Goal: Task Accomplishment & Management: Manage account settings

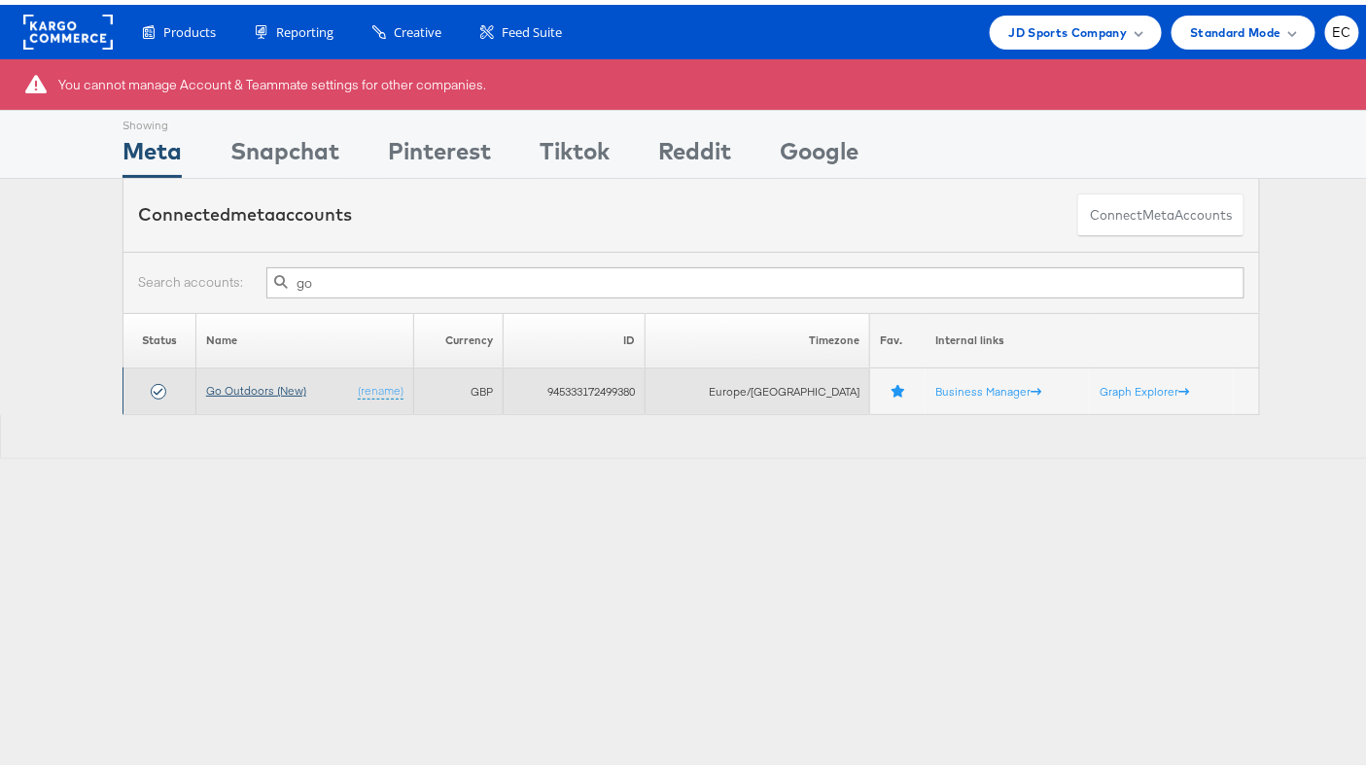
type input "go"
click at [275, 380] on link "Go Outdoors (New)" at bounding box center [256, 385] width 100 height 15
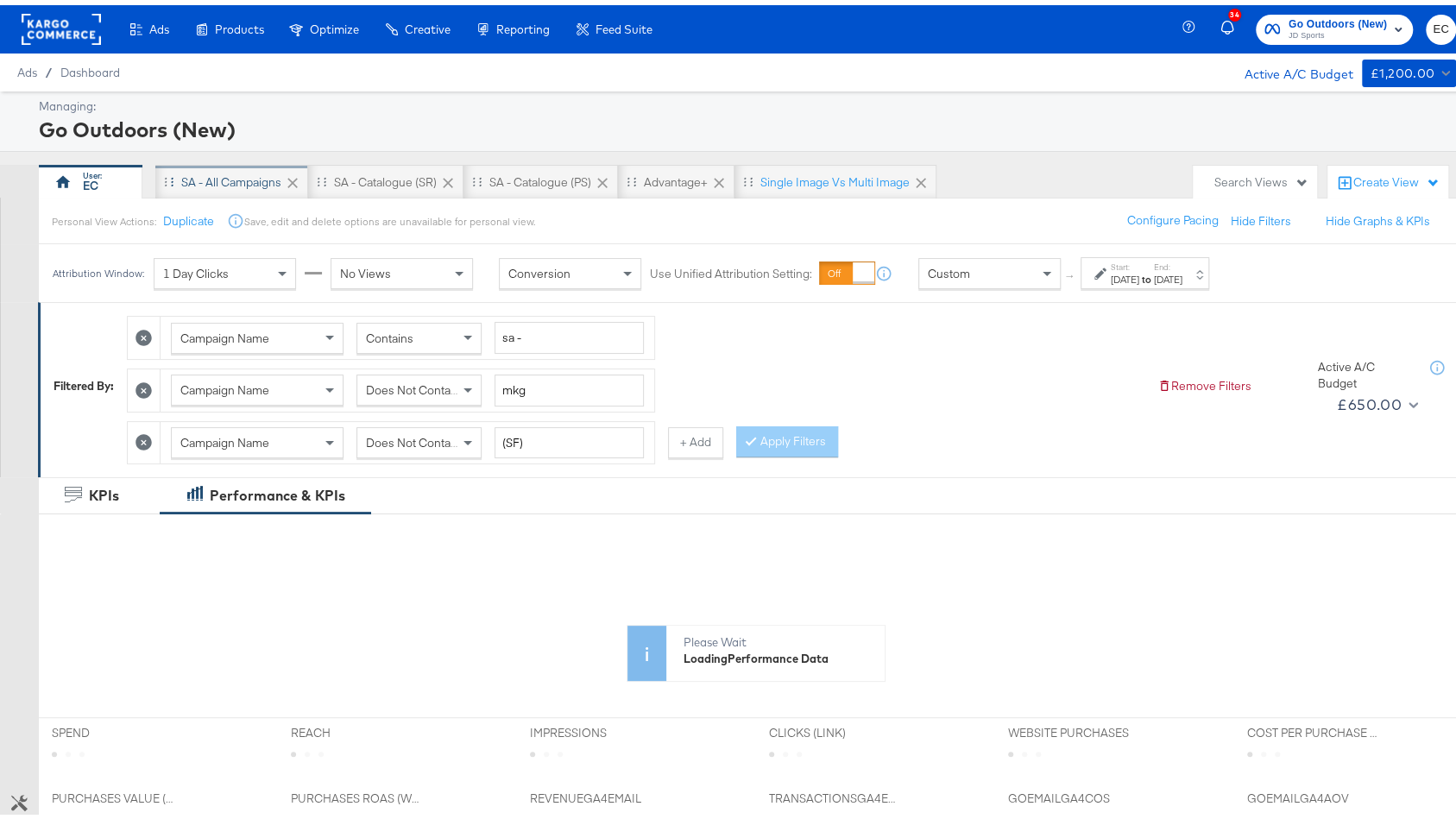
click at [246, 176] on div "SA - All Campaigns" at bounding box center [231, 178] width 100 height 16
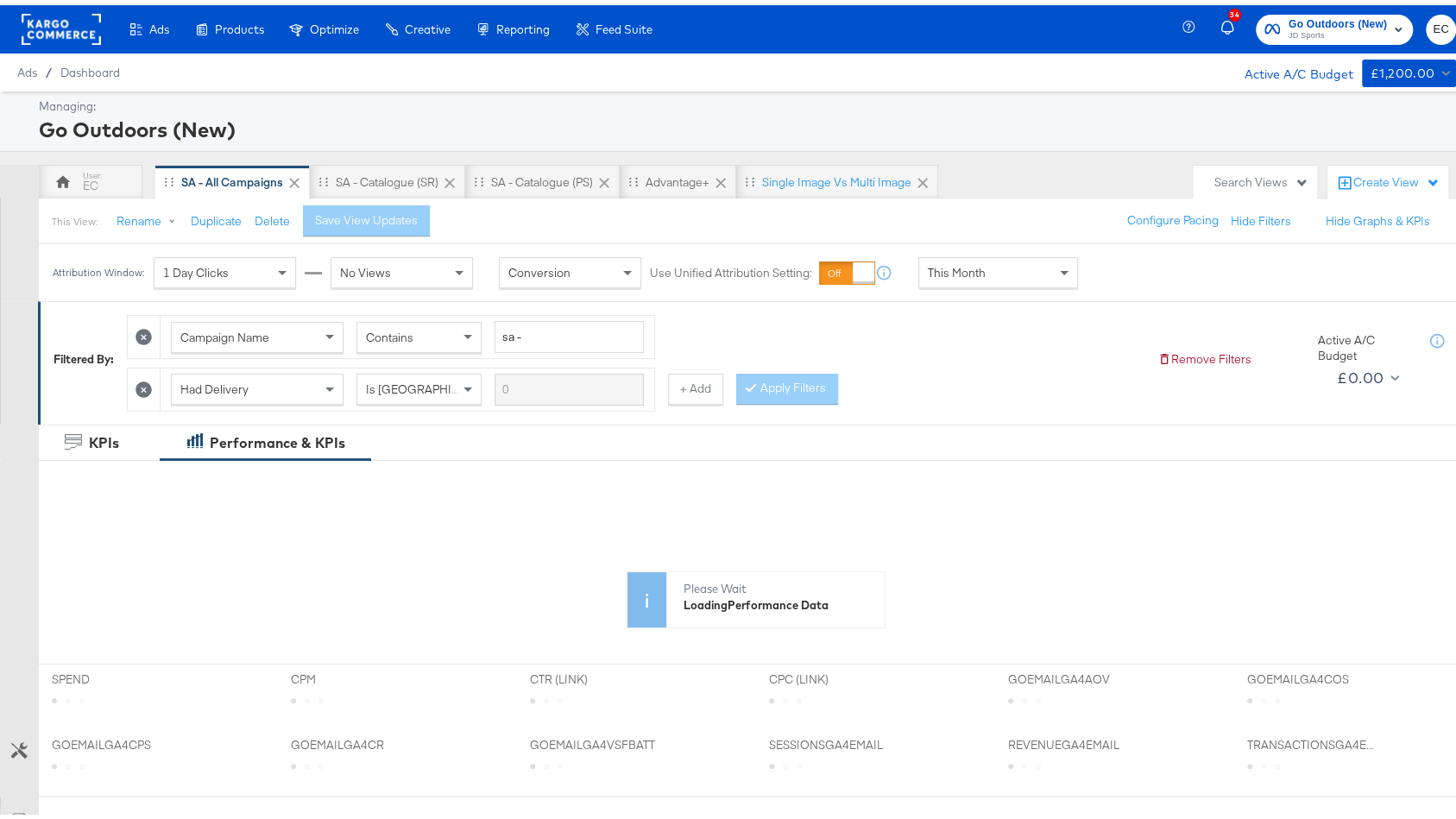
click at [145, 381] on icon at bounding box center [144, 385] width 16 height 16
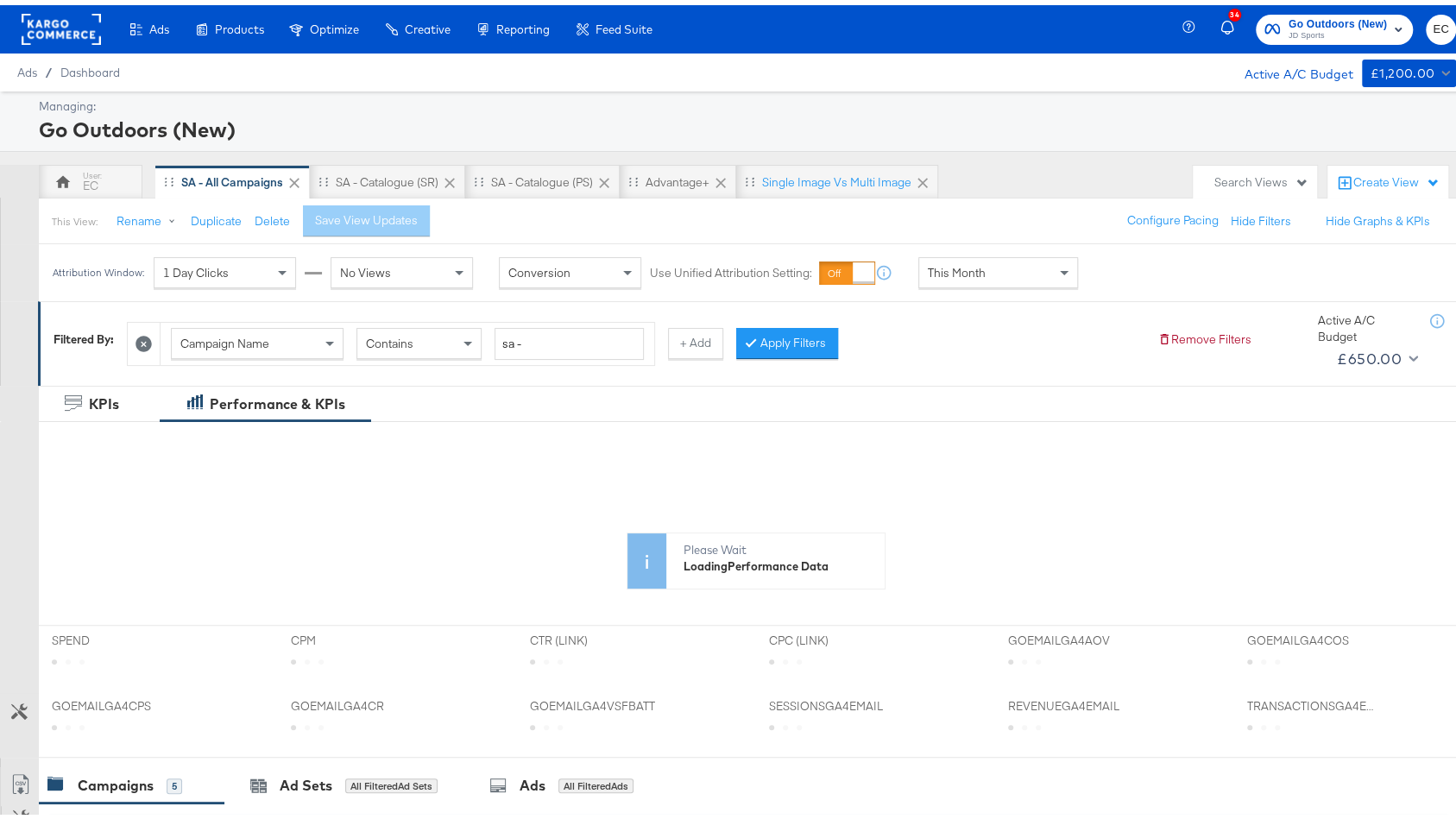
click at [771, 356] on div "Campaign Name Contains sa - + Add Apply Filters" at bounding box center [635, 334] width 1017 height 52
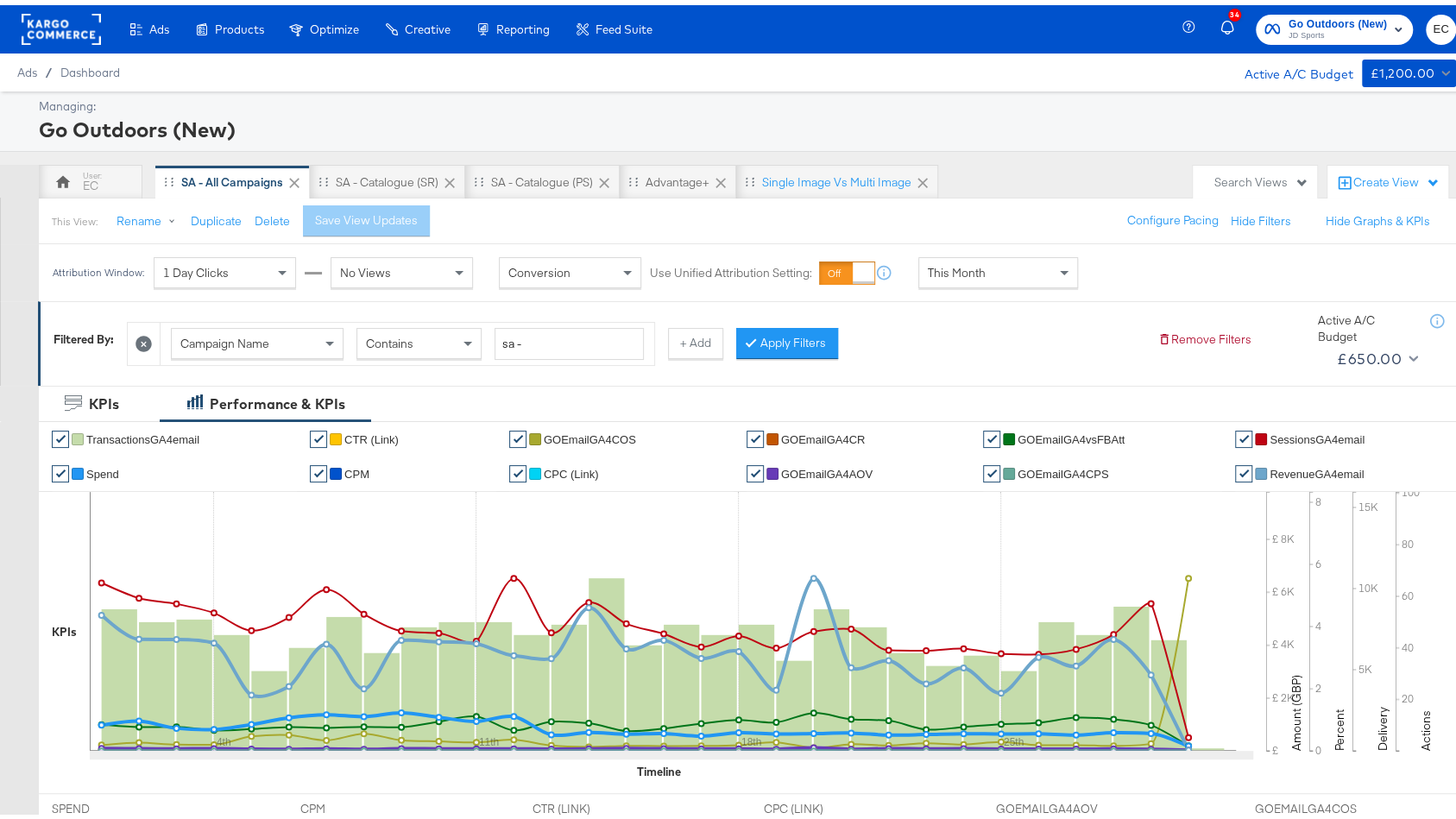
drag, startPoint x: 809, startPoint y: 346, endPoint x: 750, endPoint y: 370, distance: 63.7
click at [808, 345] on button "Apply Filters" at bounding box center [787, 338] width 102 height 31
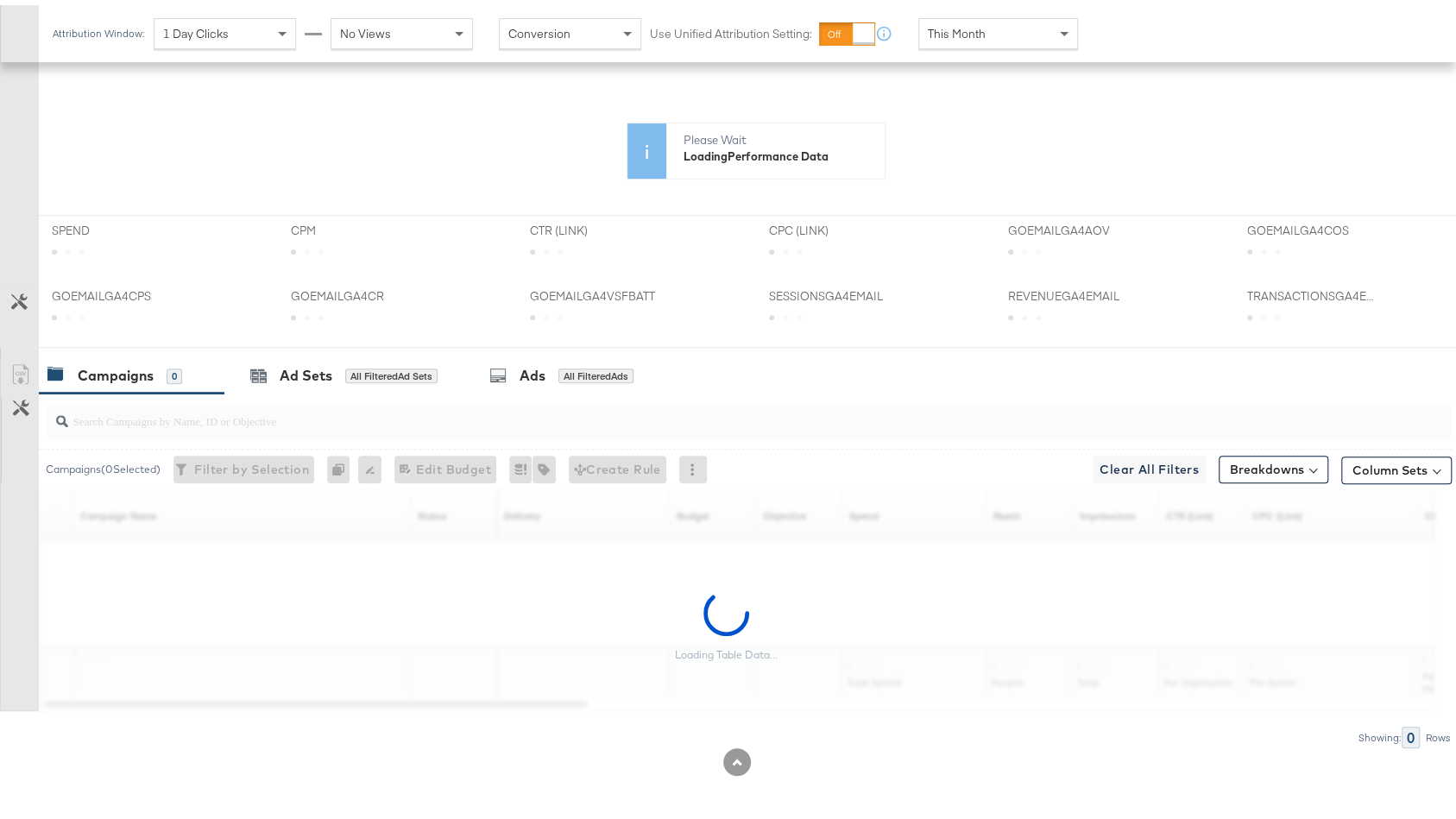
scroll to position [406, 0]
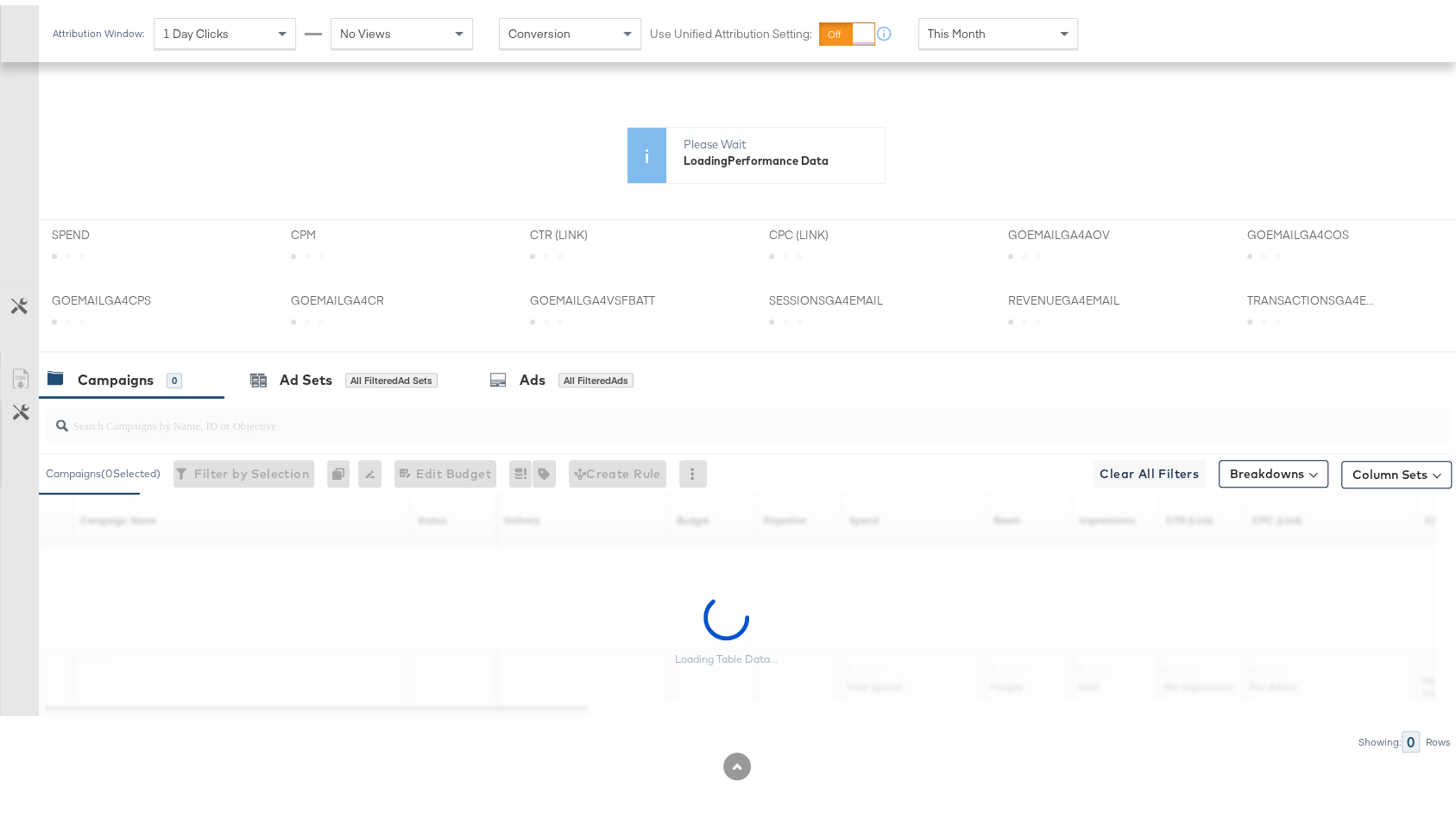
click at [355, 418] on input "search" at bounding box center [696, 413] width 1255 height 34
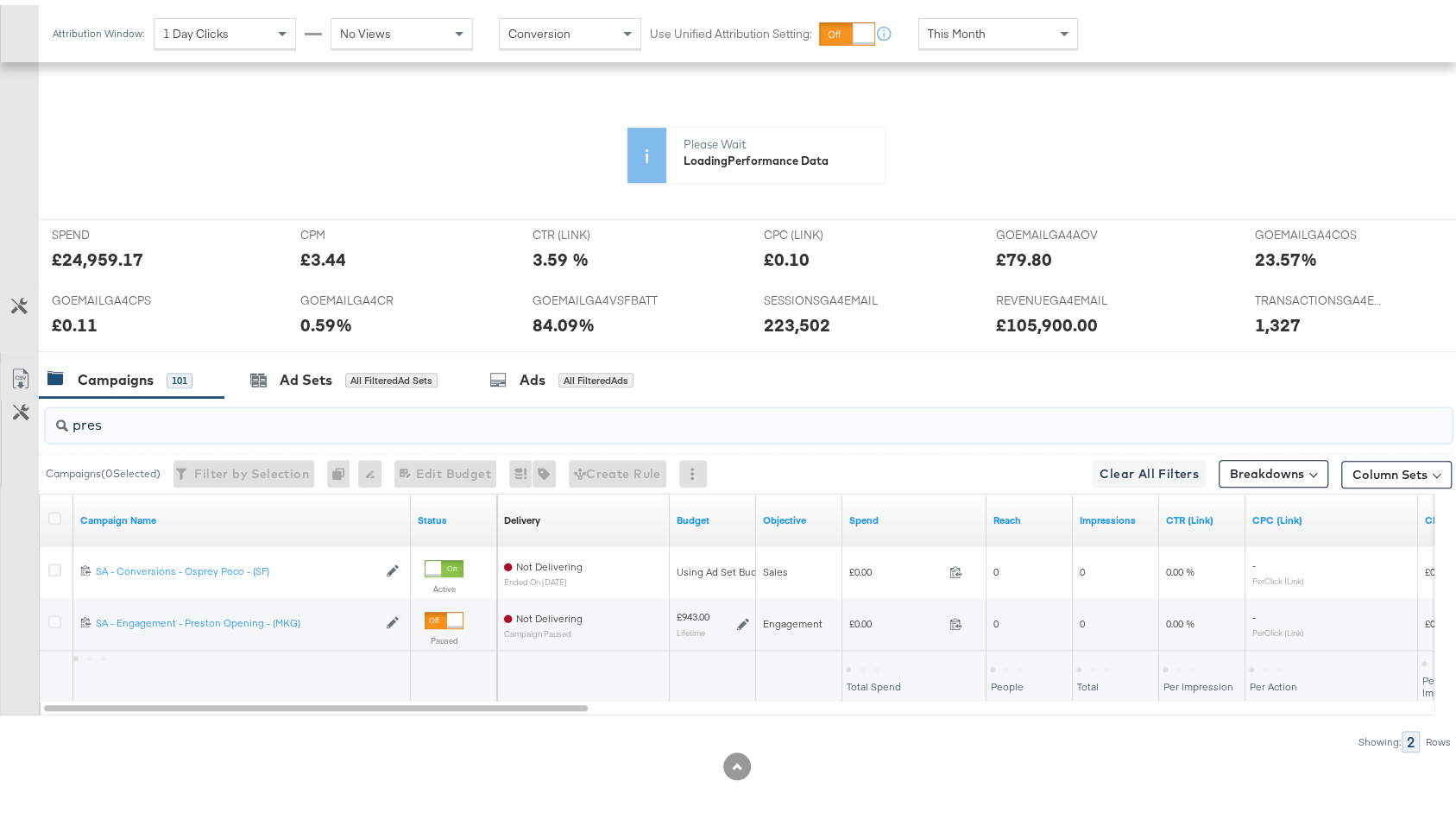
scroll to position [354, 0]
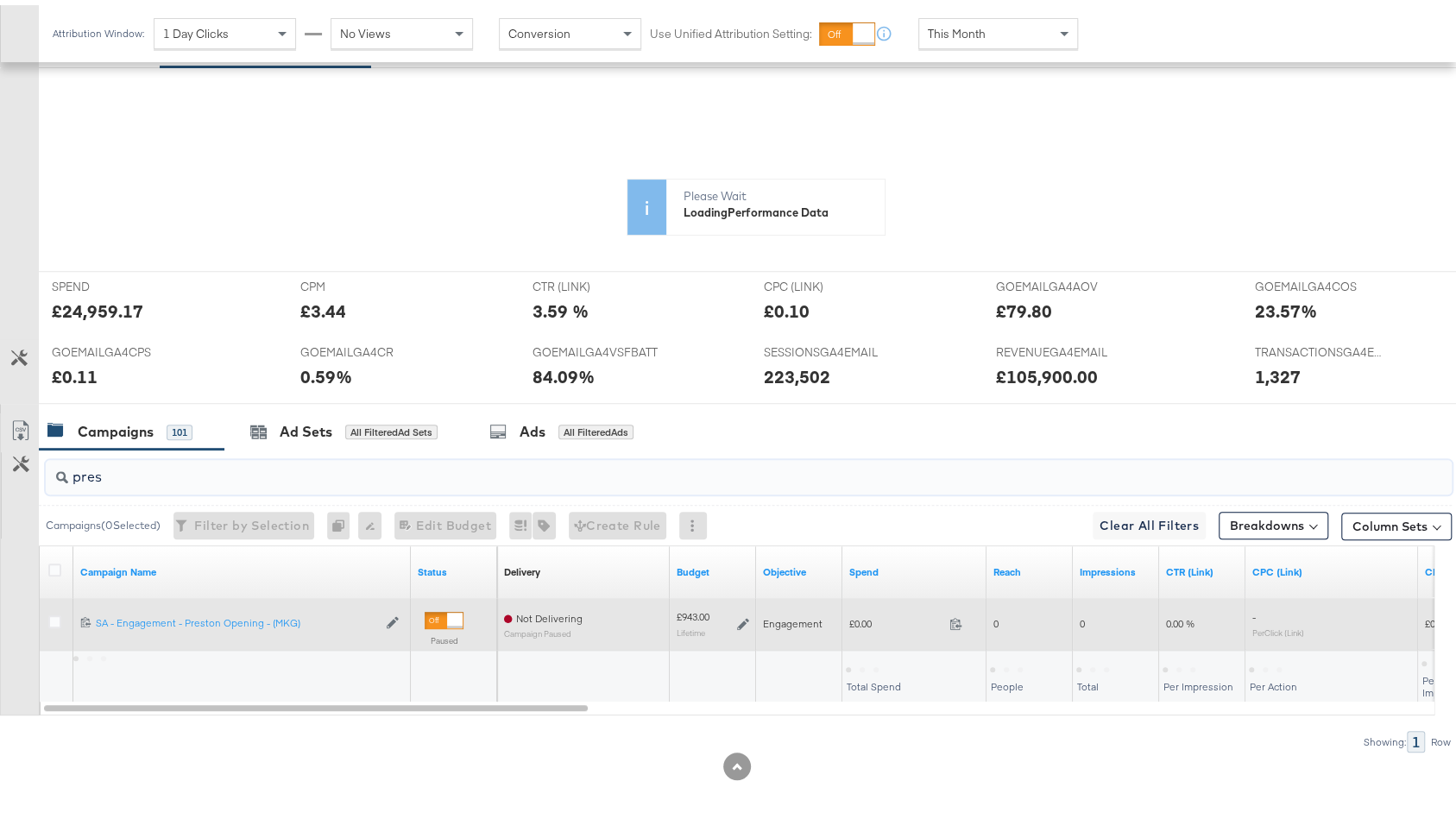
type input "pres"
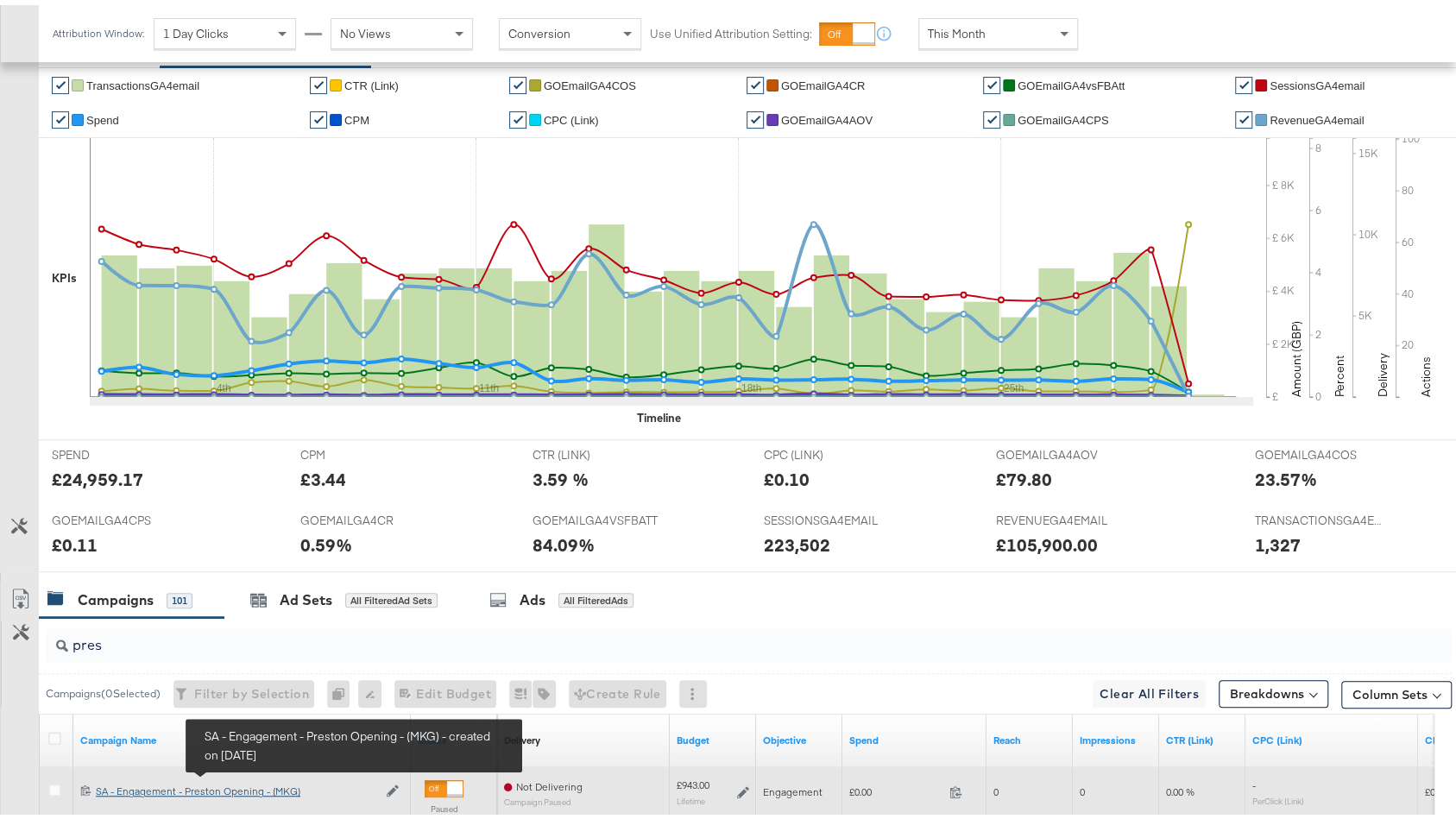
click at [250, 780] on div "SA - Engagement - Preston Opening - (MKG) SA - Engagement - Preston Opening - (…" at bounding box center [236, 787] width 281 height 14
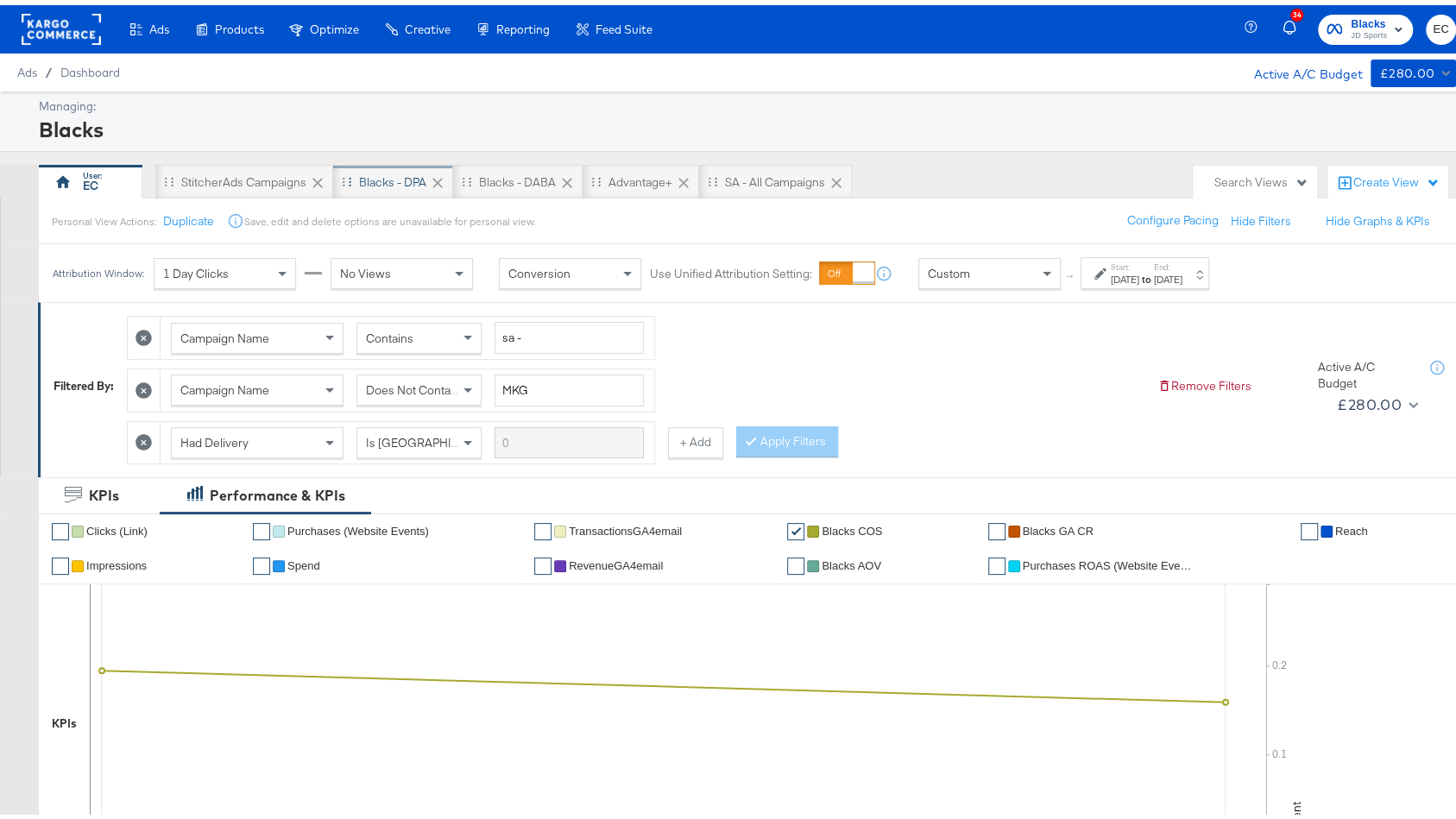
click at [387, 179] on div "Blacks - DPA" at bounding box center [392, 178] width 67 height 16
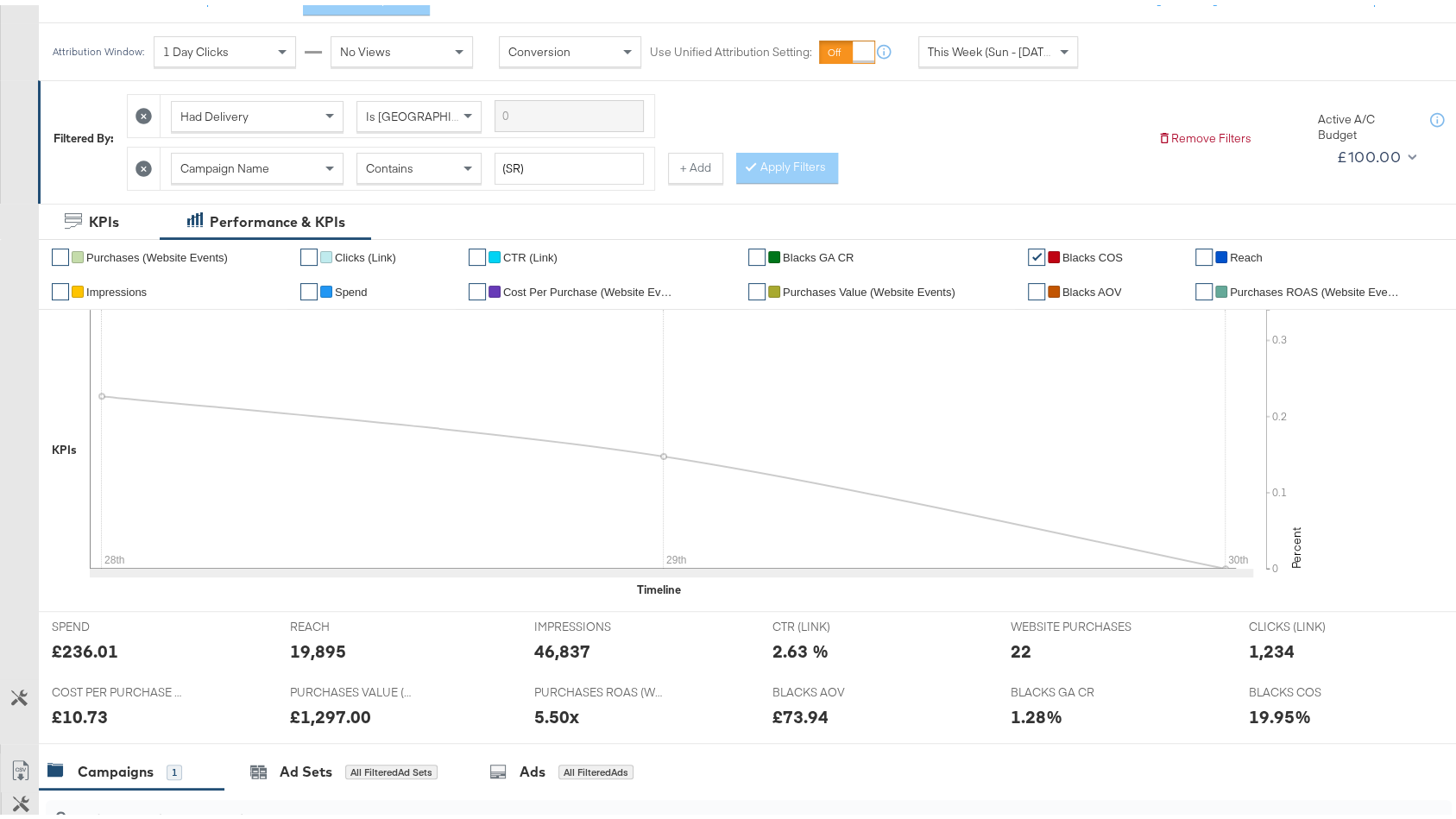
scroll to position [45, 0]
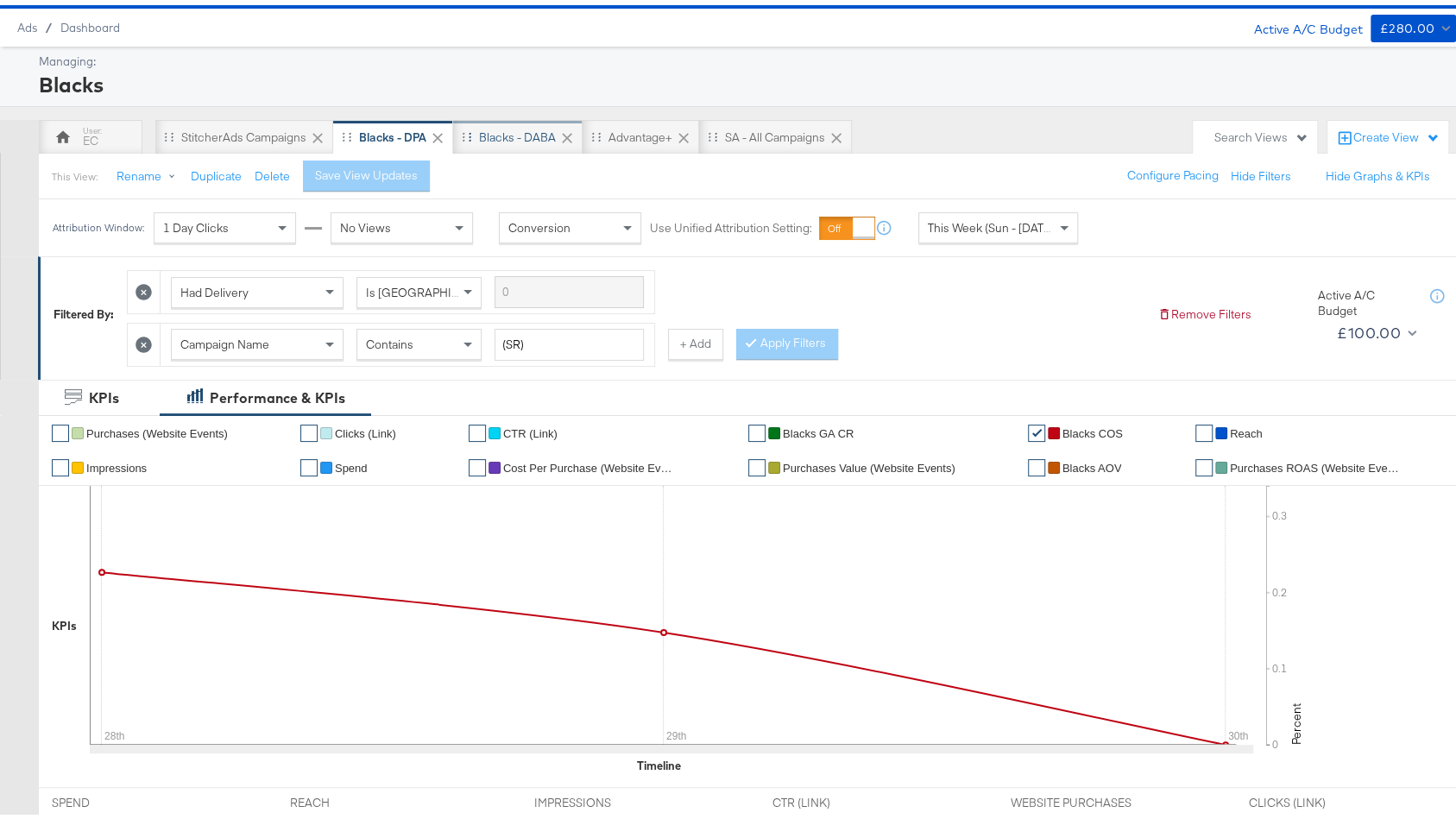
click at [519, 145] on div "Blacks - DABA" at bounding box center [518, 131] width 130 height 35
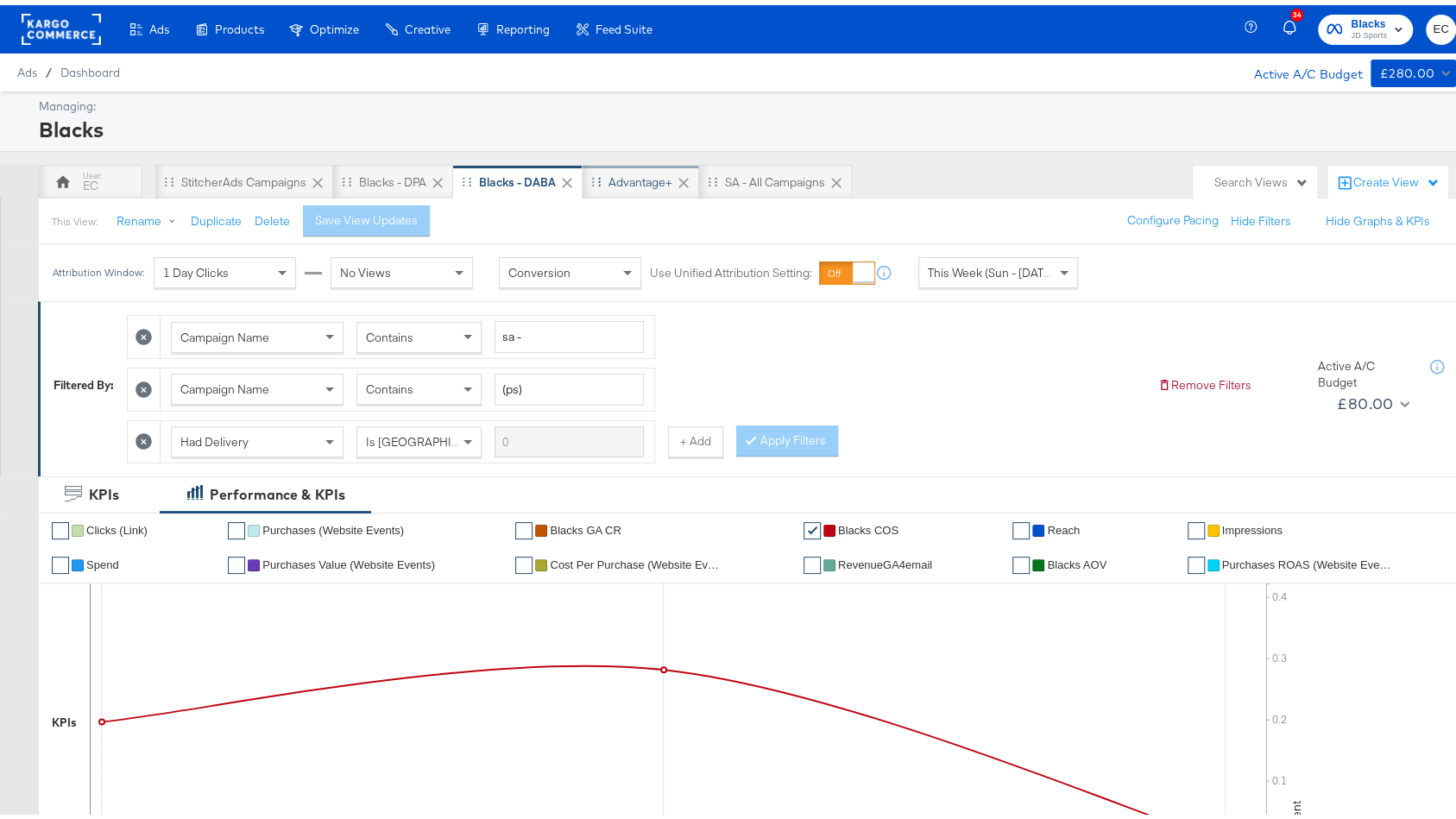
click at [632, 176] on div "Advantage+" at bounding box center [640, 178] width 64 height 16
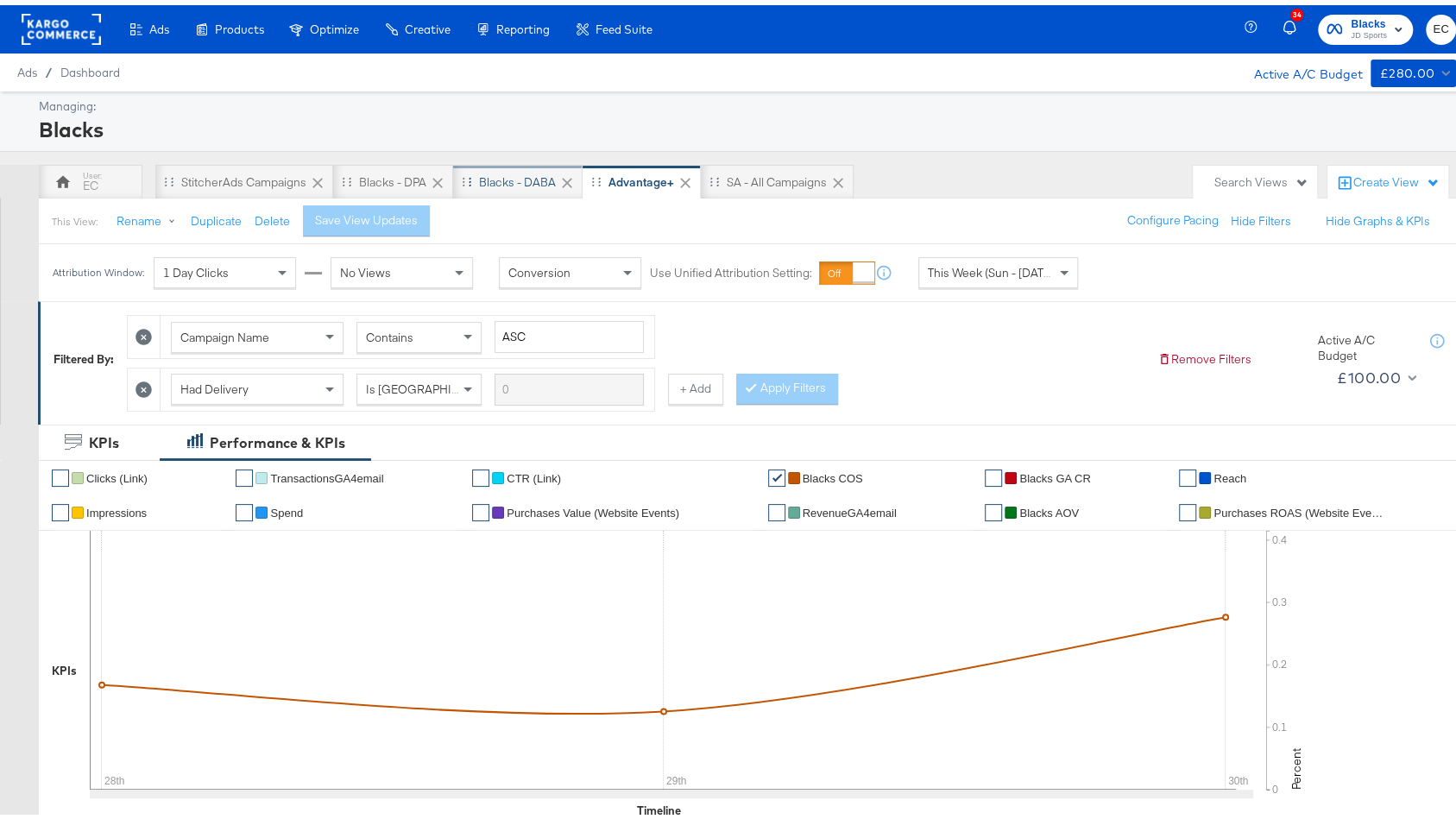
click at [495, 178] on div "Blacks - DABA" at bounding box center [517, 178] width 77 height 16
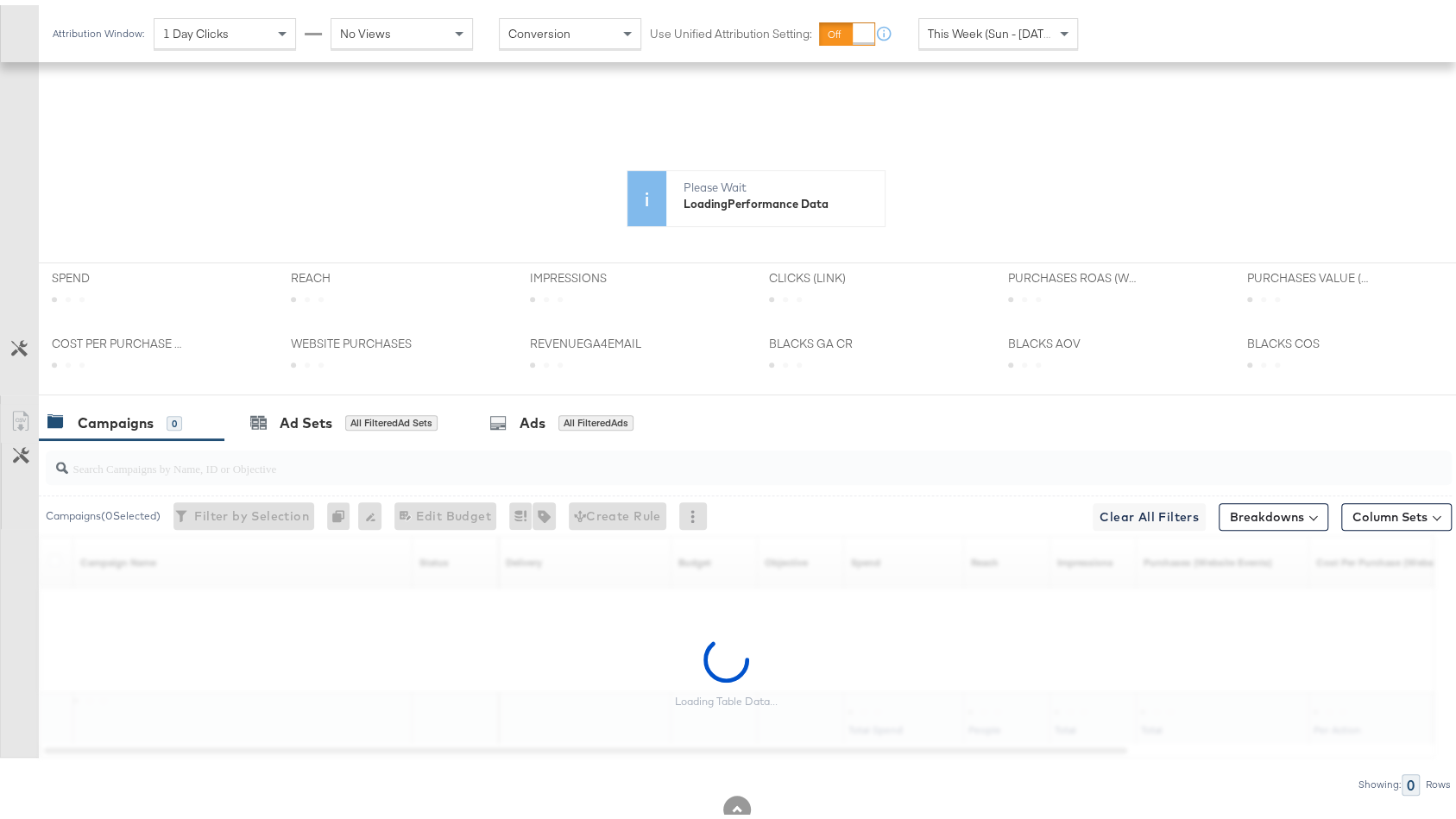
scroll to position [467, 0]
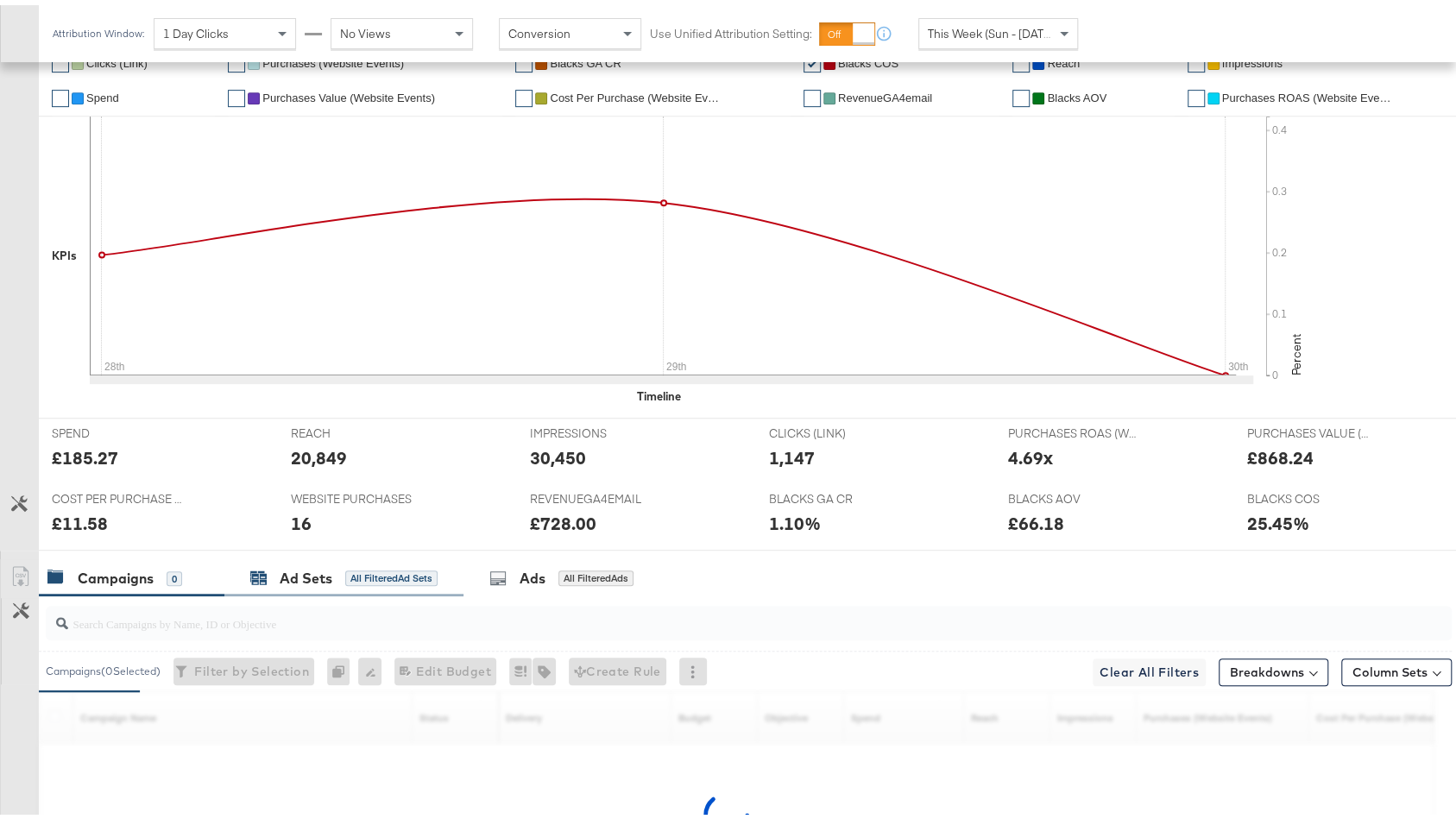
click at [345, 569] on div "All Filtered Ad Sets" at bounding box center [392, 573] width 92 height 15
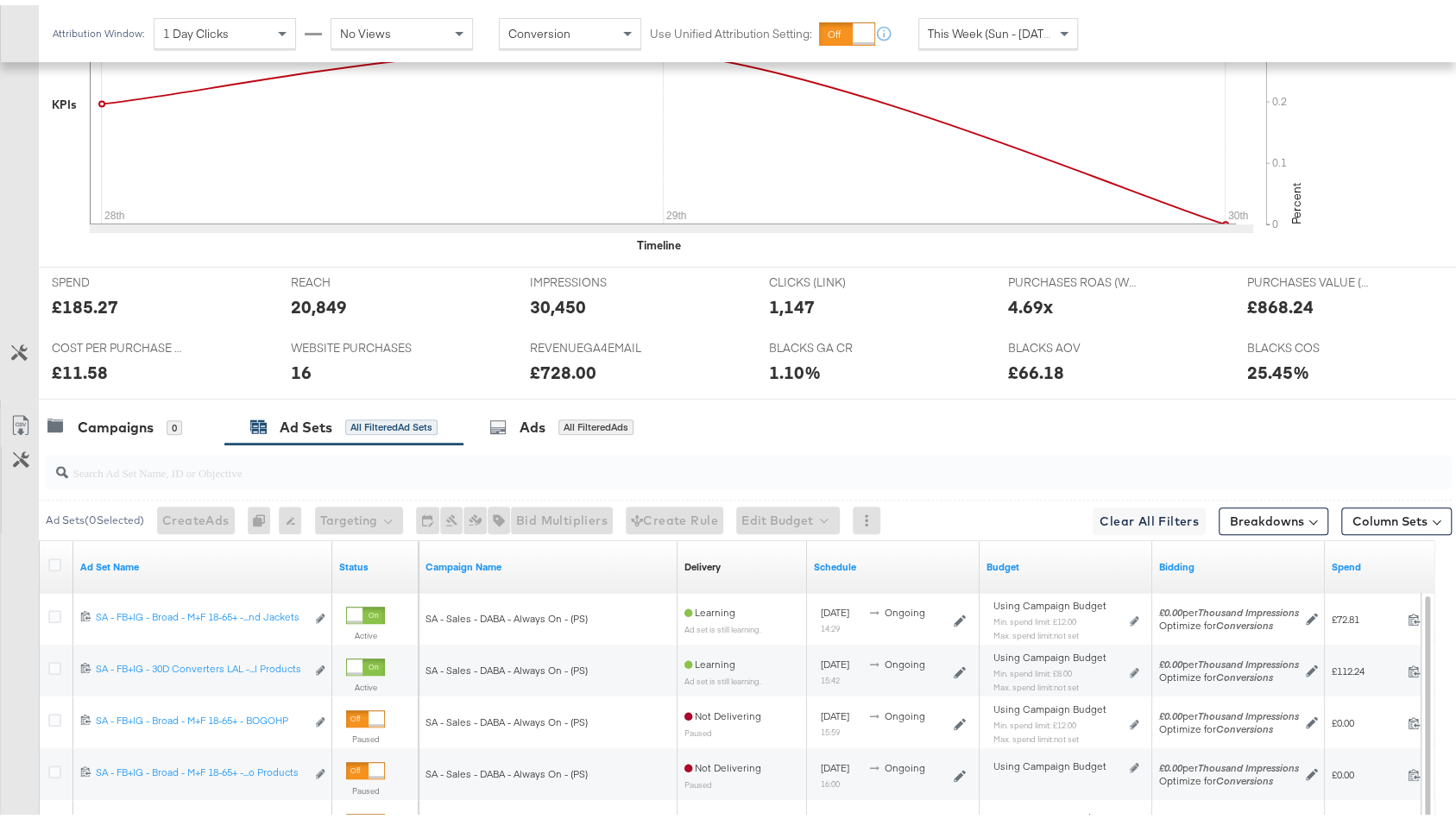
scroll to position [0, 0]
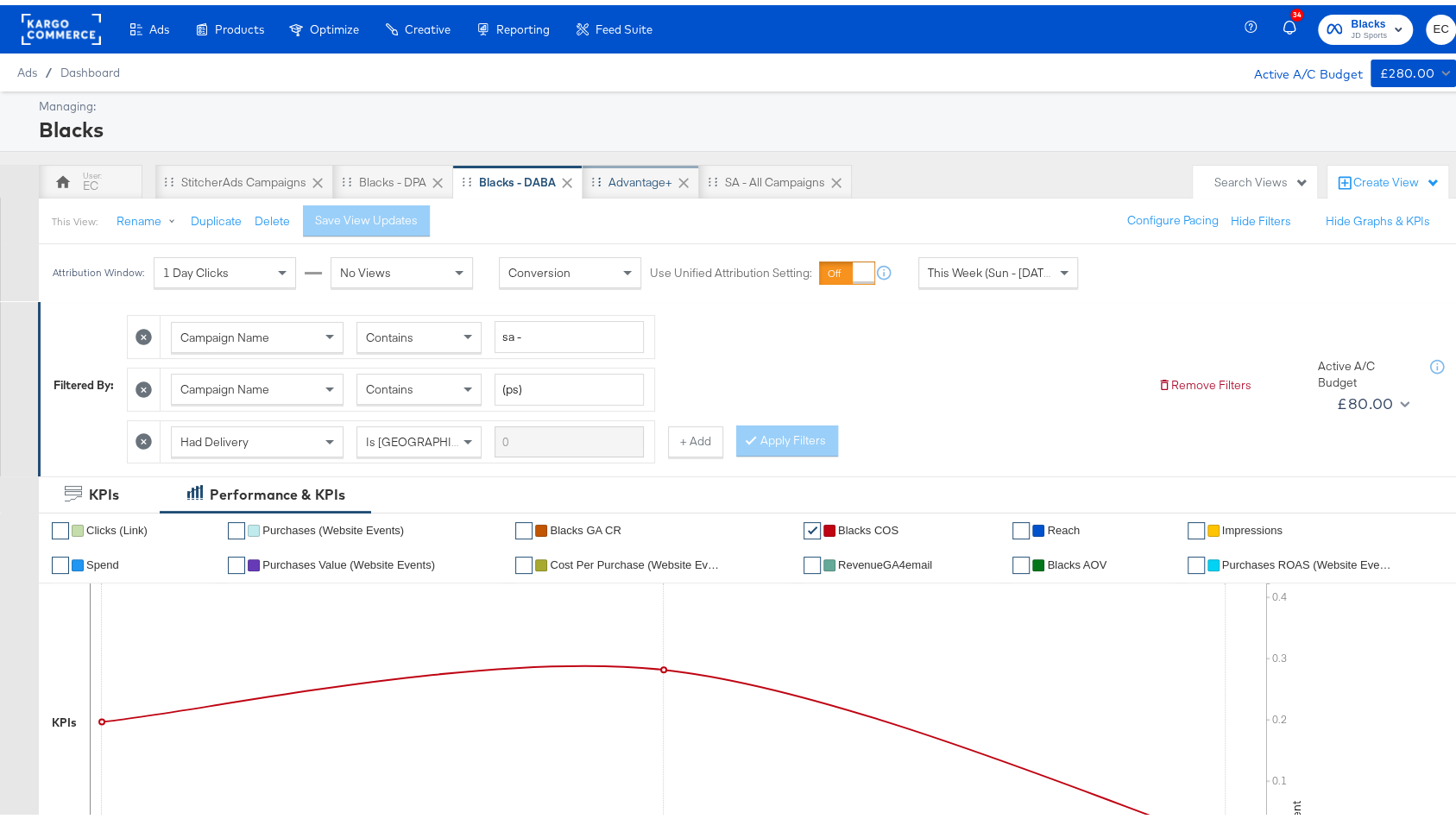
click at [644, 170] on div "Advantage+" at bounding box center [640, 178] width 64 height 16
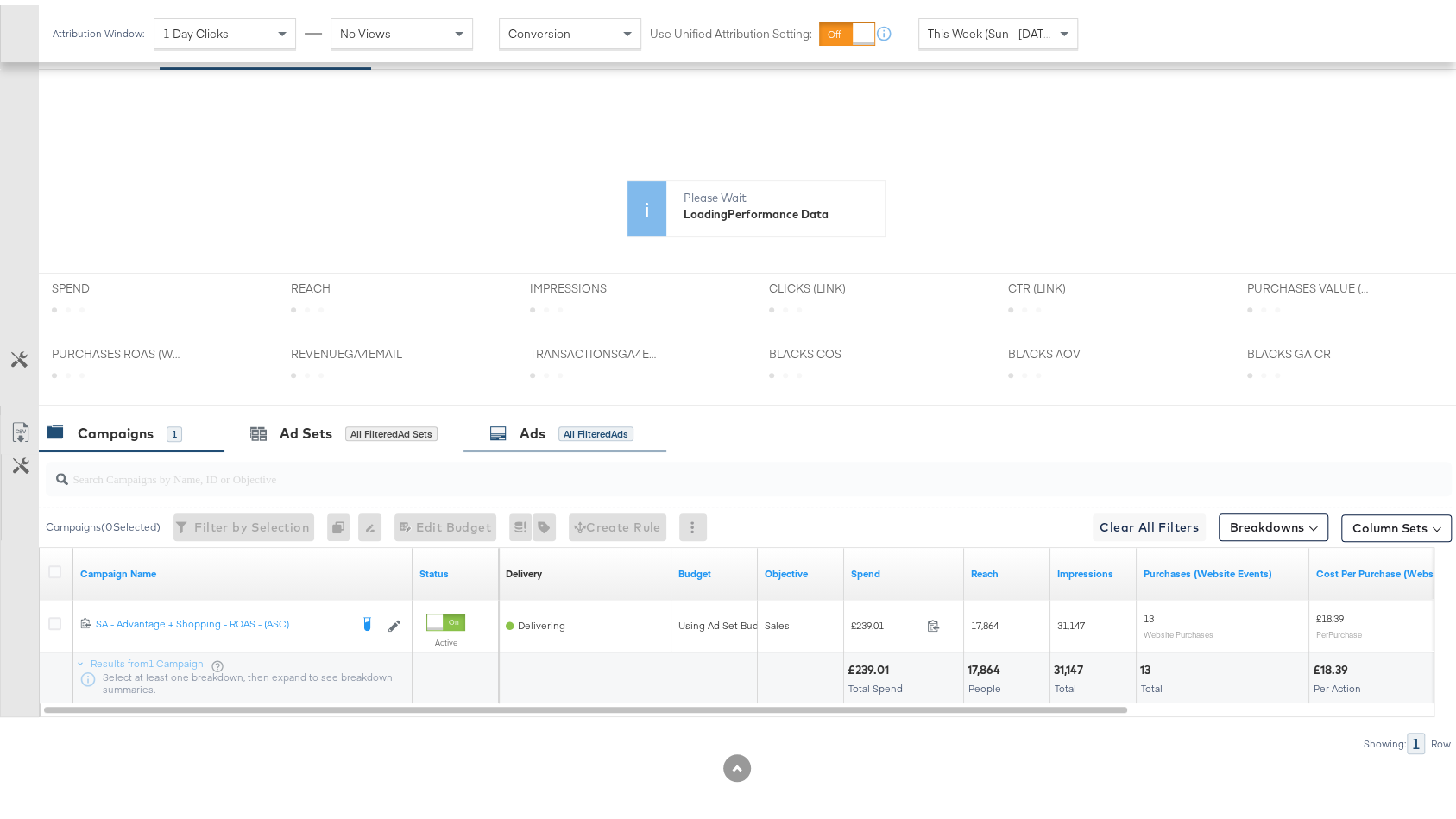
click at [537, 435] on div "Ads All Filtered Ads" at bounding box center [565, 429] width 202 height 37
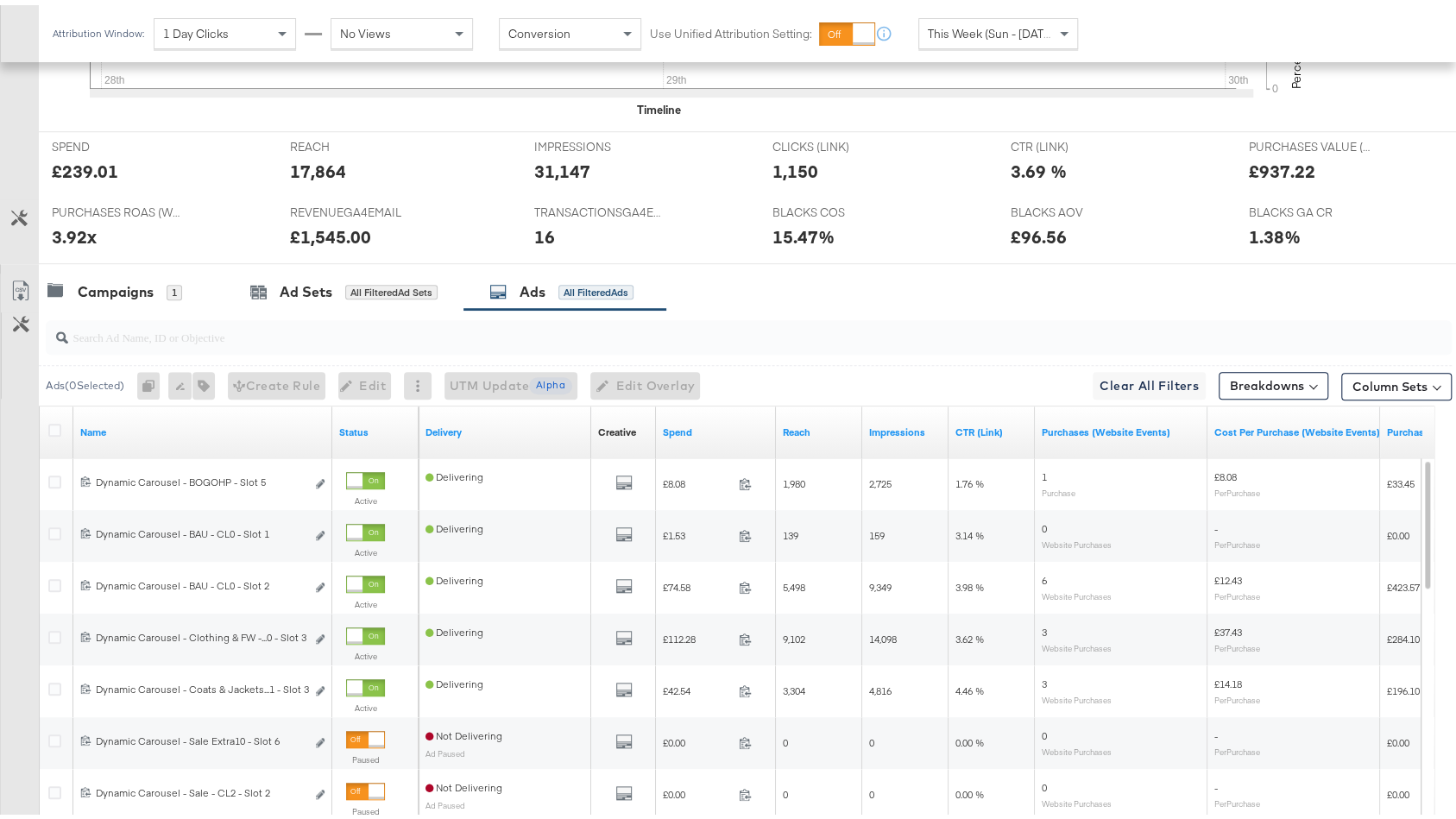
scroll to position [839, 0]
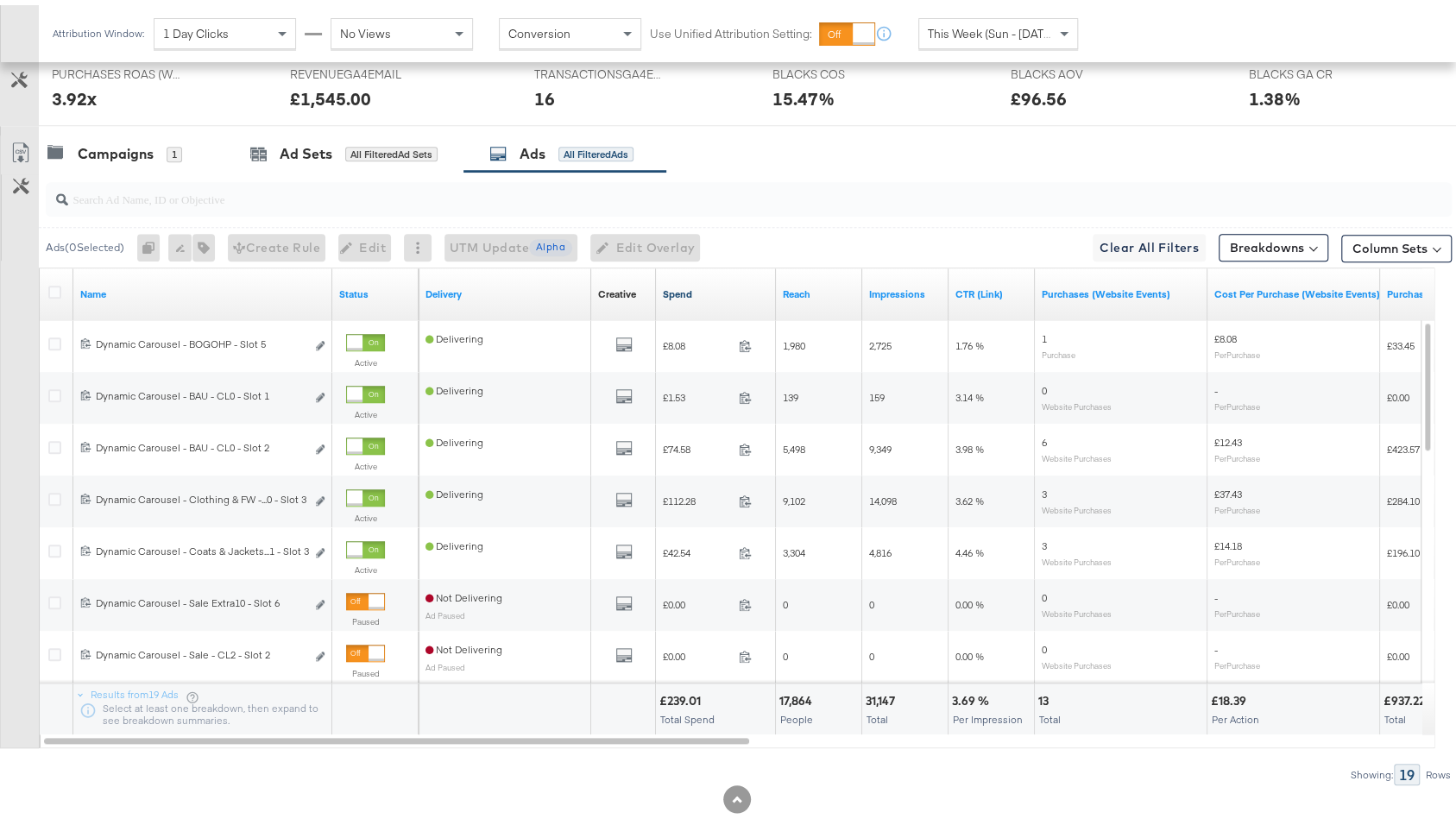
click at [718, 283] on link "Spend" at bounding box center [716, 290] width 107 height 14
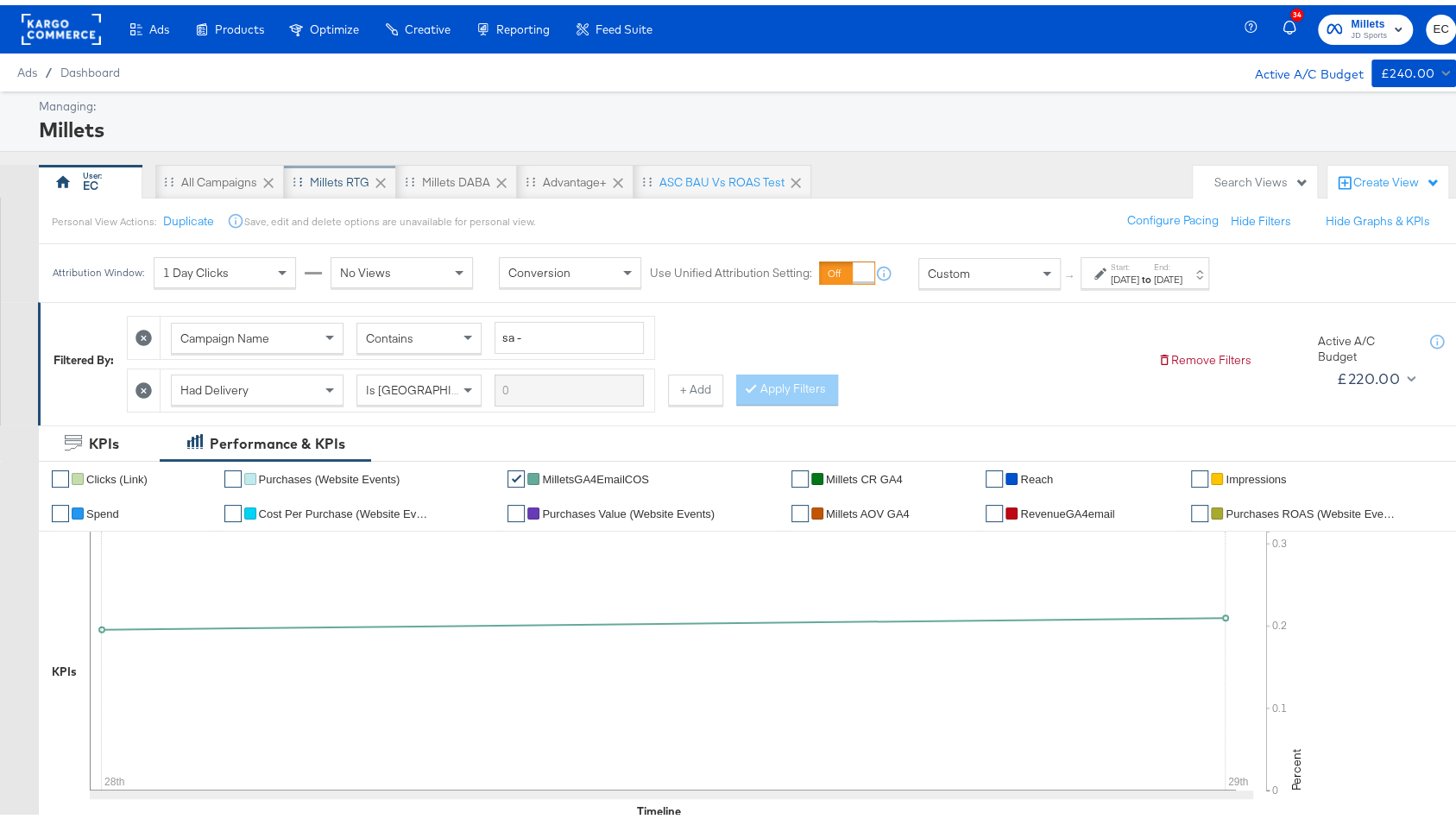
click at [310, 176] on div "Millets RTG" at bounding box center [339, 178] width 59 height 16
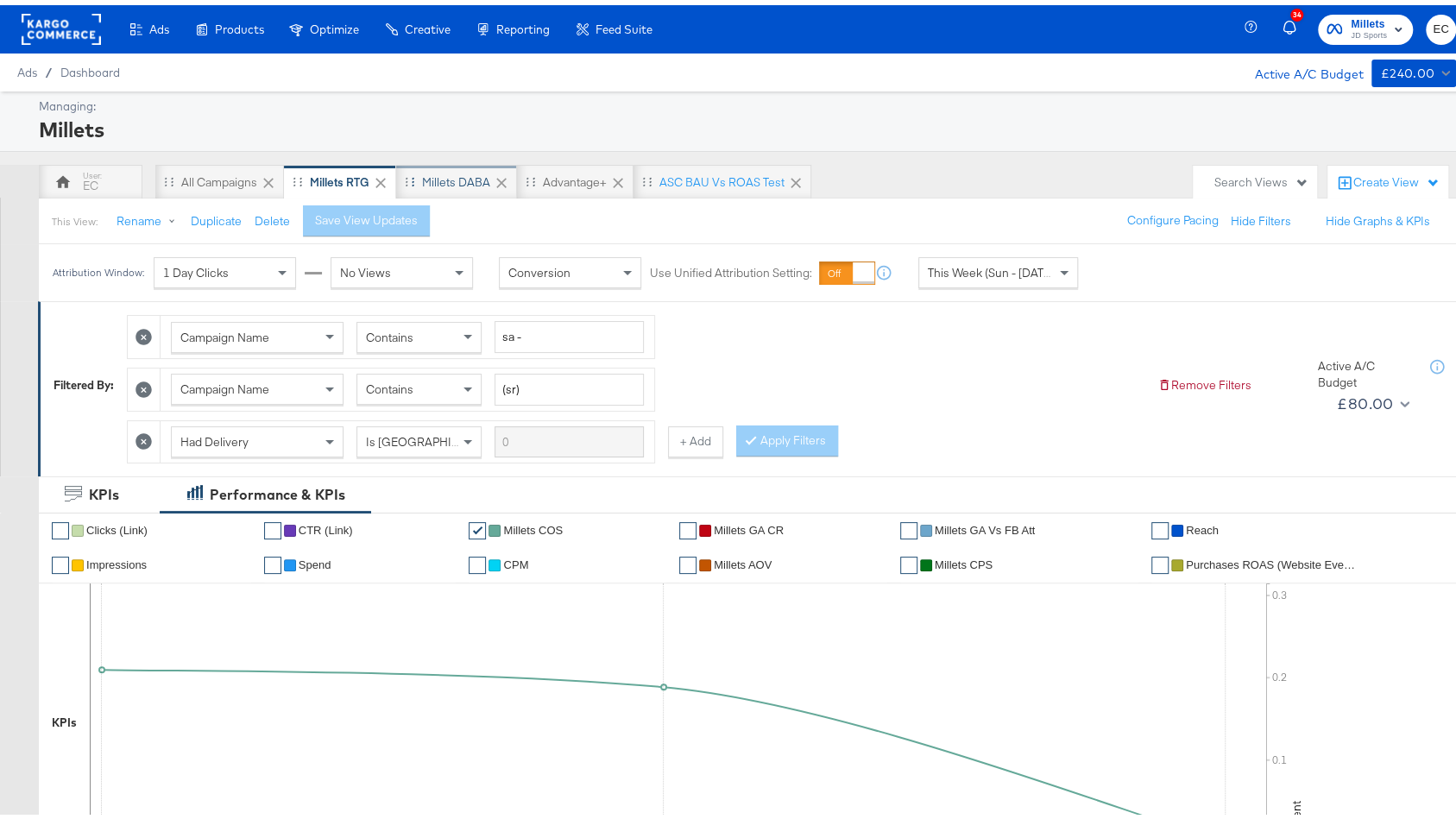
click at [450, 170] on div "Millets DABA" at bounding box center [455, 178] width 68 height 16
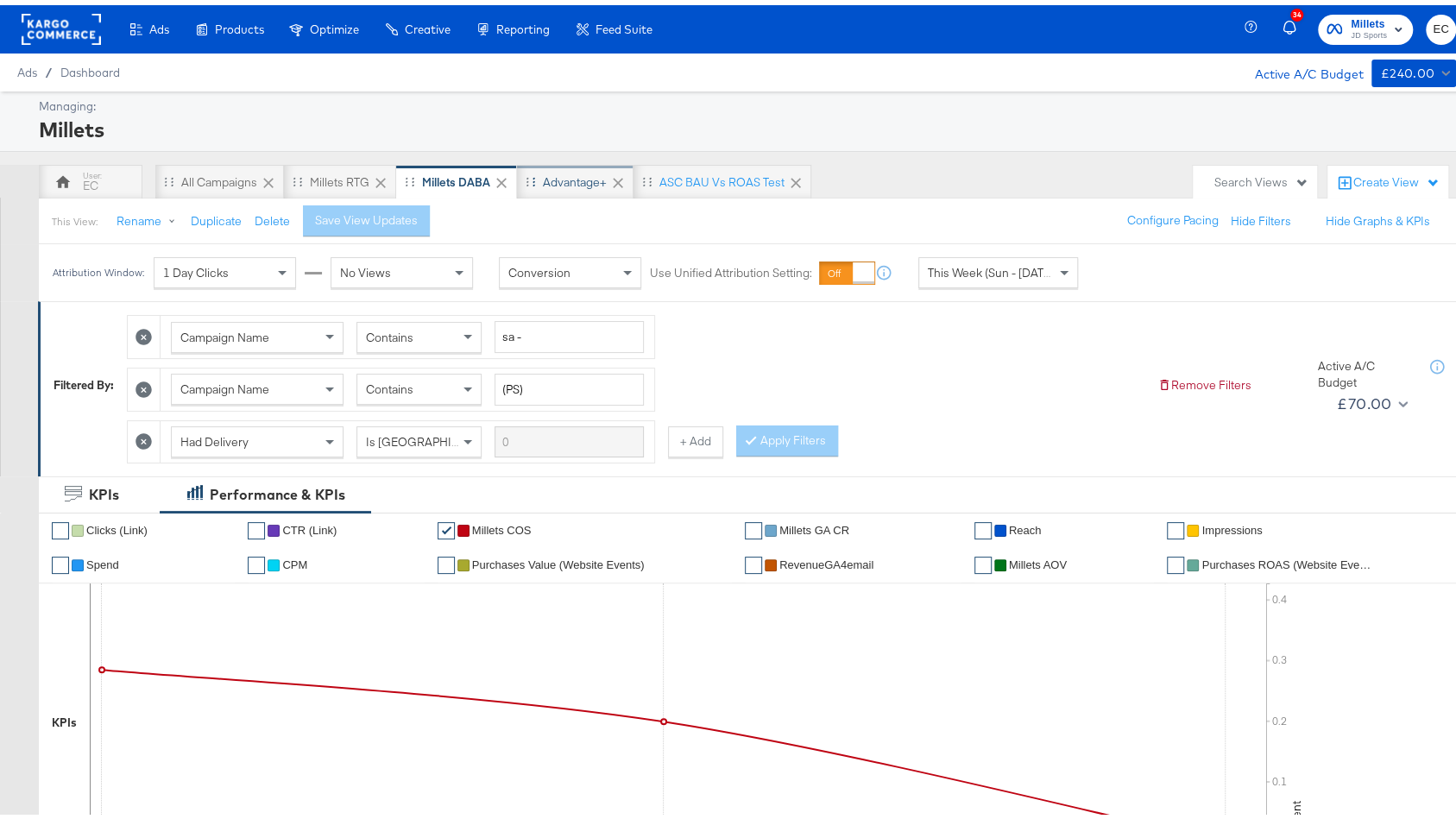
click at [562, 179] on div "Advantage+" at bounding box center [574, 178] width 64 height 16
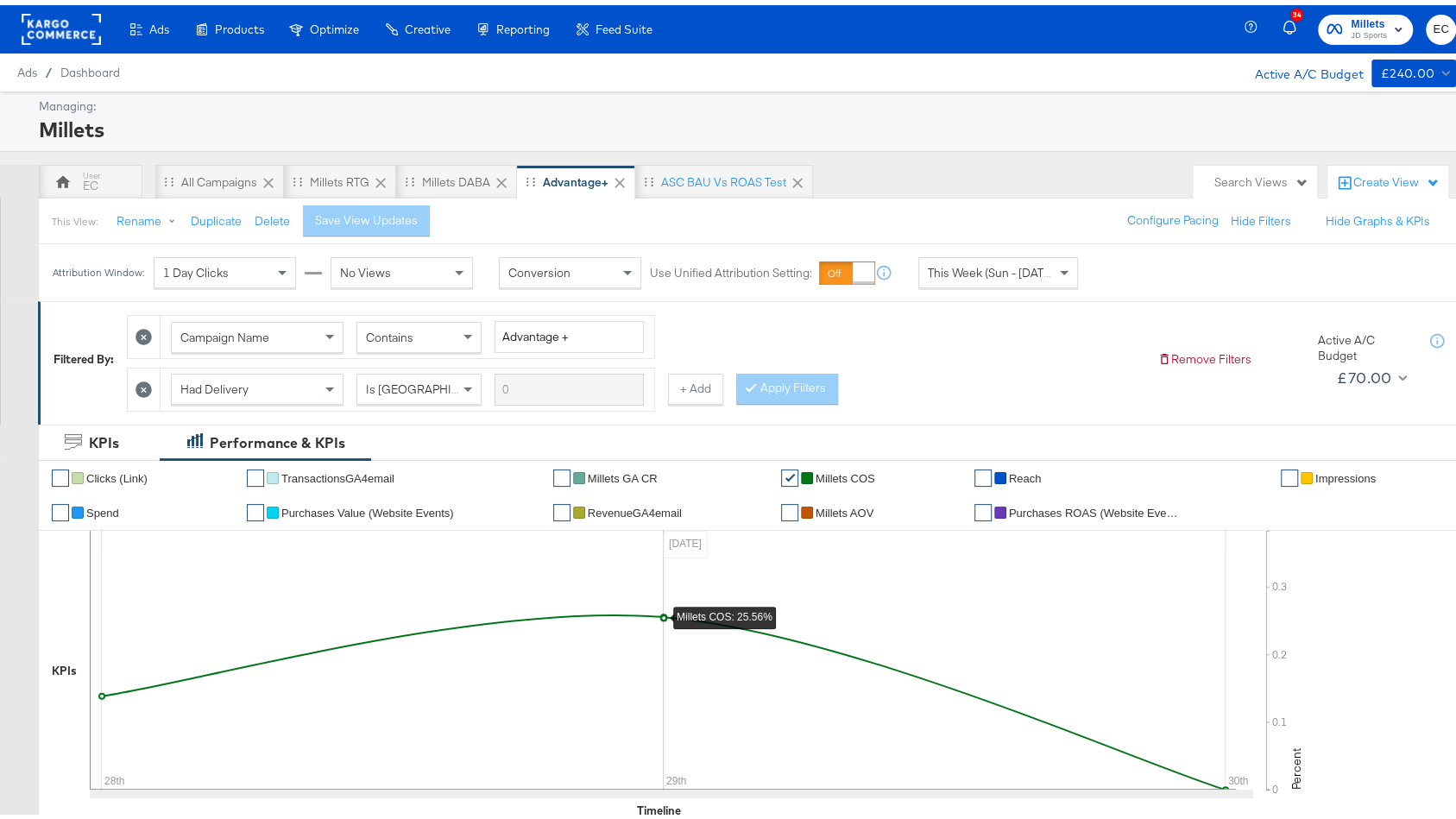
scroll to position [560, 0]
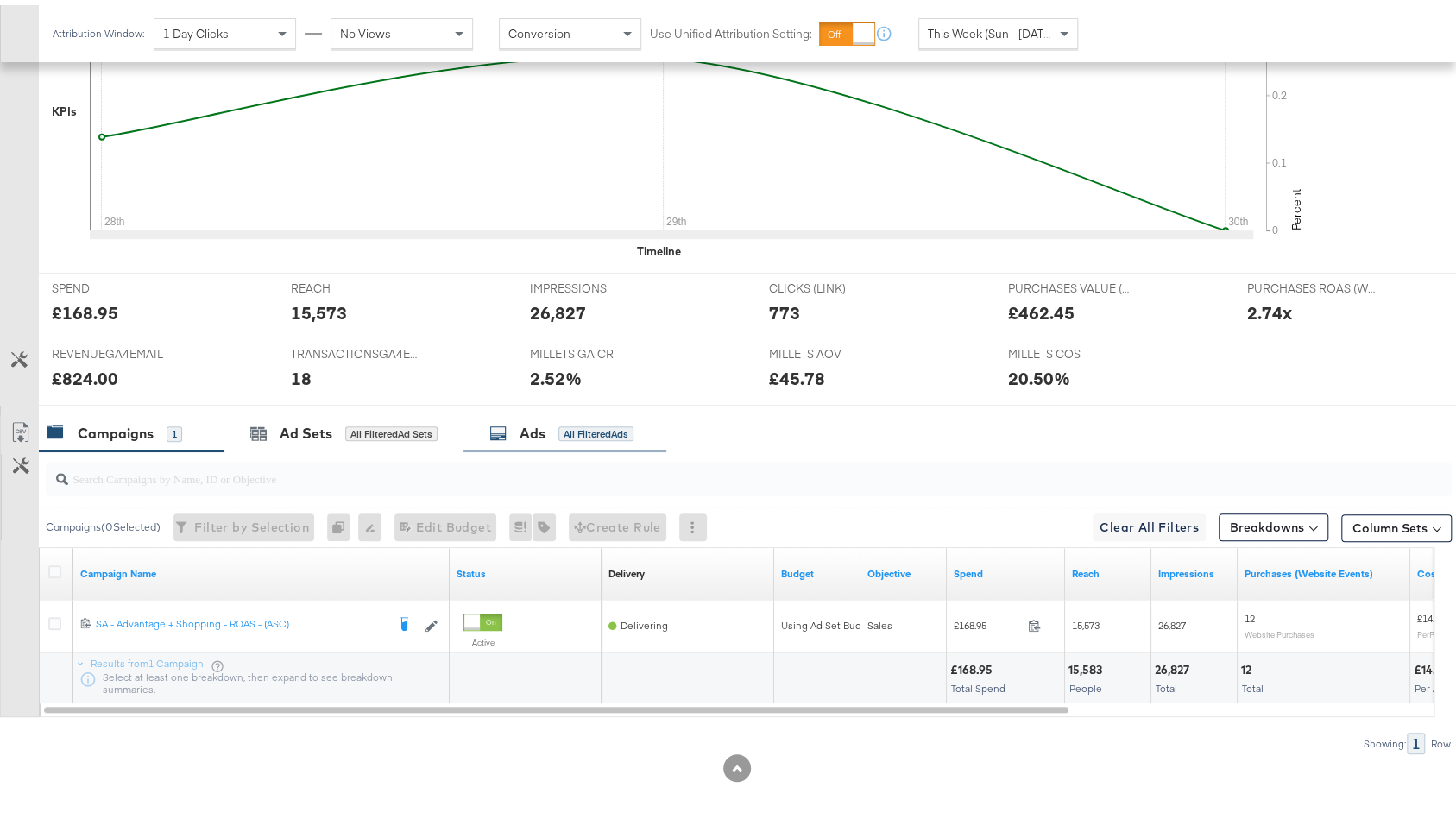
click at [554, 423] on div "Ads All Filtered Ads" at bounding box center [561, 428] width 144 height 20
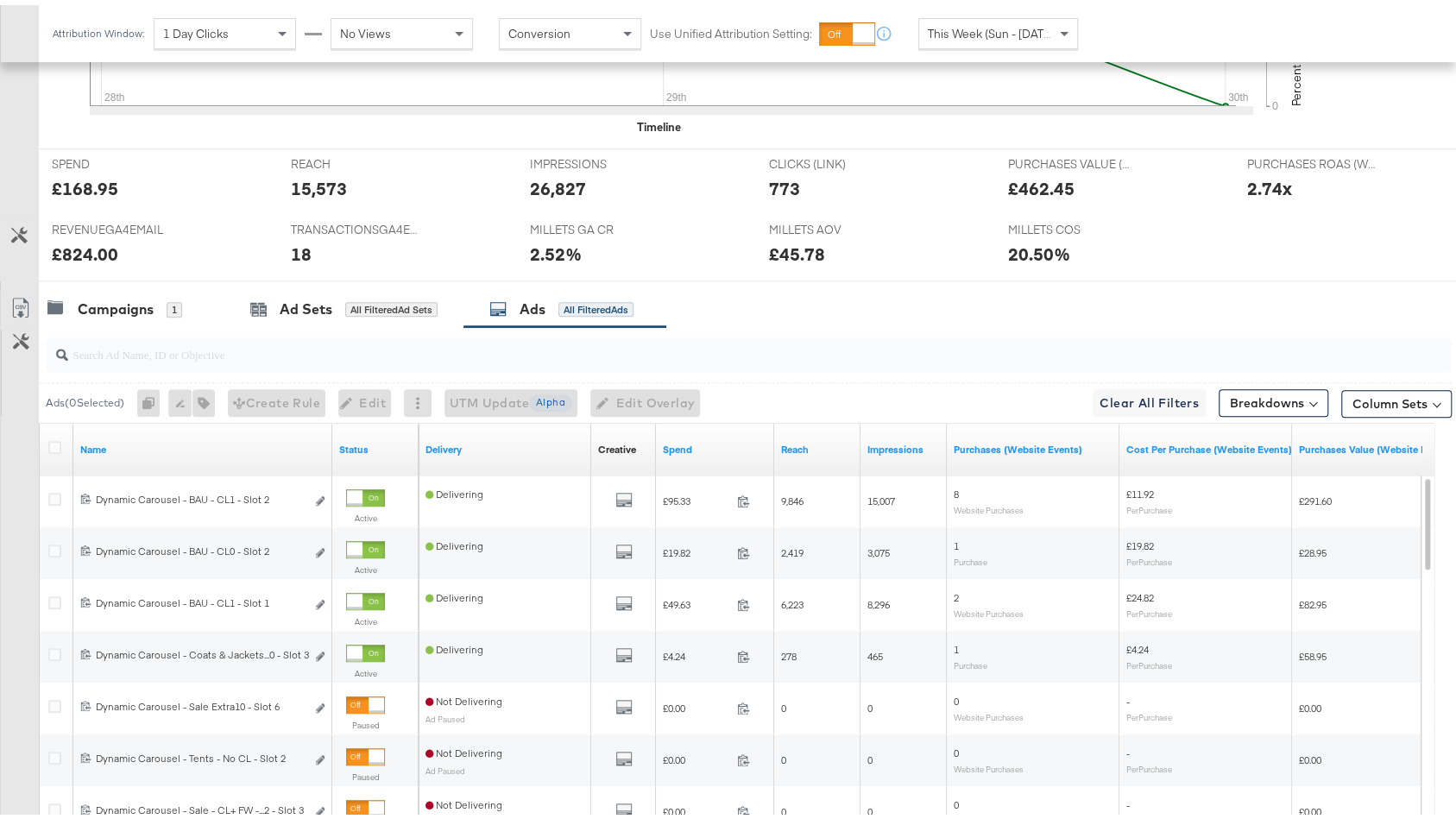
scroll to position [708, 0]
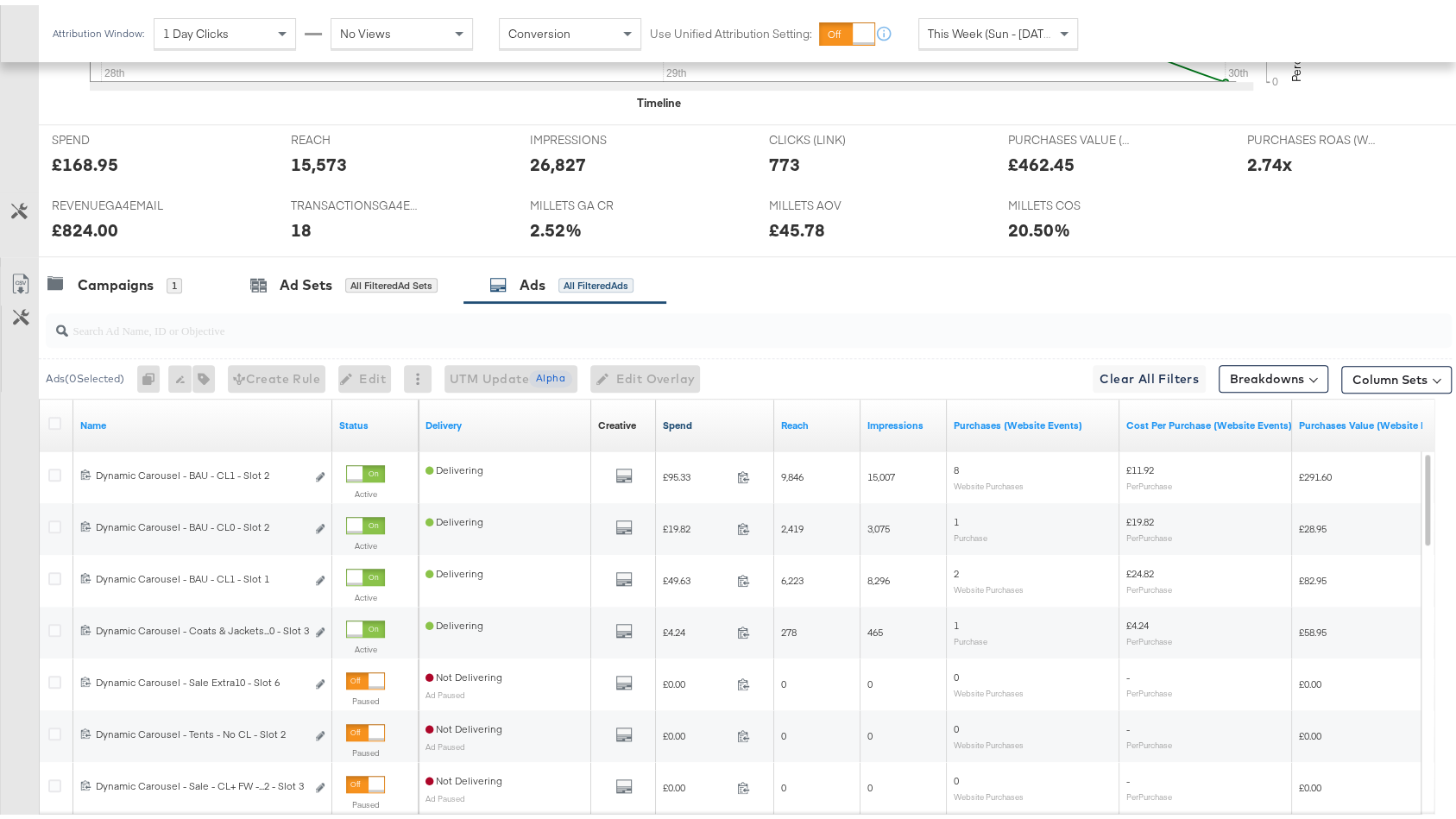
click at [716, 415] on link "Spend" at bounding box center [715, 421] width 105 height 14
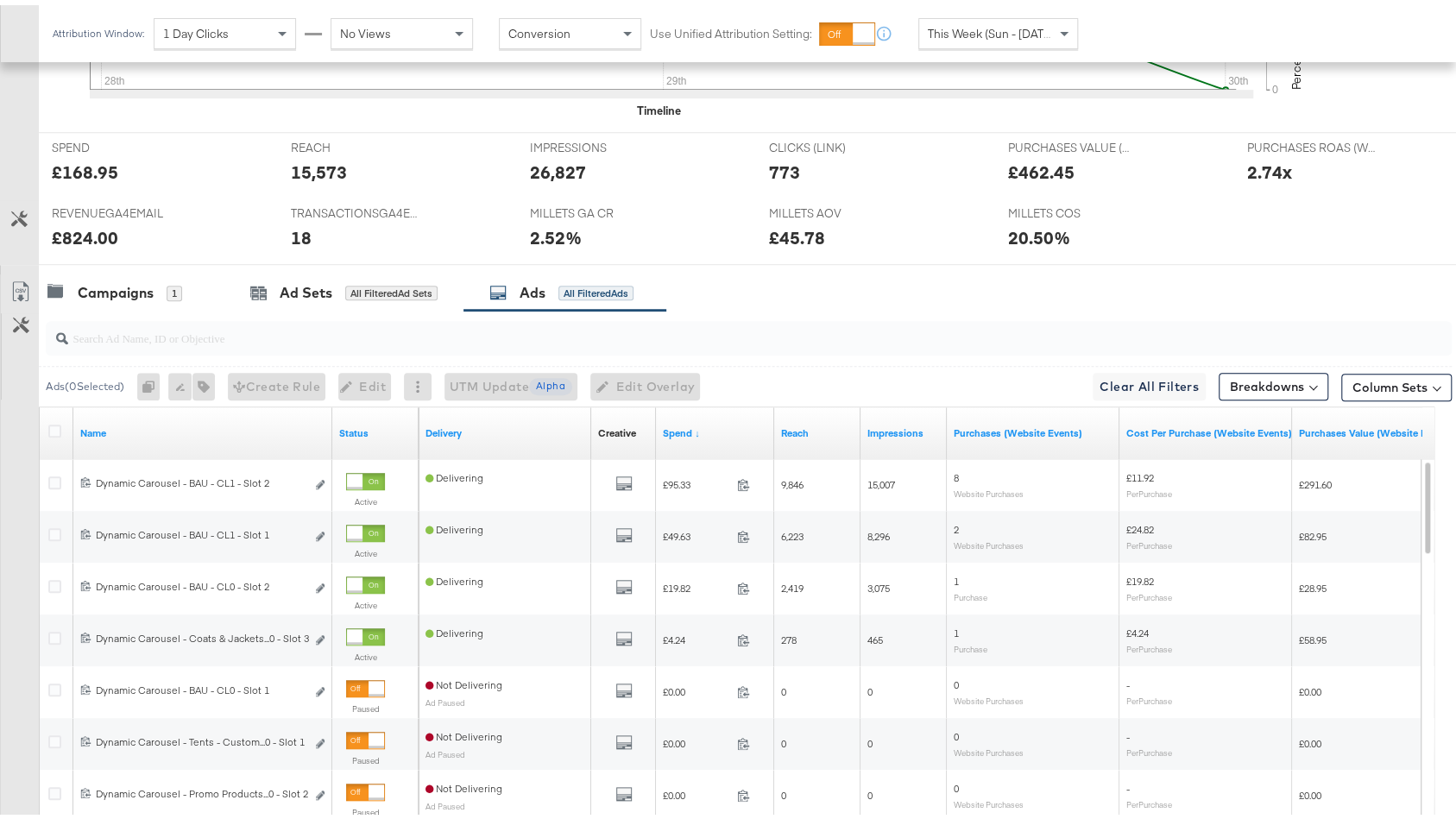
scroll to position [871, 0]
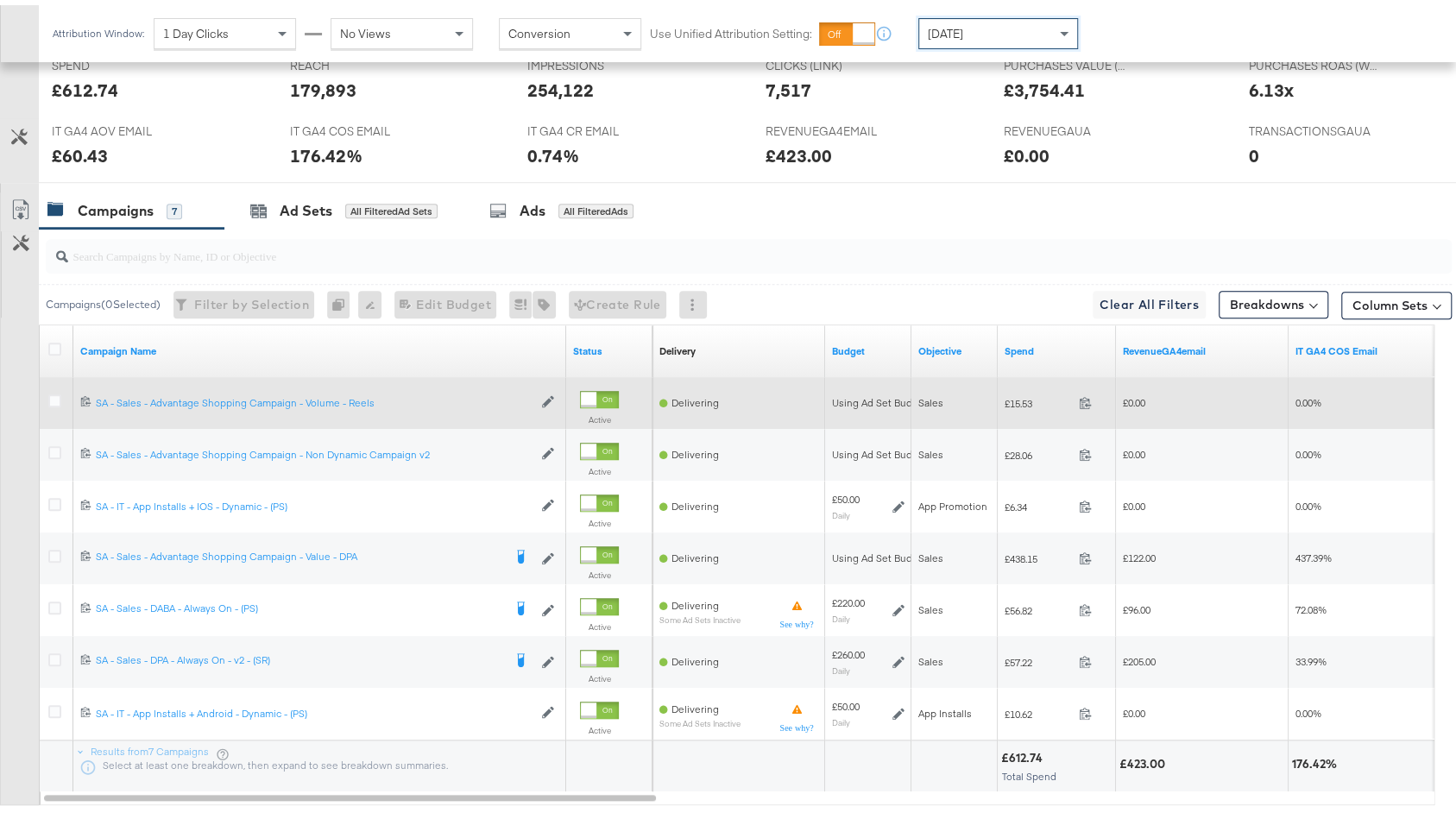
scroll to position [783, 0]
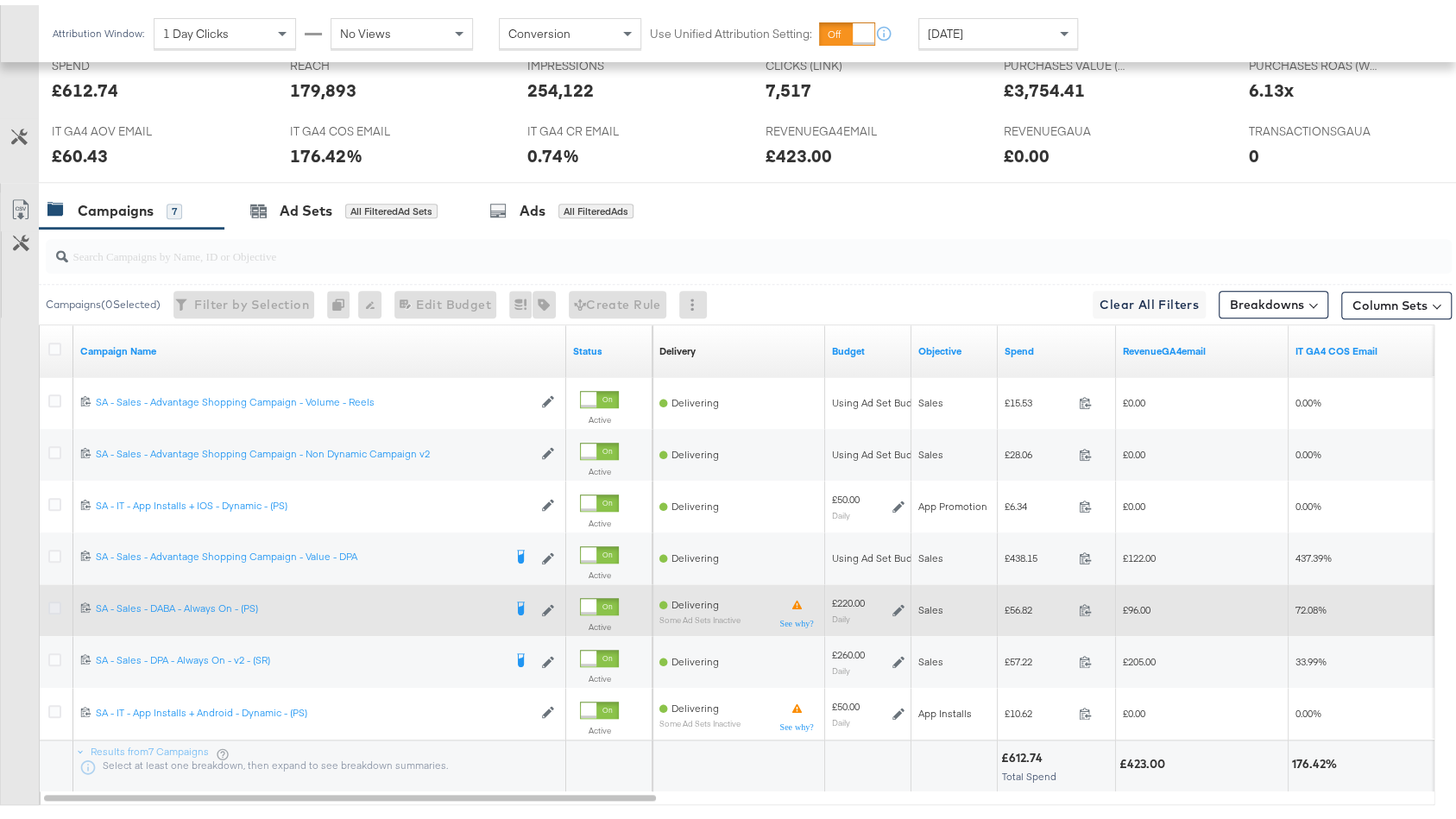
click at [51, 598] on icon at bounding box center [54, 603] width 13 height 13
click at [0, 0] on input "checkbox" at bounding box center [0, 0] width 0 height 0
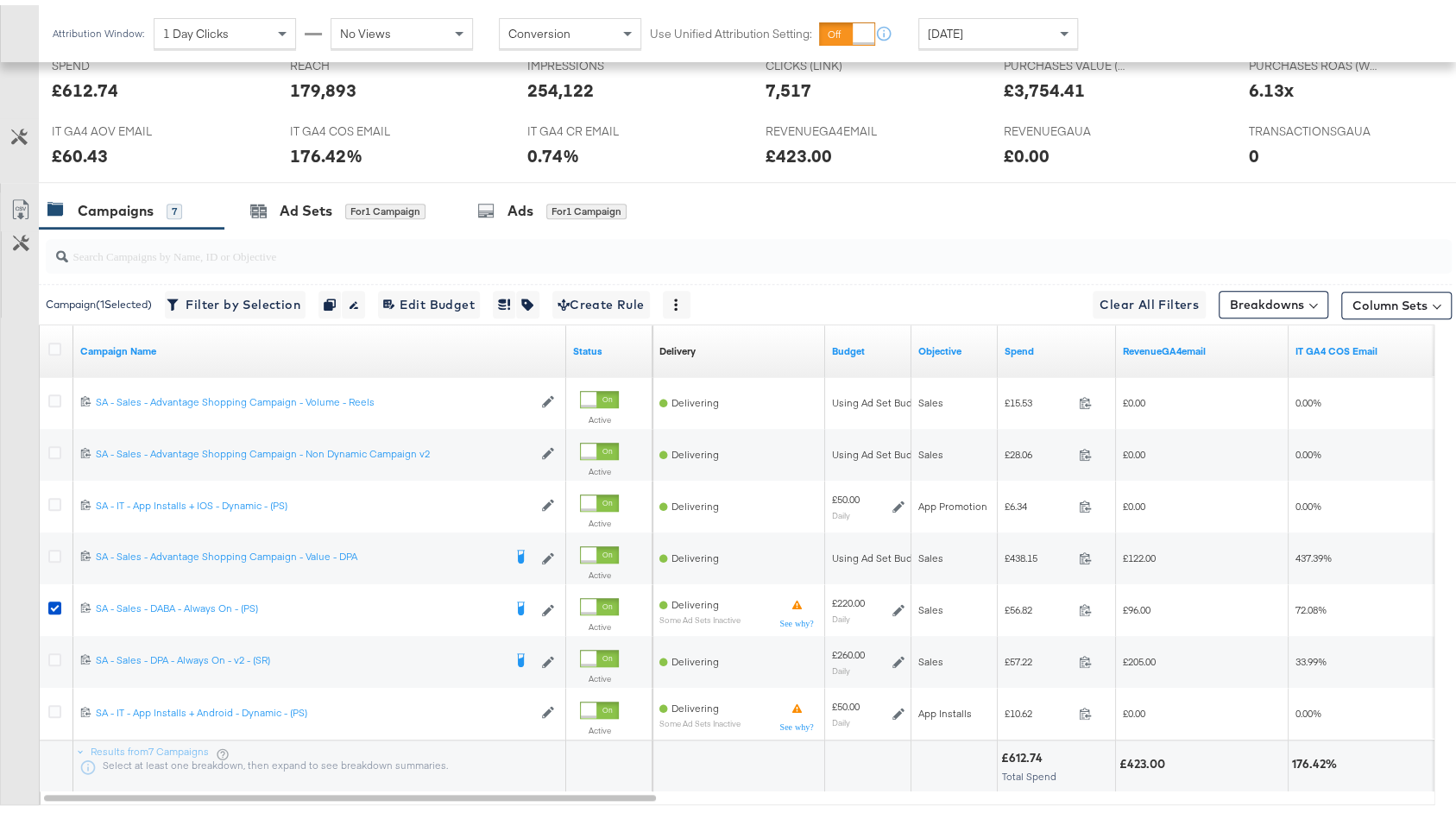
drag, startPoint x: 366, startPoint y: 187, endPoint x: 425, endPoint y: 253, distance: 88.5
click at [366, 187] on div "Ad Sets for 1 Campaign" at bounding box center [338, 206] width 227 height 37
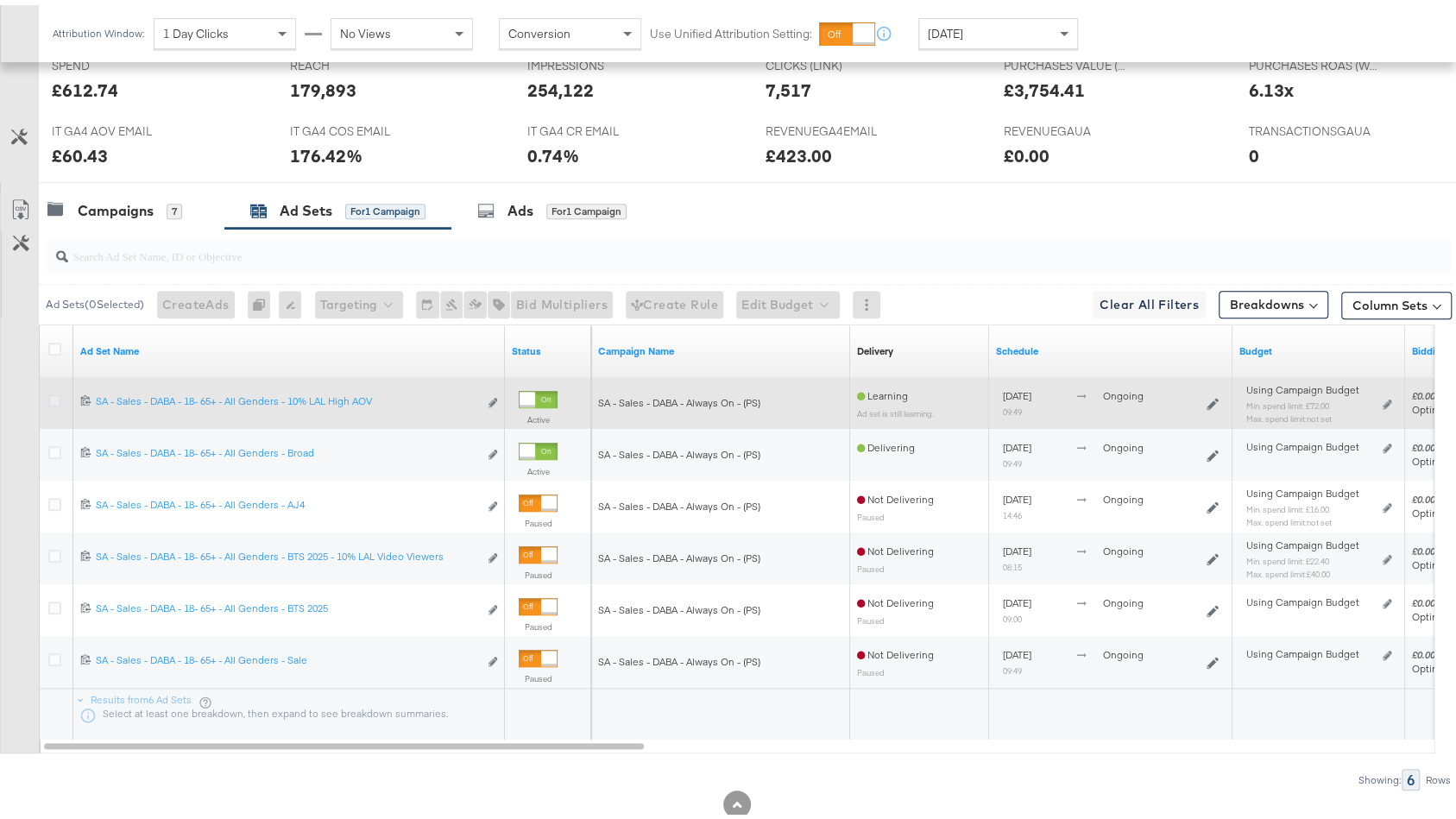
click at [52, 389] on icon at bounding box center [54, 395] width 13 height 13
click at [0, 0] on input "checkbox" at bounding box center [0, 0] width 0 height 0
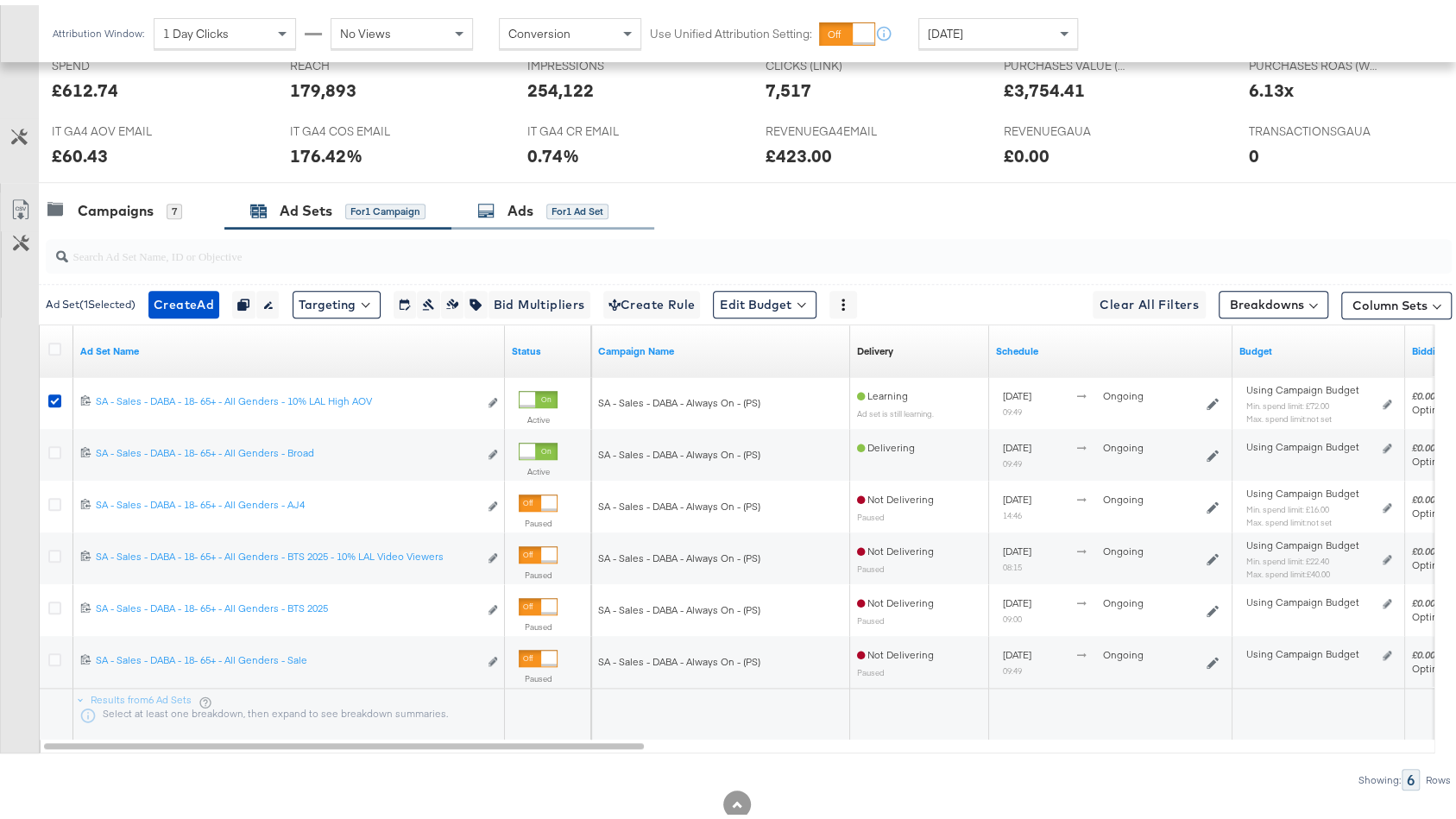
click at [529, 203] on div "Ads" at bounding box center [520, 206] width 26 height 20
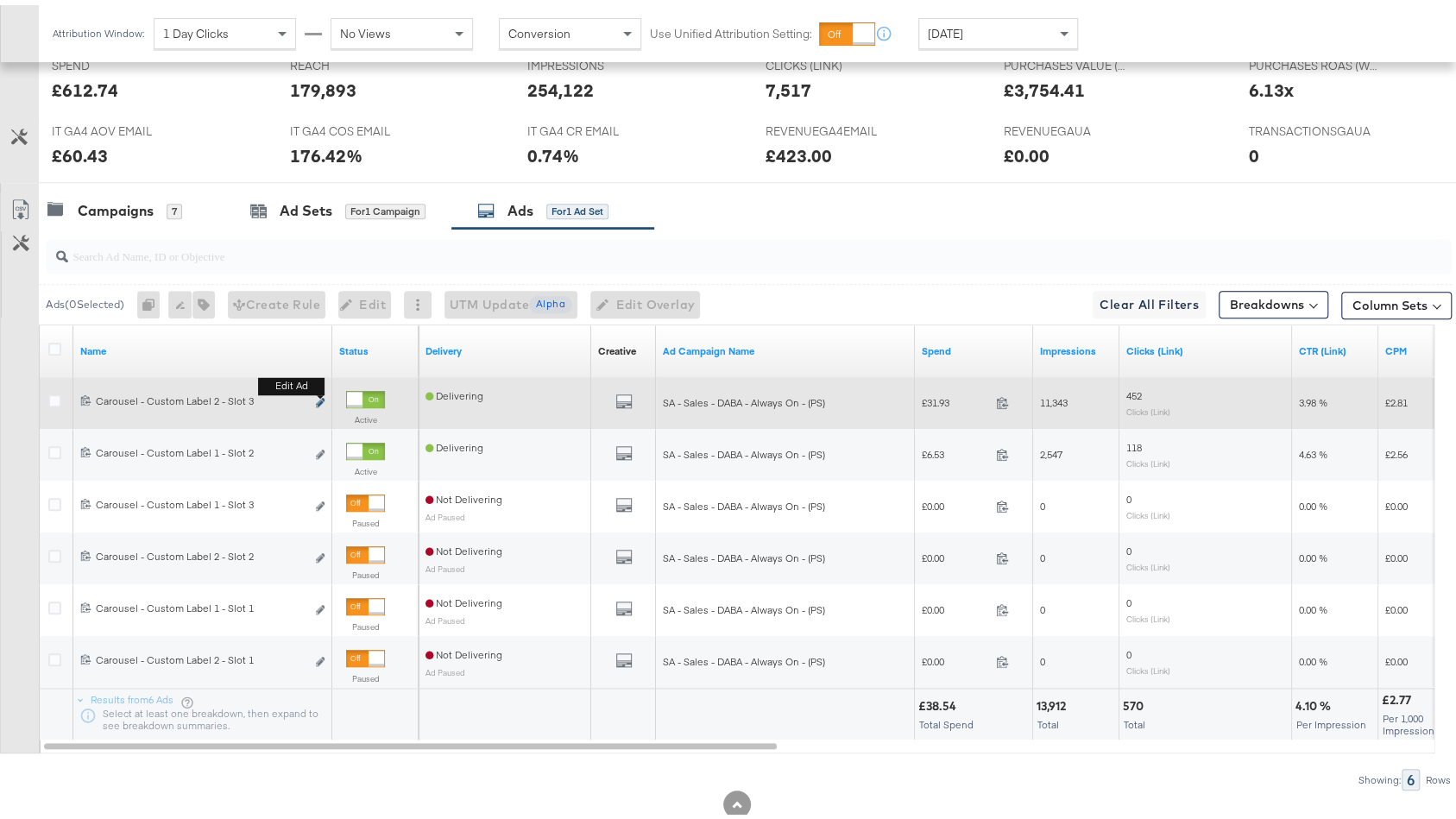
click at [318, 393] on icon "link" at bounding box center [320, 397] width 9 height 10
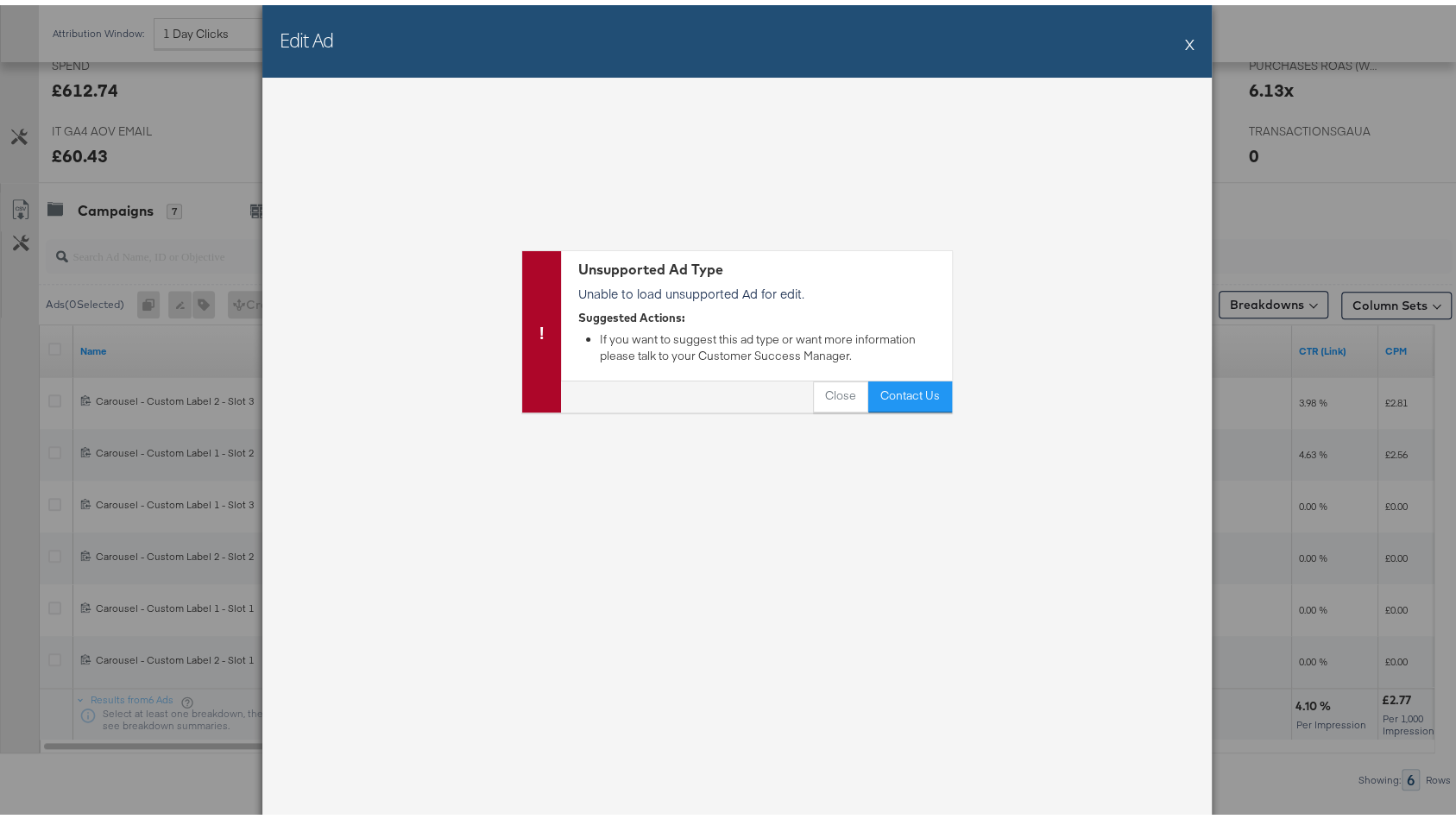
click at [1185, 42] on button "X" at bounding box center [1190, 38] width 10 height 35
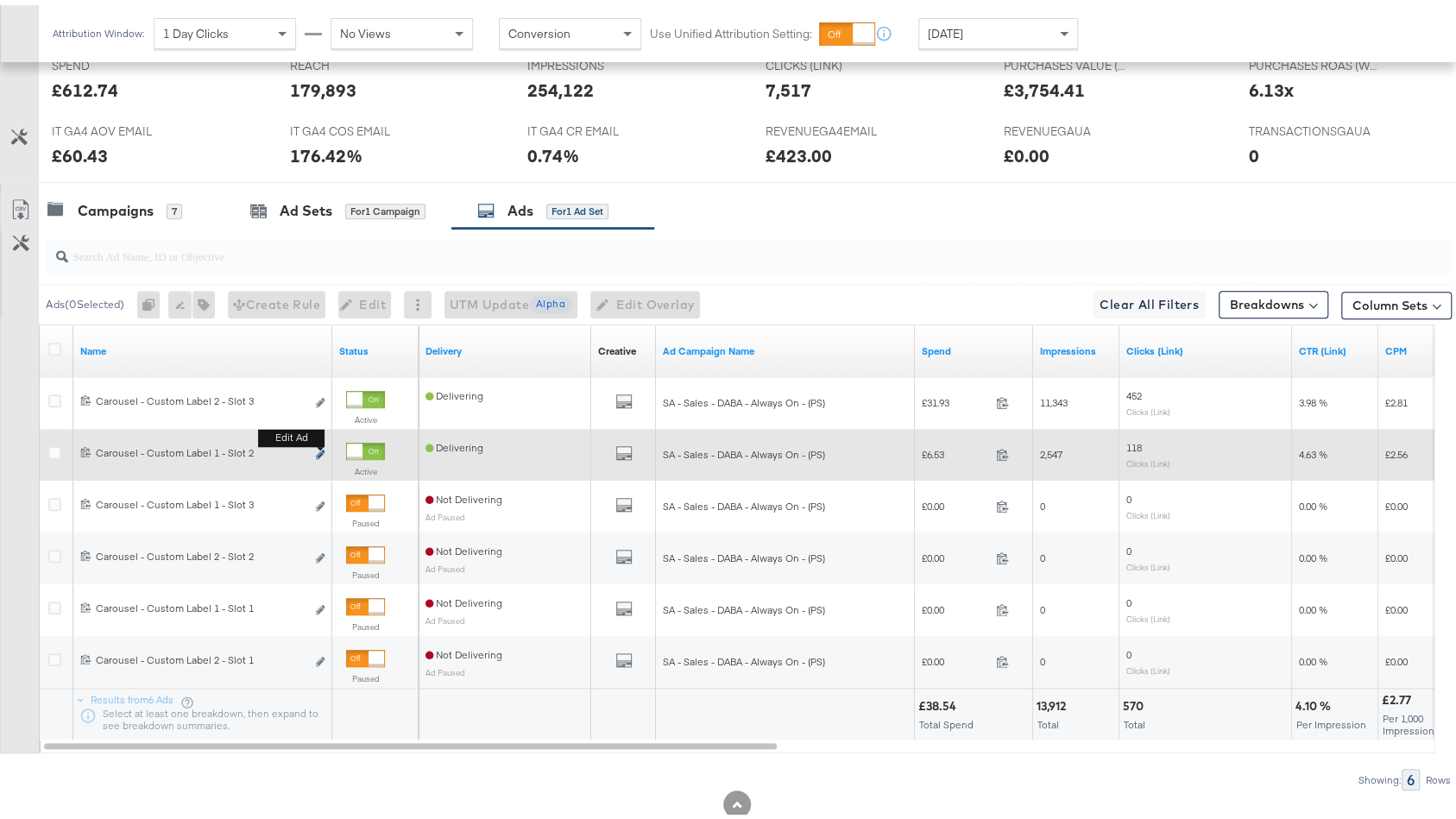
click at [320, 445] on icon "link" at bounding box center [320, 449] width 9 height 10
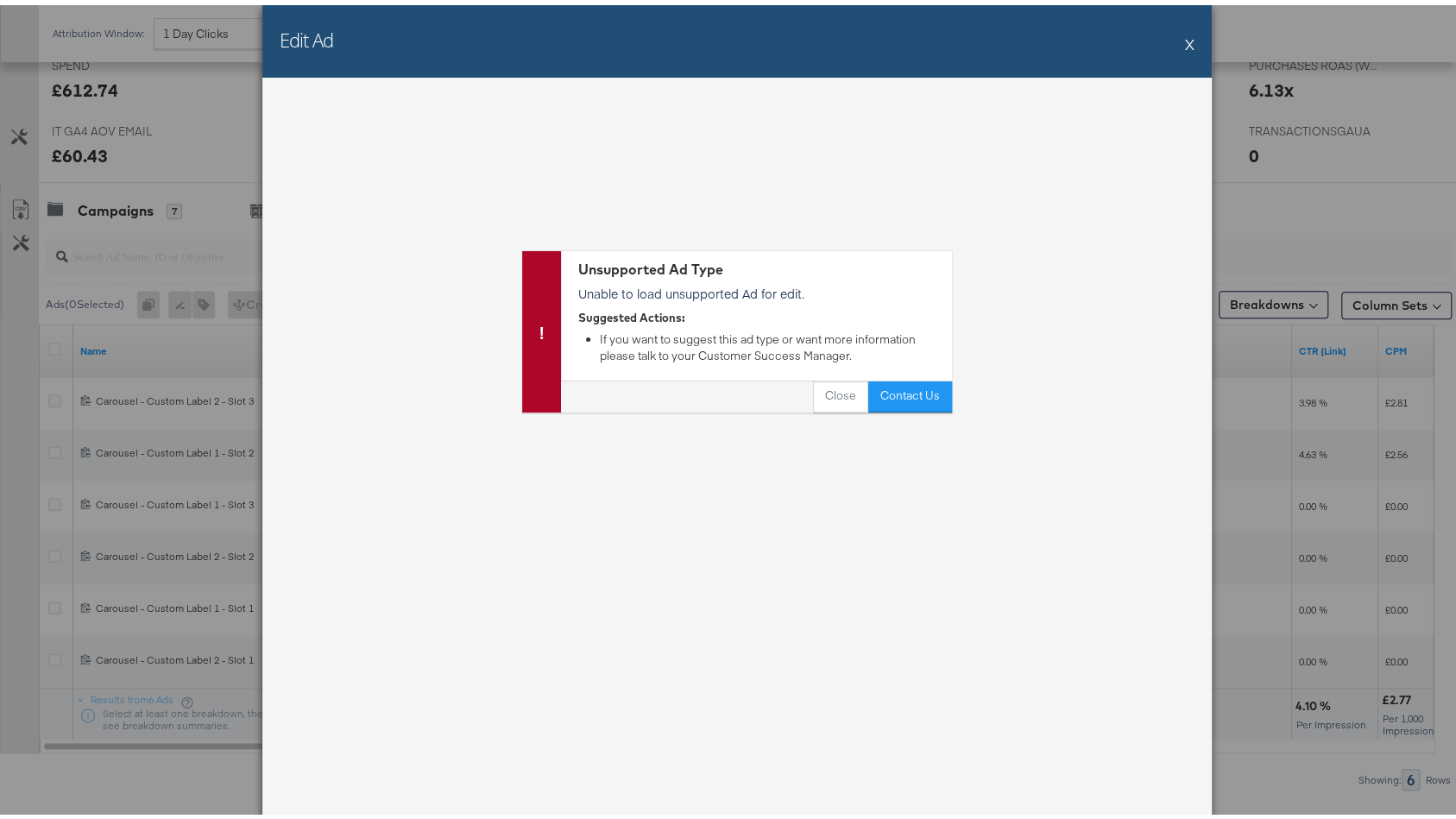
click at [1185, 43] on button "X" at bounding box center [1190, 38] width 10 height 35
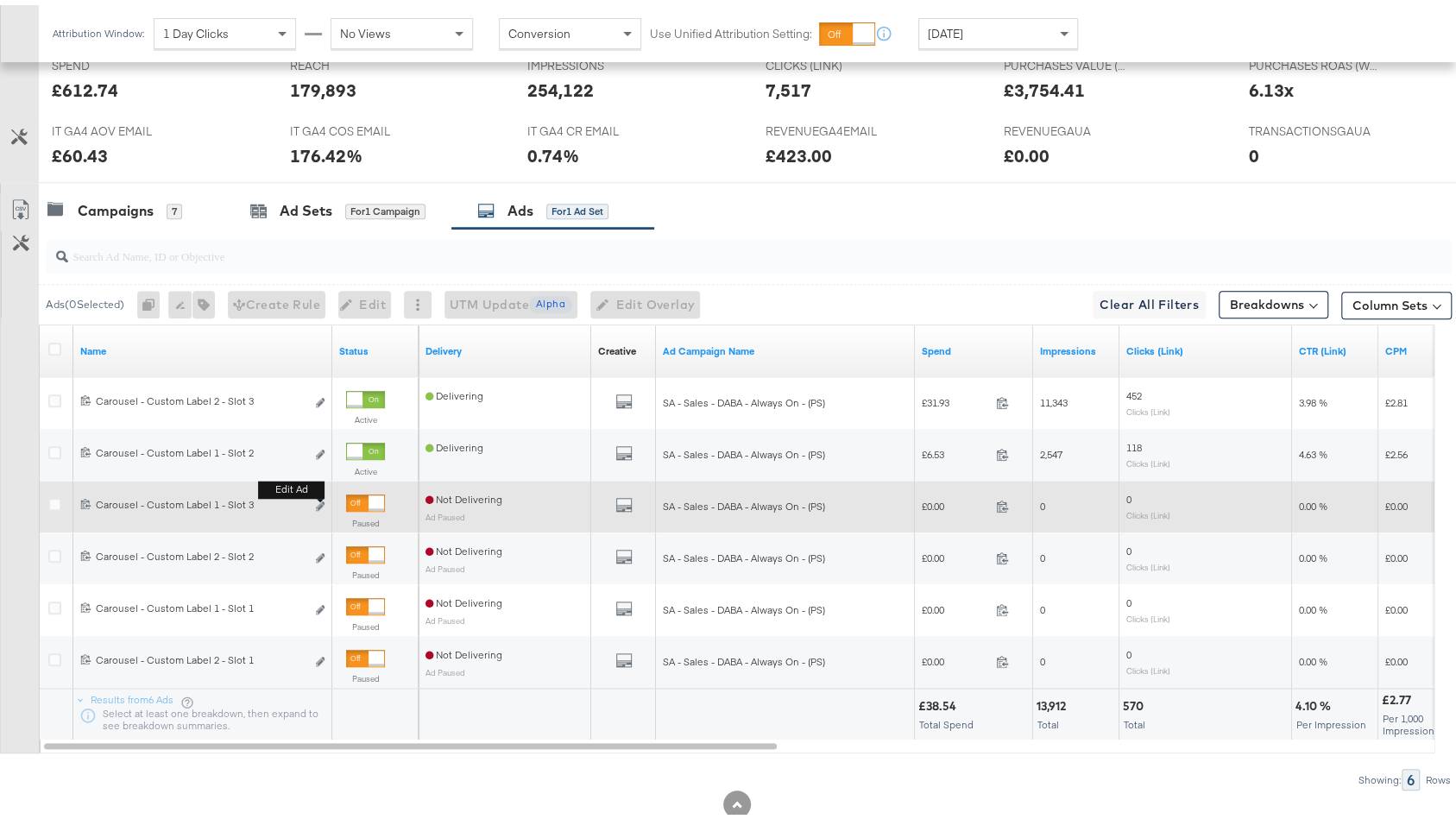
click at [317, 503] on button "Edit ad" at bounding box center [320, 502] width 11 height 18
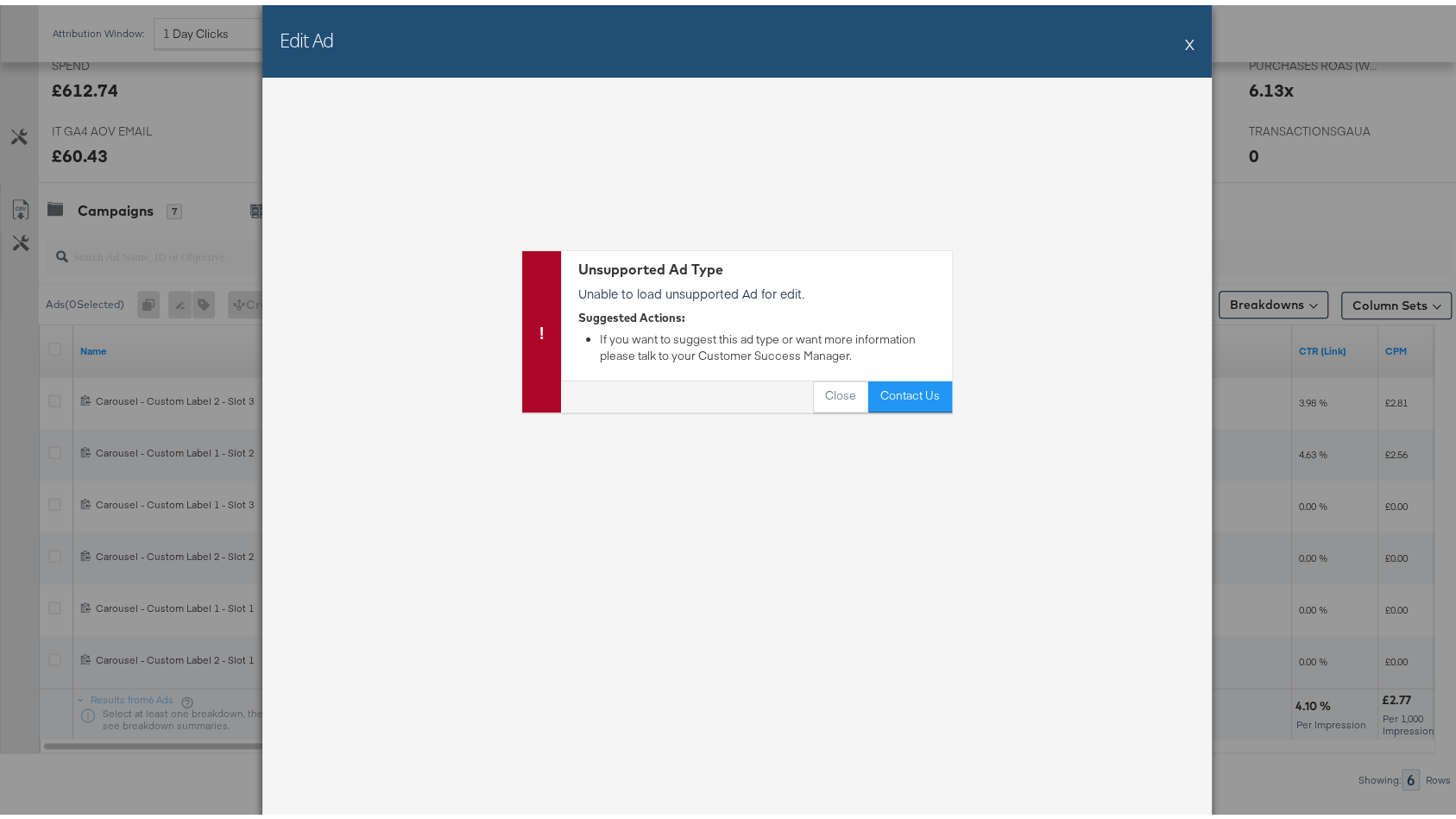
click at [1185, 36] on button "X" at bounding box center [1190, 38] width 10 height 35
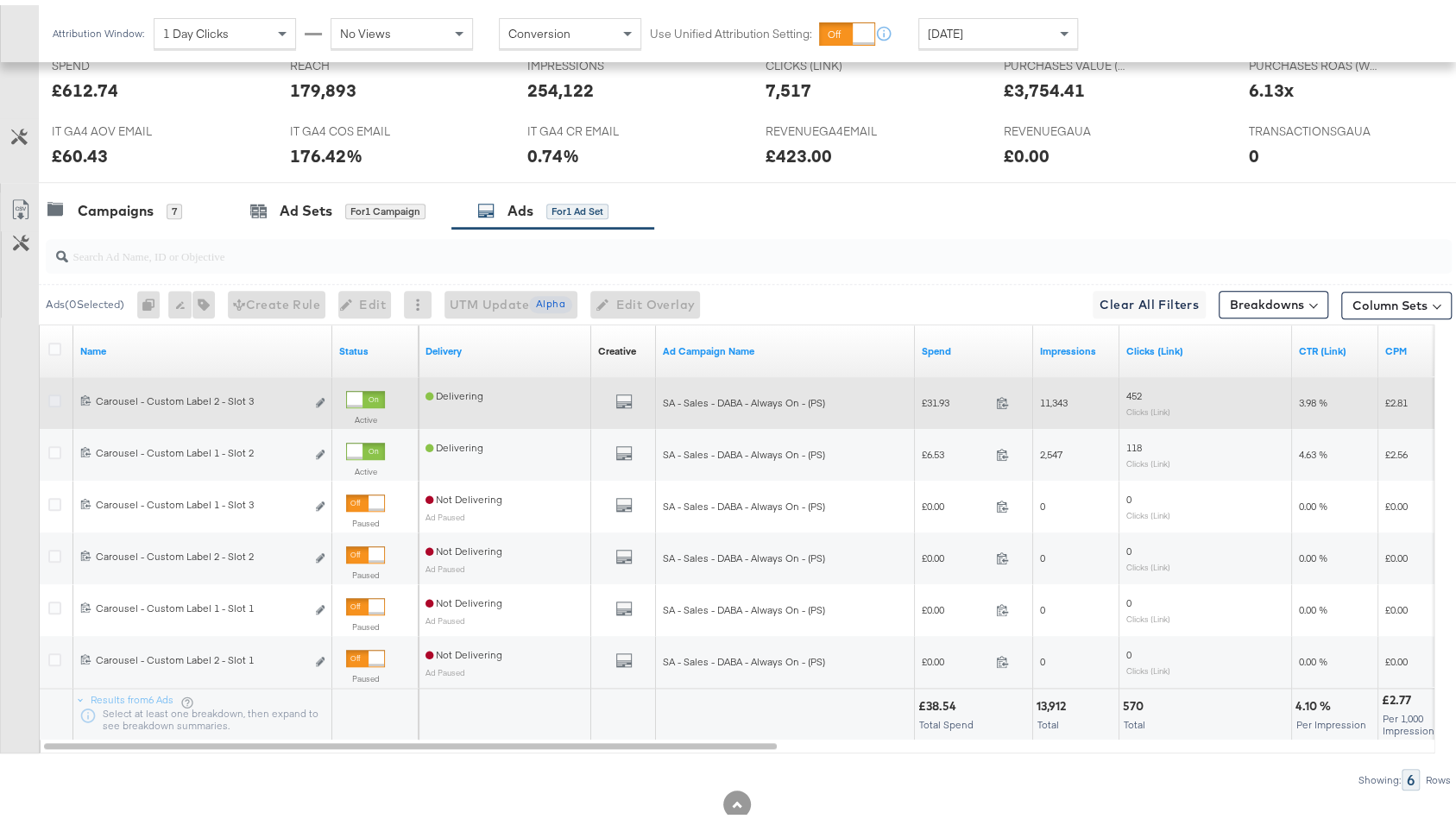
click at [59, 392] on icon at bounding box center [54, 395] width 13 height 13
click at [0, 0] on input "checkbox" at bounding box center [0, 0] width 0 height 0
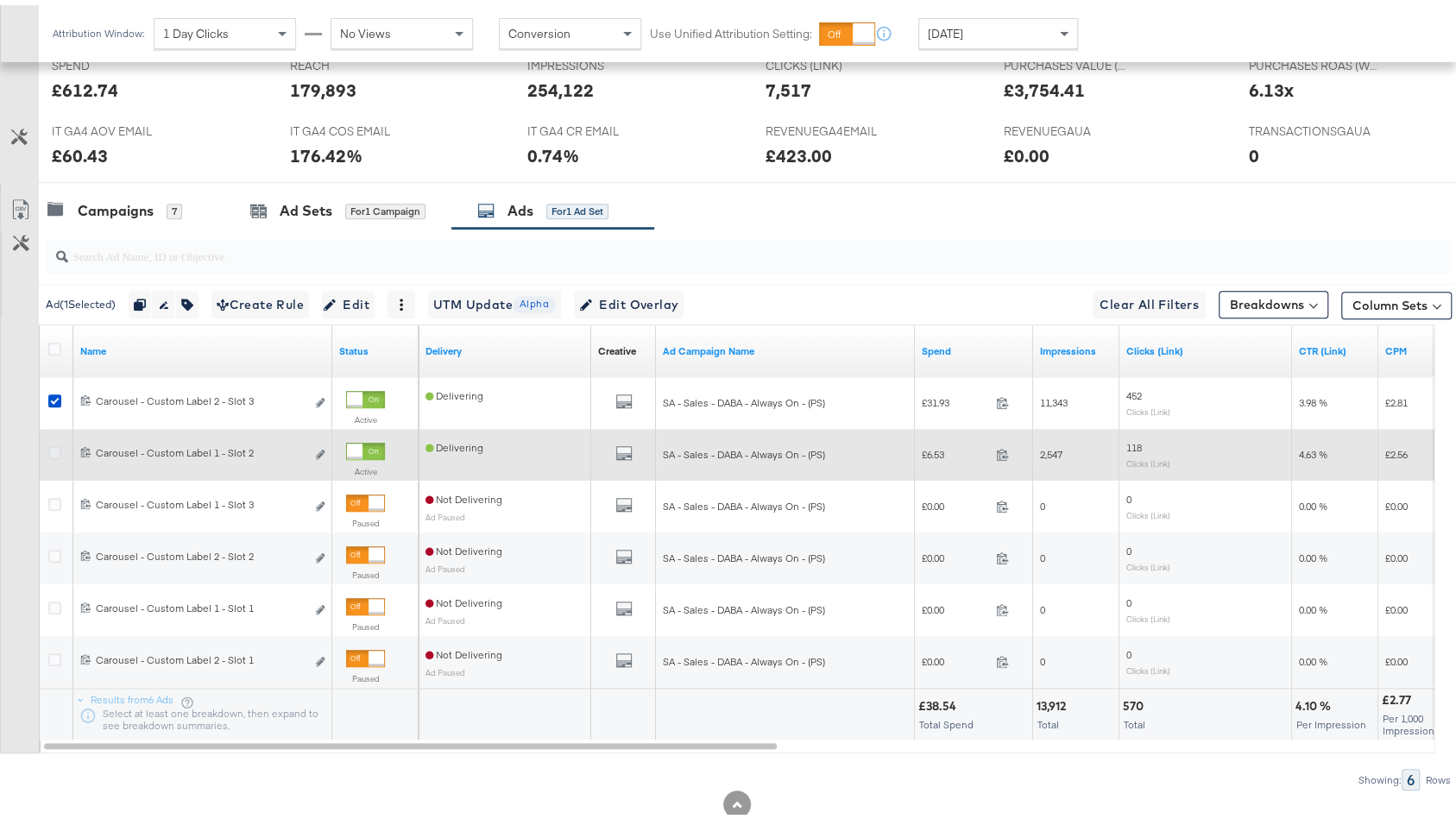
click at [57, 441] on icon at bounding box center [54, 448] width 13 height 13
click at [0, 0] on input "checkbox" at bounding box center [0, 0] width 0 height 0
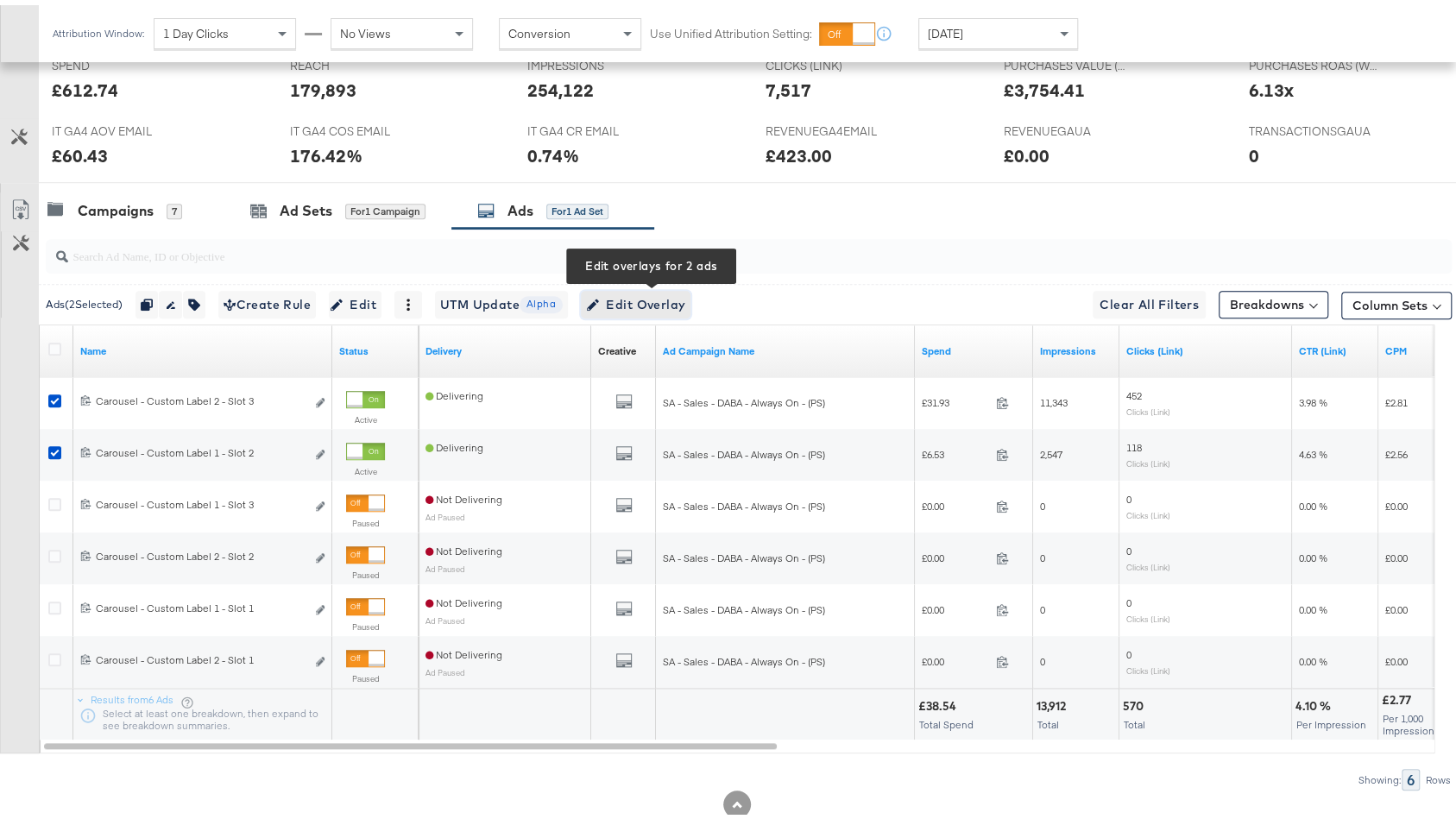
click at [647, 291] on span "Edit Overlay Edit overlays for 2 ads" at bounding box center [636, 300] width 99 height 21
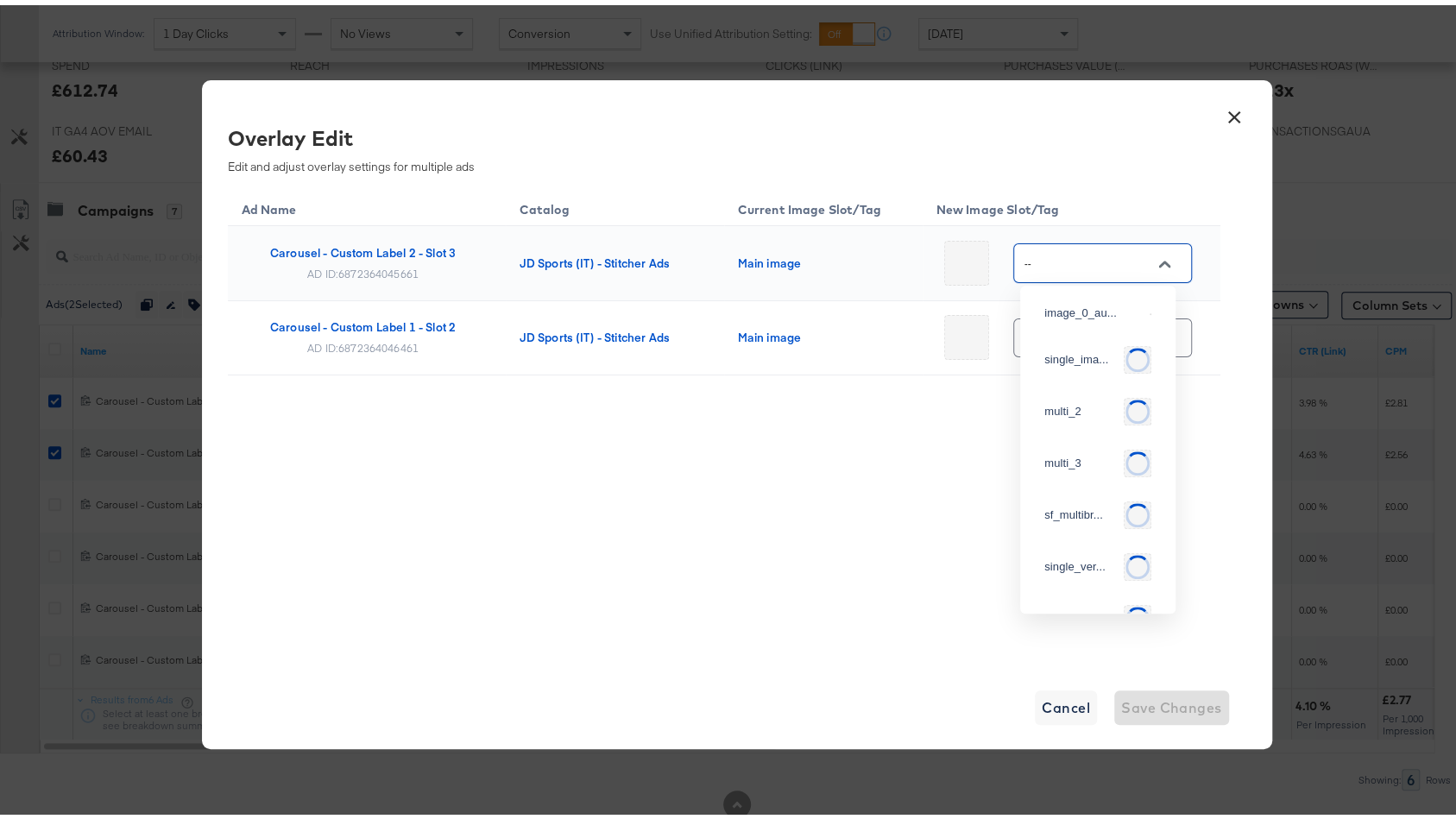
click at [1101, 252] on input "--" at bounding box center [1089, 258] width 137 height 20
click at [1117, 158] on div "Overlay Edit Edit and adjust overlay settings for multiple ads" at bounding box center [717, 143] width 979 height 51
click at [1070, 259] on input "--" at bounding box center [1089, 258] width 137 height 20
click at [1072, 447] on div "multi_3" at bounding box center [1097, 431] width 128 height 31
type input "multi_3"
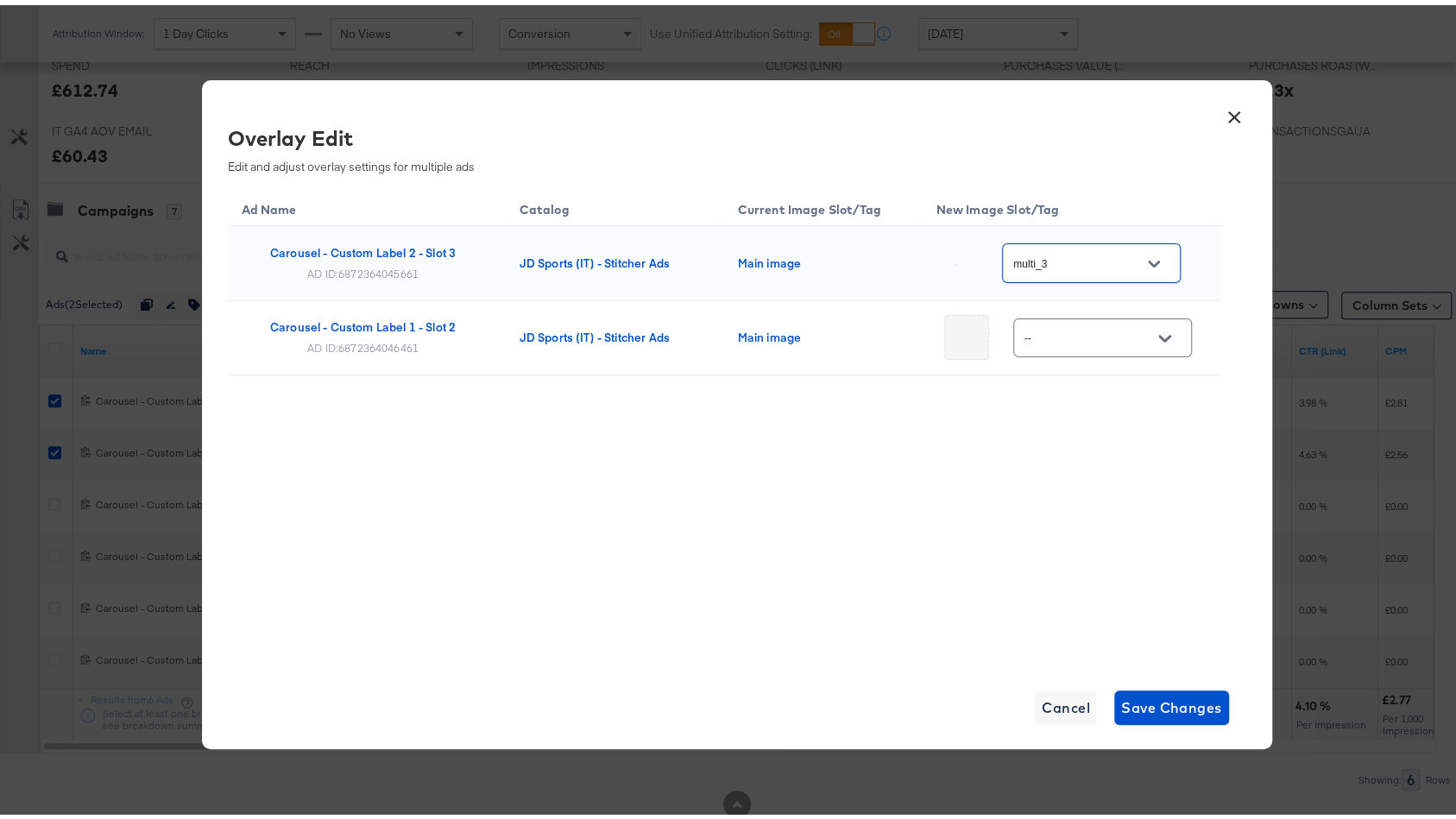
click at [1069, 329] on input "--" at bounding box center [1089, 333] width 137 height 20
click at [1064, 521] on div "multi_3" at bounding box center [1097, 505] width 128 height 31
type input "multi_3"
click at [1148, 702] on span "Save Changes" at bounding box center [1172, 703] width 101 height 24
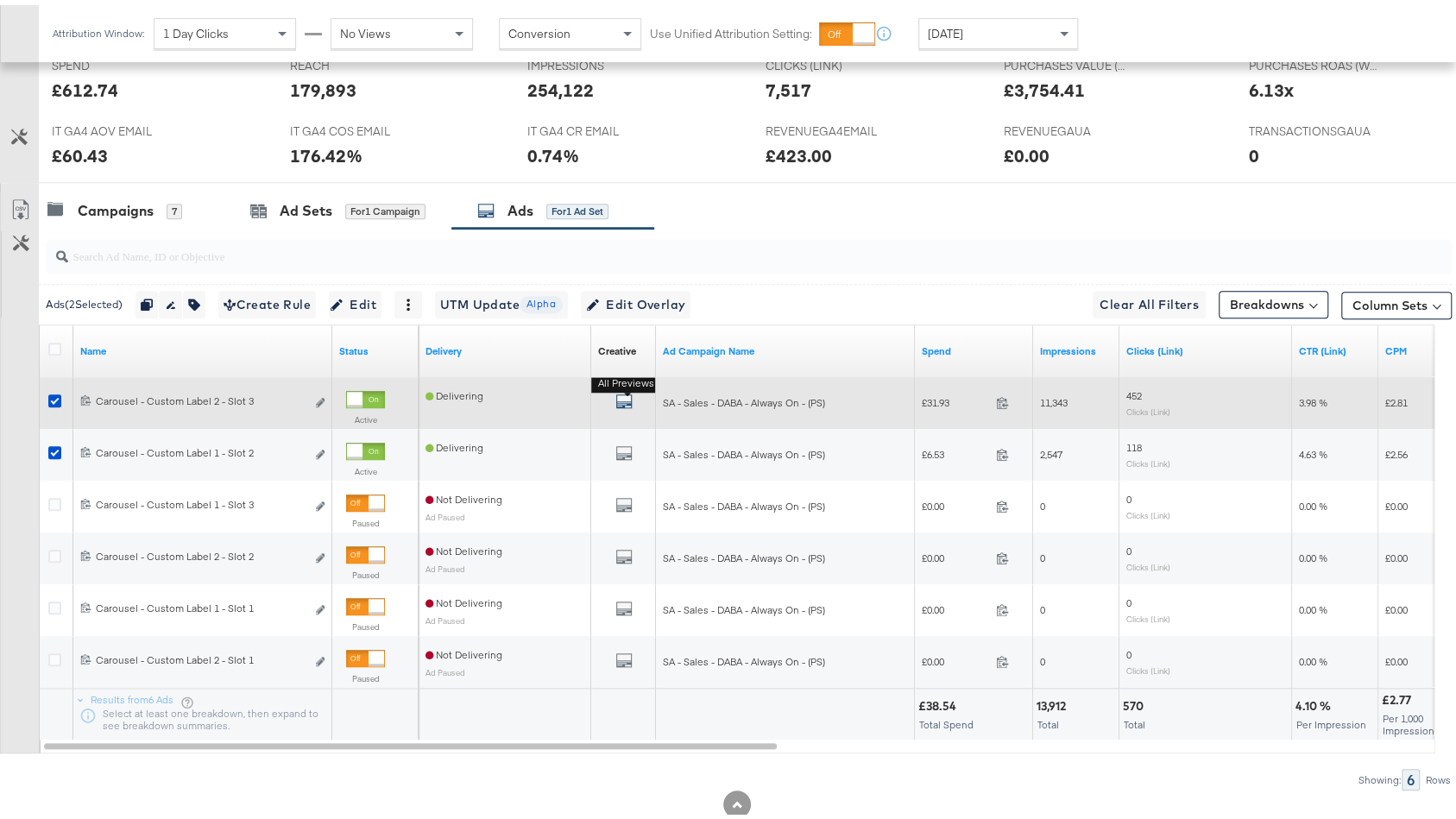
click at [628, 392] on icon "default" at bounding box center [623, 395] width 17 height 17
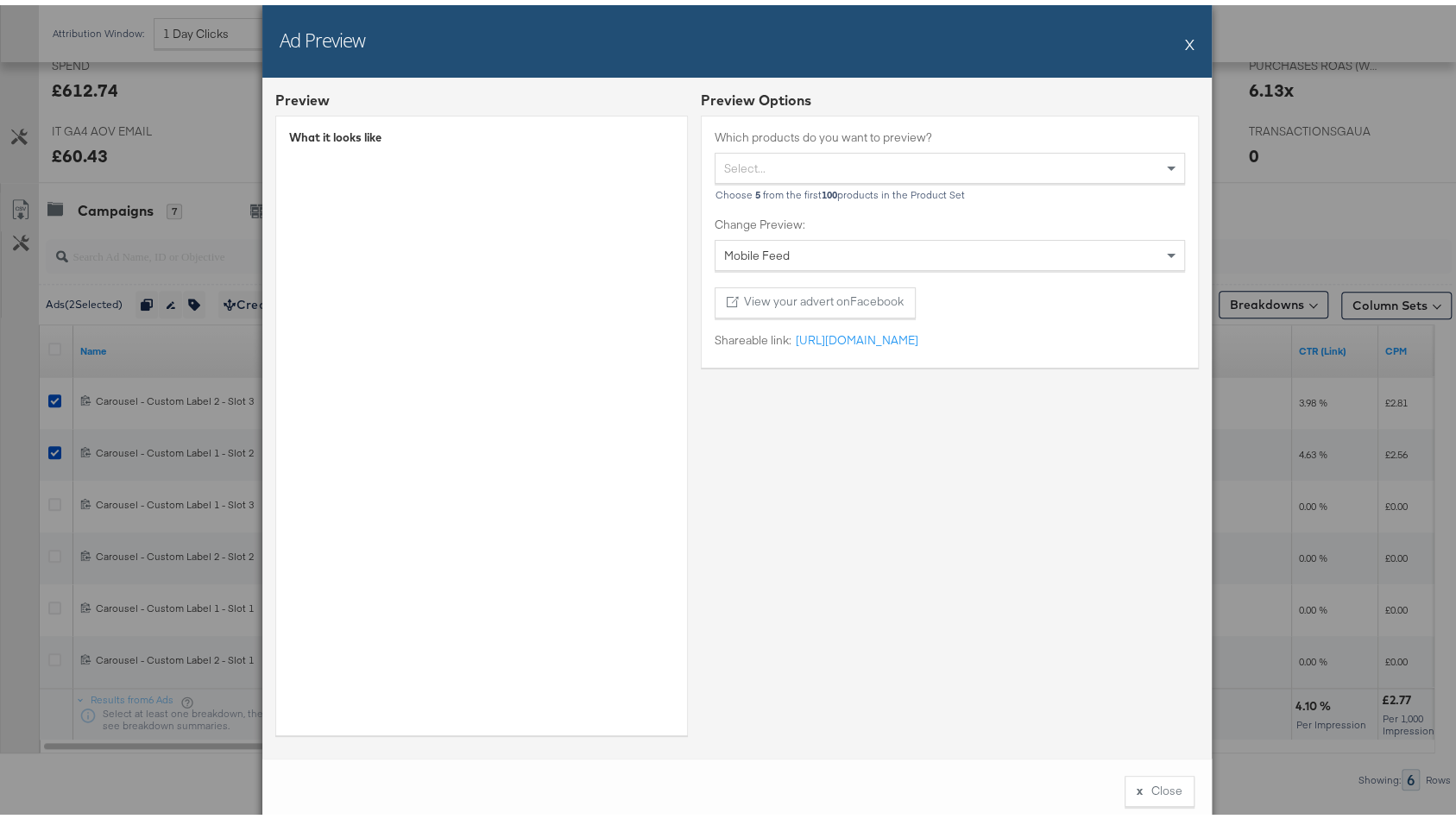
click at [1185, 39] on button "X" at bounding box center [1190, 38] width 10 height 35
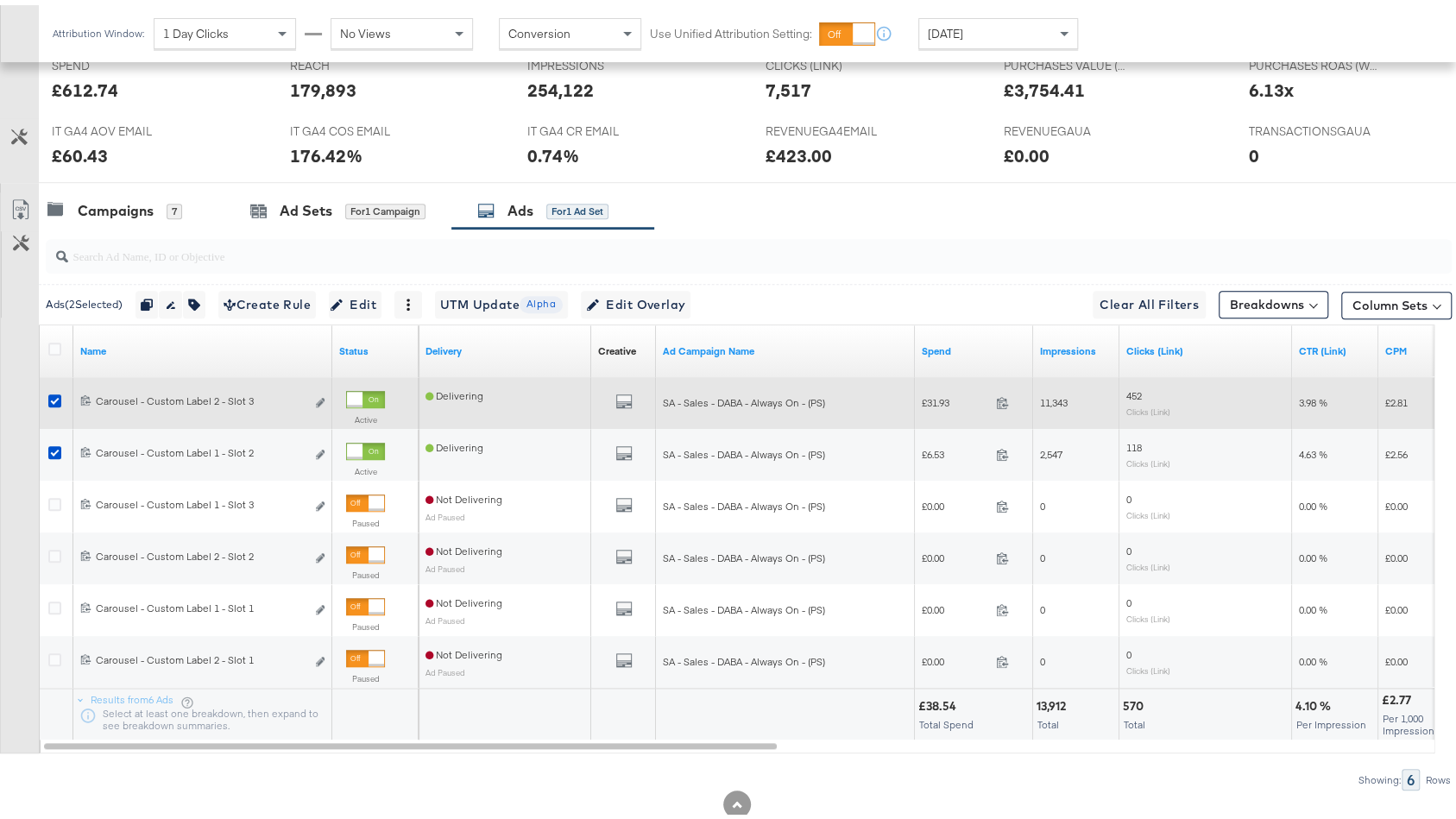
click at [312, 389] on div "Edit ad" at bounding box center [315, 398] width 20 height 18
click at [321, 393] on icon "link" at bounding box center [320, 397] width 9 height 10
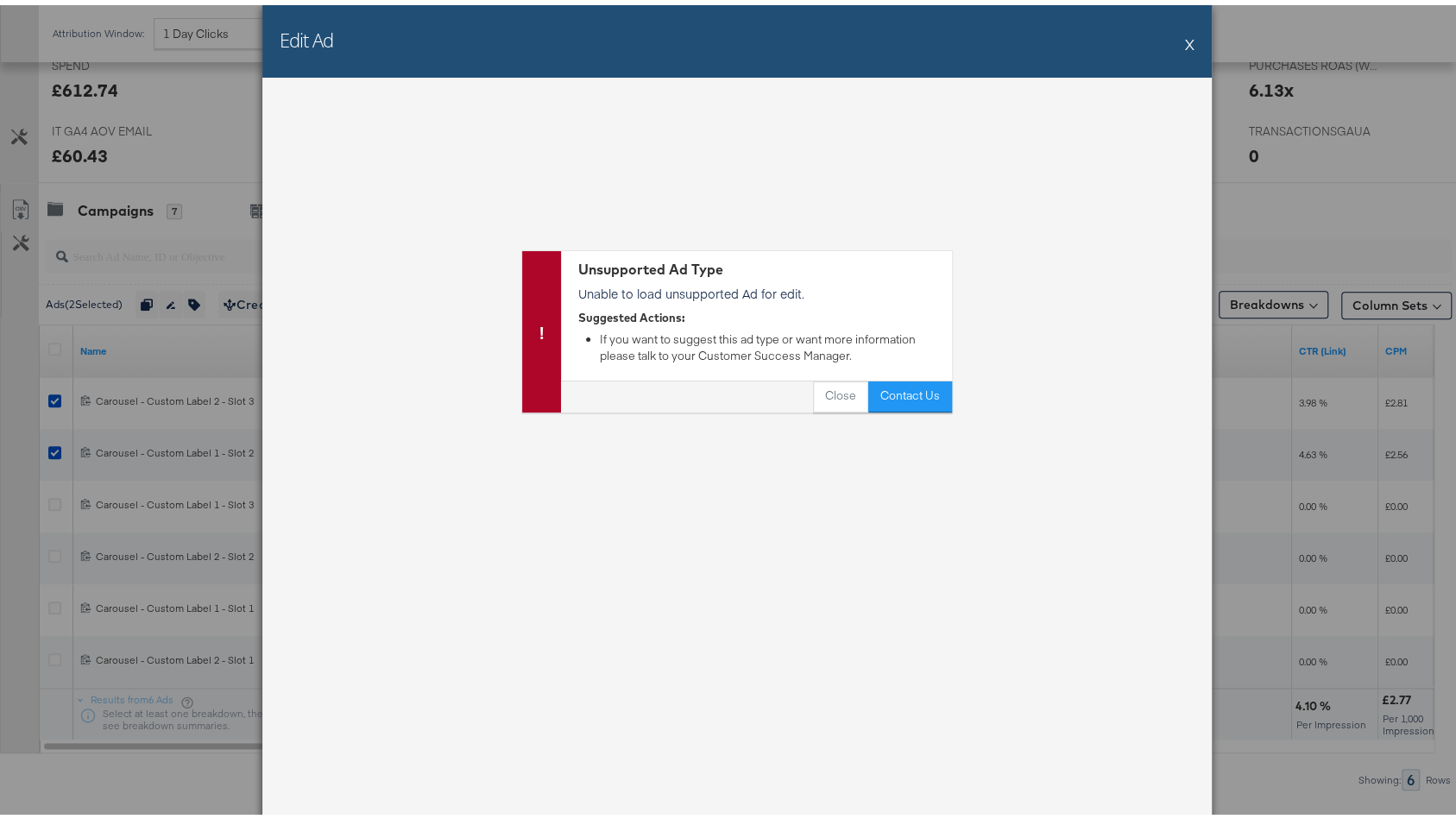
click at [1185, 37] on button "X" at bounding box center [1190, 38] width 10 height 35
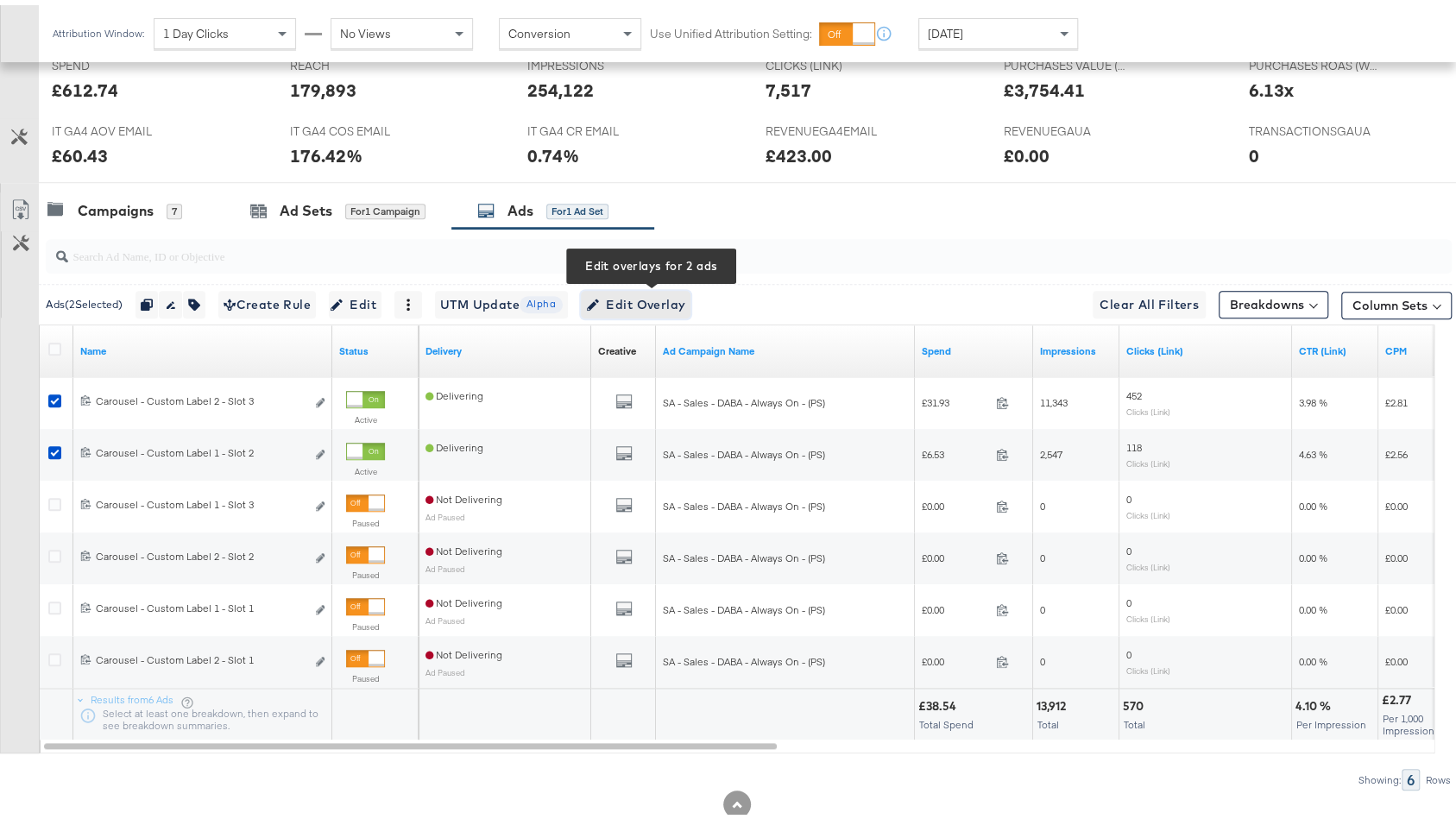
click at [631, 290] on span "Edit Overlay Edit overlays for 2 ads" at bounding box center [636, 300] width 99 height 21
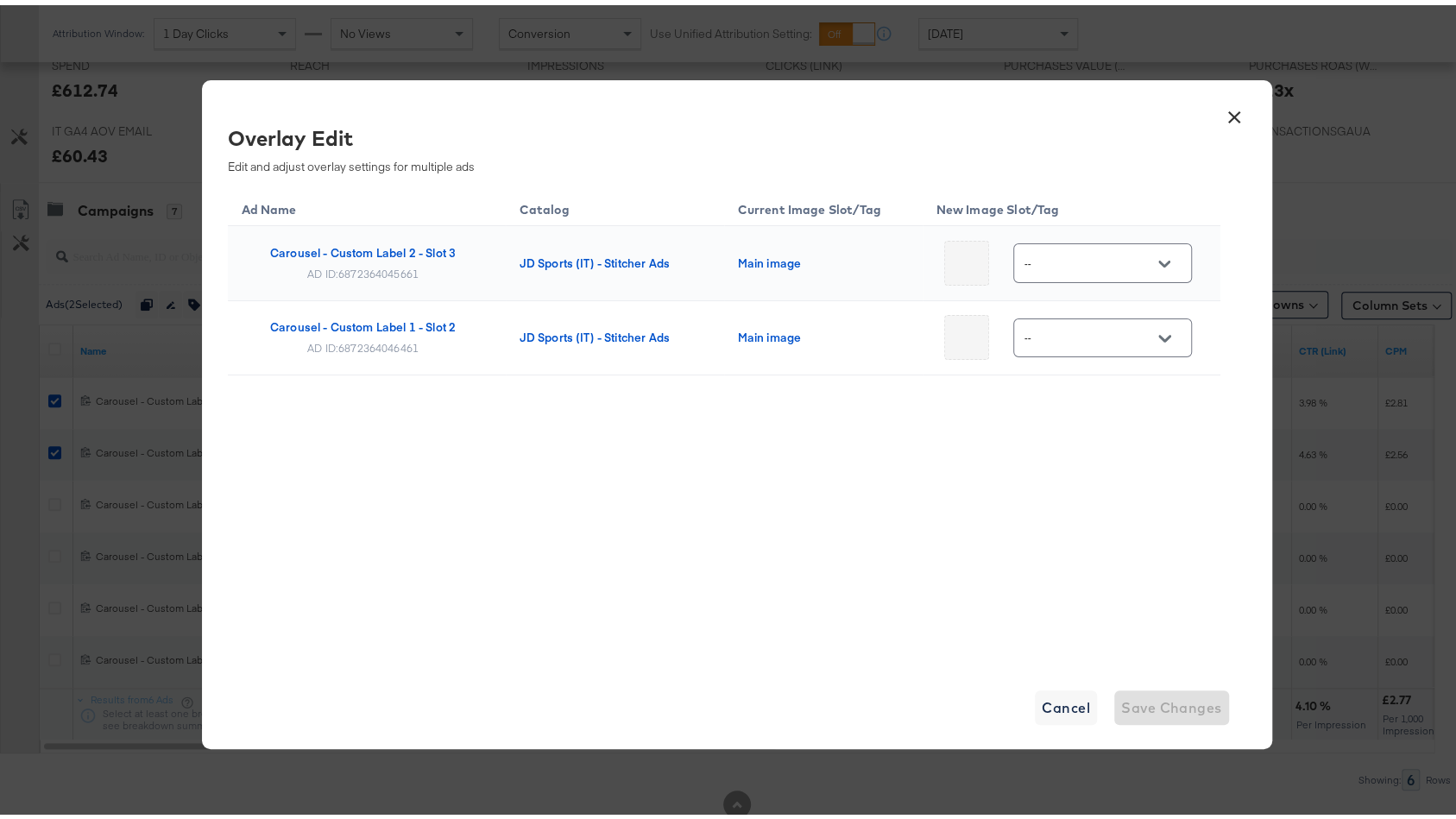
click at [1080, 266] on input "--" at bounding box center [1089, 258] width 137 height 20
click at [1073, 441] on div "multi_3" at bounding box center [1093, 431] width 99 height 17
type input "multi_3"
click at [1074, 338] on input "--" at bounding box center [1089, 333] width 137 height 20
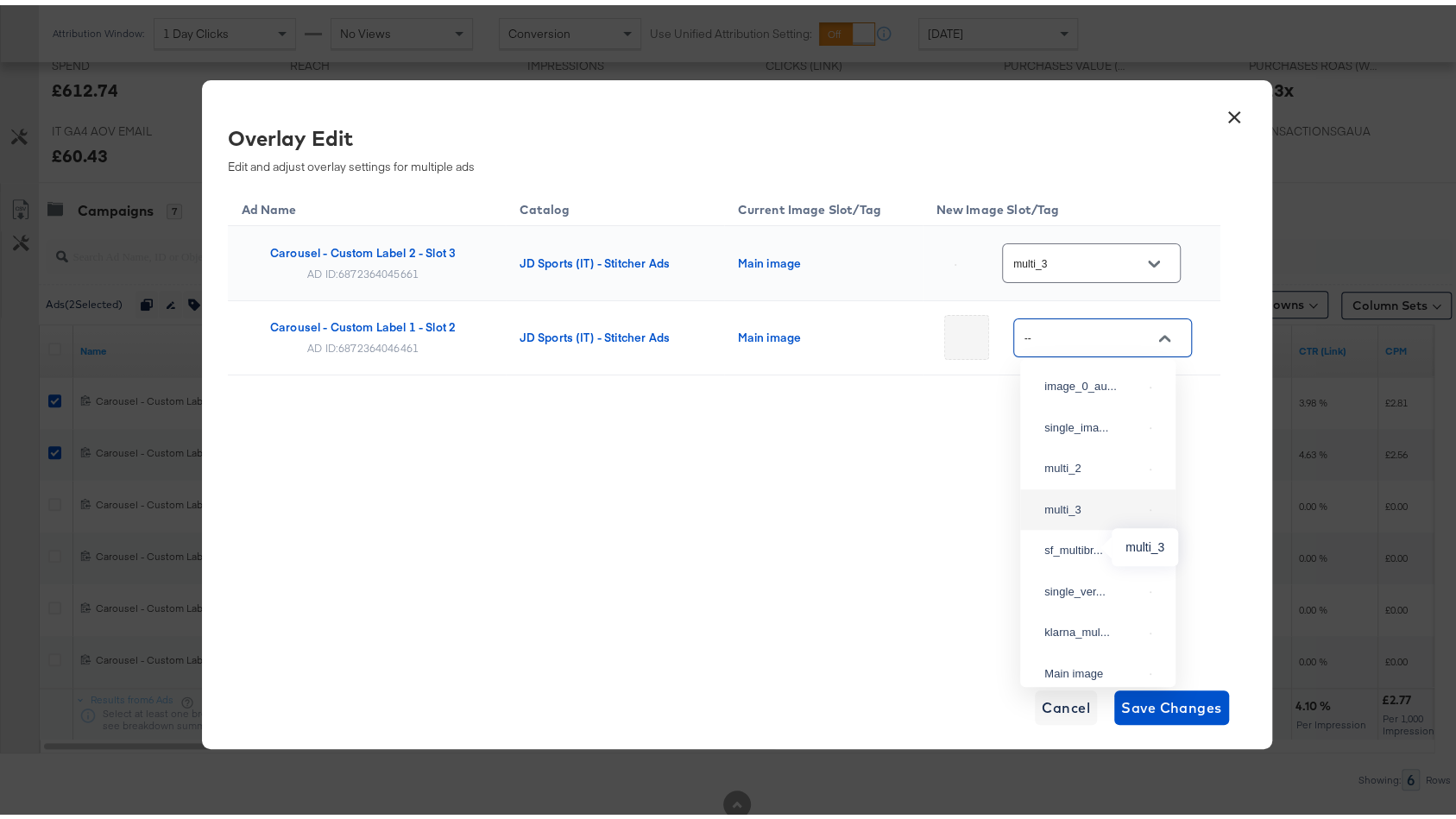
click at [1070, 513] on div "multi_3" at bounding box center [1093, 505] width 99 height 17
type input "multi_3"
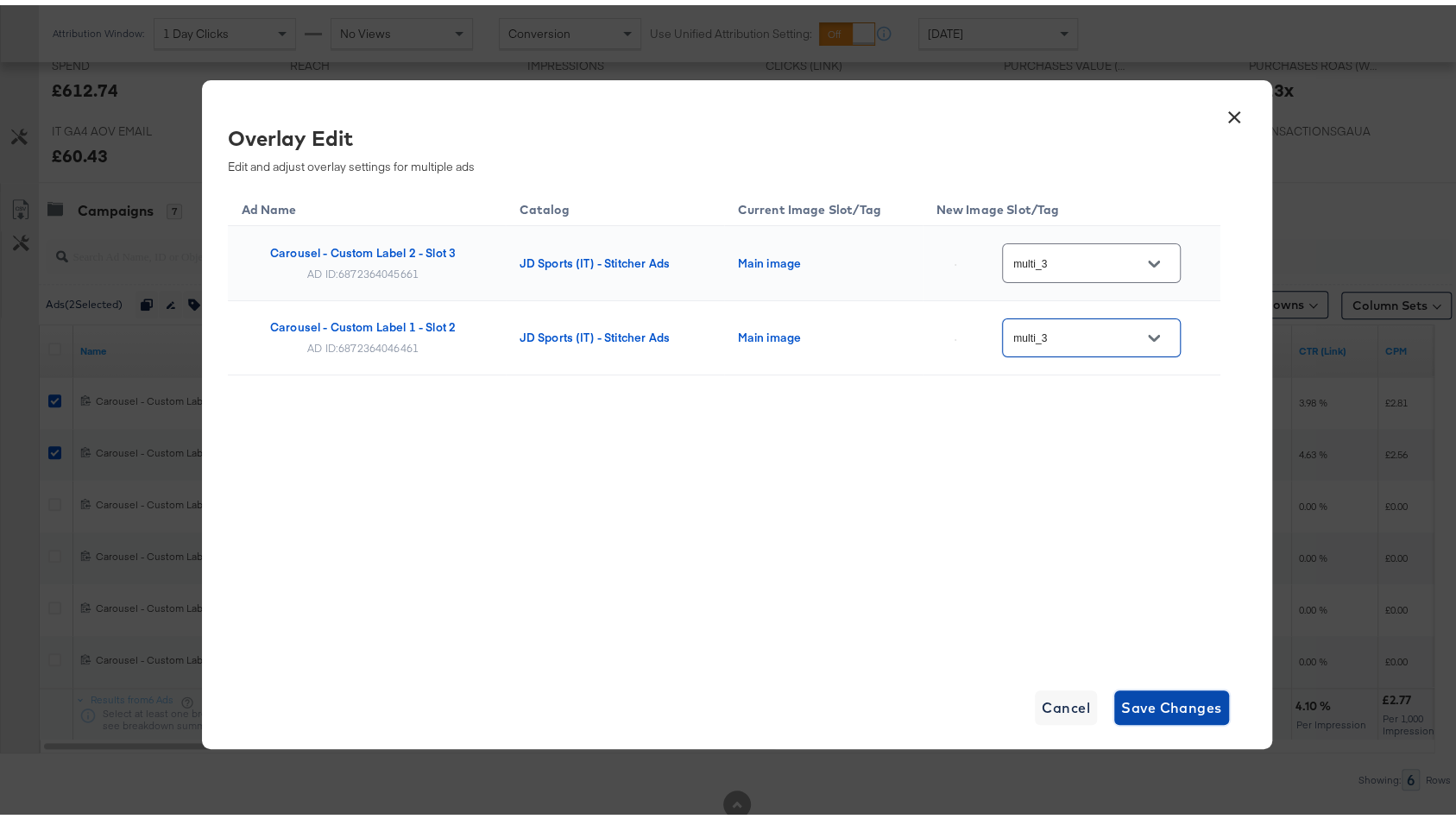
click at [1137, 712] on span "Save Changes" at bounding box center [1172, 703] width 101 height 24
click at [1104, 314] on div "multi_3" at bounding box center [1090, 333] width 178 height 39
click at [1104, 342] on div "multi_3" at bounding box center [1090, 333] width 178 height 39
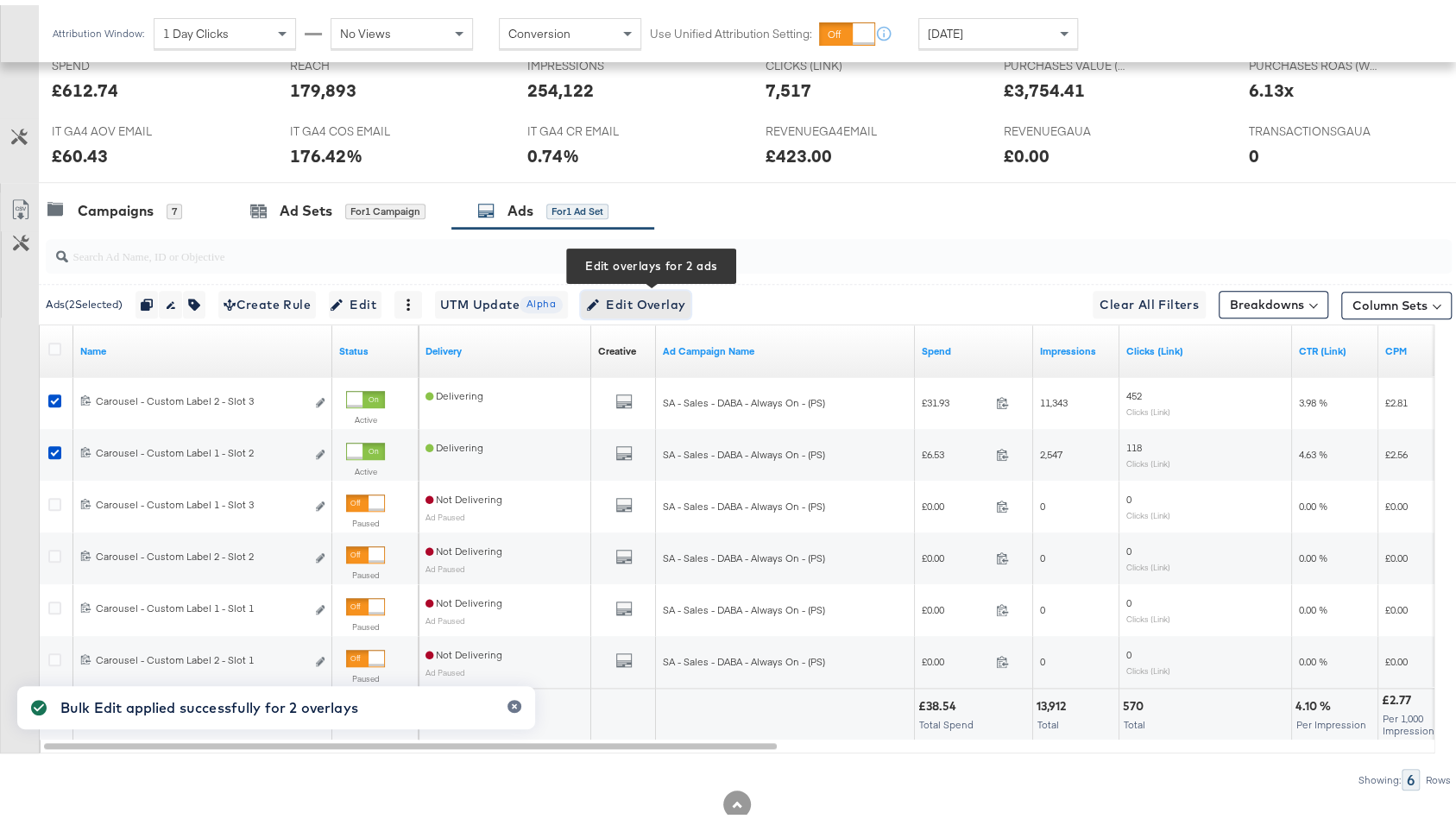
click at [677, 290] on span "Edit Overlay Edit overlays for 2 ads" at bounding box center [636, 300] width 99 height 21
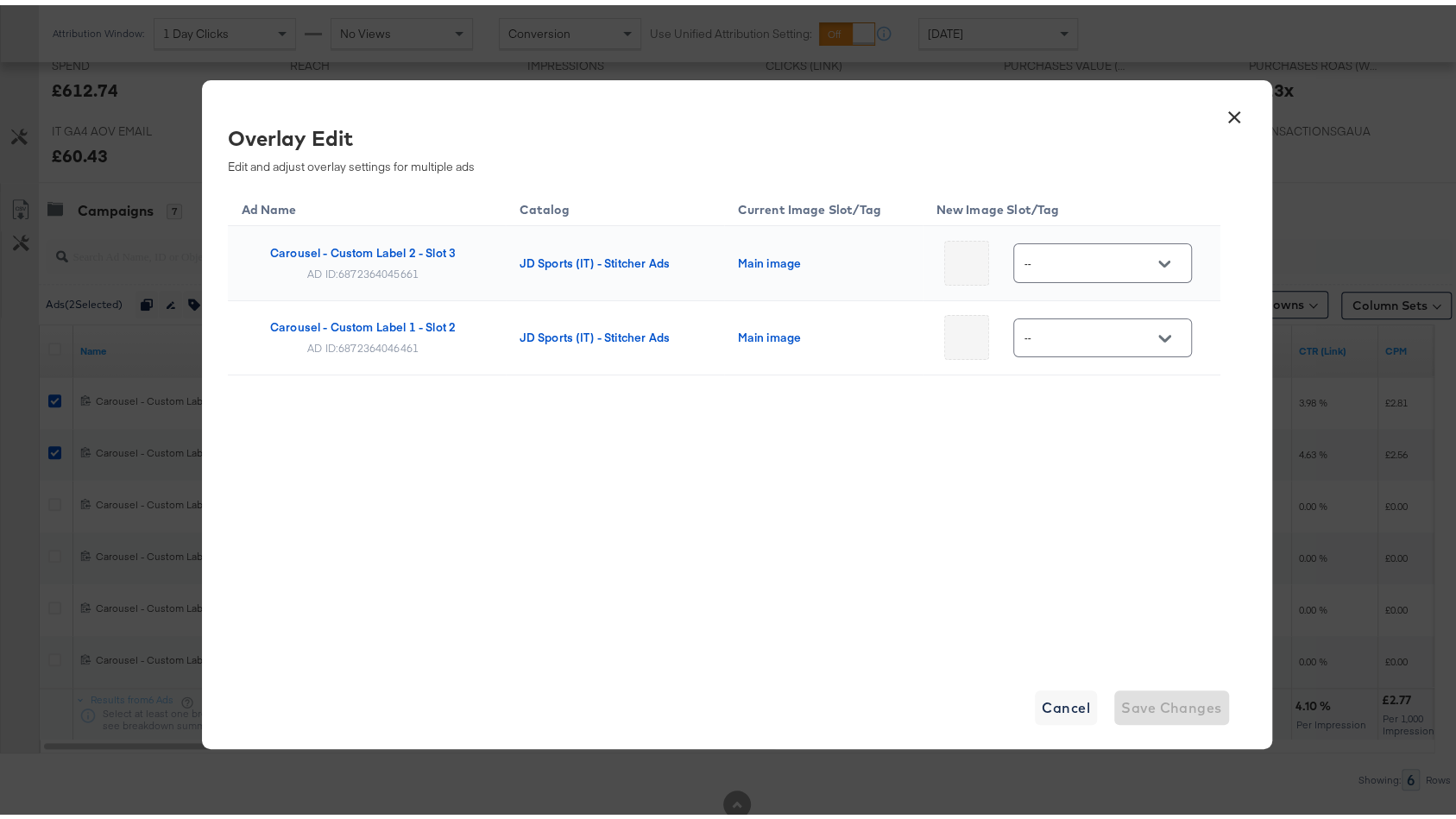
click at [1087, 260] on input "--" at bounding box center [1089, 258] width 137 height 20
click at [1080, 358] on div "single_ima..." at bounding box center [1093, 349] width 99 height 17
type input "single_image"
click at [1080, 325] on input "--" at bounding box center [1089, 333] width 137 height 20
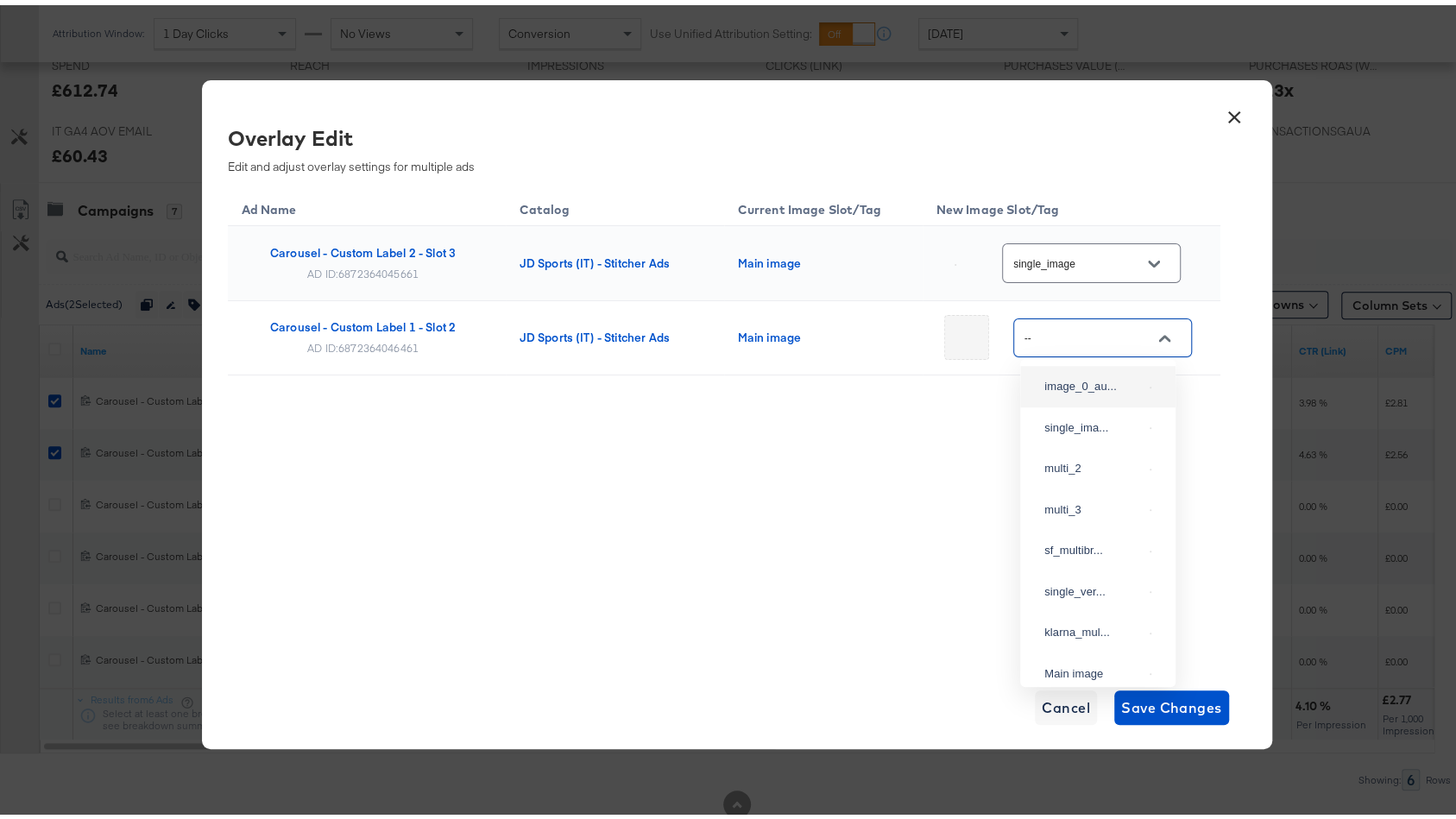
click at [1066, 430] on div "single_ima..." at bounding box center [1093, 423] width 99 height 17
type input "single_image"
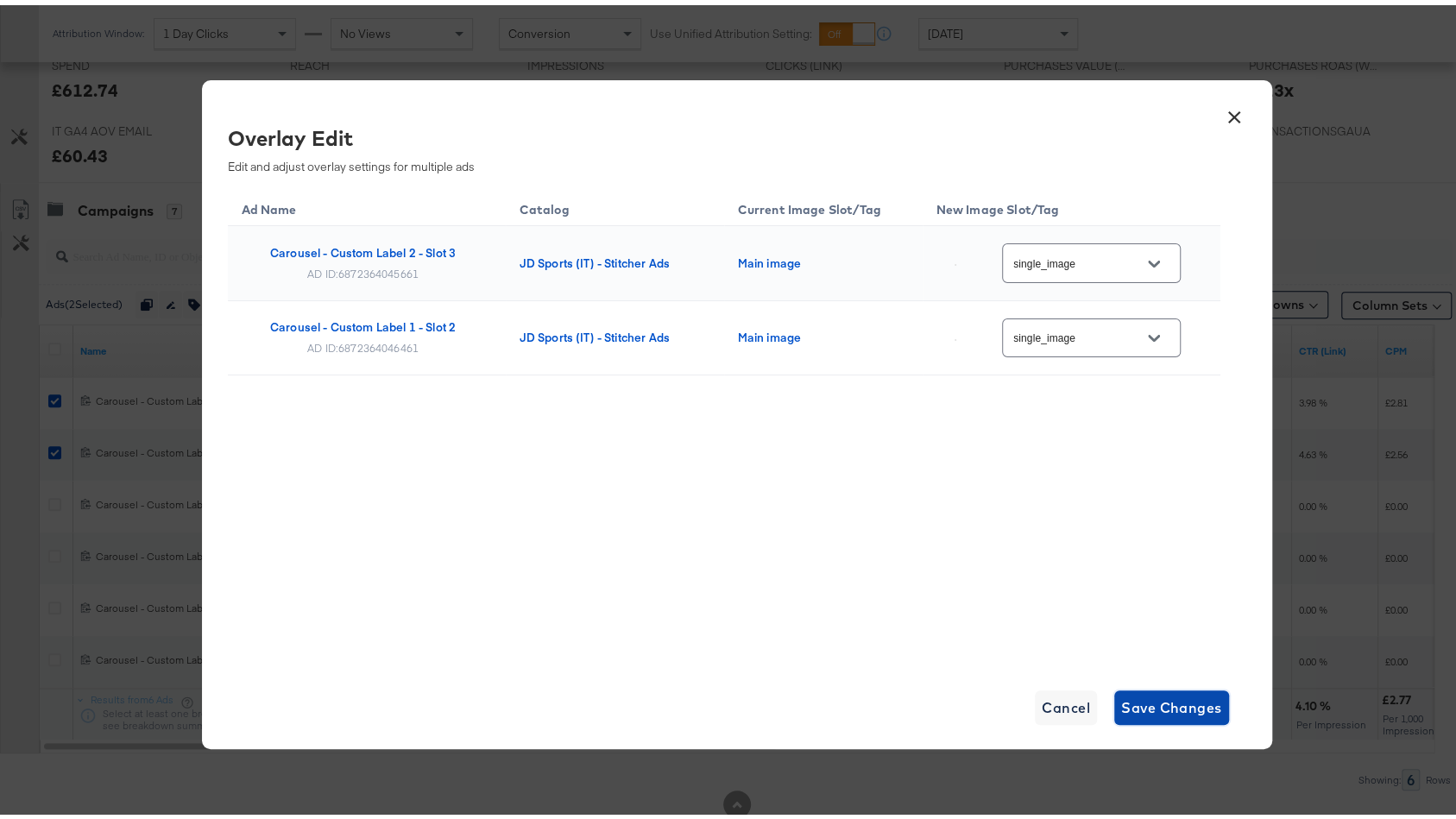
click at [1143, 709] on span "Save Changes" at bounding box center [1172, 703] width 101 height 24
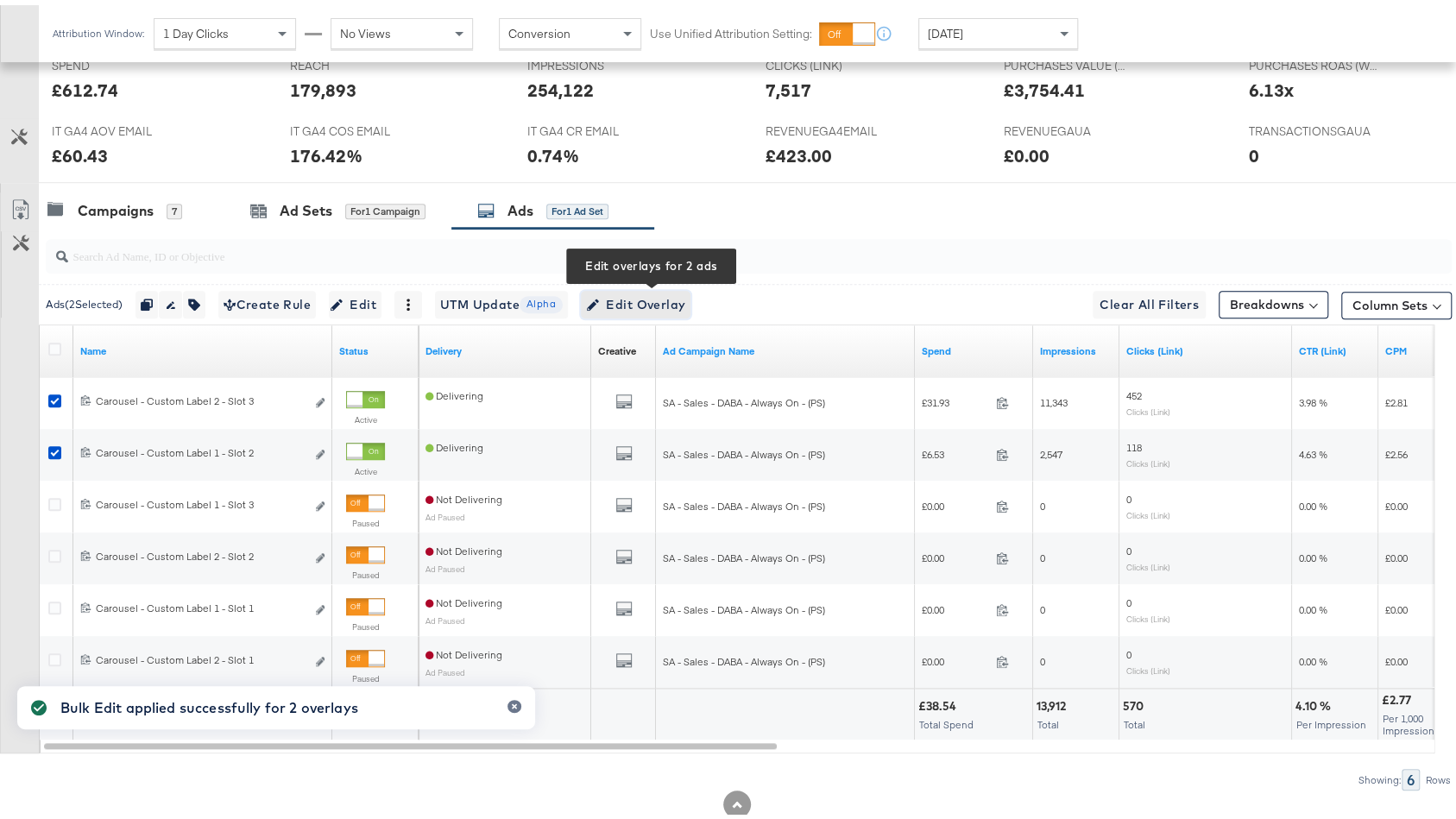
click at [661, 290] on span "Edit Overlay Edit overlays for 2 ads" at bounding box center [636, 300] width 99 height 21
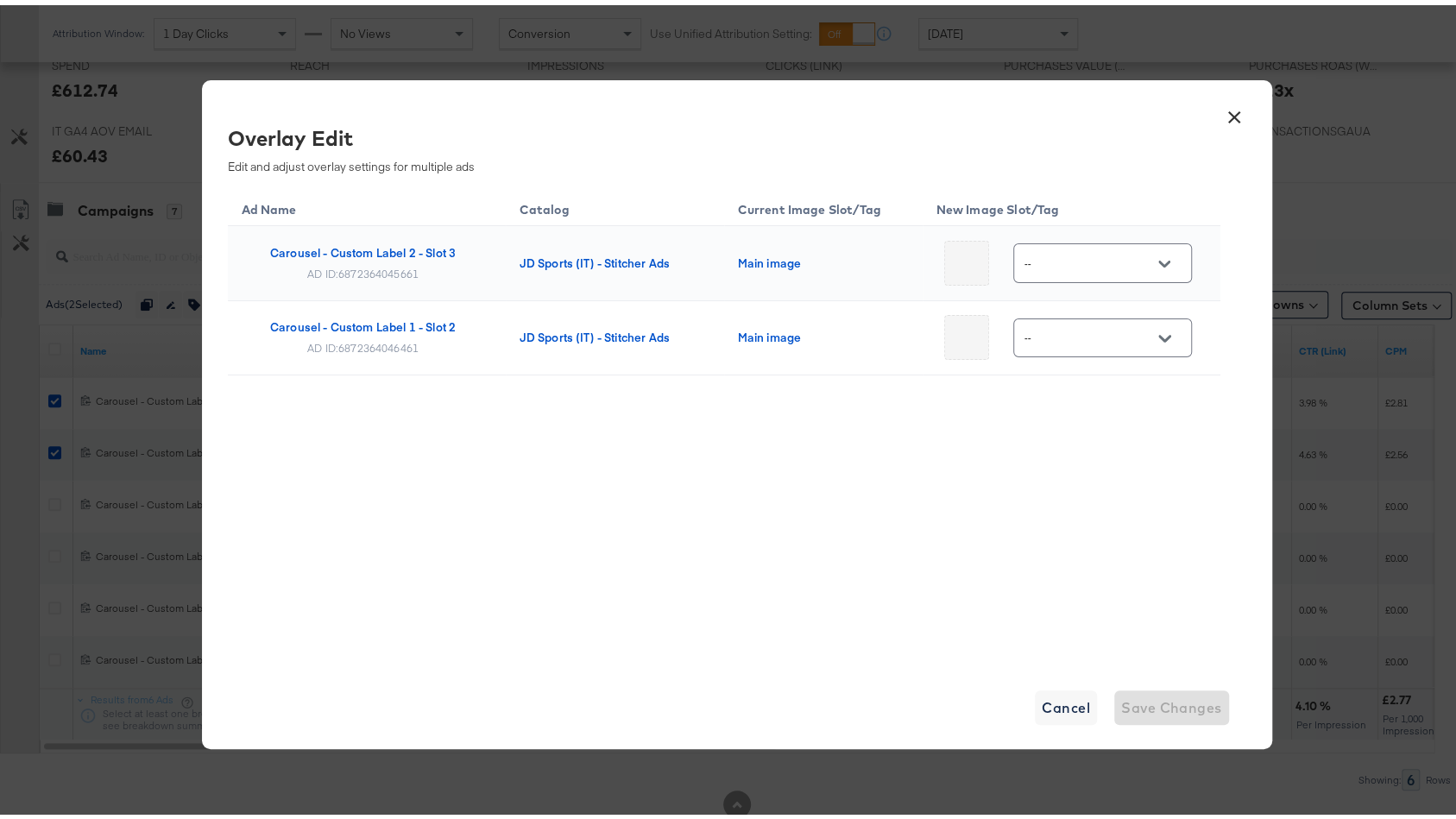
click at [1223, 117] on button "×" at bounding box center [1234, 107] width 31 height 31
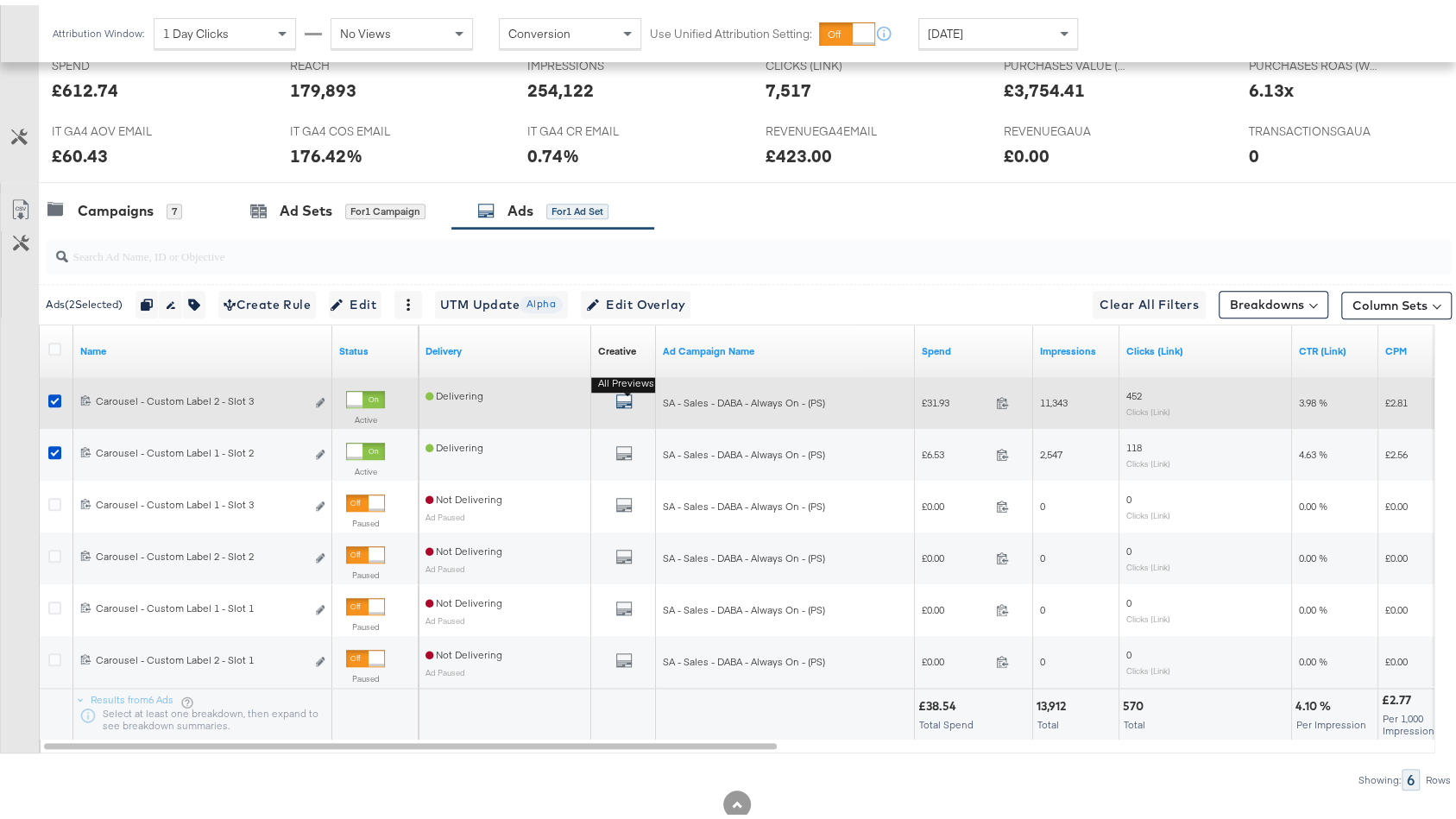
click at [623, 390] on icon "default" at bounding box center [623, 395] width 17 height 17
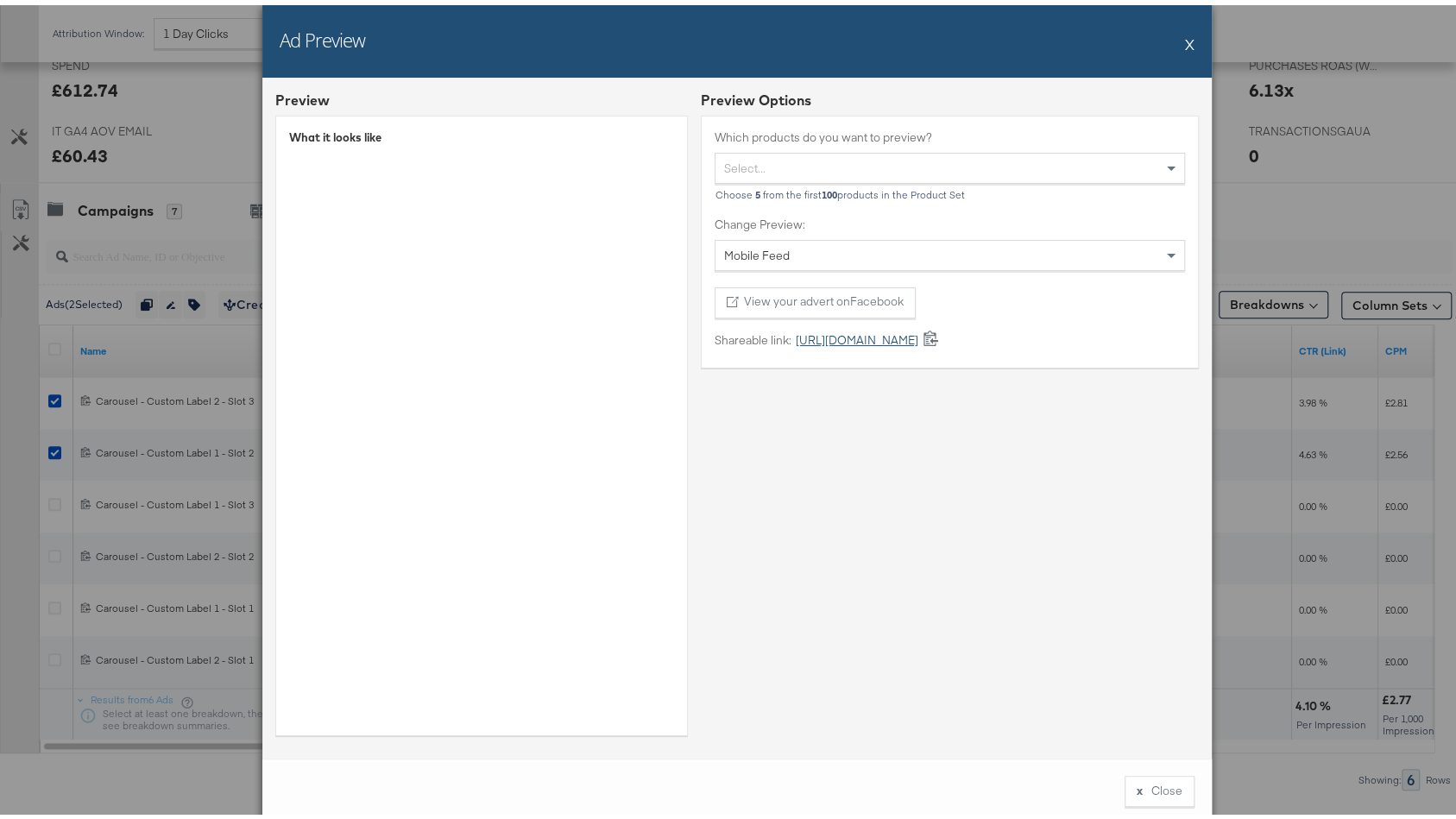
click at [854, 333] on link "https://fb.me/214RULpZkrxdOiv" at bounding box center [854, 335] width 127 height 16
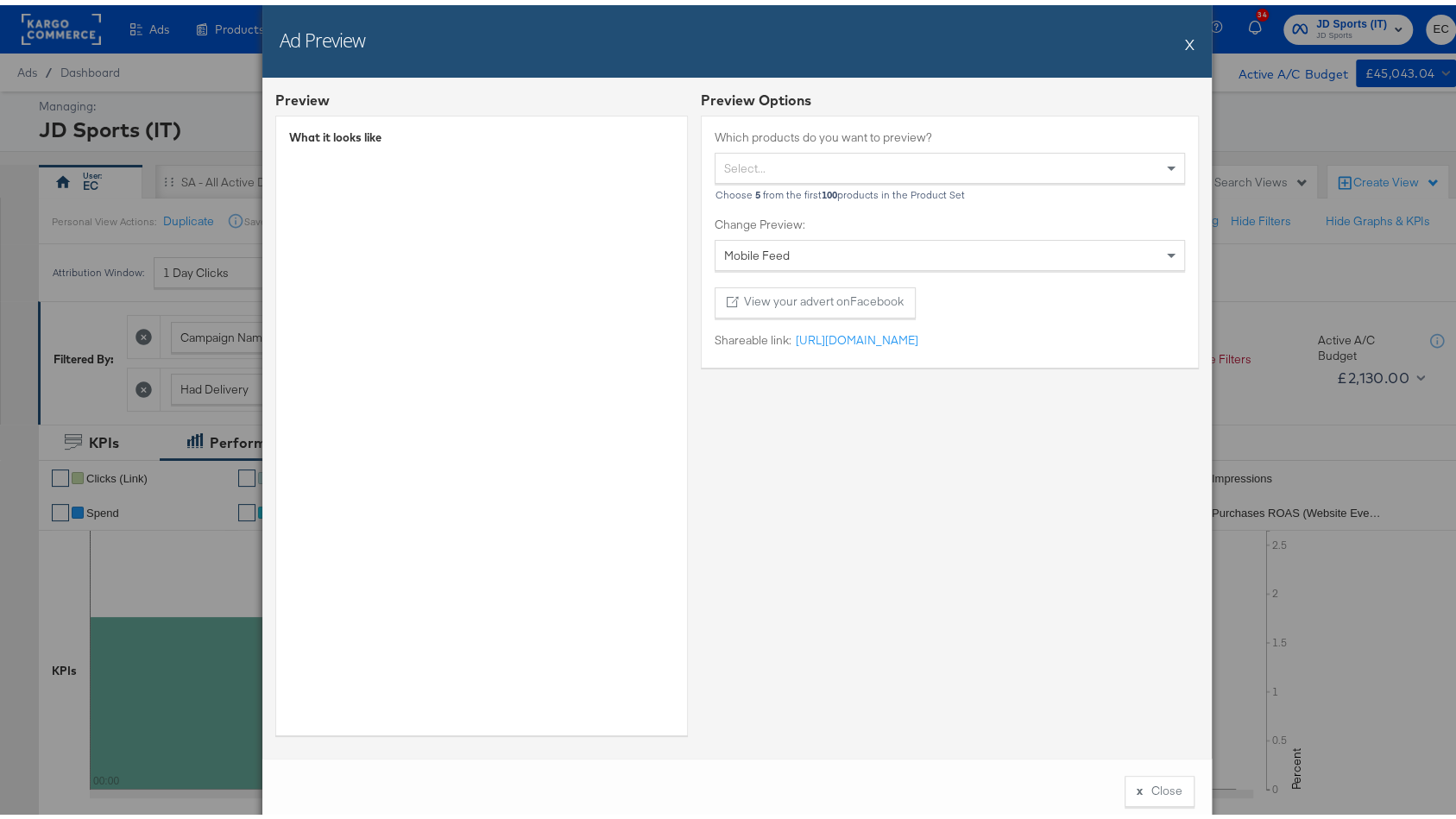
click at [1325, 264] on div "Ad Preview X Preview What it looks like Preview Options Which products do you w…" at bounding box center [736, 410] width 1473 height 819
click at [1185, 38] on button "X" at bounding box center [1190, 38] width 10 height 35
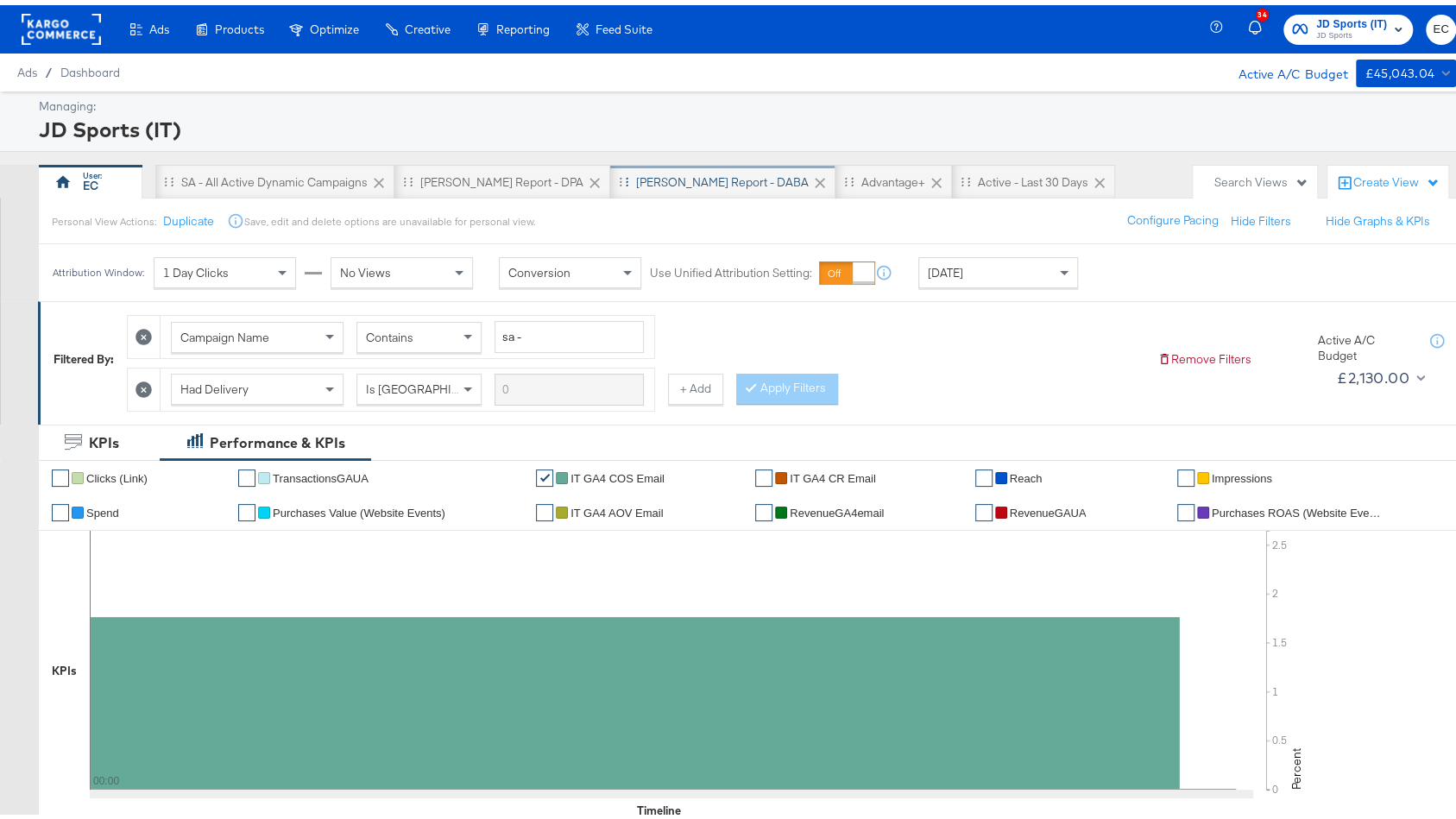
click at [648, 179] on div "SA - JD Report - DABA" at bounding box center [722, 178] width 172 height 16
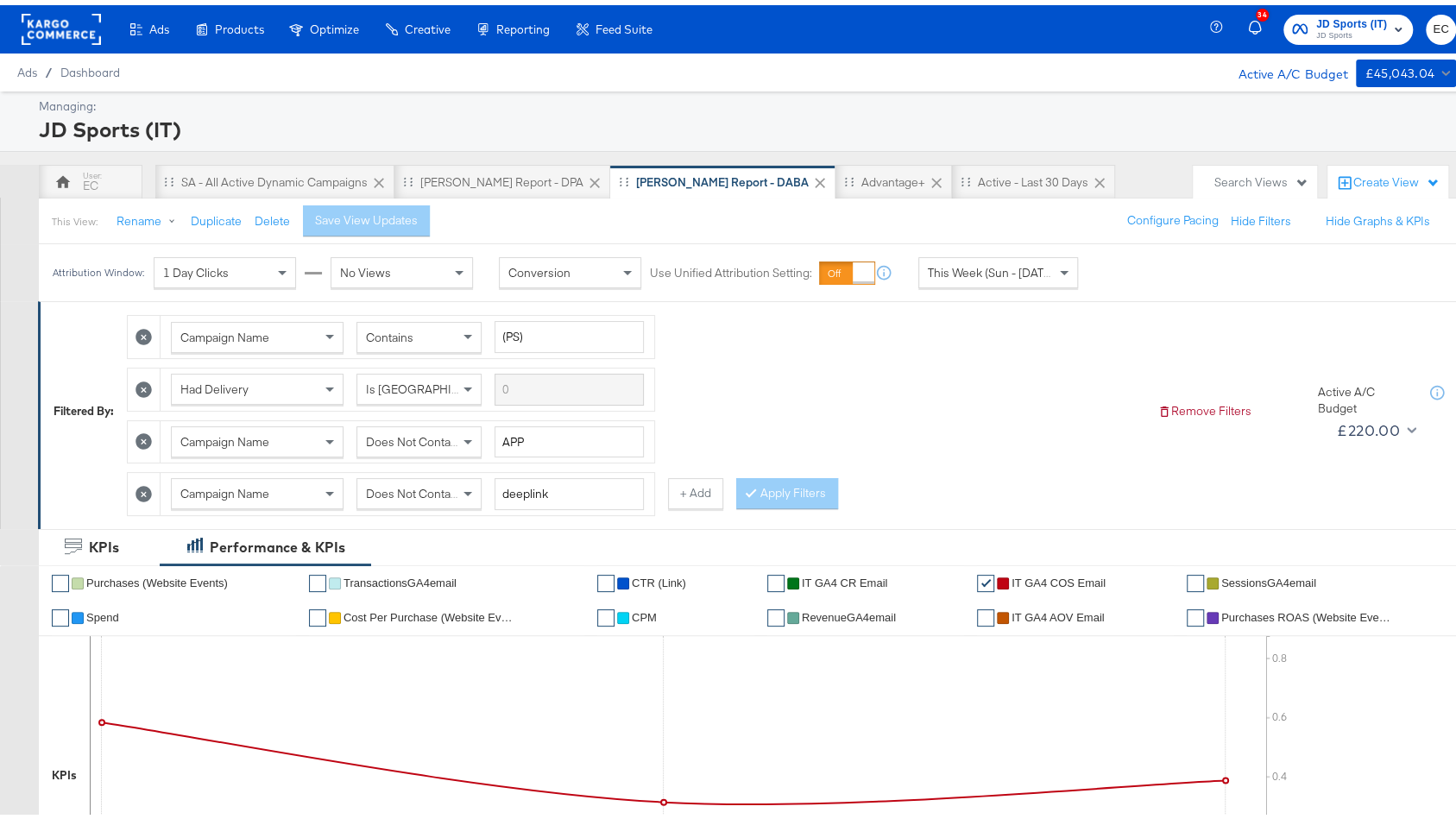
scroll to position [662, 0]
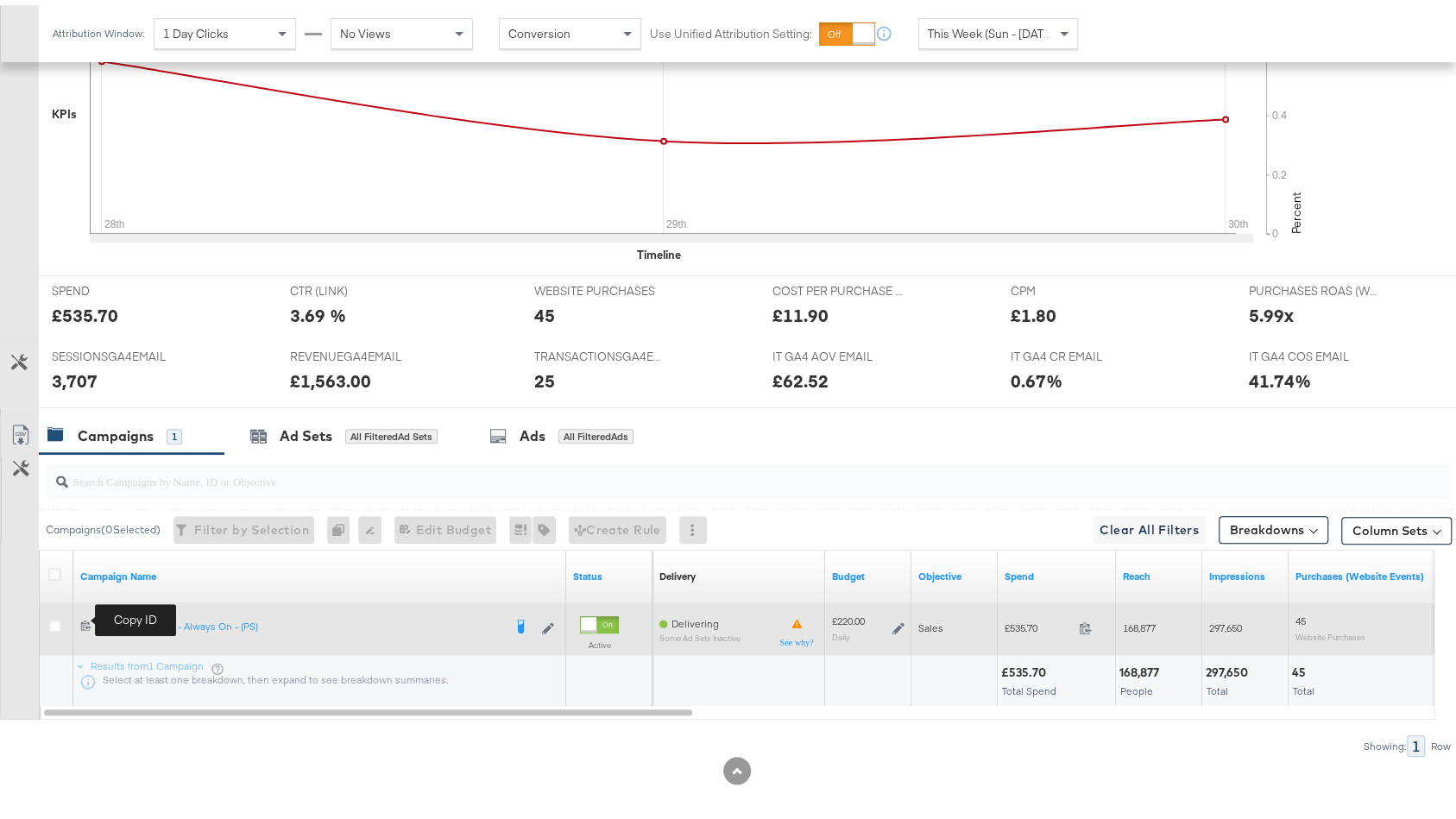
click at [86, 616] on icon at bounding box center [85, 621] width 10 height 11
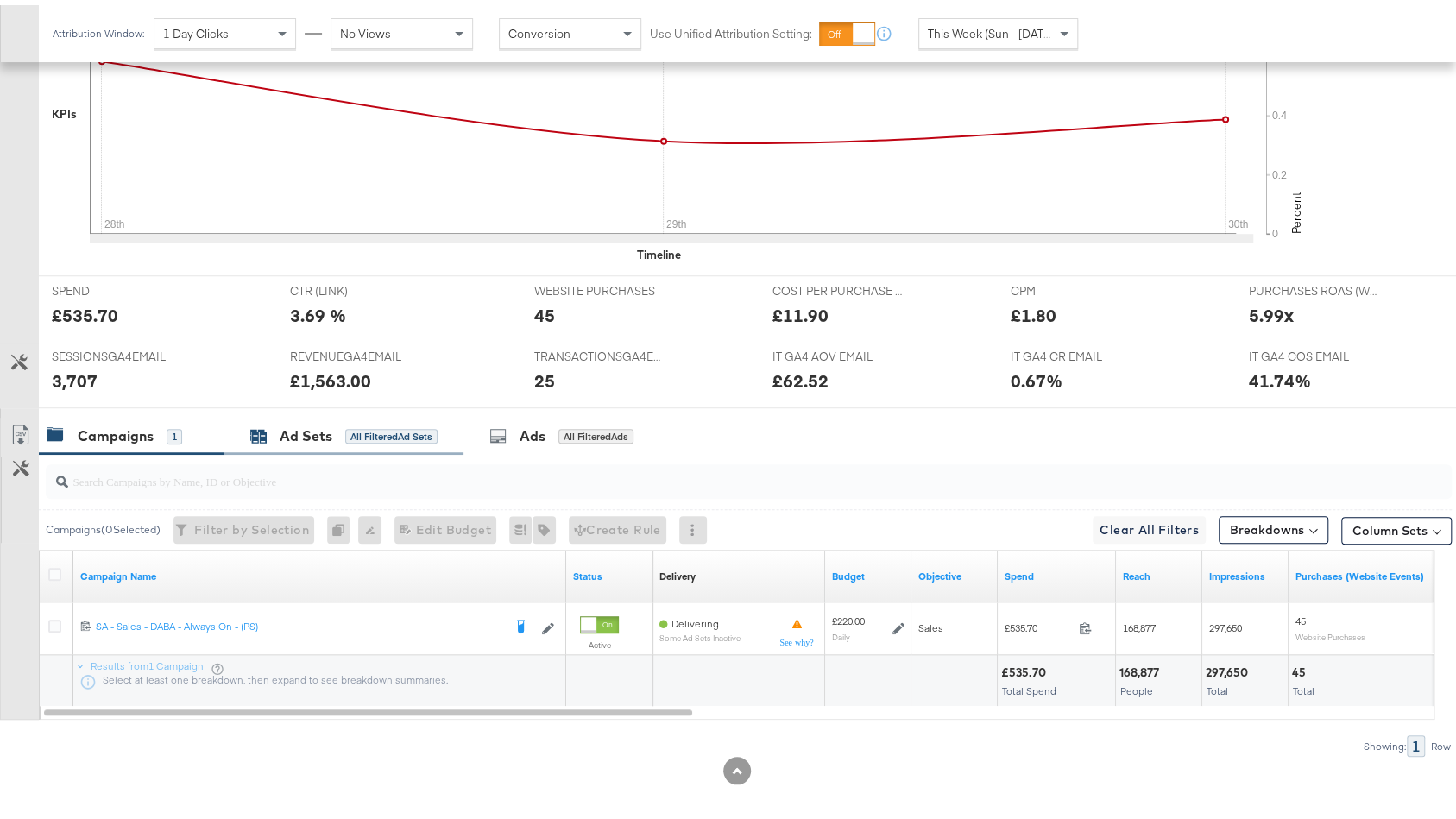
click at [384, 421] on div "Ad Sets All Filtered Ad Sets" at bounding box center [344, 431] width 187 height 20
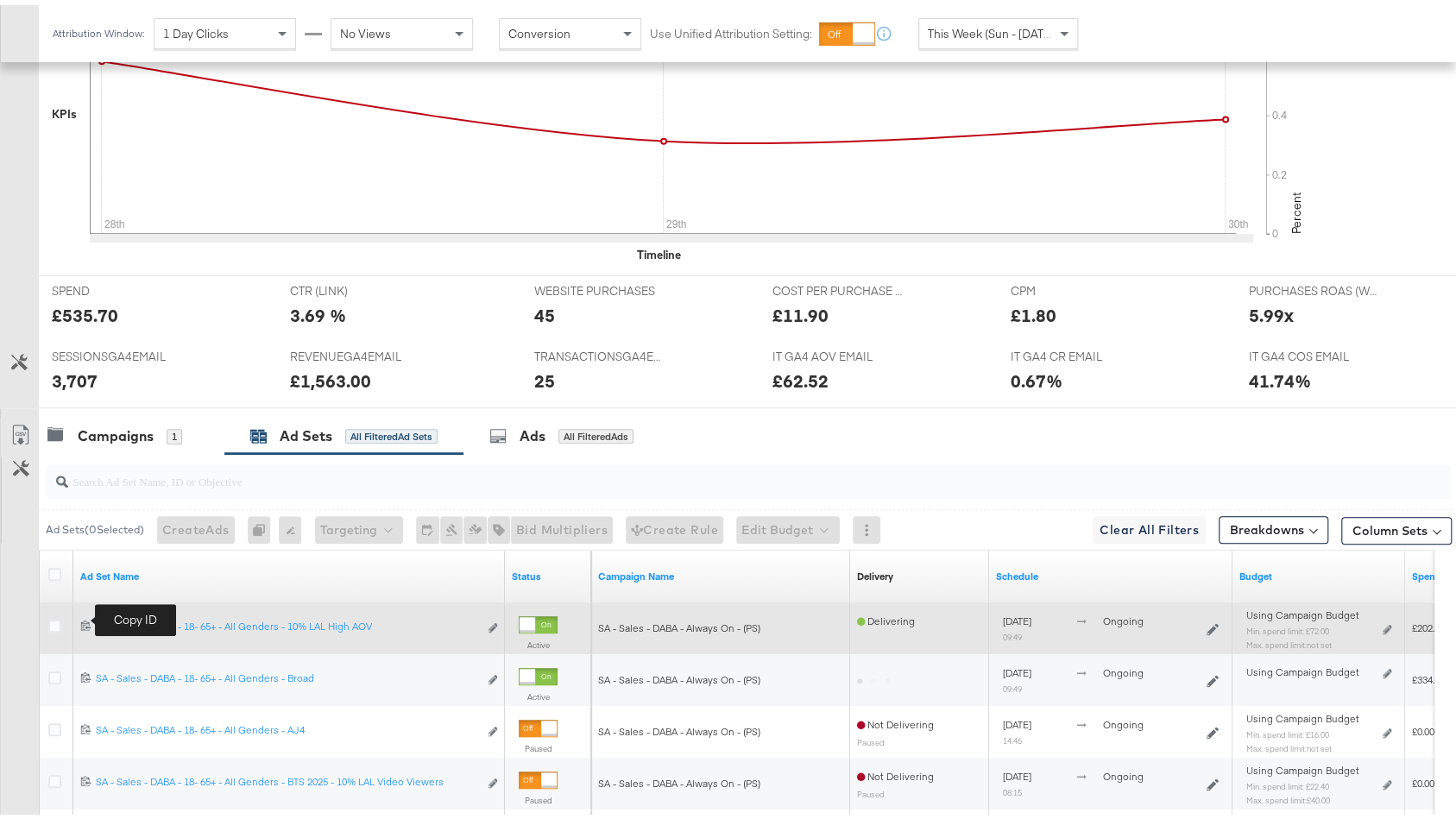
click at [88, 615] on icon at bounding box center [85, 620] width 12 height 12
click at [51, 615] on icon at bounding box center [54, 621] width 13 height 13
click at [0, 0] on input "checkbox" at bounding box center [0, 0] width 0 height 0
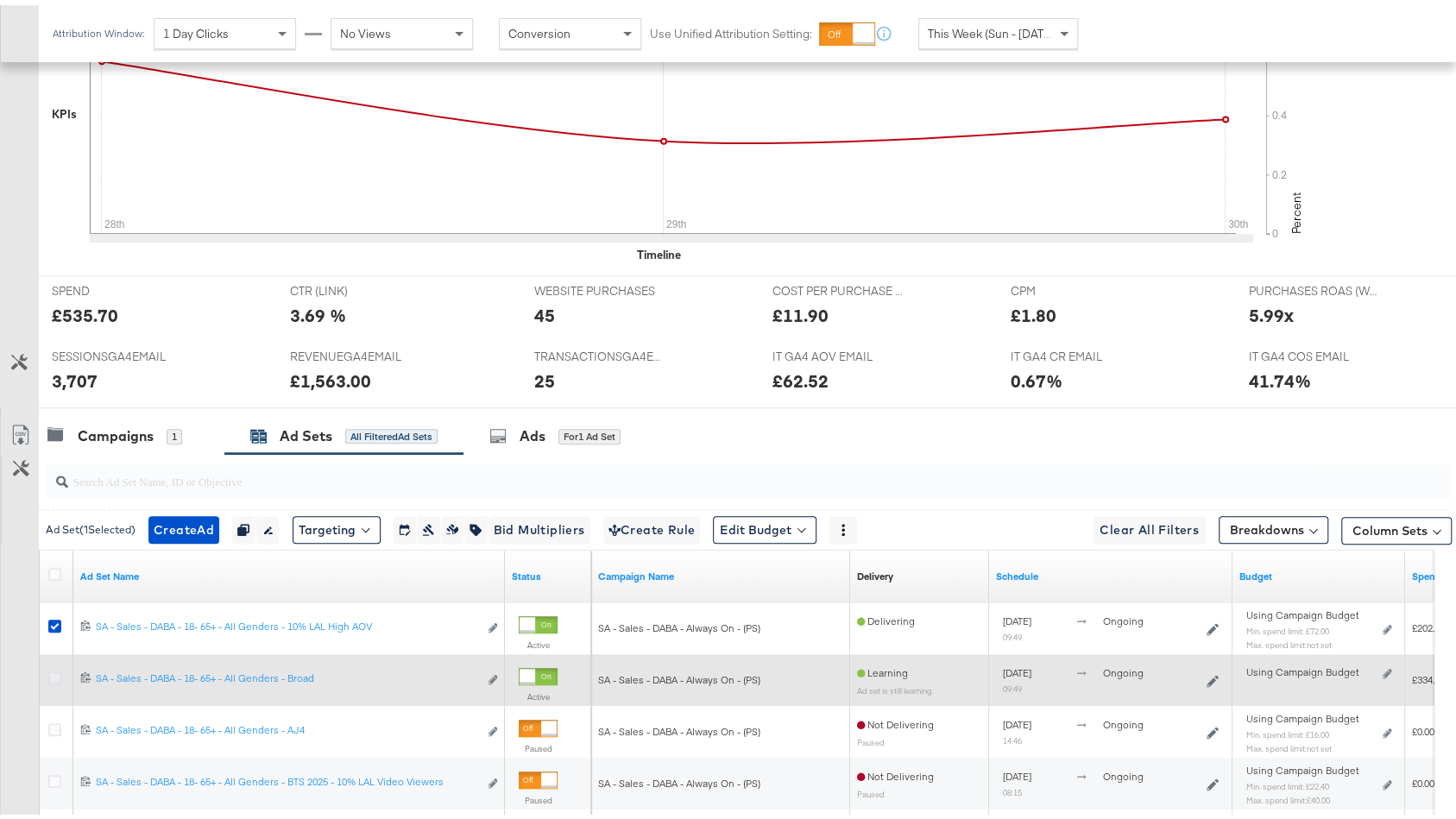
click at [55, 666] on icon at bounding box center [54, 672] width 13 height 13
click at [0, 0] on input "checkbox" at bounding box center [0, 0] width 0 height 0
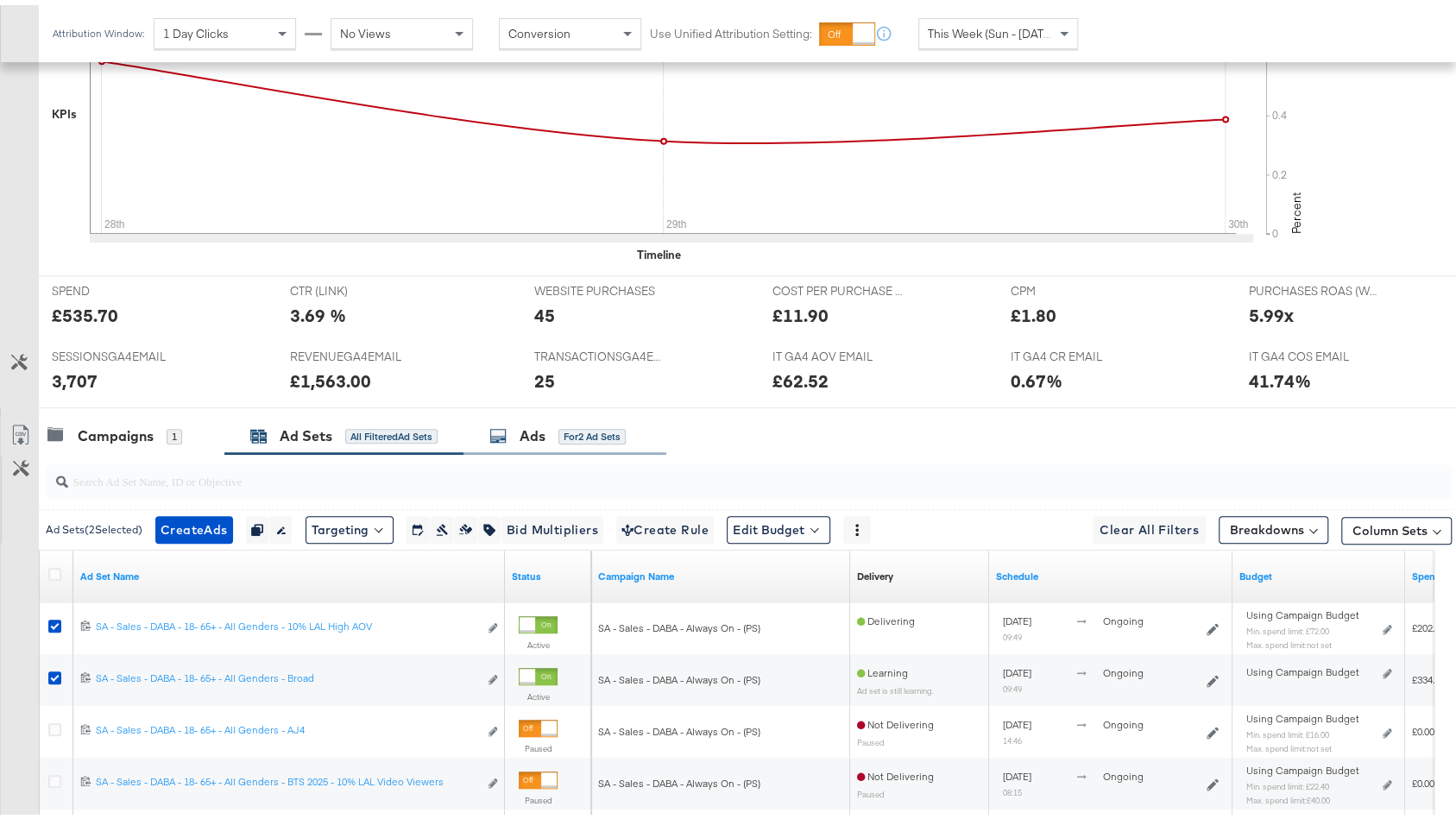
click at [563, 423] on span "for 2 Ad Sets" at bounding box center [592, 430] width 67 height 15
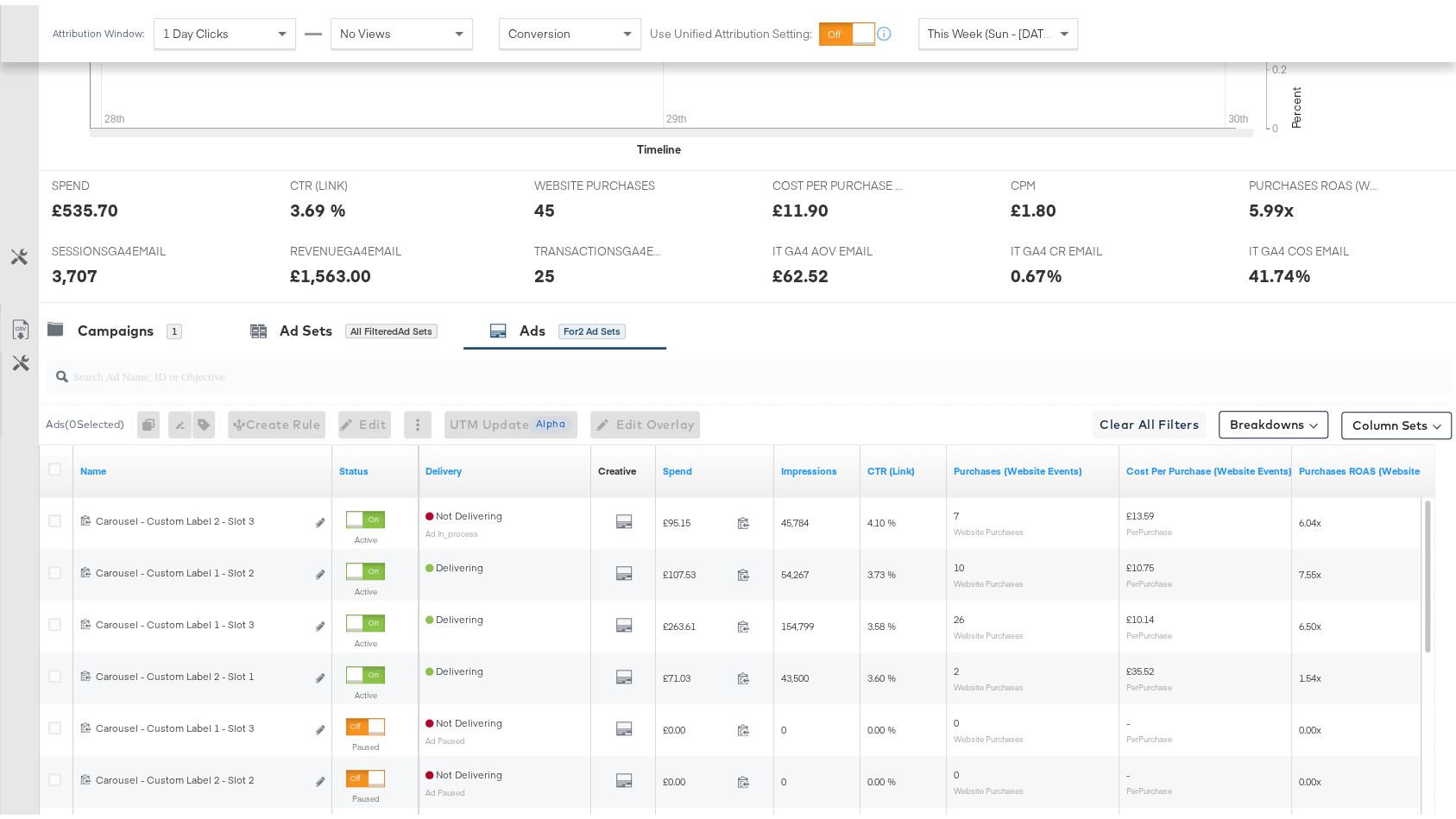
scroll to position [972, 0]
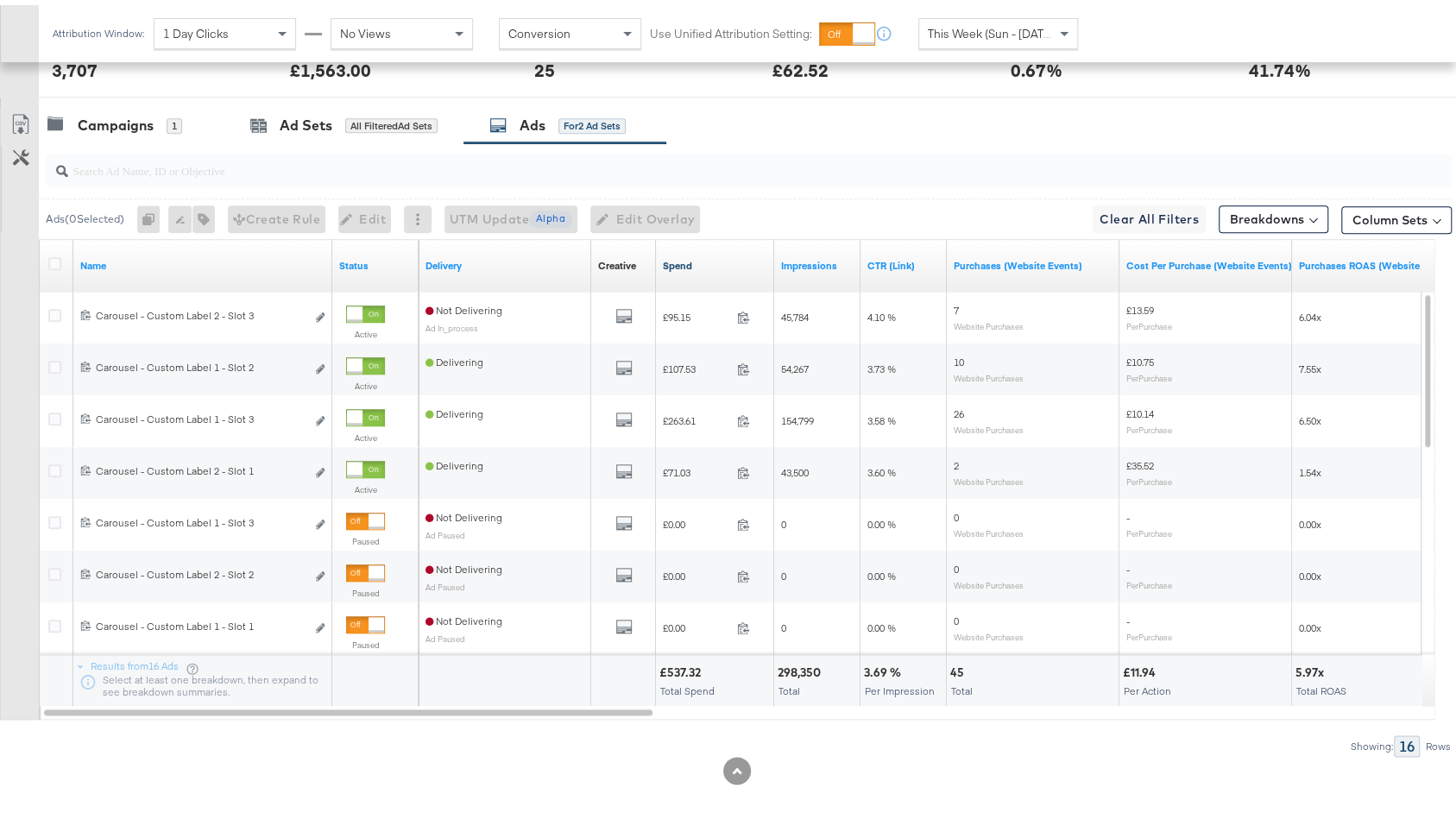
click at [709, 254] on link "Spend" at bounding box center [715, 261] width 105 height 14
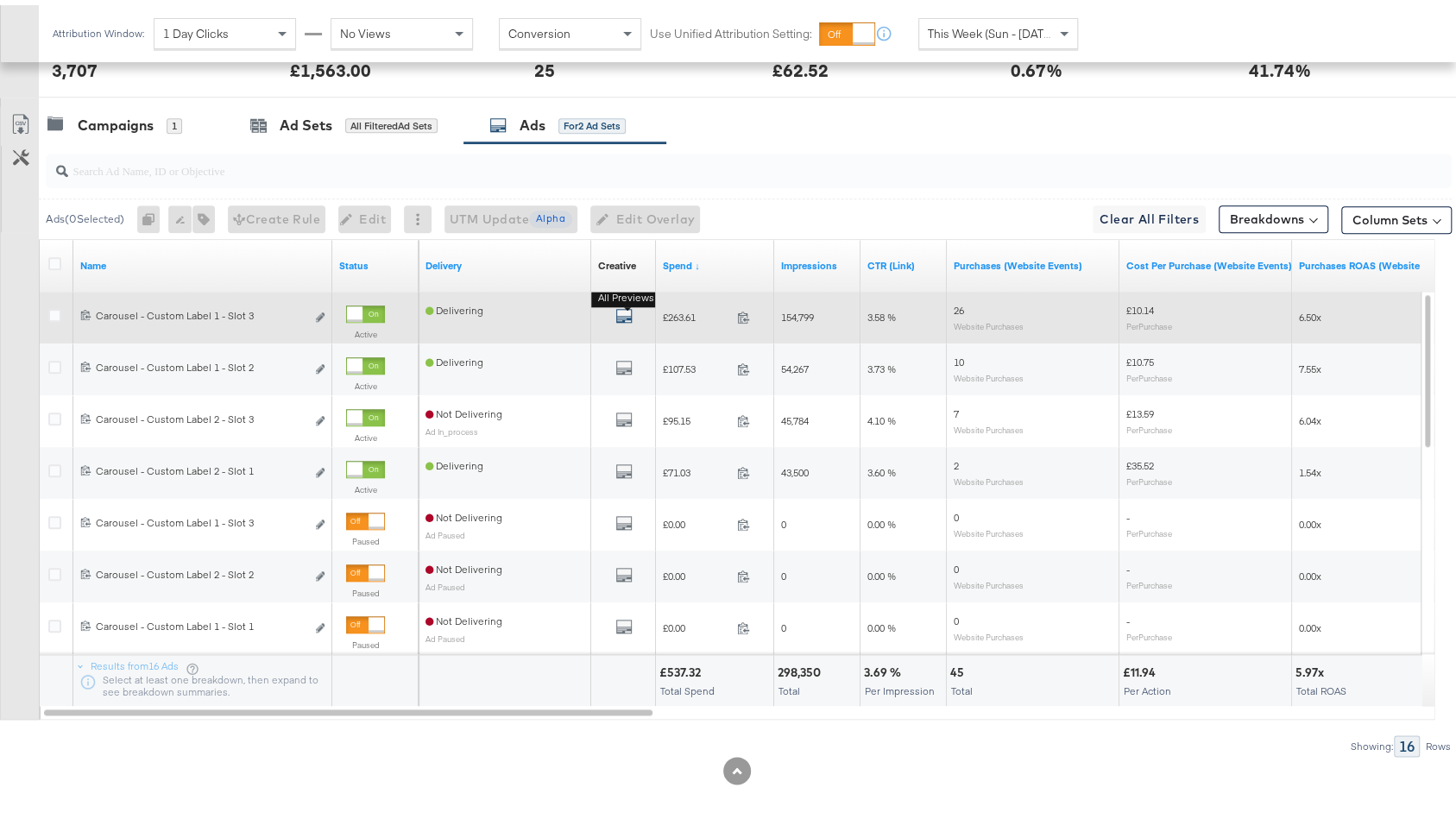
click at [619, 306] on icon "default" at bounding box center [623, 310] width 17 height 17
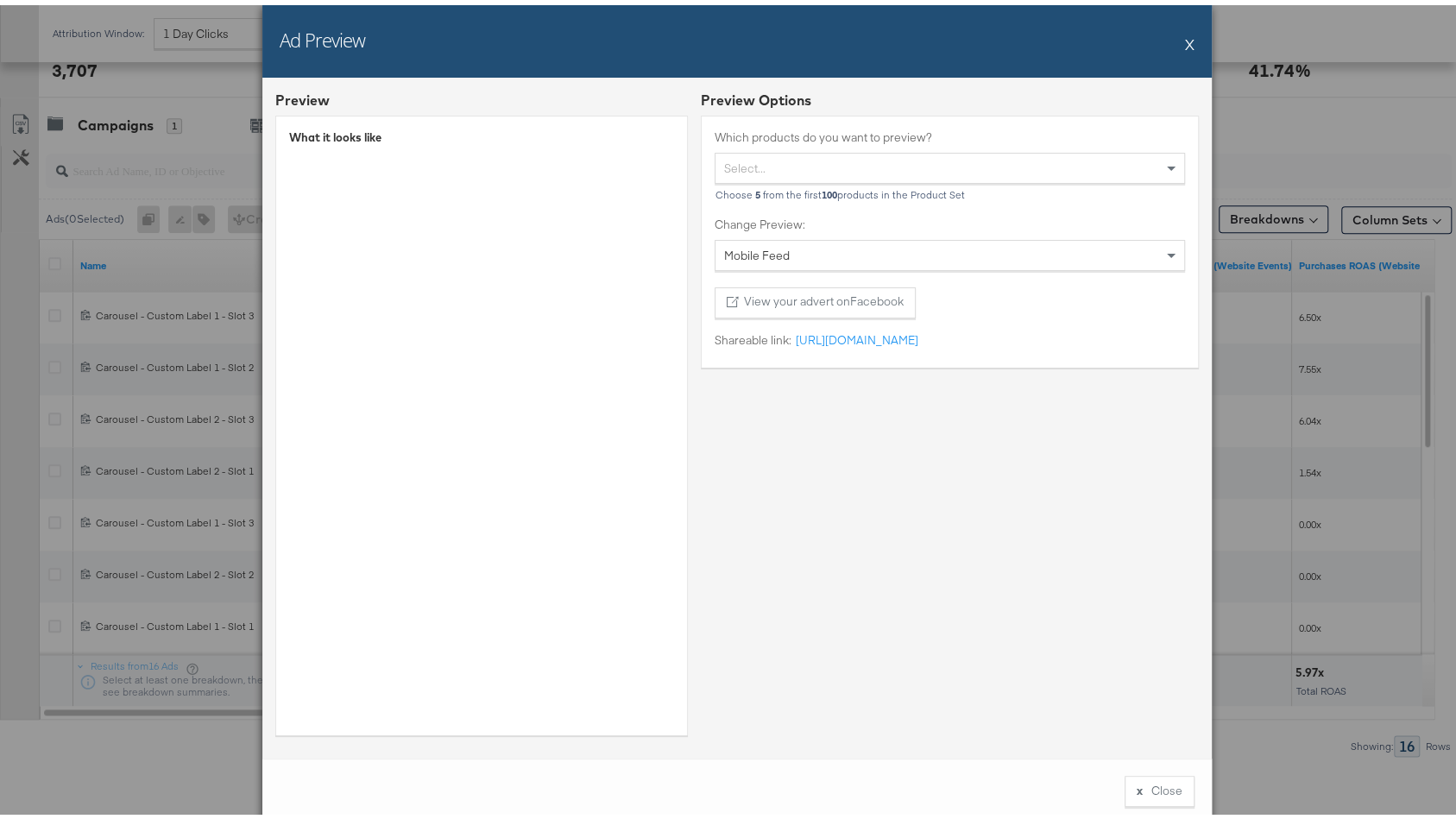
click at [1185, 43] on button "X" at bounding box center [1190, 38] width 10 height 35
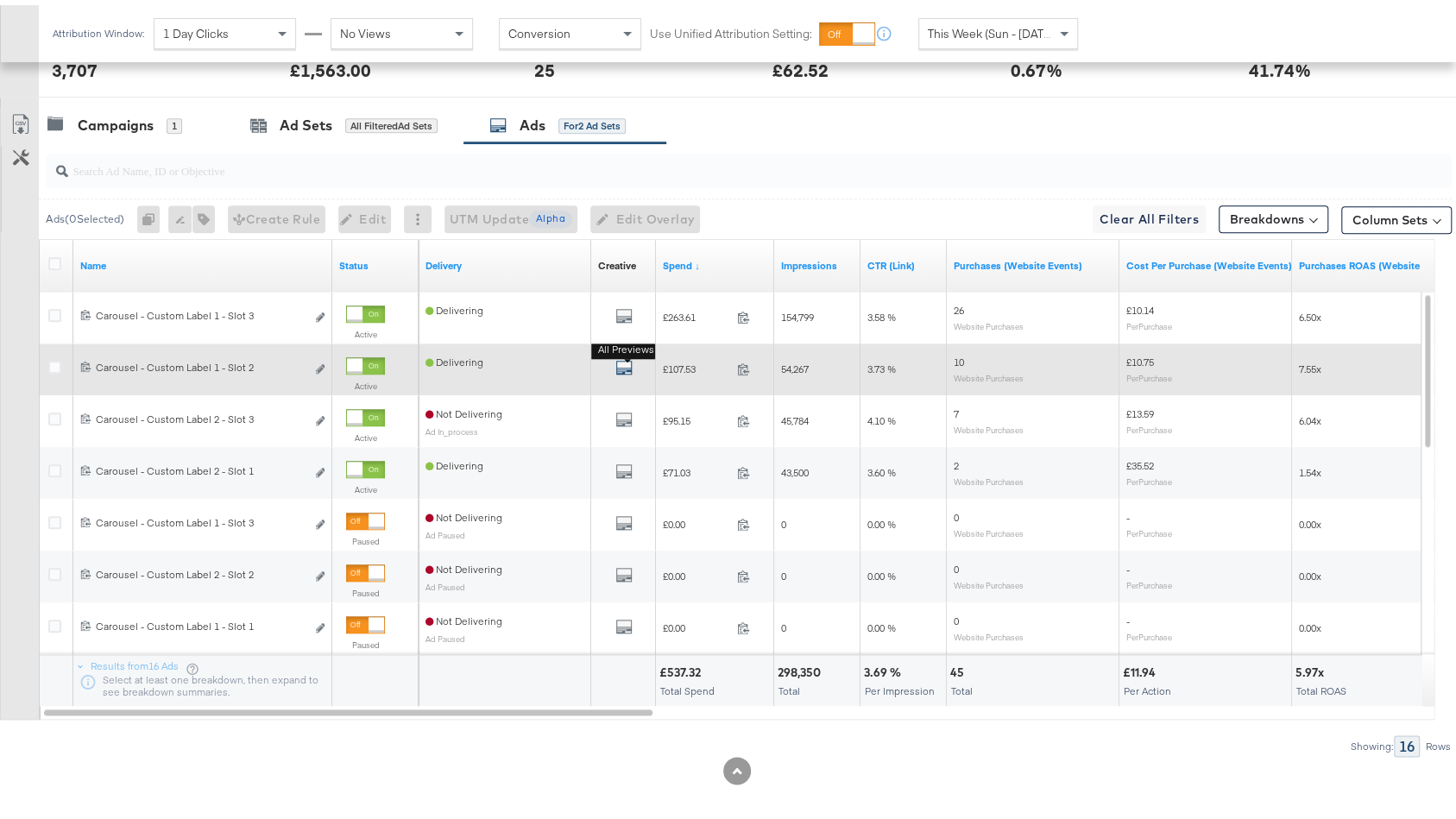
click at [621, 354] on icon "default" at bounding box center [623, 362] width 17 height 17
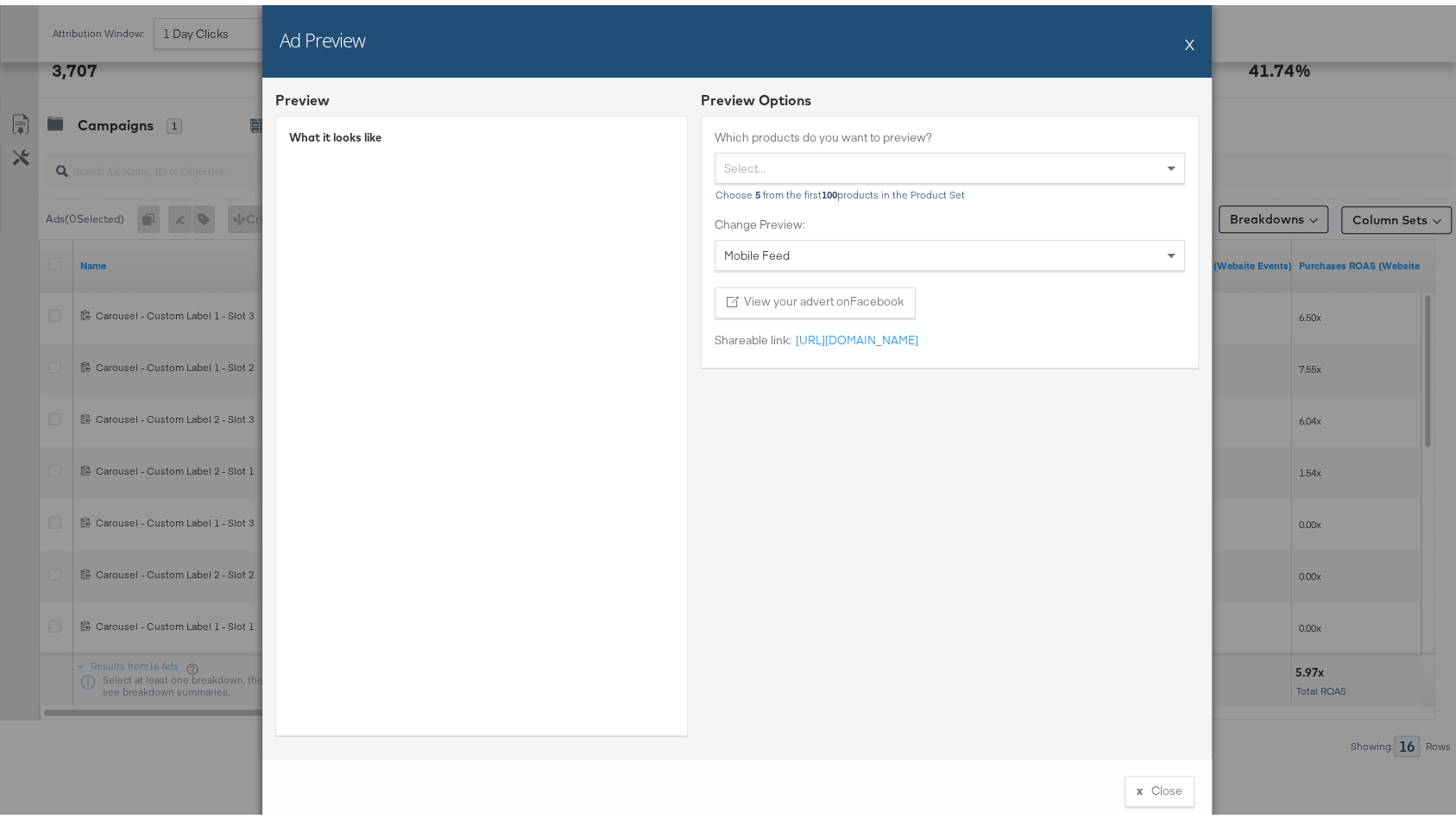
click at [1185, 43] on button "X" at bounding box center [1190, 38] width 10 height 35
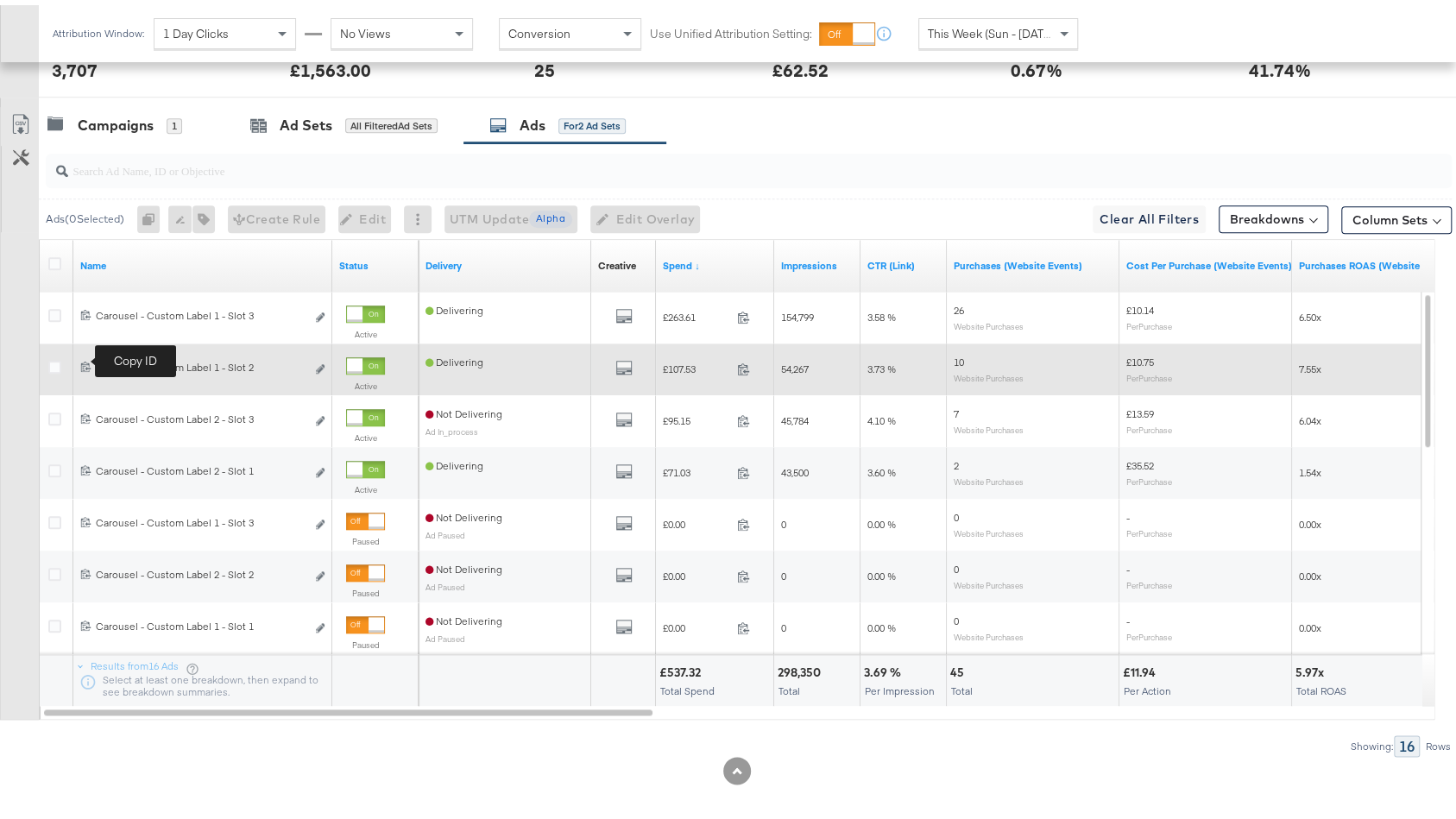
click at [82, 355] on icon at bounding box center [85, 361] width 12 height 12
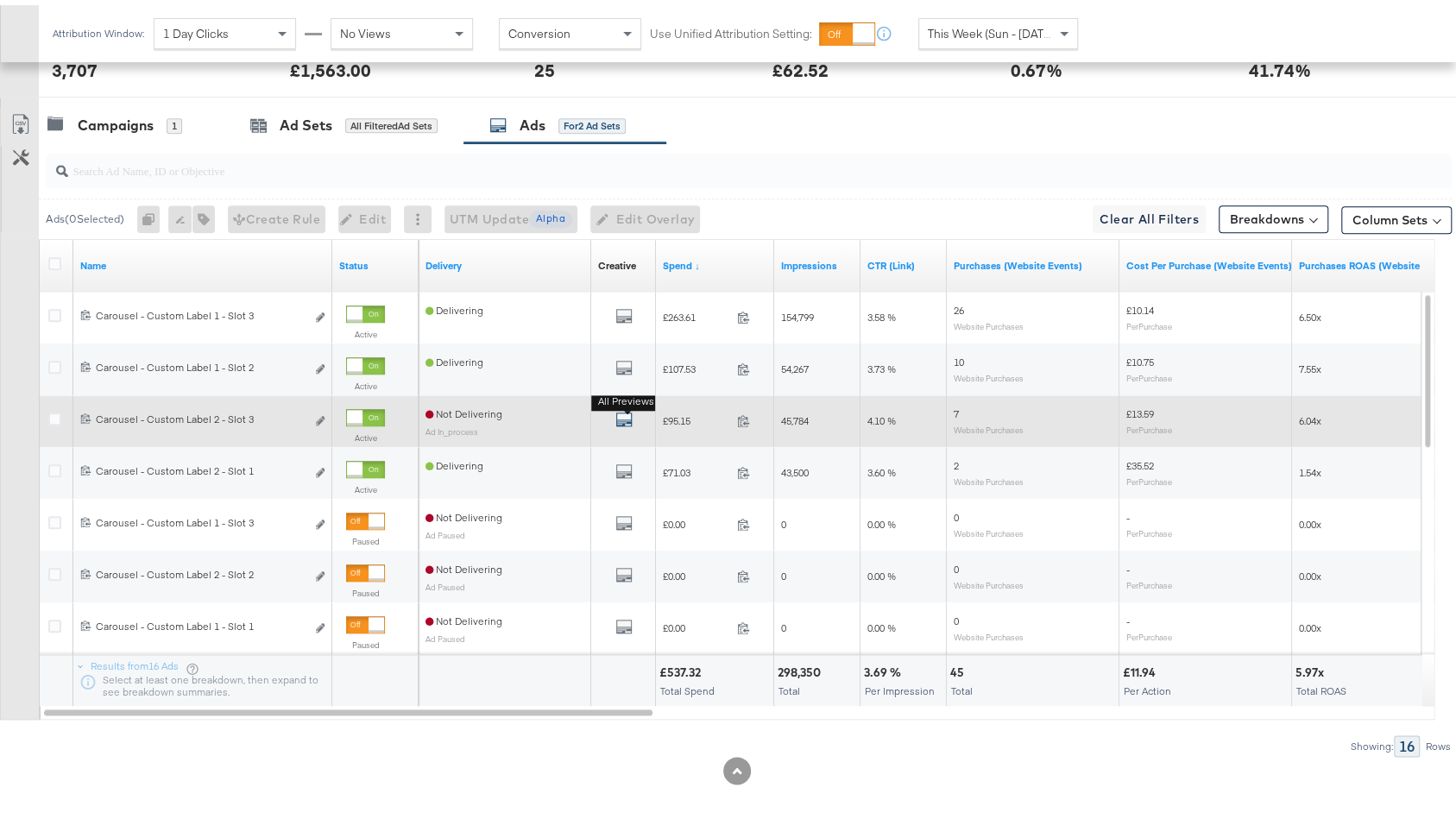
click at [627, 411] on icon "default" at bounding box center [623, 414] width 17 height 17
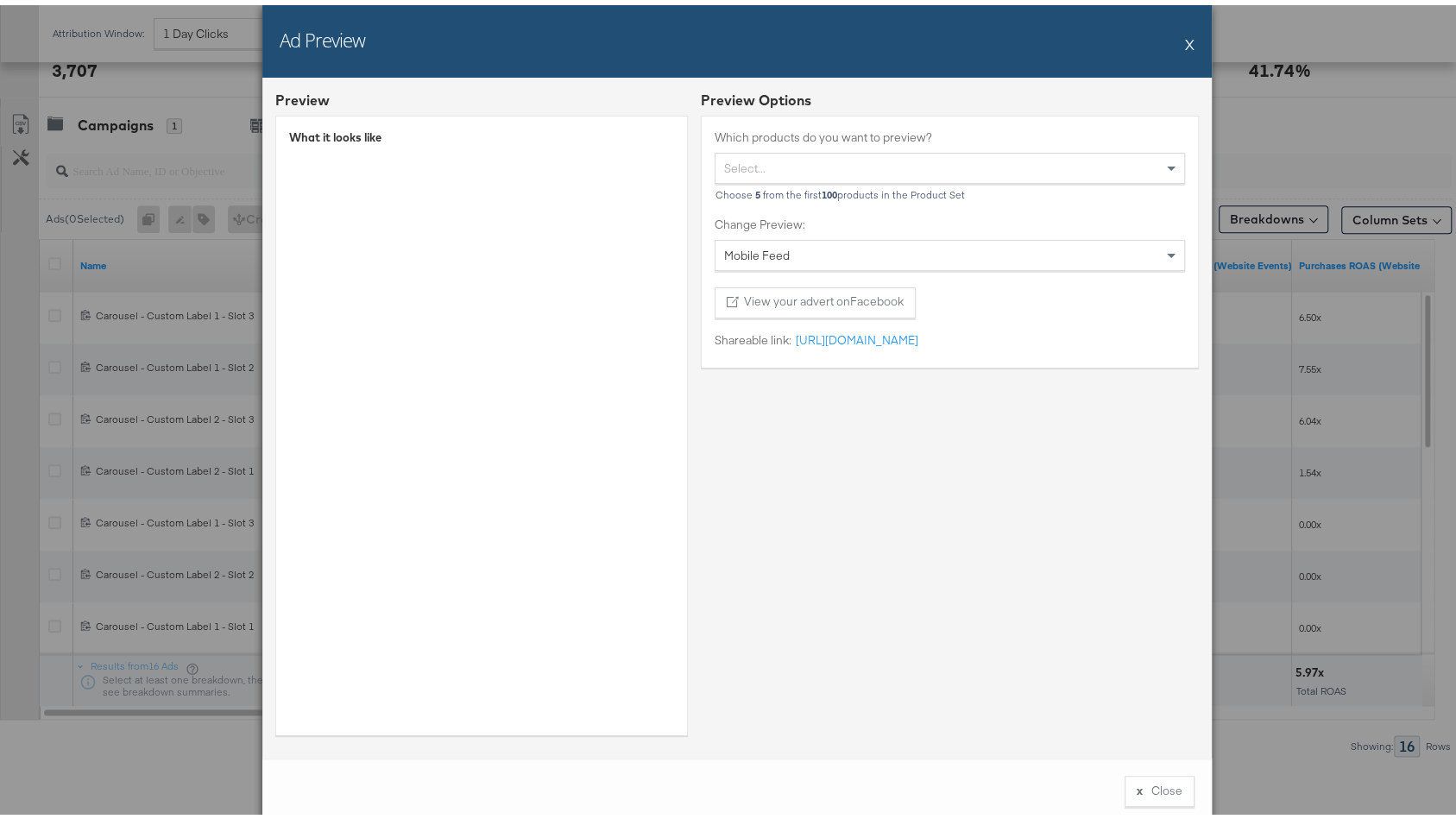
click at [1185, 34] on button "X" at bounding box center [1190, 38] width 10 height 35
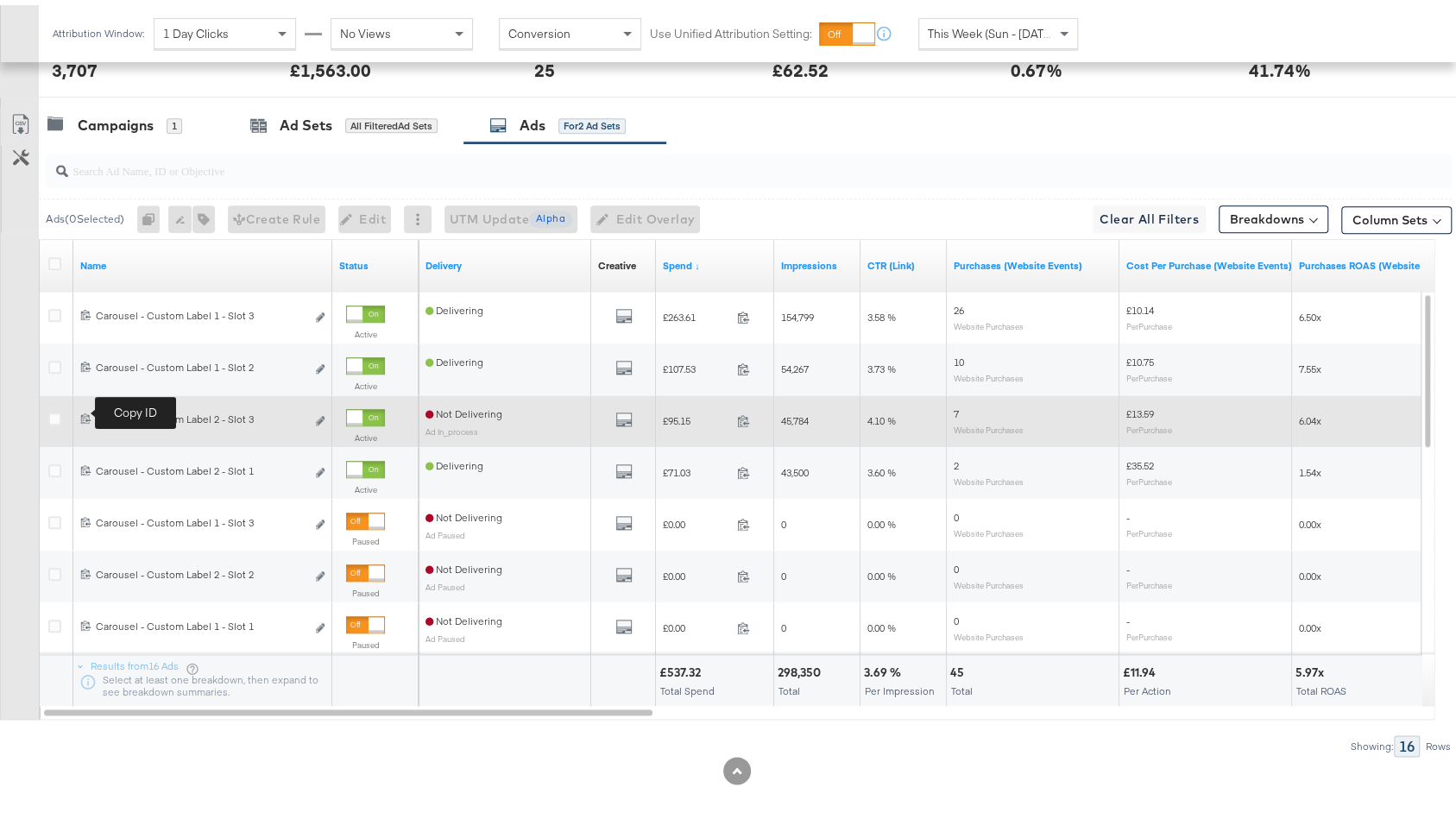
click at [86, 408] on icon at bounding box center [85, 413] width 12 height 12
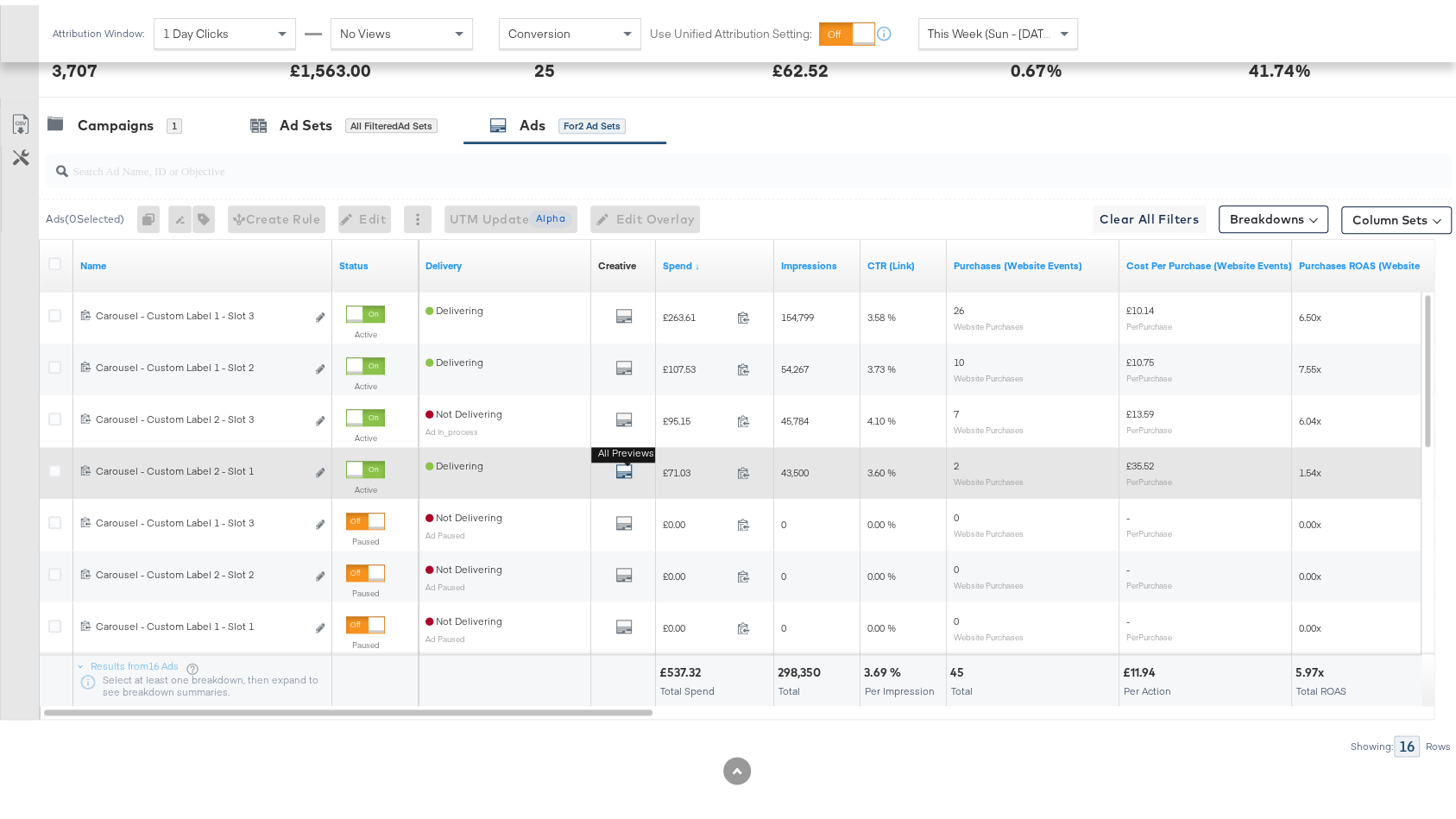
click at [620, 458] on icon "default" at bounding box center [623, 465] width 17 height 17
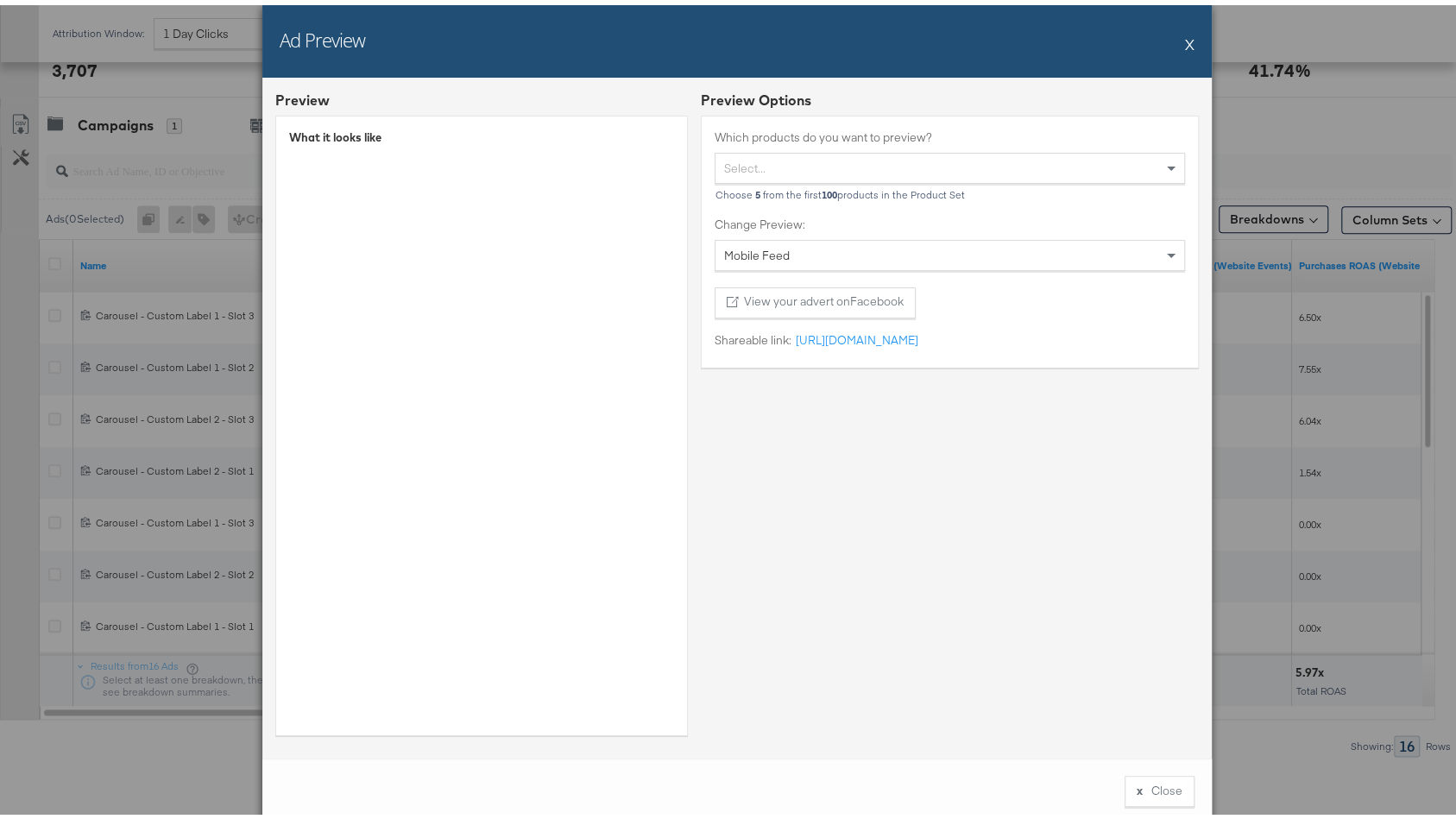
click at [1185, 34] on button "X" at bounding box center [1190, 38] width 10 height 35
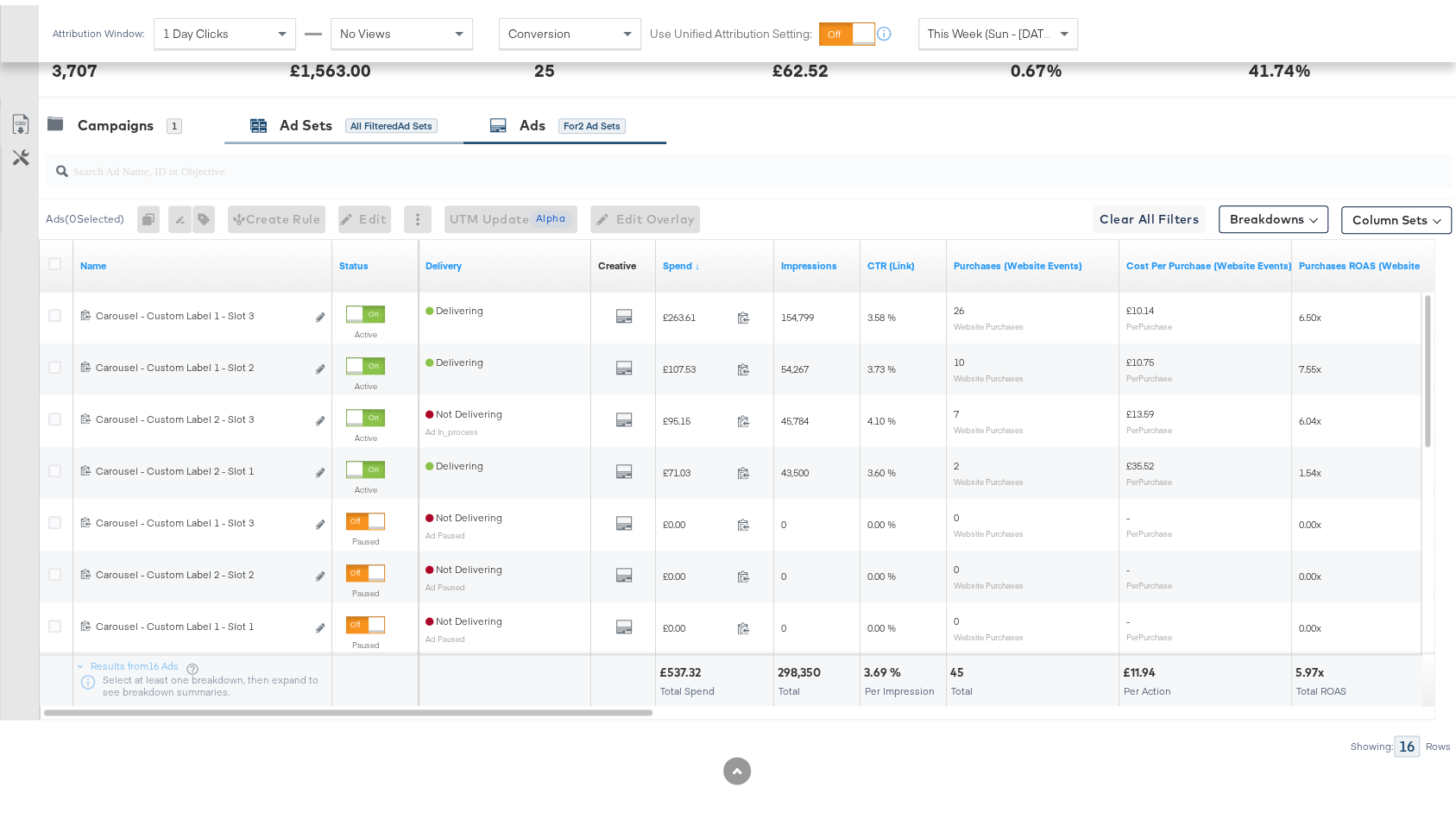
click at [306, 119] on div "Ad Sets" at bounding box center [305, 120] width 52 height 20
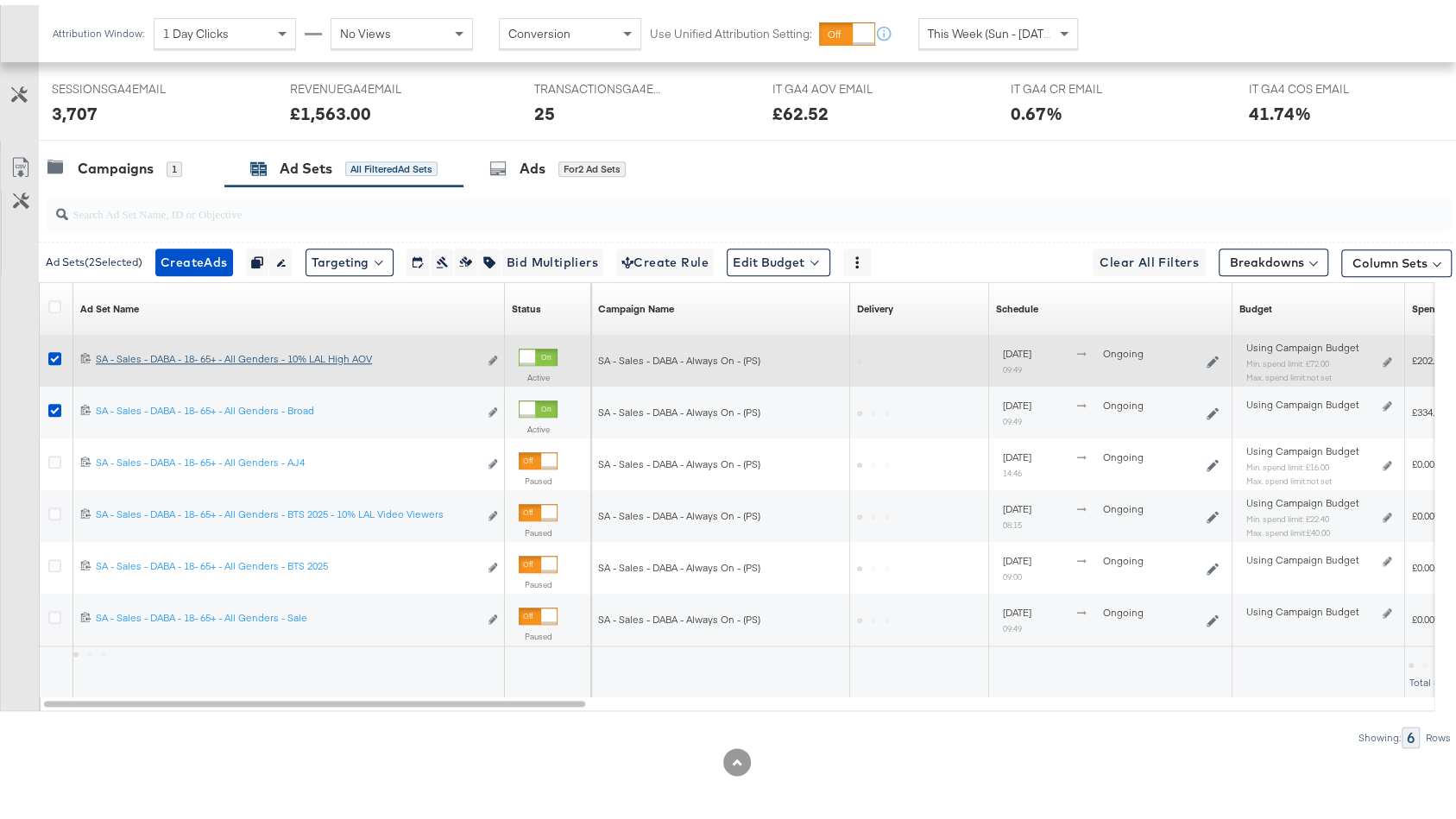
scroll to position [920, 0]
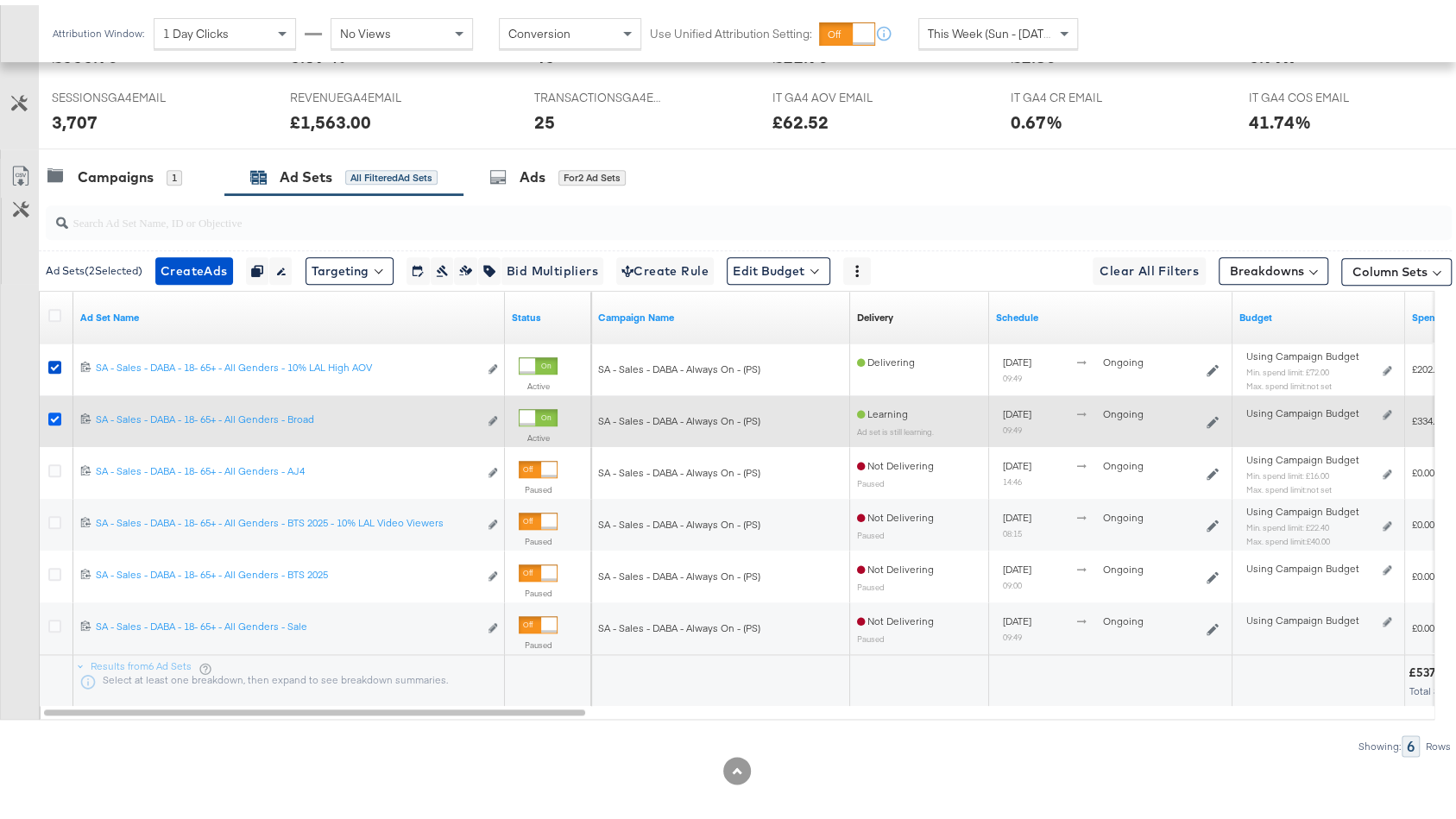
click at [53, 408] on icon at bounding box center [54, 414] width 13 height 13
click at [0, 0] on input "checkbox" at bounding box center [0, 0] width 0 height 0
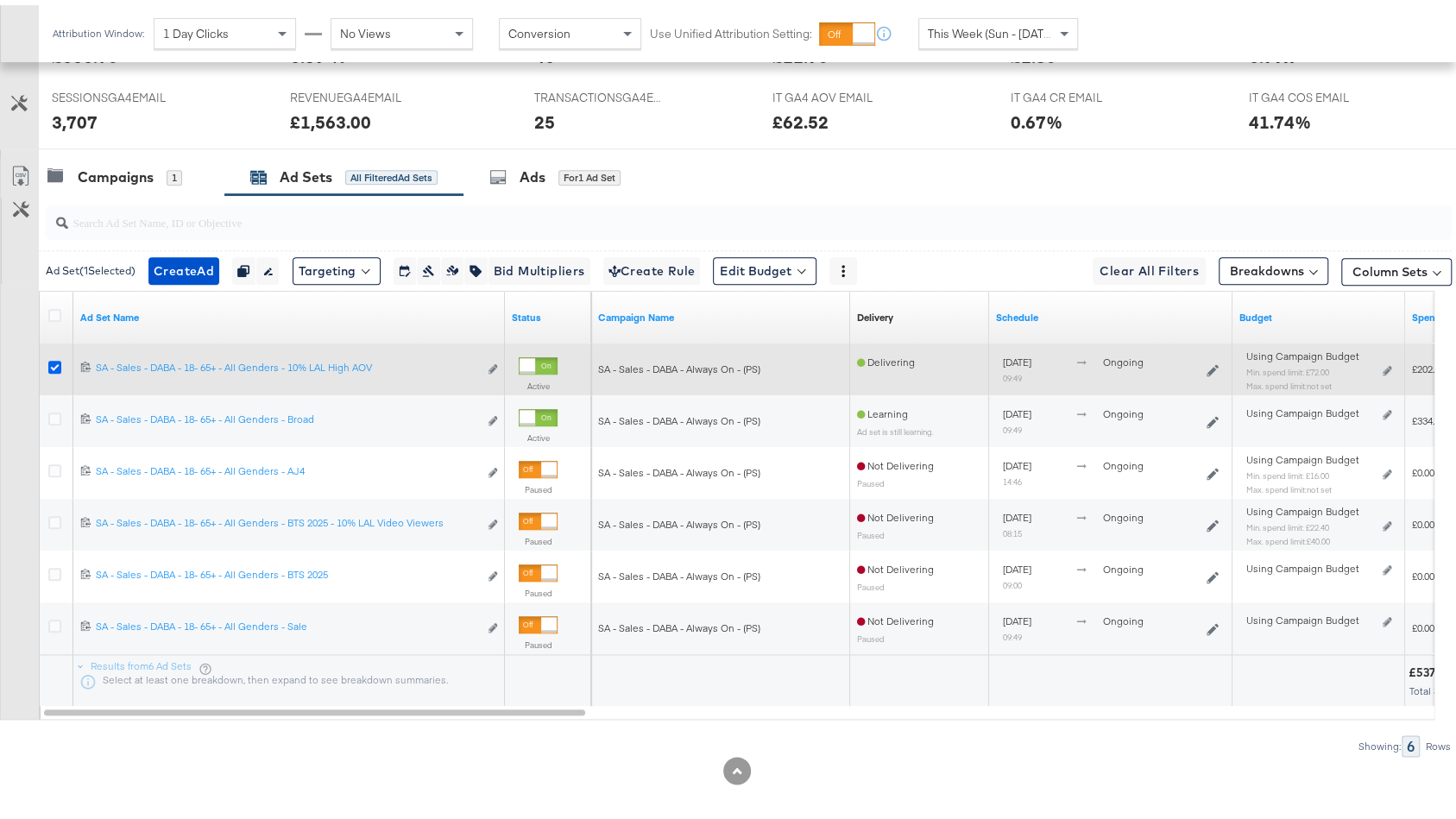
click at [51, 355] on icon at bounding box center [54, 362] width 13 height 13
click at [0, 0] on input "checkbox" at bounding box center [0, 0] width 0 height 0
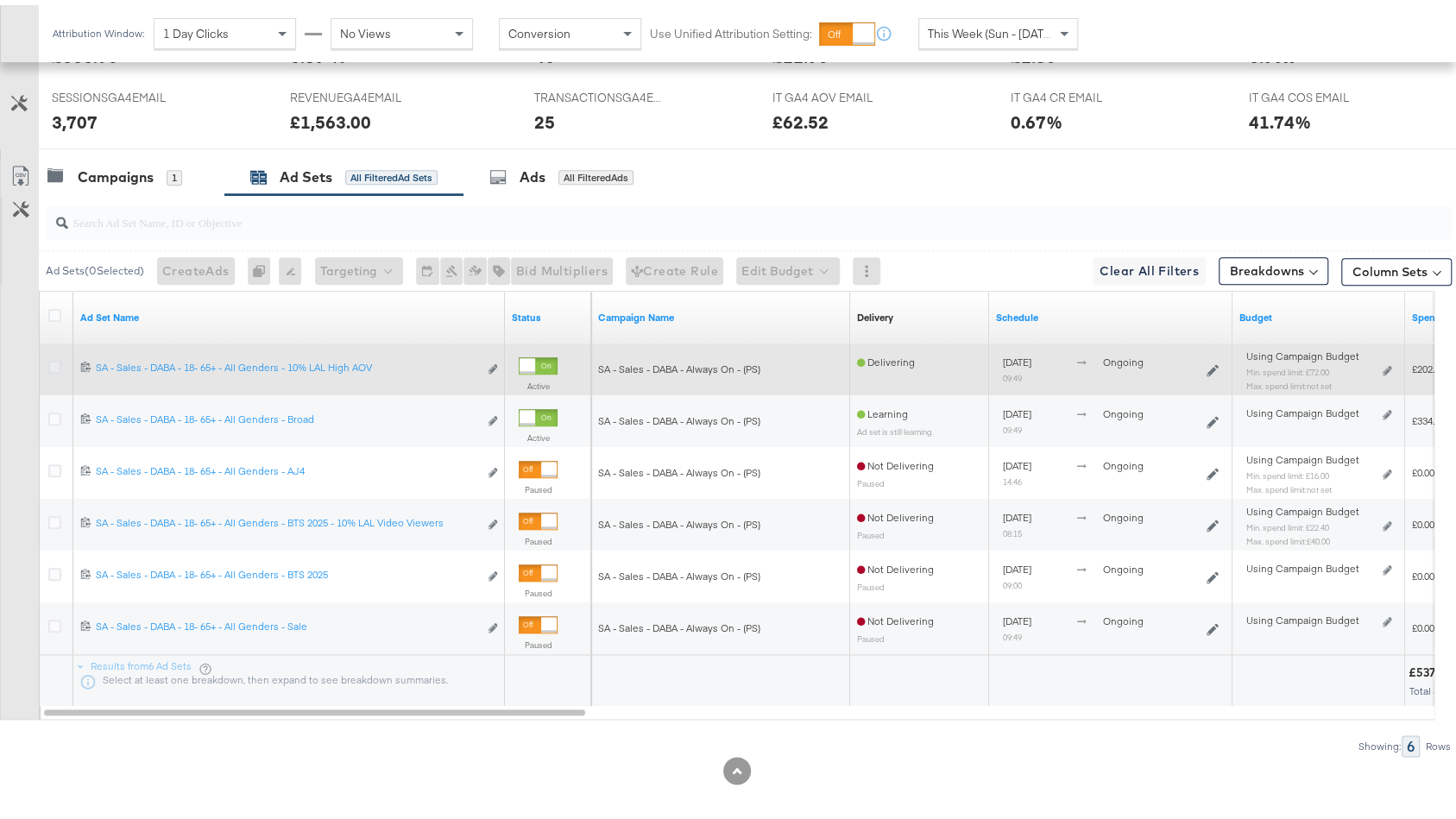
click at [51, 355] on icon at bounding box center [54, 362] width 13 height 13
click at [0, 0] on input "checkbox" at bounding box center [0, 0] width 0 height 0
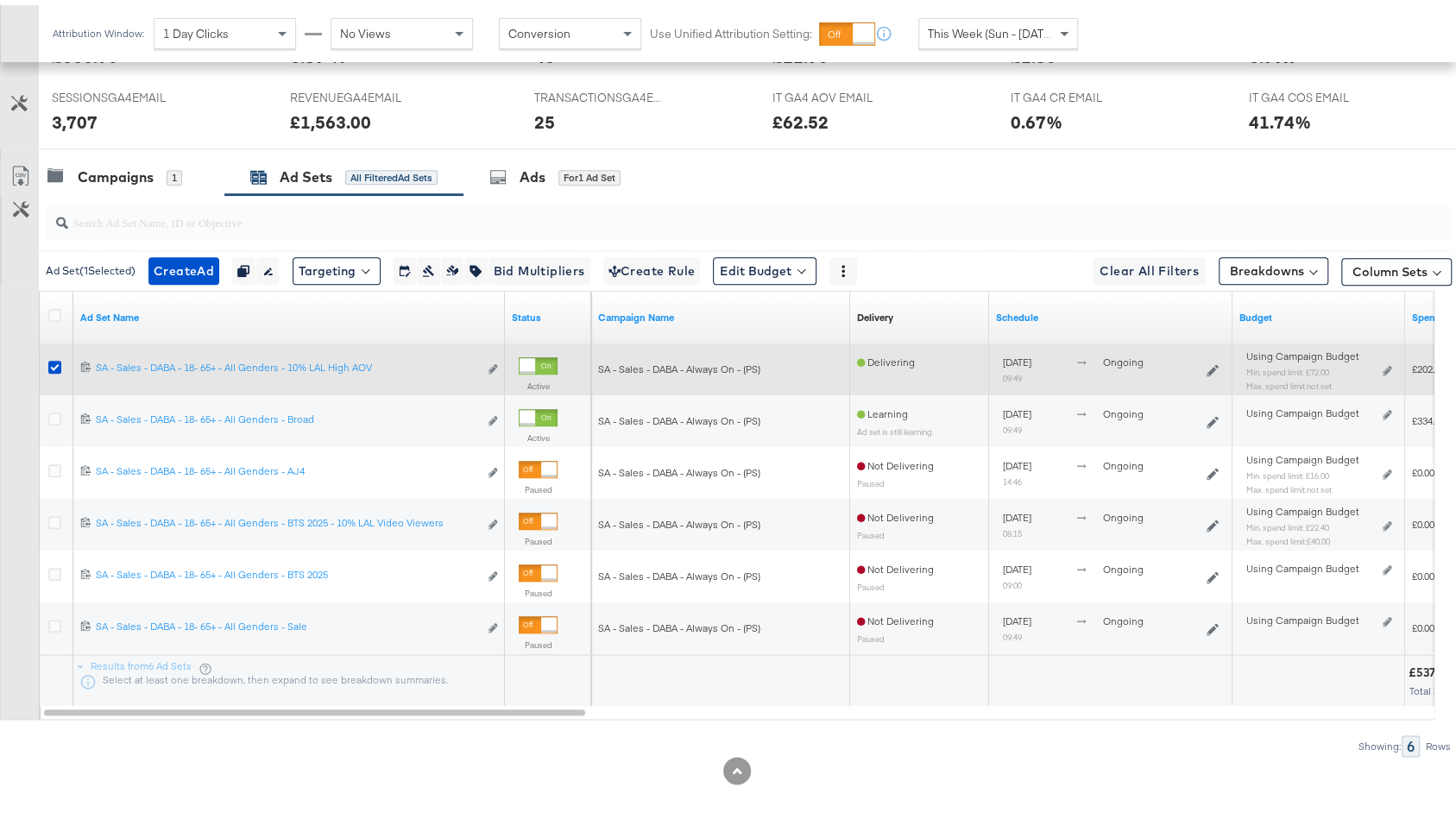
scroll to position [31, 0]
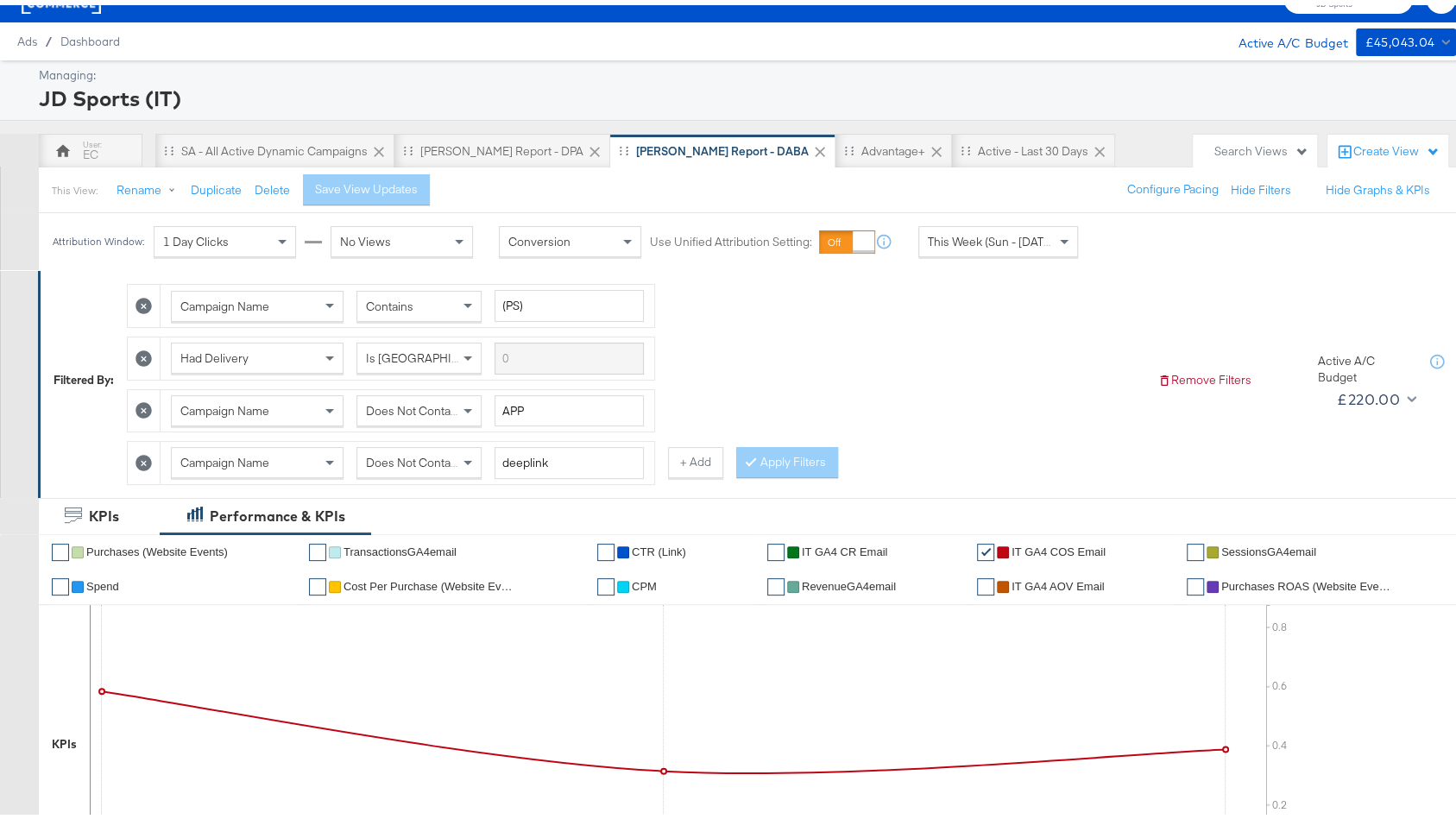
click at [104, 145] on div "EC" at bounding box center [91, 146] width 104 height 35
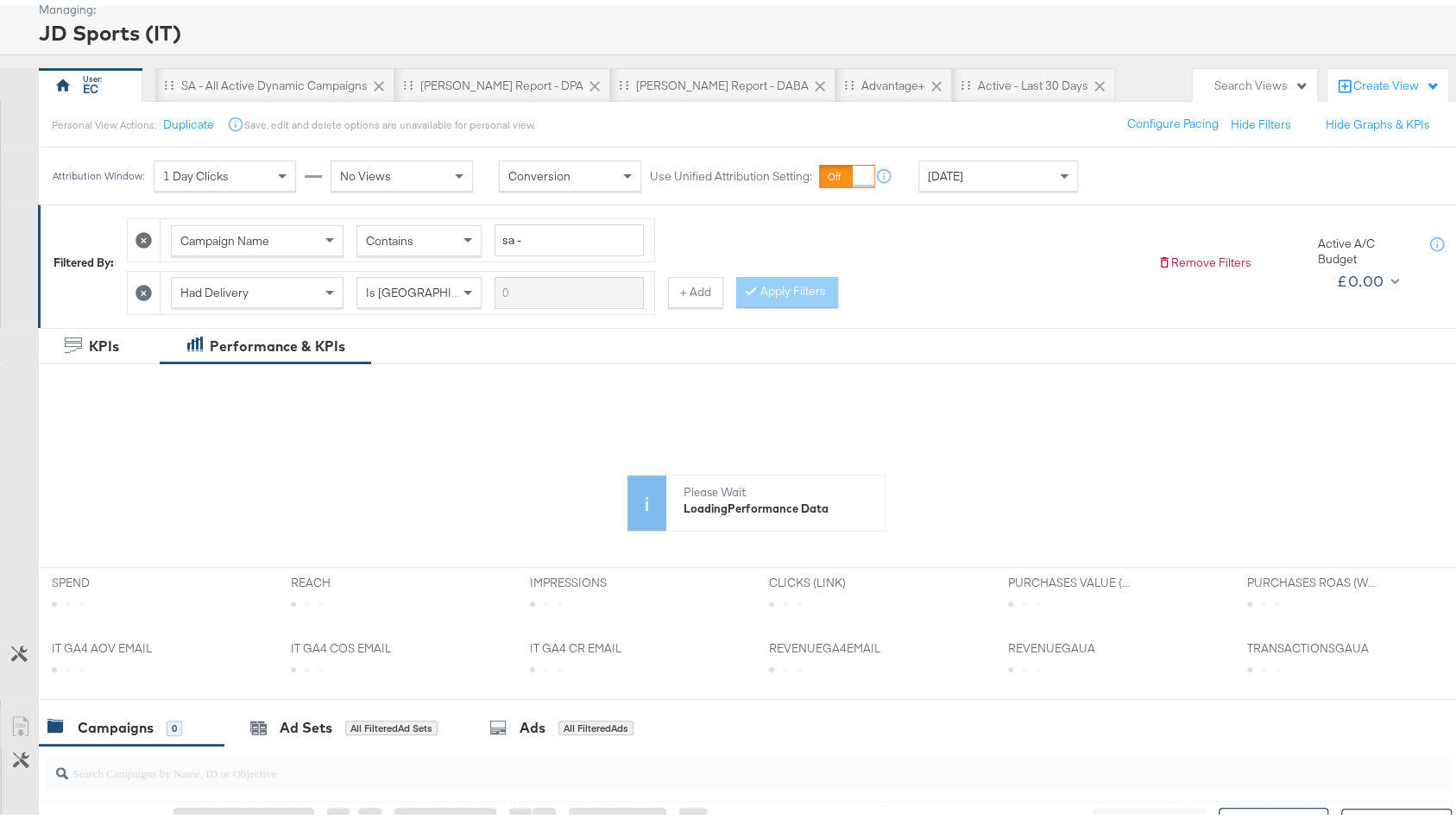
scroll to position [702, 0]
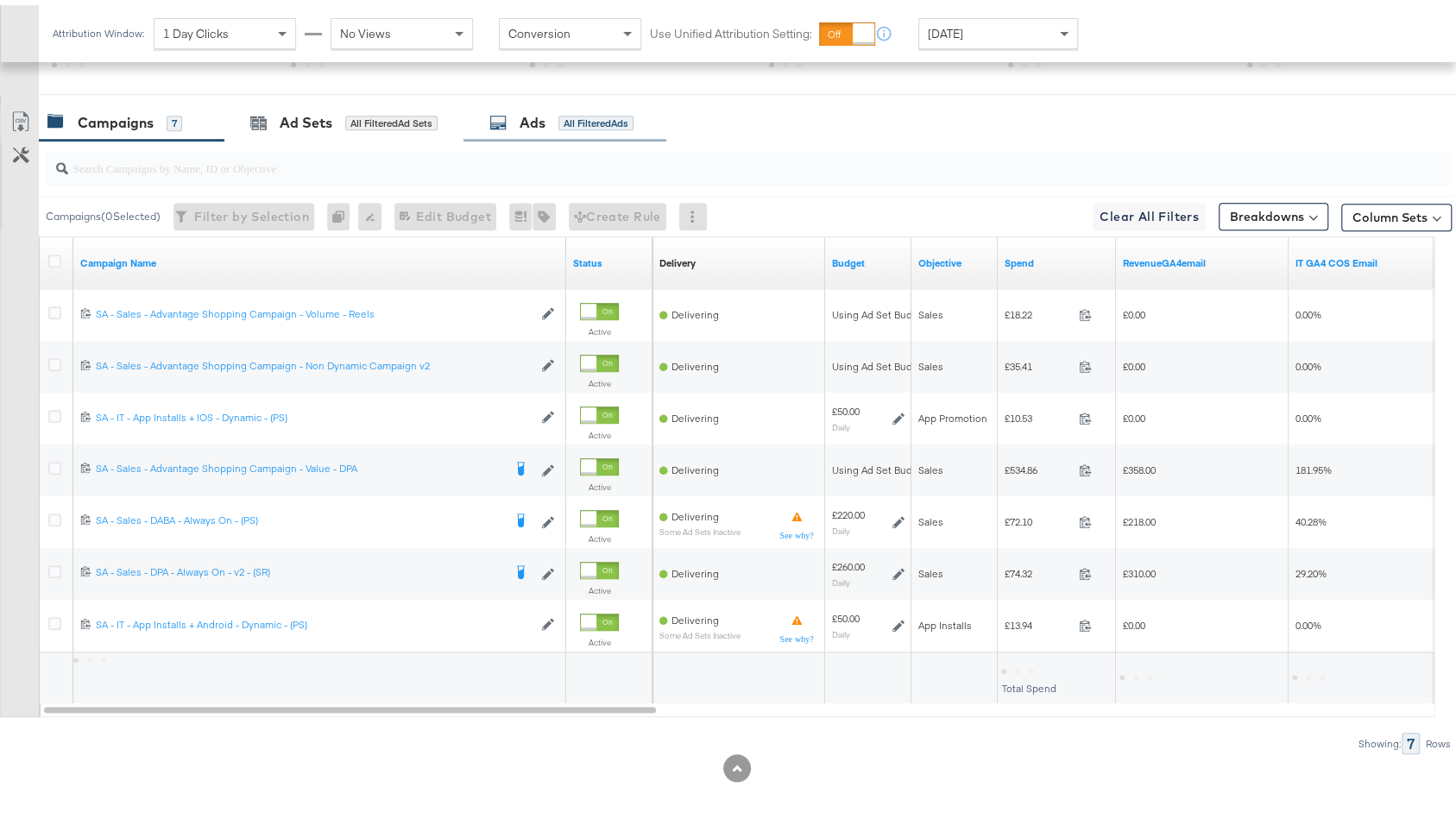
click at [534, 119] on div "Ads" at bounding box center [532, 117] width 26 height 20
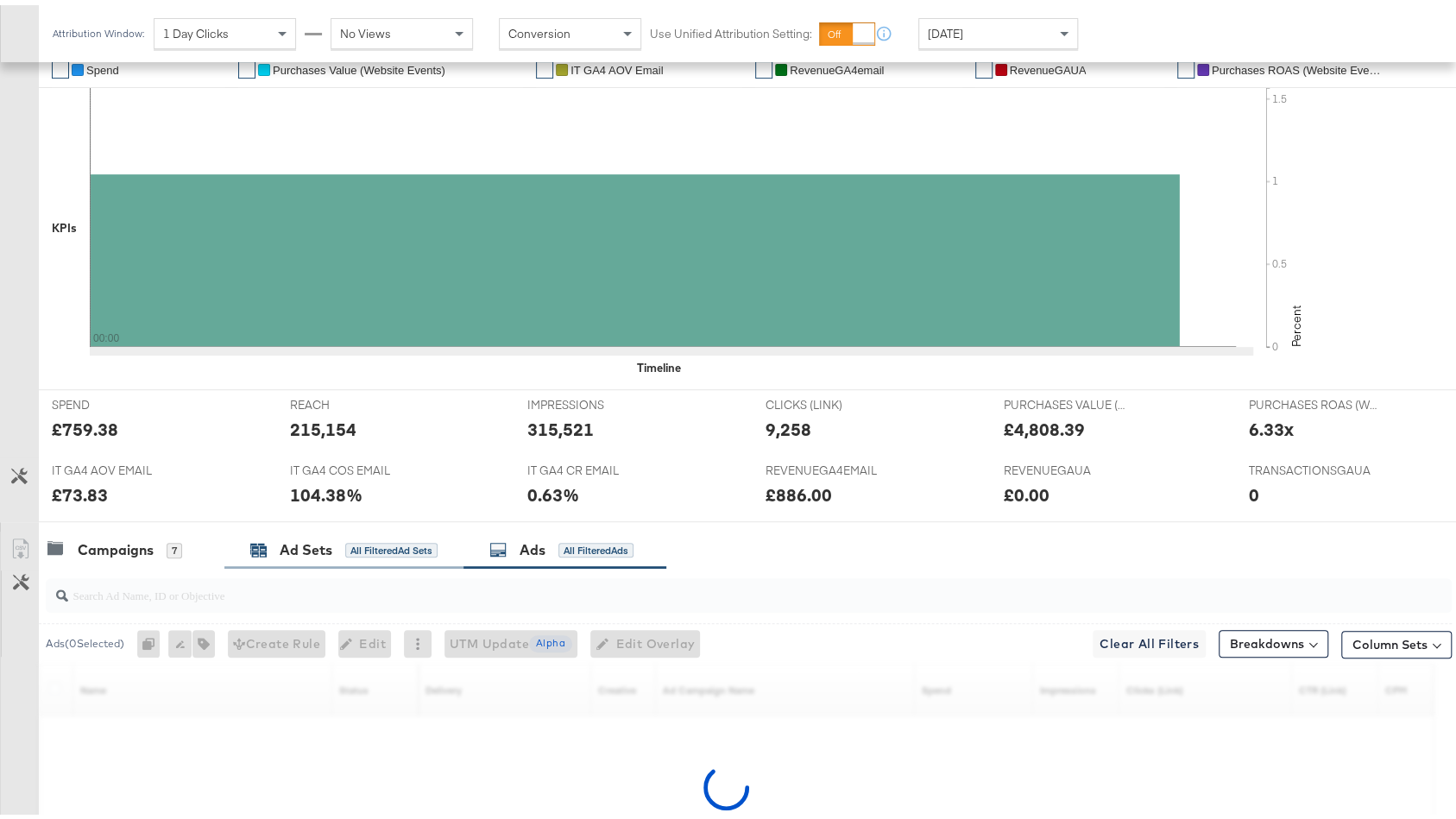
scroll to position [611, 0]
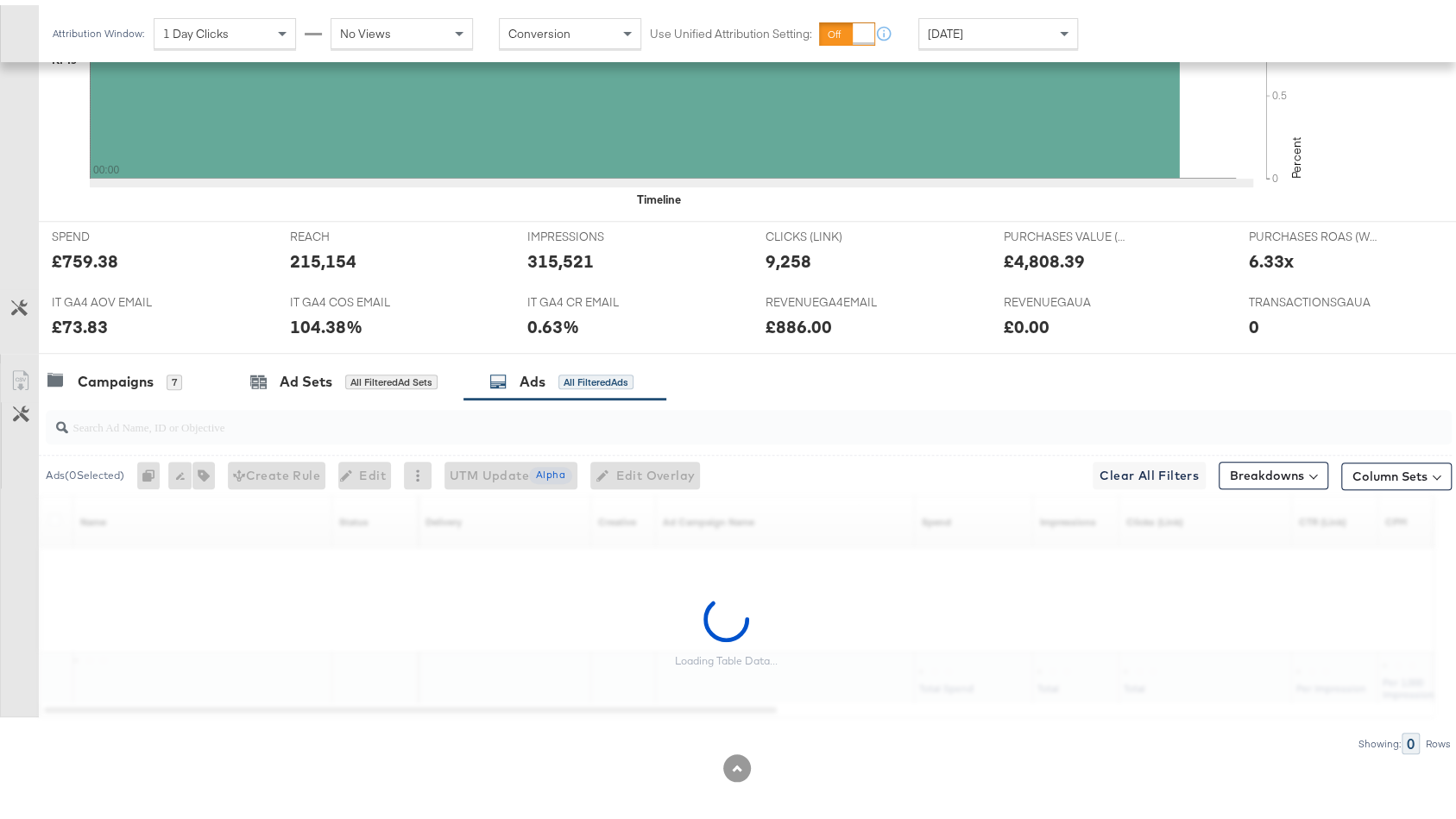
click at [342, 421] on input "search" at bounding box center [696, 415] width 1255 height 34
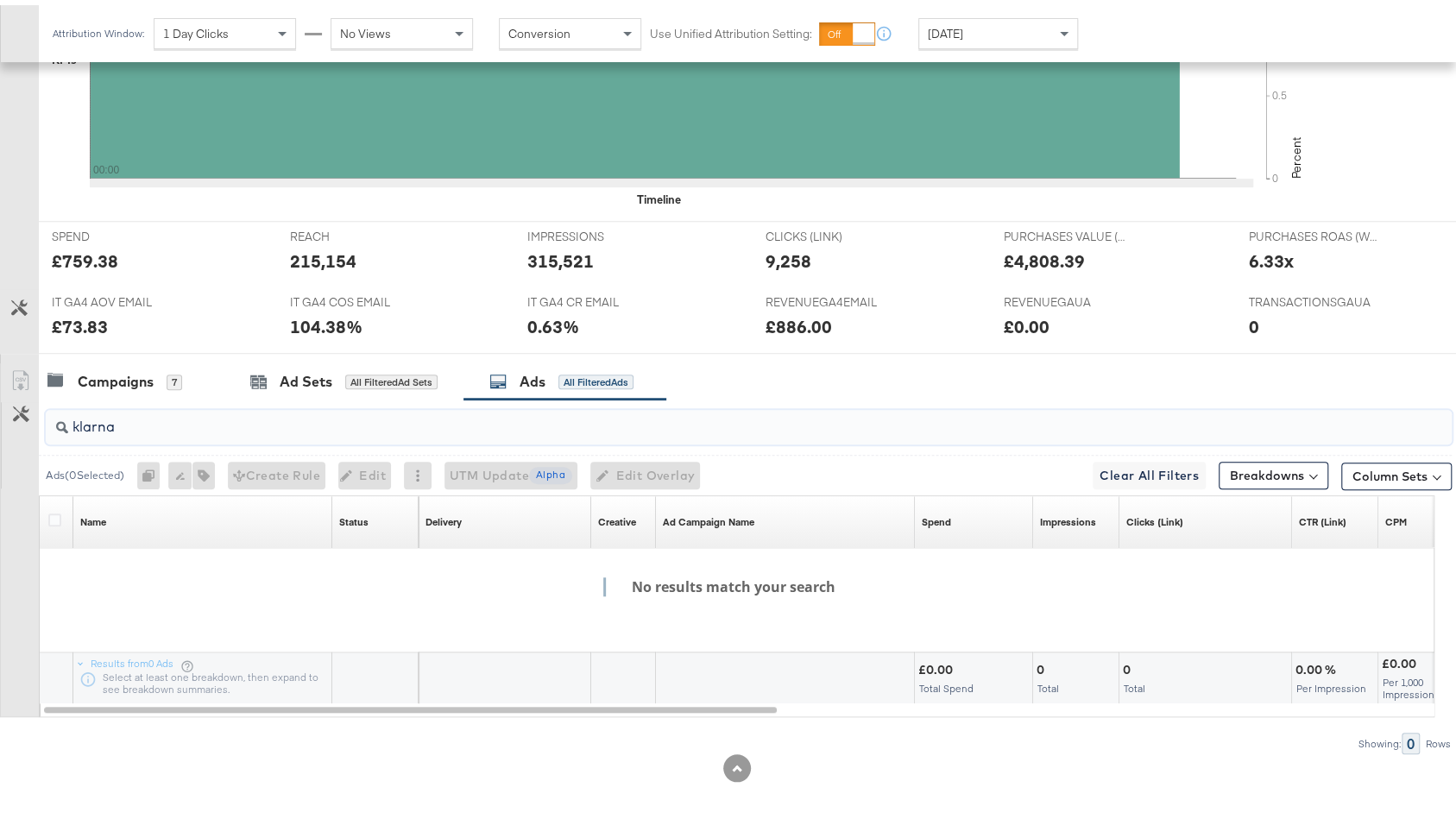
click at [276, 409] on input "klarna" at bounding box center [696, 415] width 1255 height 34
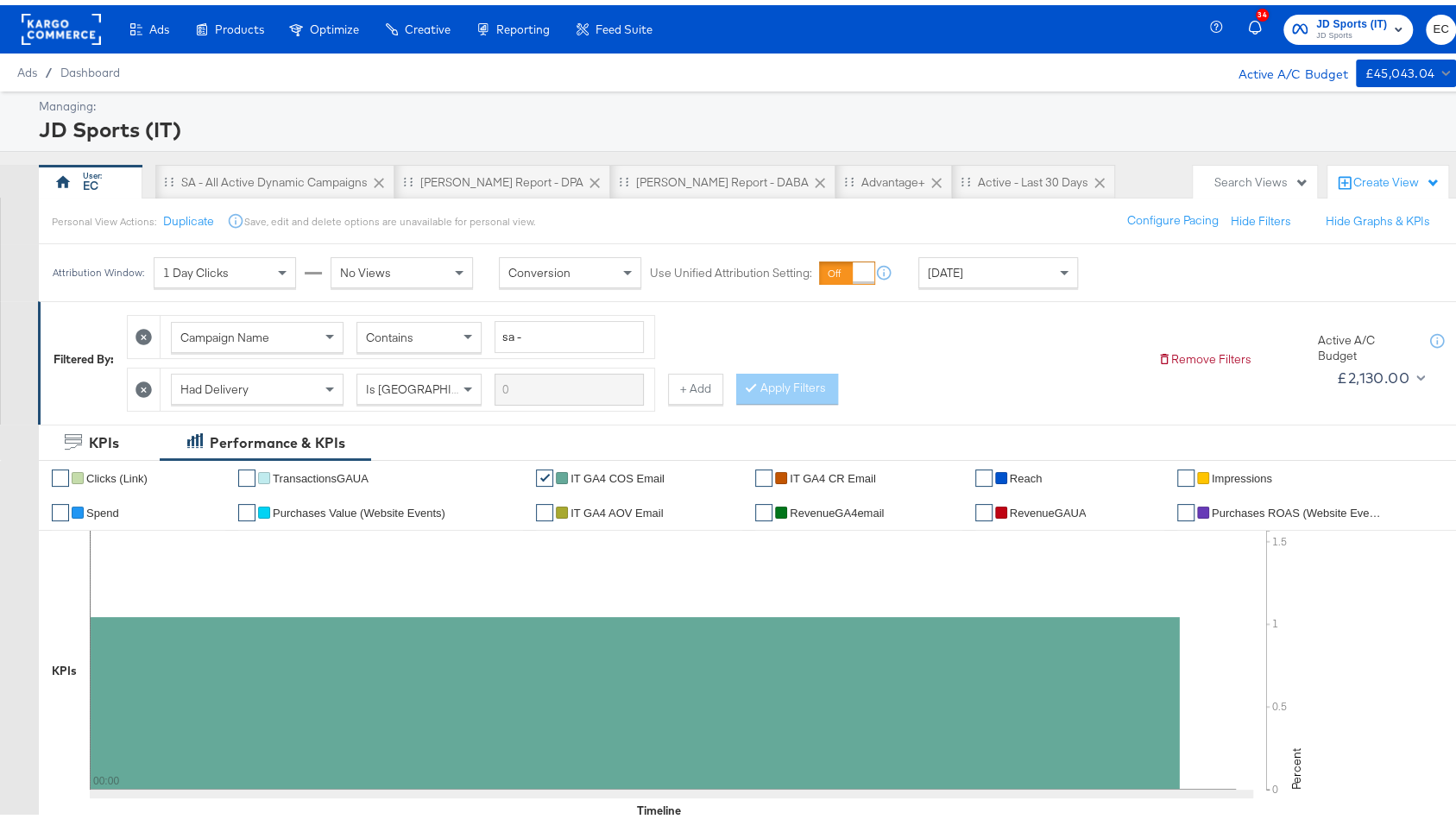
type input "slot 6"
click at [139, 377] on icon at bounding box center [144, 385] width 16 height 16
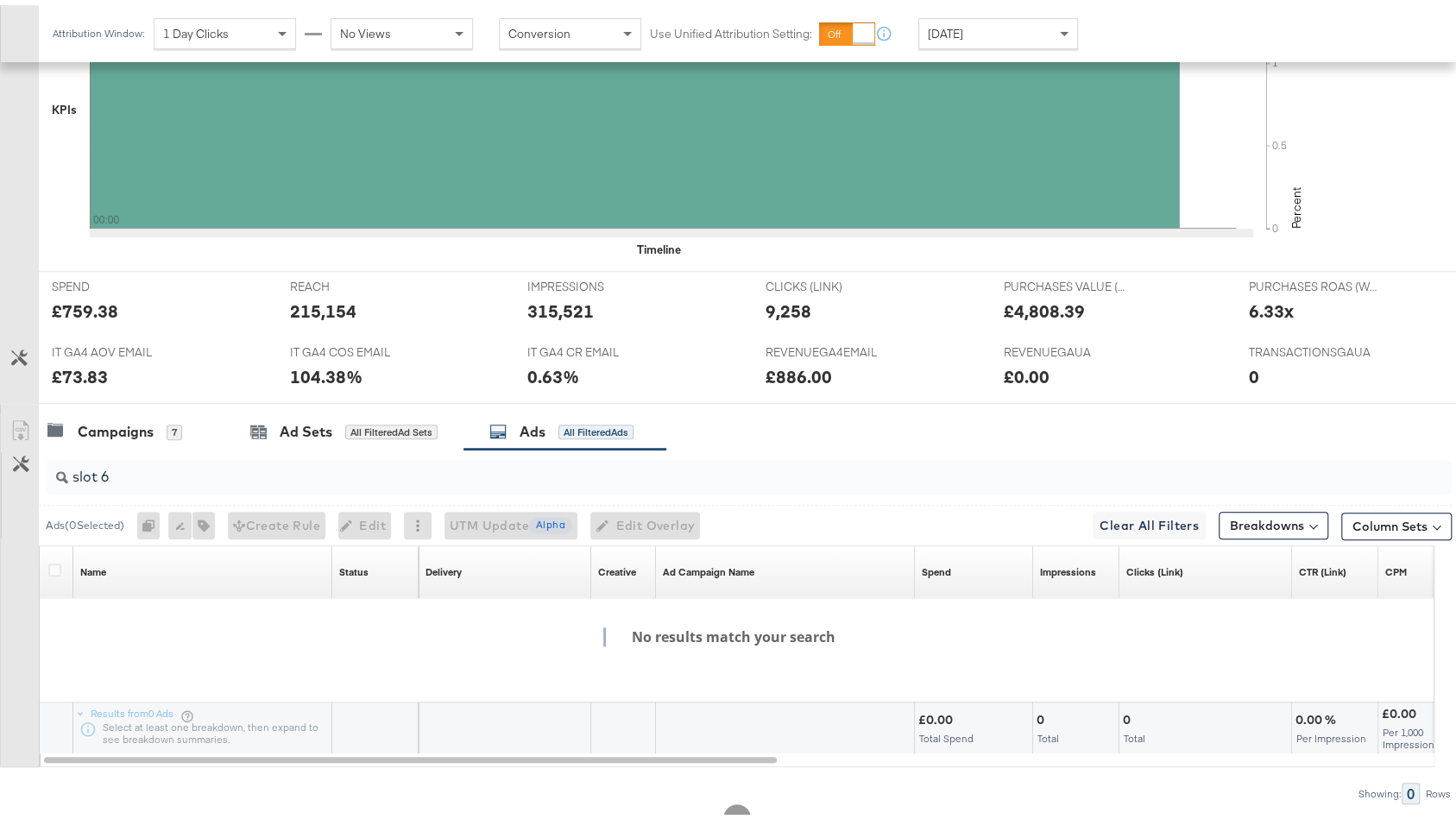
scroll to position [553, 0]
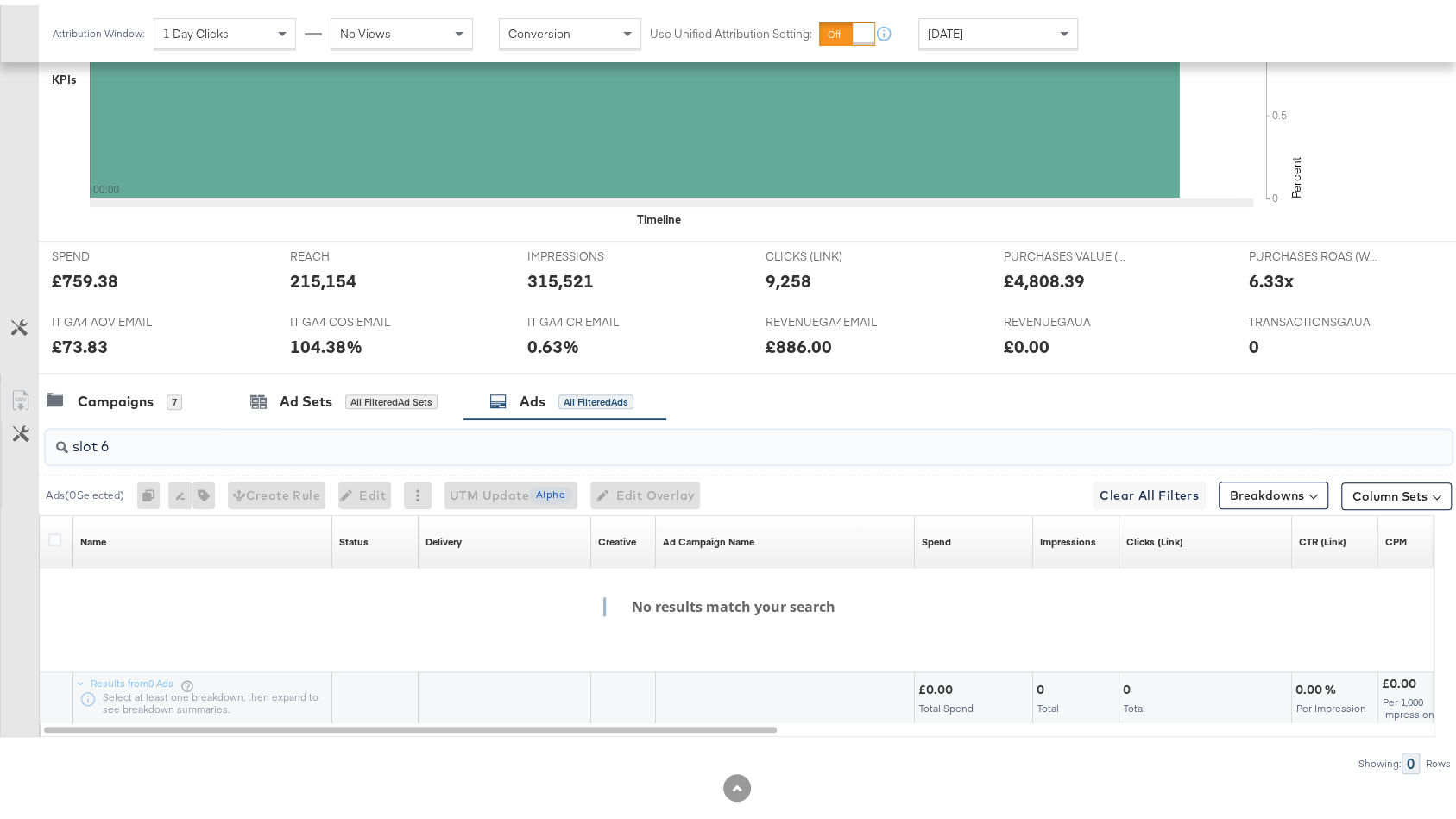
click at [294, 445] on input "slot 6" at bounding box center [696, 434] width 1255 height 34
click at [157, 386] on div "Campaigns 7" at bounding box center [115, 396] width 135 height 20
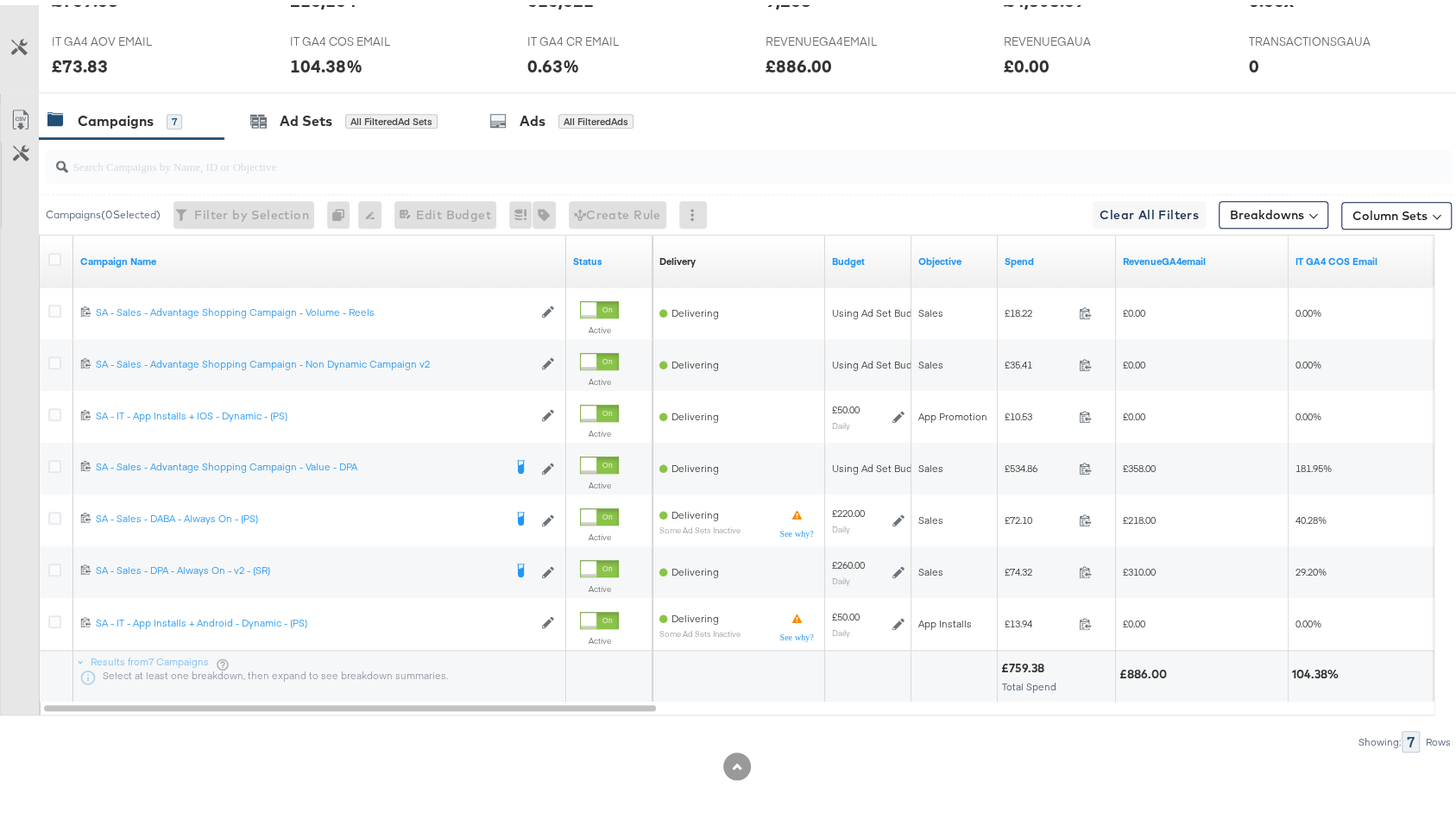
scroll to position [0, 0]
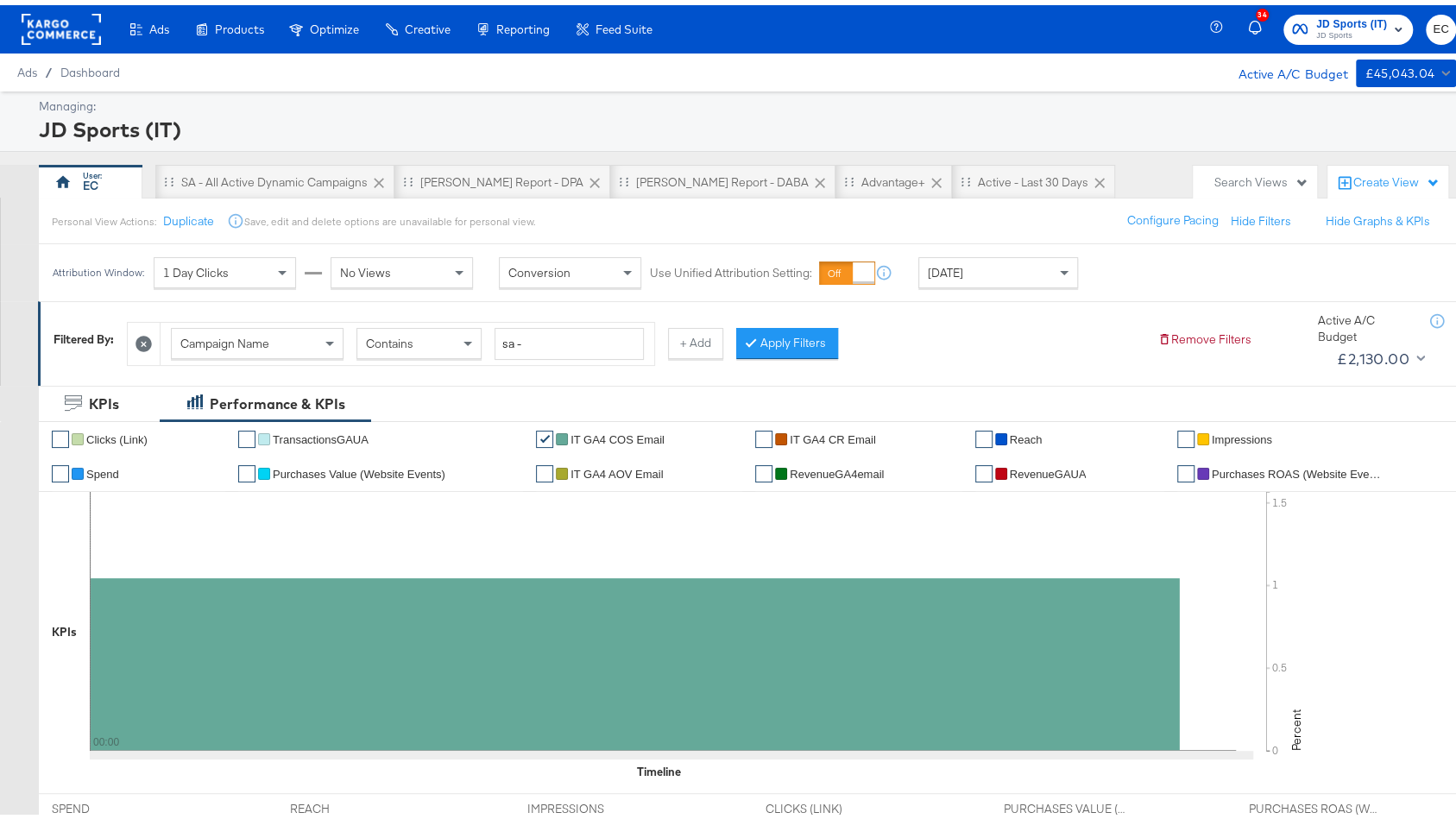
click at [745, 336] on button "Apply Filters" at bounding box center [787, 338] width 102 height 31
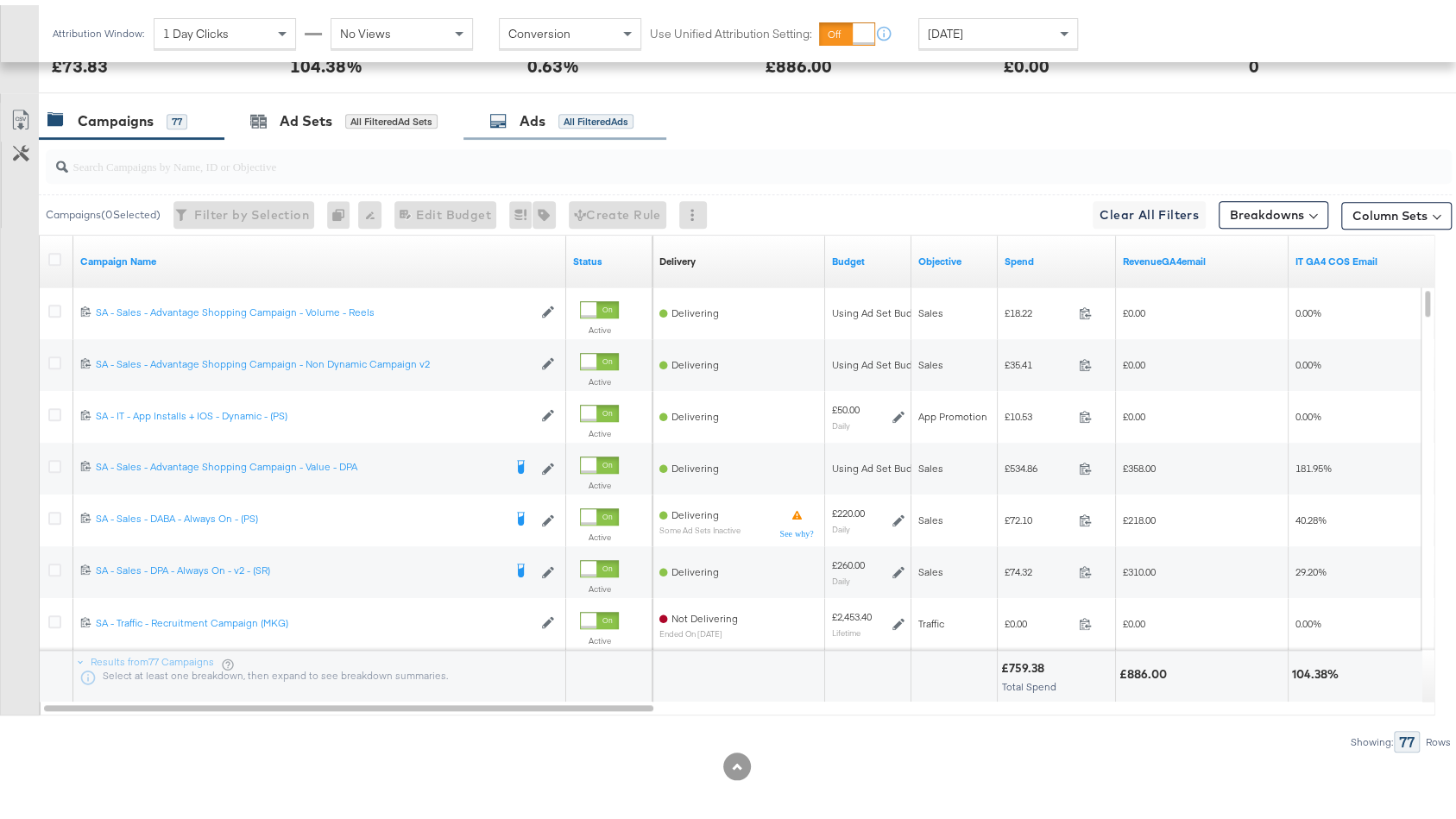
click at [569, 121] on div "Ads All Filtered Ads" at bounding box center [561, 116] width 144 height 20
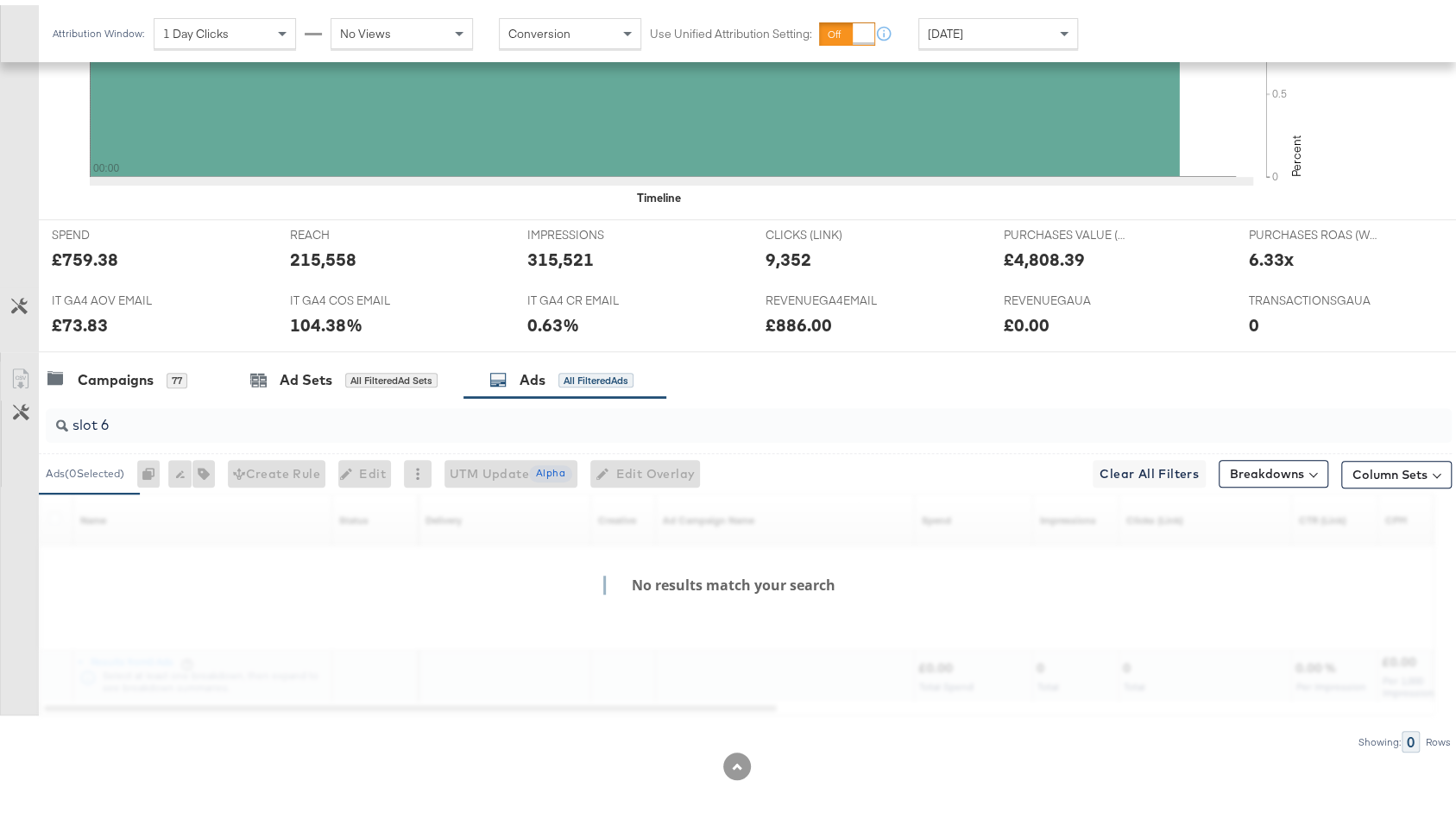
click at [257, 422] on input "slot 6" at bounding box center [696, 413] width 1255 height 34
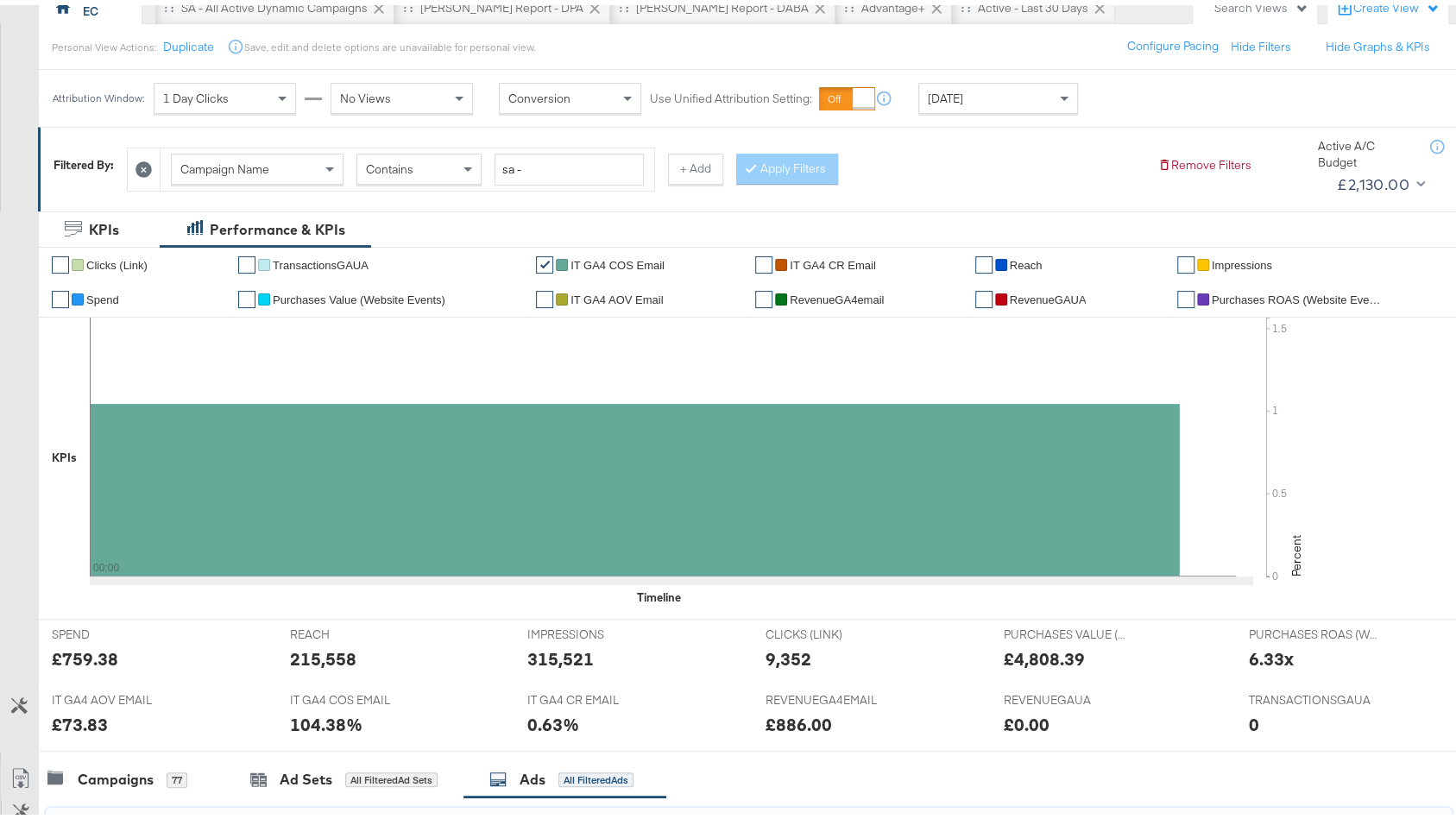
scroll to position [0, 0]
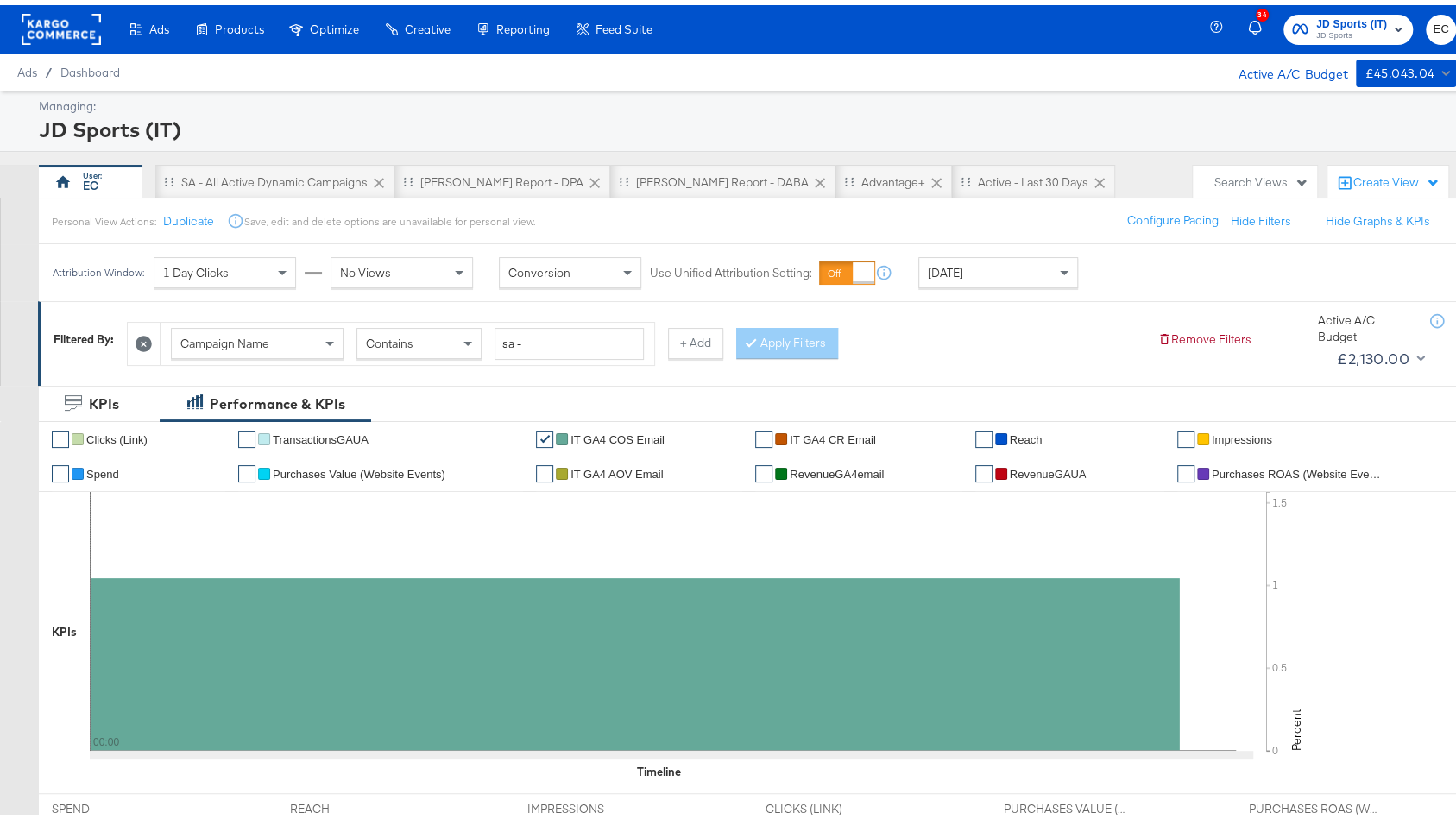
drag, startPoint x: 680, startPoint y: 163, endPoint x: 639, endPoint y: 209, distance: 61.6
click at [680, 163] on div "SA - JD Report - DABA" at bounding box center [723, 177] width 226 height 35
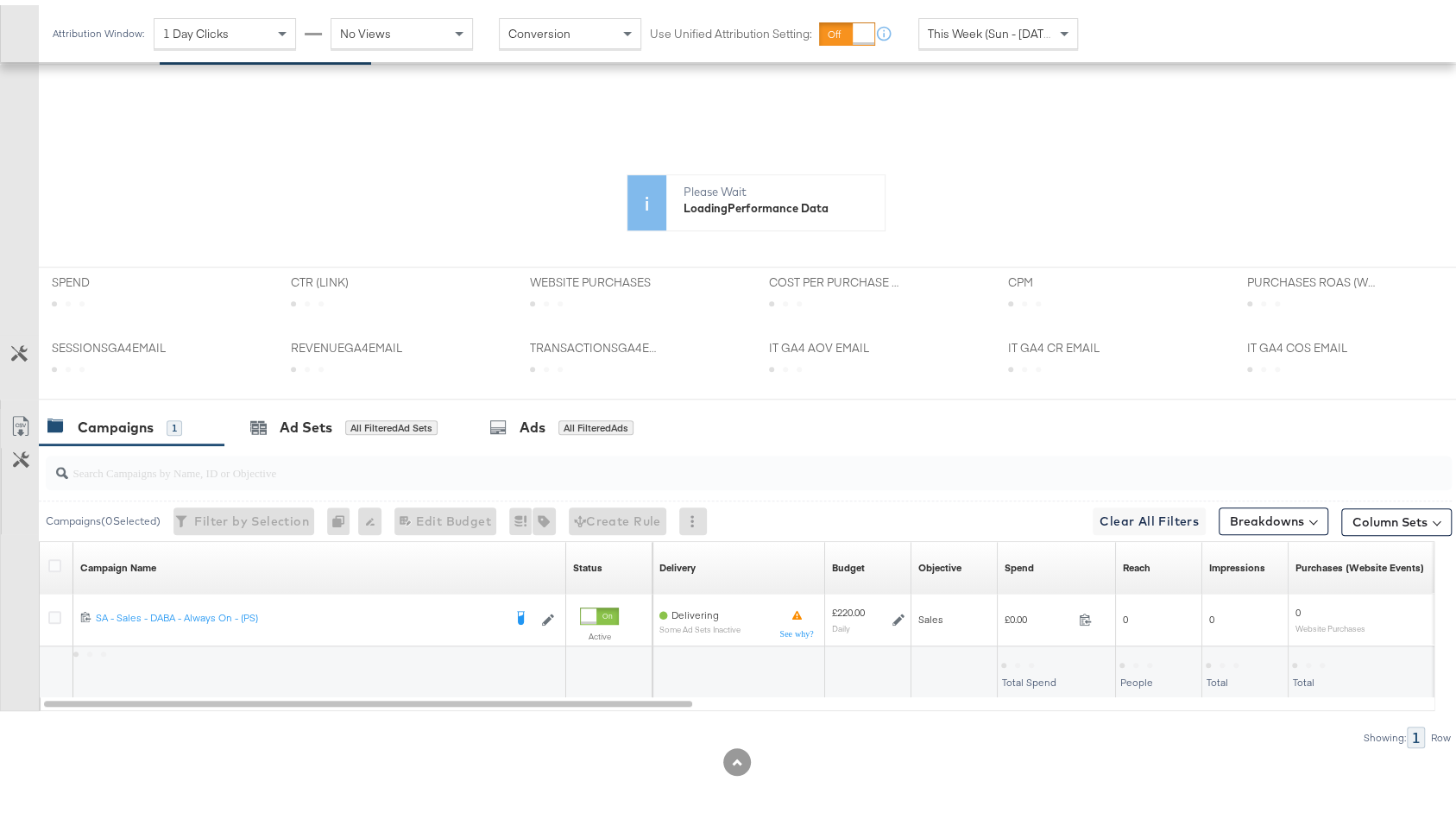
scroll to position [494, 0]
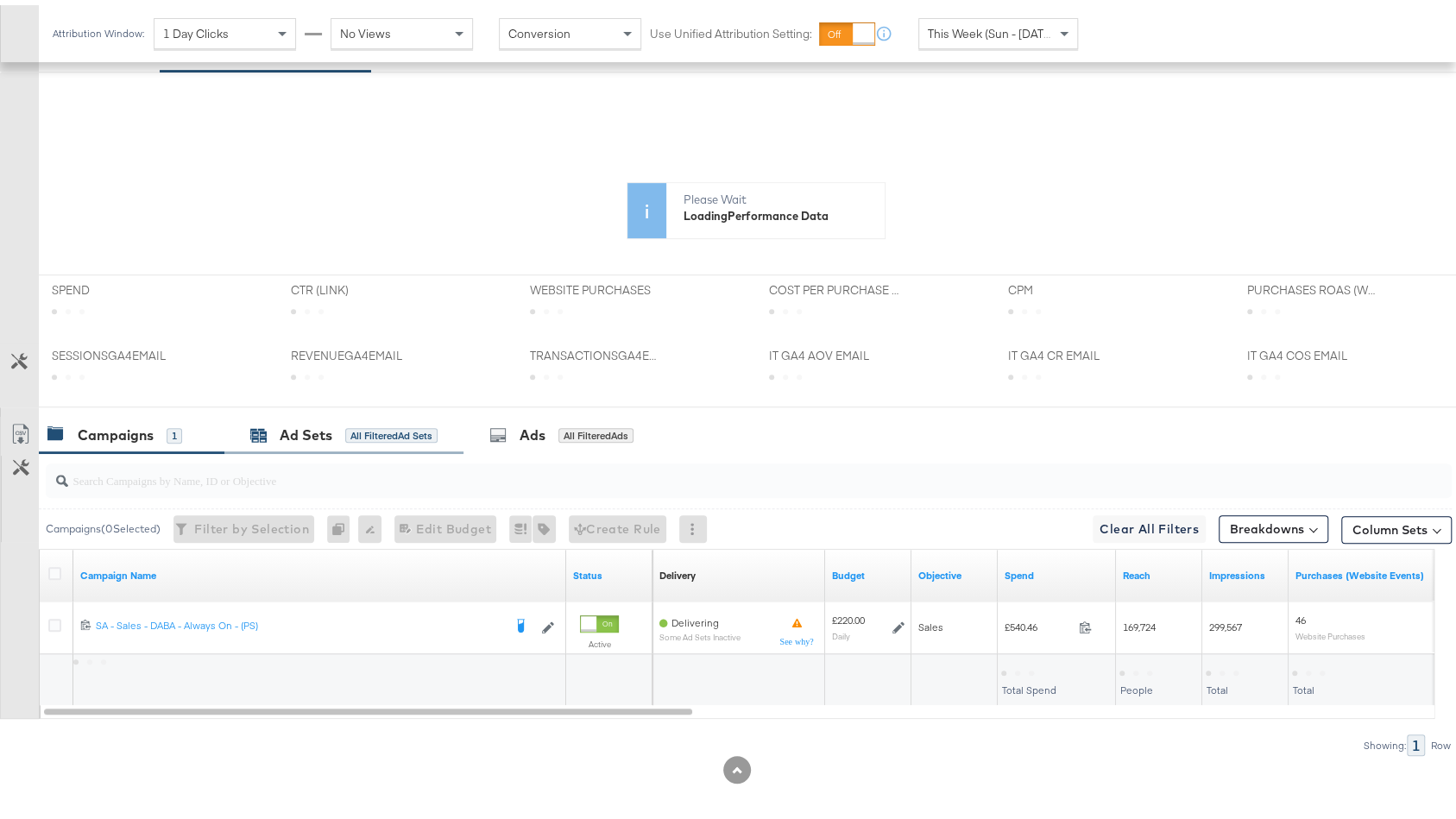
click at [321, 431] on div "Ad Sets" at bounding box center [305, 430] width 52 height 20
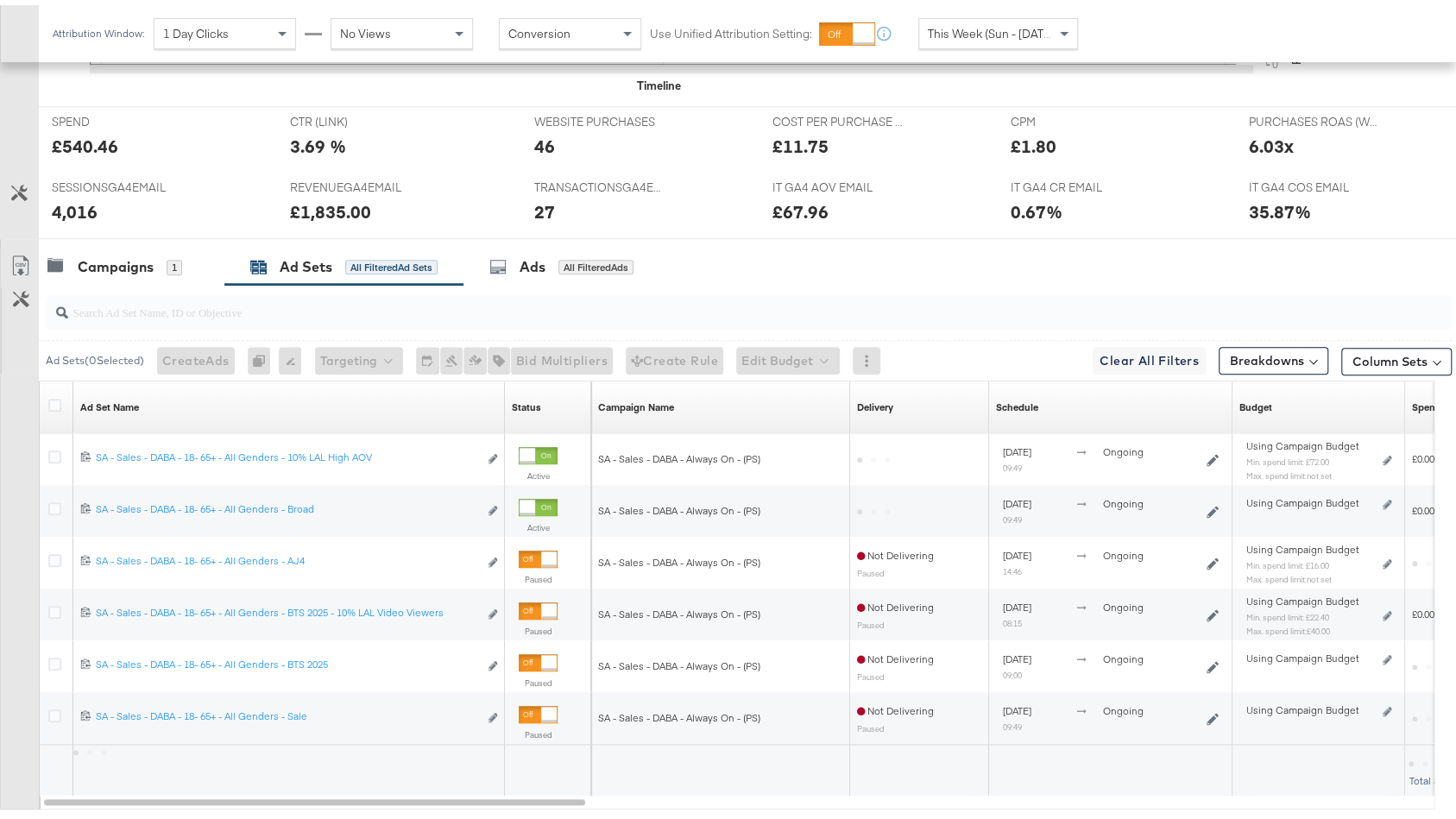
scroll to position [920, 0]
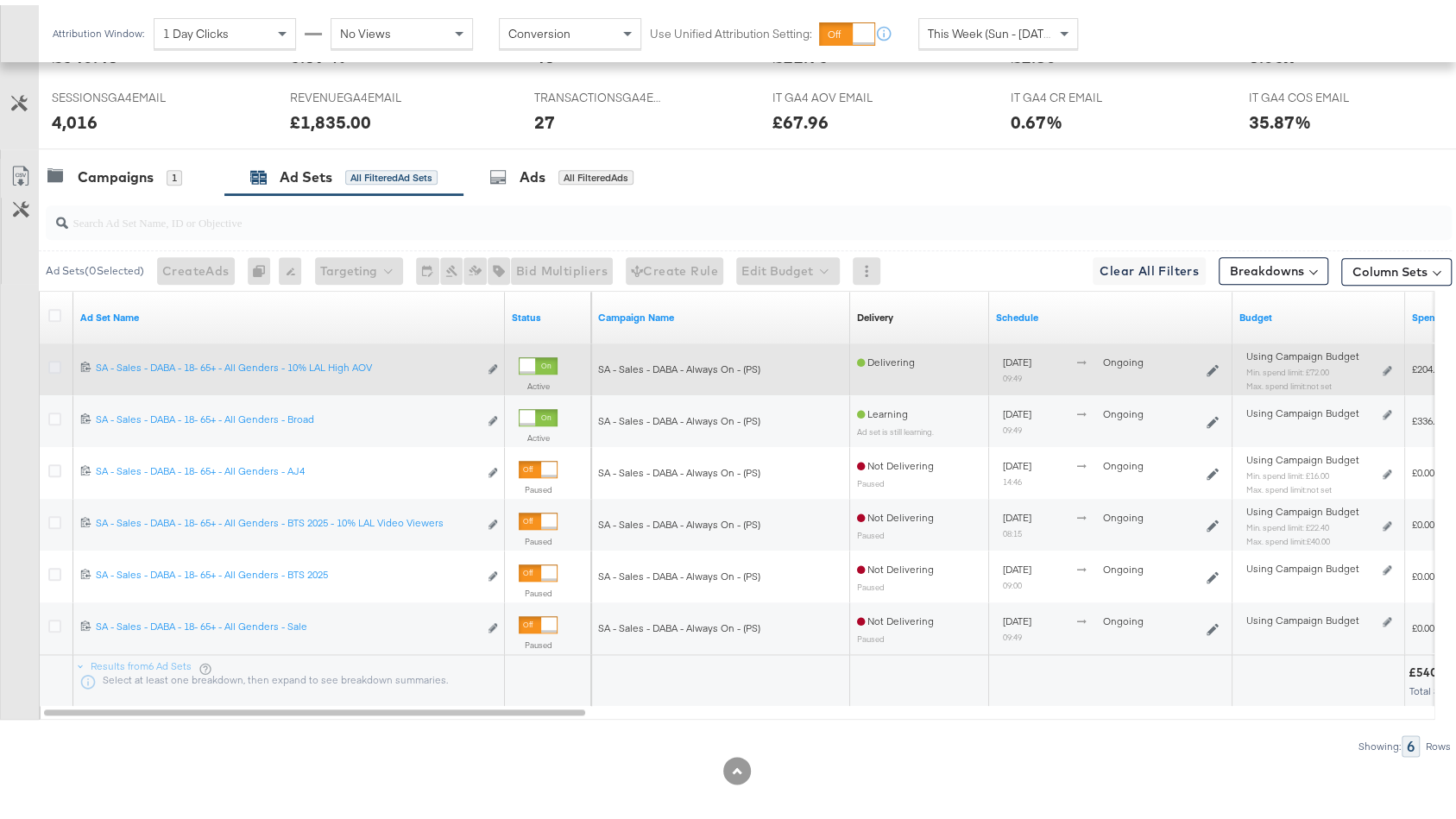
click at [56, 355] on icon at bounding box center [54, 362] width 13 height 13
click at [0, 0] on input "checkbox" at bounding box center [0, 0] width 0 height 0
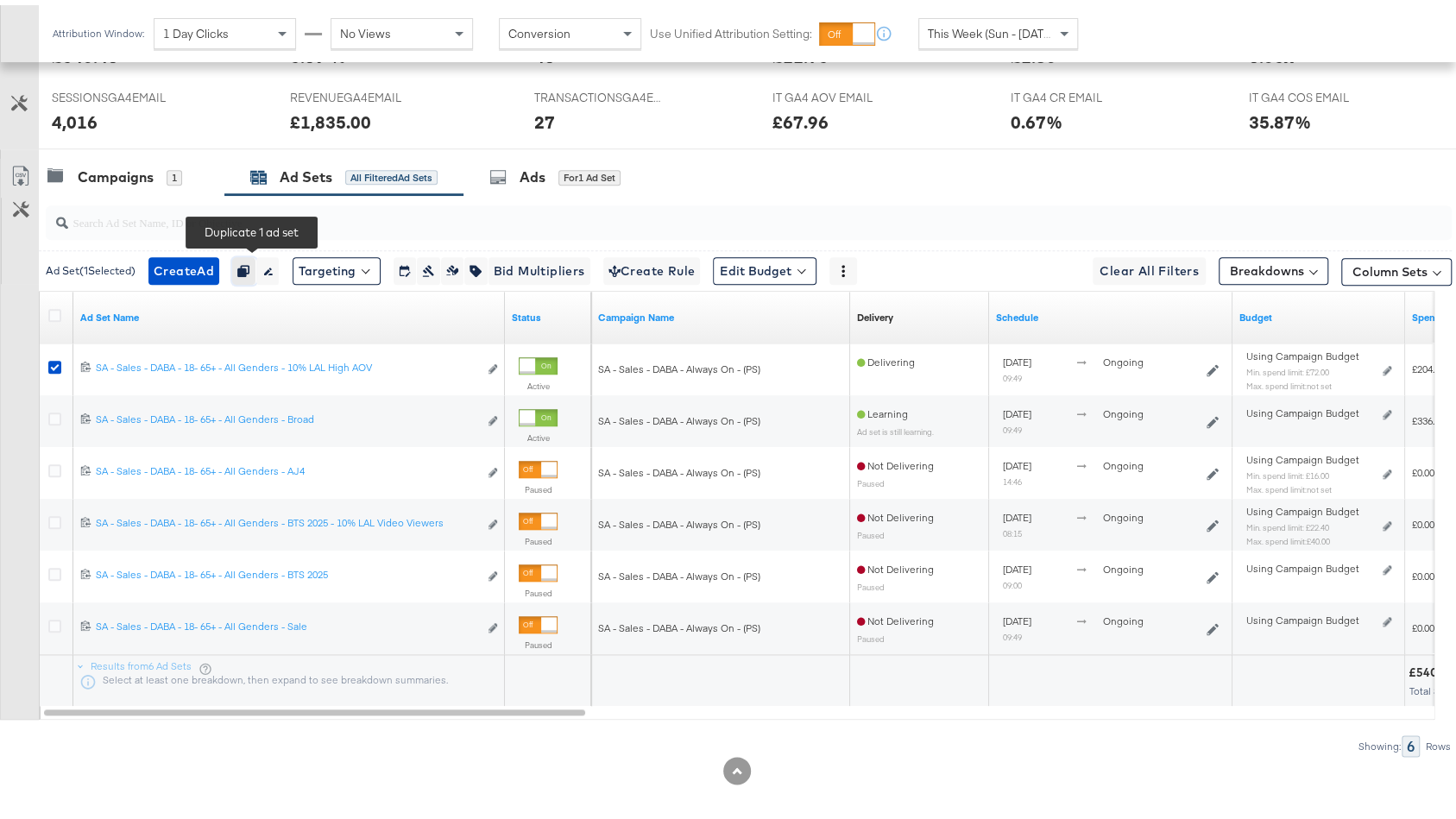
click at [249, 260] on icon "button" at bounding box center [243, 266] width 12 height 12
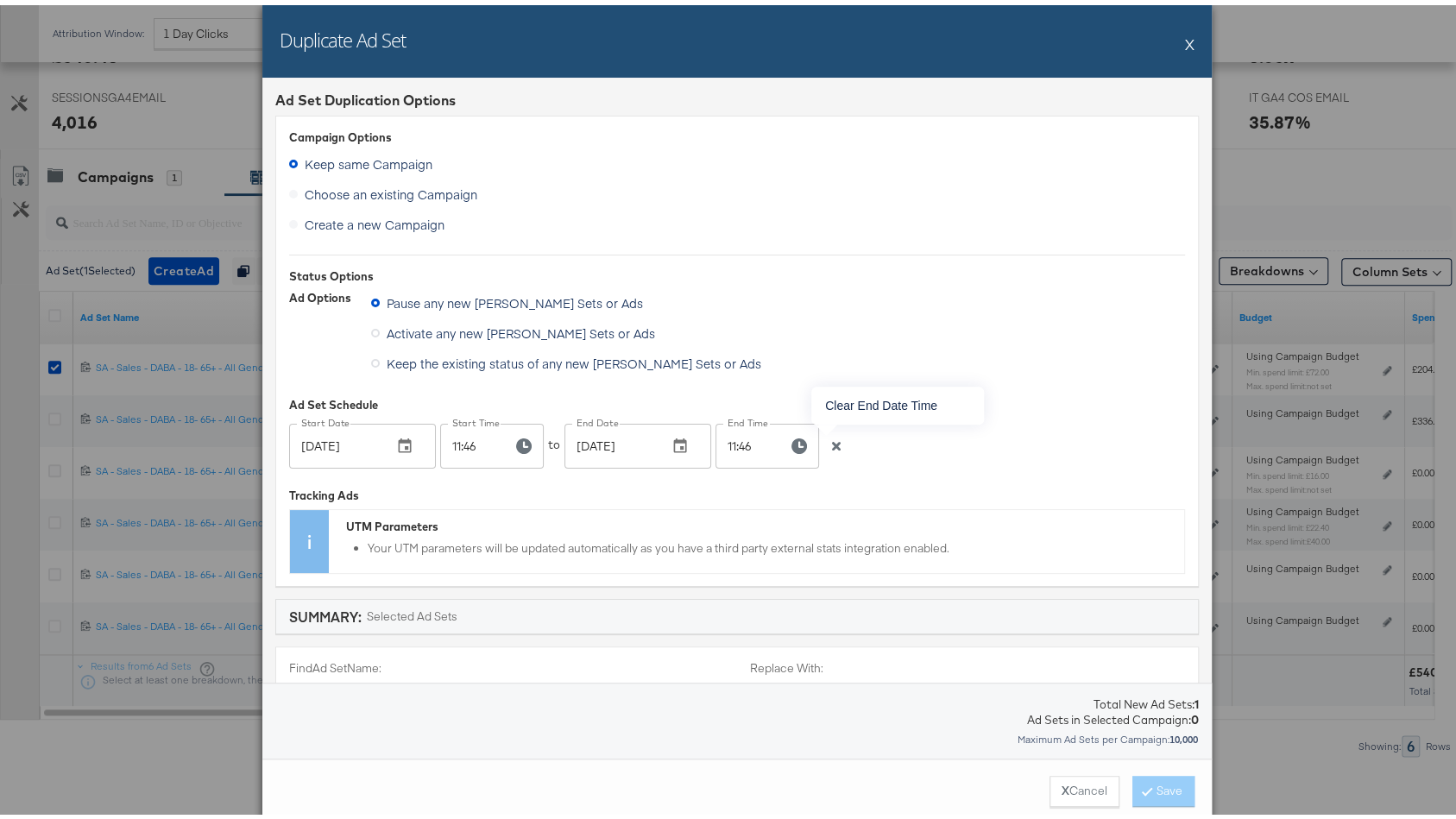
click at [832, 436] on icon "button" at bounding box center [836, 441] width 12 height 12
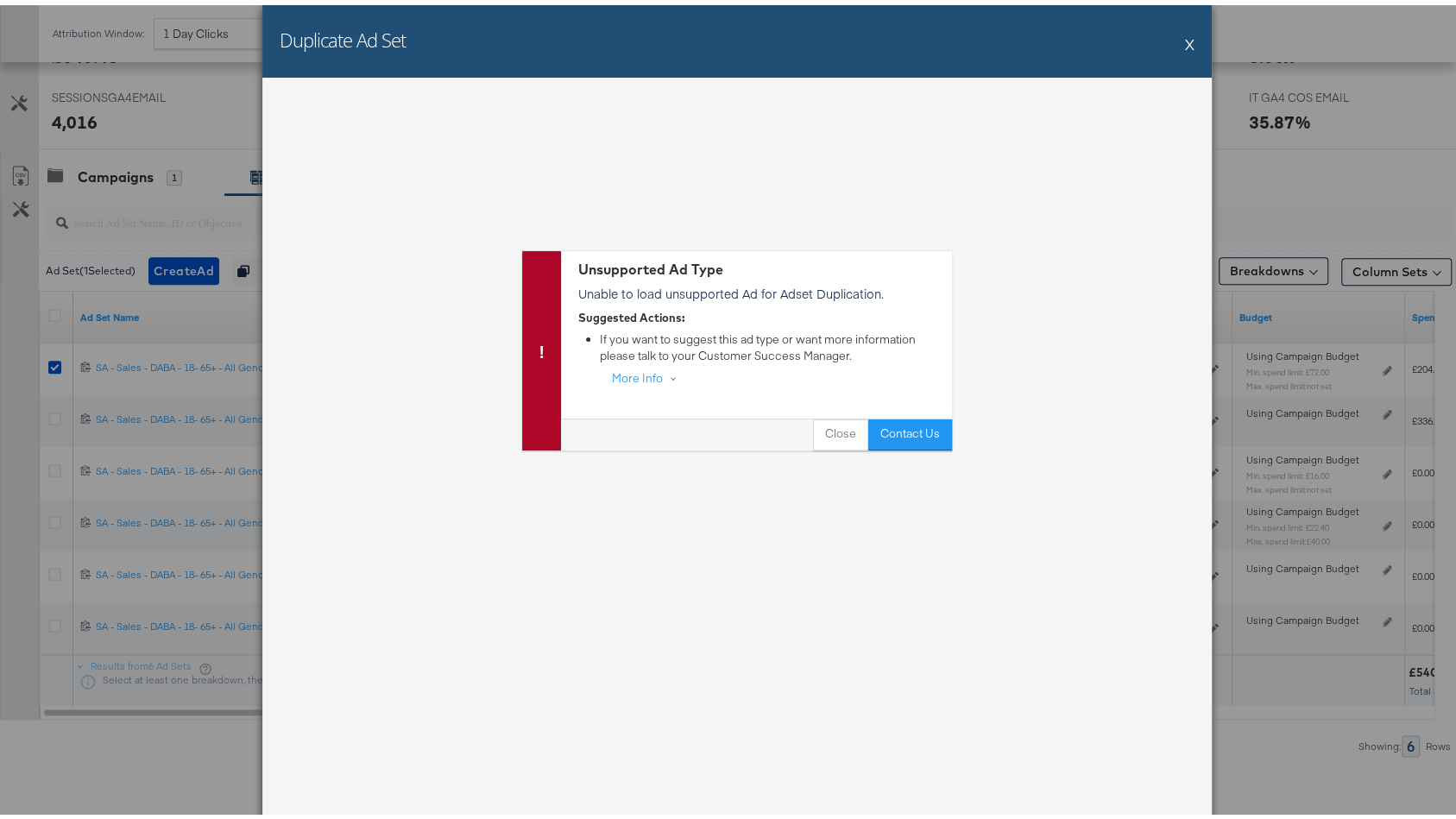
click at [1185, 43] on button "X" at bounding box center [1190, 38] width 10 height 35
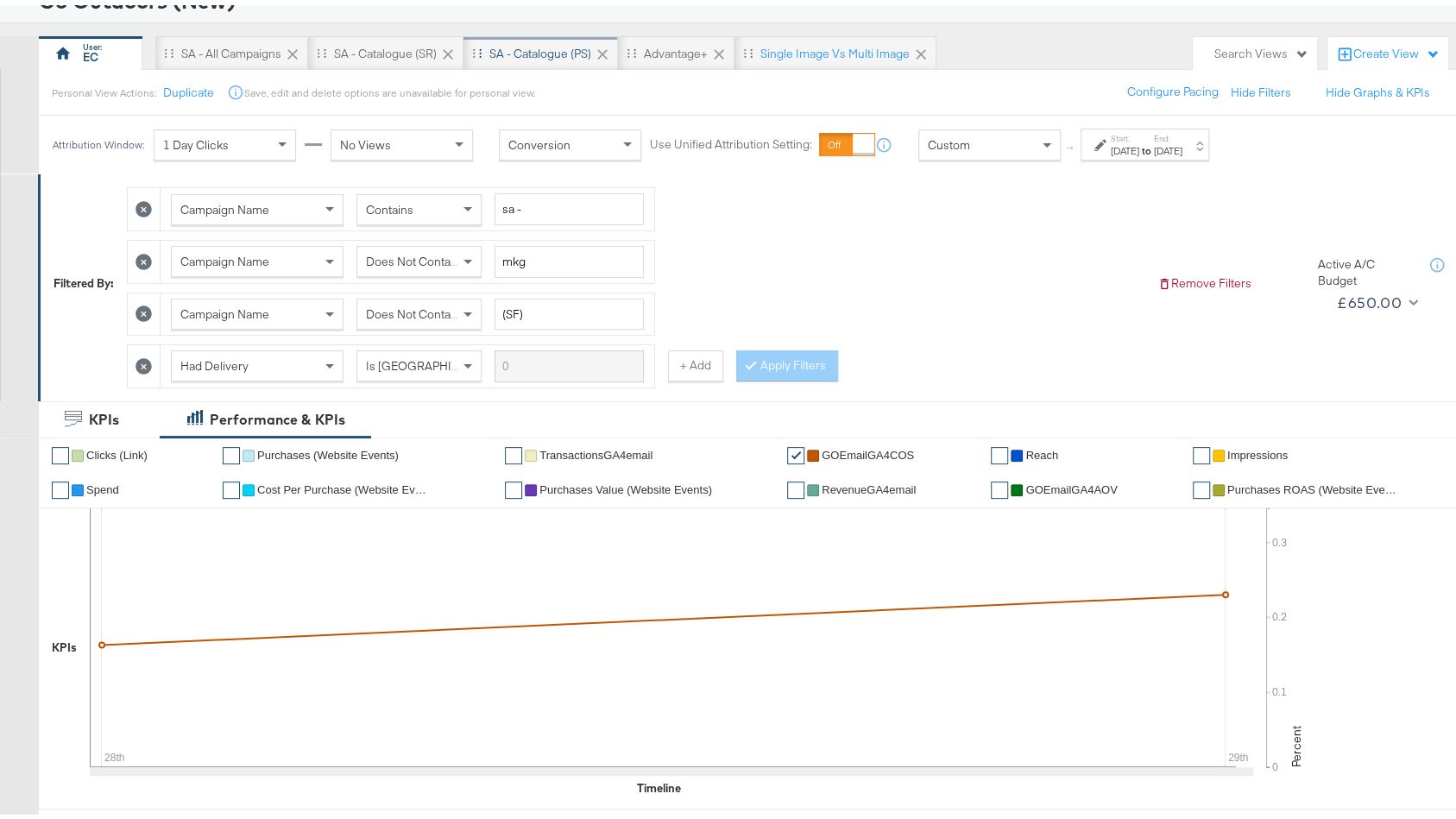
click at [540, 44] on div "SA - Catalogue (PS)" at bounding box center [540, 49] width 102 height 16
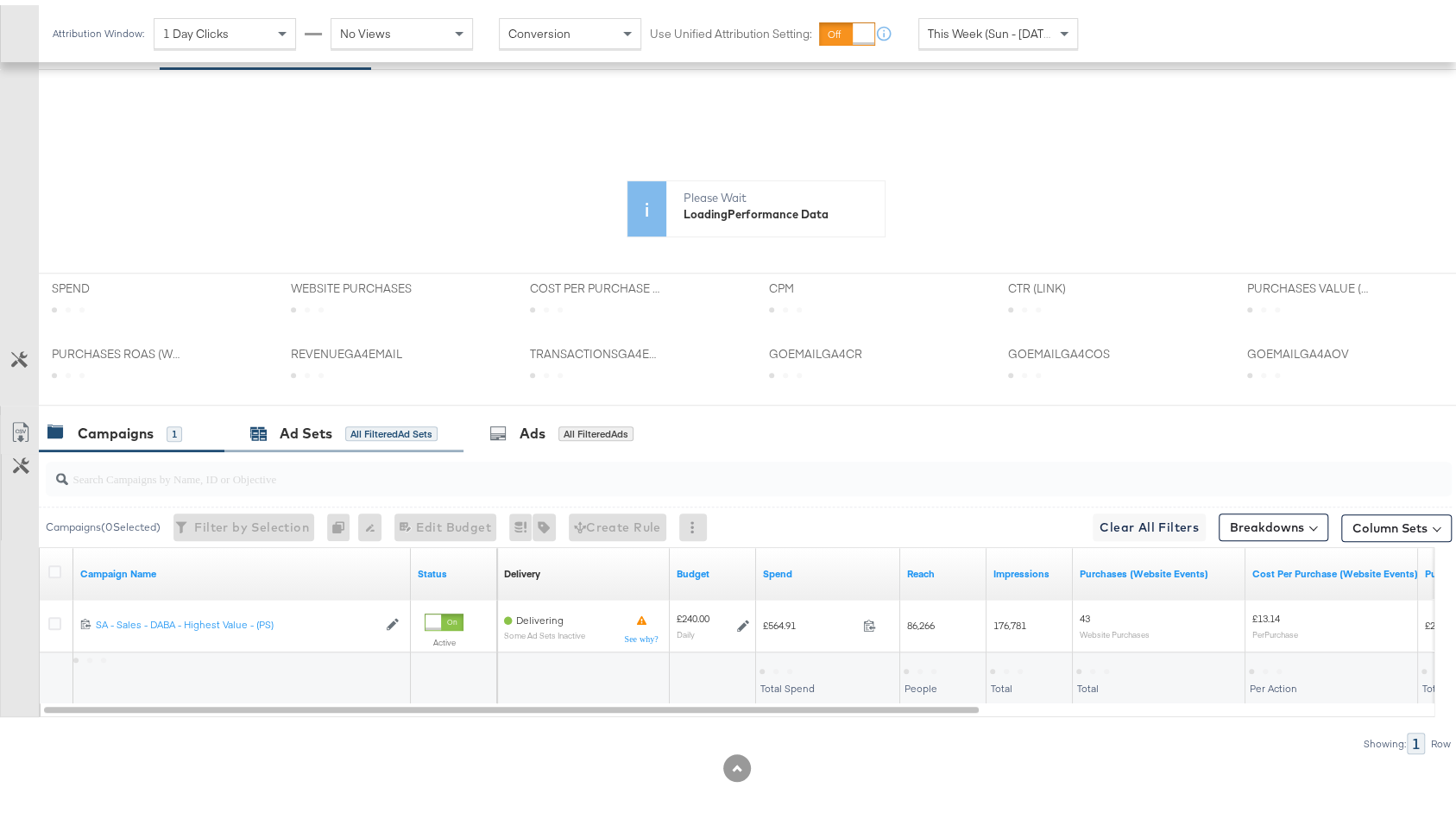
click at [350, 430] on div "Ad Sets All Filtered Ad Sets" at bounding box center [344, 428] width 187 height 20
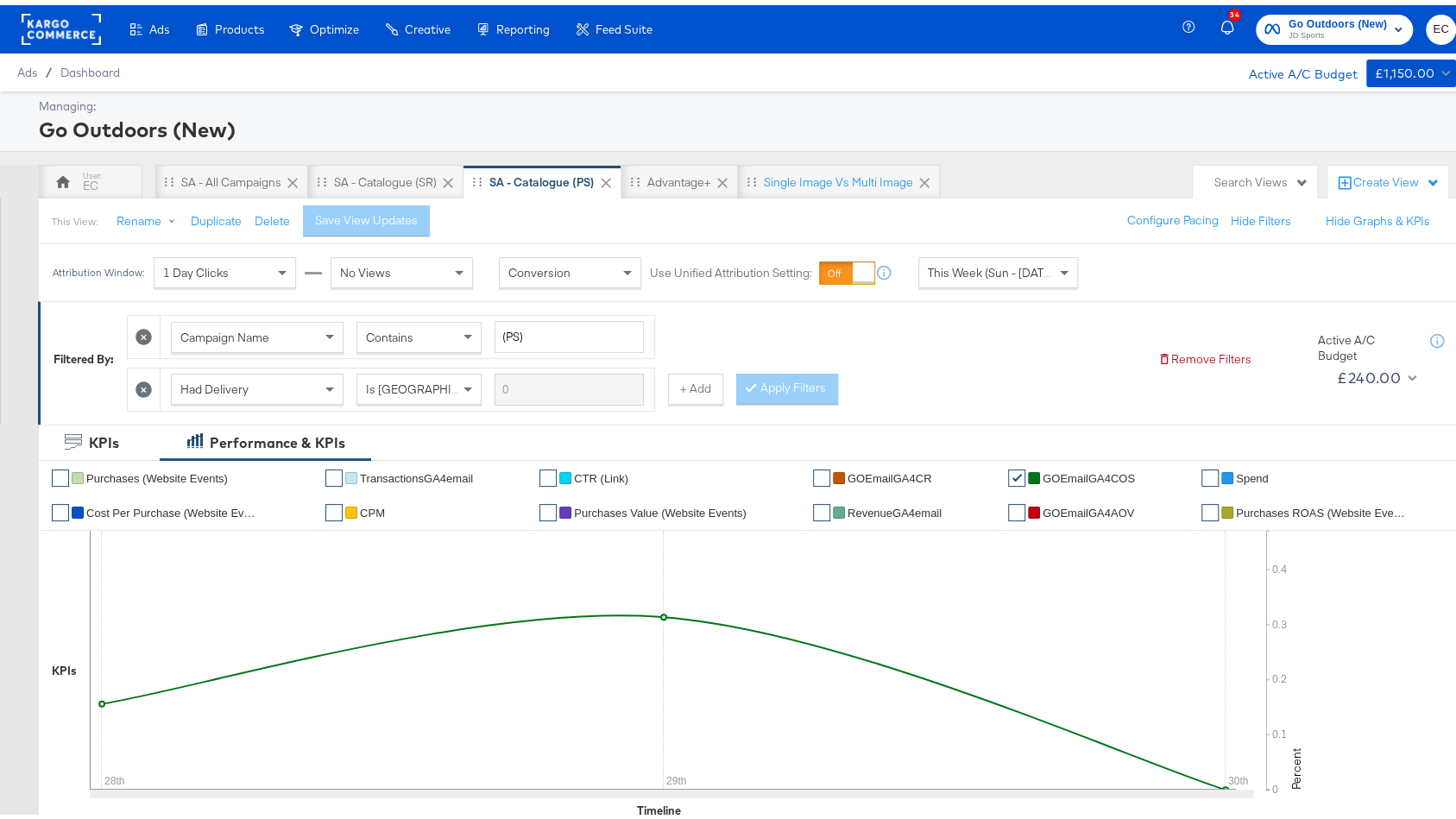
click at [669, 174] on div "Advantage+" at bounding box center [679, 178] width 64 height 16
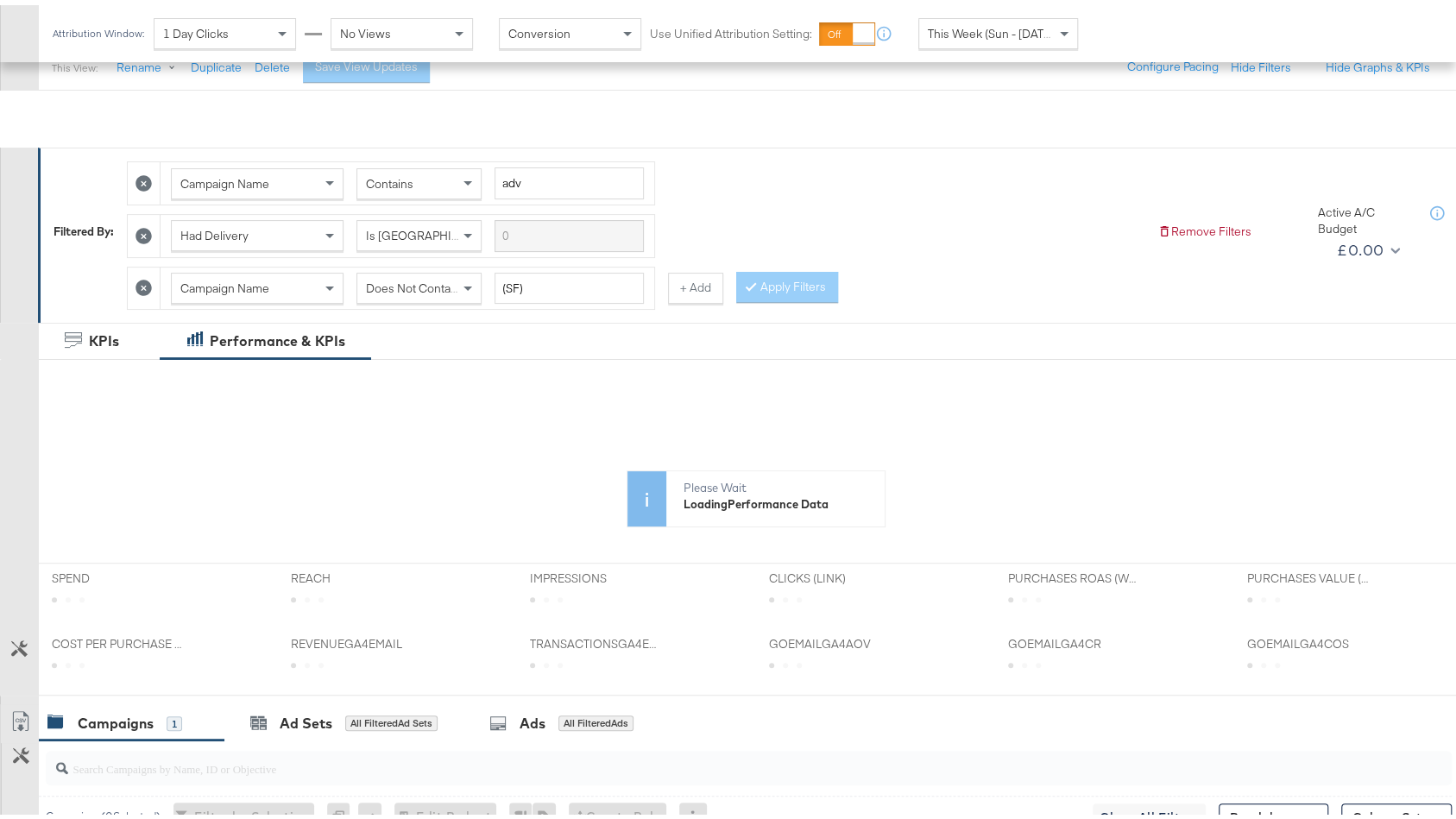
scroll to position [442, 0]
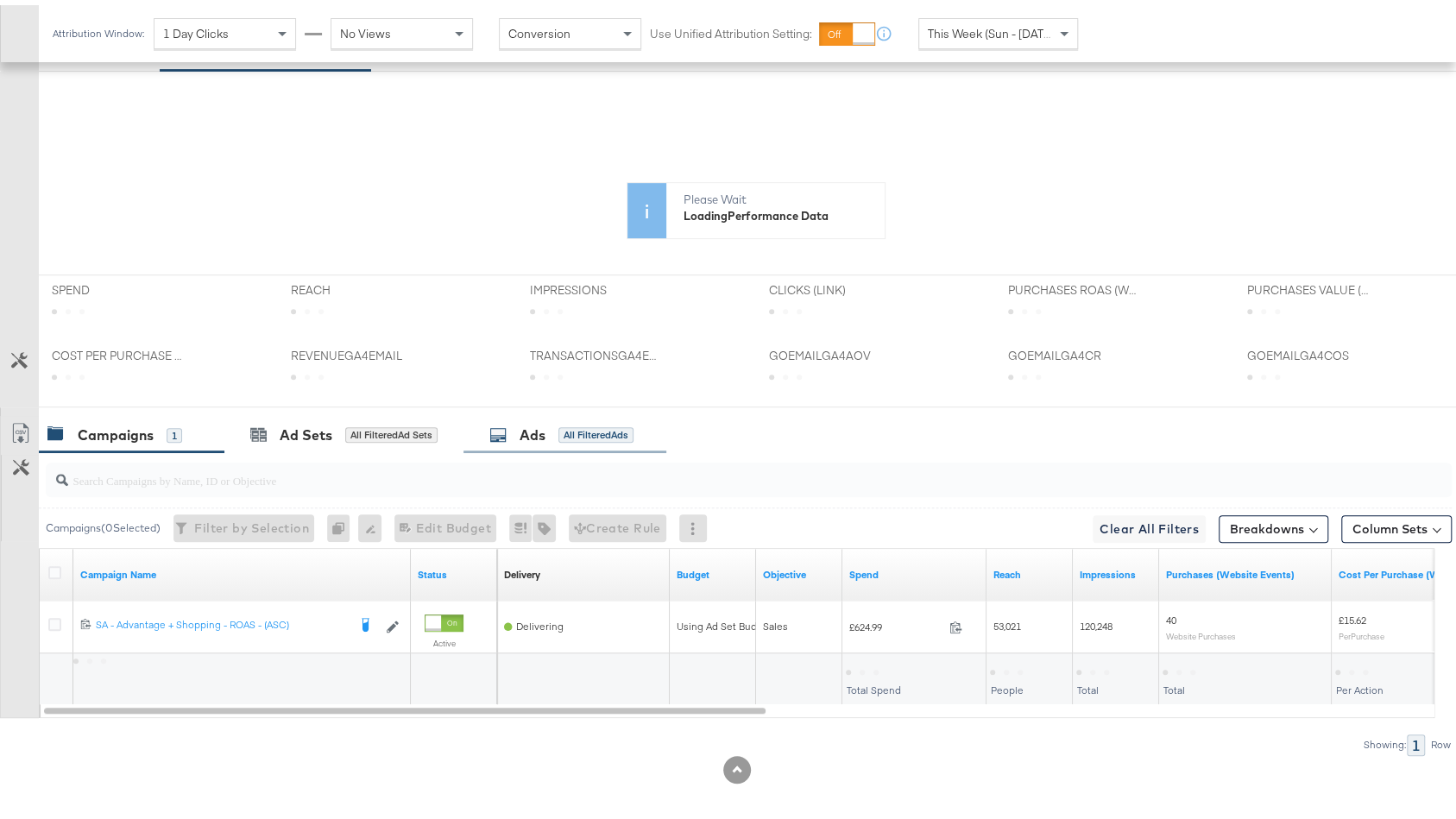
click at [590, 426] on div "All Filtered Ads" at bounding box center [596, 429] width 75 height 15
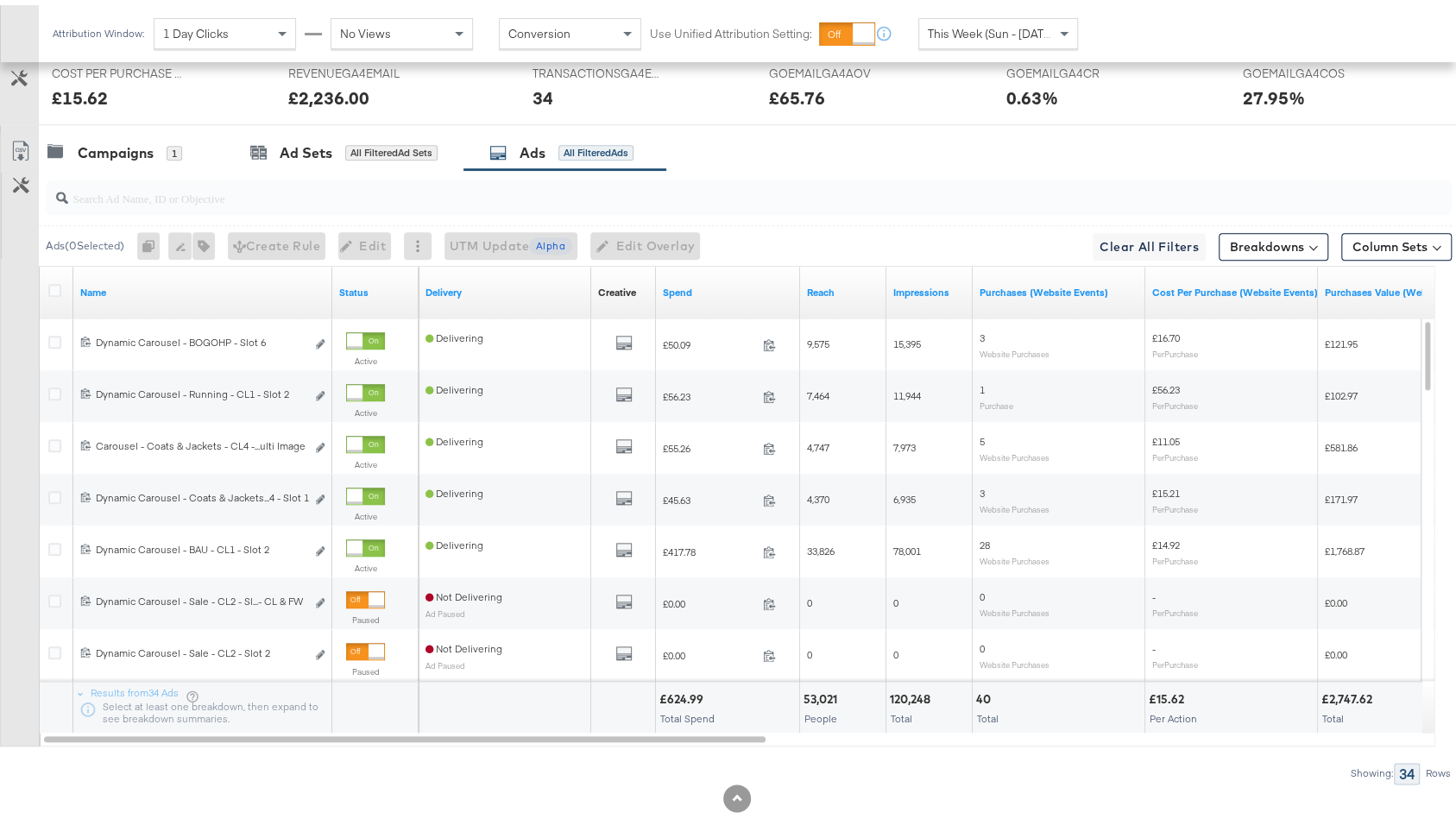
scroll to position [904, 0]
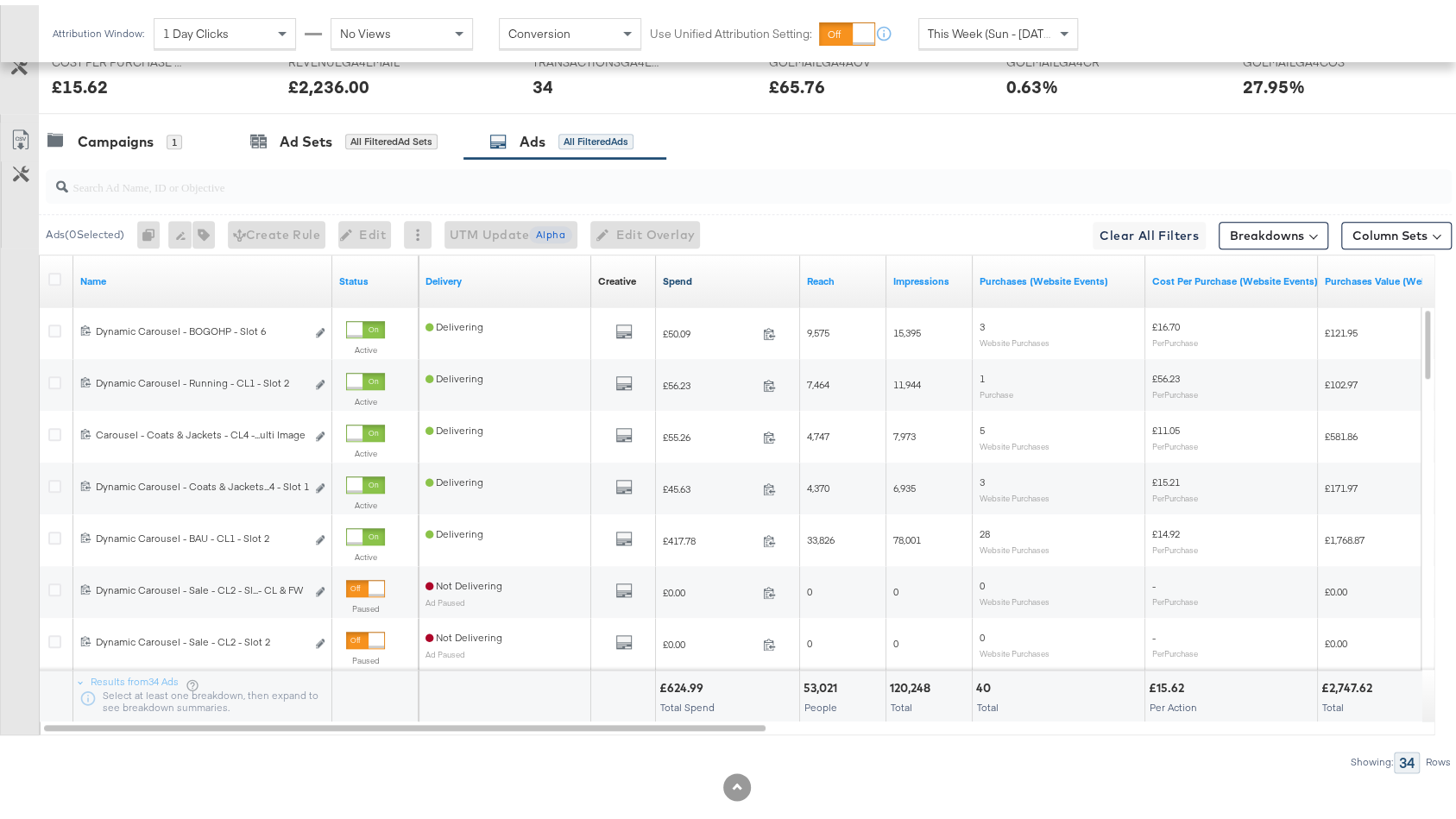
click at [732, 269] on link "Spend" at bounding box center [727, 276] width 131 height 14
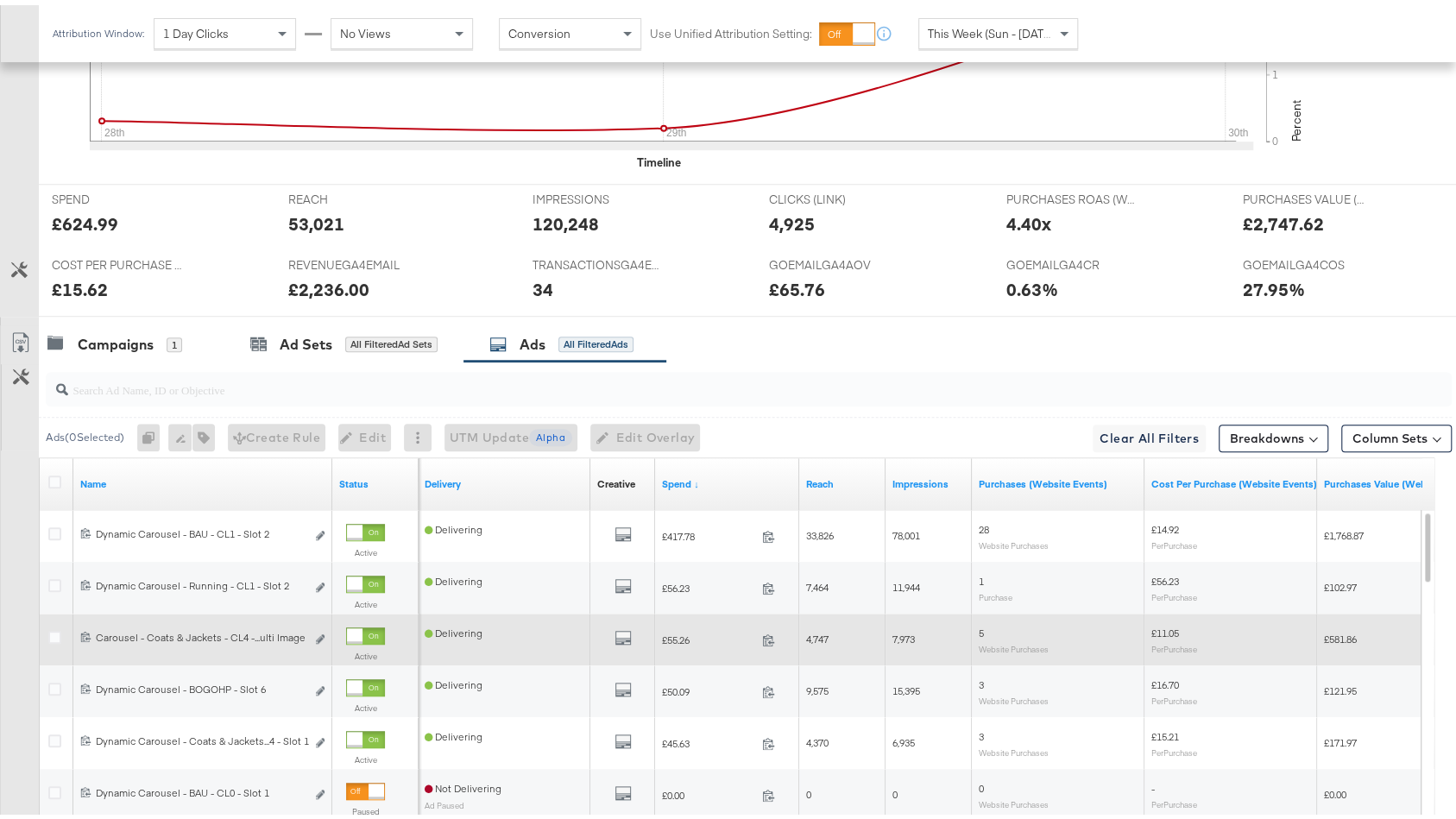
scroll to position [703, 0]
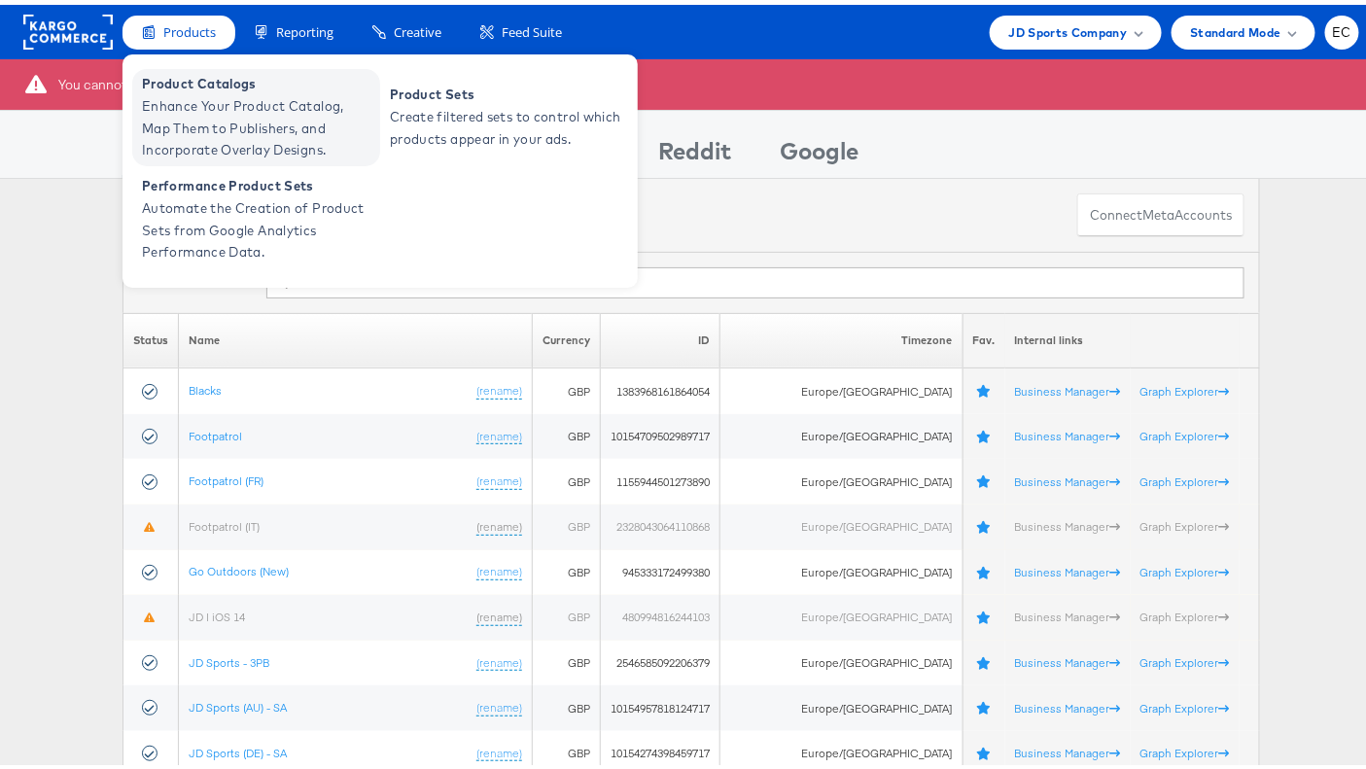
click at [224, 100] on span "Enhance Your Product Catalog, Map Them to Publishers, and Incorporate Overlay D…" at bounding box center [258, 123] width 233 height 66
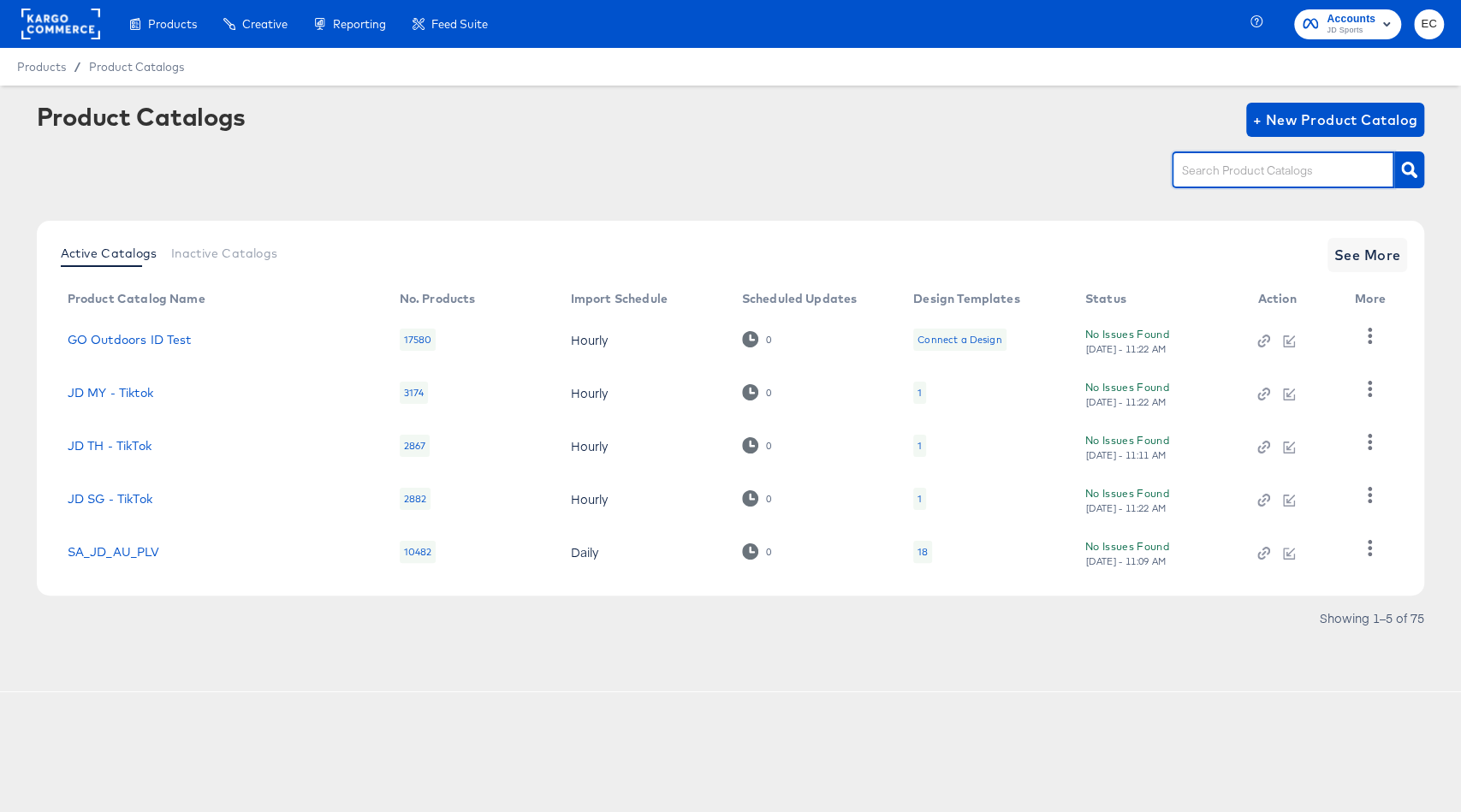
click at [1188, 168] on input "text" at bounding box center [1269, 171] width 182 height 19
type input "IT"
click at [1389, 257] on span "See More" at bounding box center [1368, 255] width 67 height 24
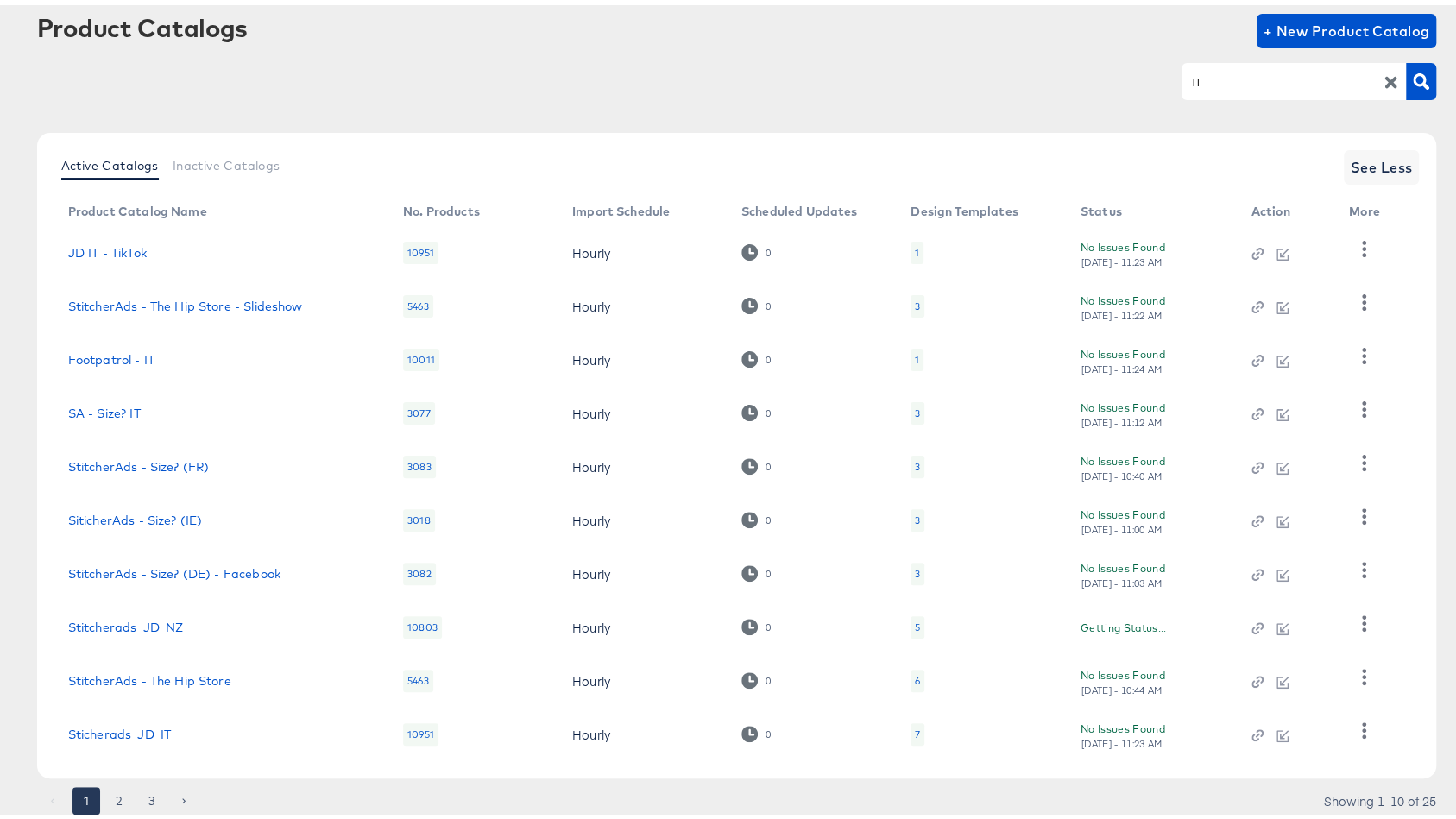
scroll to position [145, 0]
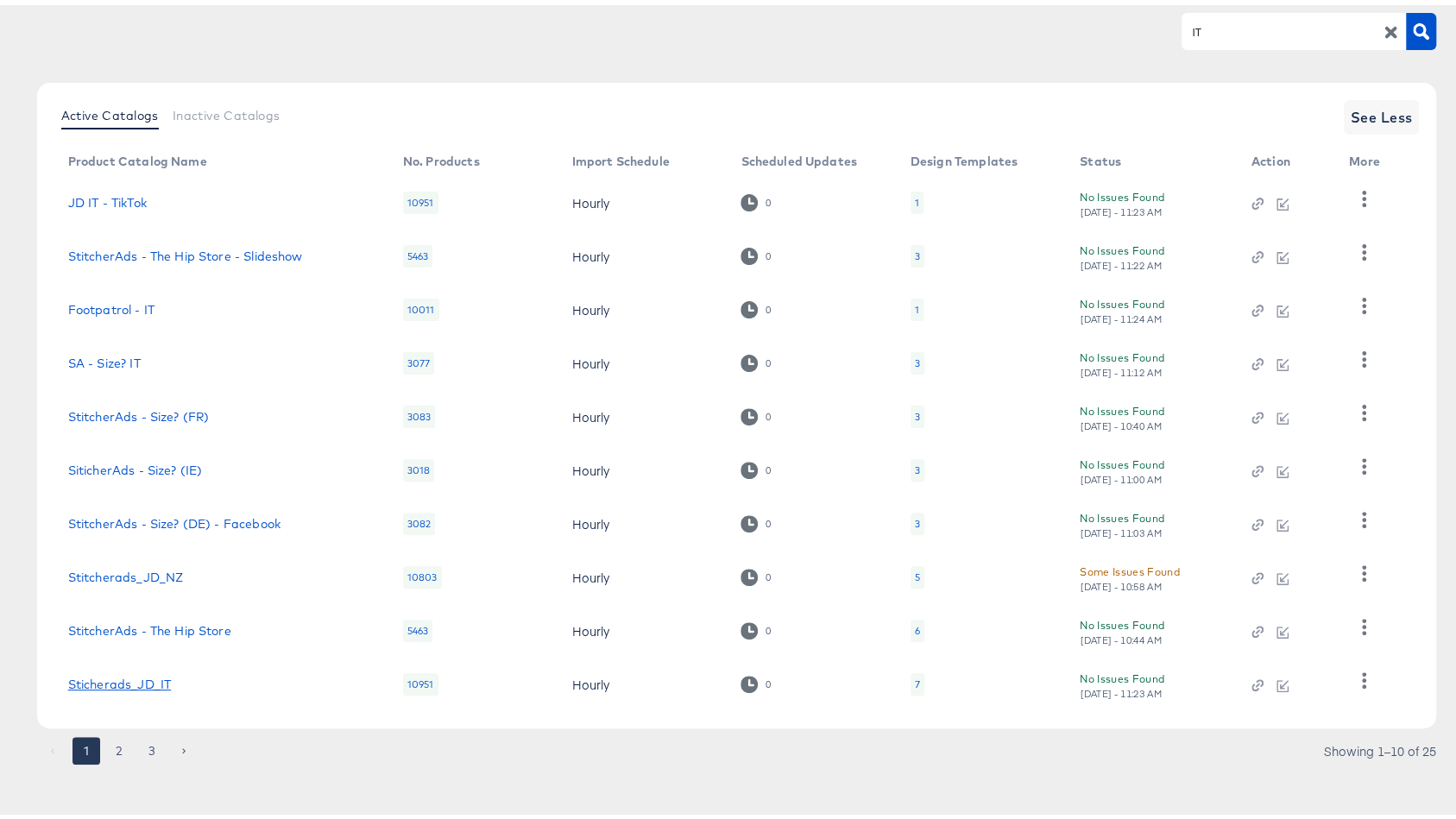
click at [138, 679] on link "Sticherads_JD_IT" at bounding box center [120, 680] width 103 height 14
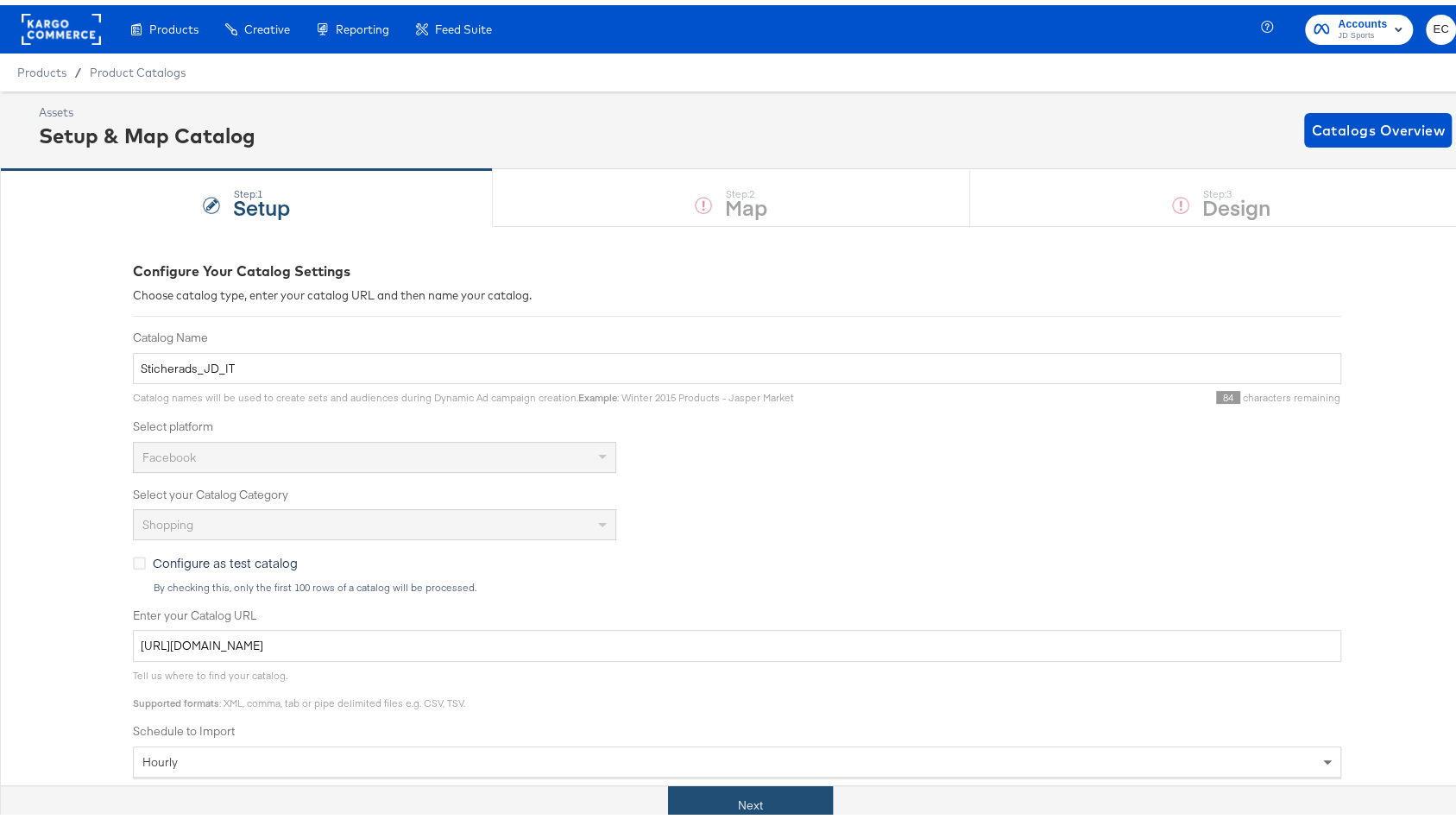
click at [736, 787] on button "Next" at bounding box center [750, 801] width 165 height 39
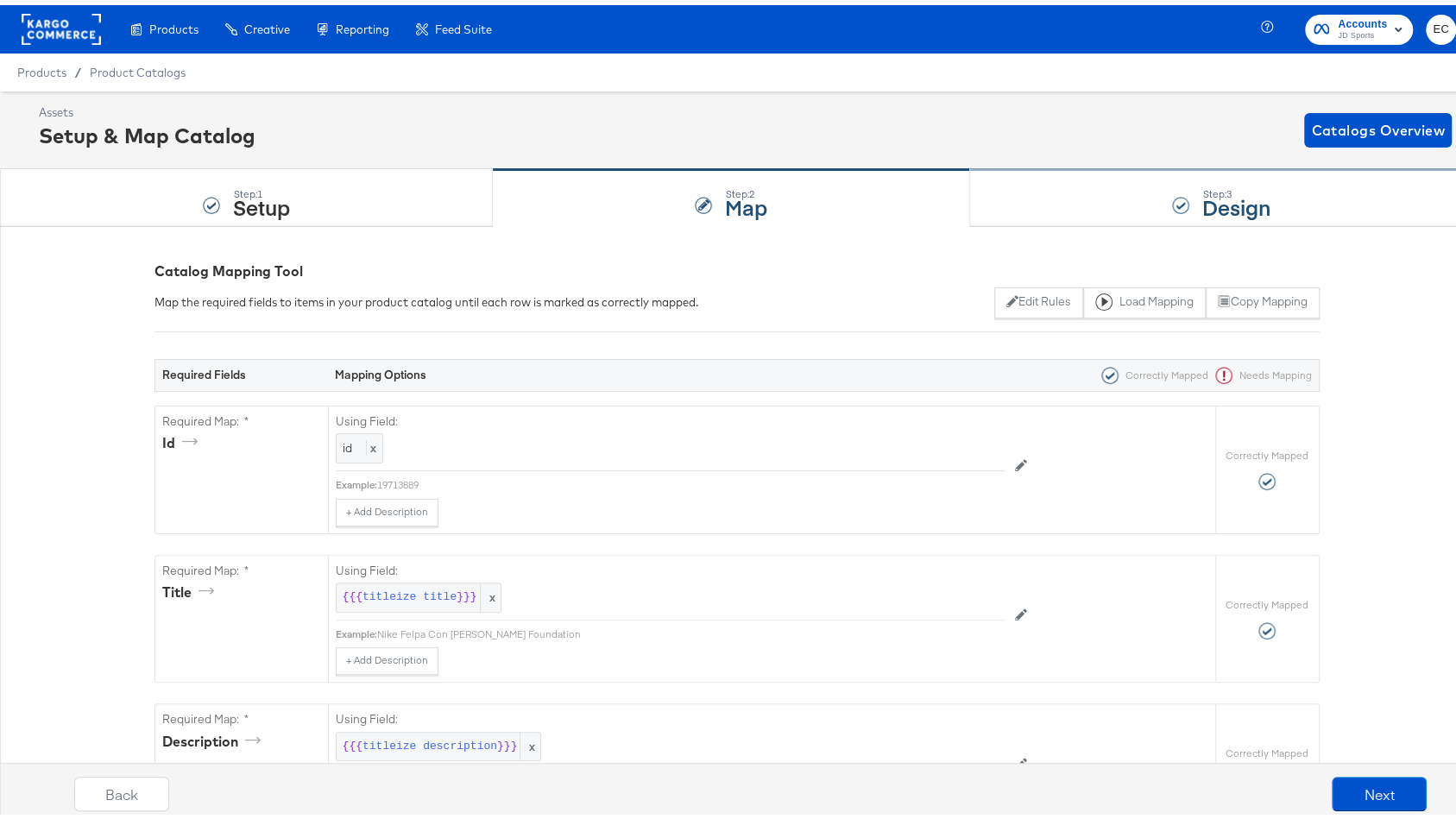
click at [1048, 194] on div "Step: 3 Design" at bounding box center [1222, 194] width 503 height 57
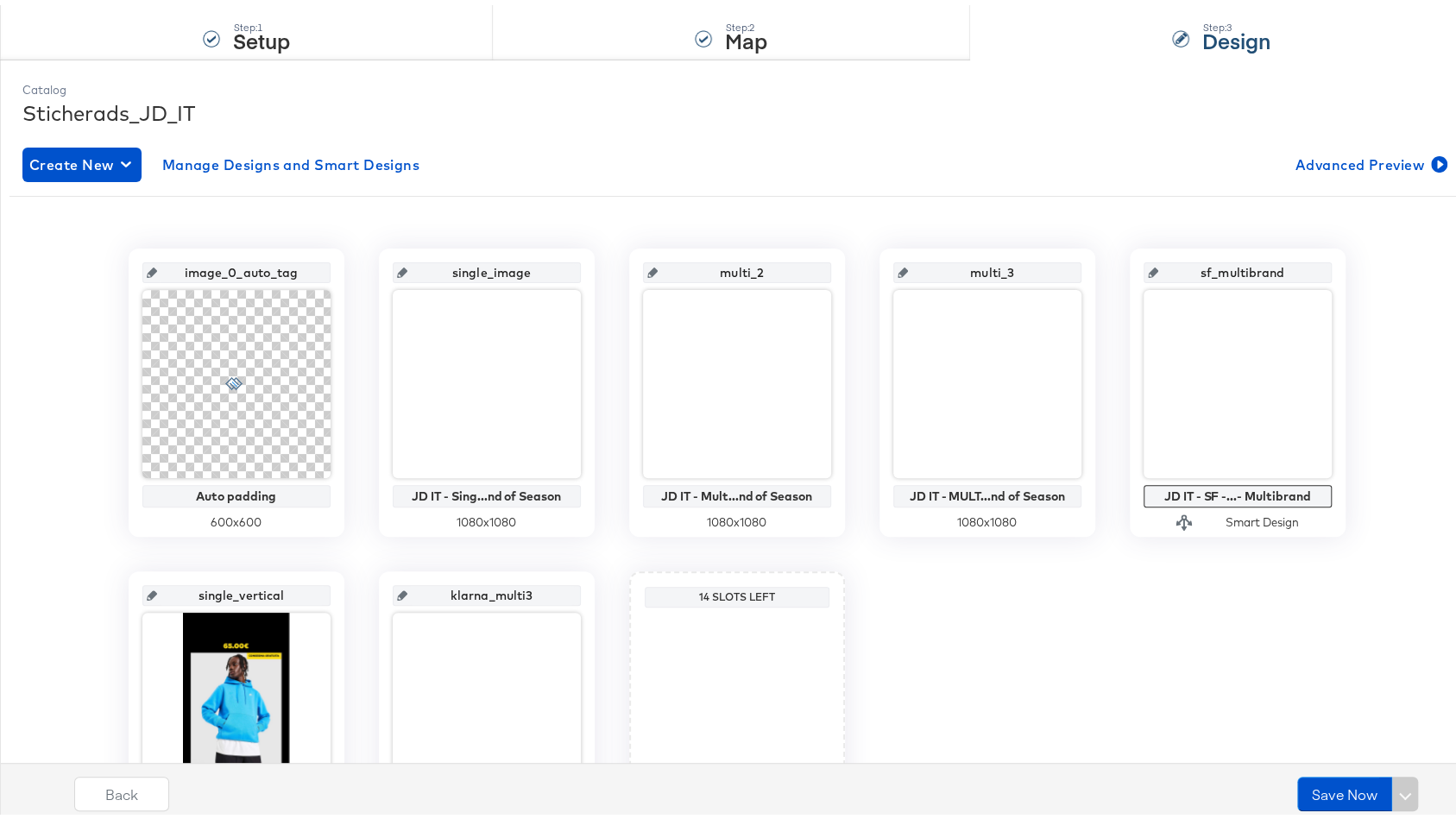
scroll to position [325, 0]
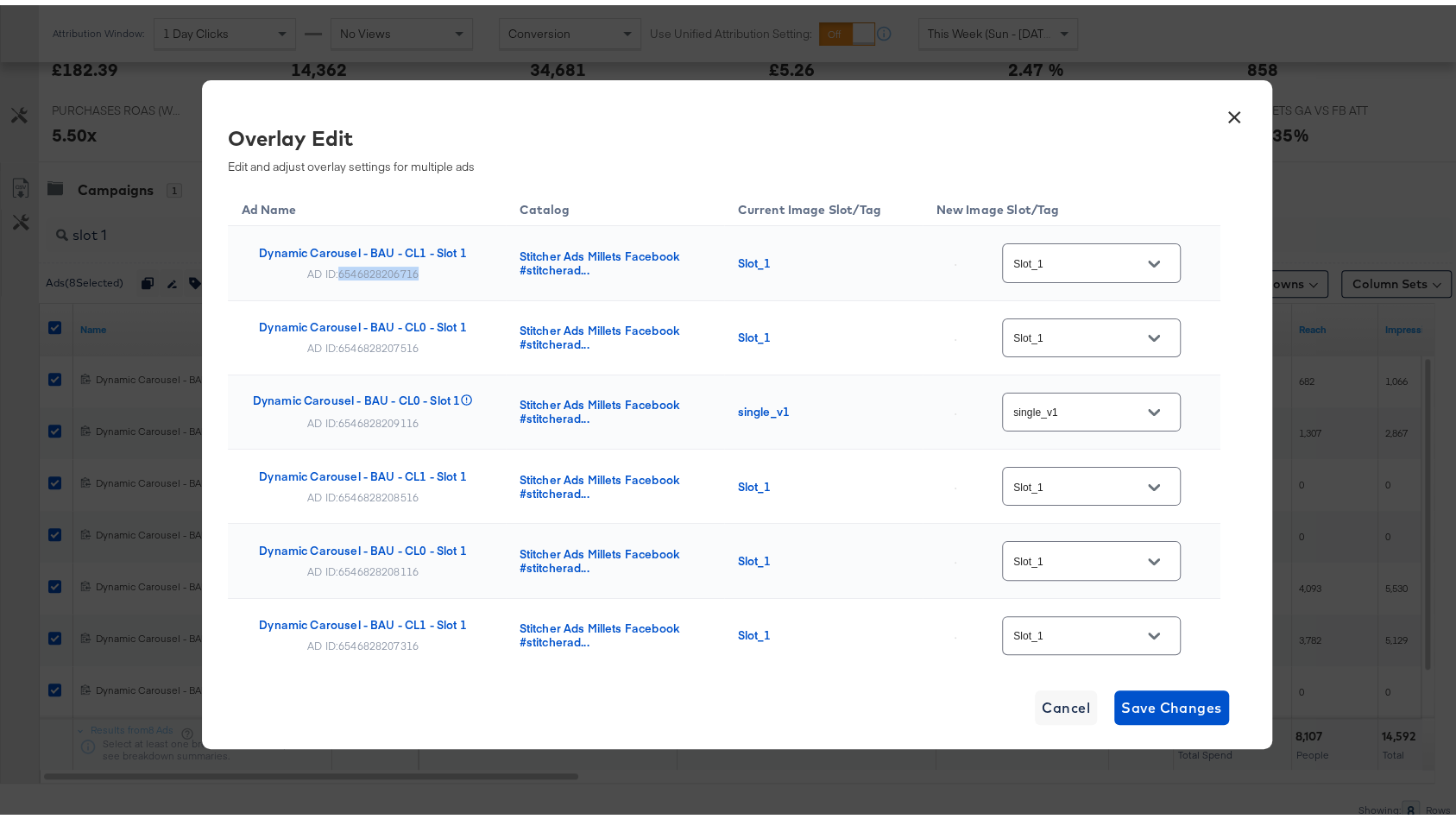
click at [1220, 115] on button "×" at bounding box center [1234, 107] width 31 height 31
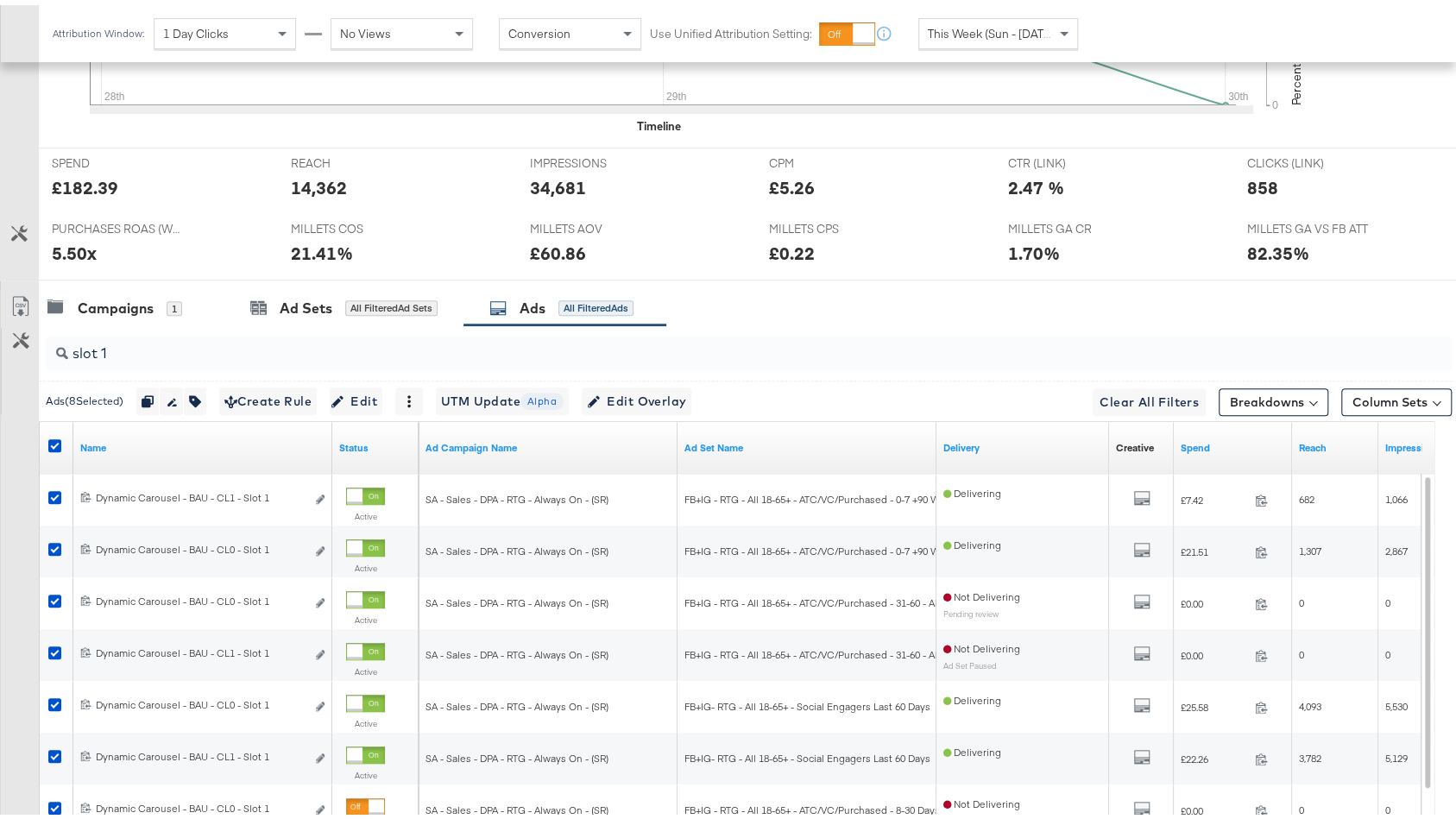
scroll to position [921, 0]
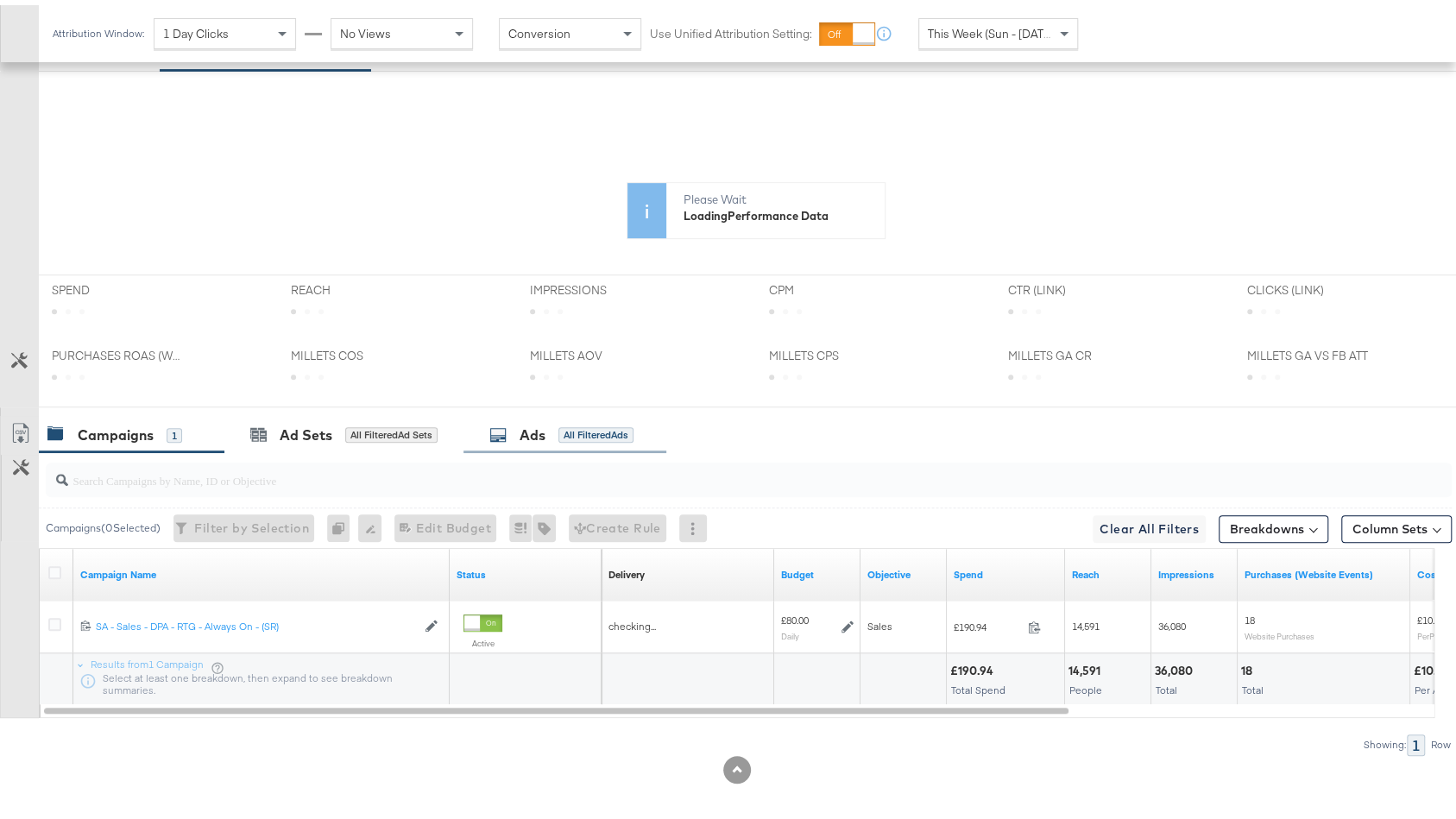
click at [576, 433] on div "Ads All Filtered Ads" at bounding box center [561, 430] width 144 height 20
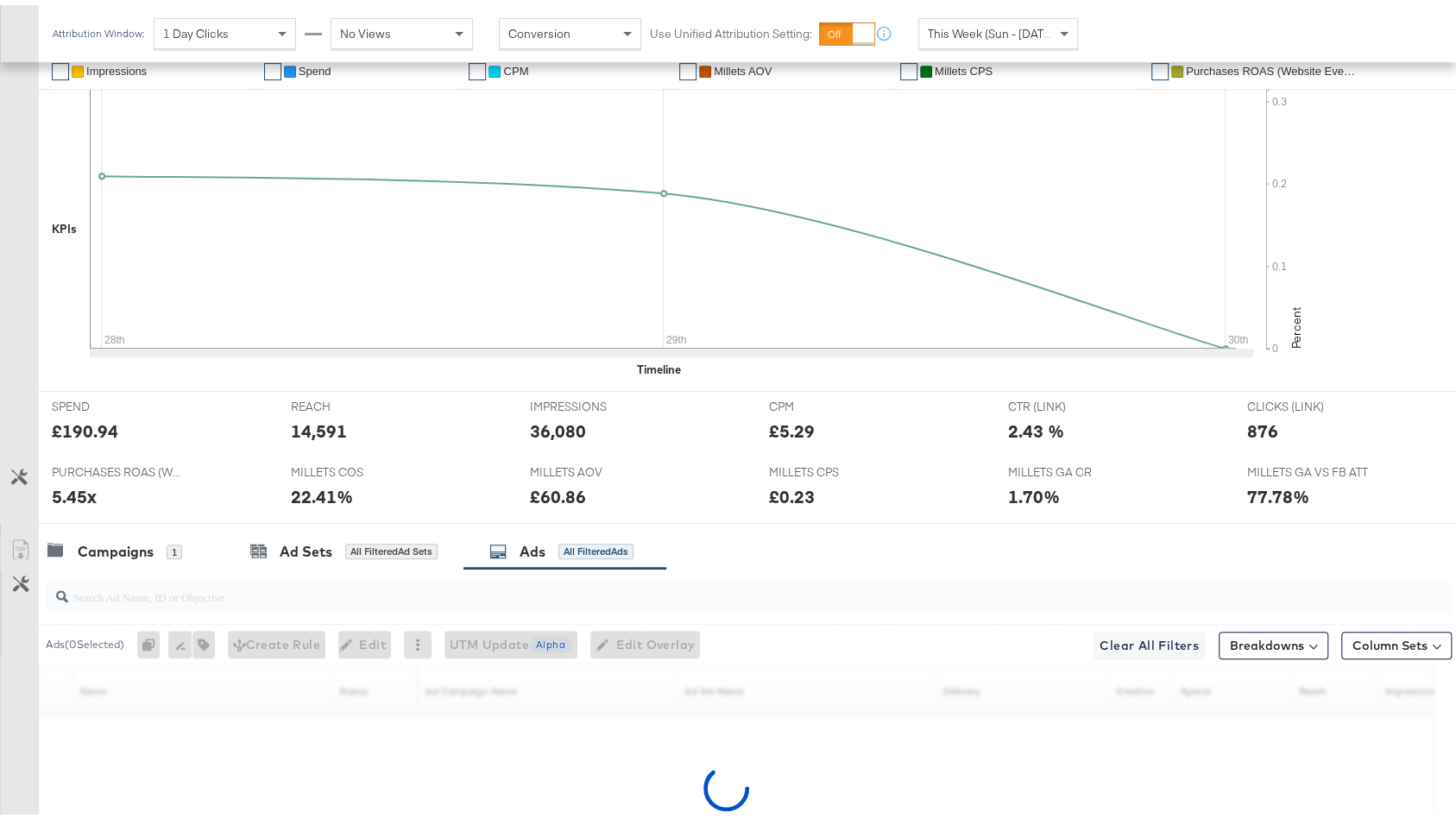
scroll to position [663, 0]
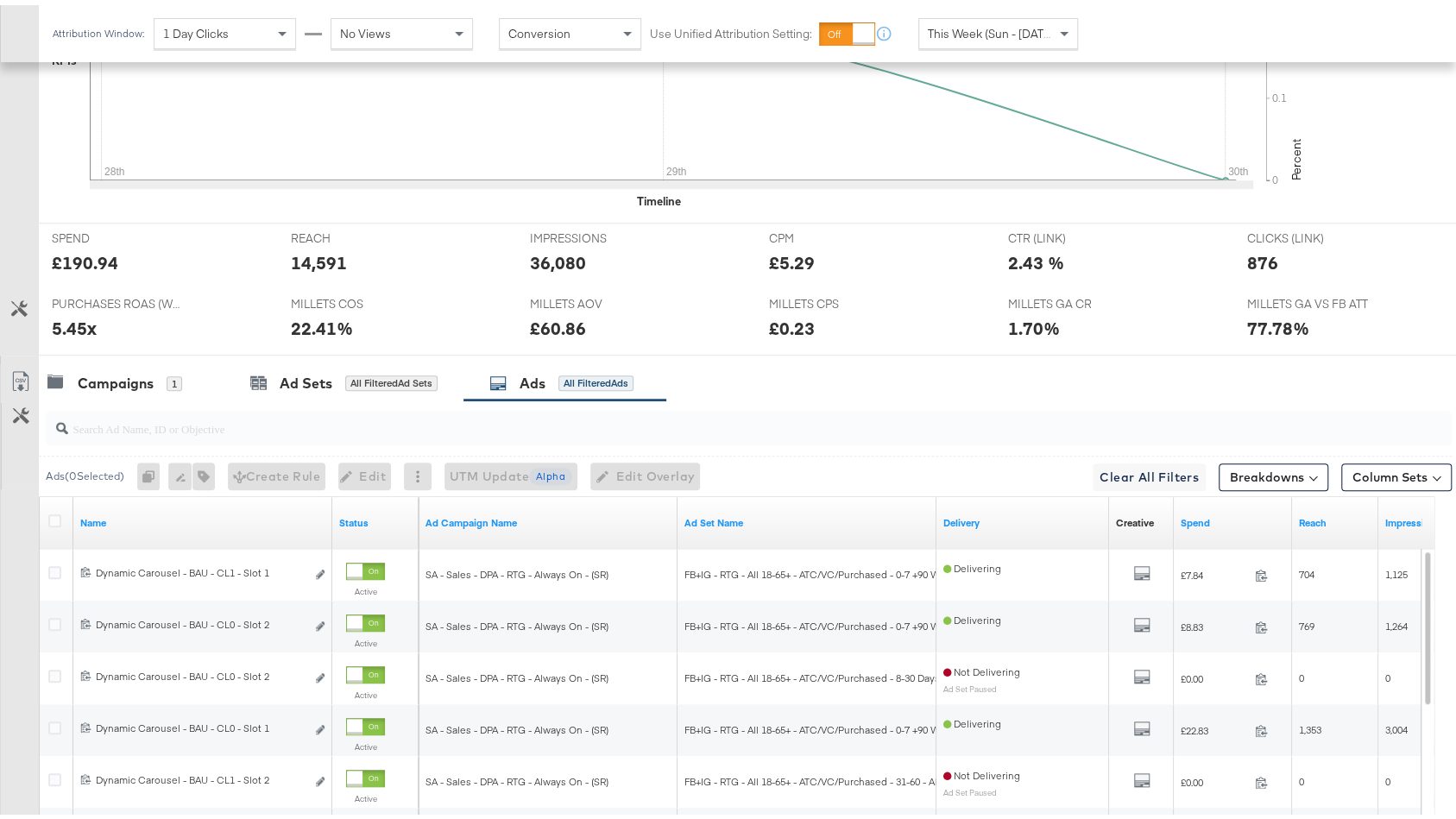
click at [314, 433] on div at bounding box center [748, 423] width 1405 height 35
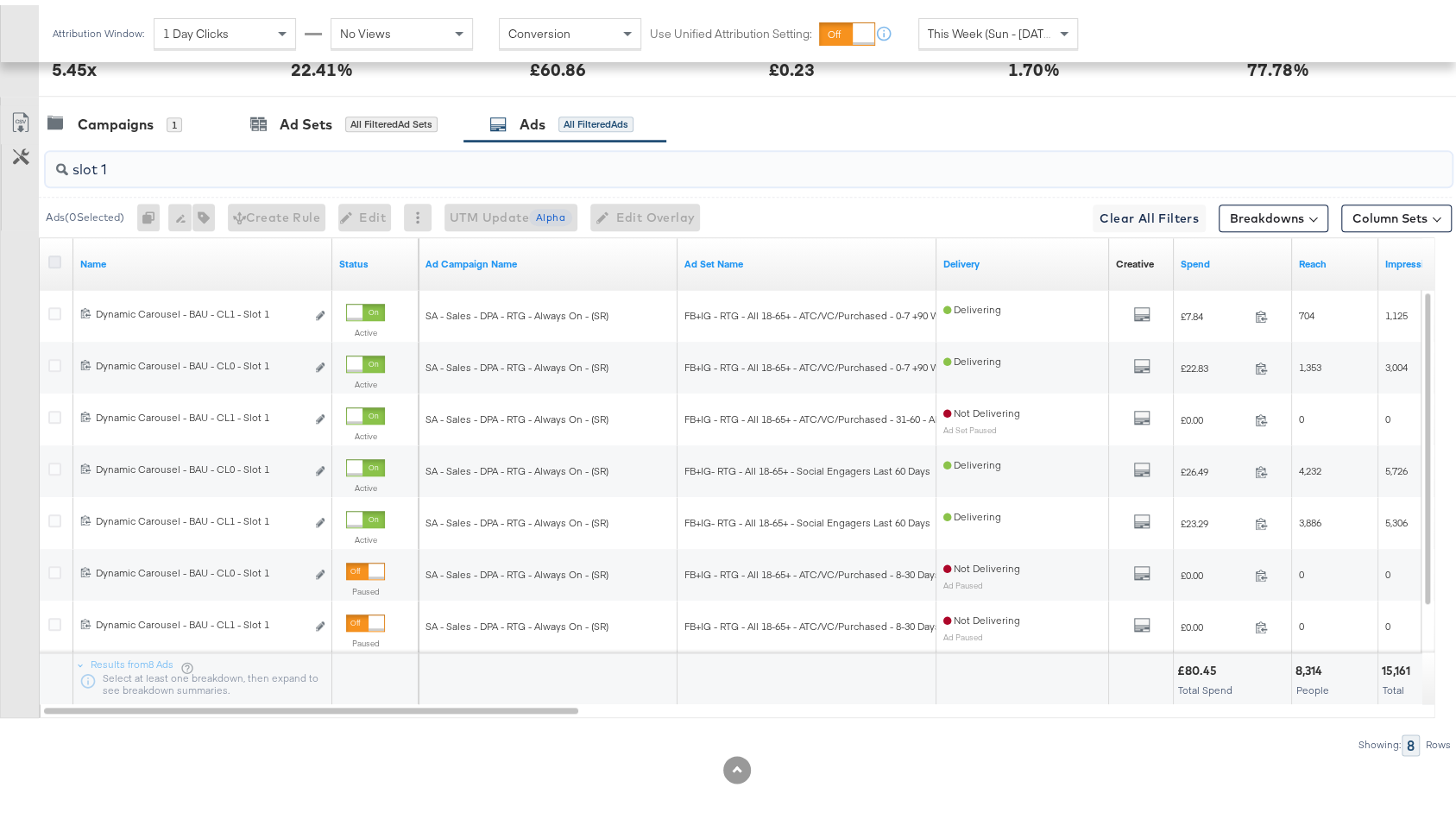
type input "slot 1"
click at [49, 255] on icon at bounding box center [54, 257] width 13 height 13
click at [0, 0] on input "checkbox" at bounding box center [0, 0] width 0 height 0
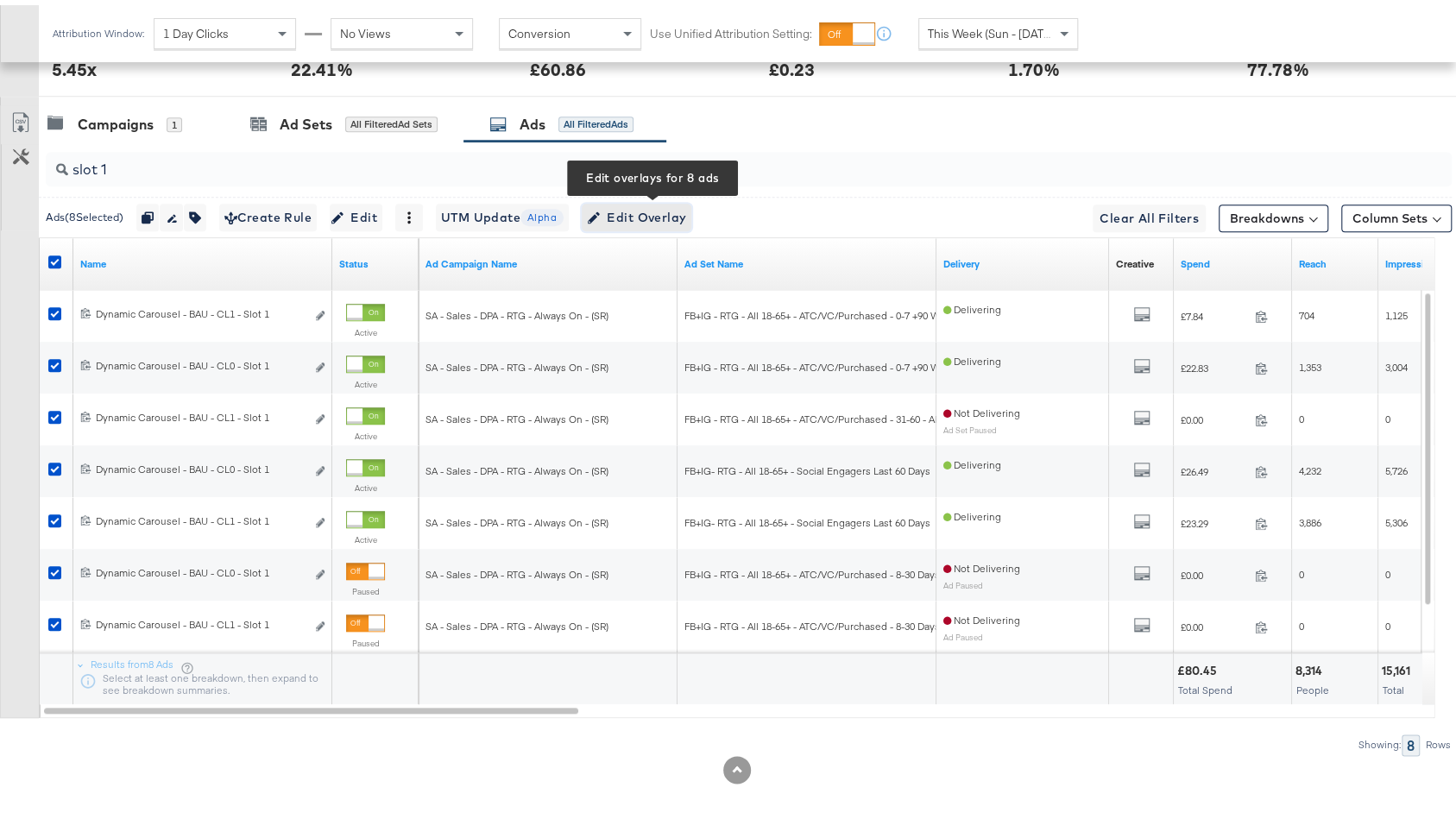
click at [692, 204] on button "Edit Overlay Edit overlays for 8 ads" at bounding box center [636, 212] width 109 height 28
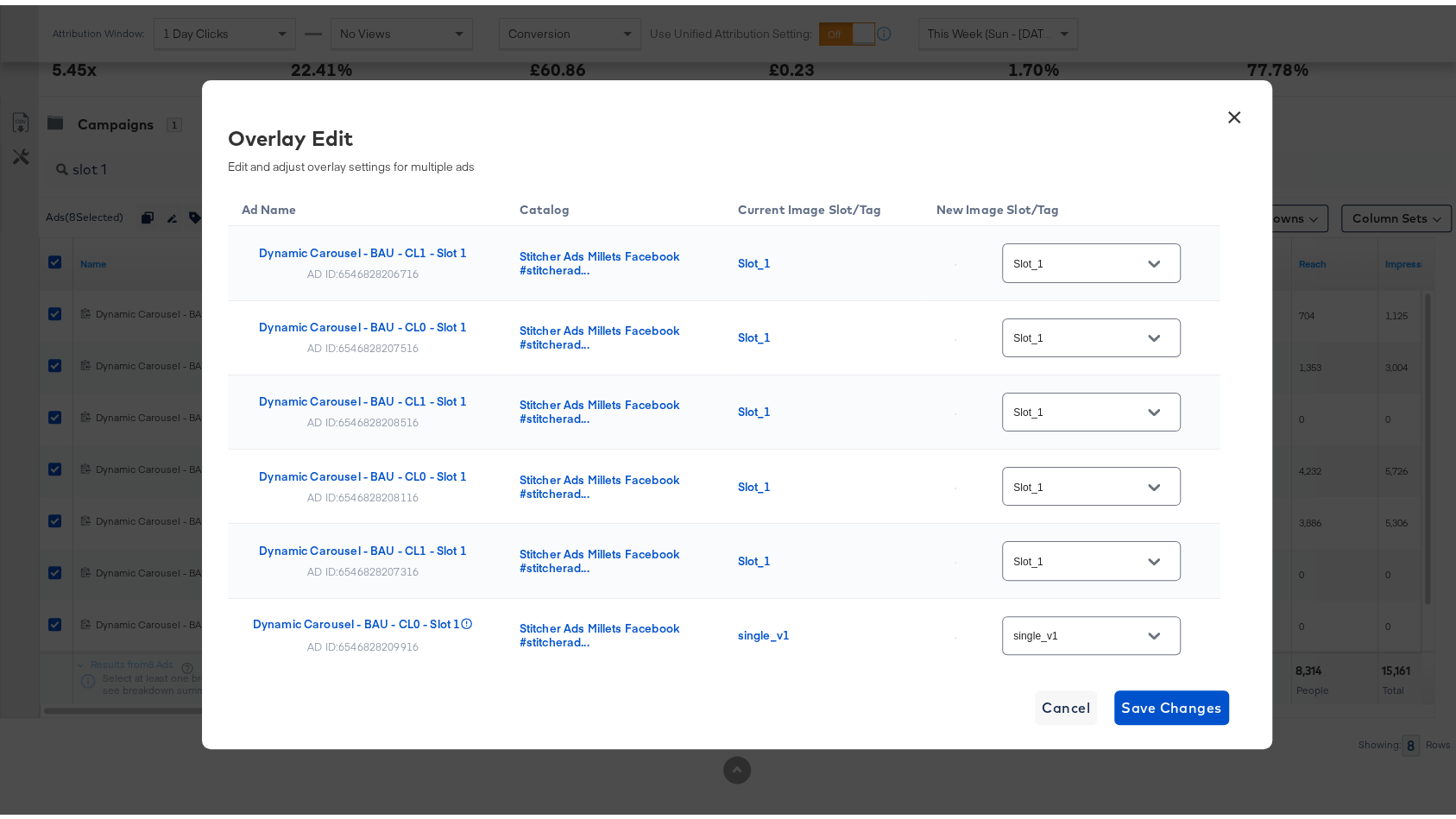
click at [1080, 268] on input "Slot_1" at bounding box center [1078, 258] width 137 height 20
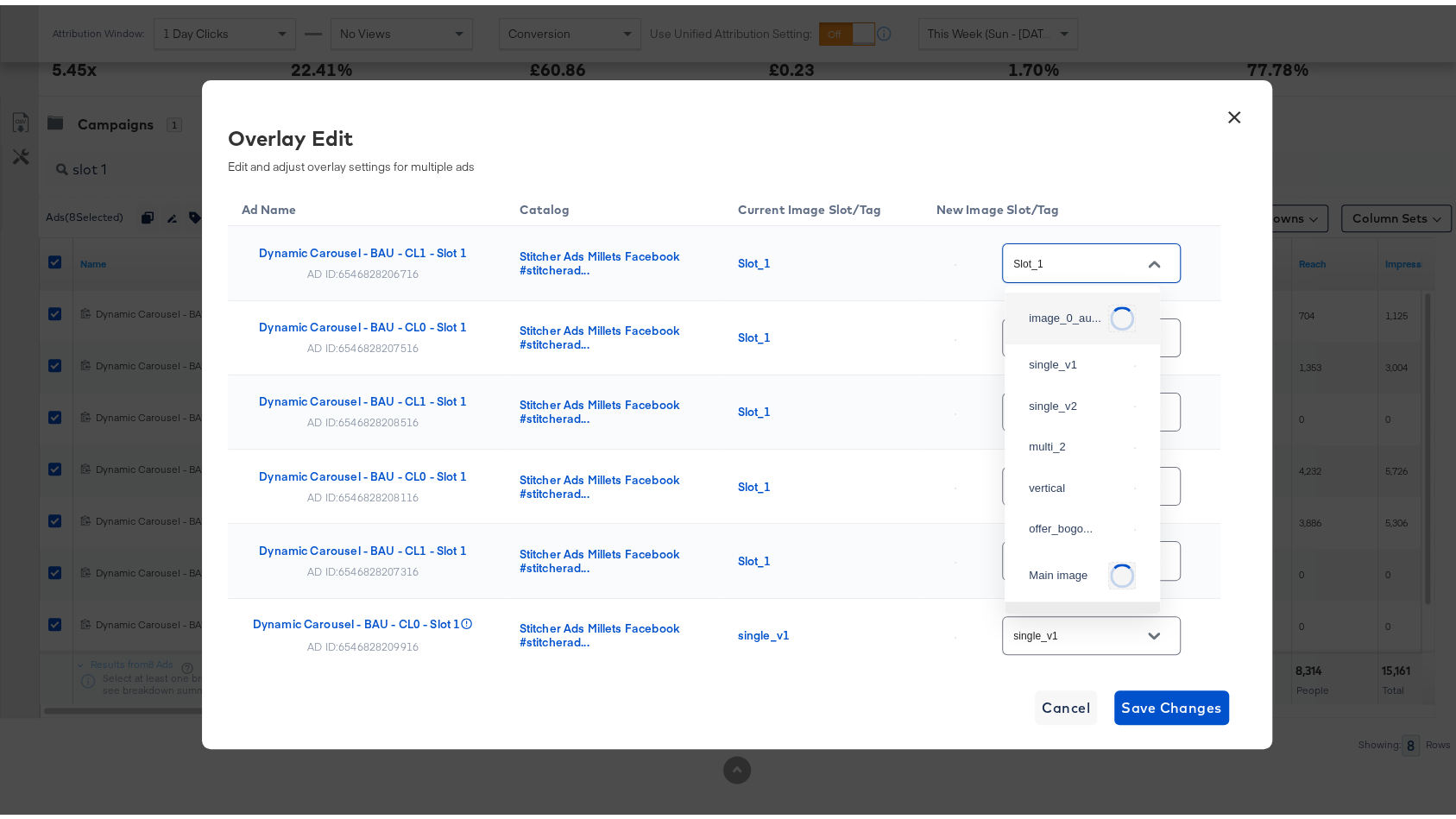
scroll to position [669, 0]
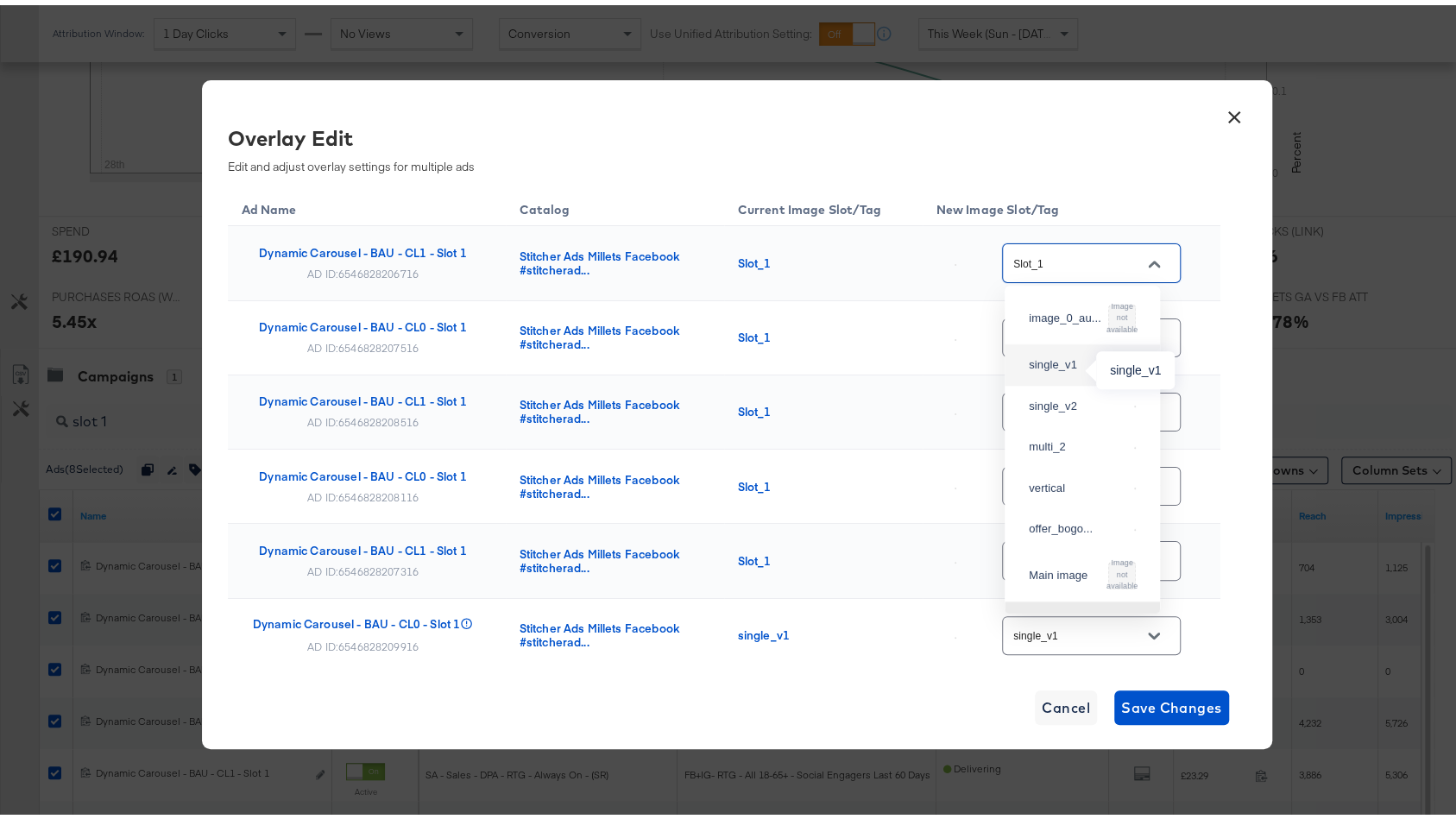
click at [1072, 357] on div "single_v1" at bounding box center [1078, 360] width 99 height 17
type input "single_v1"
click at [1070, 330] on input "Slot_1" at bounding box center [1078, 333] width 137 height 20
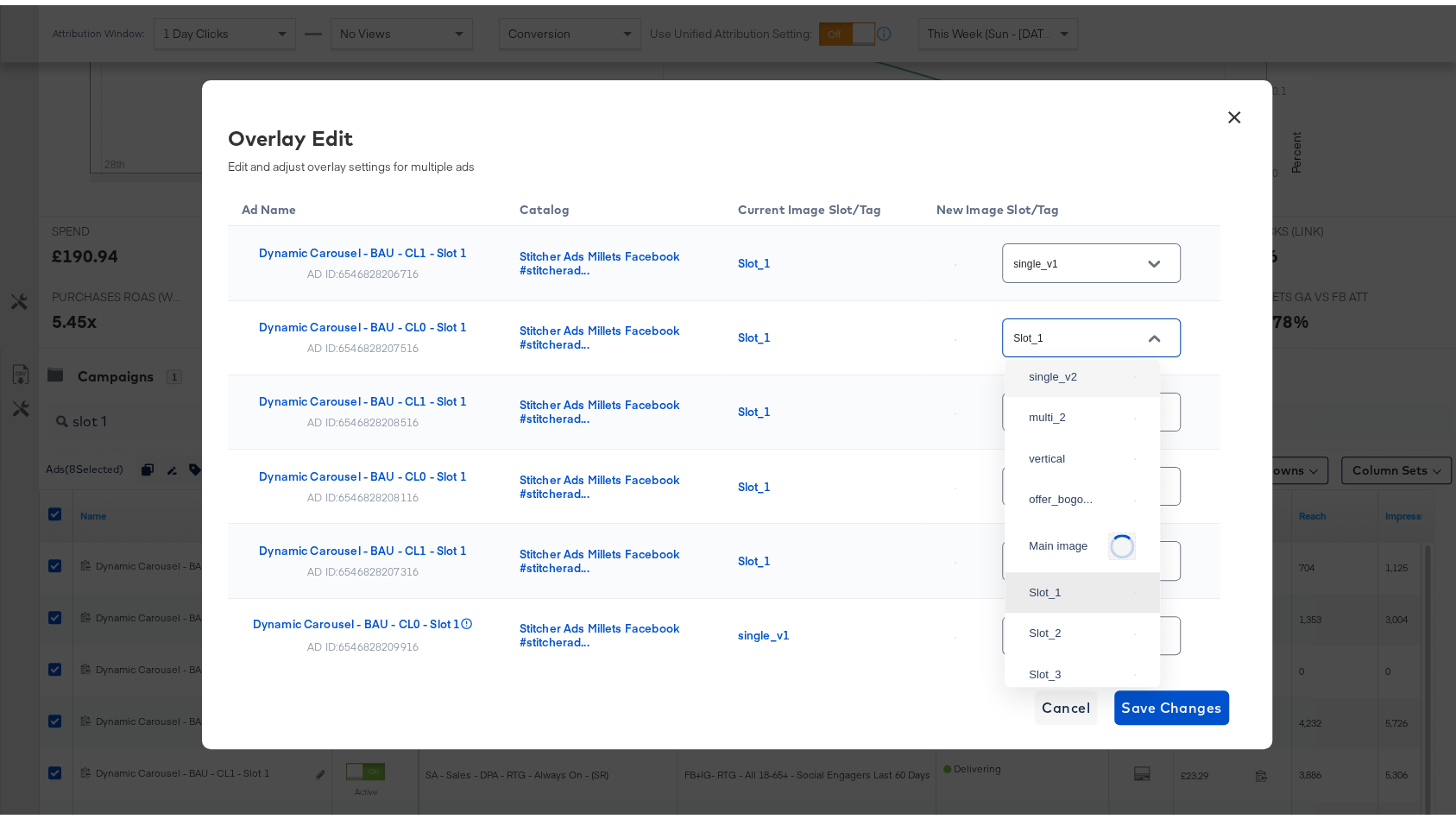
scroll to position [0, 0]
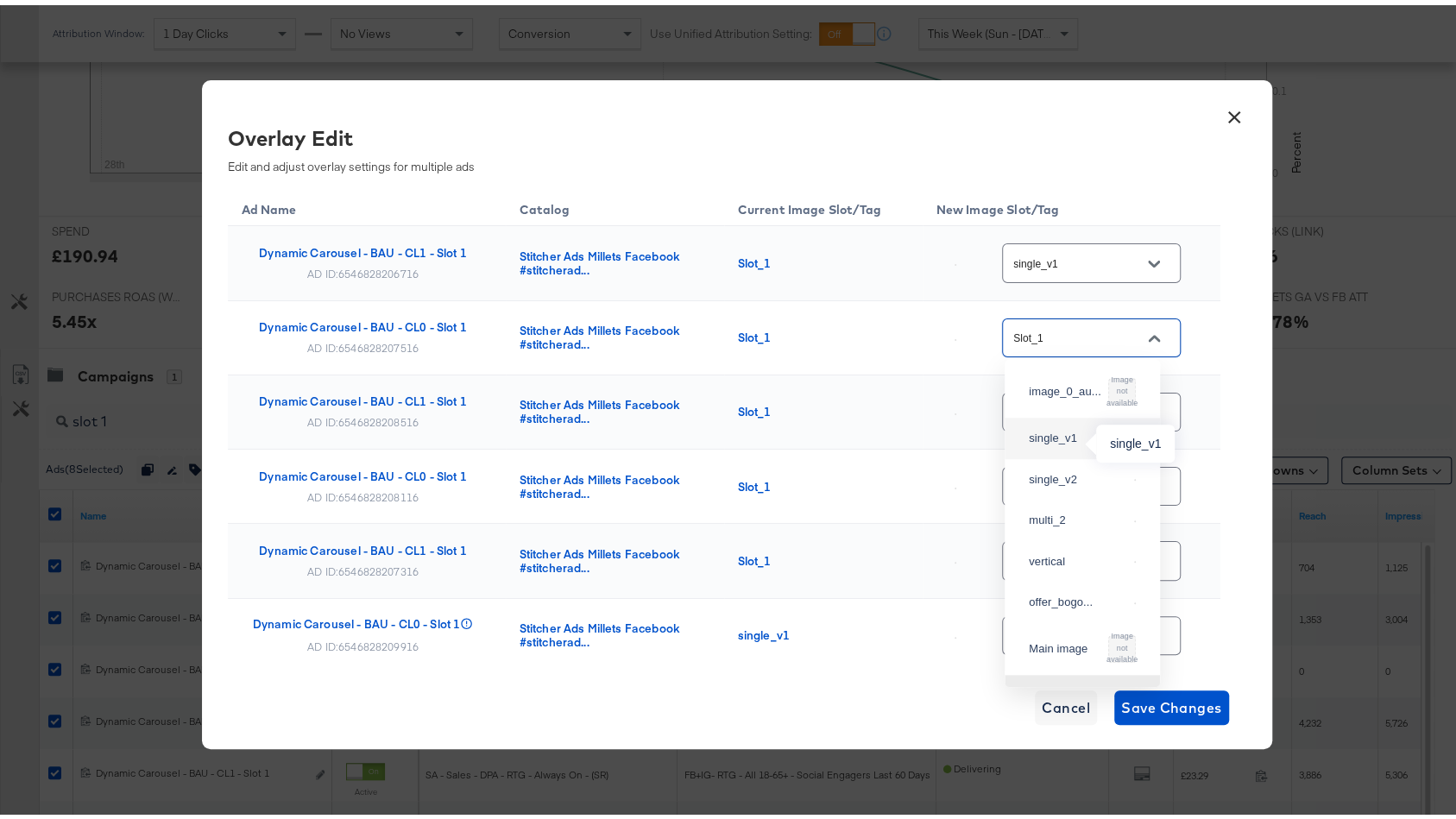
click at [1059, 442] on div "single_v1" at bounding box center [1078, 433] width 99 height 17
type input "single_v1"
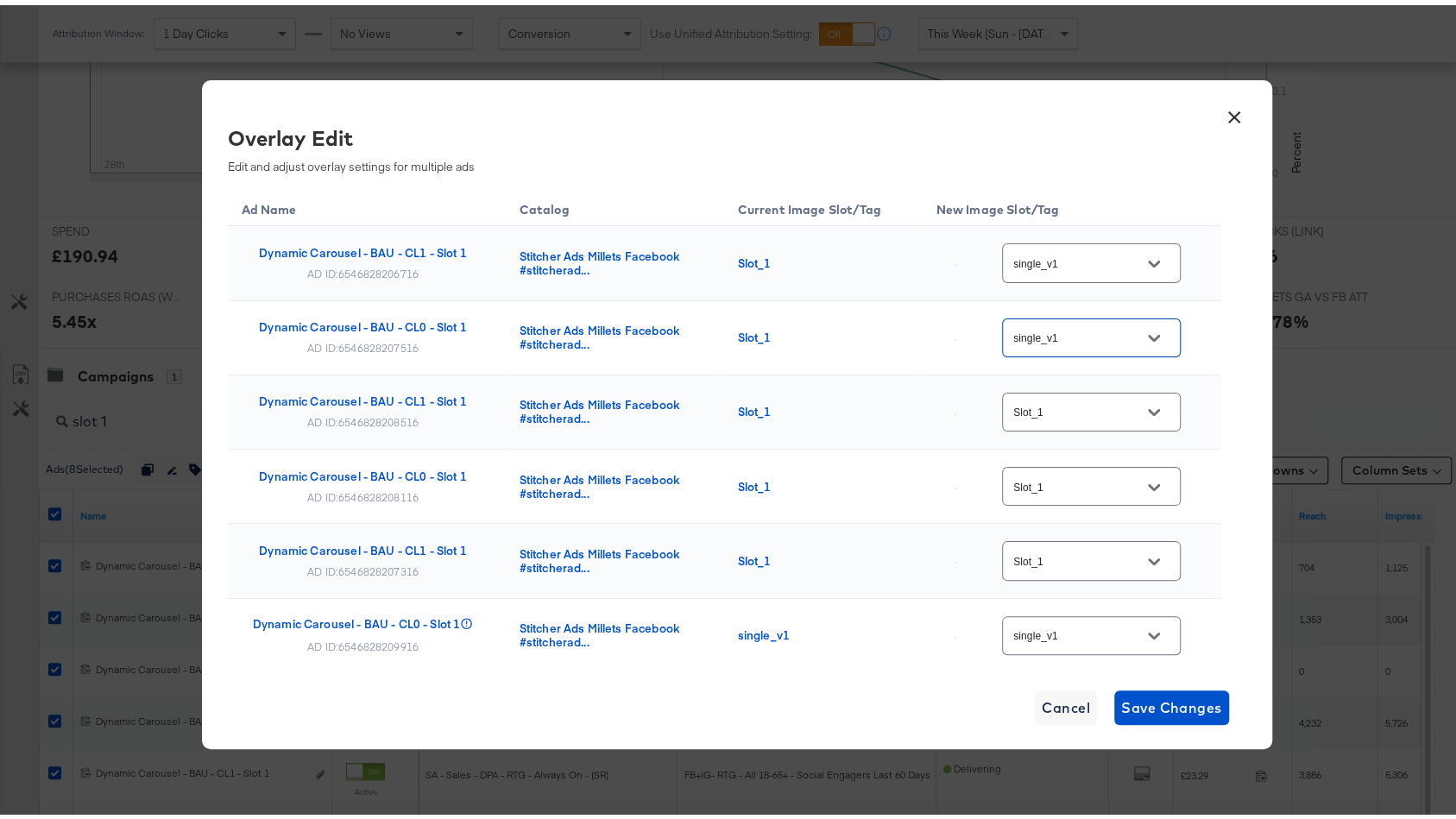
click at [1063, 411] on input "Slot_1" at bounding box center [1078, 408] width 137 height 20
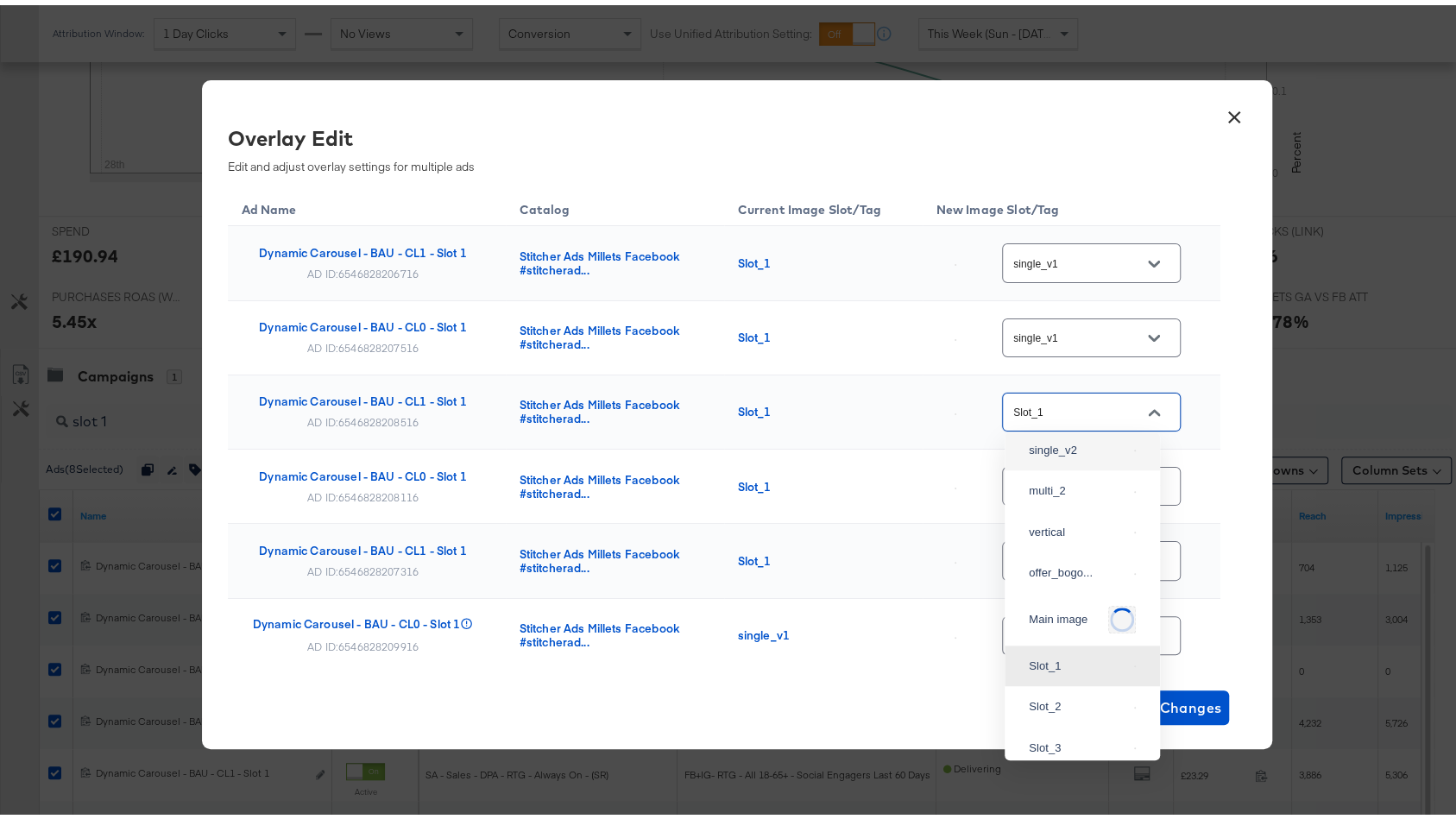
scroll to position [73, 0]
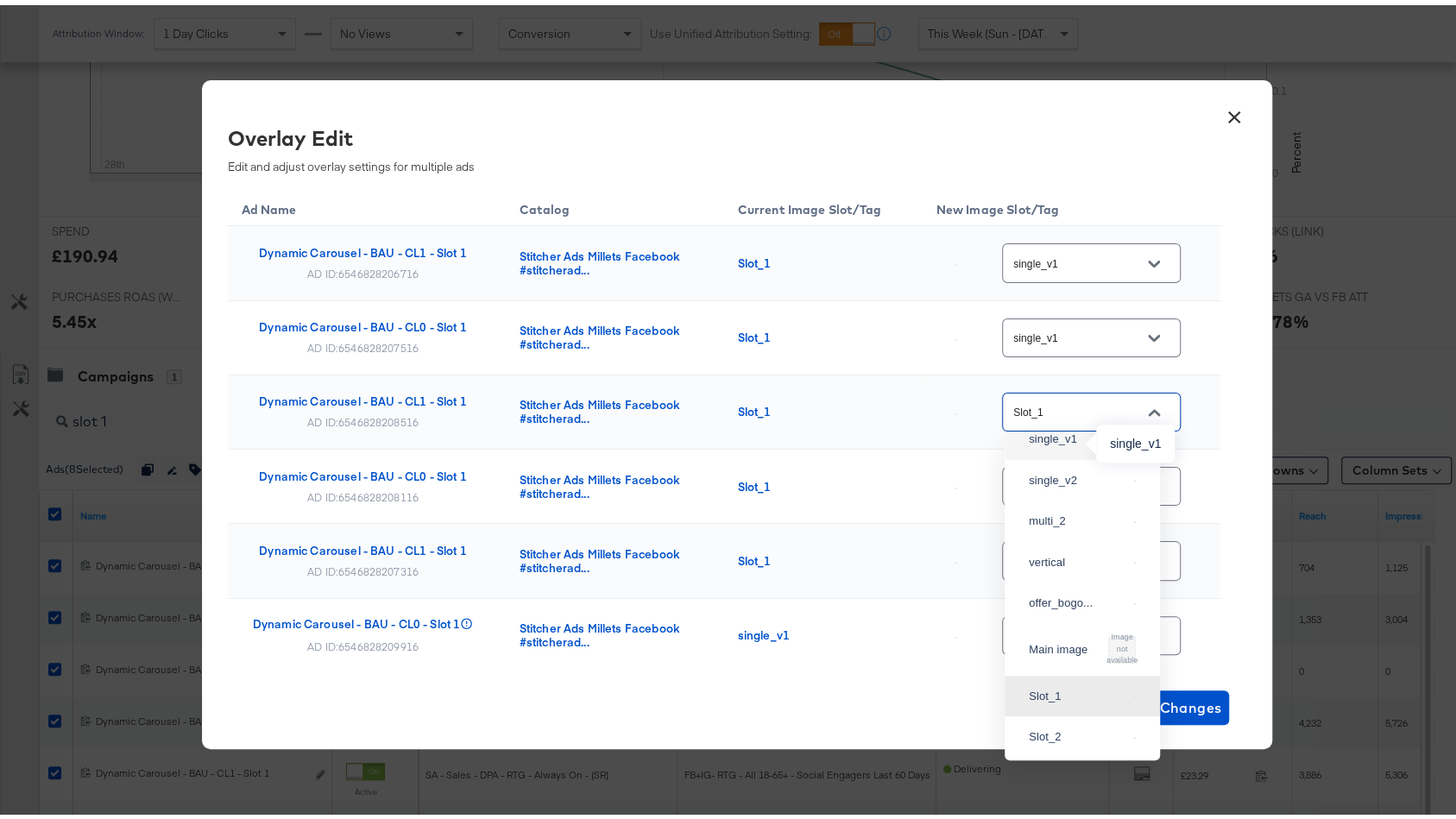
click at [1072, 443] on div "single_v1" at bounding box center [1078, 433] width 99 height 17
type input "single_v1"
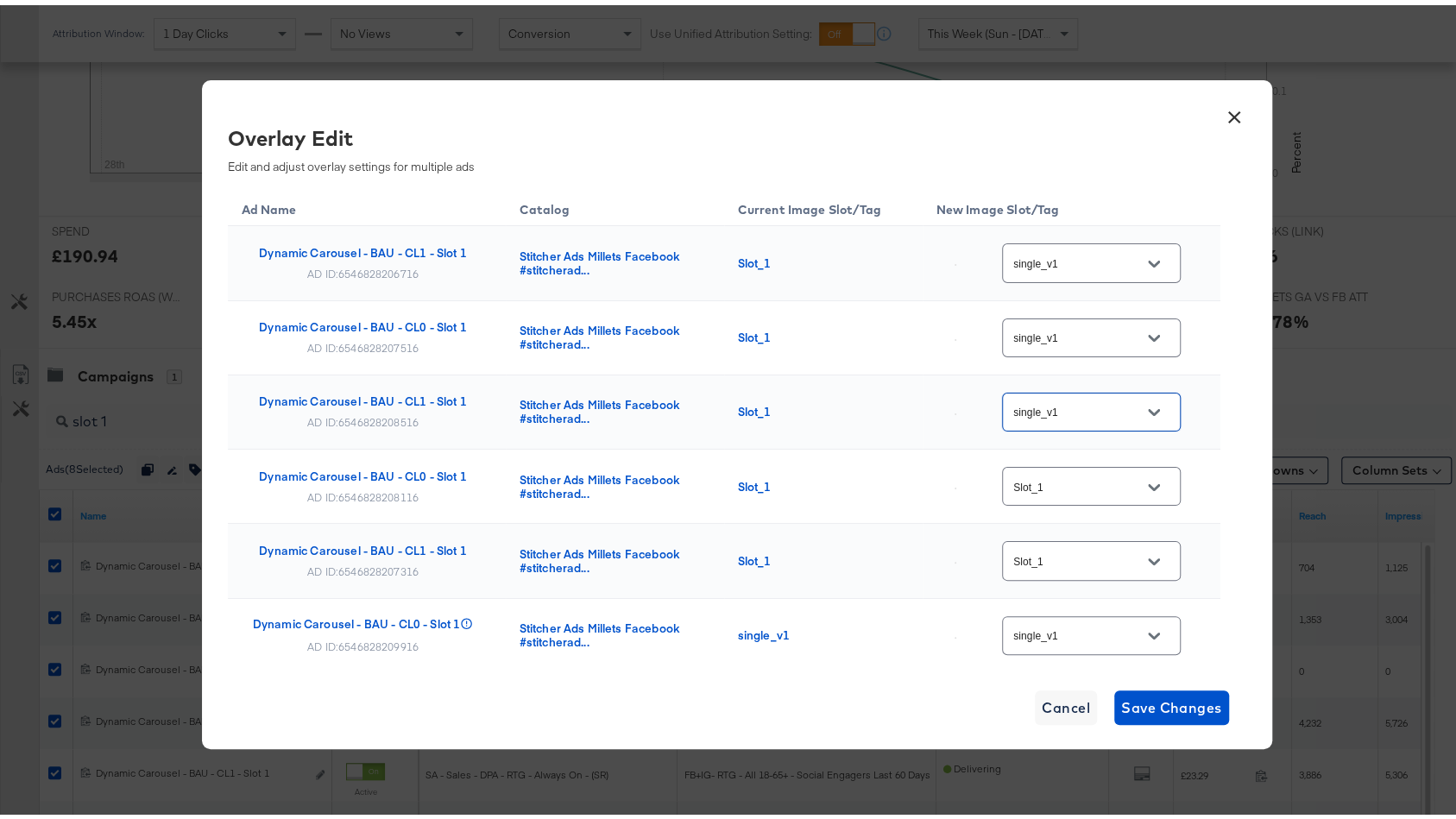
click at [1052, 478] on input "Slot_1" at bounding box center [1078, 482] width 137 height 20
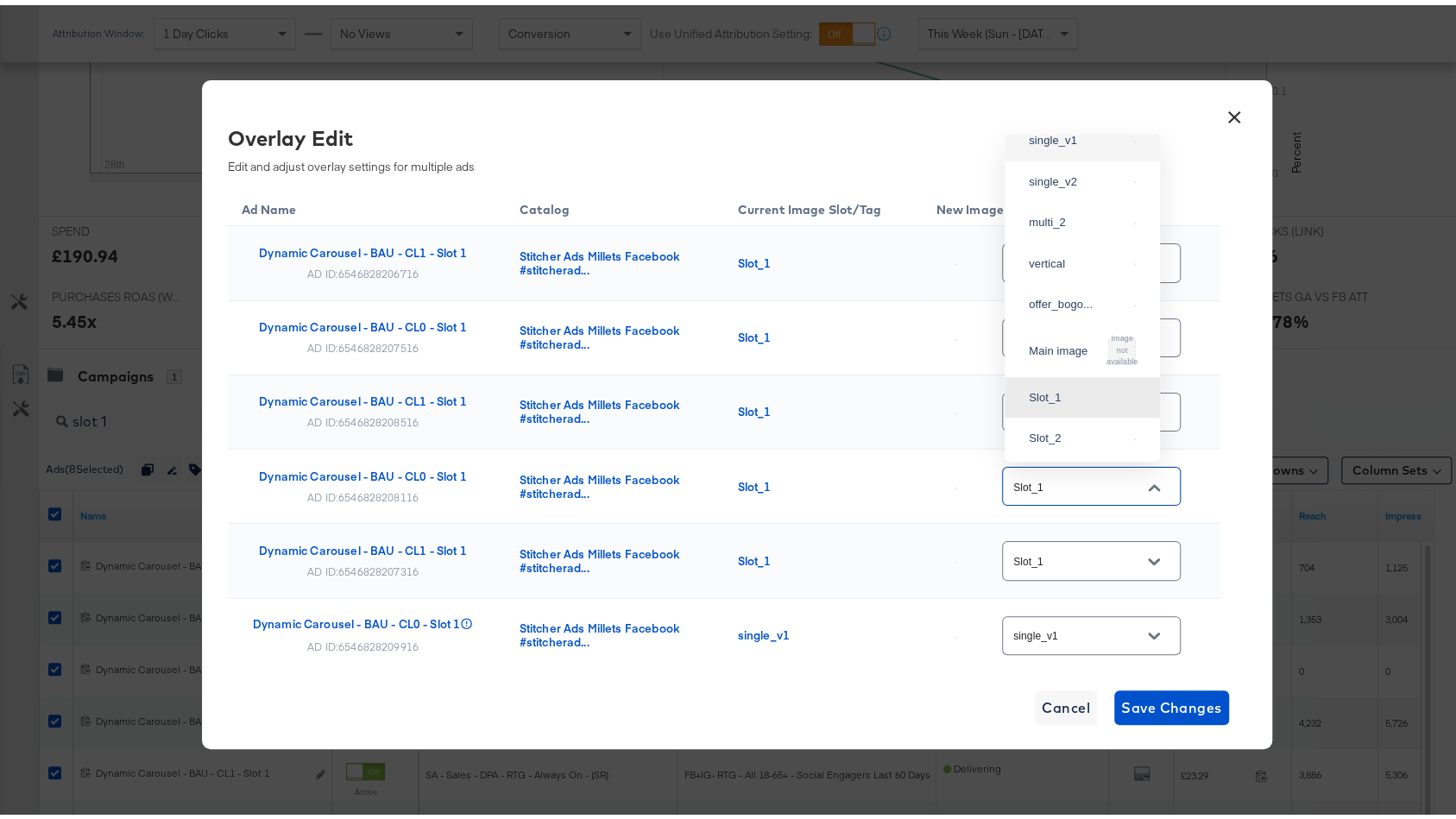
click at [1069, 144] on div "single_v1" at bounding box center [1078, 135] width 99 height 17
type input "single_v1"
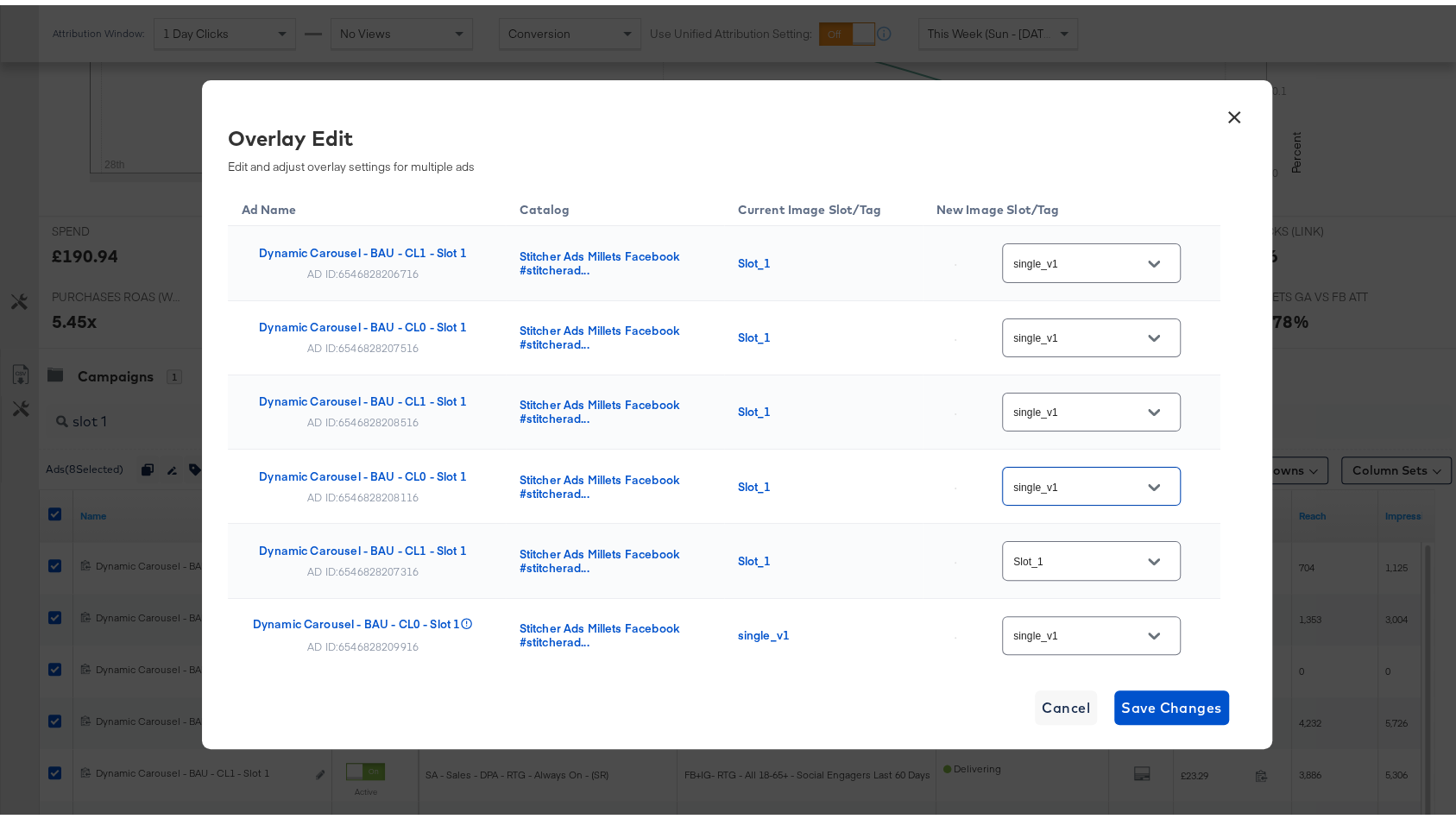
click at [1071, 546] on input "Slot_1" at bounding box center [1078, 556] width 137 height 20
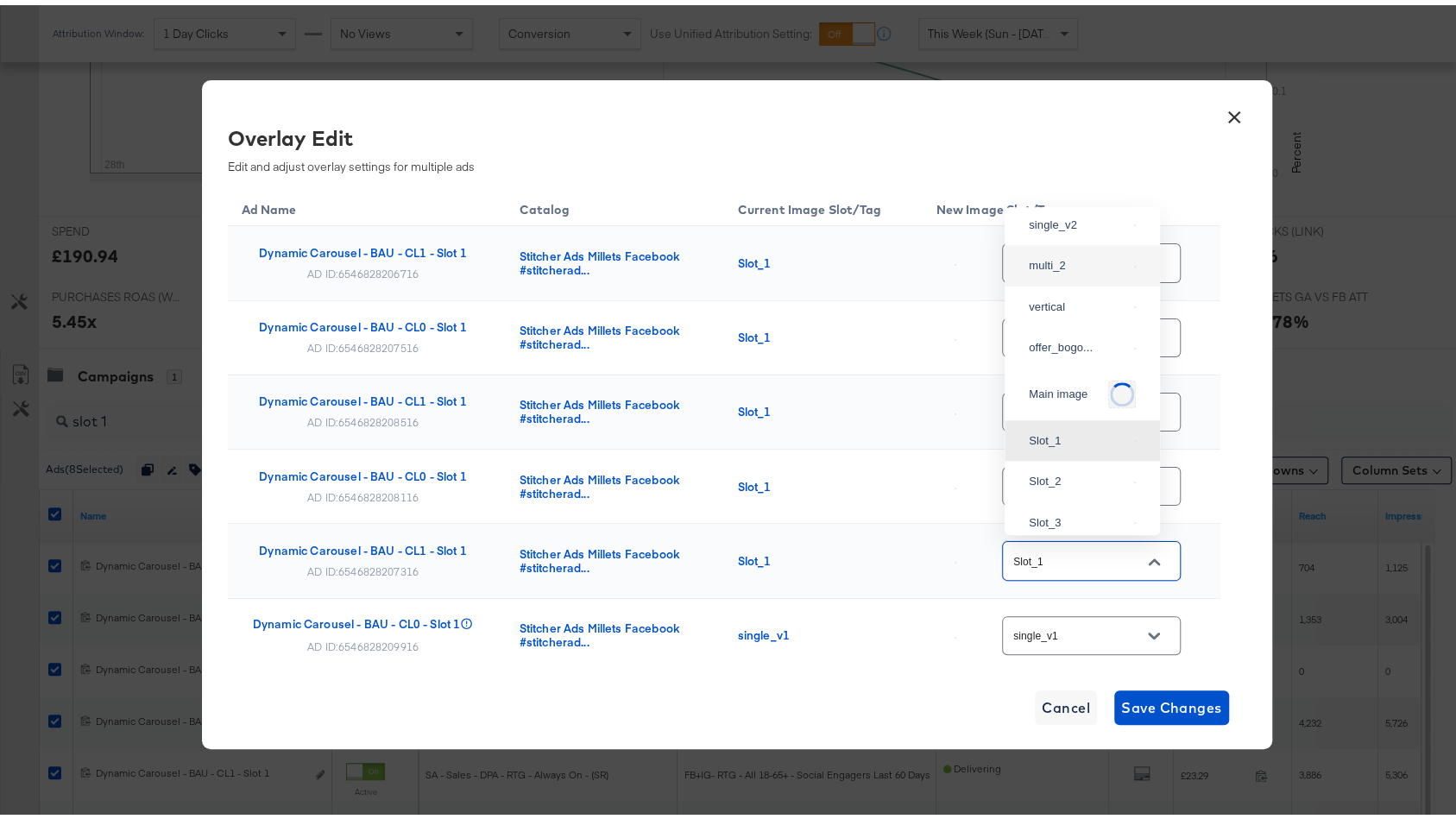
scroll to position [0, 0]
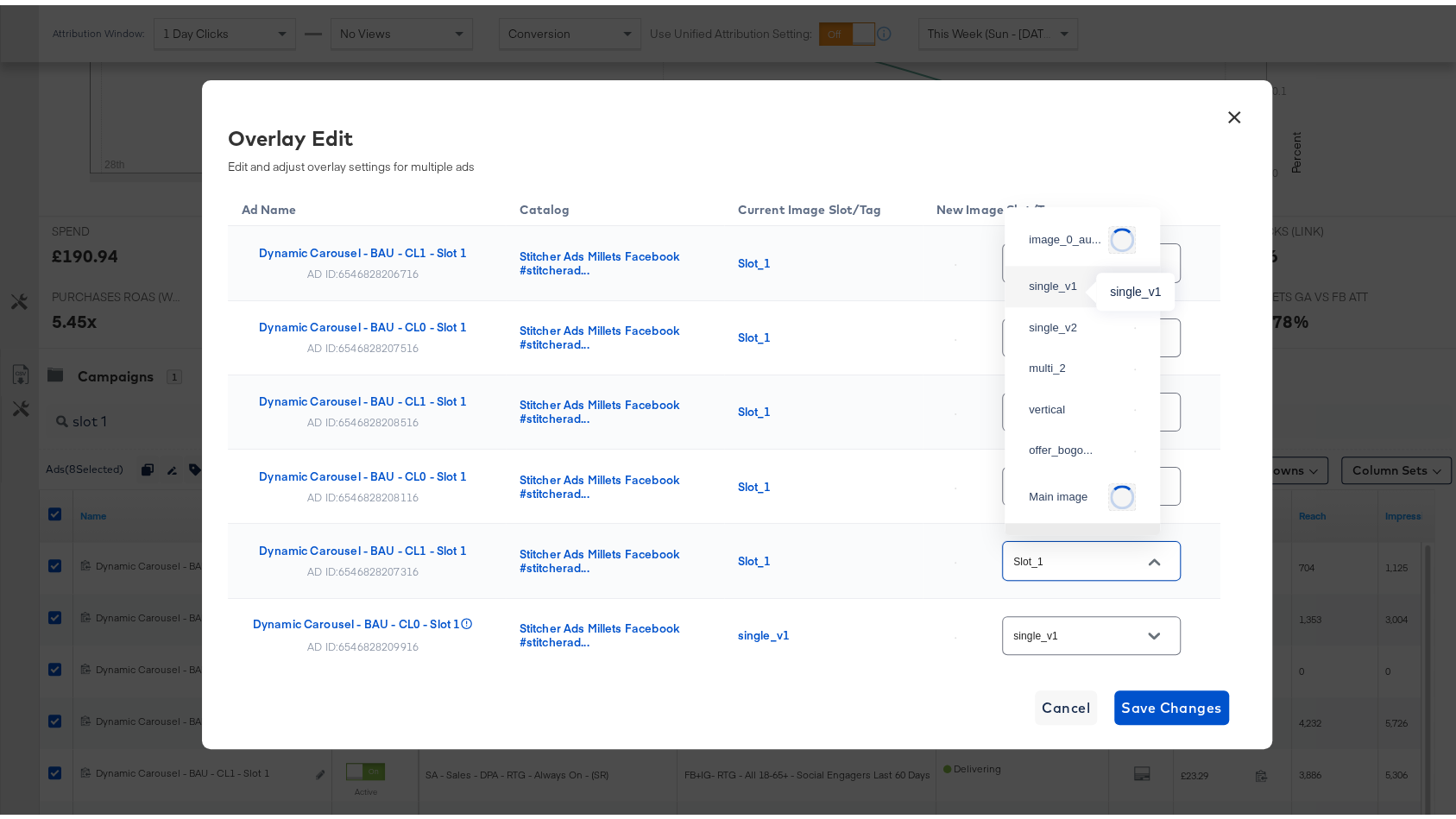
click at [1066, 280] on div "single_v1" at bounding box center [1078, 281] width 99 height 17
type input "single_v1"
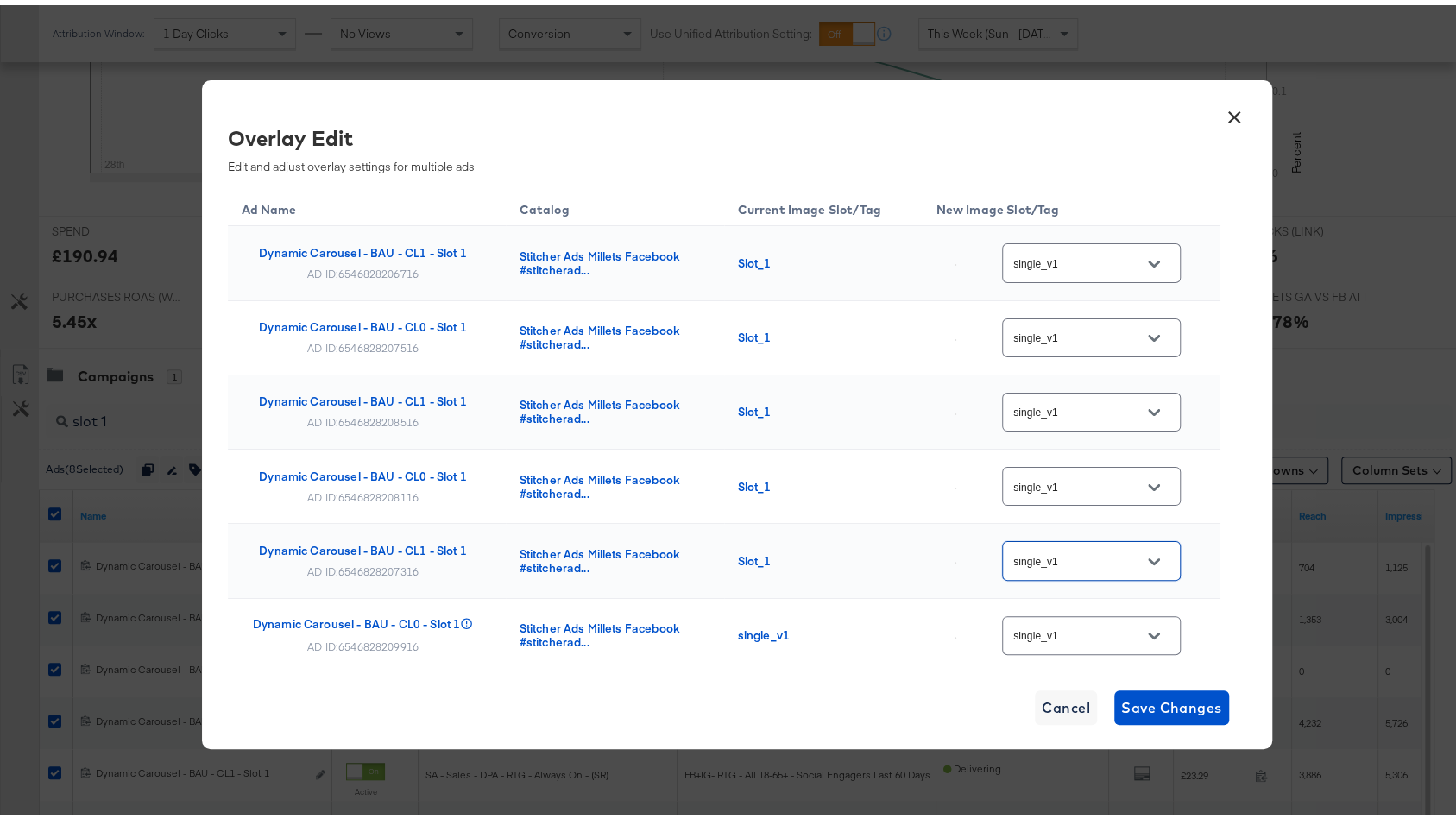
click at [1060, 624] on input "single_v1" at bounding box center [1078, 632] width 137 height 20
click at [880, 493] on td "Slot_1" at bounding box center [823, 482] width 199 height 75
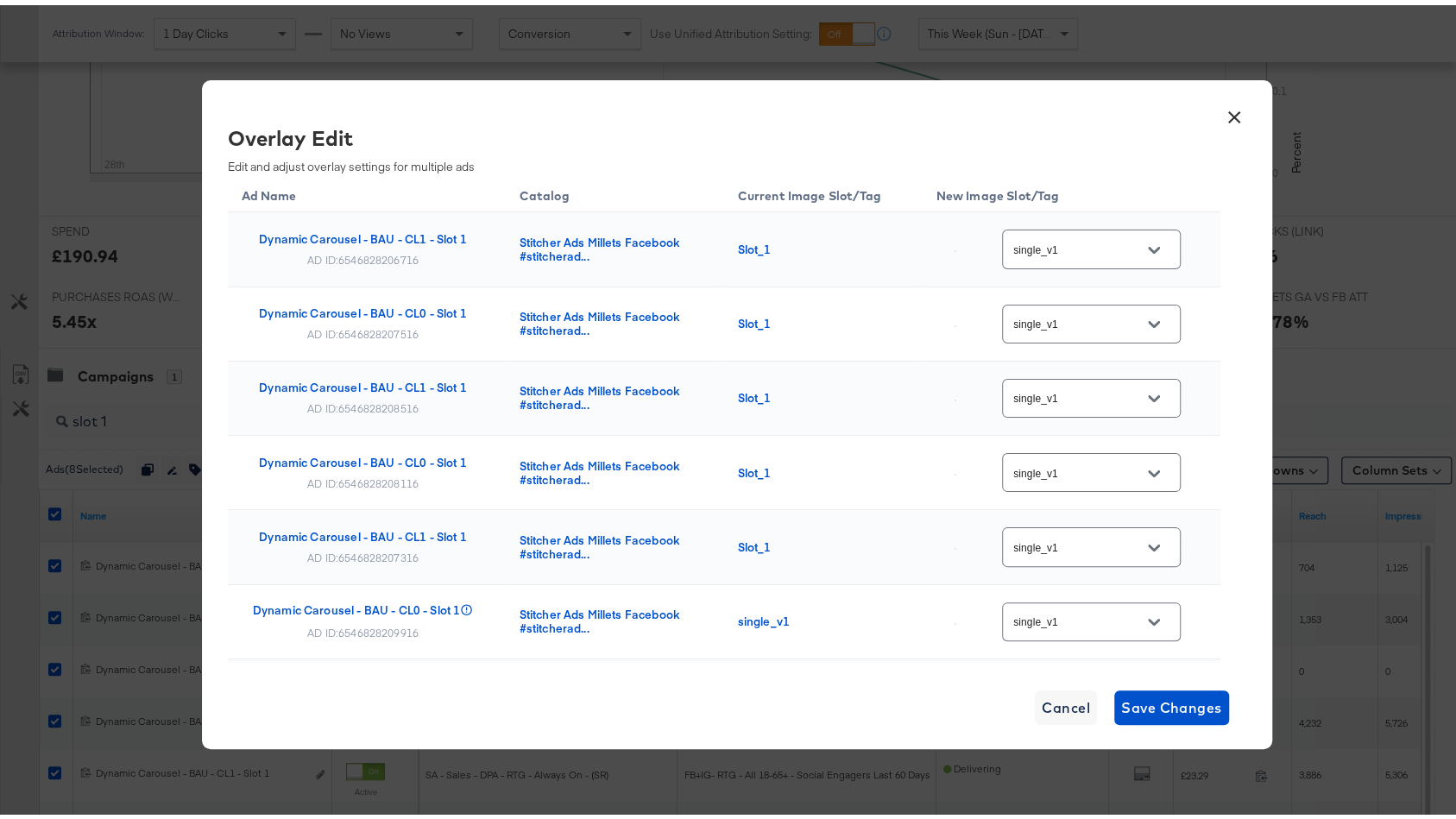
scroll to position [238, 0]
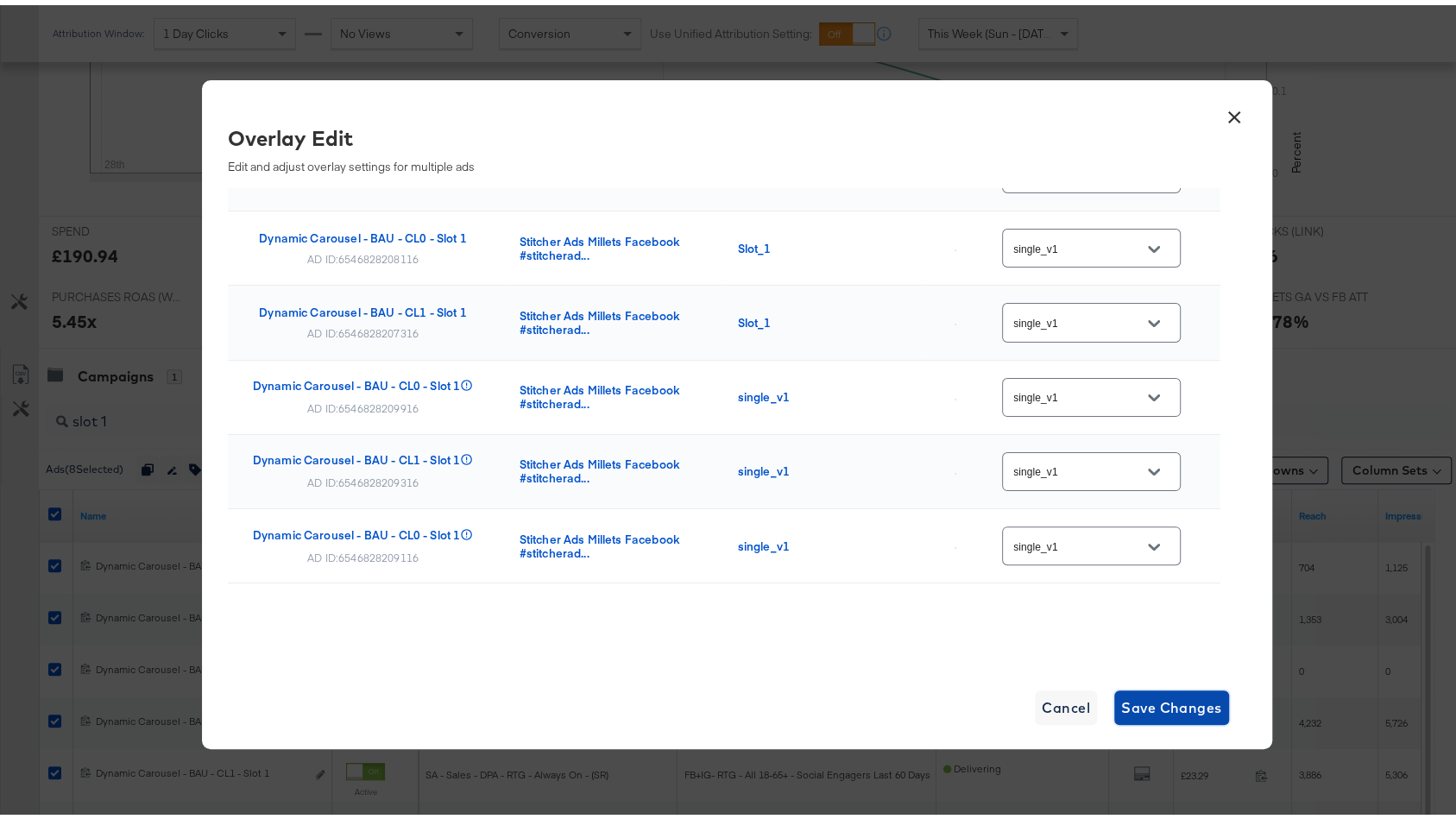
click at [1143, 700] on span "Save Changes" at bounding box center [1172, 703] width 101 height 24
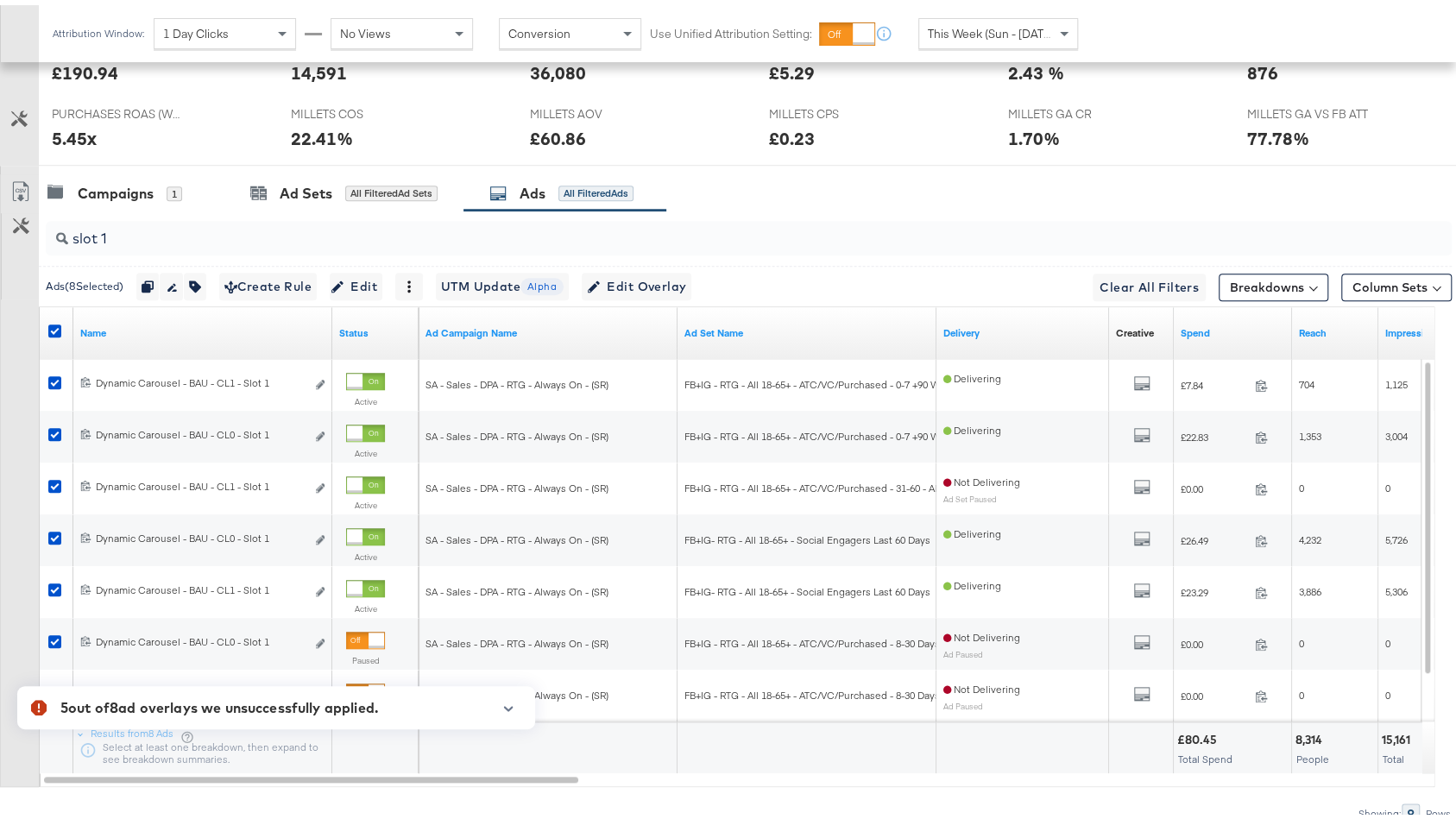
scroll to position [882, 0]
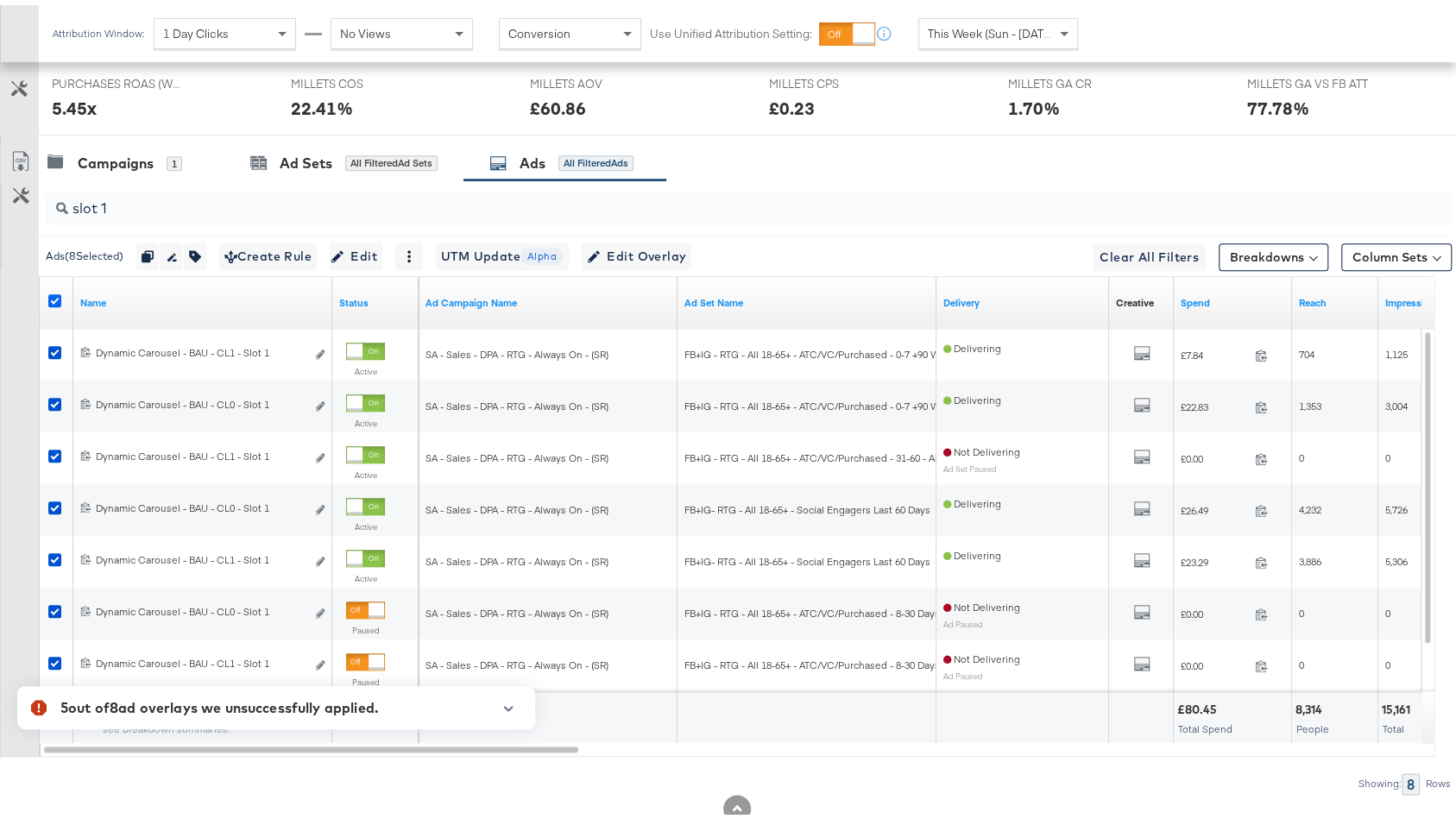
click at [54, 295] on icon at bounding box center [54, 296] width 13 height 13
click at [0, 0] on input "checkbox" at bounding box center [0, 0] width 0 height 0
click at [54, 295] on icon at bounding box center [54, 296] width 13 height 13
click at [0, 0] on input "checkbox" at bounding box center [0, 0] width 0 height 0
click at [61, 299] on div at bounding box center [57, 298] width 18 height 17
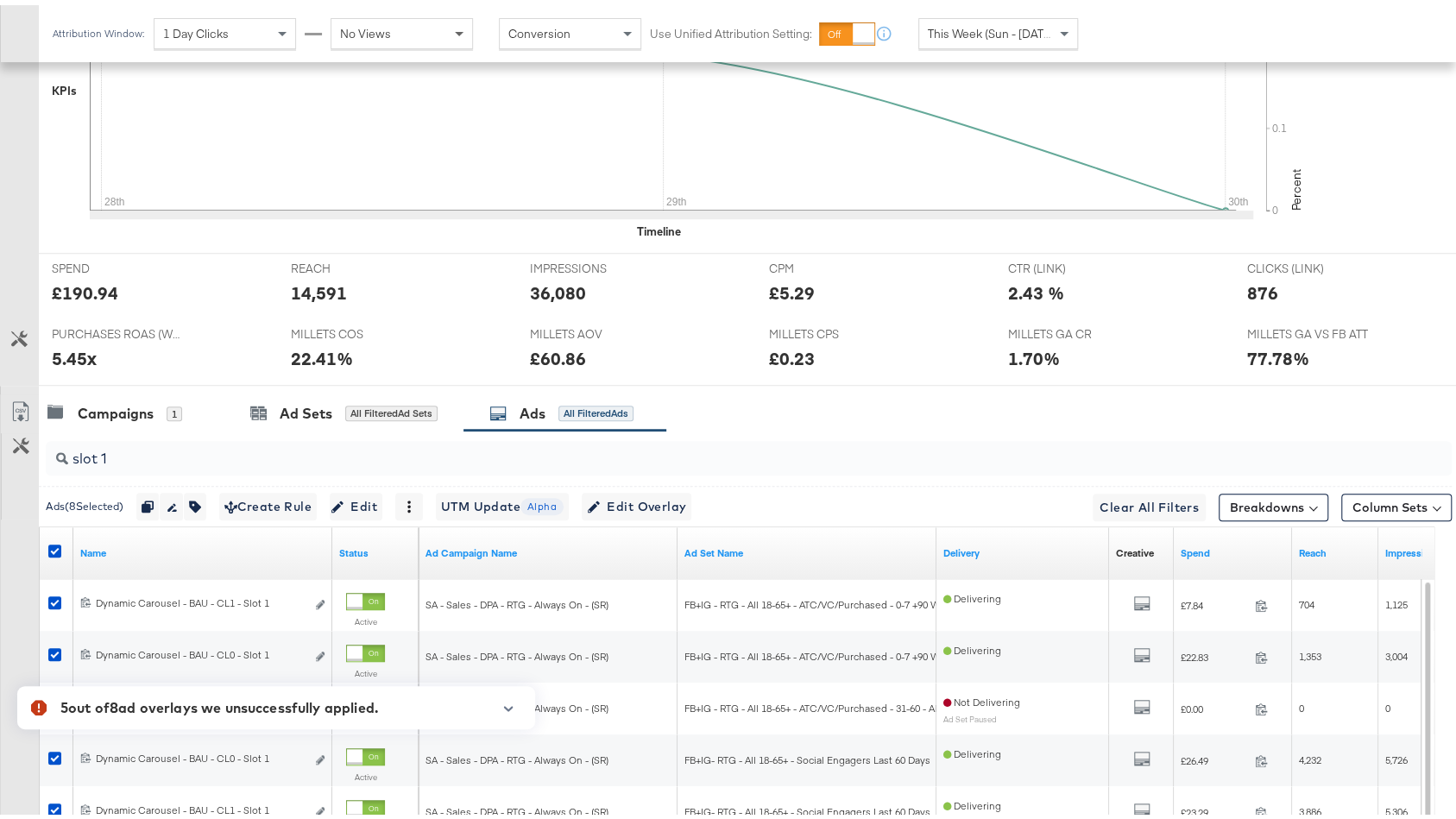
scroll to position [0, 0]
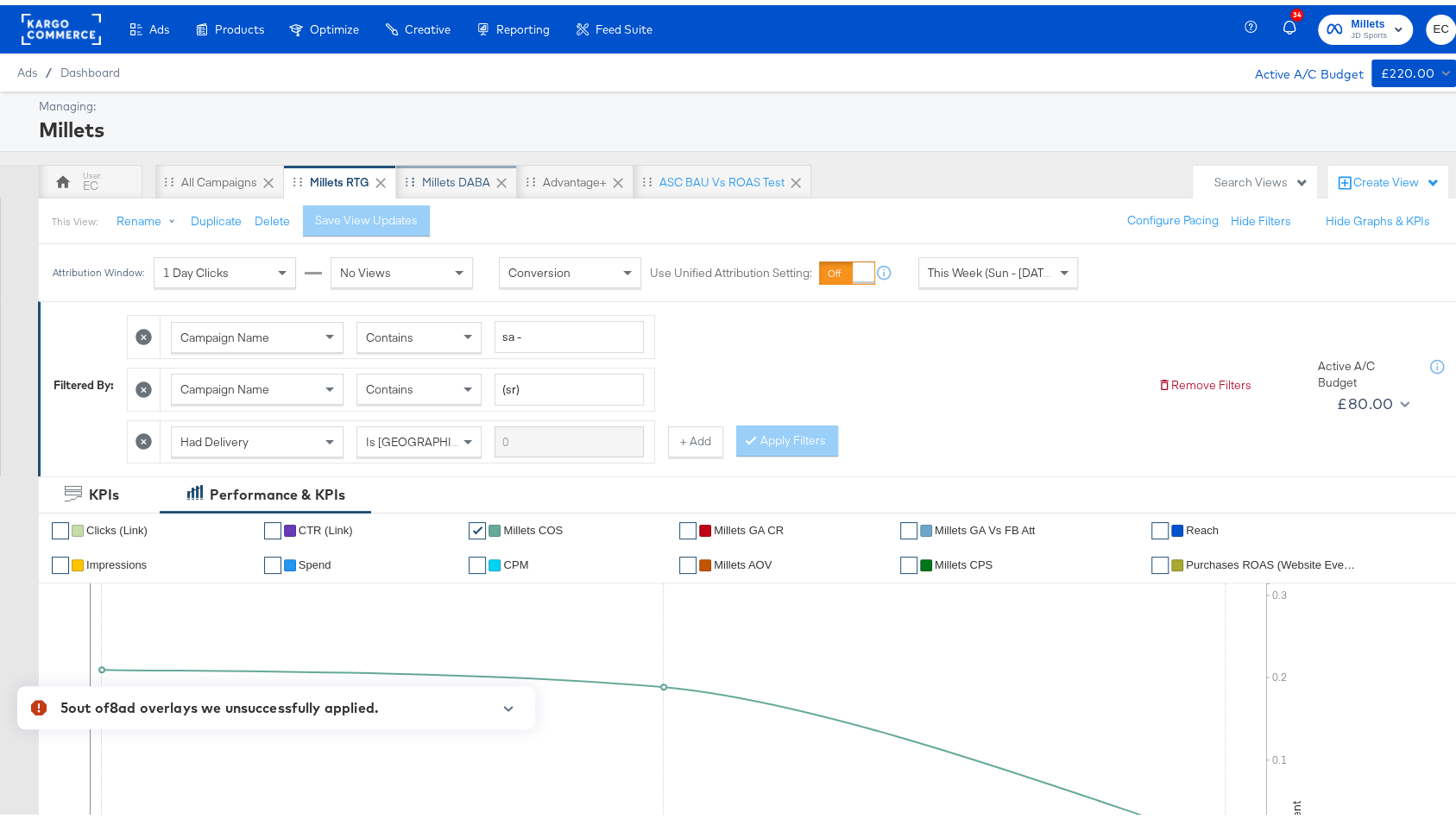
click at [459, 182] on div "Millets DABA" at bounding box center [455, 178] width 68 height 16
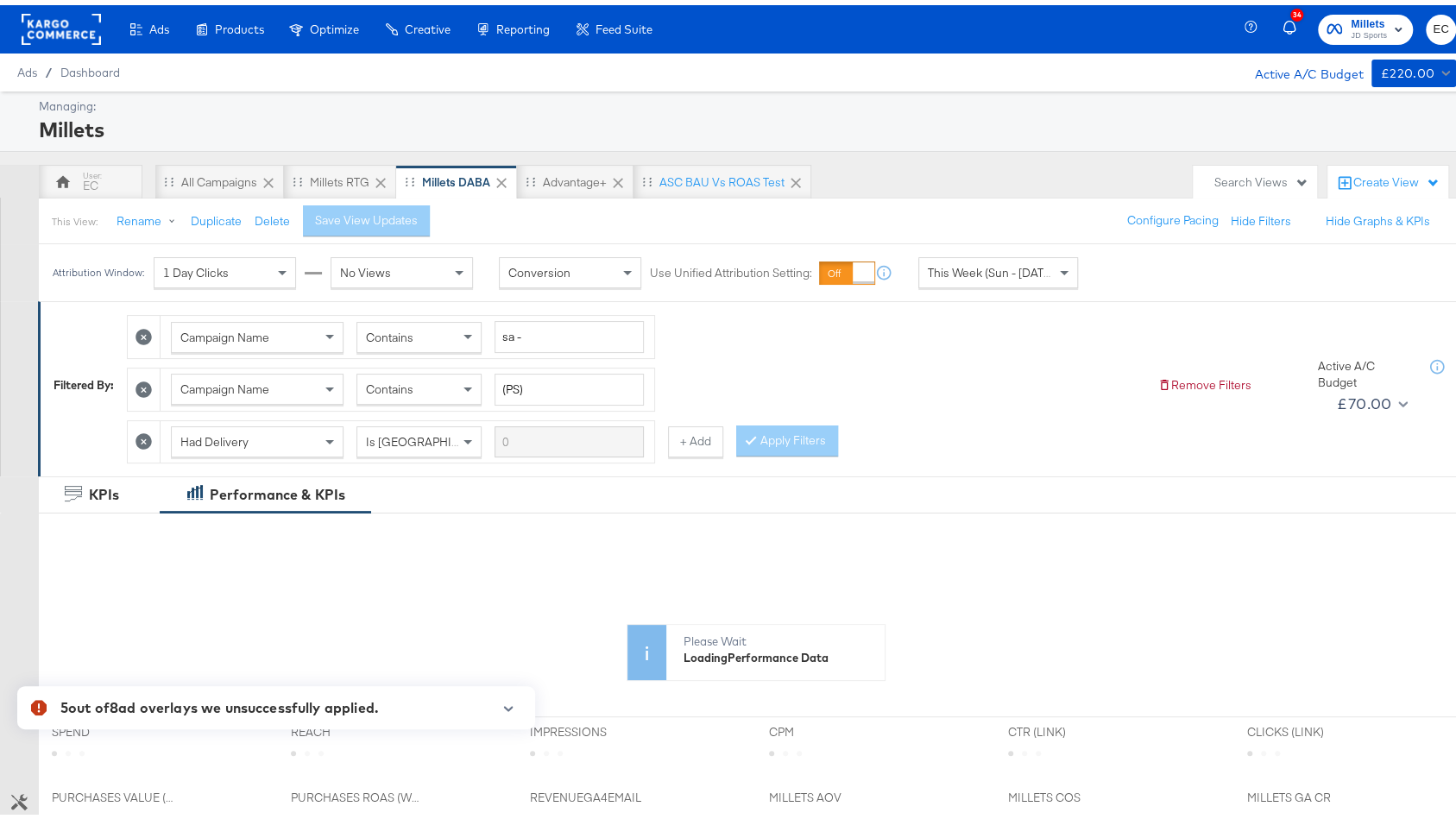
click at [507, 705] on icon "button" at bounding box center [509, 704] width 12 height 10
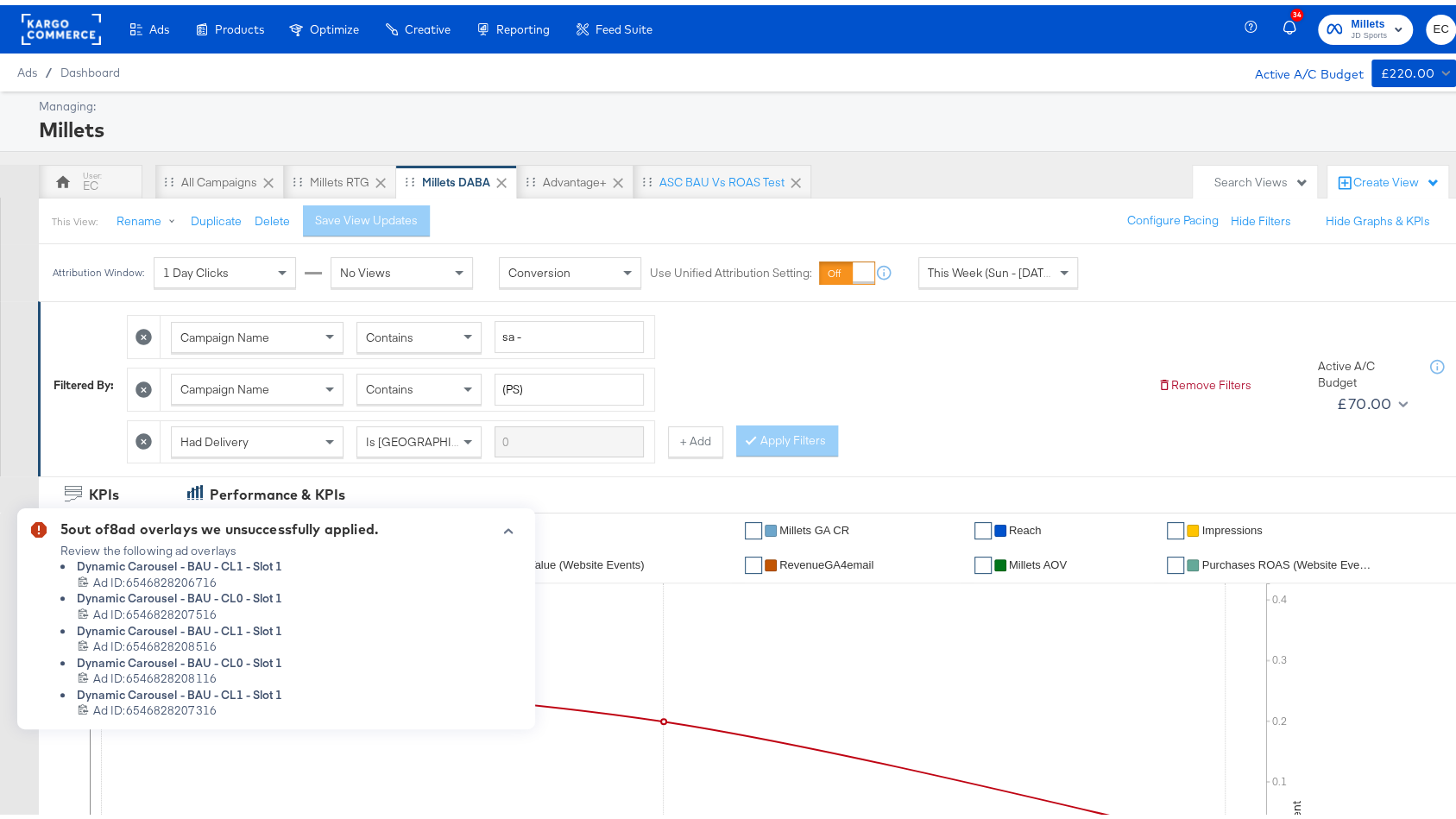
click at [510, 528] on icon "button" at bounding box center [509, 526] width 10 height 5
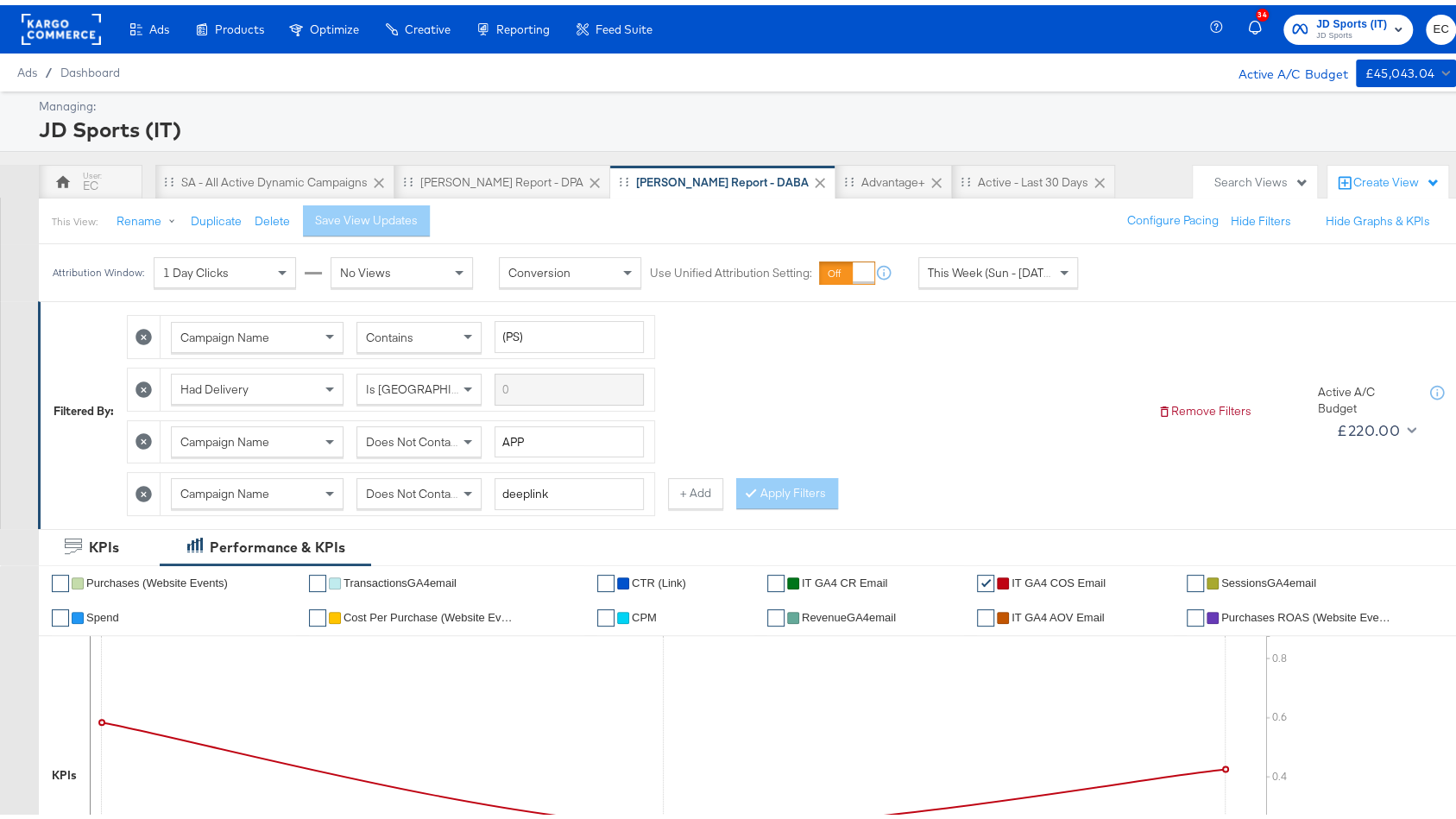
click at [1344, 21] on span "JD Sports (IT)" at bounding box center [1351, 20] width 71 height 18
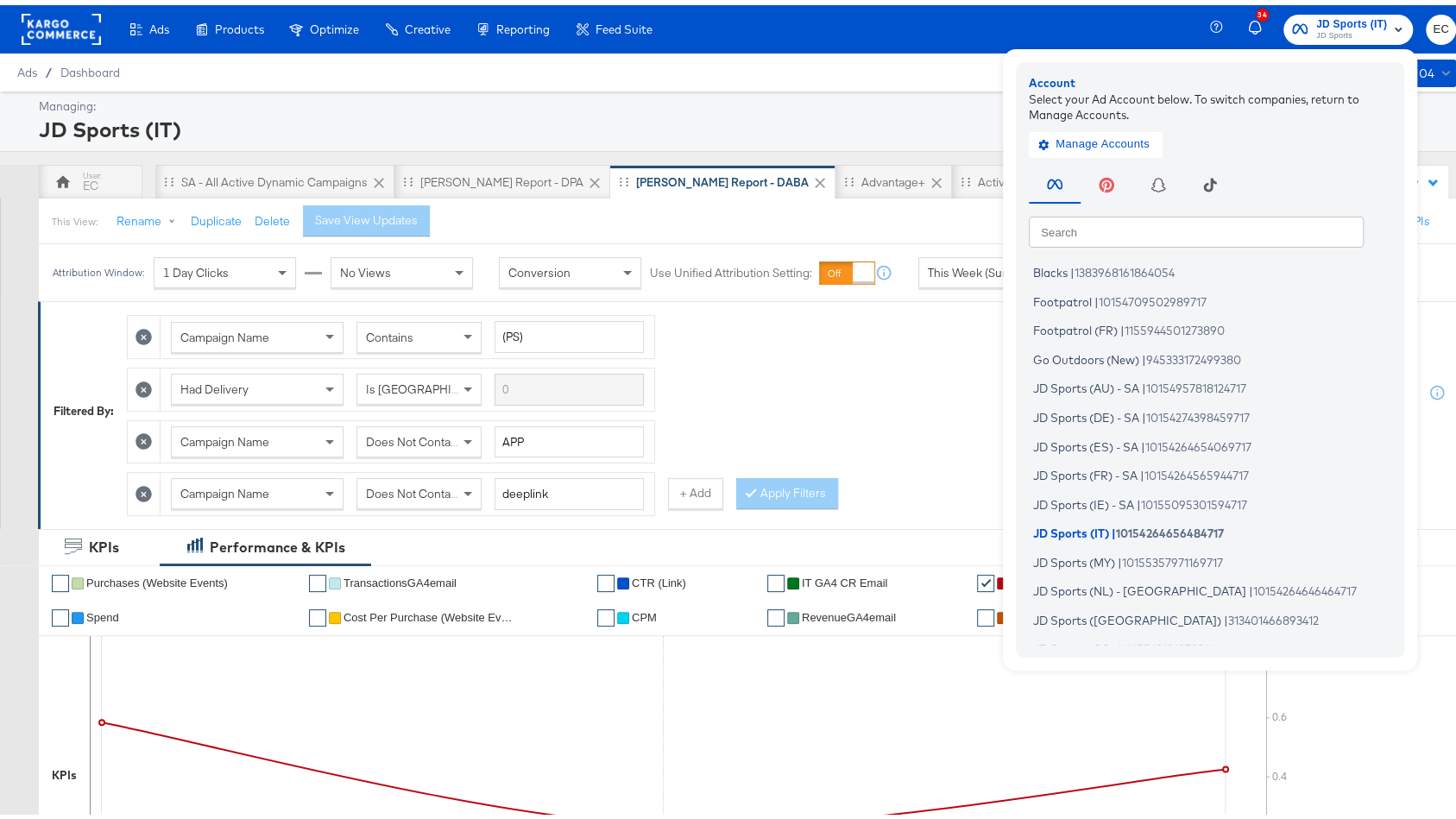
click at [1193, 225] on input "text" at bounding box center [1196, 226] width 335 height 31
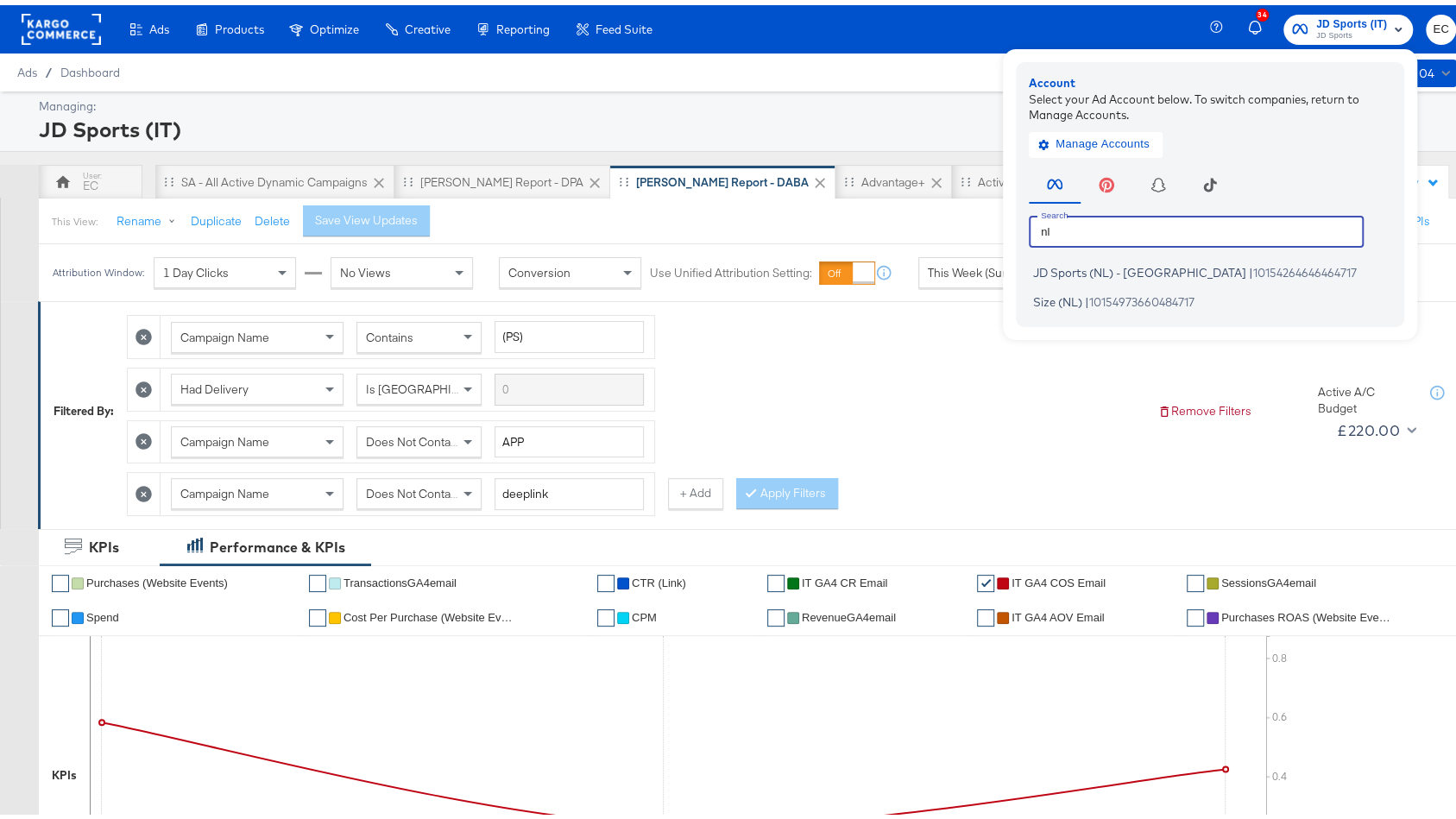
type input "nl"
click at [1181, 278] on li "JD Sports (NL) - SA | 10154264646464717" at bounding box center [1215, 268] width 371 height 25
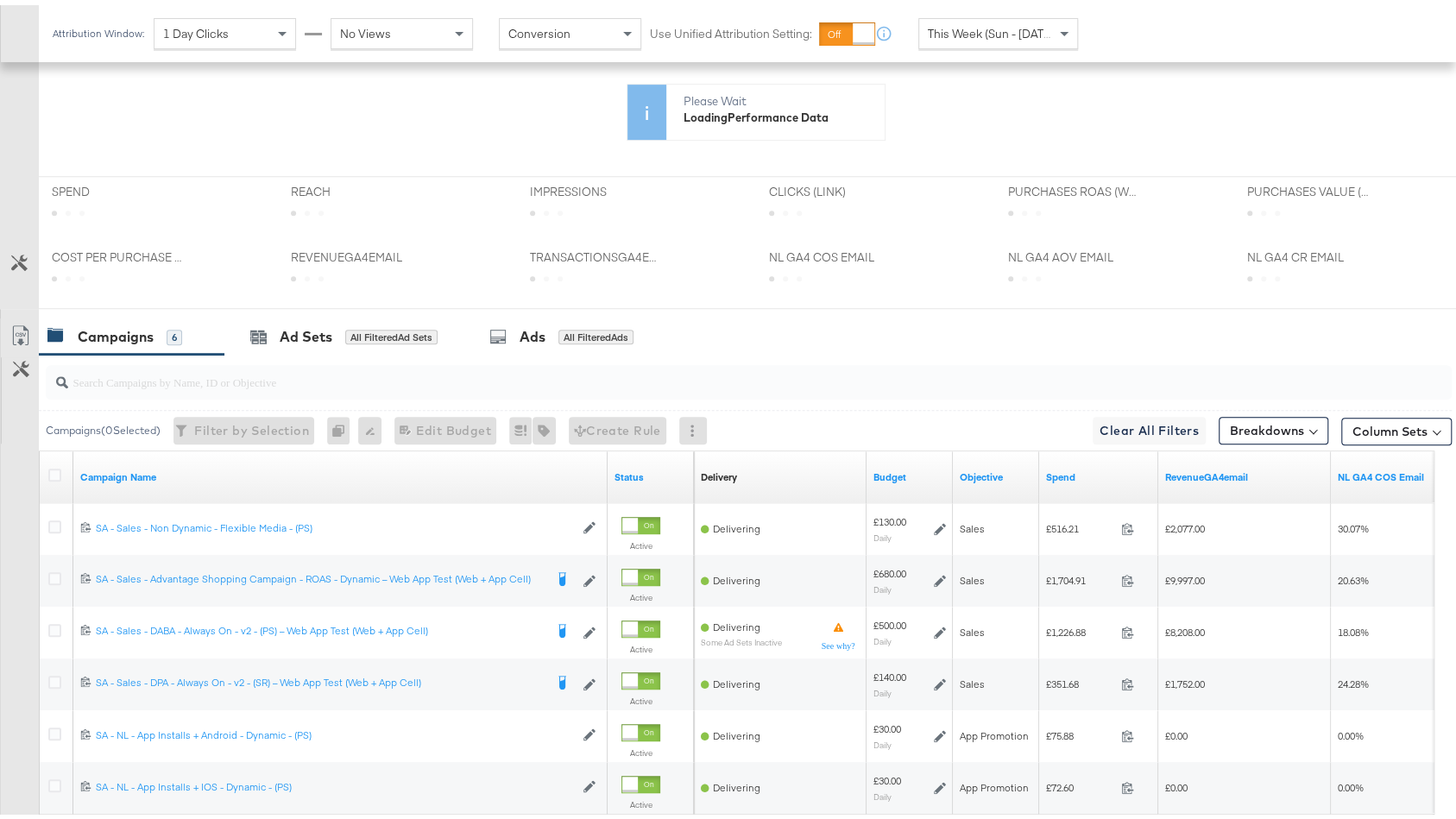
scroll to position [2, 0]
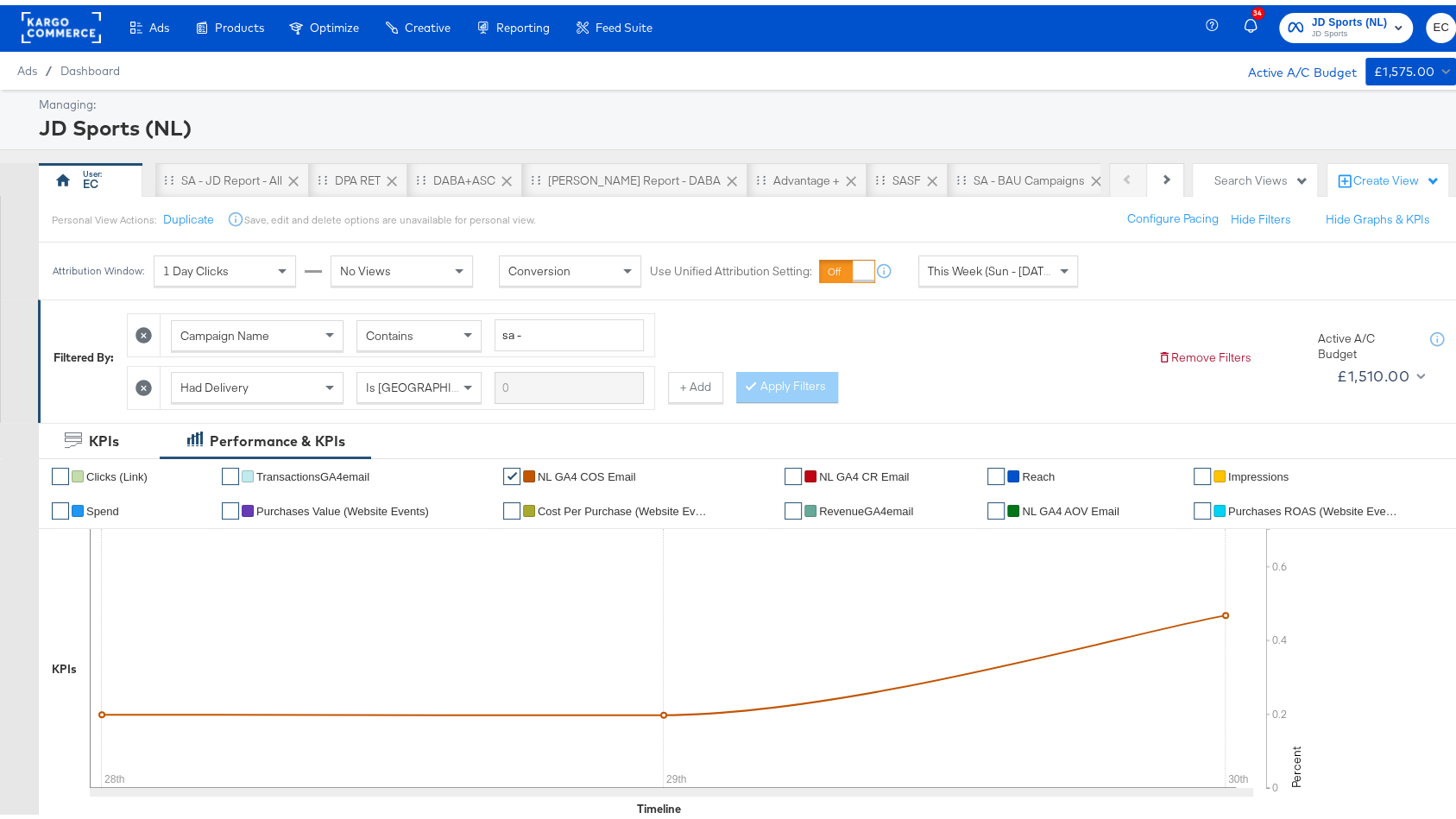
click at [150, 380] on icon at bounding box center [144, 383] width 16 height 16
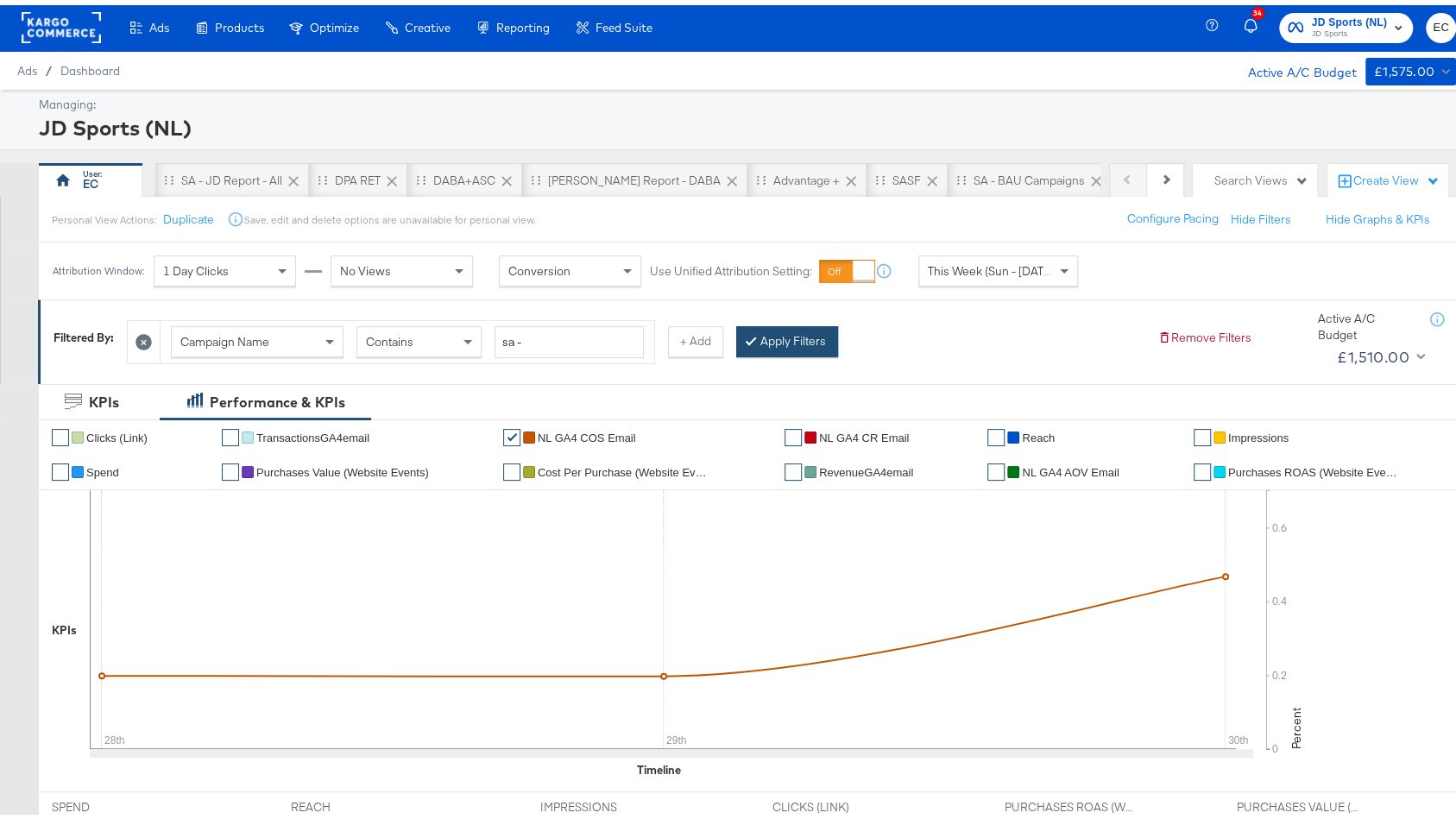
click at [758, 336] on button "Apply Filters" at bounding box center [787, 337] width 102 height 31
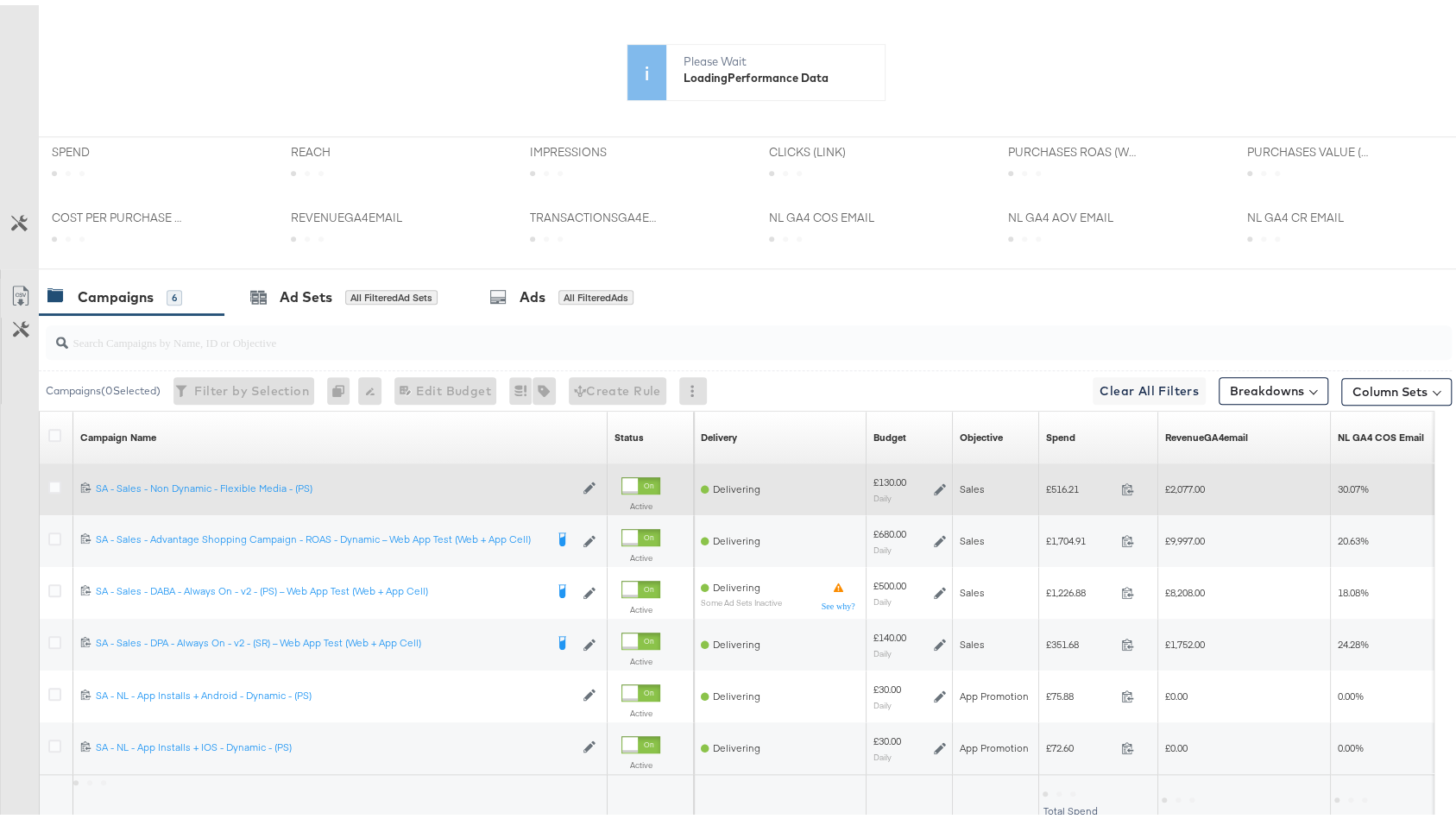
scroll to position [406, 0]
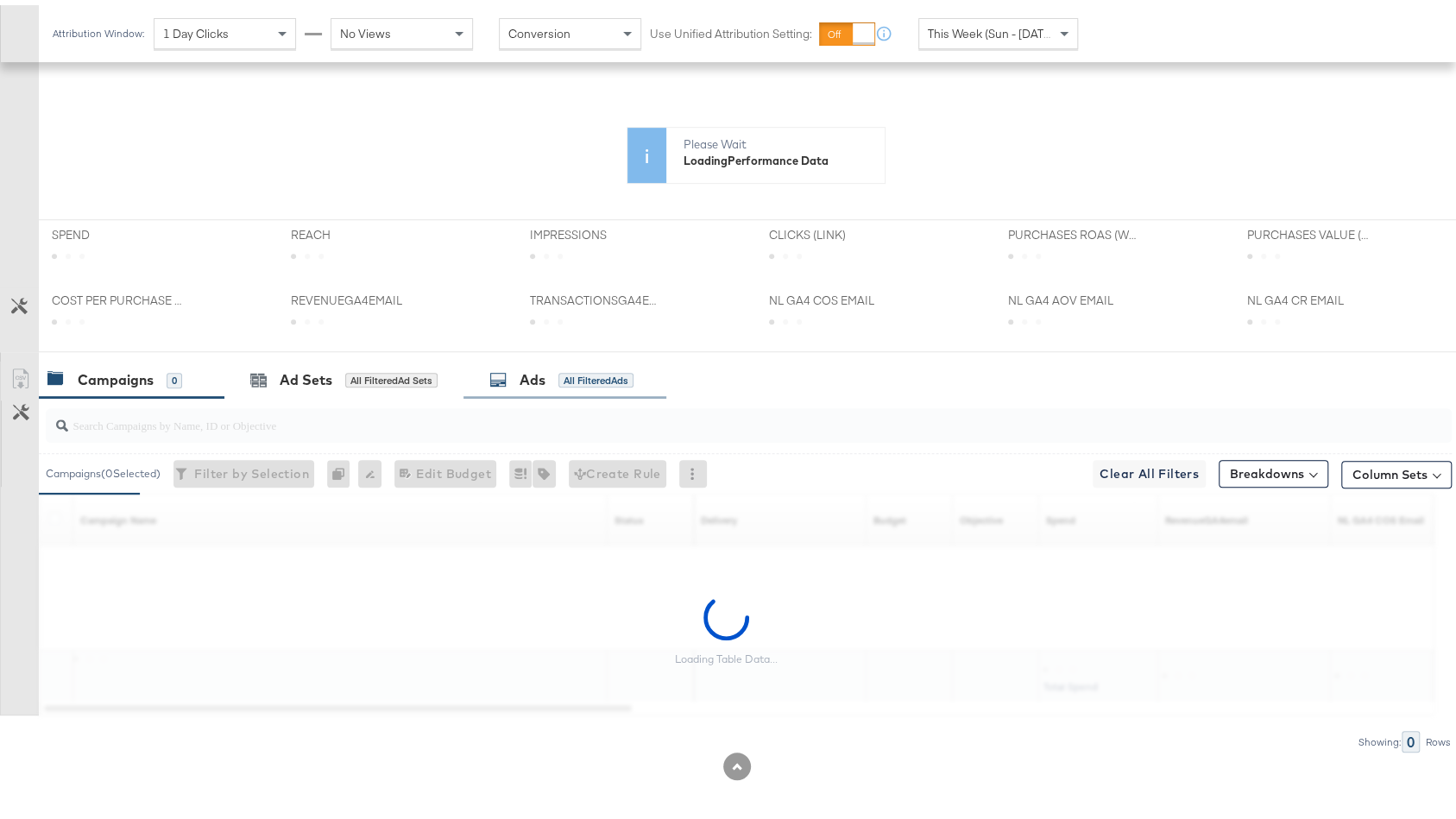
click at [541, 360] on div "Ads All Filtered Ads" at bounding box center [565, 375] width 202 height 37
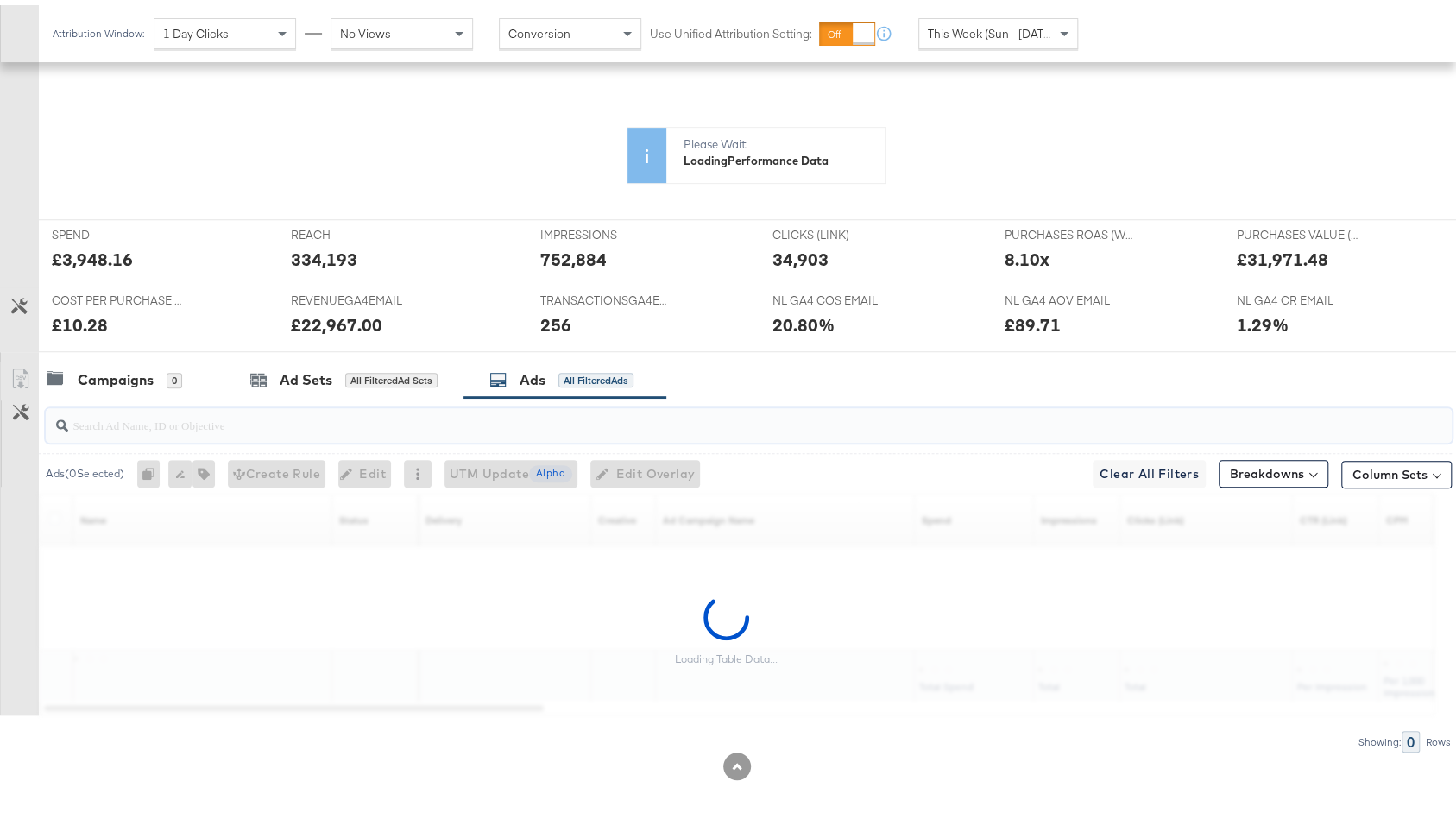
click at [380, 408] on input "search" at bounding box center [696, 413] width 1255 height 34
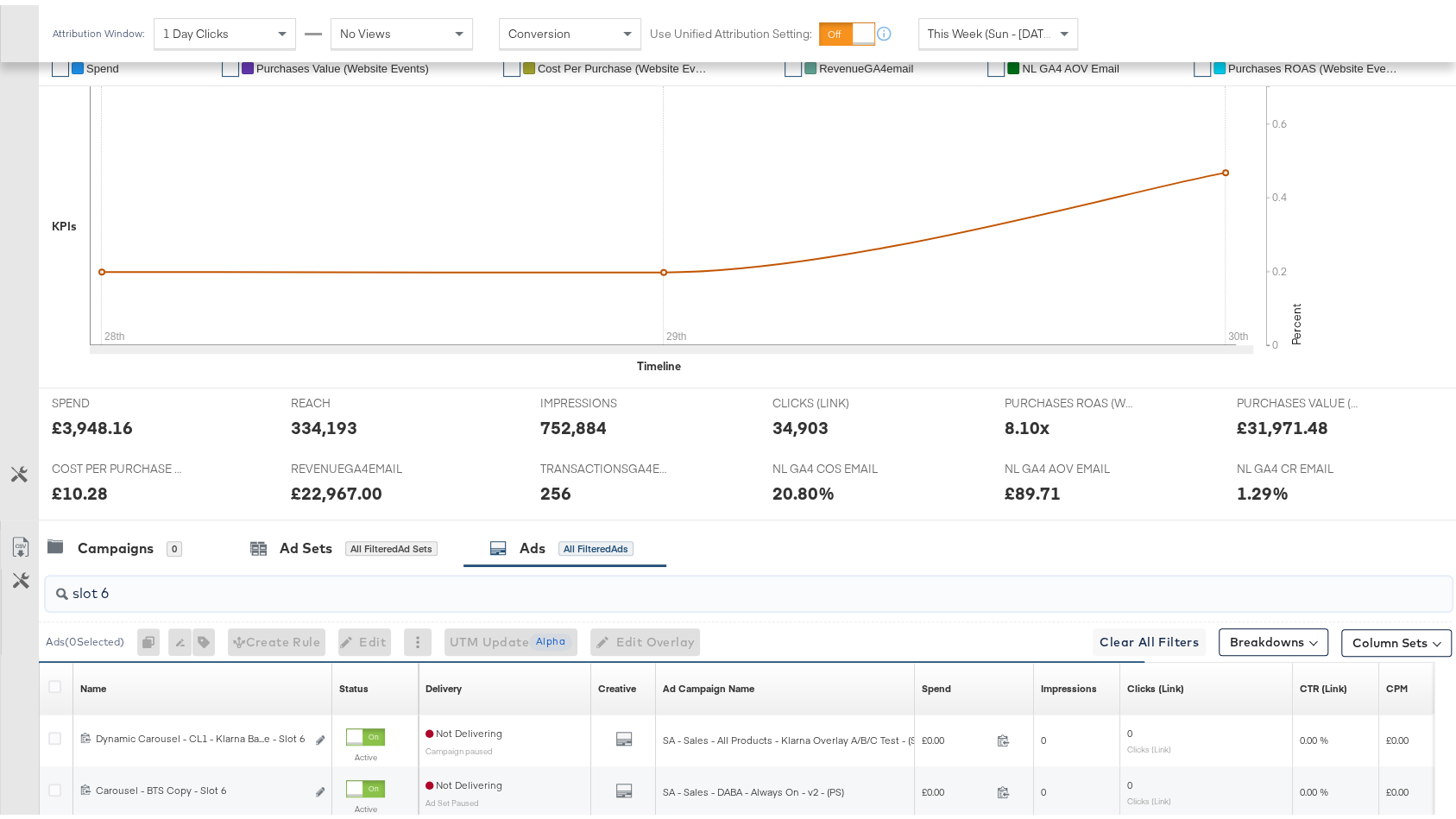
scroll to position [626, 0]
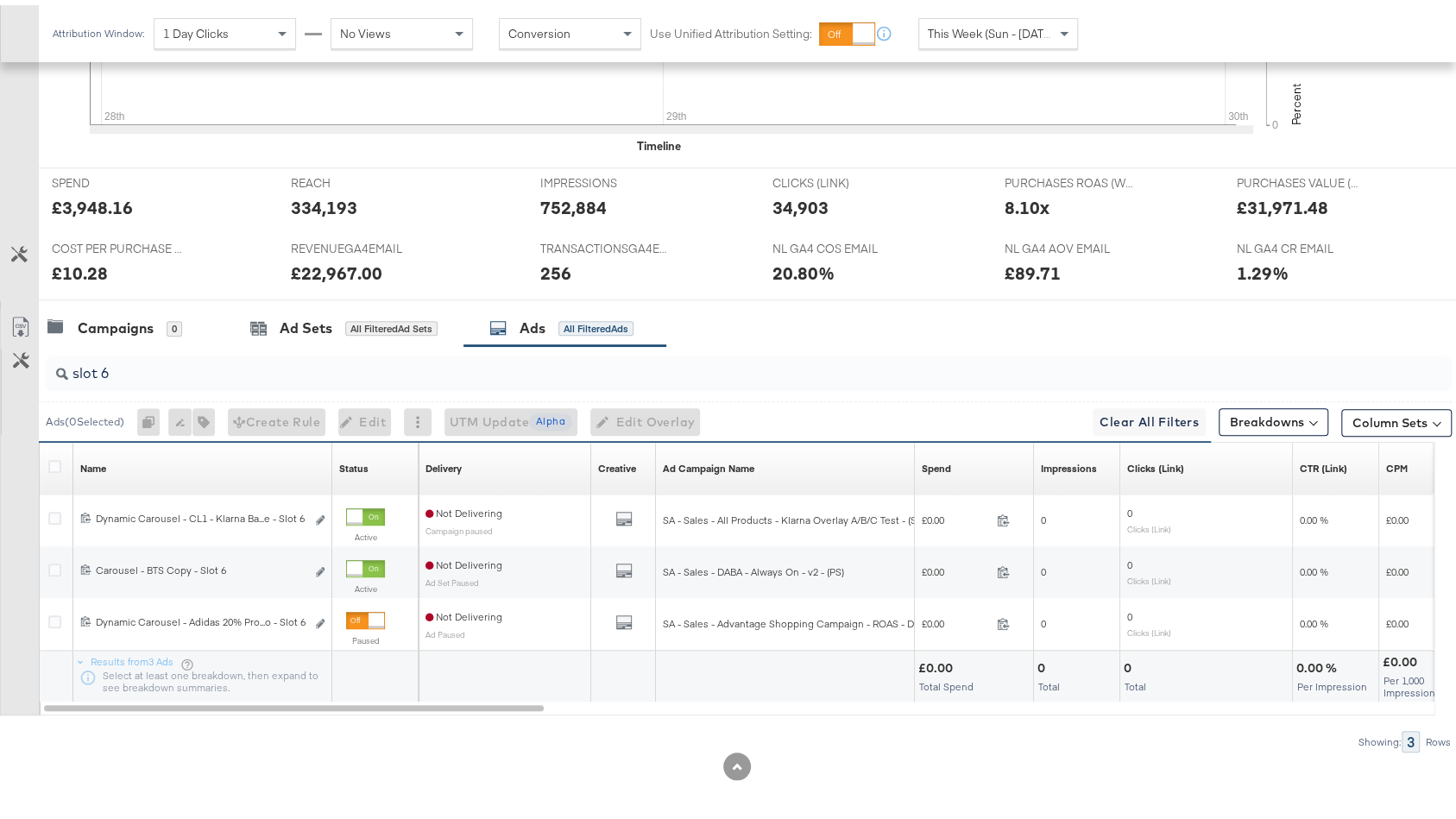
click at [390, 384] on div "slot 6" at bounding box center [748, 369] width 1405 height 42
click at [390, 359] on input "slot 6" at bounding box center [696, 362] width 1255 height 34
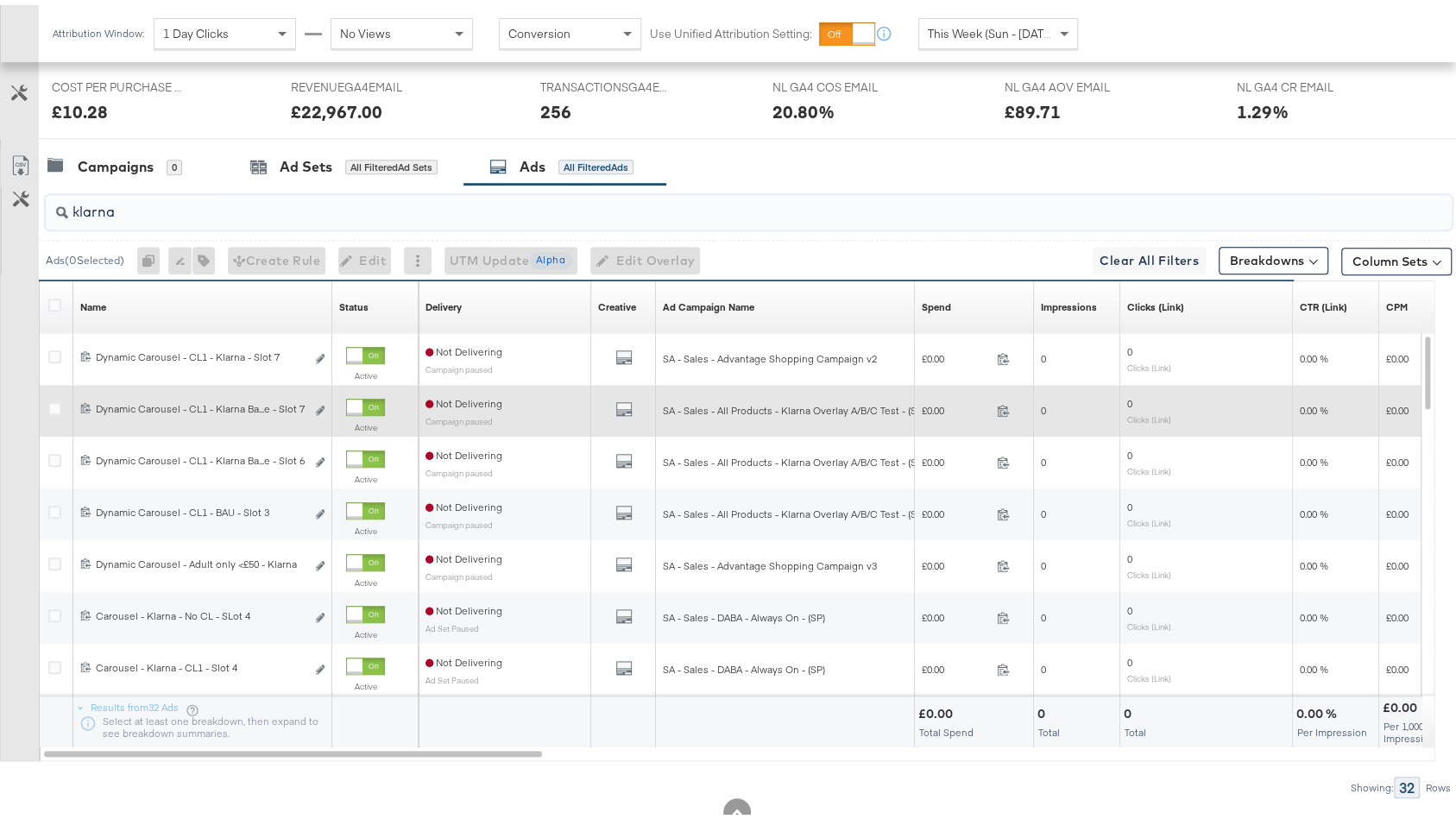
scroll to position [758, 0]
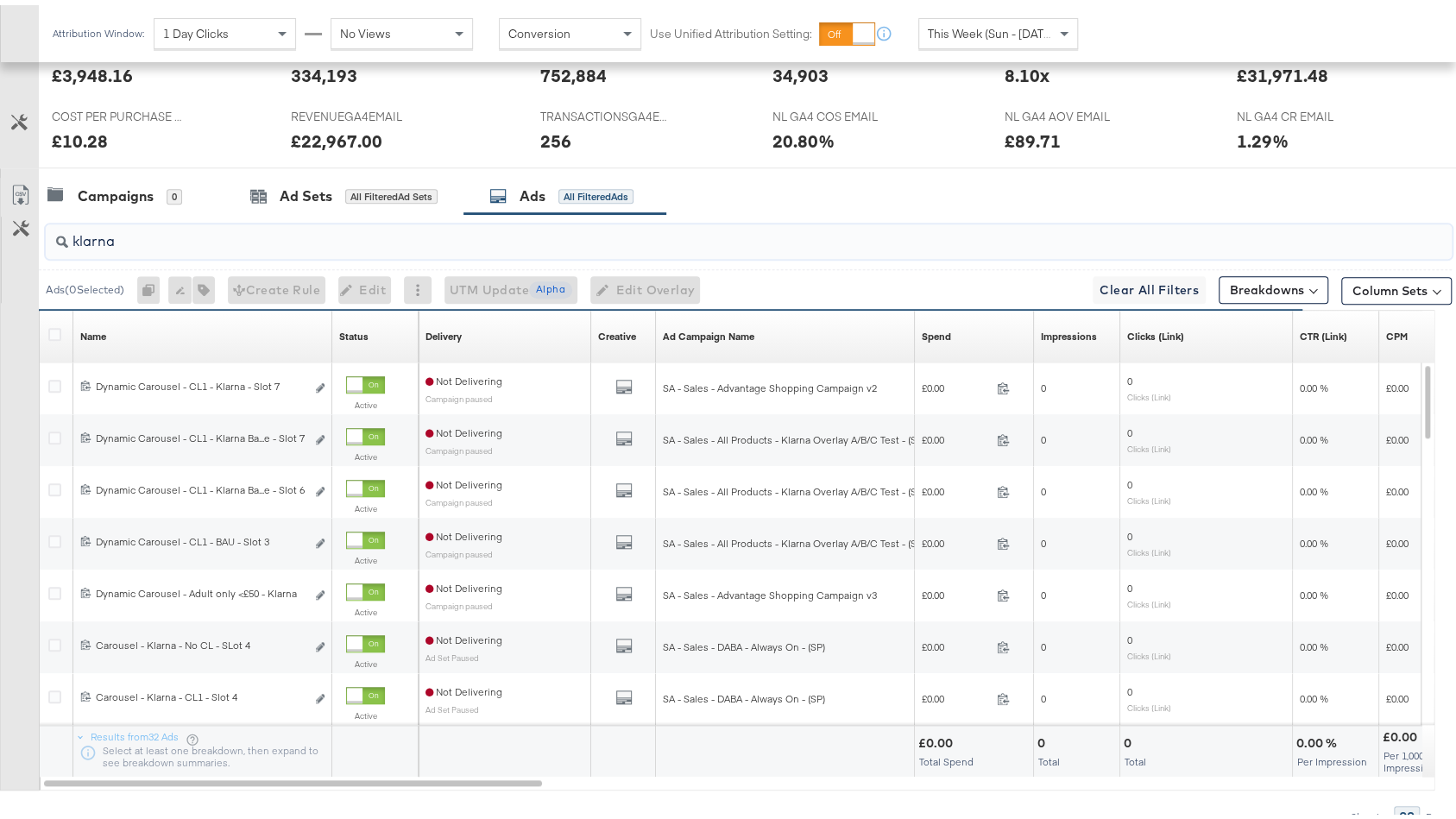
type input "klarna"
click at [985, 328] on div "Spend Sorting Unavailable" at bounding box center [974, 331] width 119 height 28
click at [959, 327] on div "Spend Sorting Unavailable" at bounding box center [974, 331] width 119 height 28
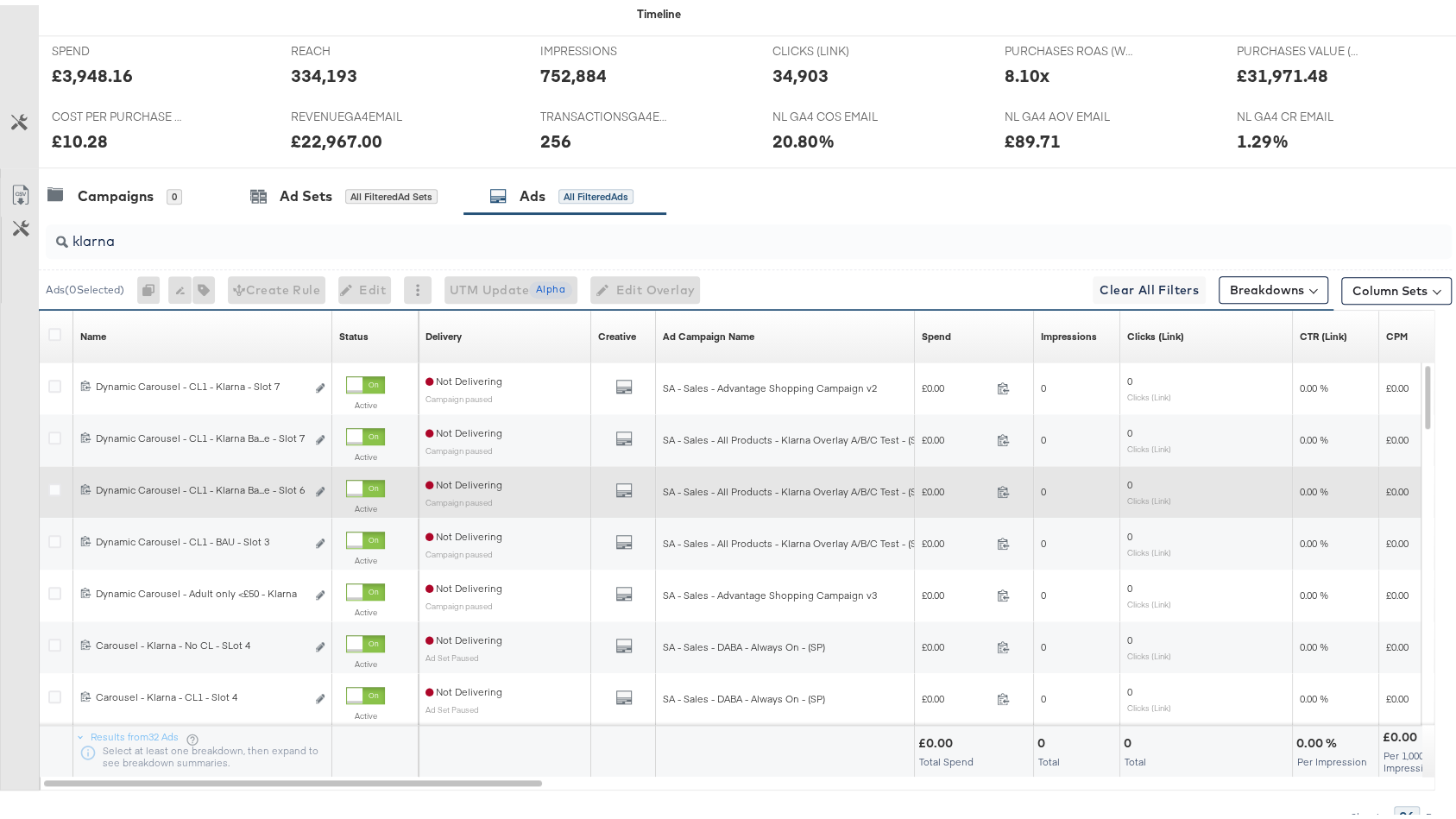
scroll to position [4, 0]
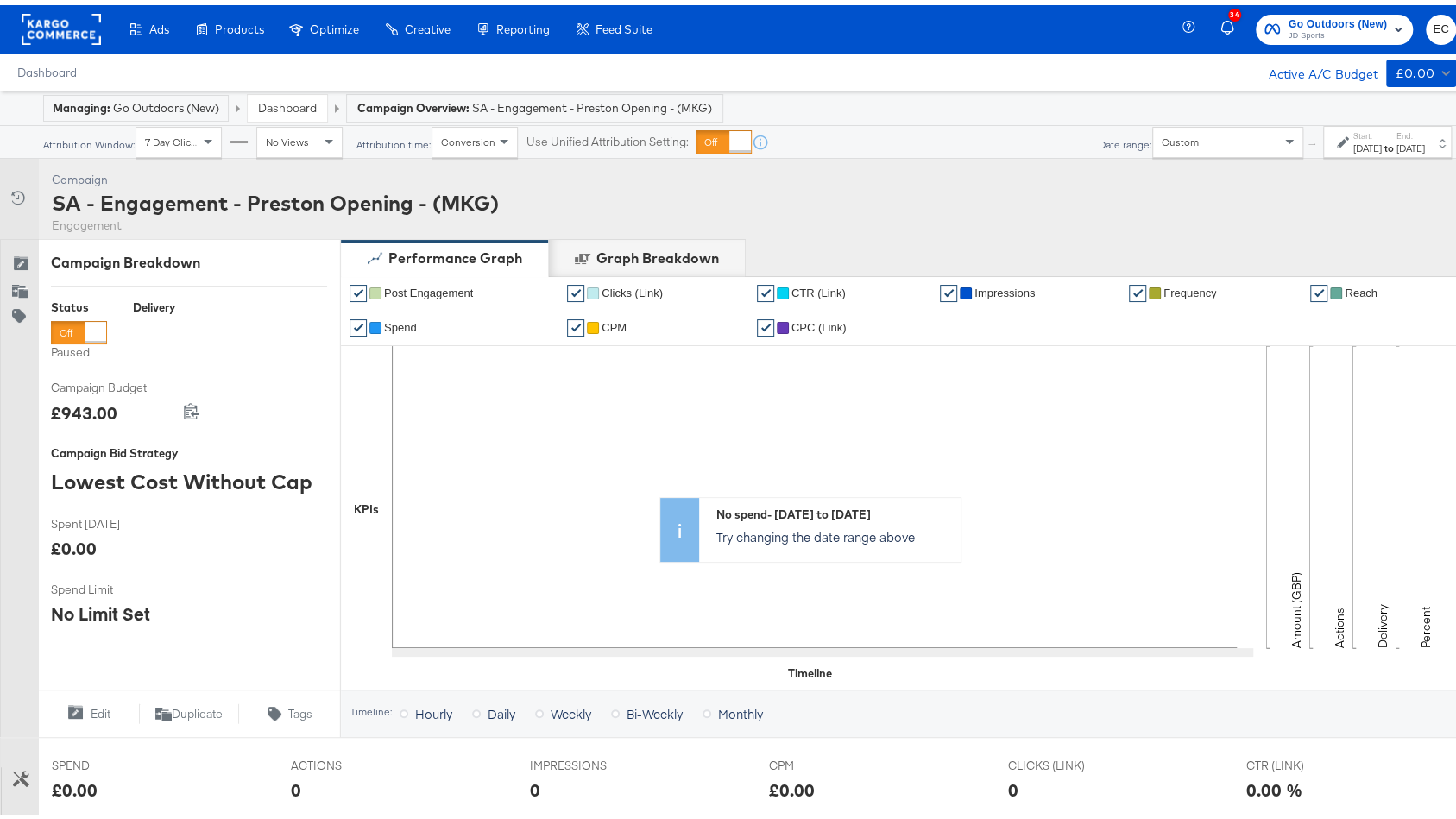
scroll to position [586, 0]
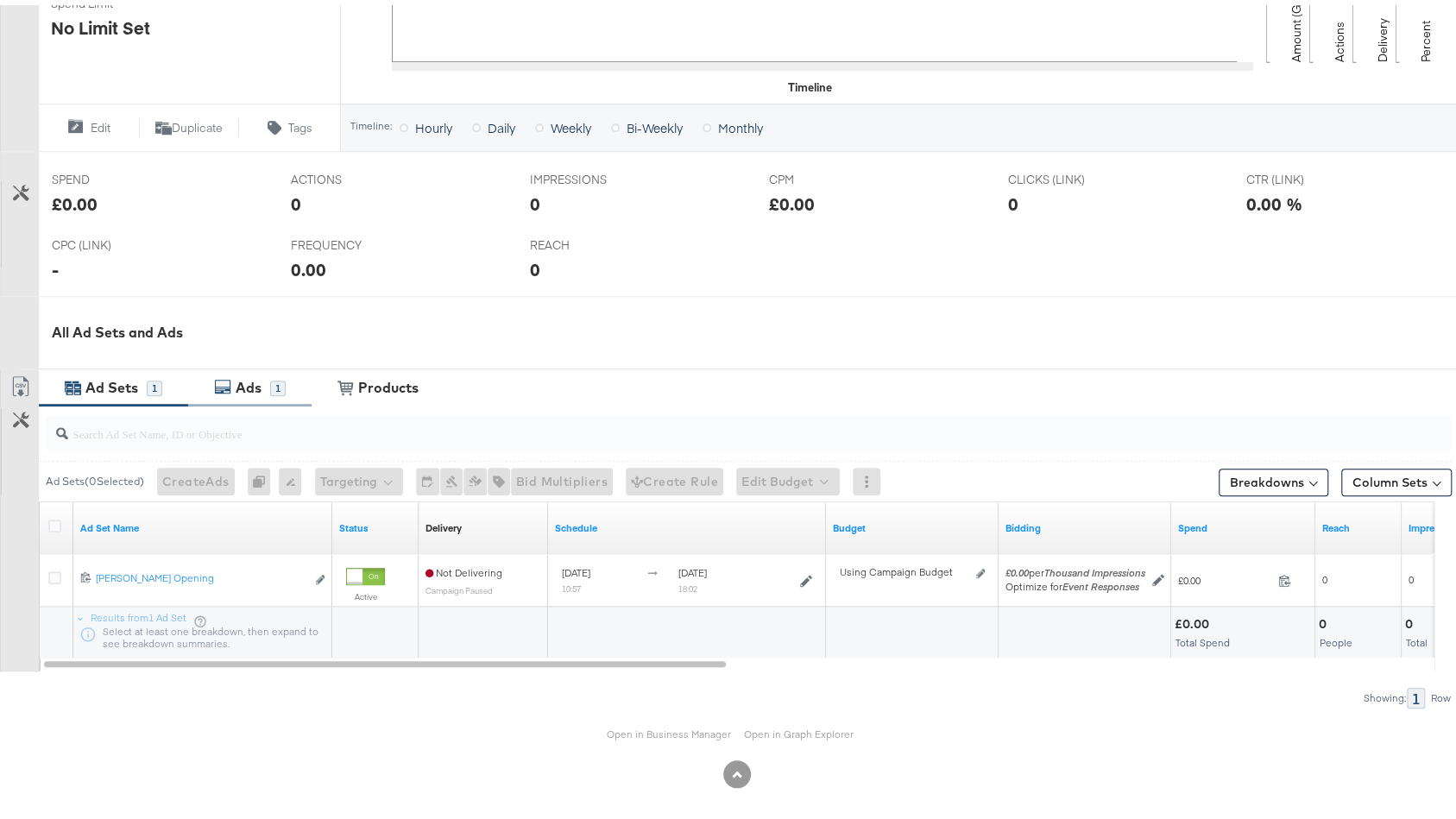
click at [258, 391] on div "Ads 1" at bounding box center [249, 383] width 123 height 37
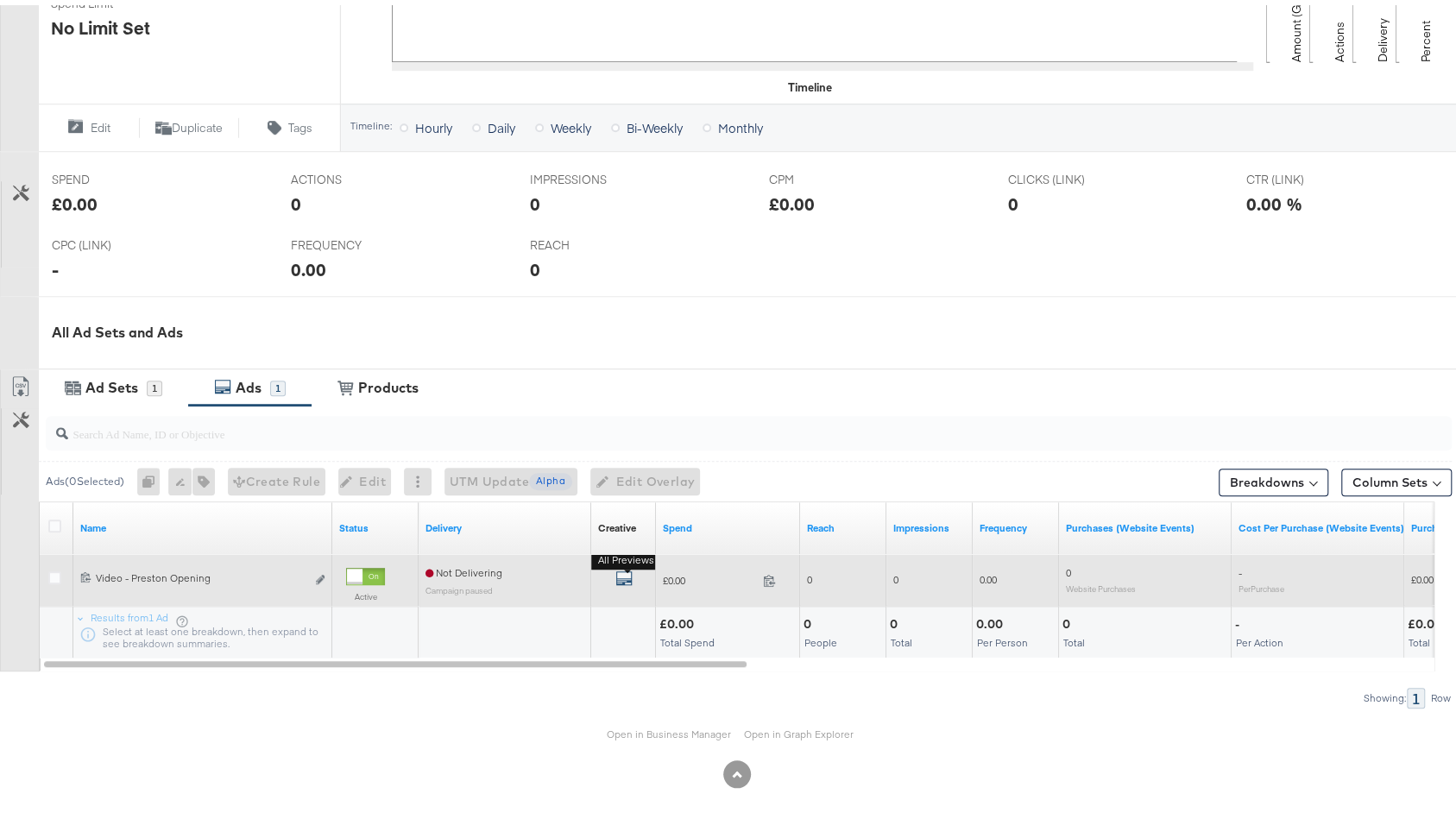
click at [629, 574] on icon "default" at bounding box center [623, 573] width 17 height 17
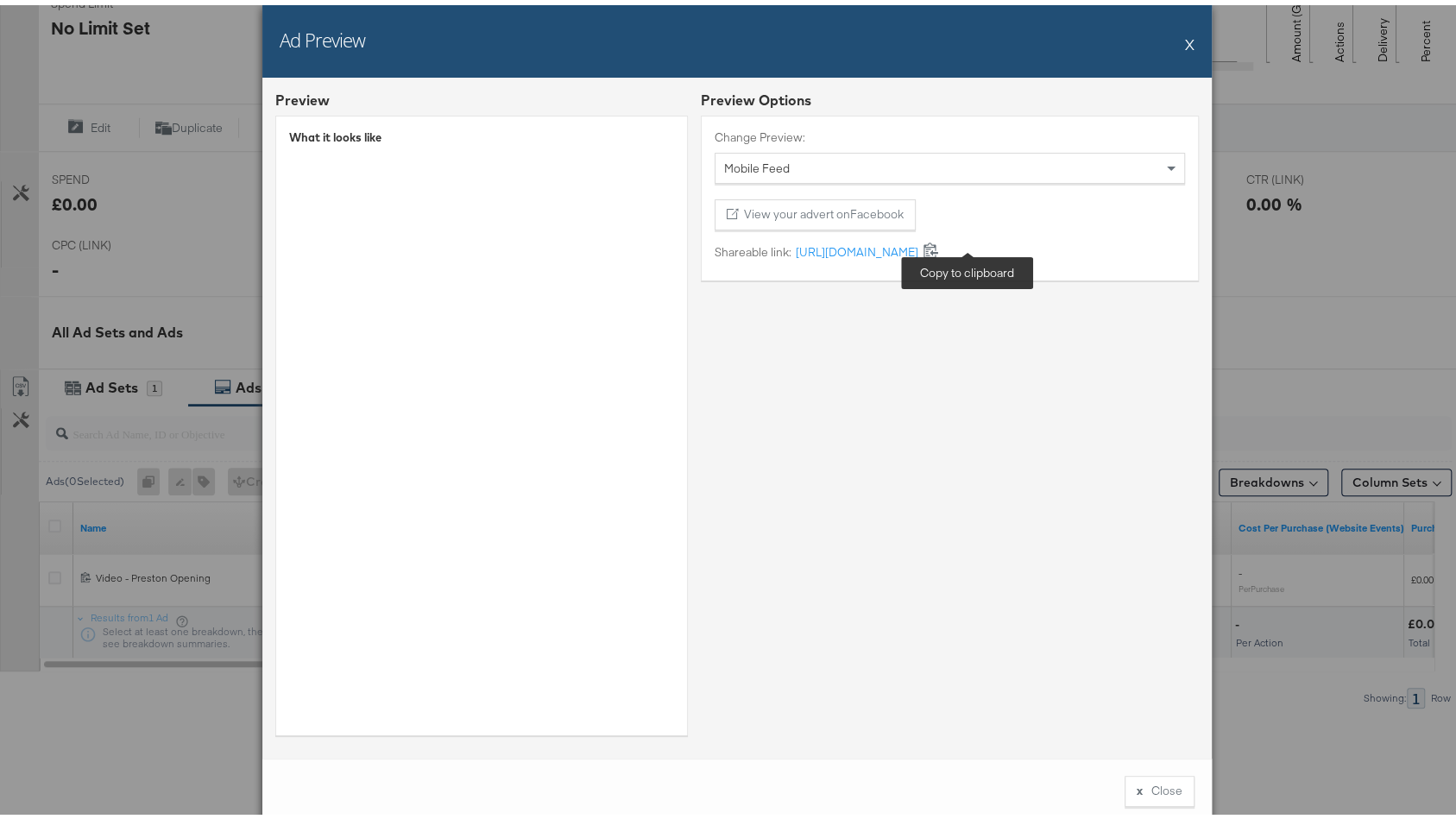
click at [939, 243] on icon at bounding box center [930, 244] width 16 height 16
click at [1185, 36] on button "X" at bounding box center [1190, 38] width 10 height 35
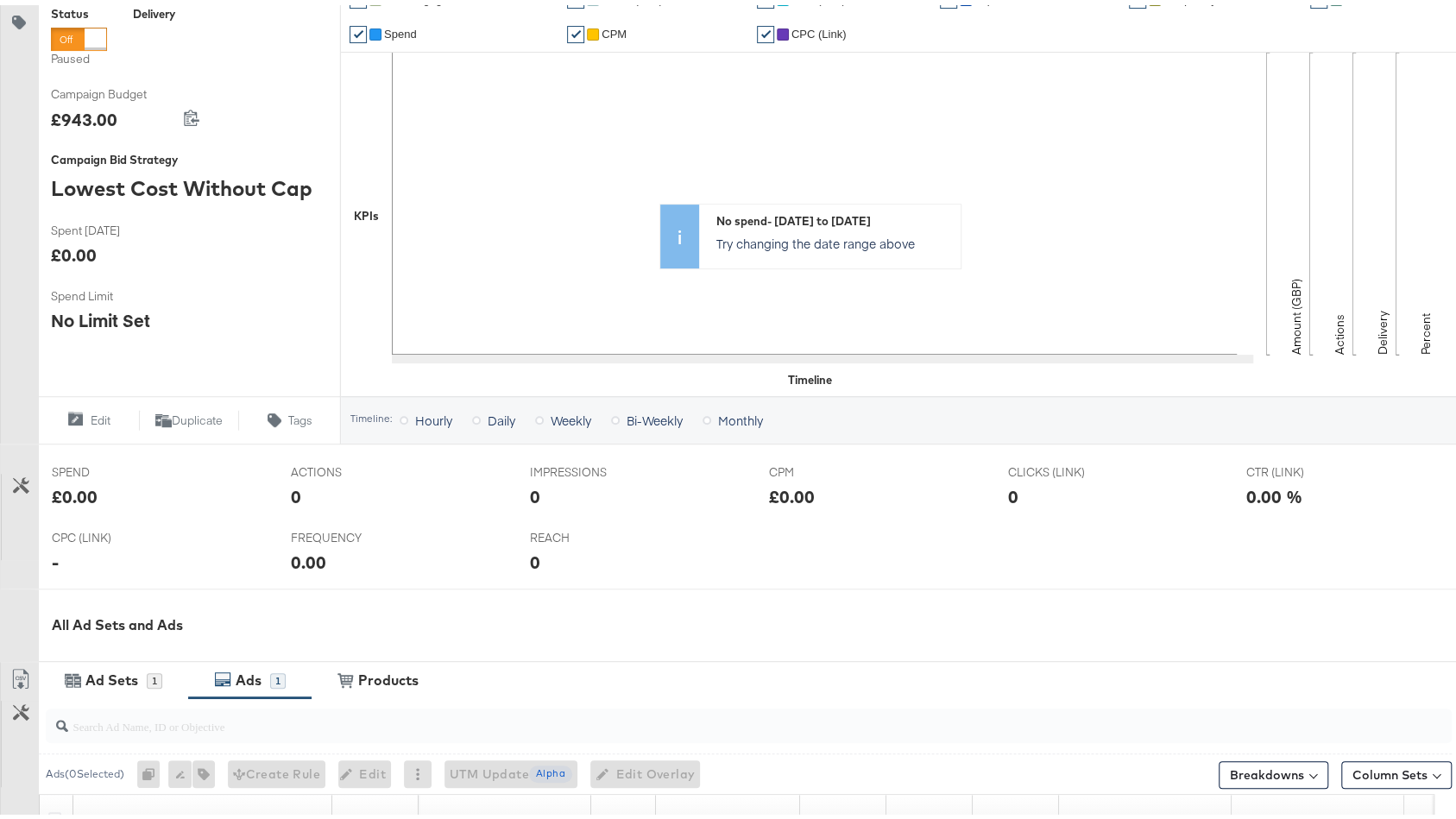
scroll to position [0, 0]
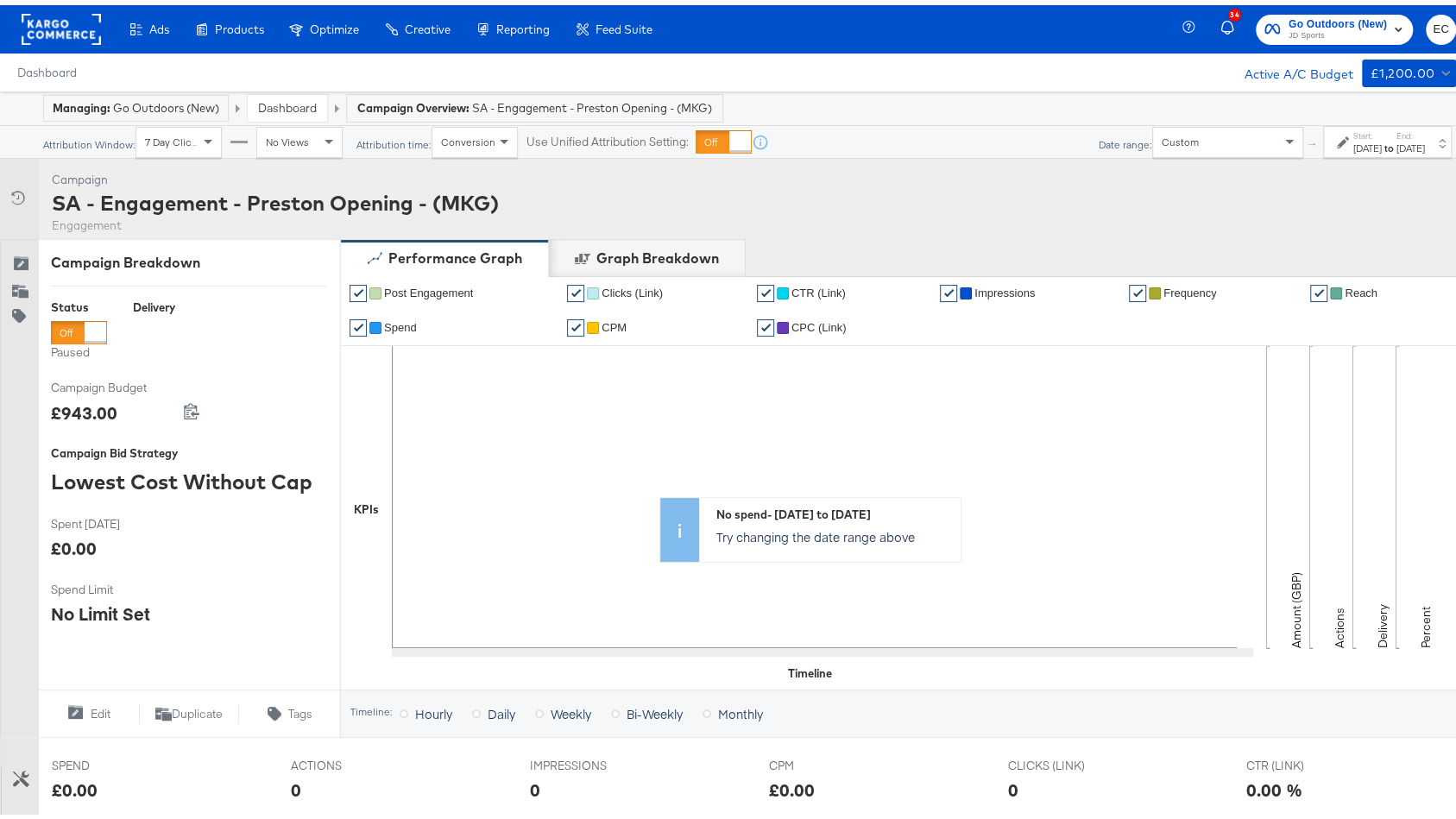
click at [72, 413] on div "£943.00" at bounding box center [83, 408] width 67 height 25
copy div "943.00"
click at [206, 371] on div "Campaign Breakdown Status Paused Delivery Campaign Budget Campaign Budget £943.…" at bounding box center [189, 482] width 302 height 498
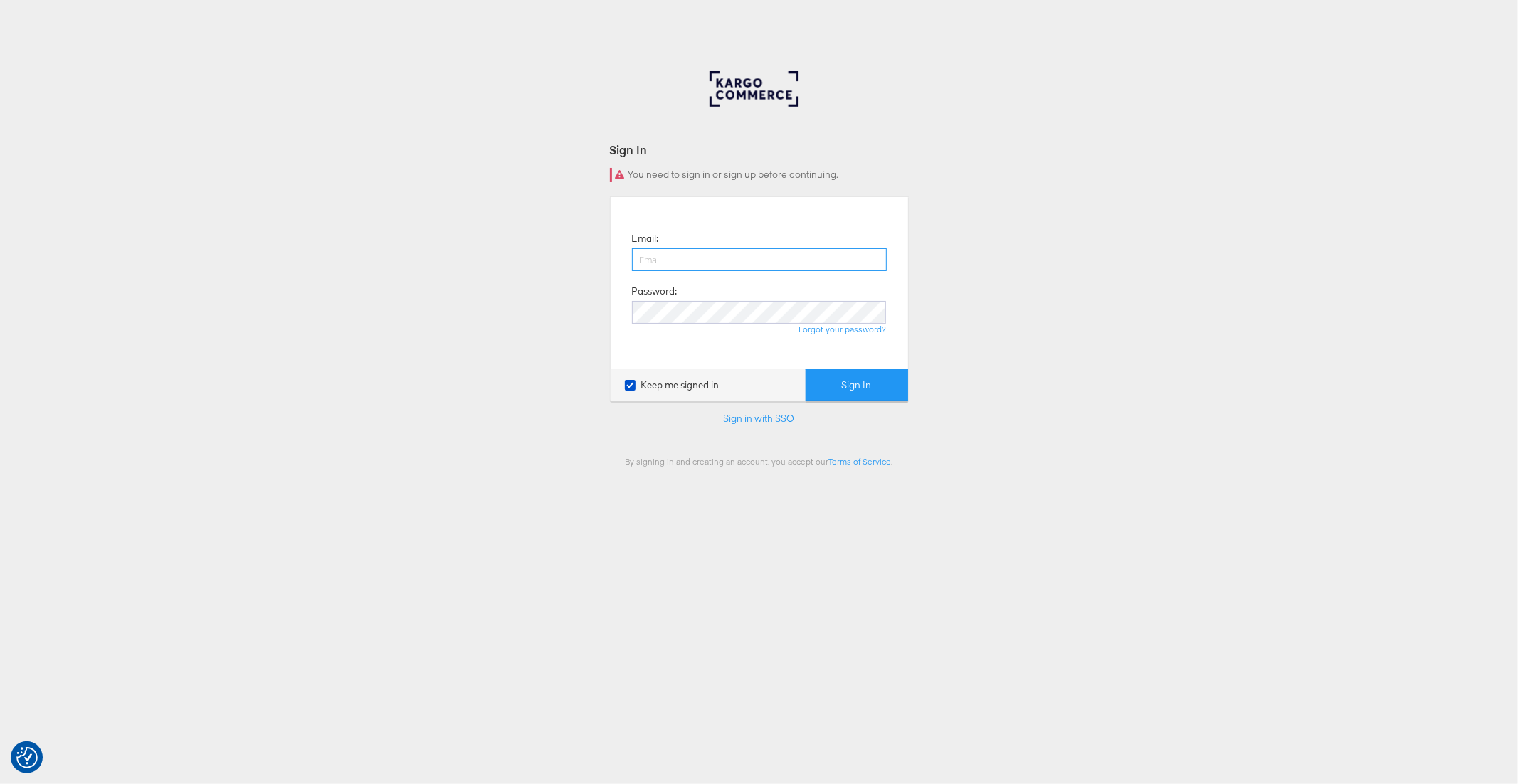
click at [689, 269] on input "email" at bounding box center [759, 259] width 255 height 23
type input "[PERSON_NAME][EMAIL_ADDRESS][PERSON_NAME][DOMAIN_NAME]"
click at [805, 369] on button "Sign In" at bounding box center [857, 385] width 103 height 32
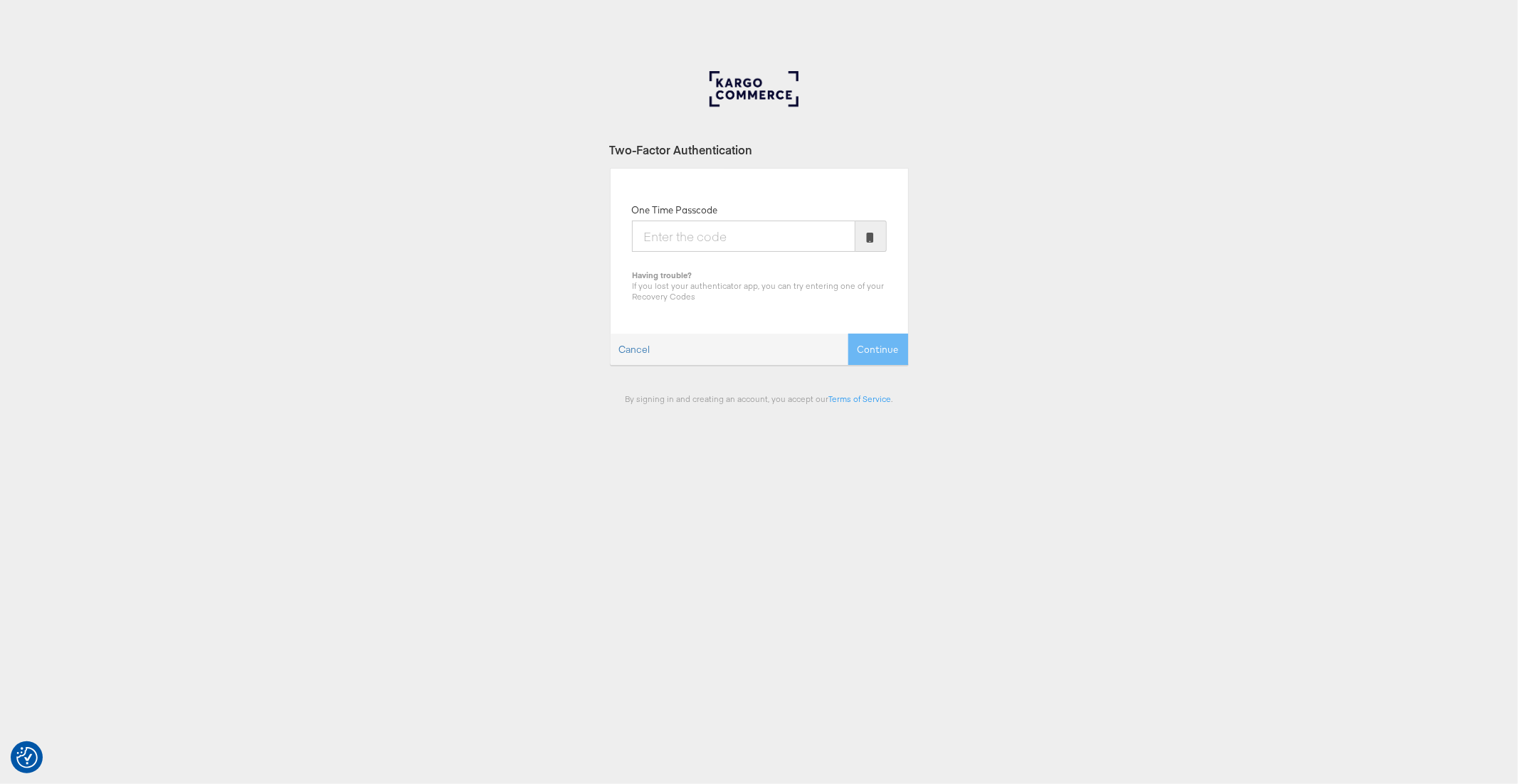
click at [704, 239] on input "One Time Passcode" at bounding box center [743, 236] width 223 height 31
type input "440542"
click at [849, 334] on button "Continue" at bounding box center [879, 350] width 60 height 32
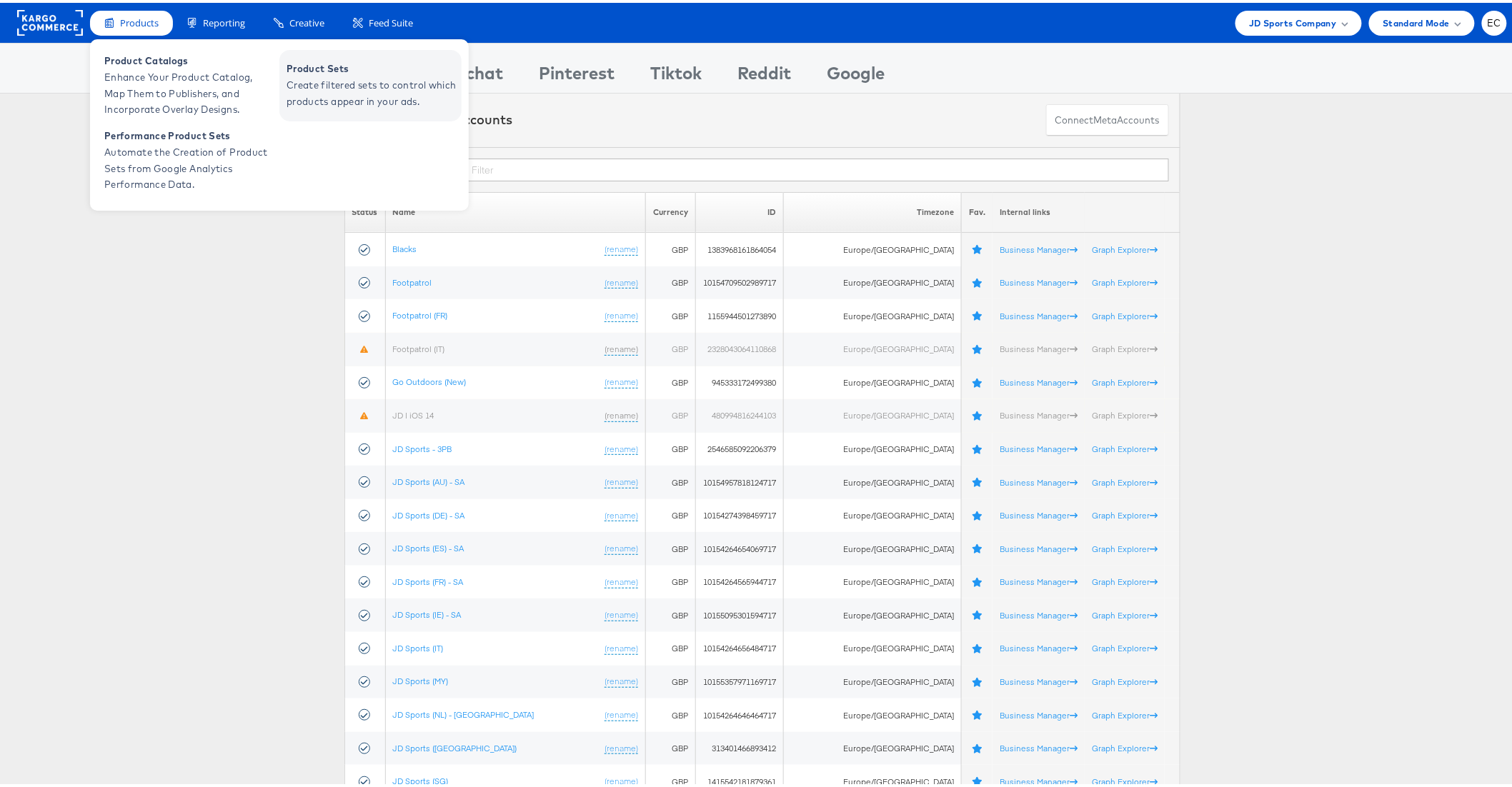
click at [293, 93] on span "Create filtered sets to control which products appear in your ads." at bounding box center [372, 90] width 171 height 33
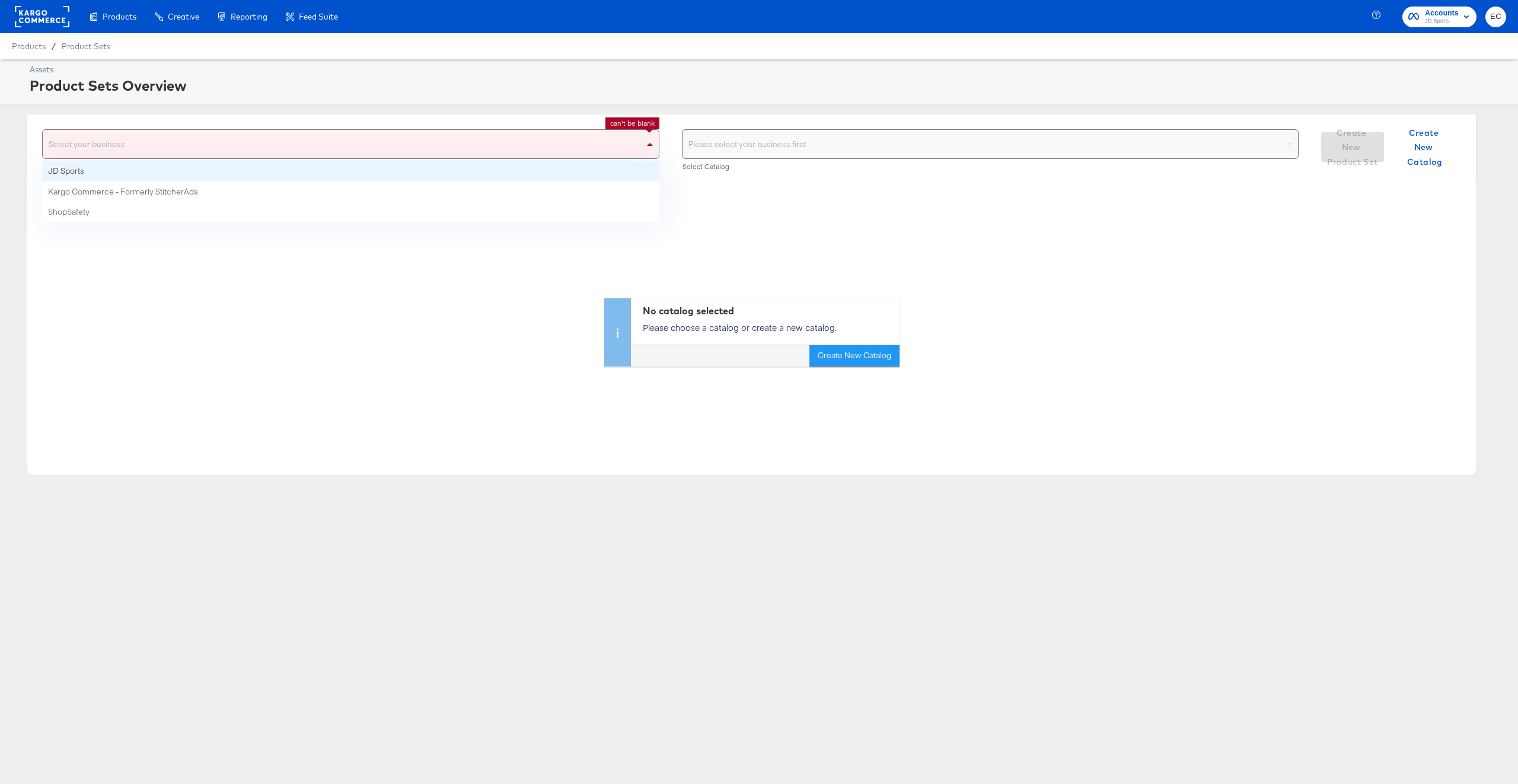
click at [284, 145] on div "Select your business" at bounding box center [351, 144] width 616 height 29
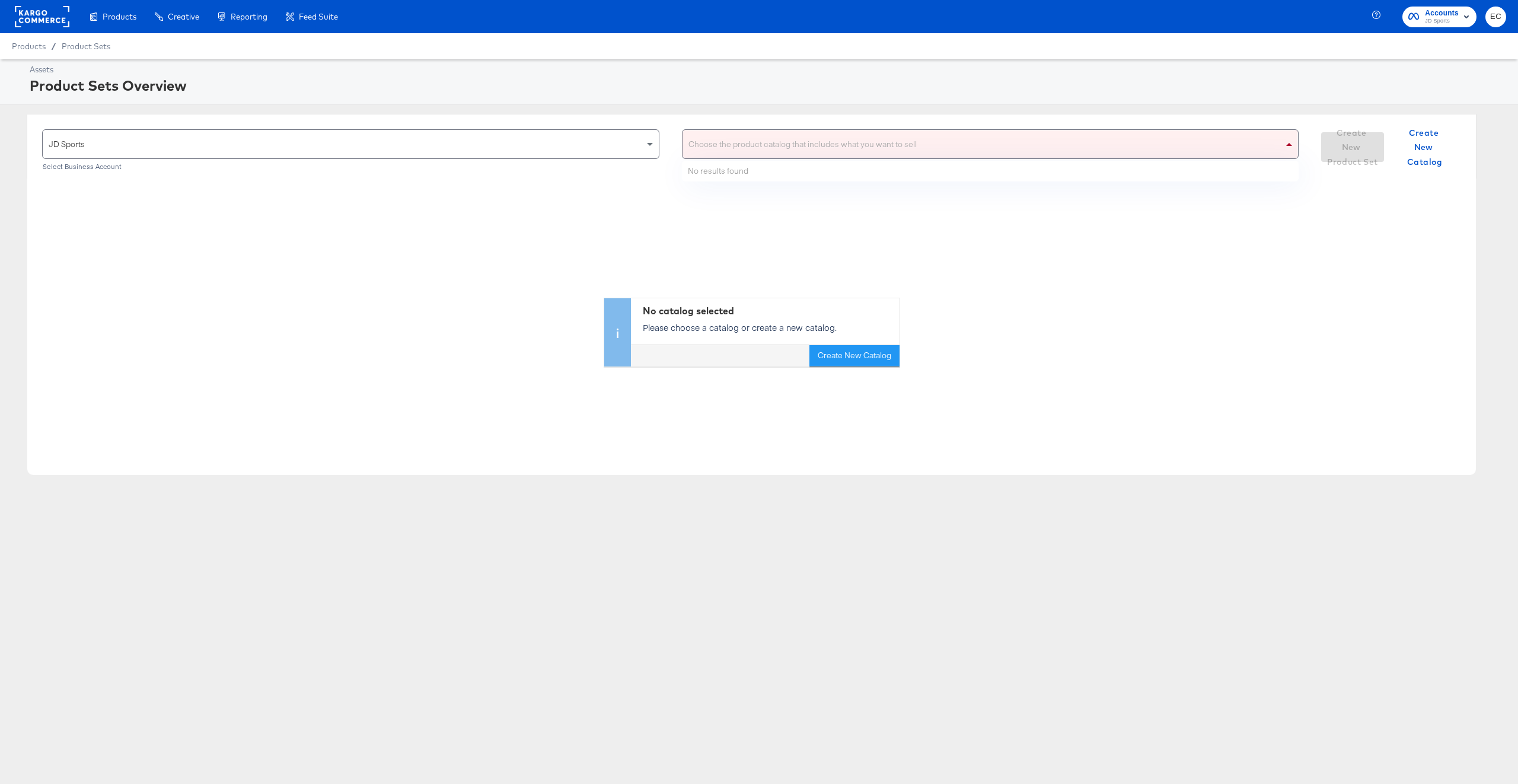
click at [711, 146] on div "Choose the product catalog that includes what you want to sell" at bounding box center [991, 144] width 616 height 29
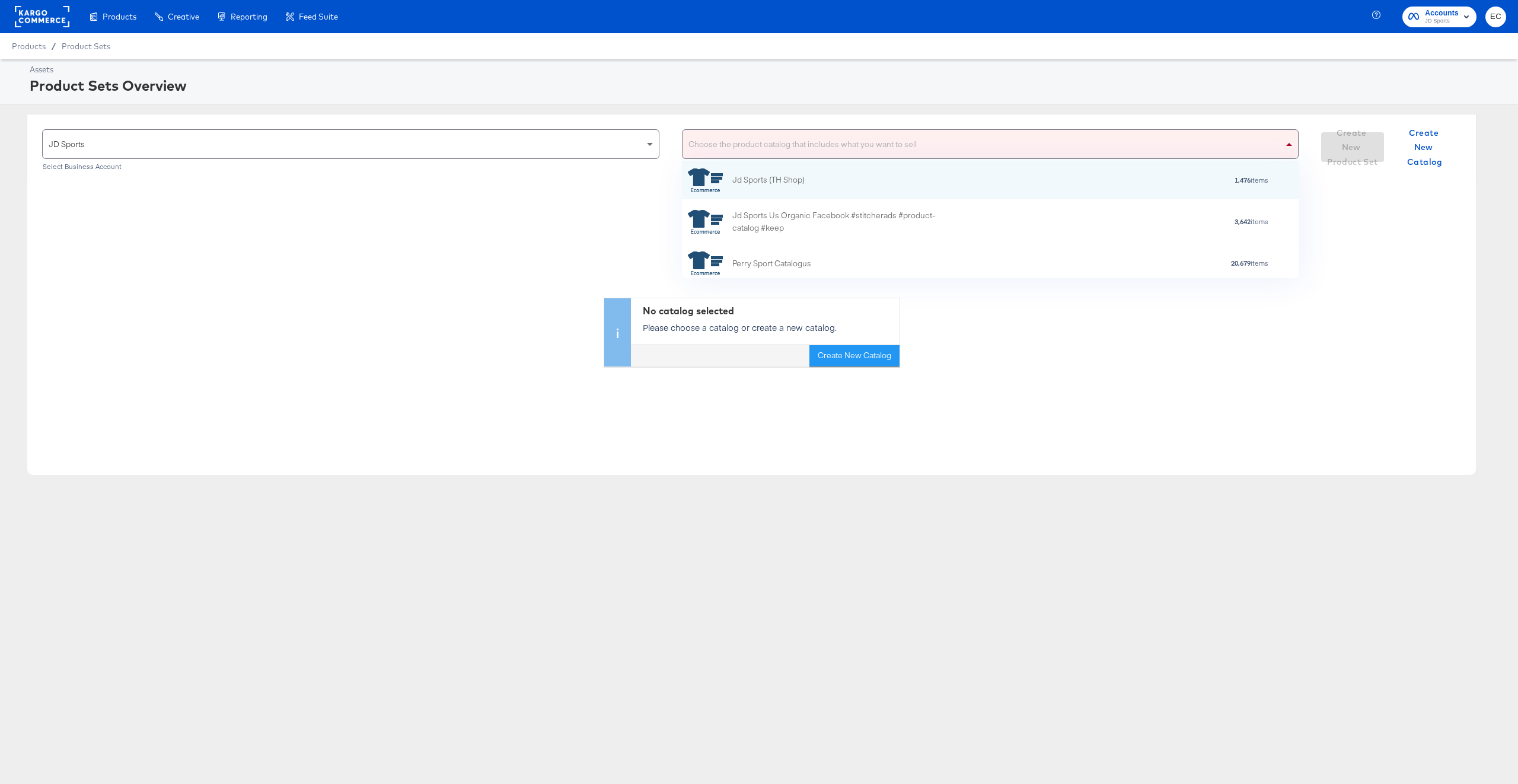
scroll to position [105, 605]
type input "nl"
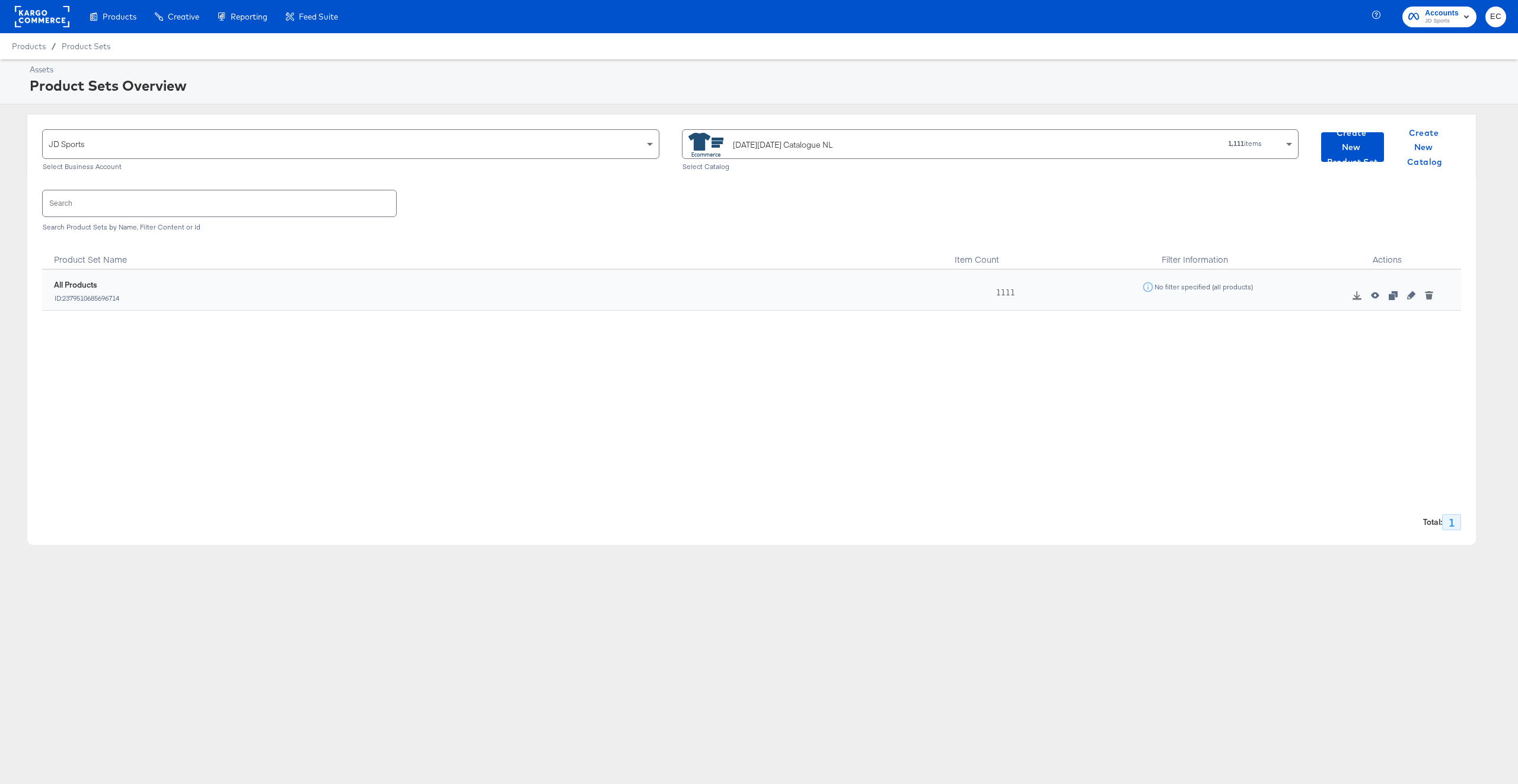
click at [813, 148] on div "Black Friday Catalogue NL" at bounding box center [782, 145] width 99 height 12
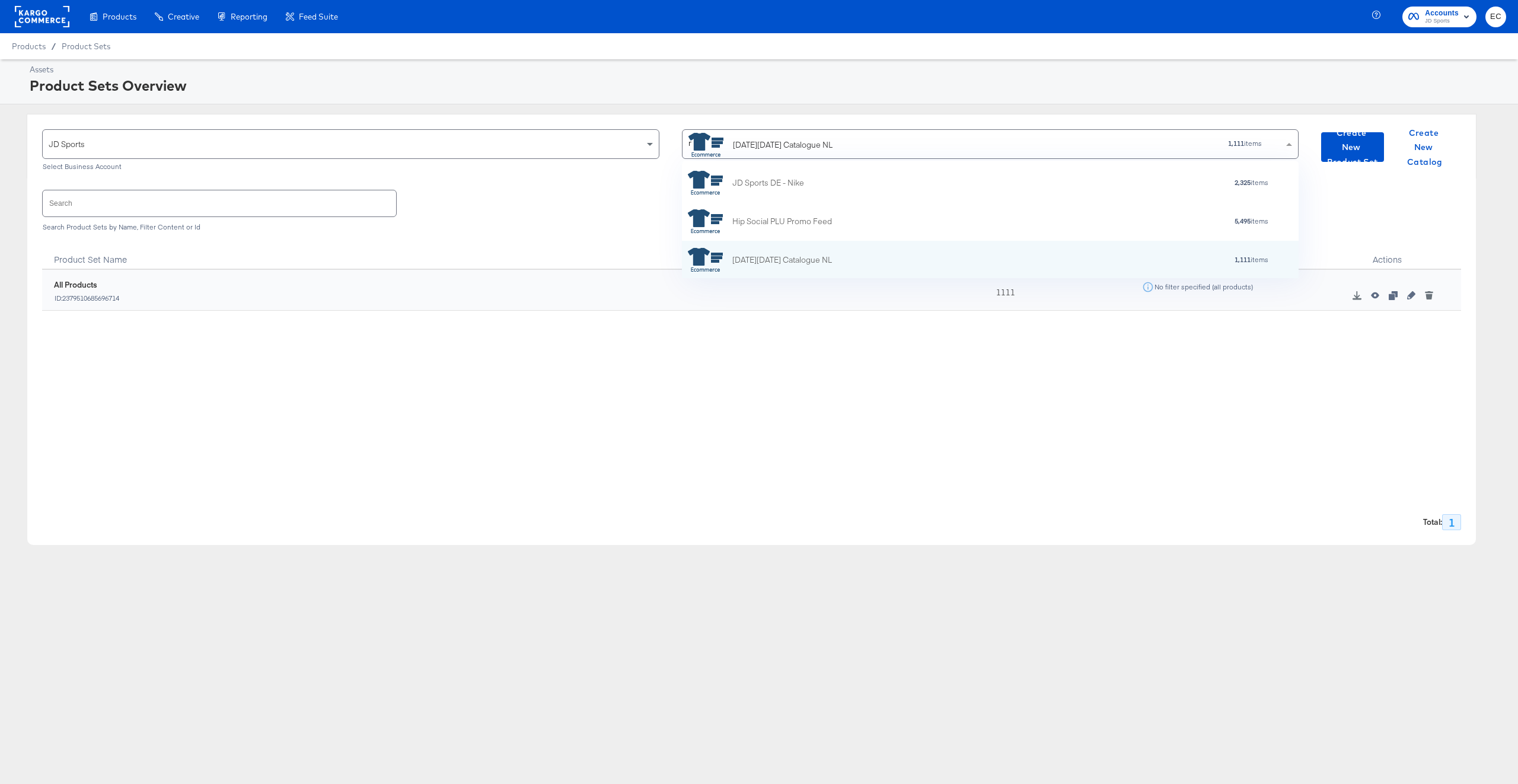
type input "nl"
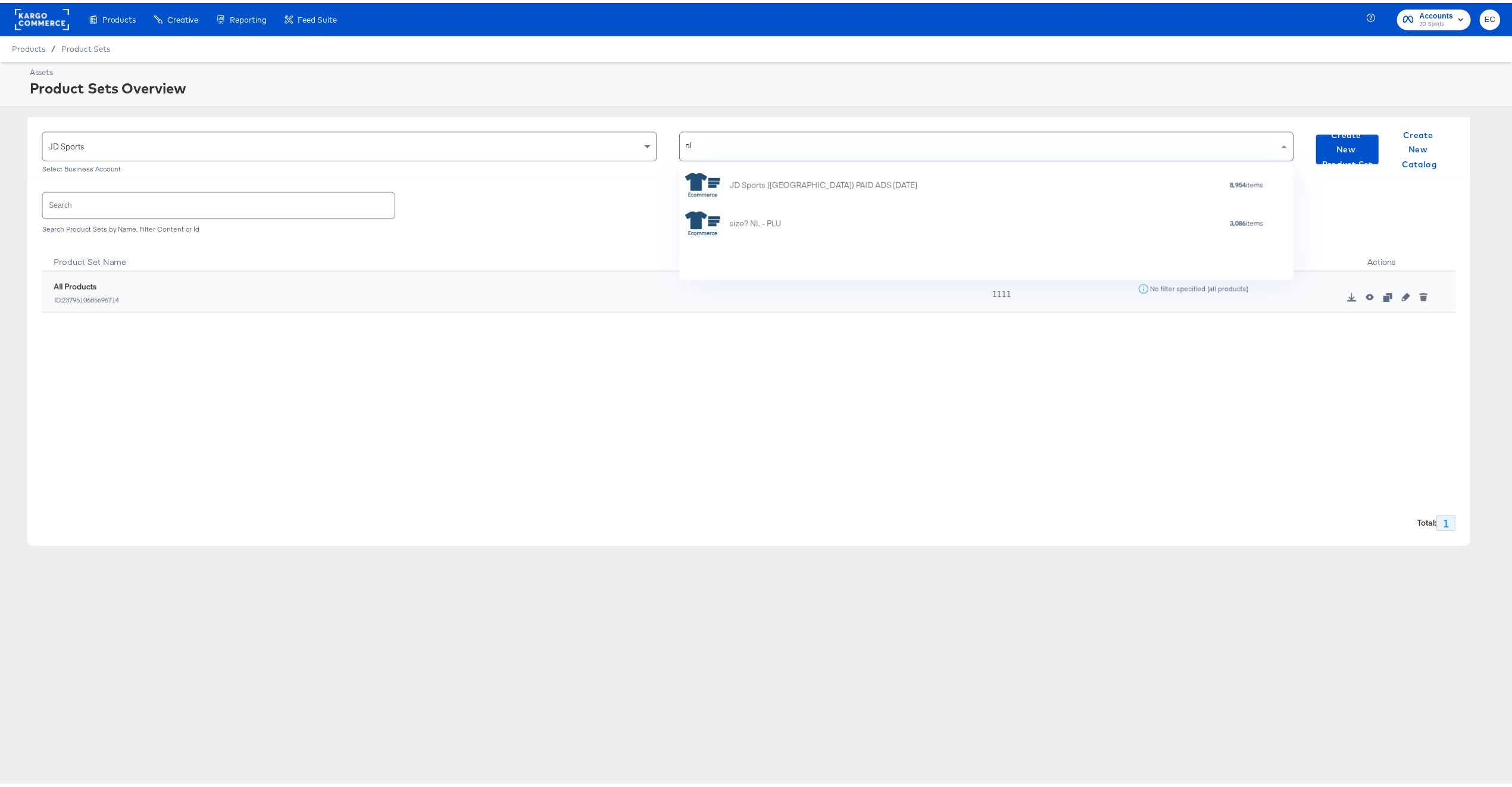
scroll to position [0, 0]
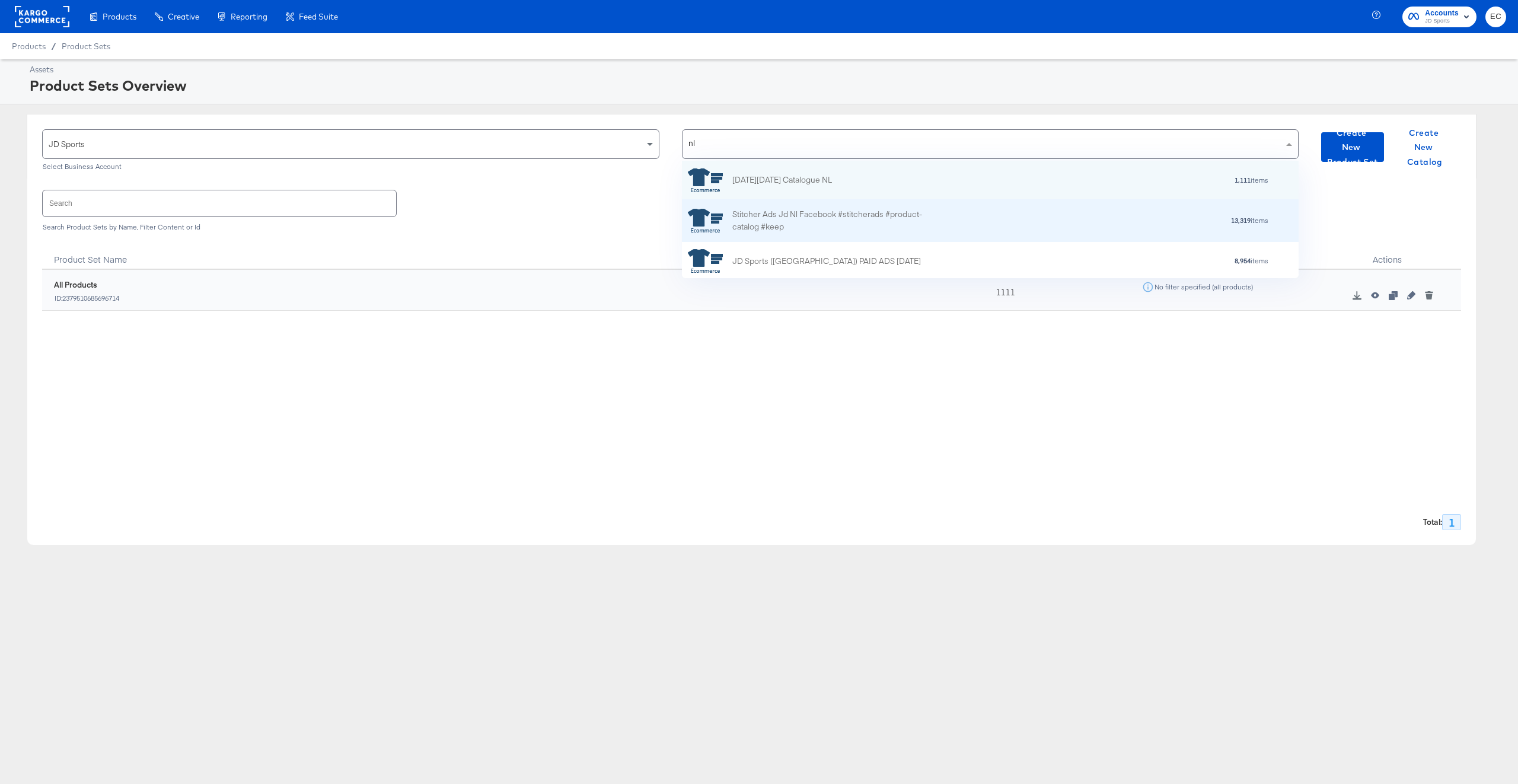
click at [913, 231] on div "Stitcher Ads Jd Nl Facebook #stitcherads #product-catalog #keep" at bounding box center [836, 220] width 207 height 25
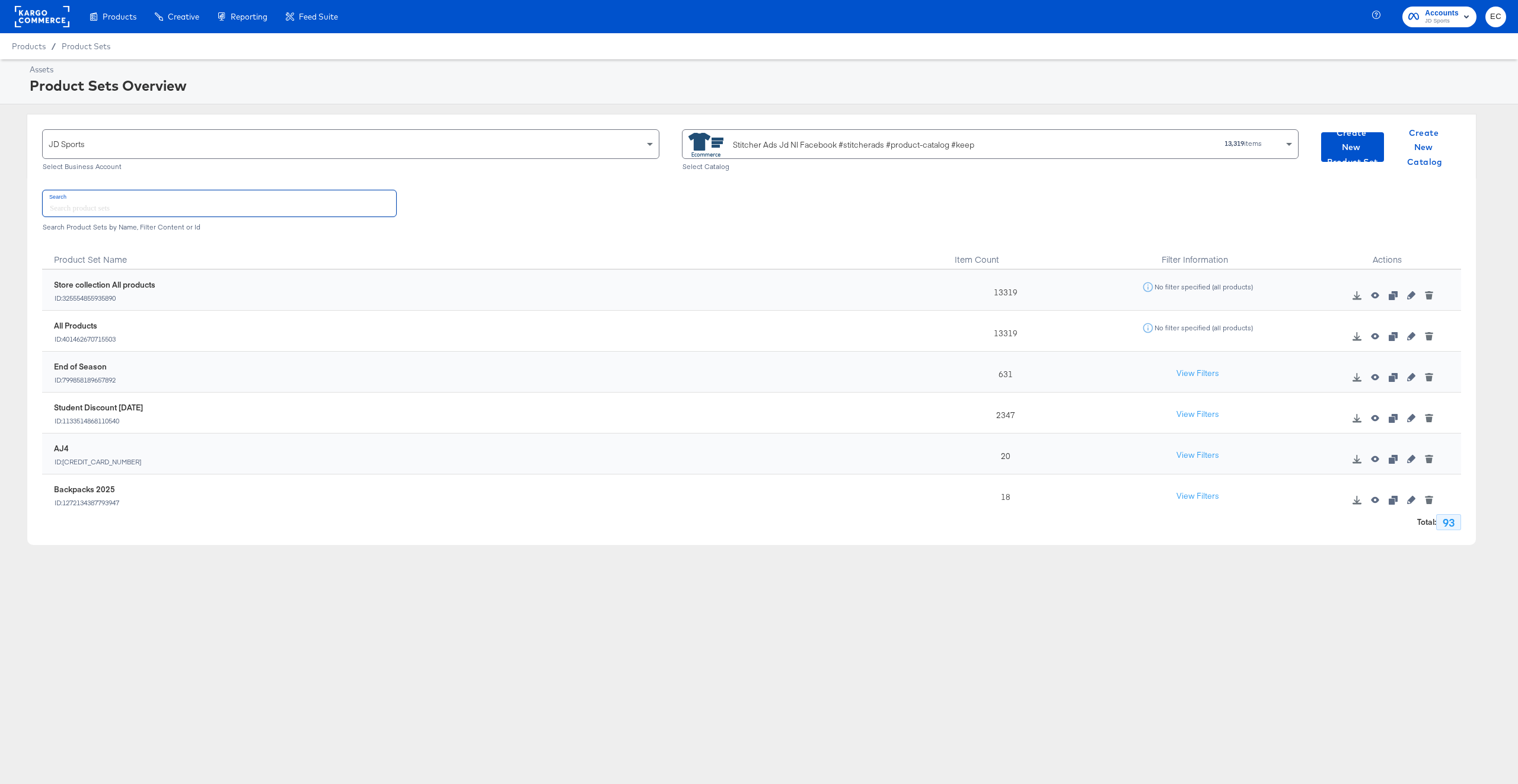
click at [221, 207] on input "text" at bounding box center [219, 203] width 353 height 26
click at [290, 235] on div "Search Search Product Sets by Name, Filter Content or Id" at bounding box center [752, 209] width 1419 height 61
click at [1389, 381] on icon "button" at bounding box center [1393, 377] width 9 height 9
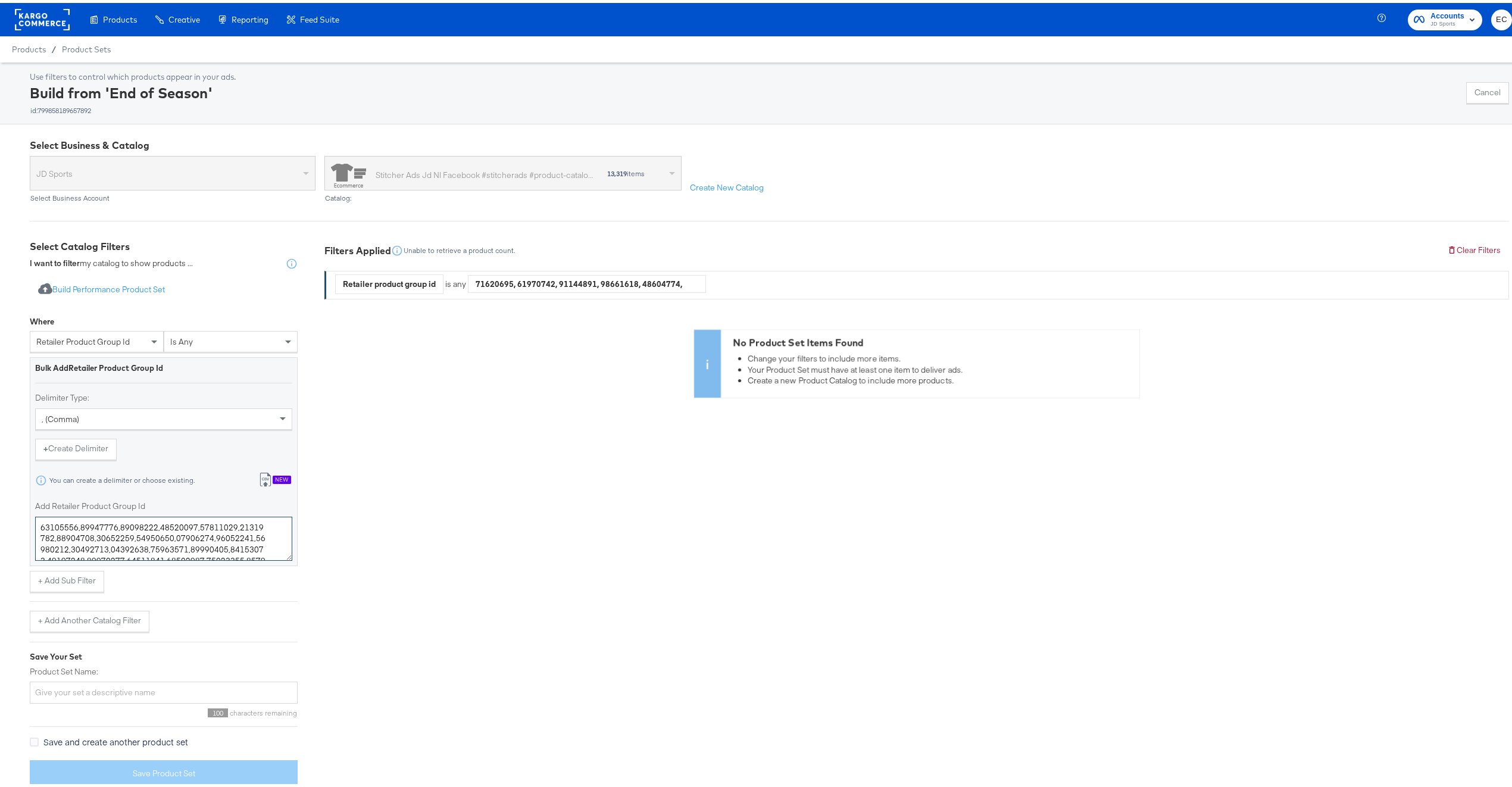
click at [144, 539] on textarea "Add Retailer Product Group Id" at bounding box center [164, 536] width 257 height 44
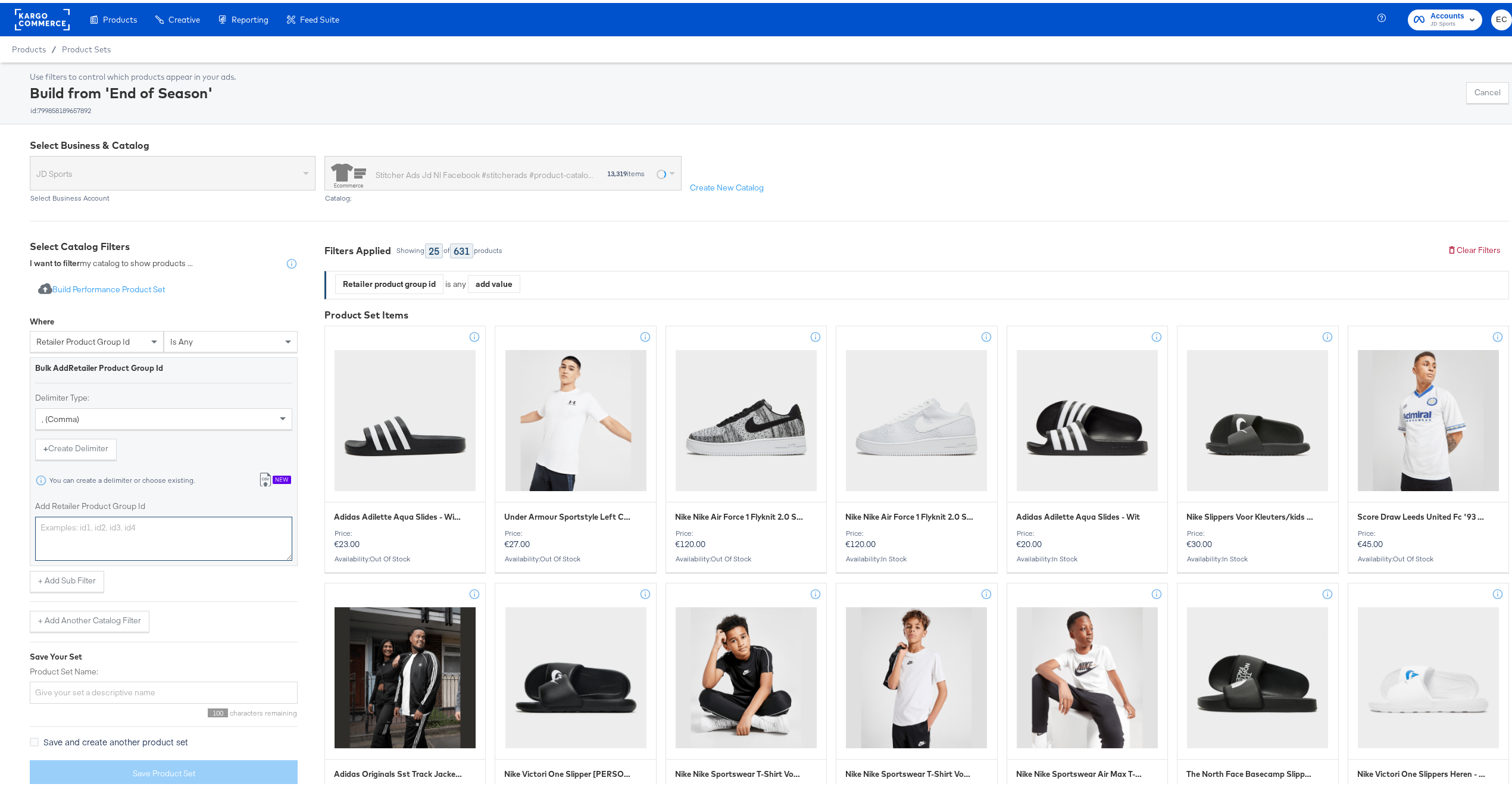
click at [187, 533] on textarea "Add Retailer Product Group Id" at bounding box center [164, 536] width 257 height 44
paste textarea "19699117,19621197,19700377,19630667,19200539,19700161,19671485,19672545,1970480…"
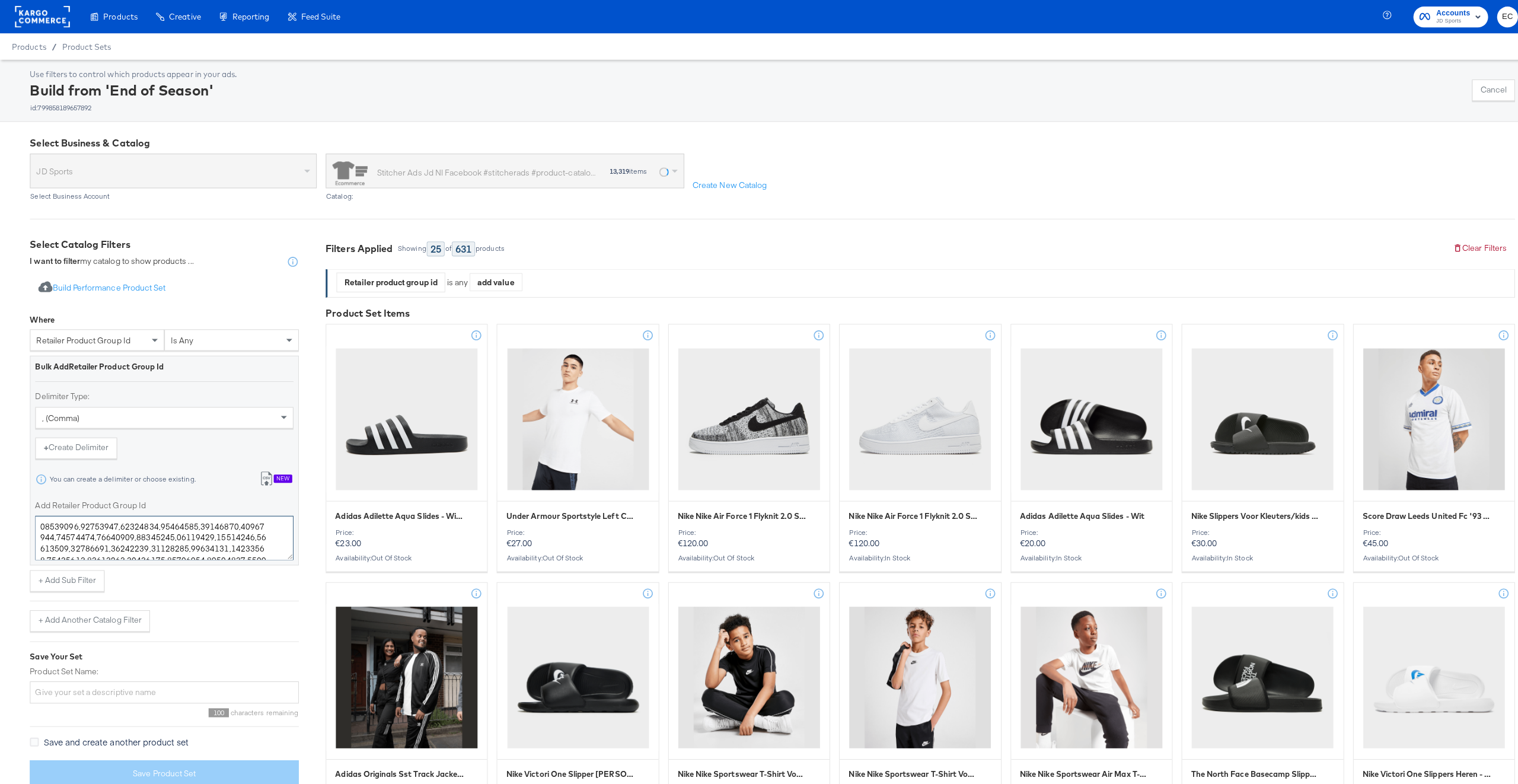
scroll to position [623, 0]
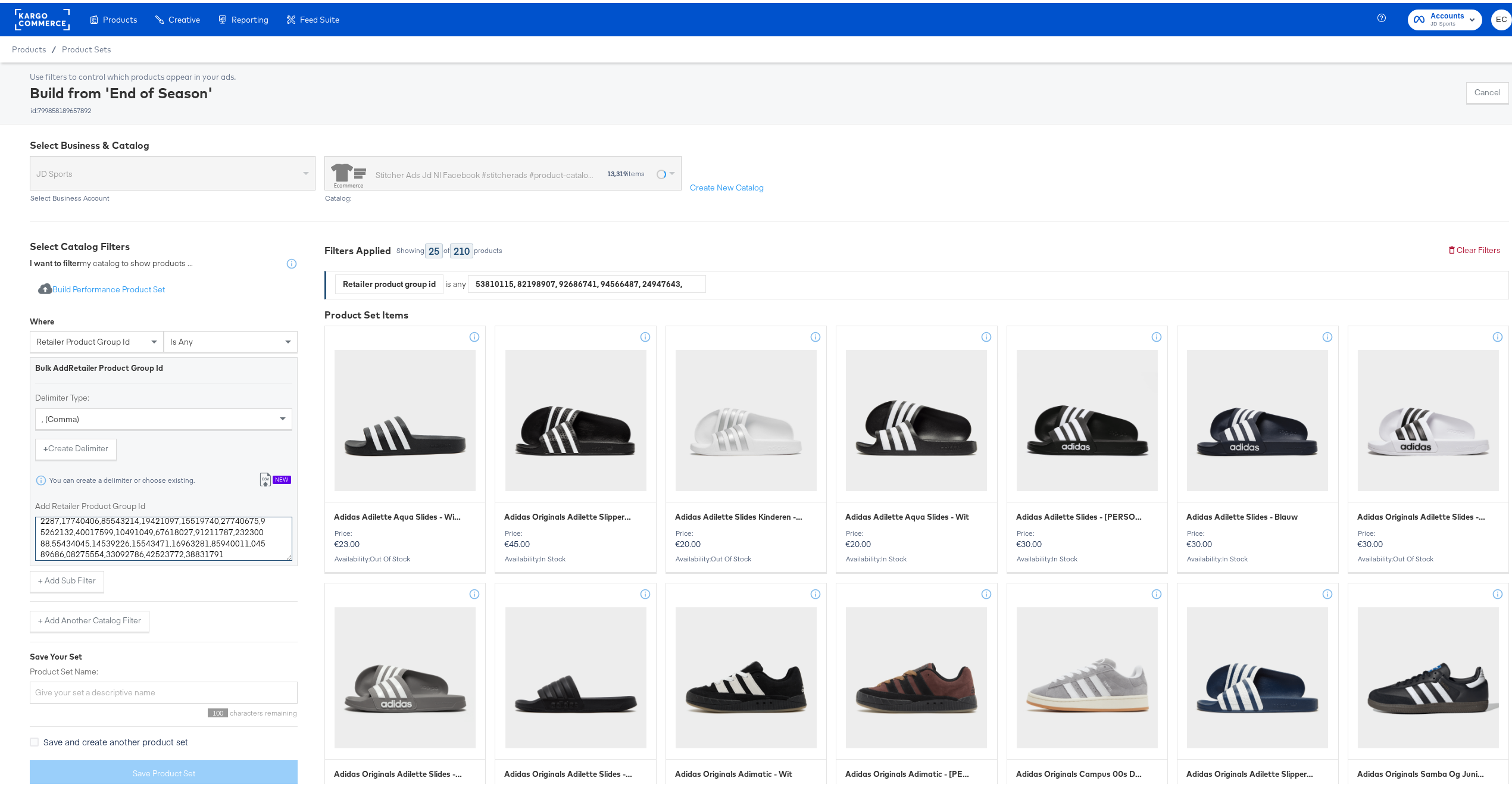
type textarea "19699117,19621197,19700377,19630667,19200539,19700161,19671485,19672545,1970480…"
click at [183, 692] on input "Product Set Name:" at bounding box center [164, 690] width 268 height 22
type input "Adi 40% Off"
click at [260, 776] on button "Save Product Set" at bounding box center [164, 770] width 268 height 27
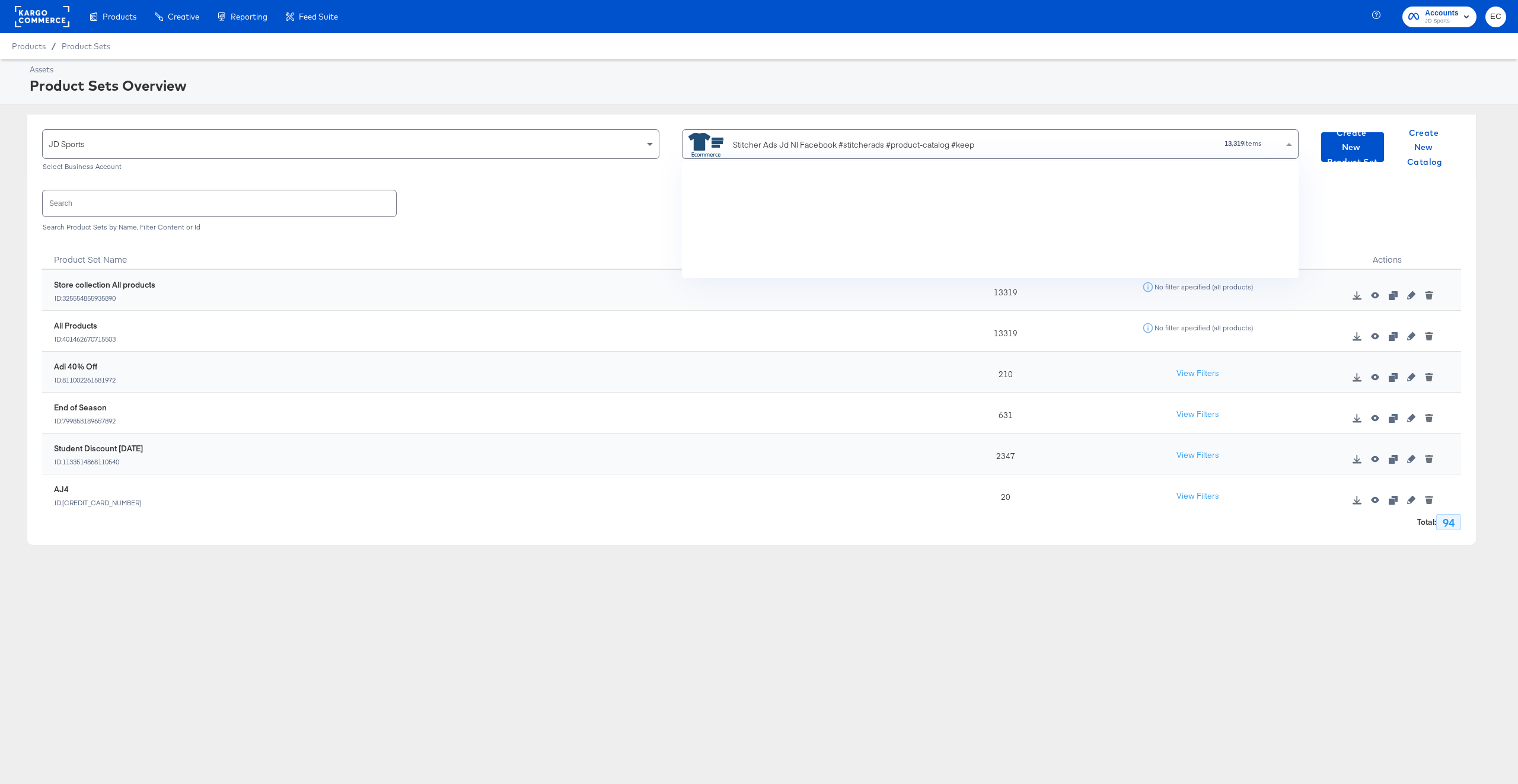
click at [802, 135] on div "Stitcher Ads Jd Nl Facebook #stitcherads #product-catalog #keep" at bounding box center [891, 145] width 406 height 24
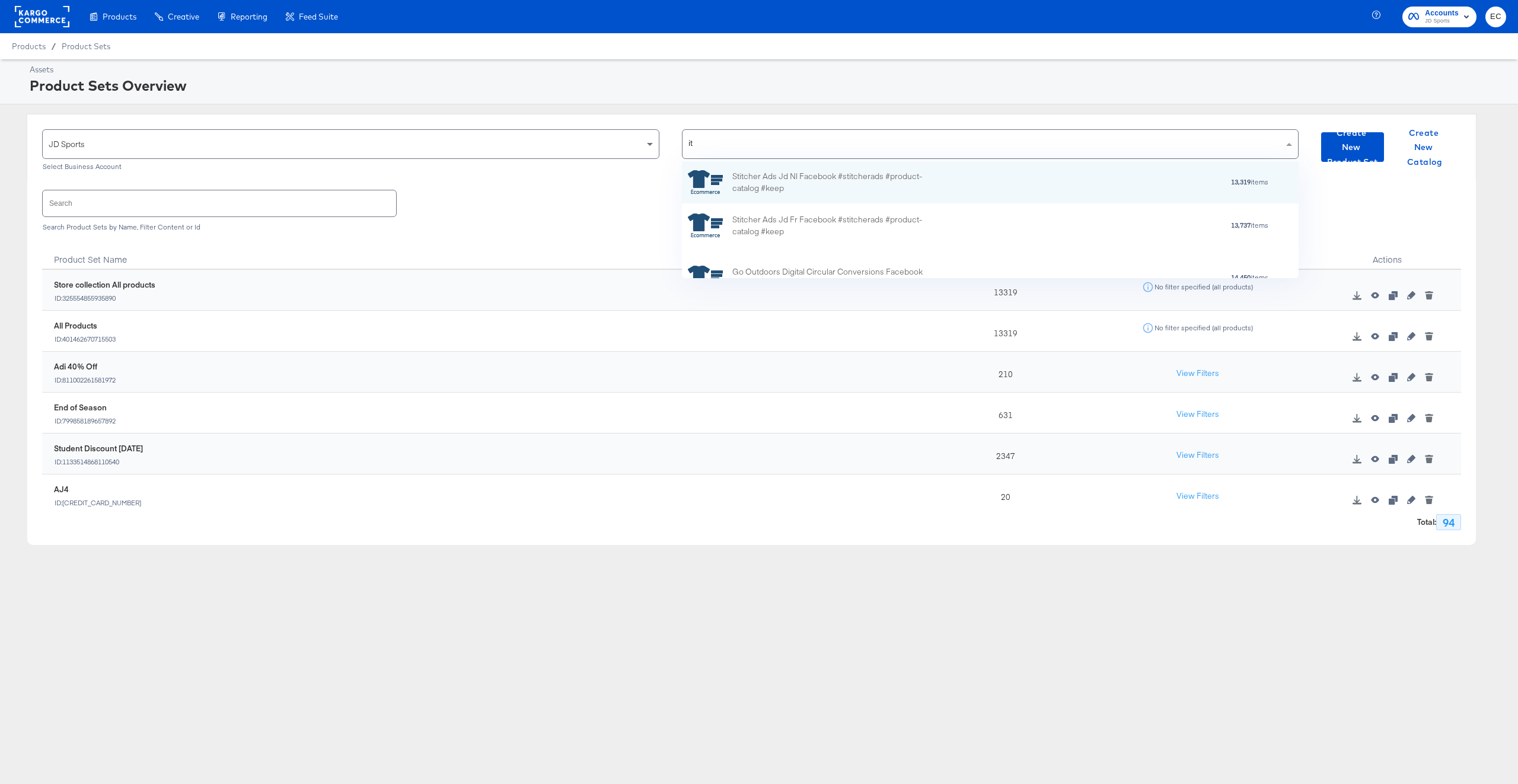
type input "it)"
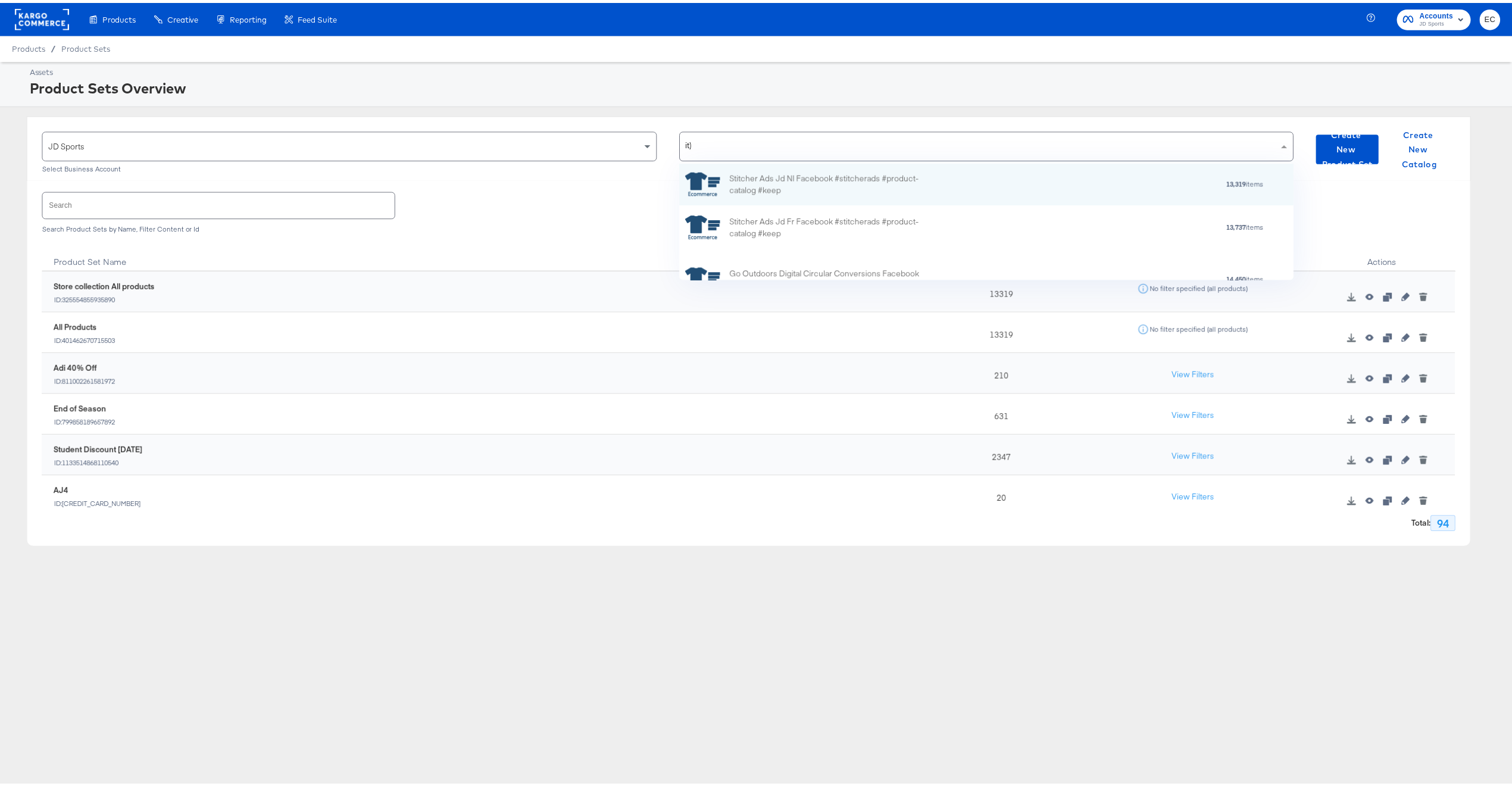
scroll to position [12, 12]
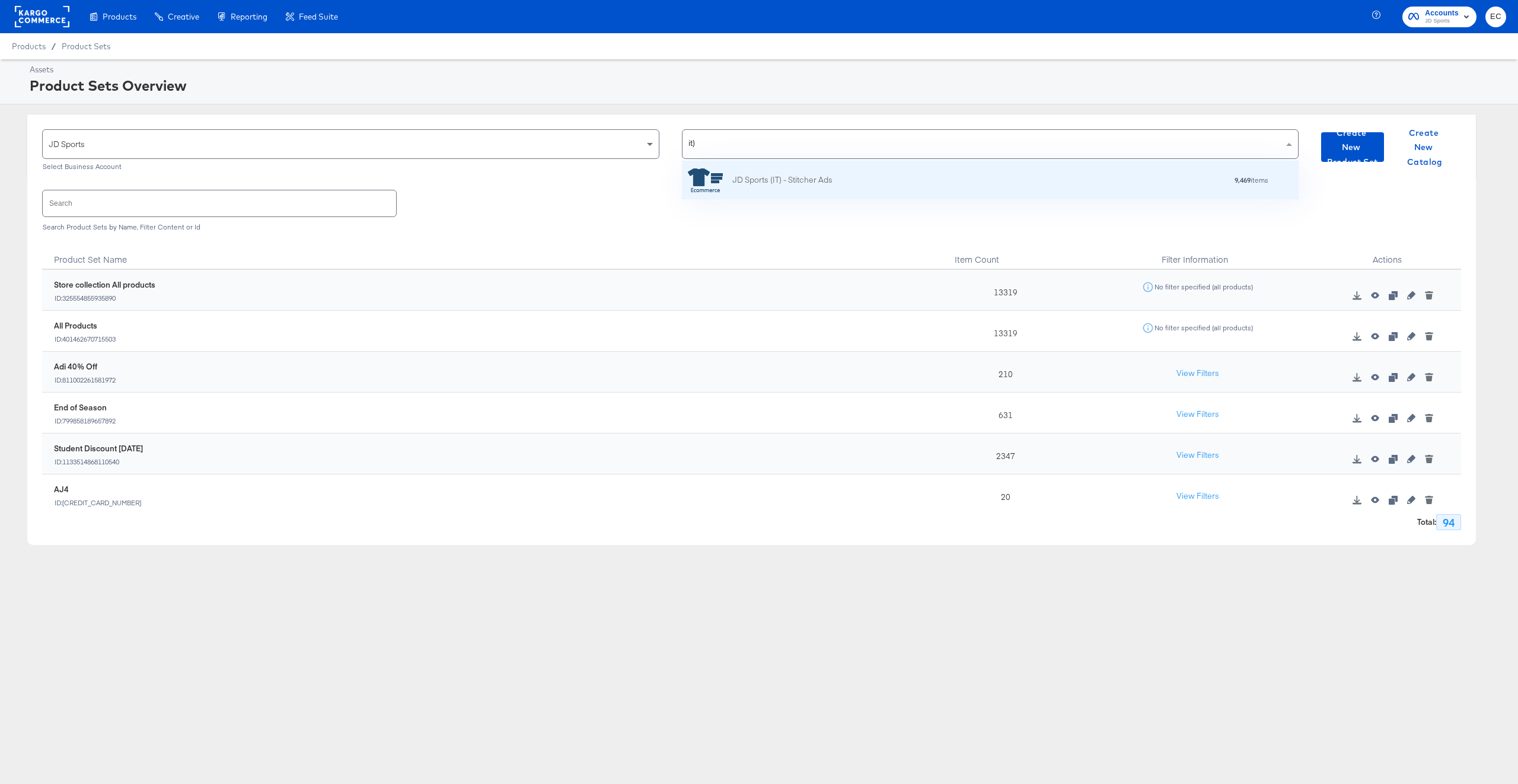
click at [922, 180] on div "9,469 items" at bounding box center [1051, 181] width 436 height 9
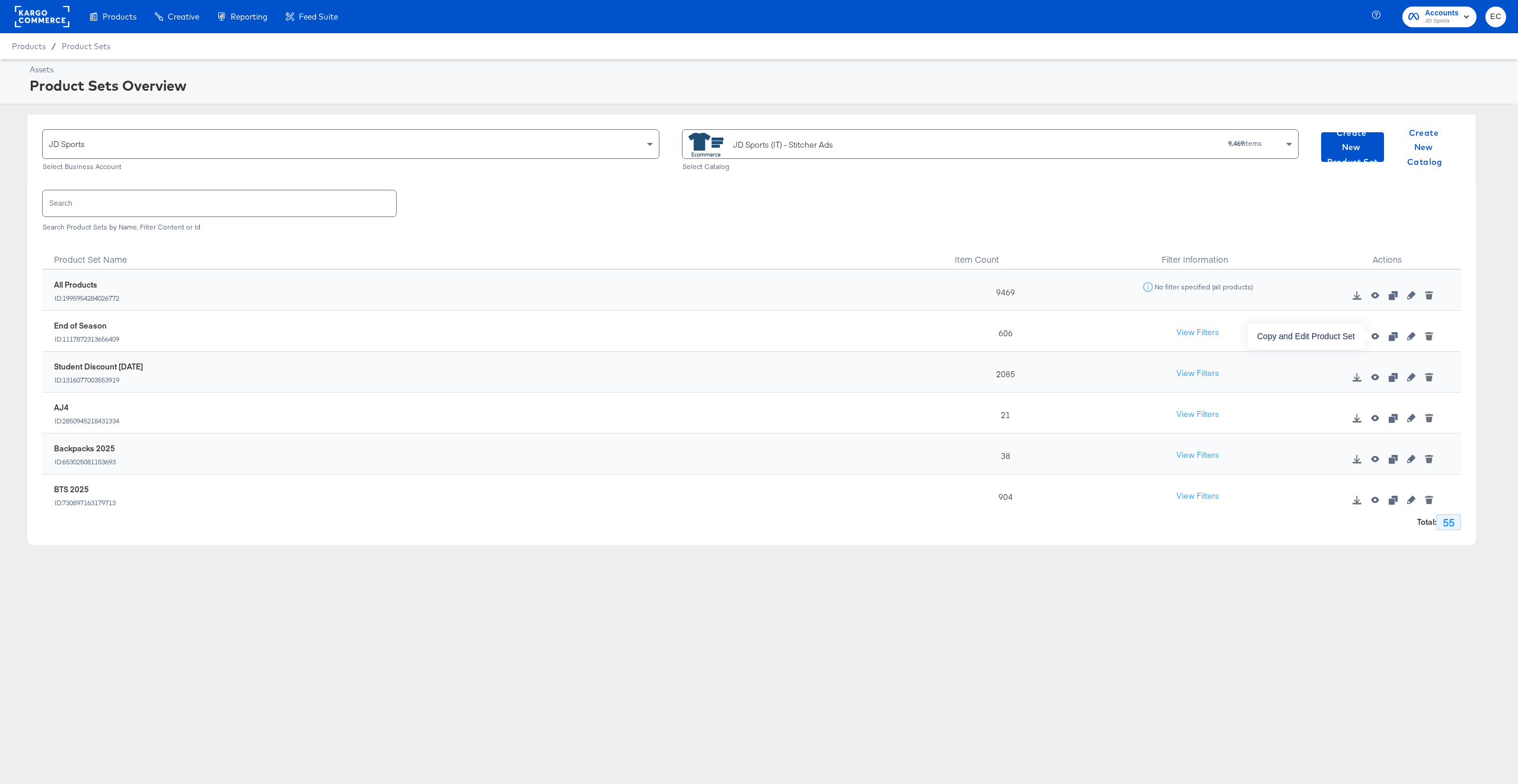
click at [1389, 336] on icon "button" at bounding box center [1393, 336] width 9 height 9
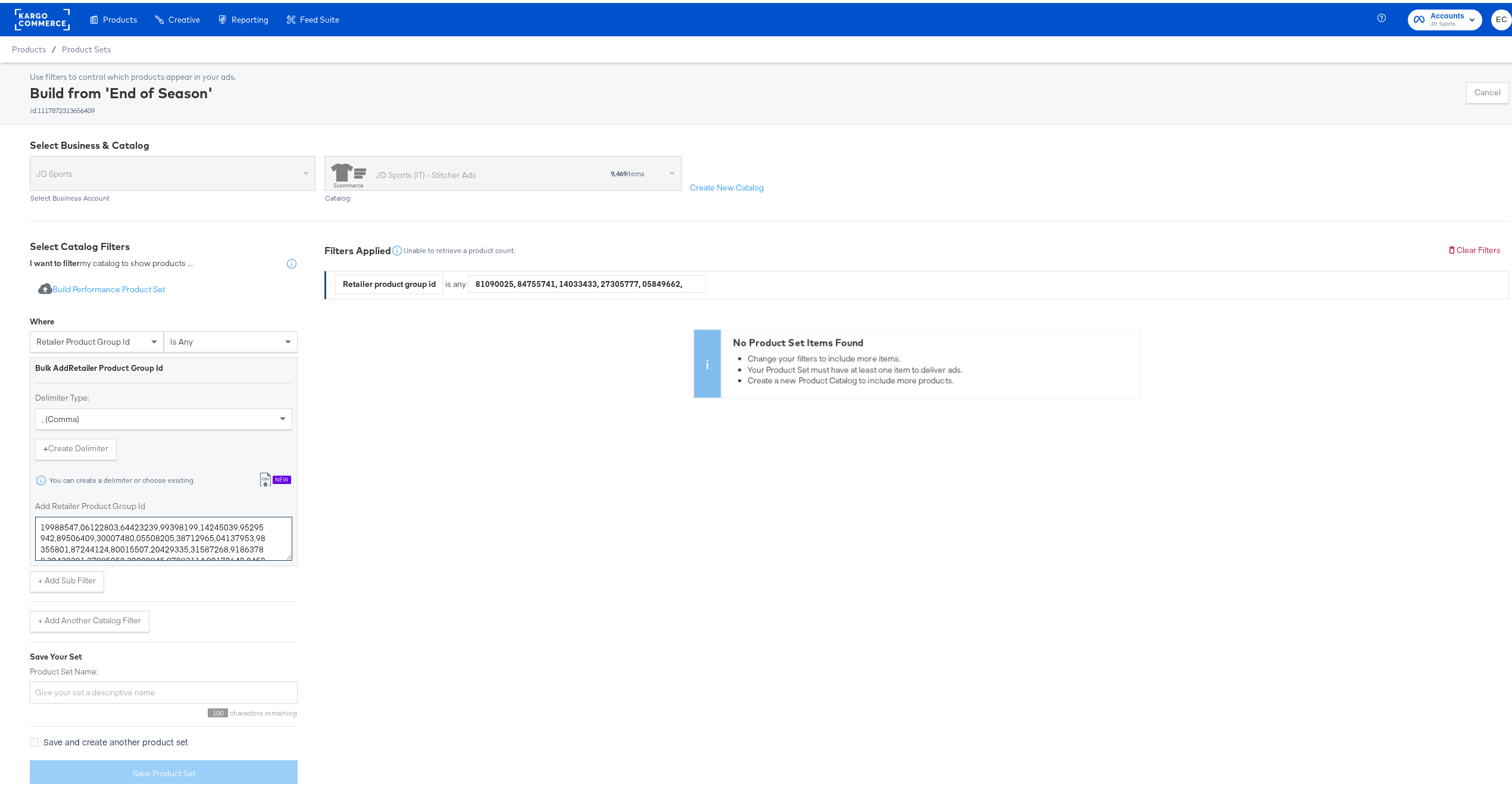
click at [127, 538] on textarea "Add Retailer Product Group Id" at bounding box center [164, 536] width 257 height 44
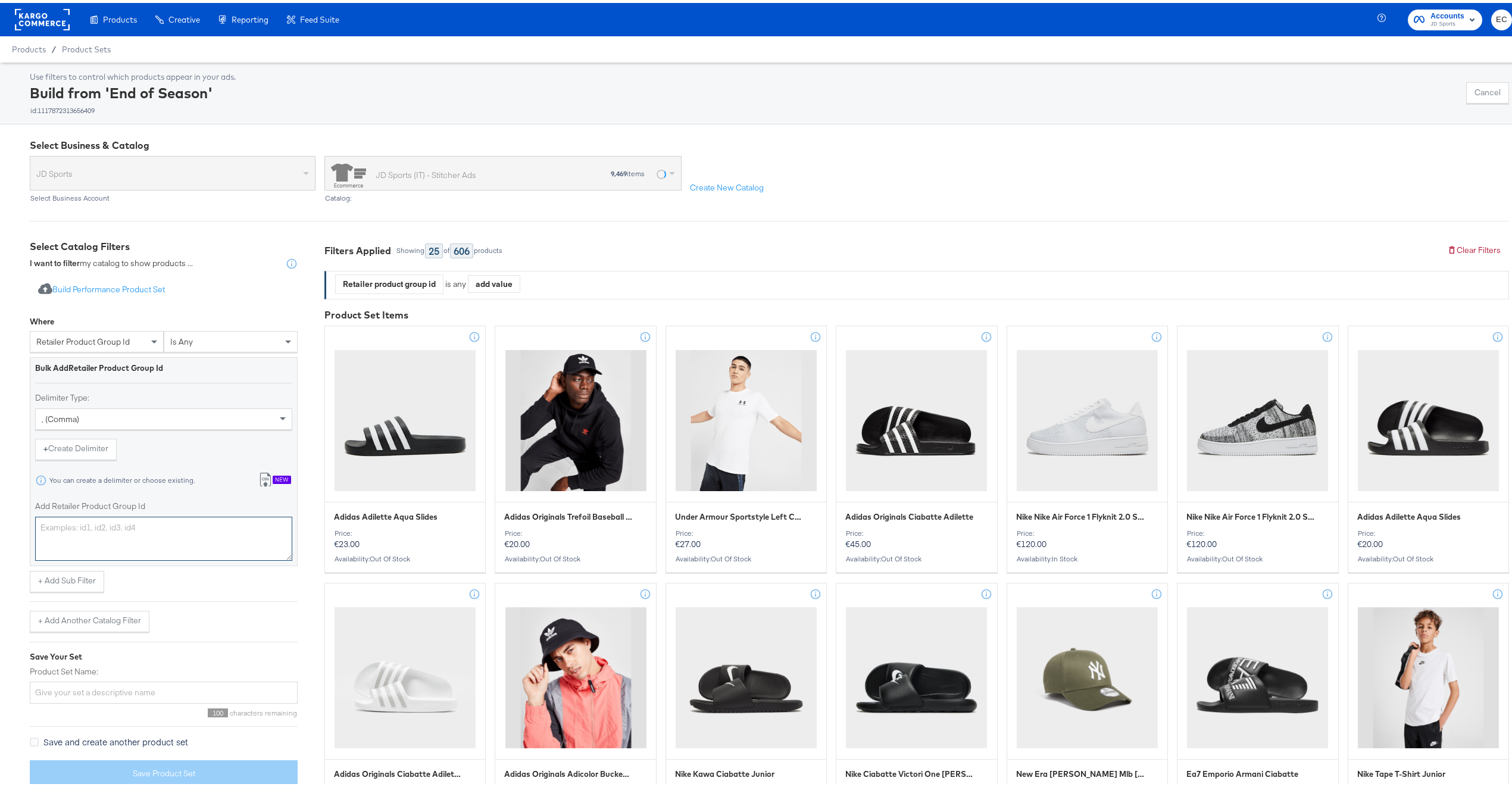
click at [144, 539] on textarea "Add Retailer Product Group Id" at bounding box center [164, 536] width 257 height 44
paste textarea "19699117,19621197,19200539,19700377,19630667,19700161,19671485,19687484,1967254…"
type textarea "19699117,19621197,19200539,19700377,19630667,19700161,19671485,19687484,1967254…"
click at [241, 583] on div "+ Add Sub Filter" at bounding box center [164, 578] width 268 height 21
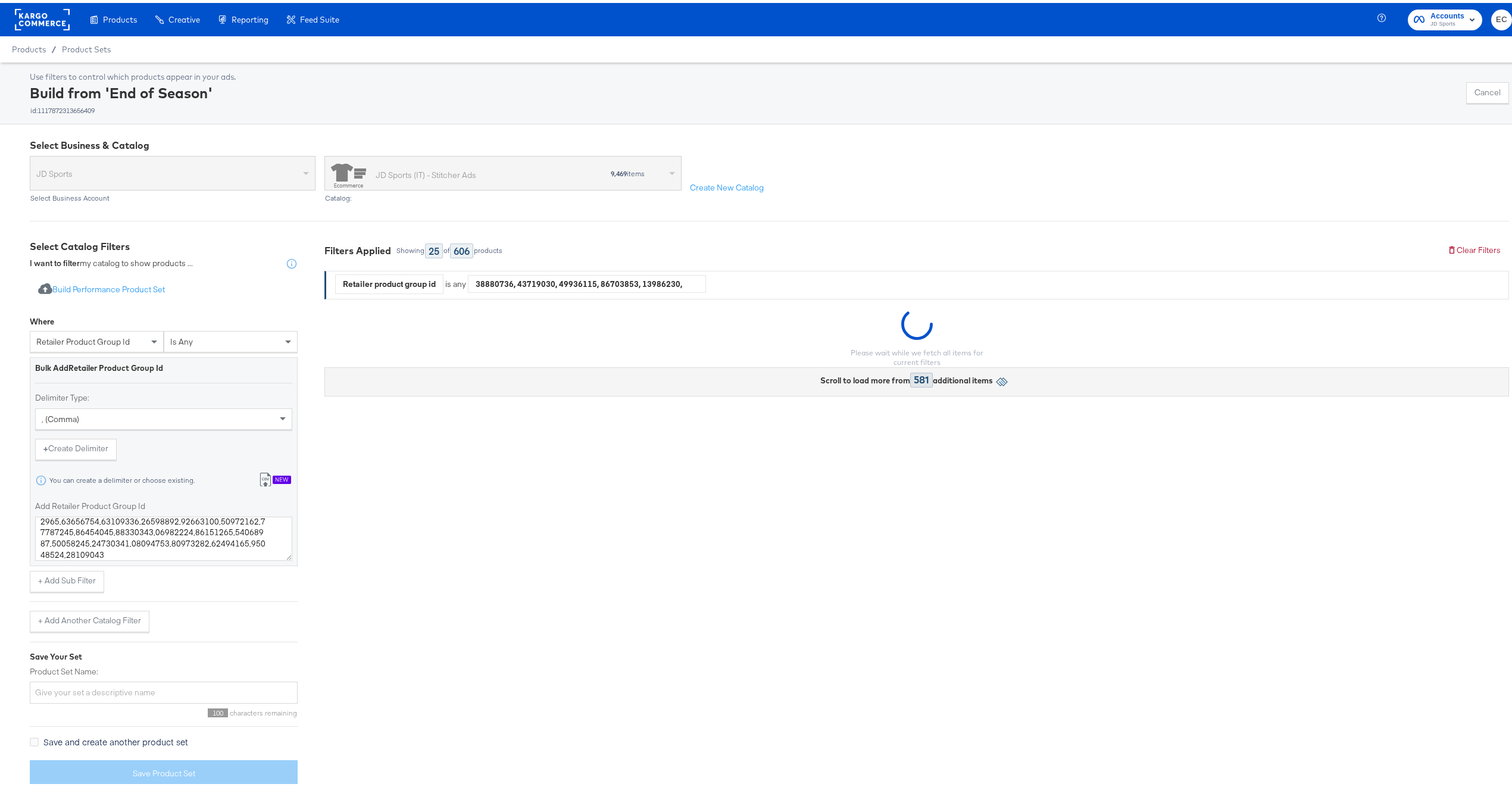
scroll to position [14, 0]
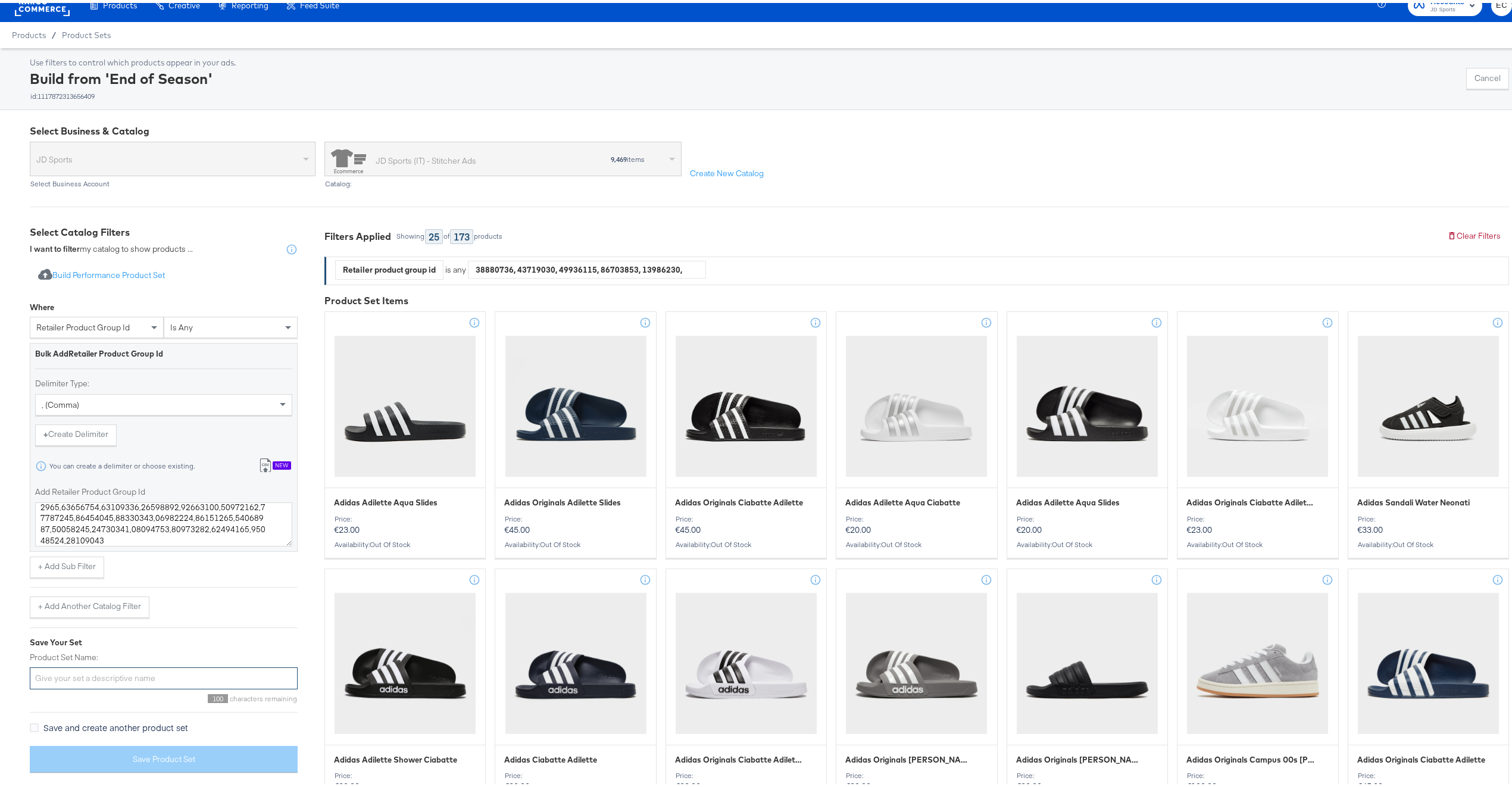
click at [160, 671] on input "Product Set Name:" at bounding box center [164, 676] width 268 height 22
type input "Adi 40% Off"
click at [213, 758] on button "Save Product Set" at bounding box center [164, 756] width 268 height 27
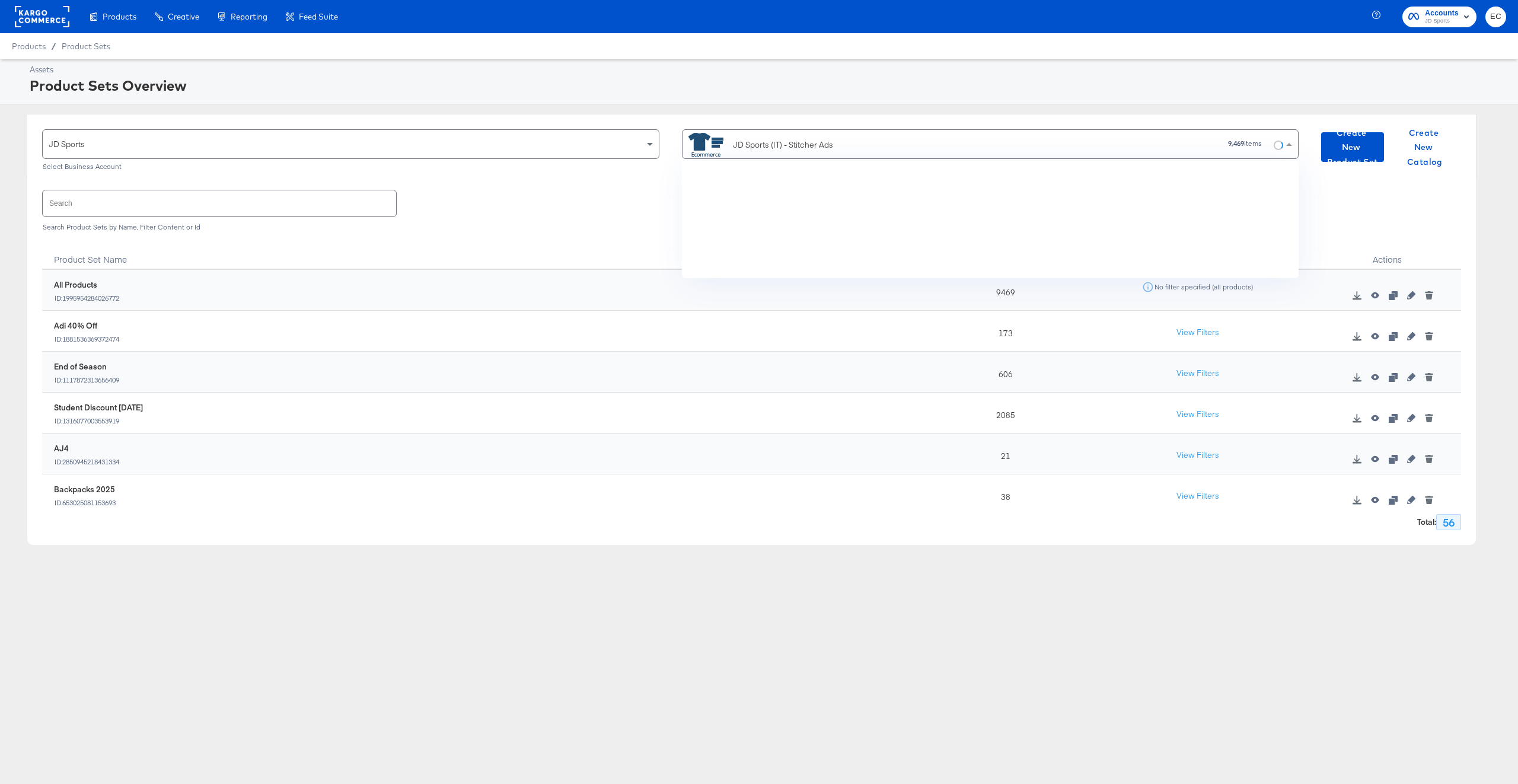
click at [775, 143] on div "JD Sports (IT) - Stitcher Ads" at bounding box center [783, 145] width 100 height 12
click at [51, 12] on rect at bounding box center [41, 16] width 54 height 21
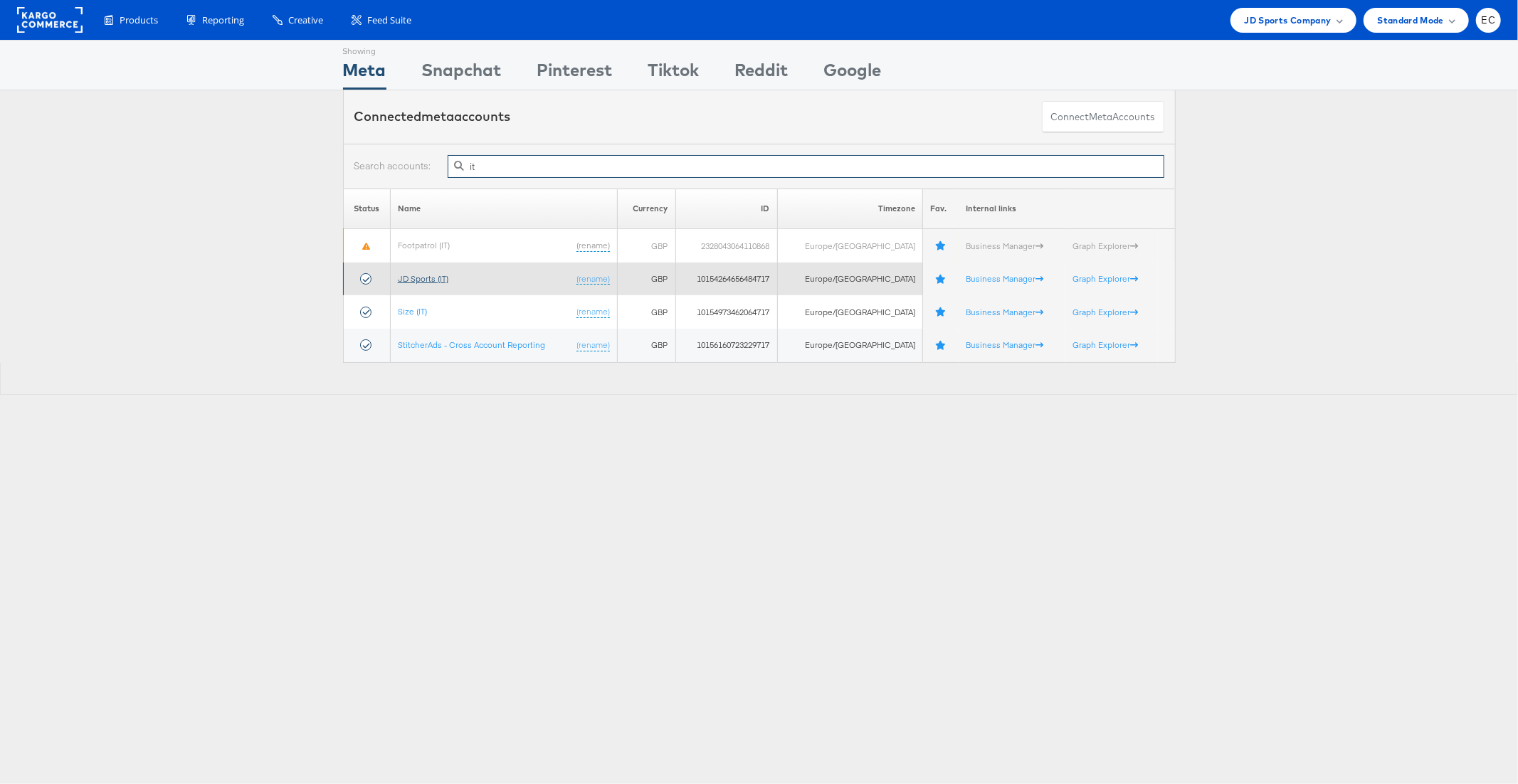
type input "it"
click at [431, 273] on link "JD Sports (IT)" at bounding box center [423, 278] width 51 height 11
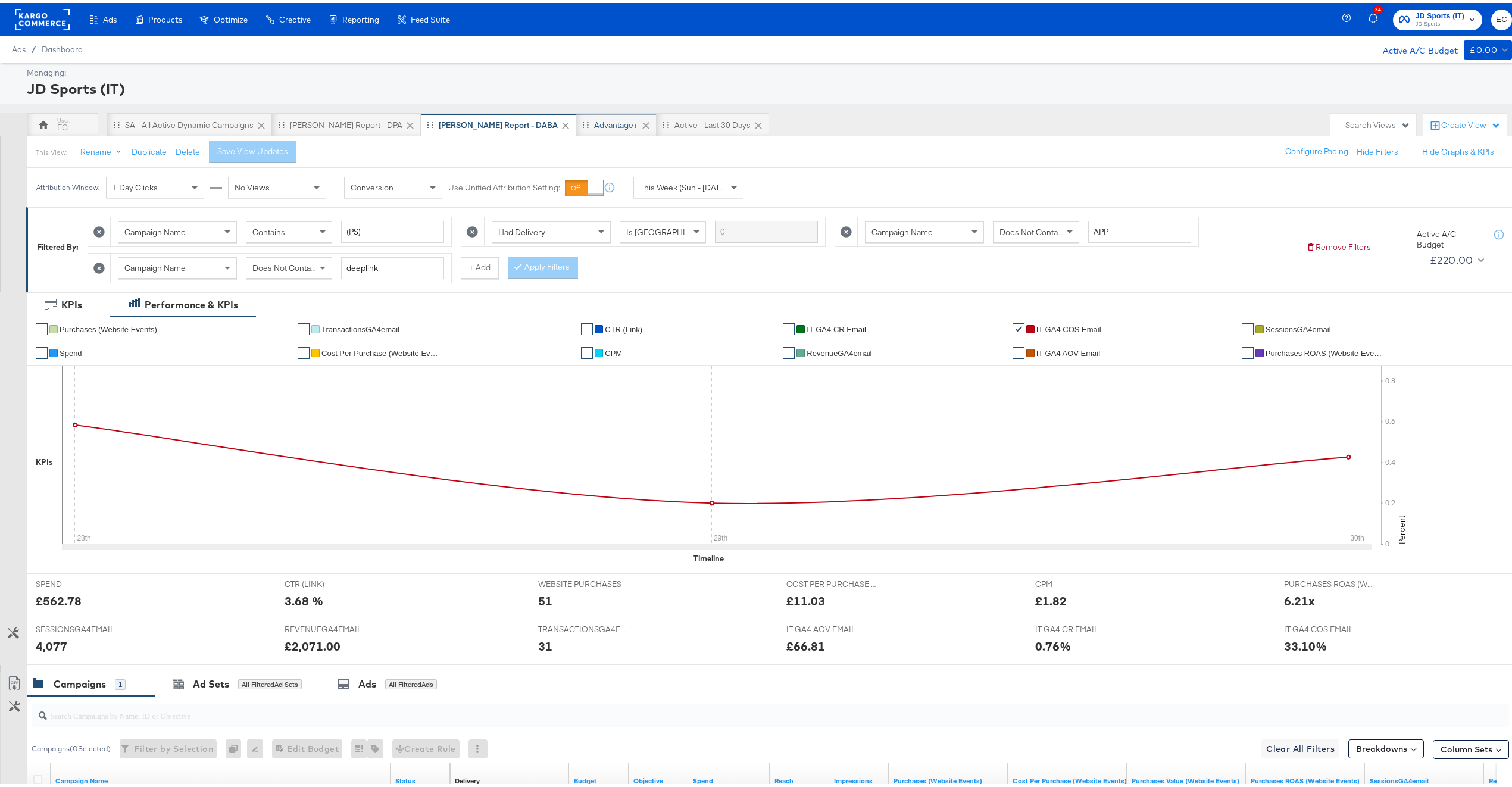
click at [594, 124] on div "Advantage+" at bounding box center [616, 122] width 44 height 11
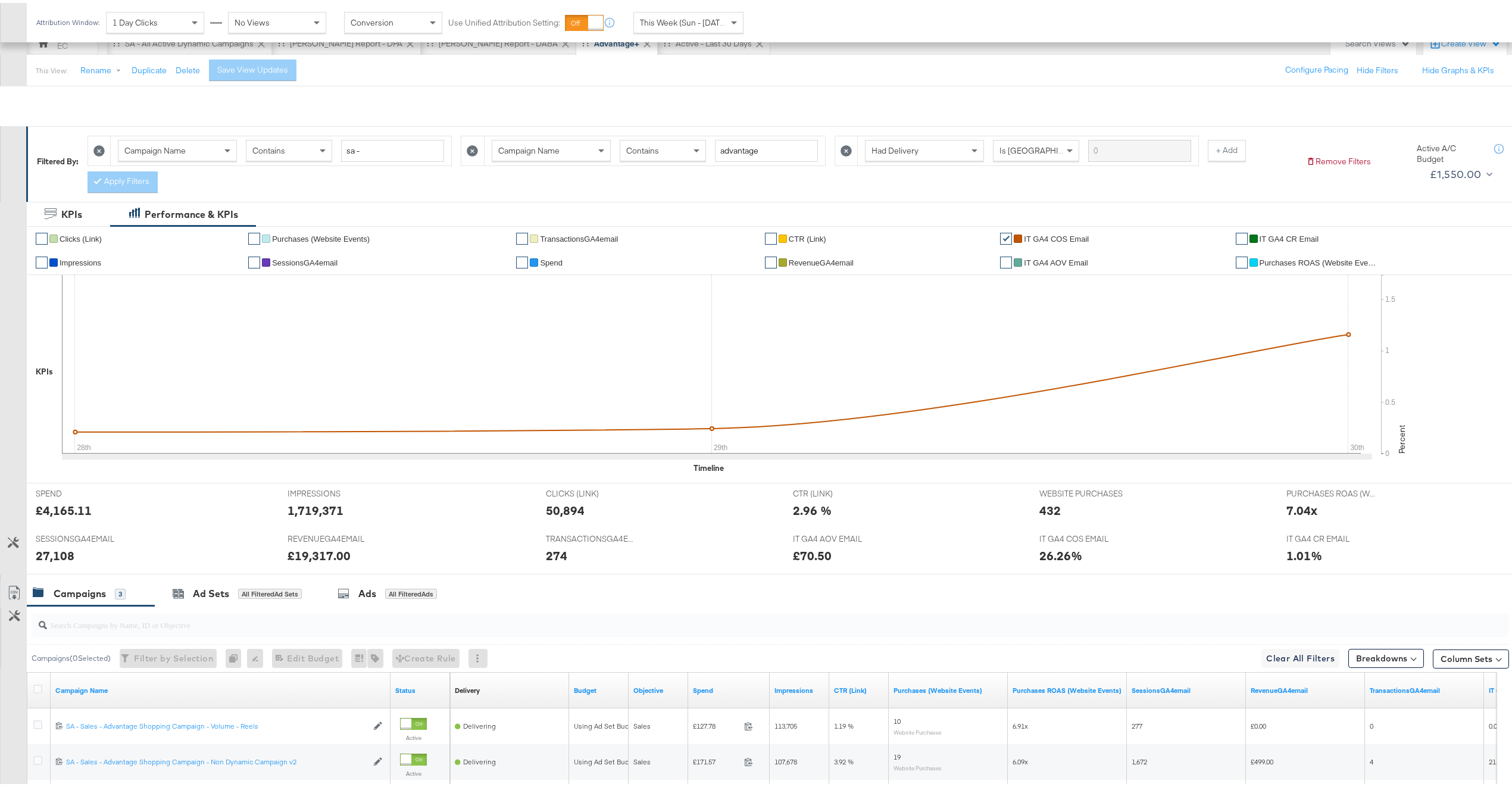
scroll to position [179, 0]
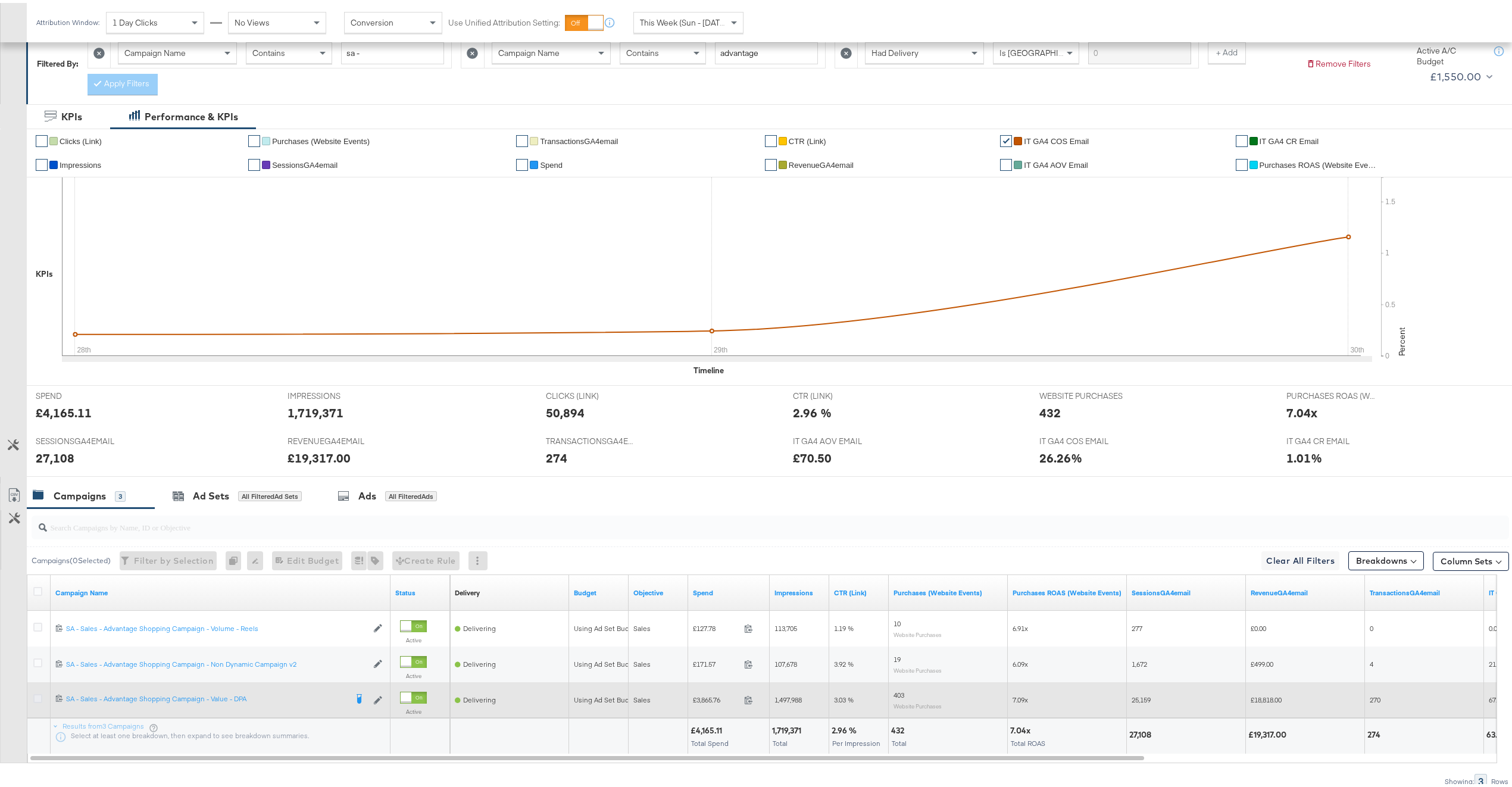
click at [38, 699] on icon at bounding box center [37, 695] width 9 height 9
click at [0, 0] on input "checkbox" at bounding box center [0, 0] width 0 height 0
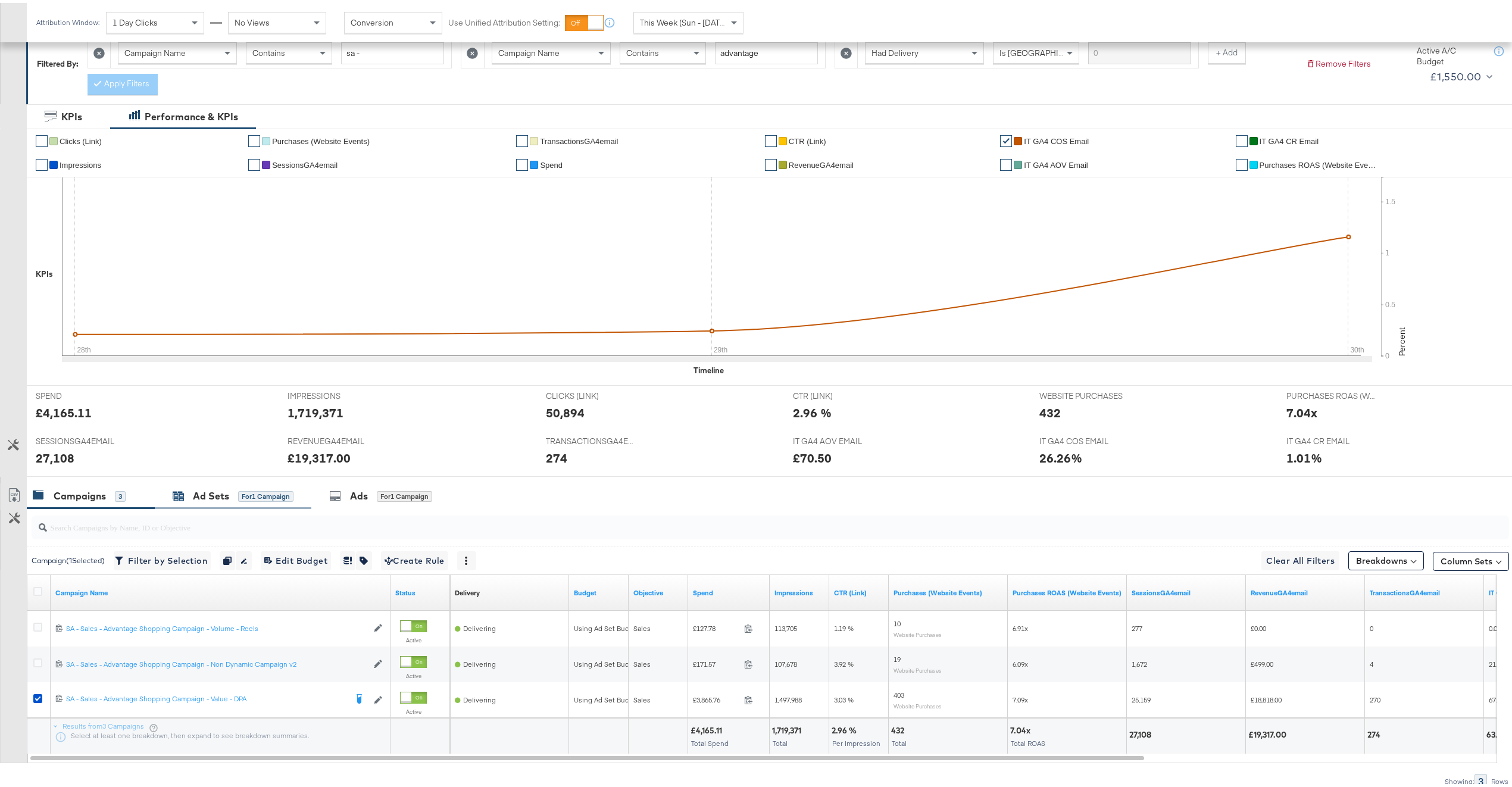
click at [236, 489] on div "Ad Sets for 1 Campaign" at bounding box center [233, 493] width 121 height 13
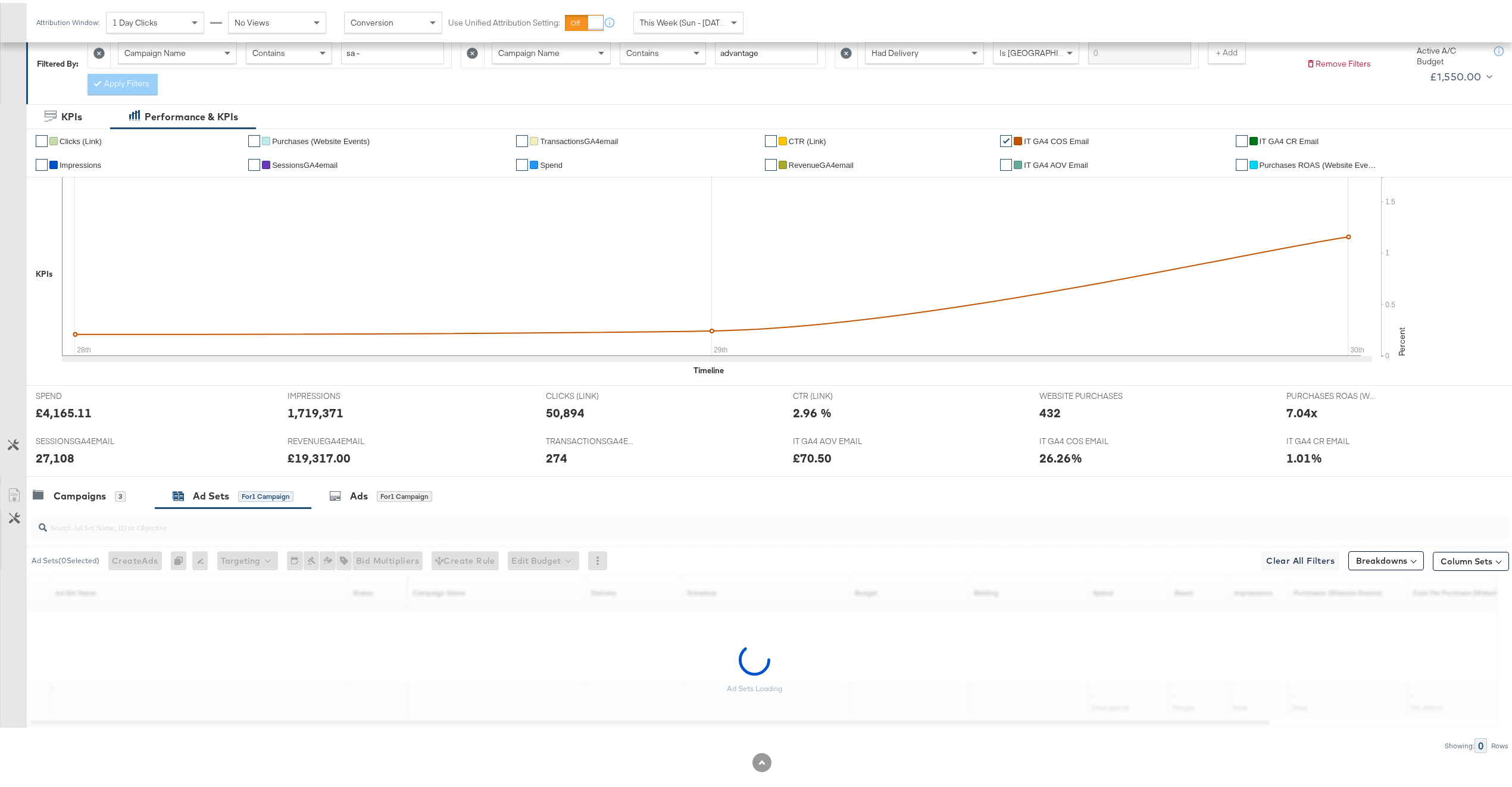
scroll to position [162, 0]
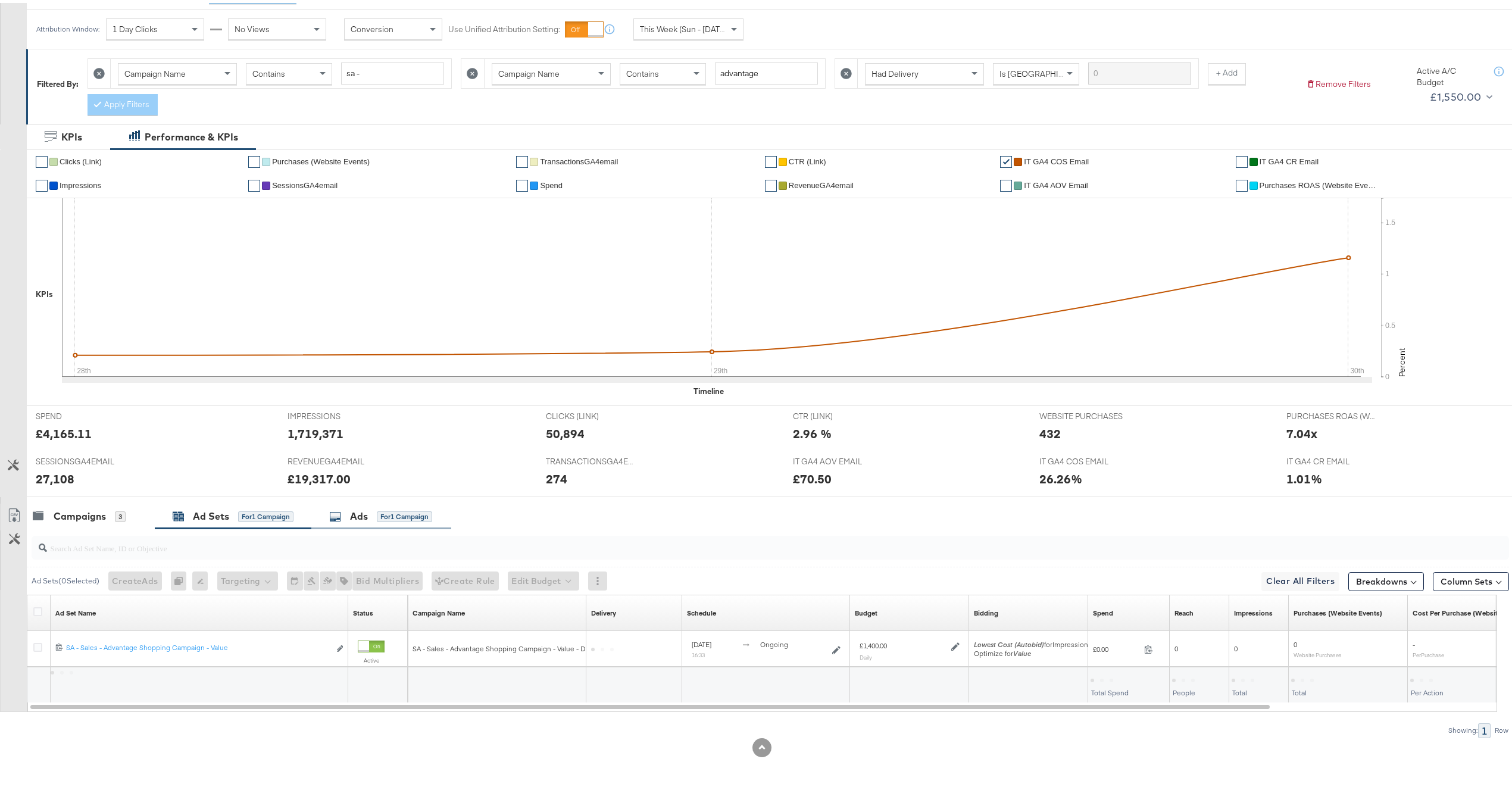
click at [382, 508] on div "for 1 Campaign" at bounding box center [404, 513] width 55 height 10
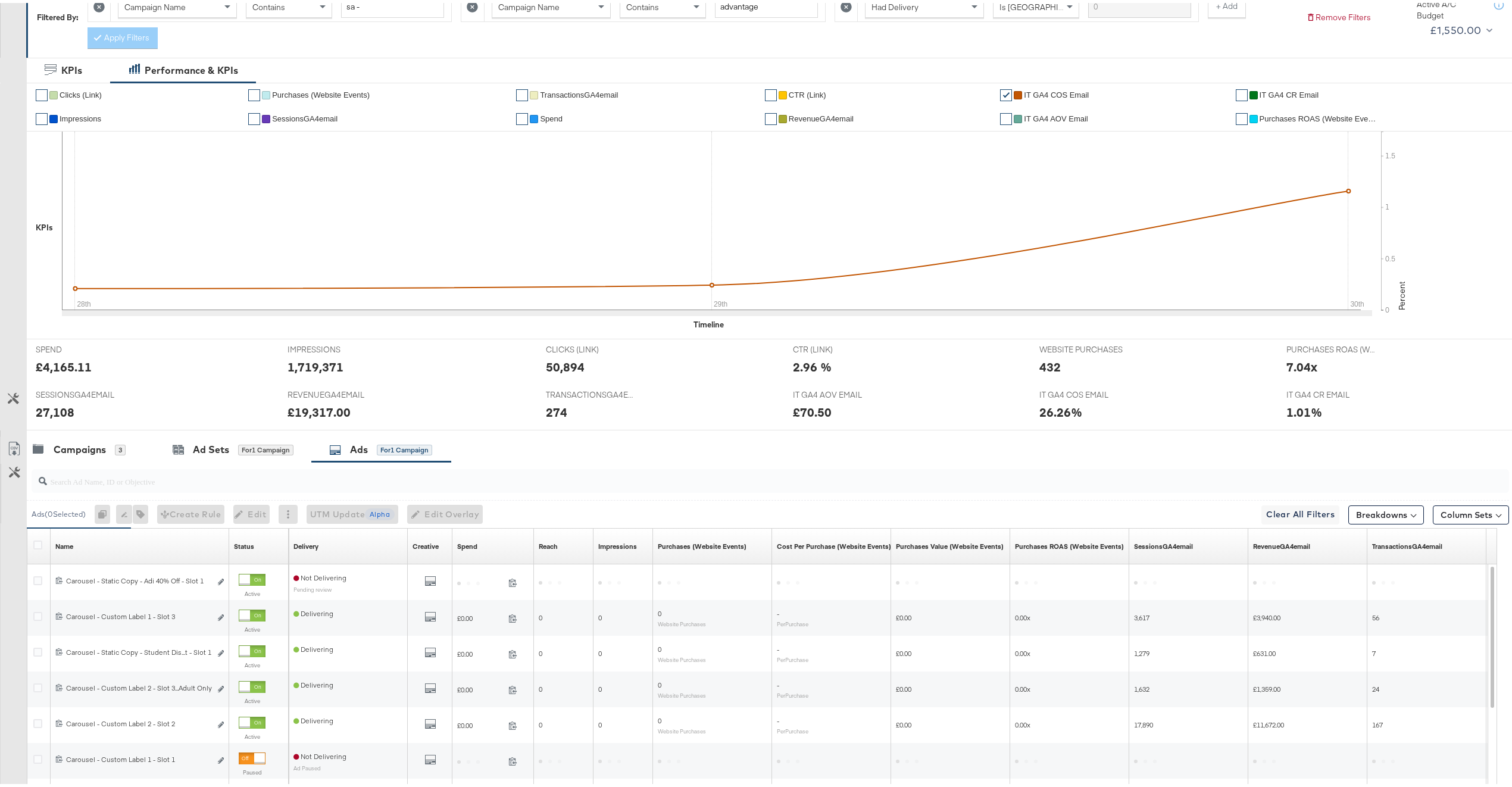
scroll to position [294, 0]
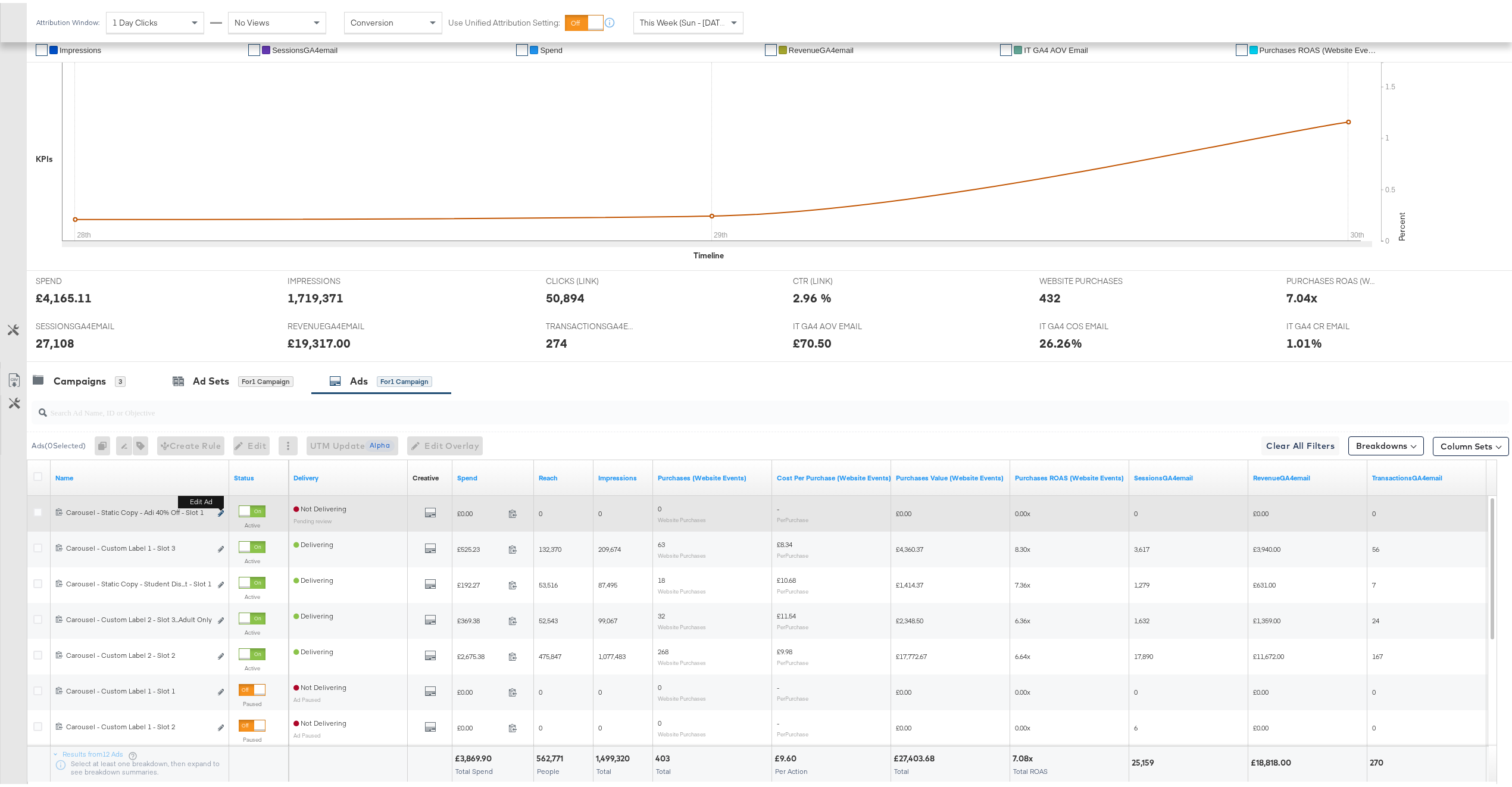
click at [222, 513] on icon "link" at bounding box center [221, 510] width 6 height 7
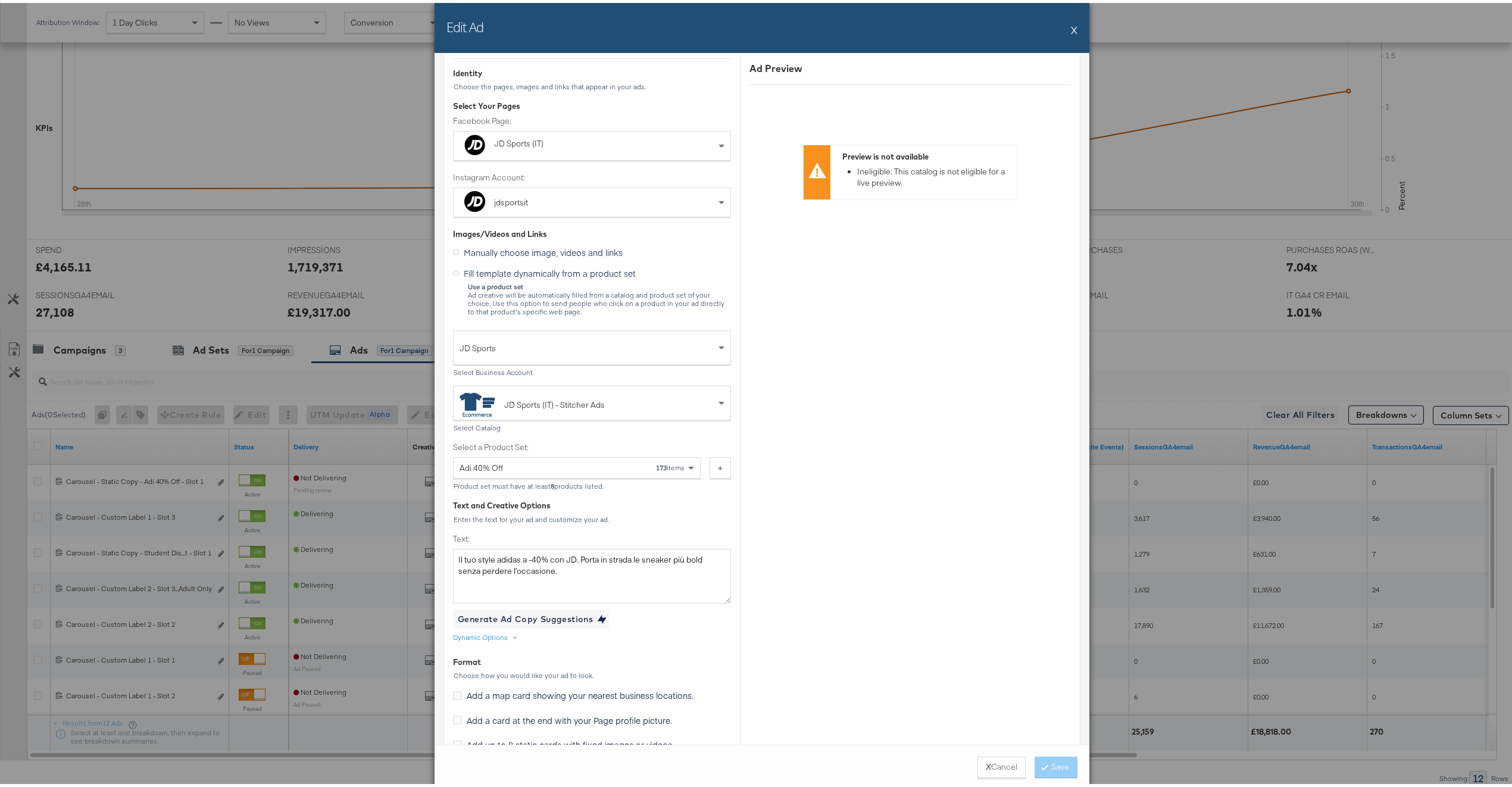
scroll to position [21, 0]
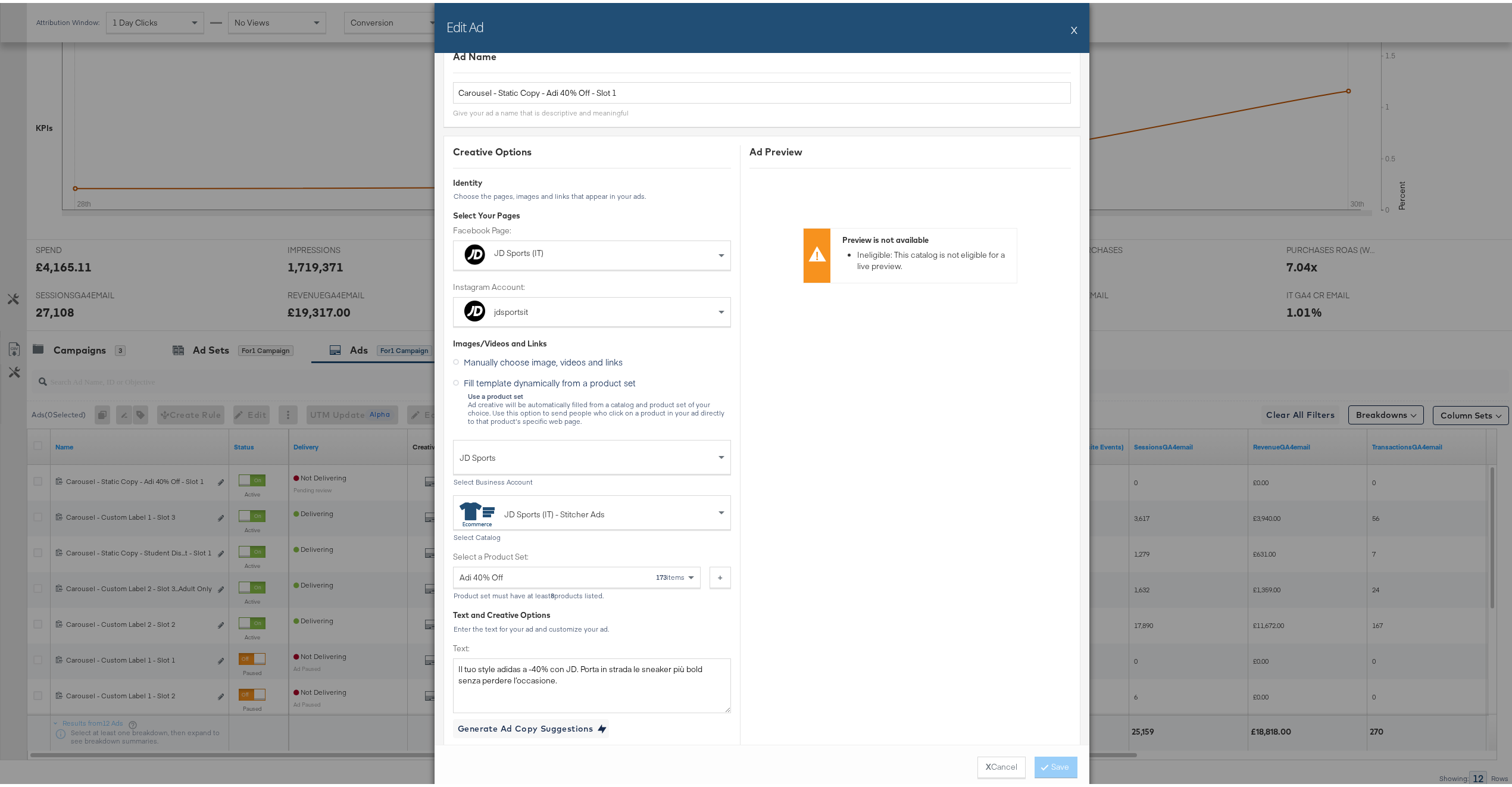
click at [1071, 24] on button "X" at bounding box center [1074, 26] width 7 height 24
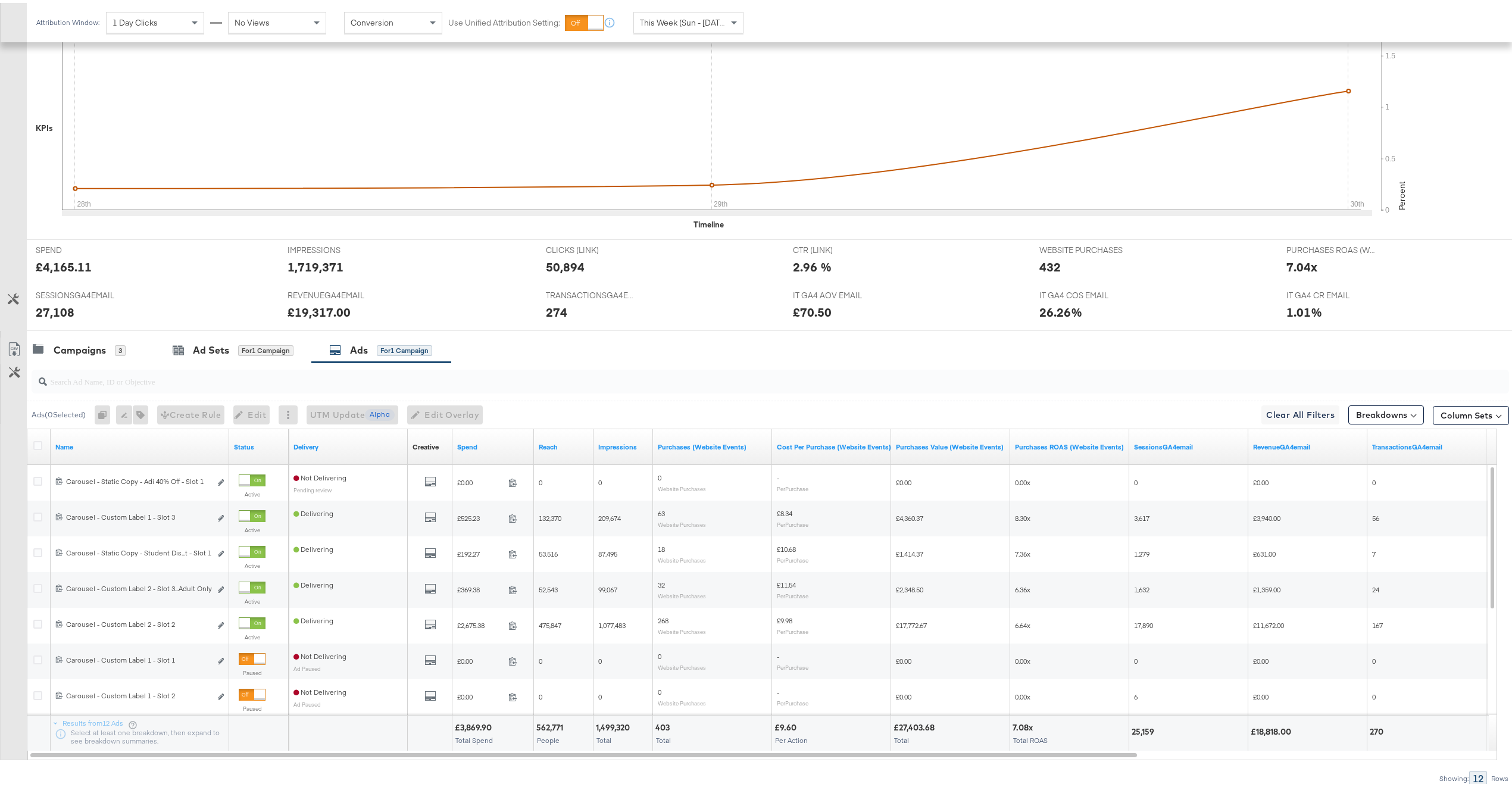
click at [611, 346] on div "Campaigns 3 Ad Sets for 1 Campaign Ads for 1 Campaign" at bounding box center [775, 347] width 1497 height 26
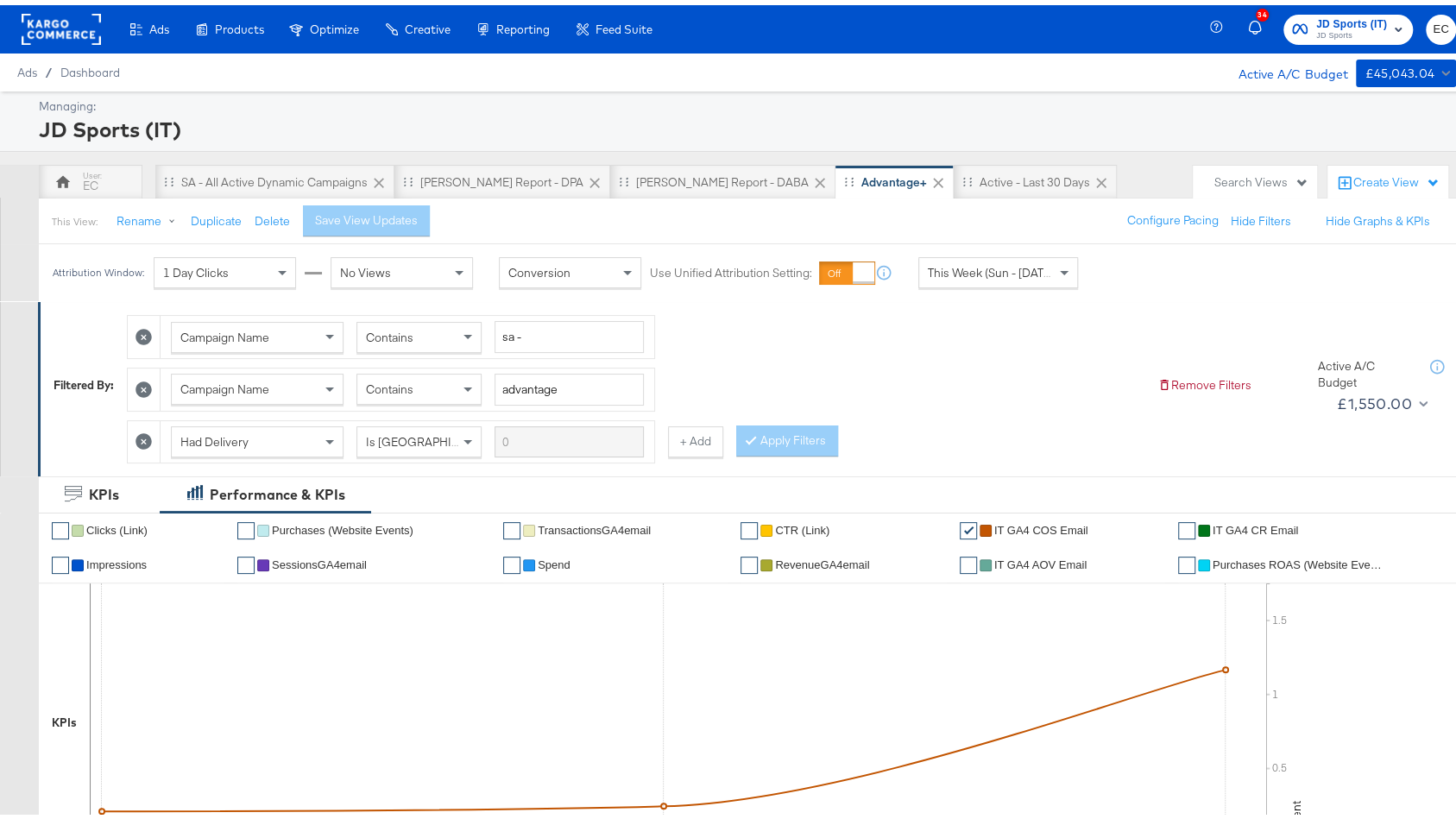
click at [85, 155] on div "Managing: JD Sports (IT) EC SA - All Active Dynamic Campaigns [PERSON_NAME] Rep…" at bounding box center [736, 813] width 1473 height 1454
click at [85, 172] on div "EC" at bounding box center [90, 180] width 15 height 16
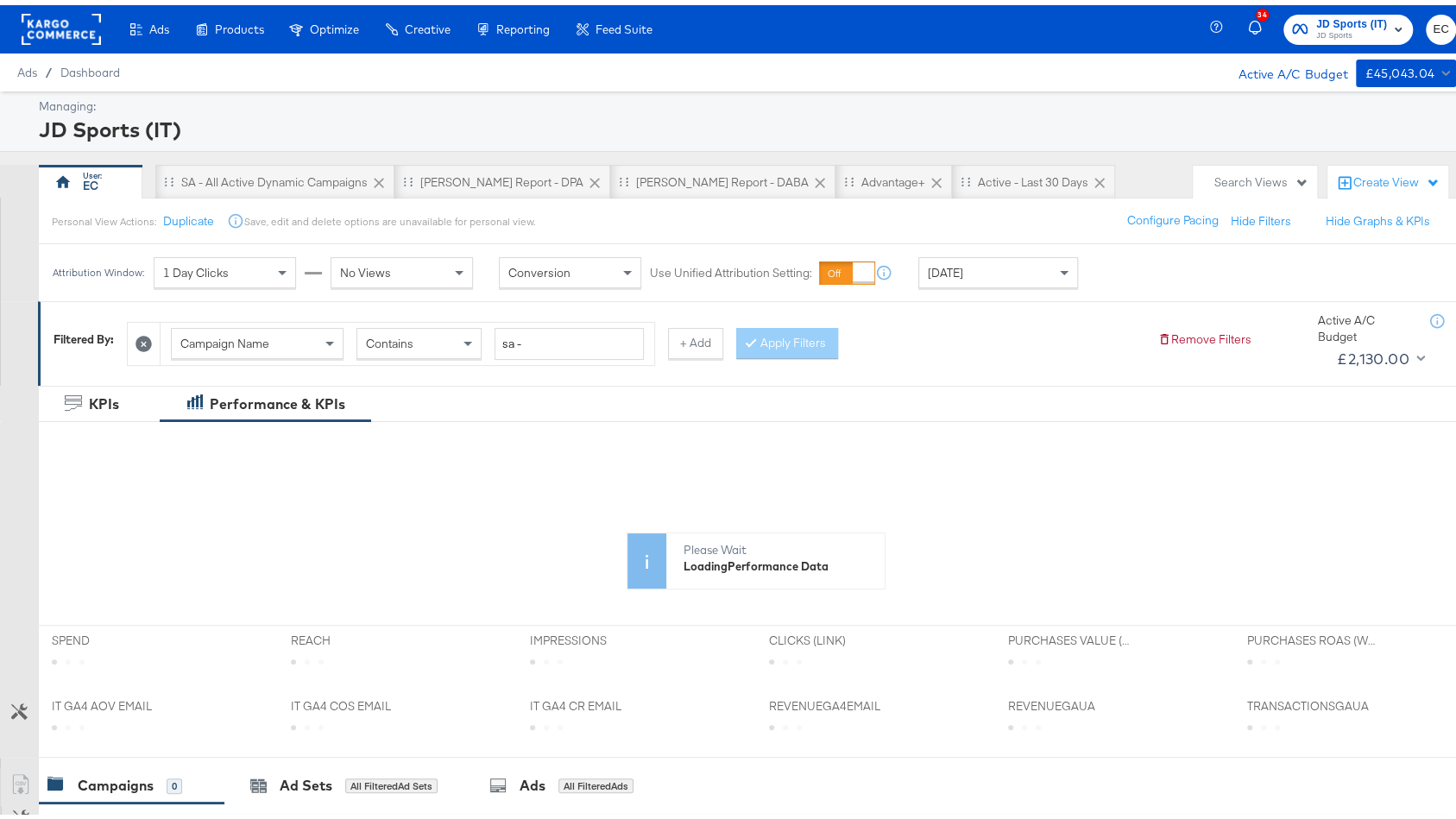
click at [1023, 278] on div "[DATE]" at bounding box center [998, 267] width 158 height 29
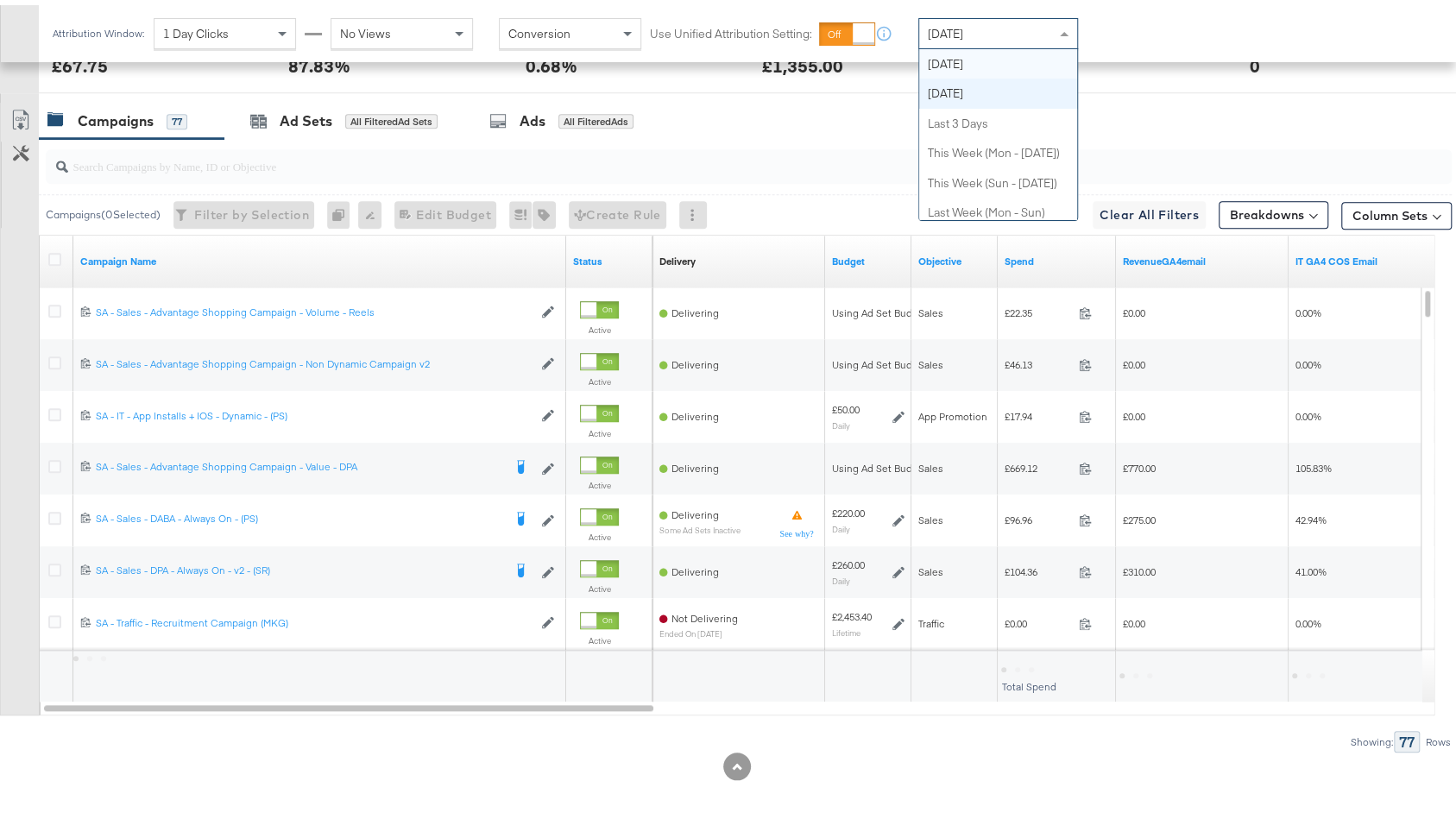
scroll to position [483, 0]
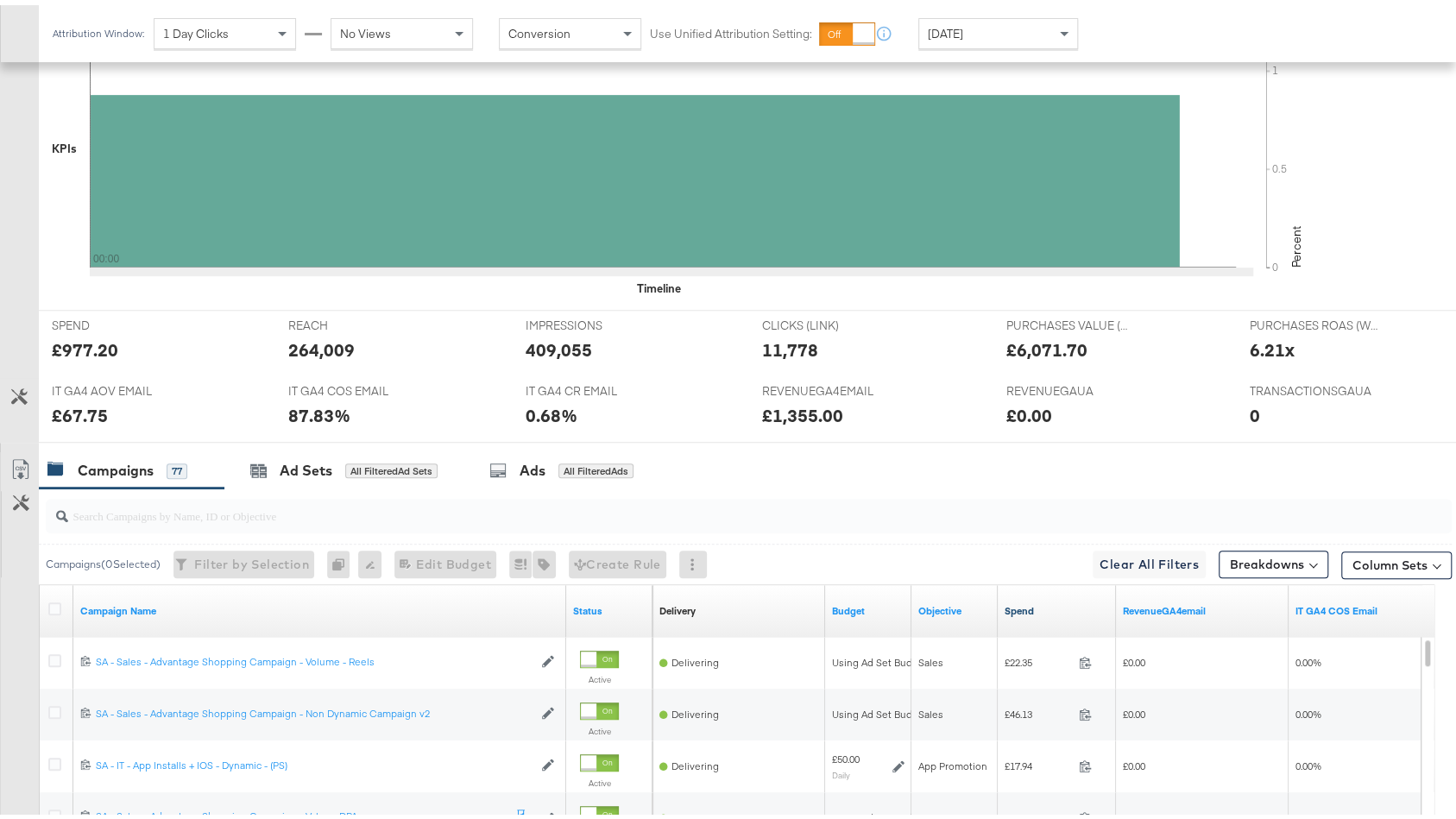
click at [1065, 601] on link "Spend" at bounding box center [1056, 607] width 105 height 14
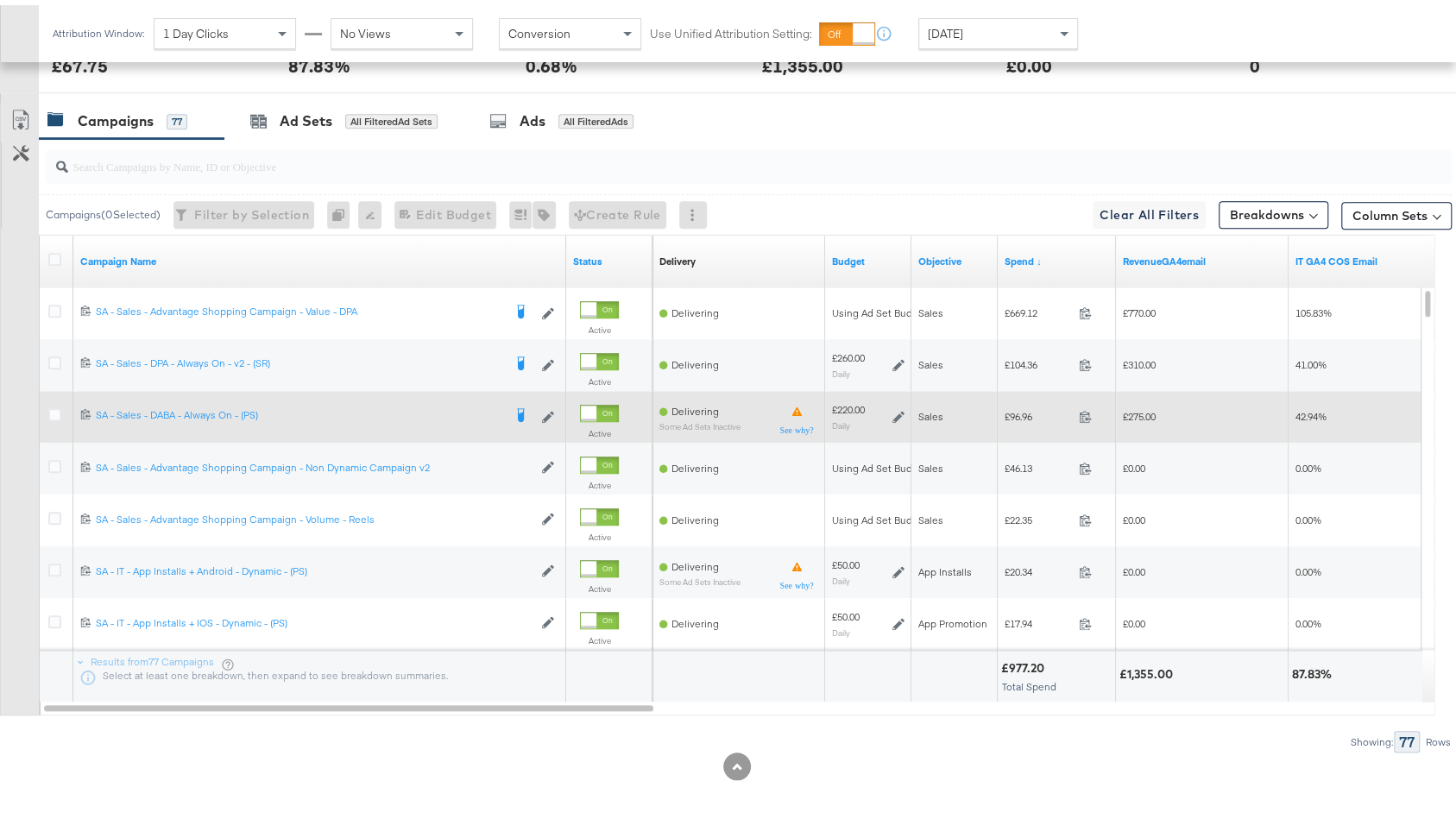
scroll to position [830, 0]
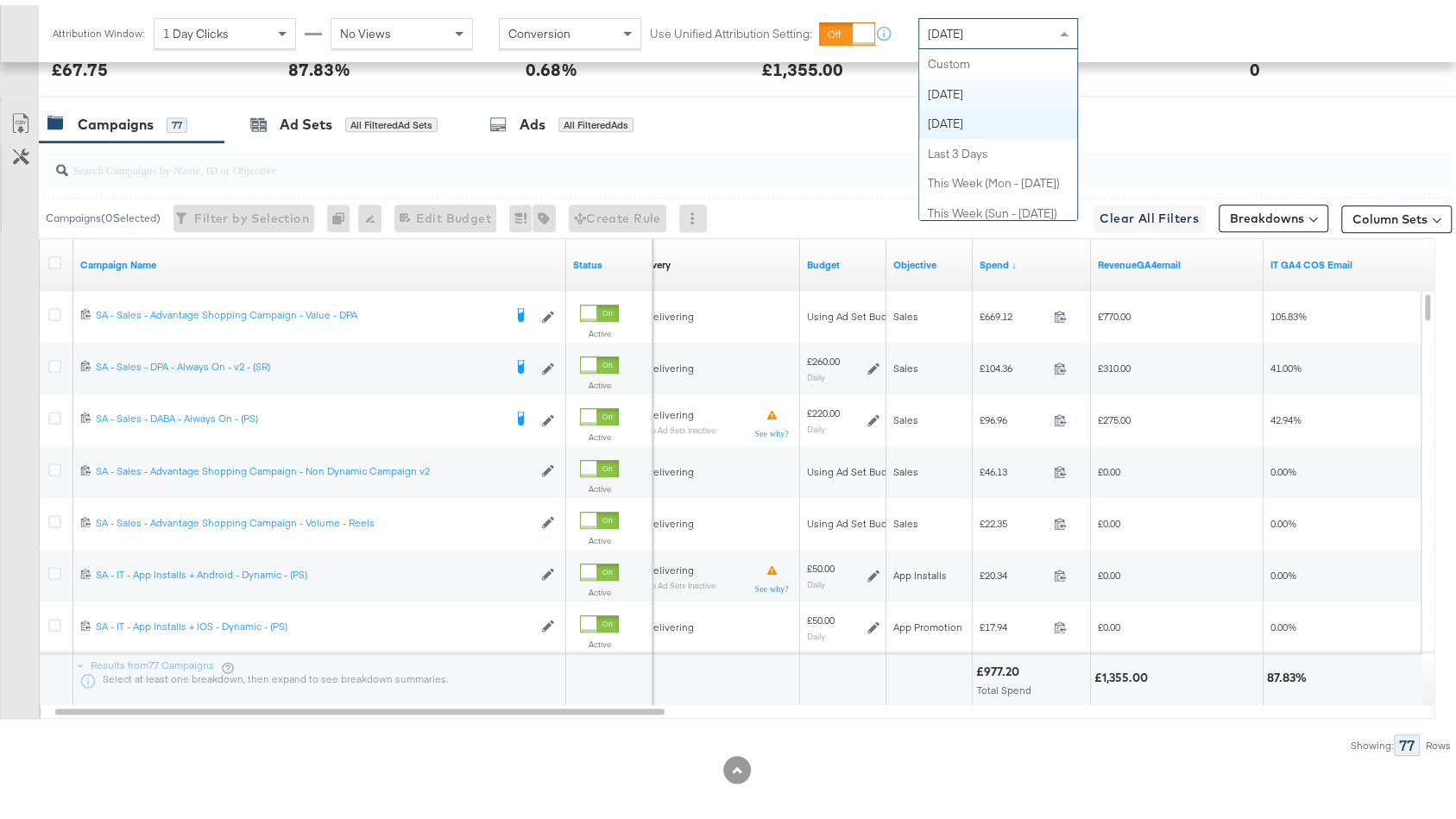
click at [988, 36] on div "[DATE]" at bounding box center [998, 28] width 158 height 29
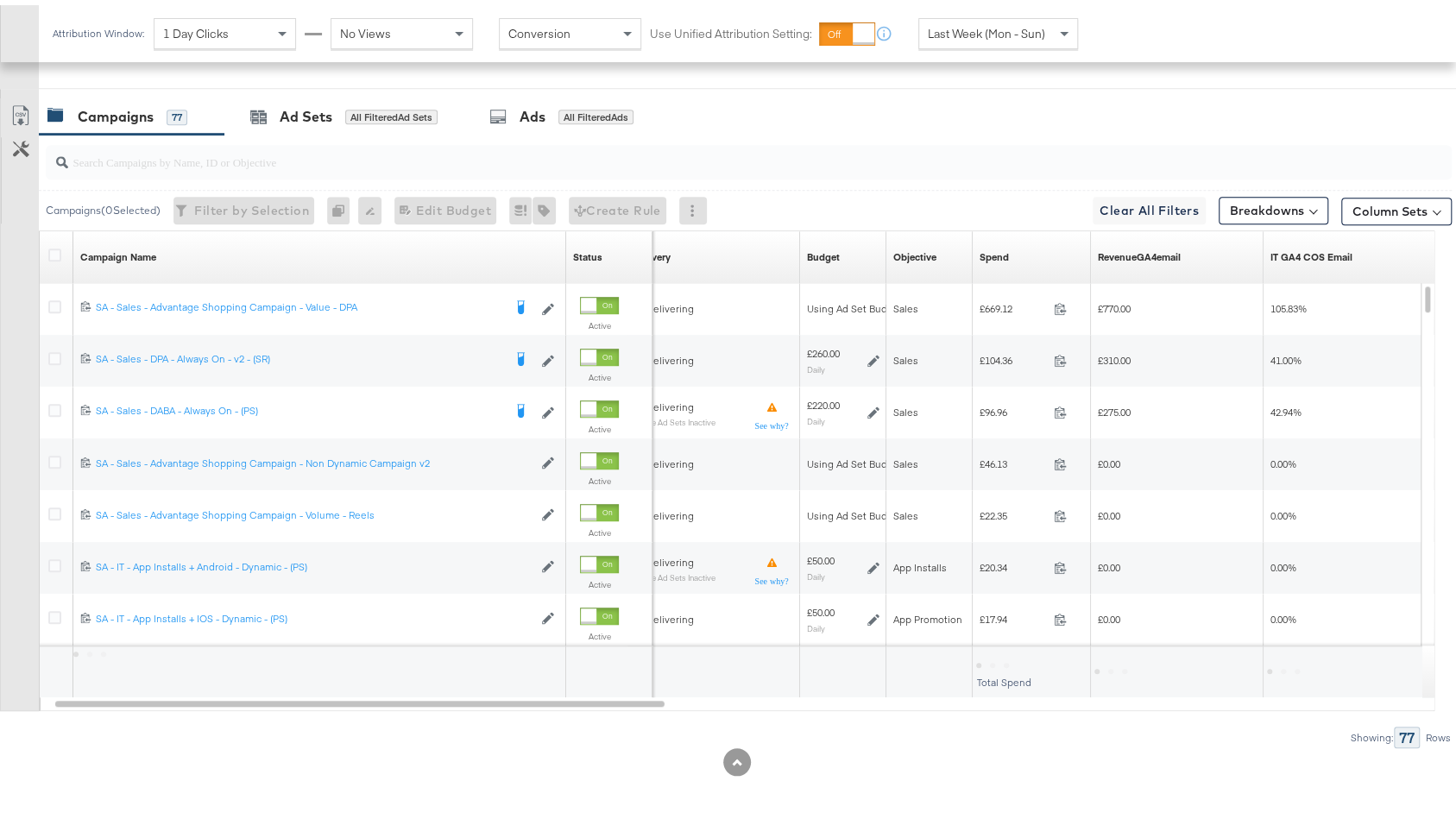
scroll to position [662, 0]
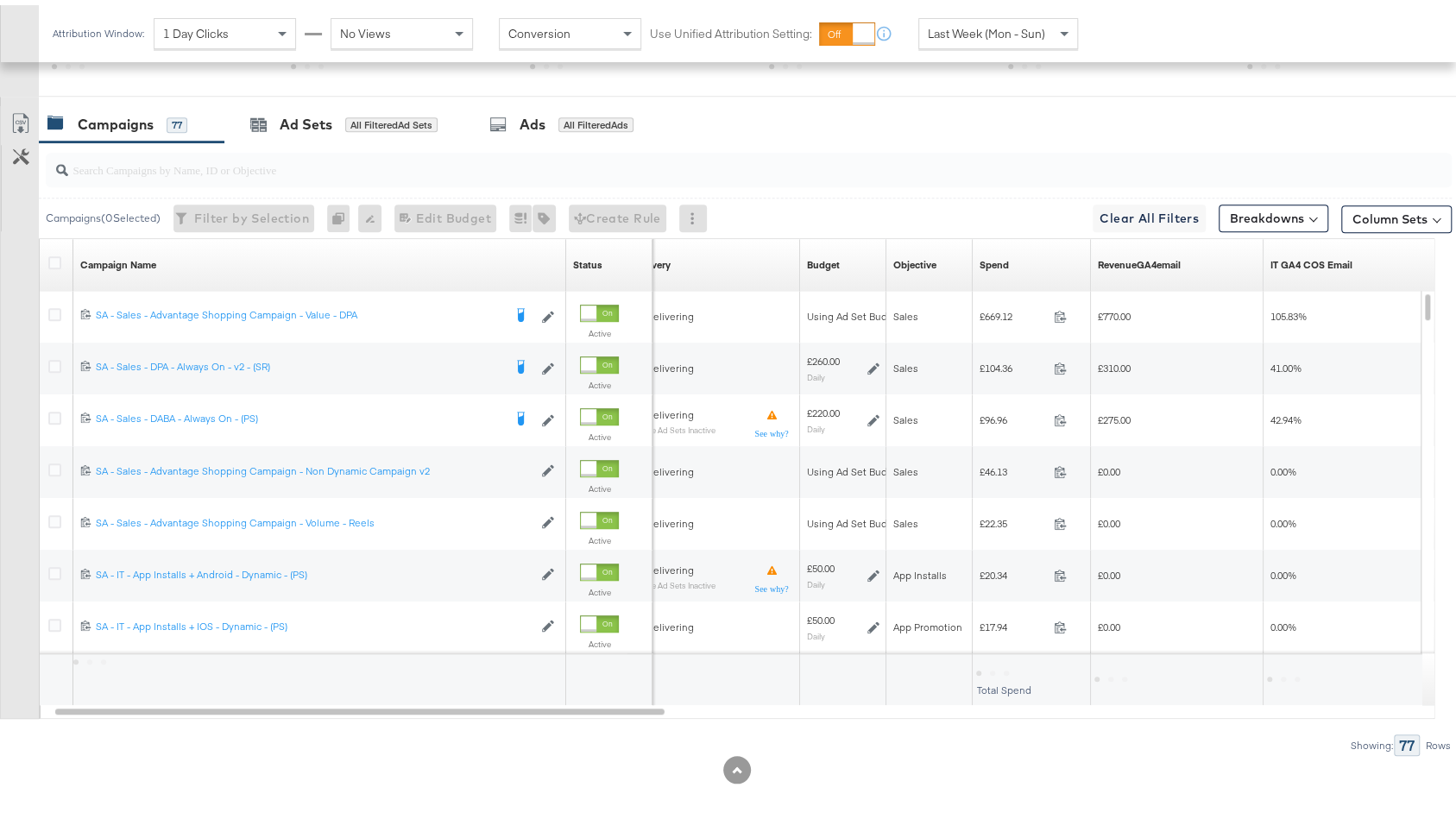
click at [1002, 138] on div at bounding box center [745, 165] width 1412 height 55
click at [1001, 32] on span "Last Week (Mon - Sun)" at bounding box center [986, 28] width 117 height 15
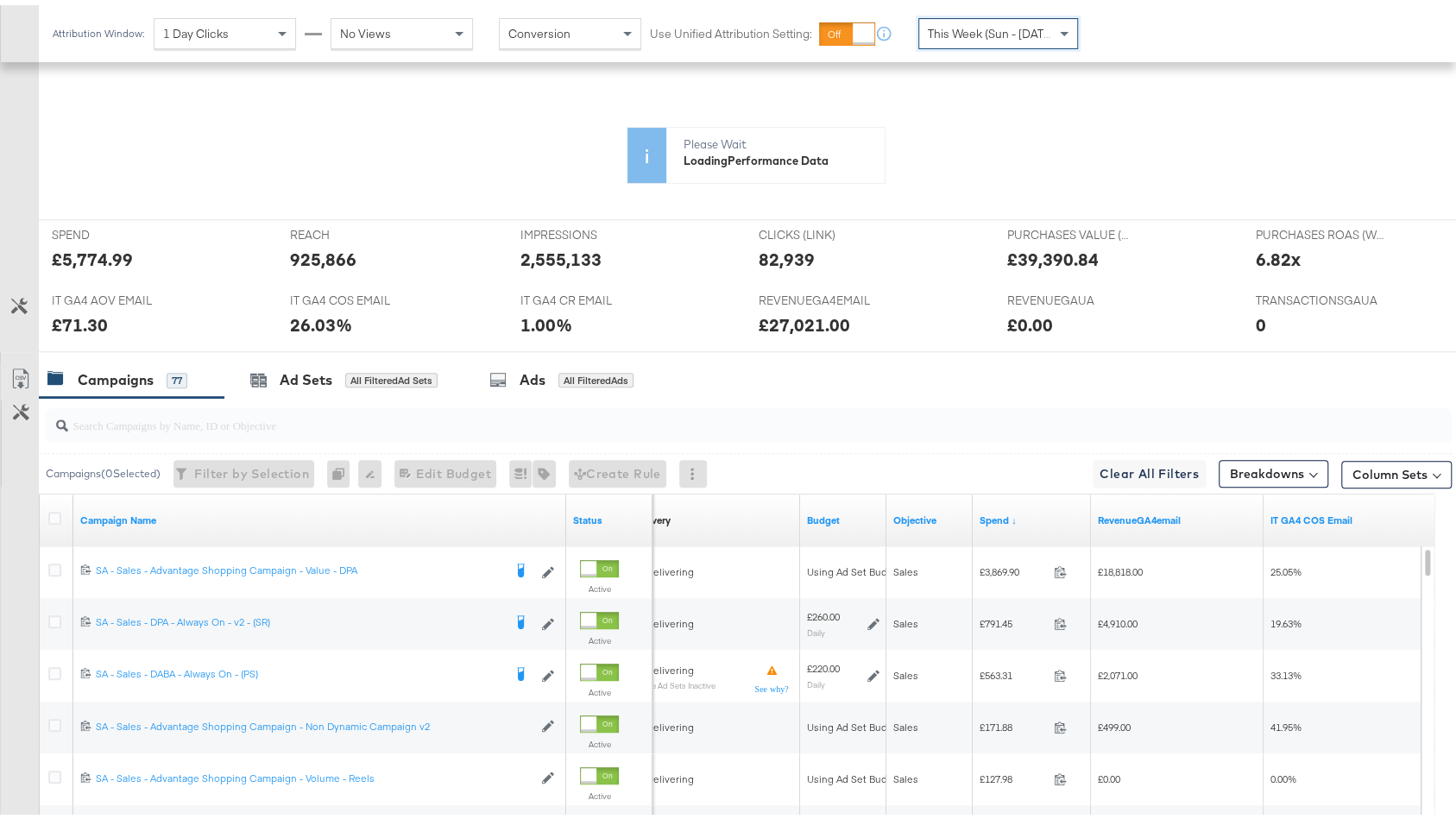
scroll to position [830, 0]
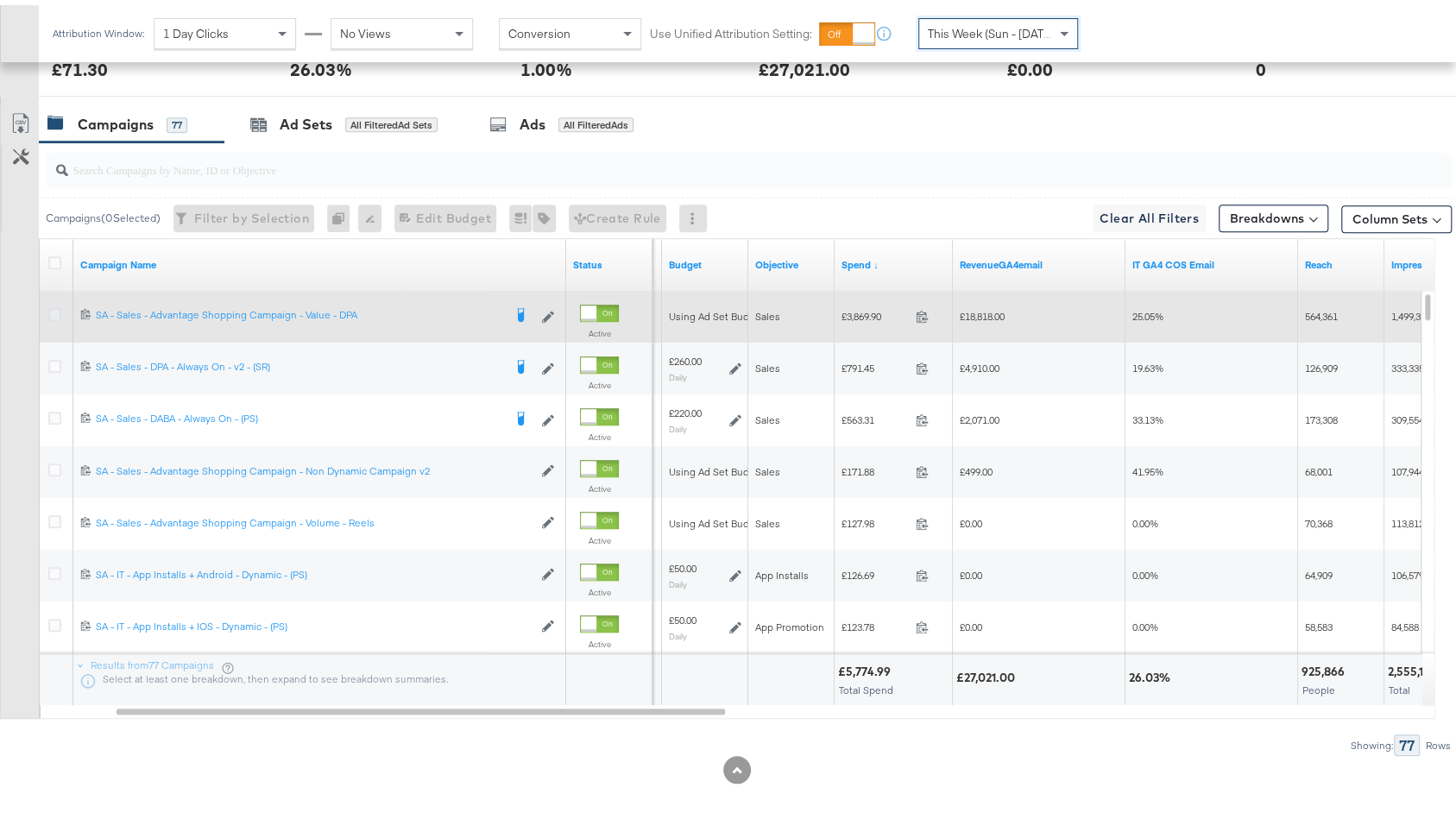
click at [57, 304] on icon at bounding box center [54, 309] width 13 height 13
click at [0, 0] on input "checkbox" at bounding box center [0, 0] width 0 height 0
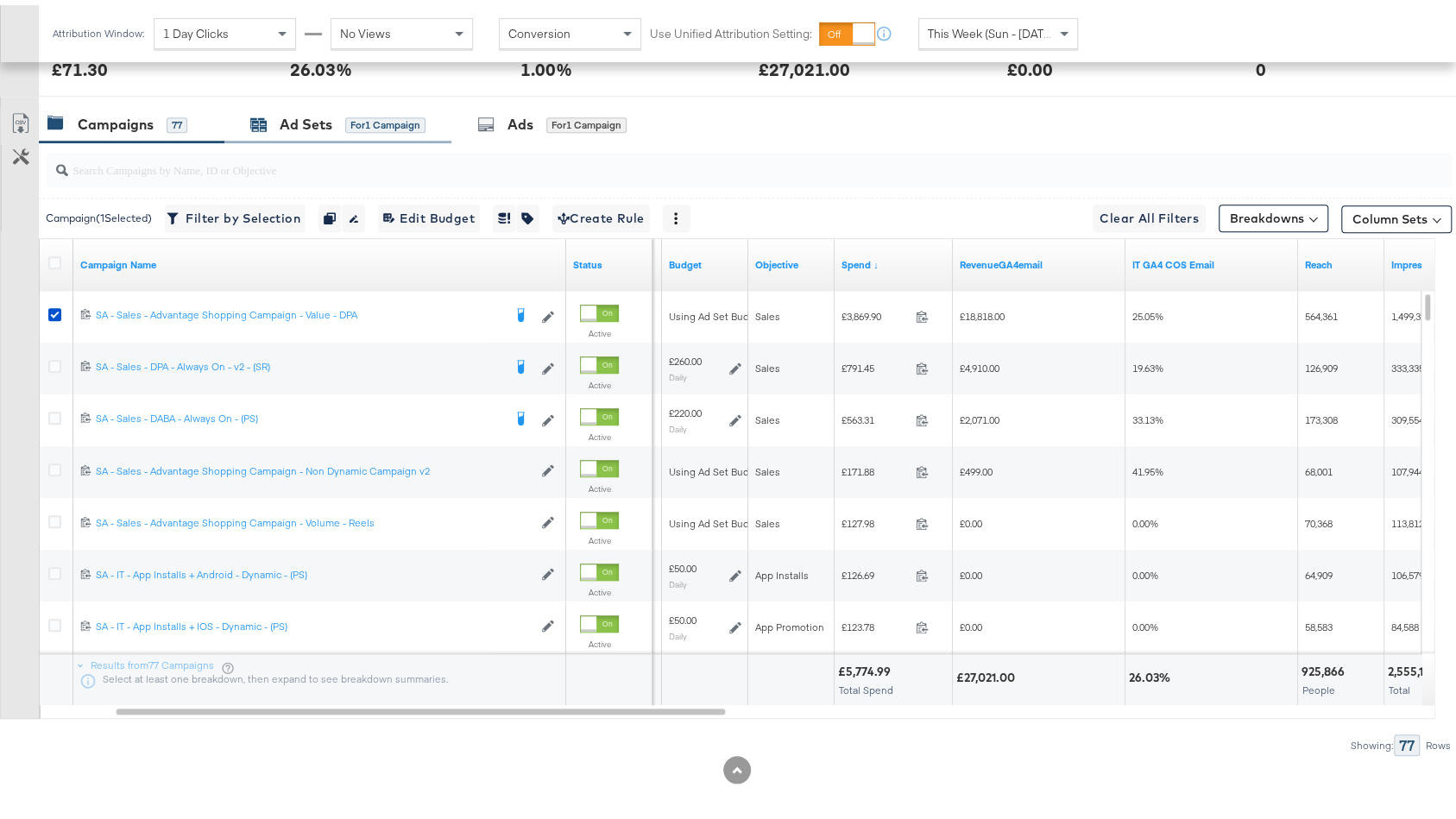
click at [297, 115] on div "Ad Sets" at bounding box center [305, 119] width 52 height 20
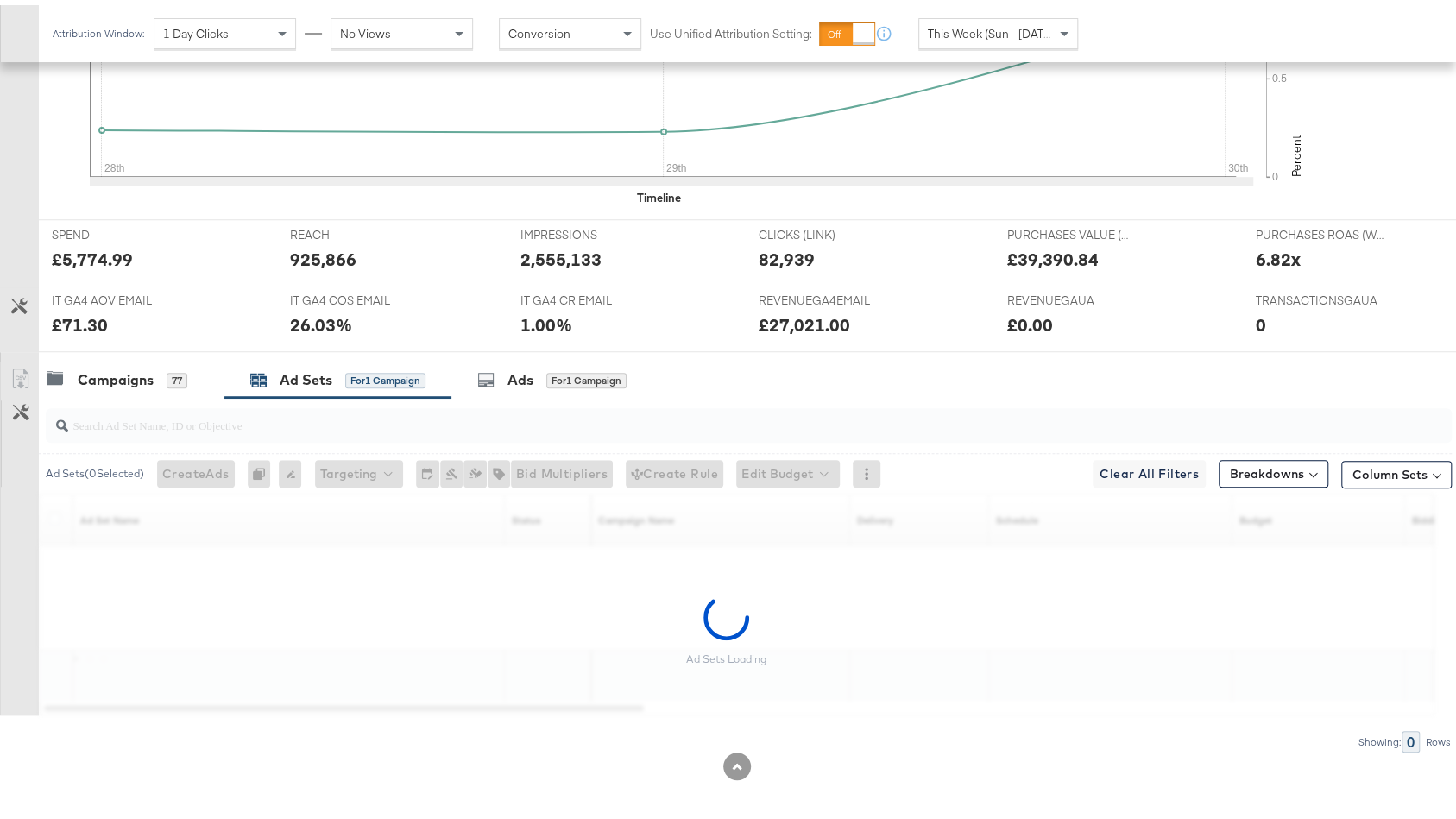
scroll to position [522, 0]
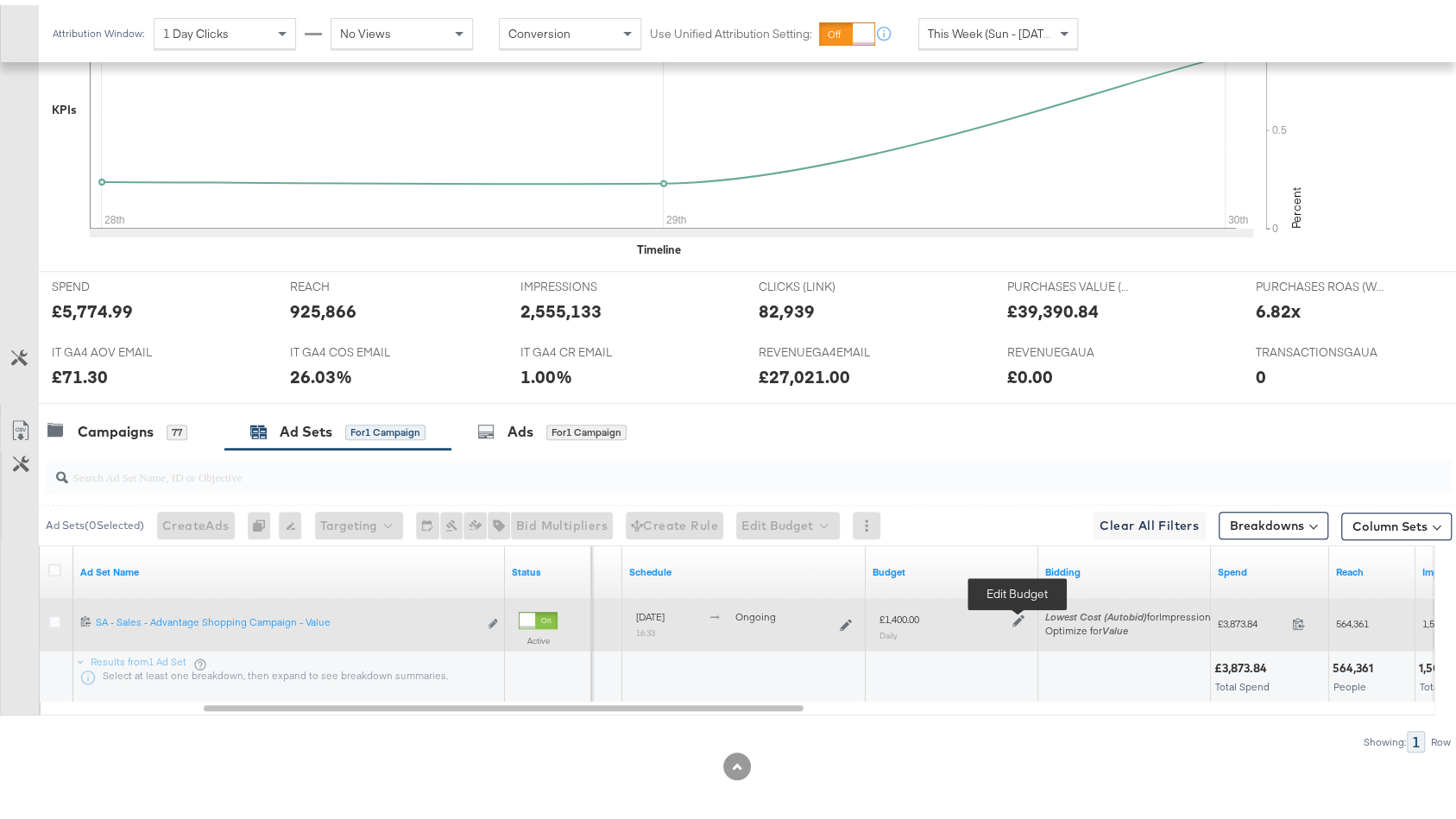
click at [1017, 611] on icon at bounding box center [1018, 616] width 12 height 12
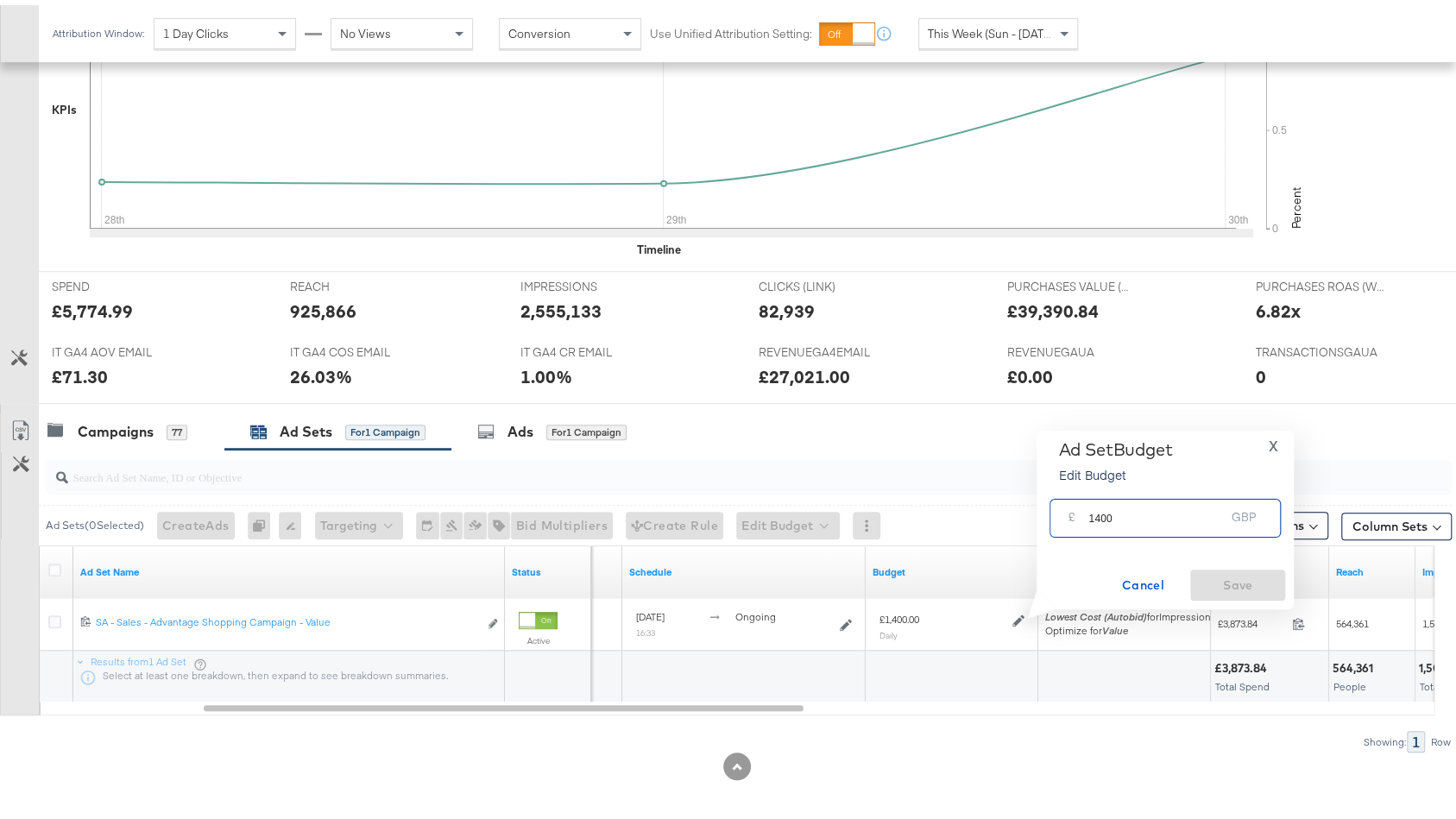
click at [1098, 513] on input "1400" at bounding box center [1157, 506] width 137 height 37
type input "1600"
click at [1228, 576] on span "Save" at bounding box center [1237, 581] width 81 height 21
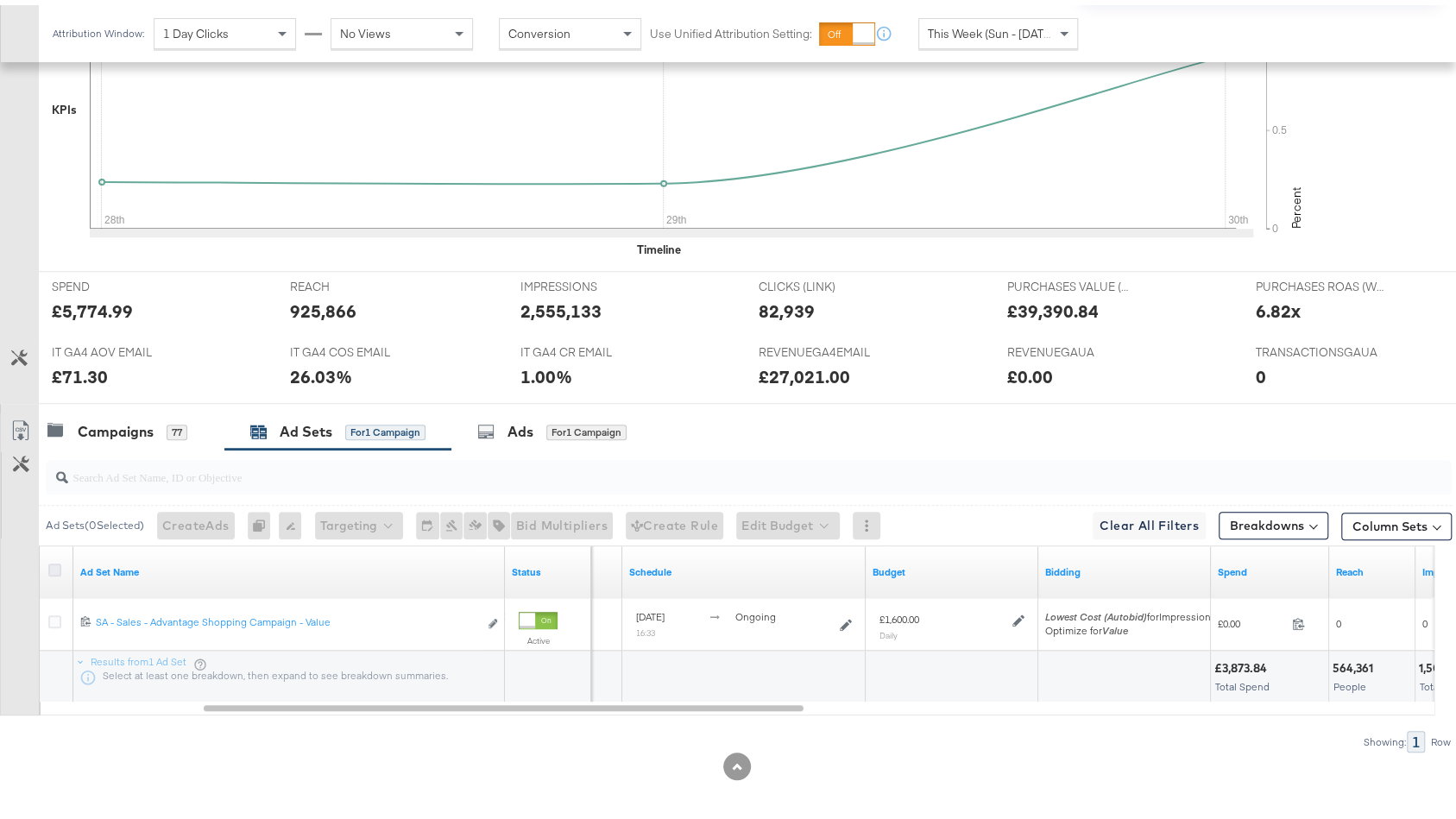
click at [52, 562] on icon at bounding box center [54, 565] width 13 height 13
click at [0, 0] on input "checkbox" at bounding box center [0, 0] width 0 height 0
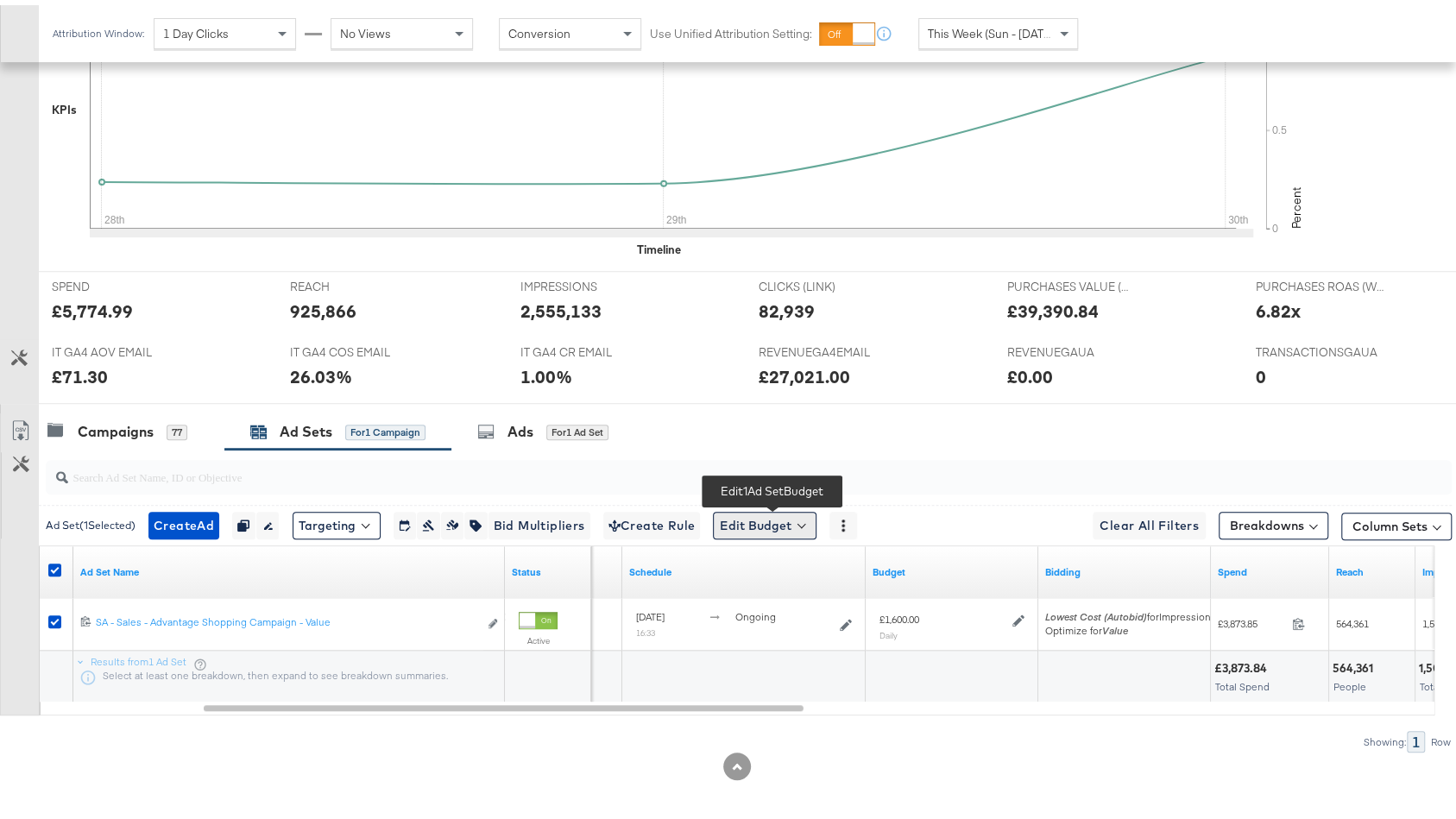
click at [757, 516] on button "Edit Budget" at bounding box center [764, 521] width 104 height 28
click at [766, 561] on span "Edit Ad Set Budget" at bounding box center [770, 565] width 99 height 22
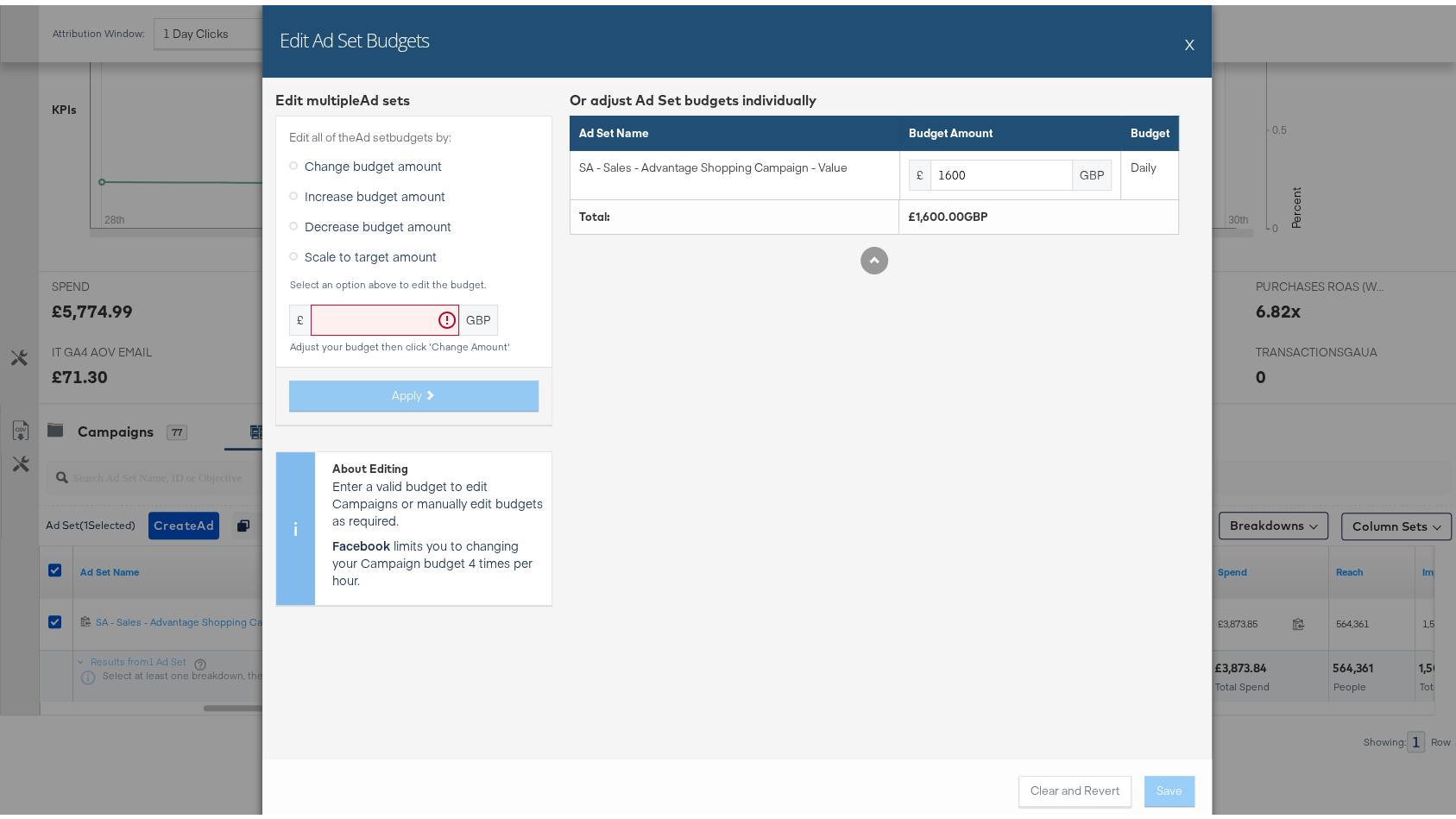
click at [355, 193] on span "Increase budget amount" at bounding box center [375, 190] width 140 height 17
click at [0, 0] on input "Increase budget amount" at bounding box center [0, 0] width 0 height 0
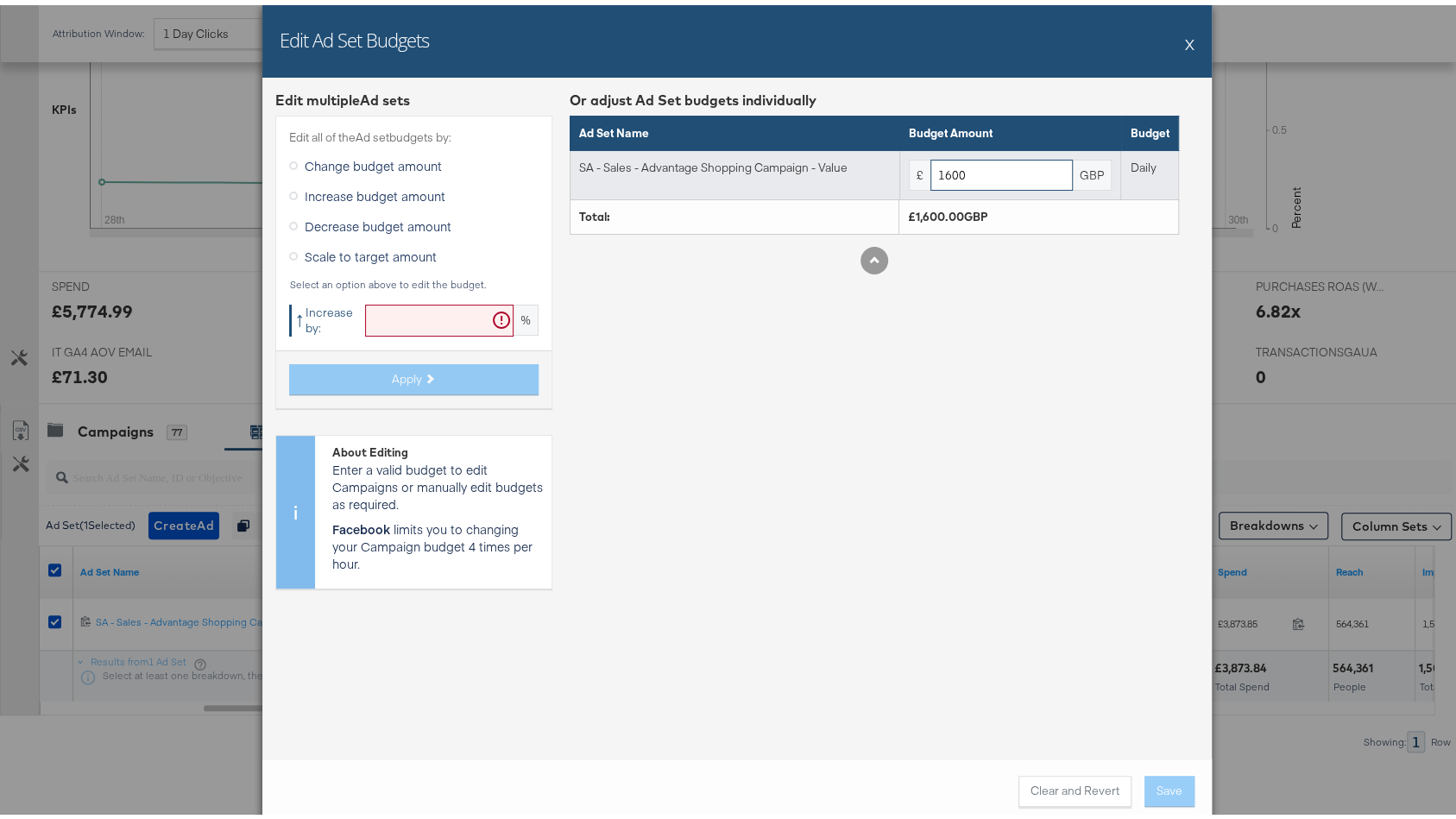
click at [941, 166] on input "1600" at bounding box center [1001, 171] width 142 height 32
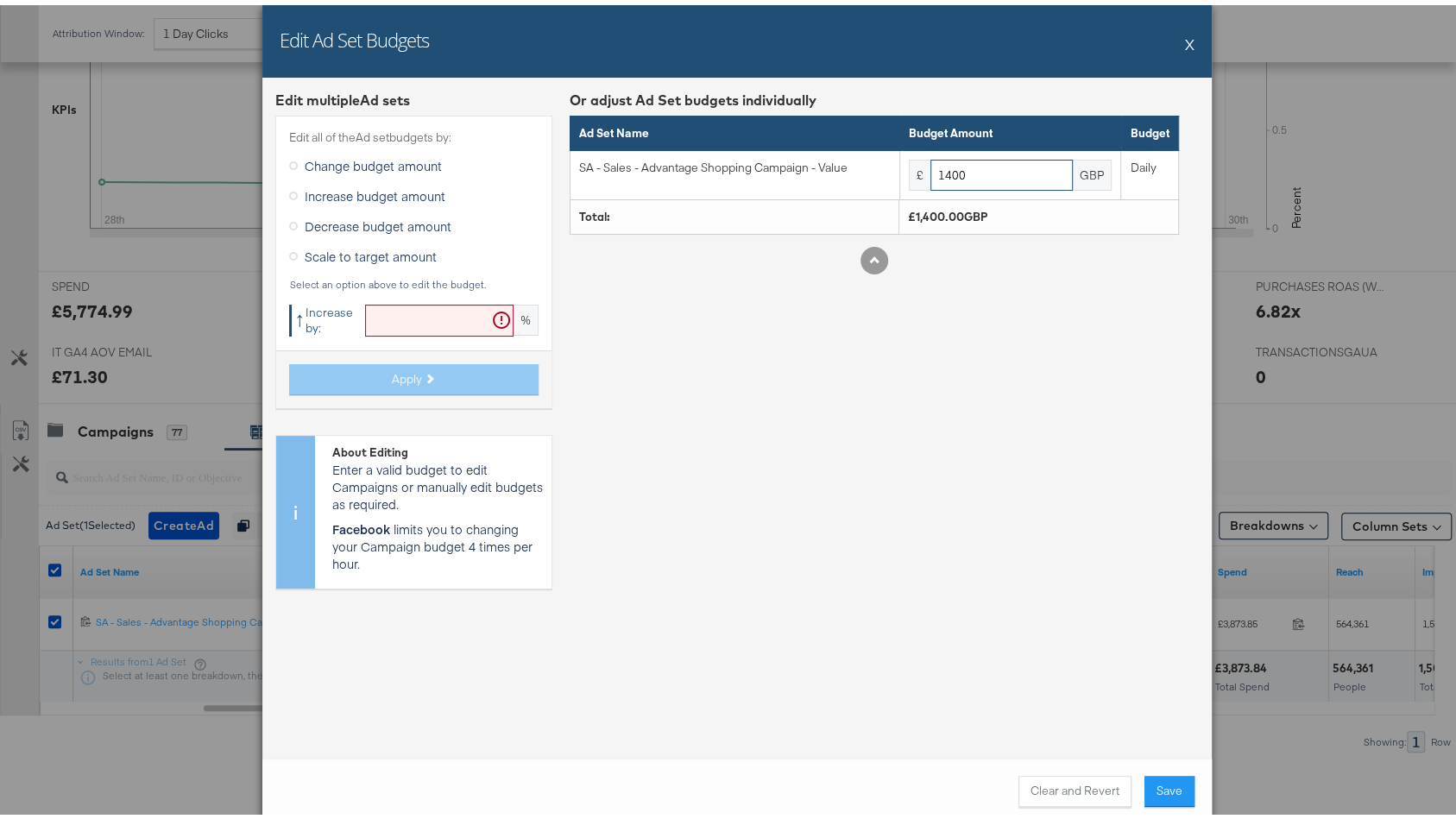
type input "1400"
click at [418, 329] on input "text" at bounding box center [439, 315] width 148 height 32
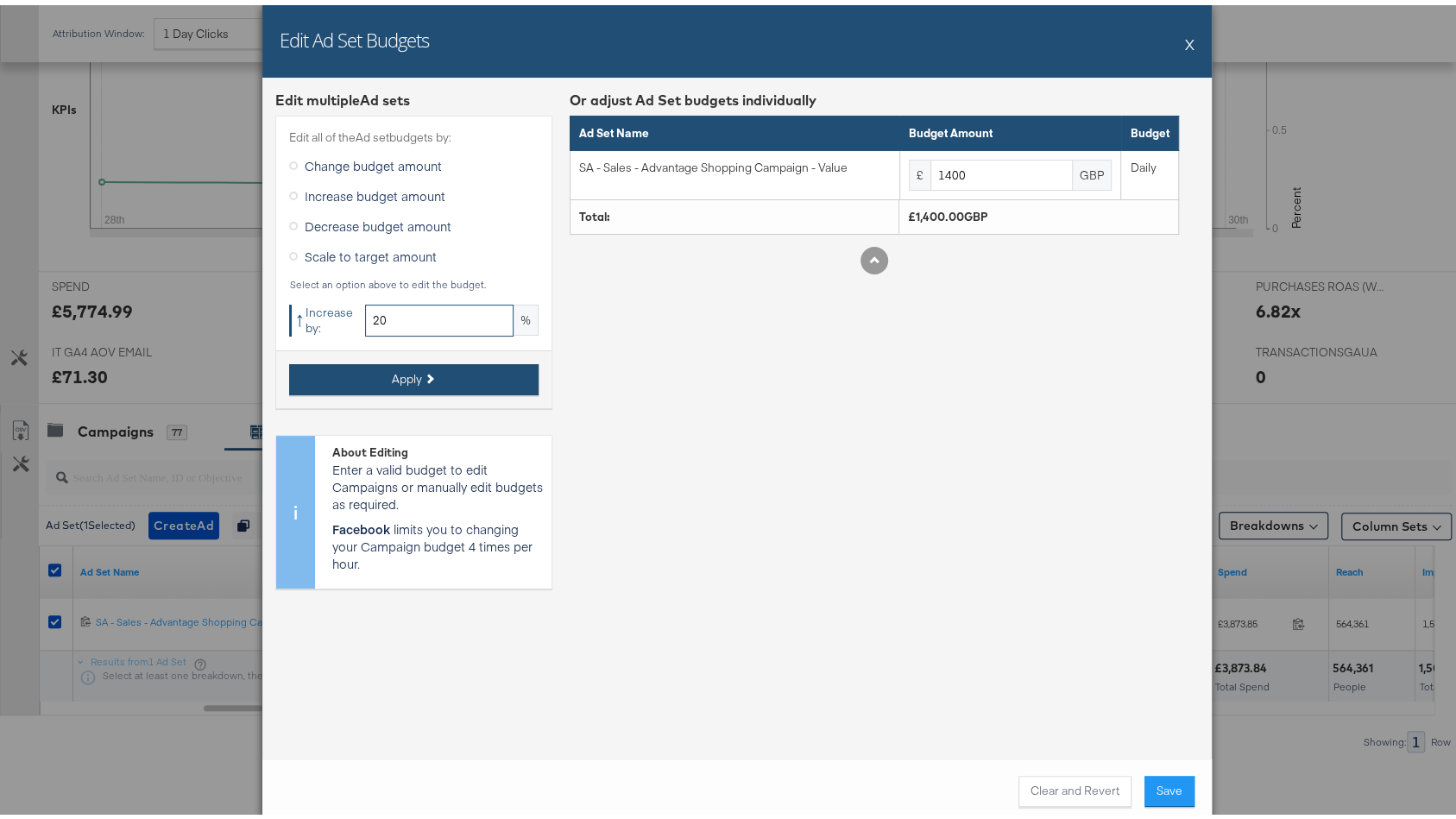
type input "20"
click at [411, 373] on span "Apply" at bounding box center [407, 374] width 30 height 16
type input "1680"
click at [1185, 41] on button "X" at bounding box center [1190, 38] width 10 height 35
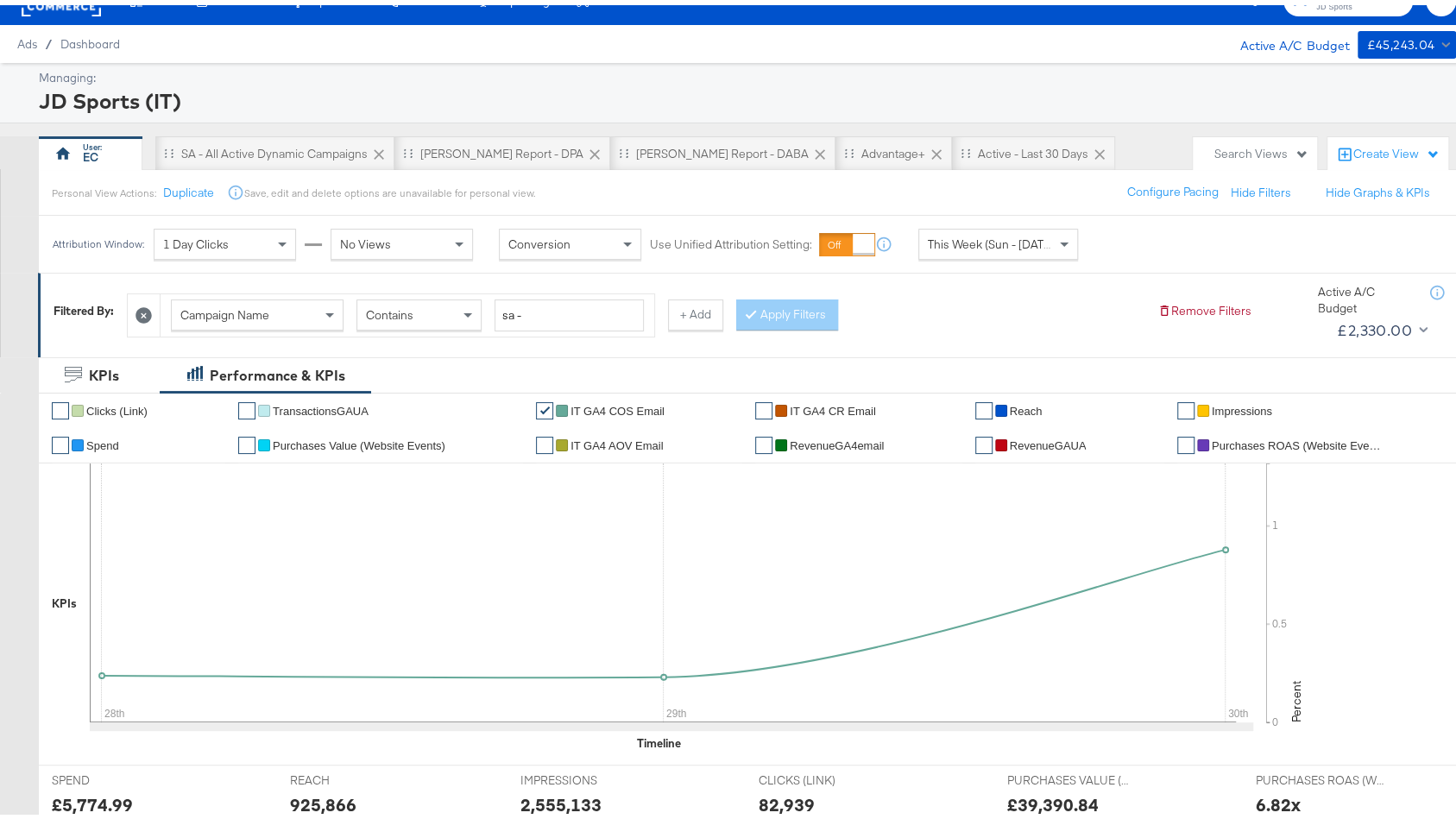
scroll to position [0, 0]
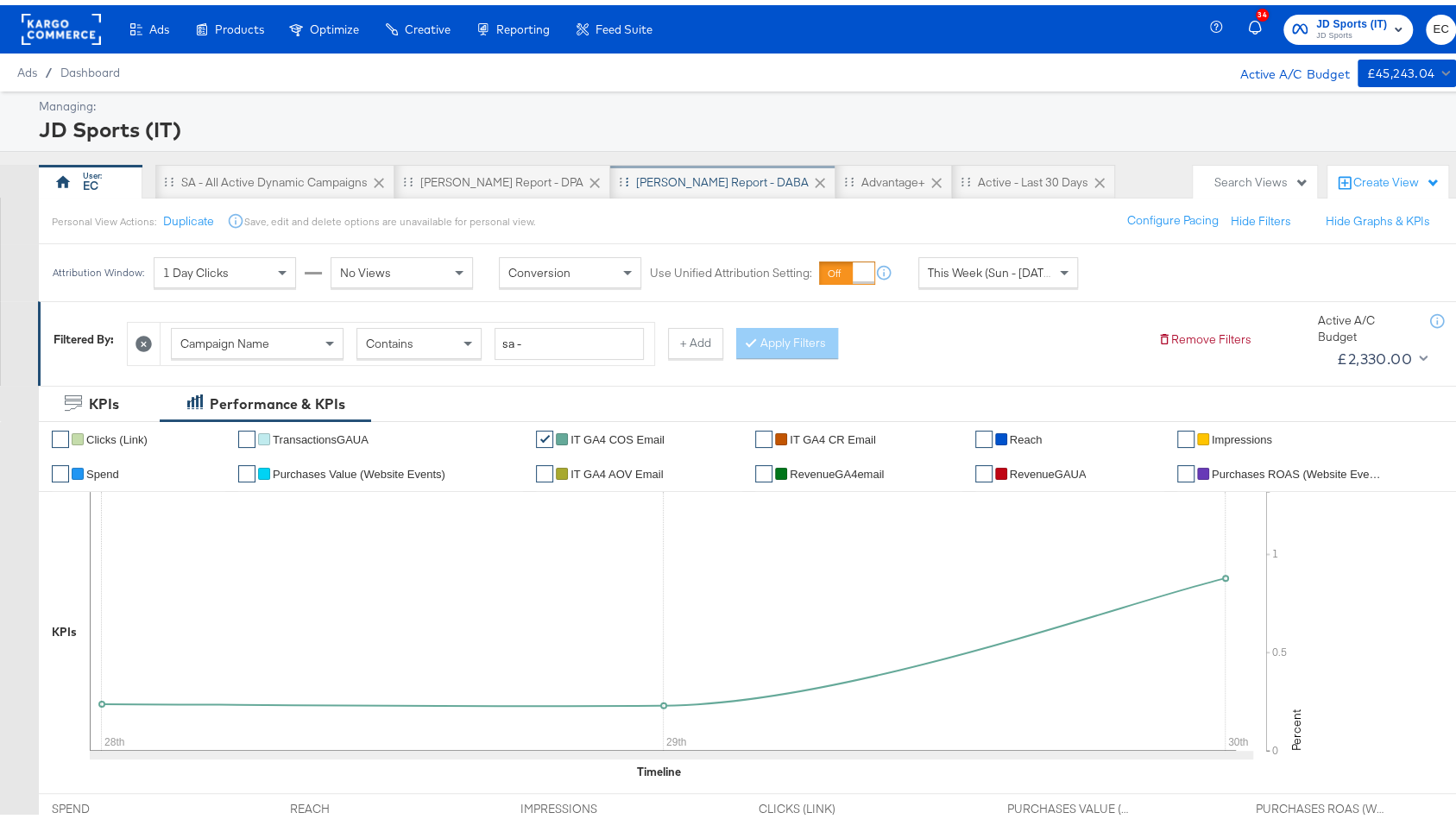
click at [637, 191] on div "[PERSON_NAME] Report - DABA" at bounding box center [723, 177] width 226 height 35
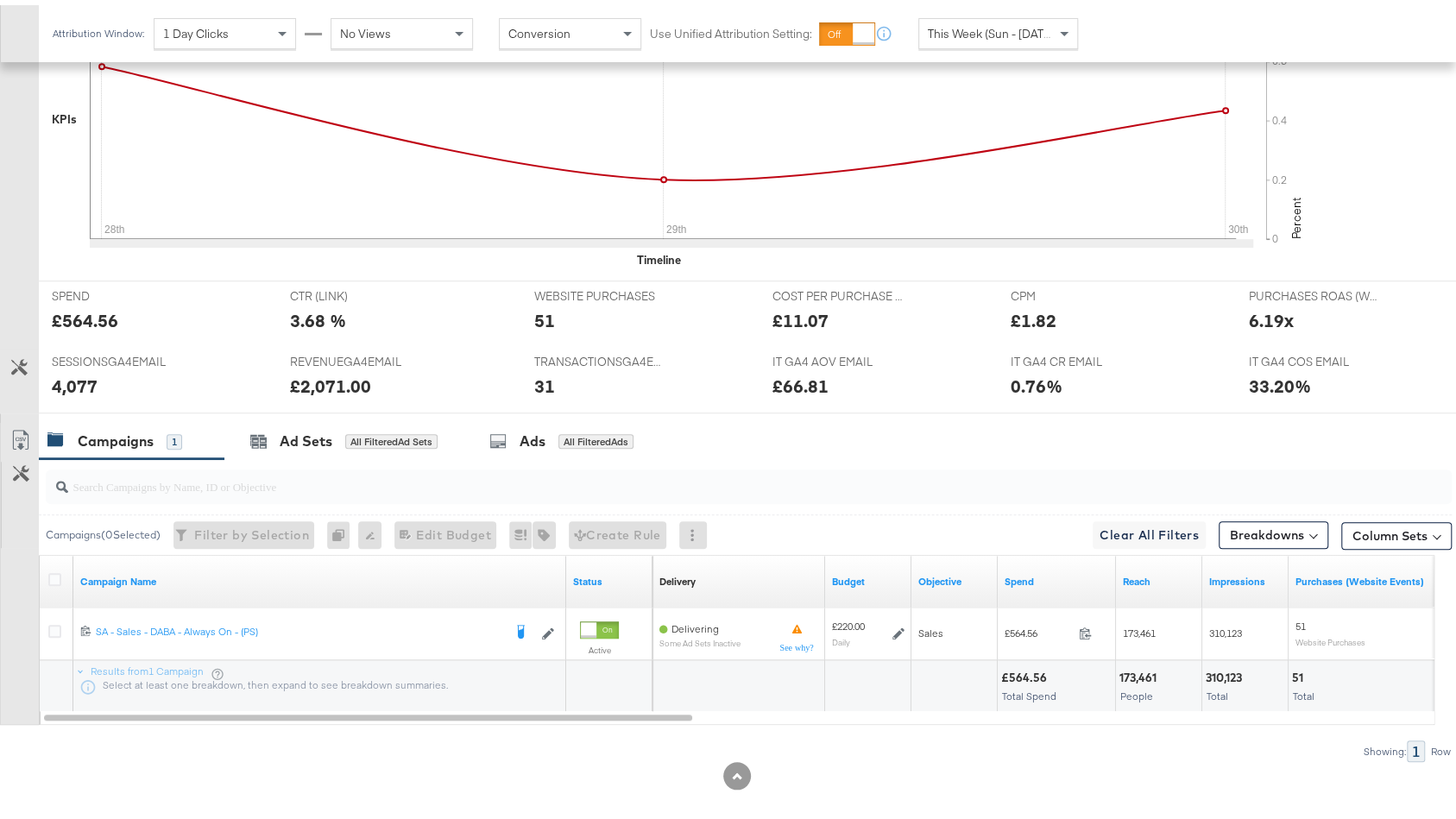
scroll to position [662, 0]
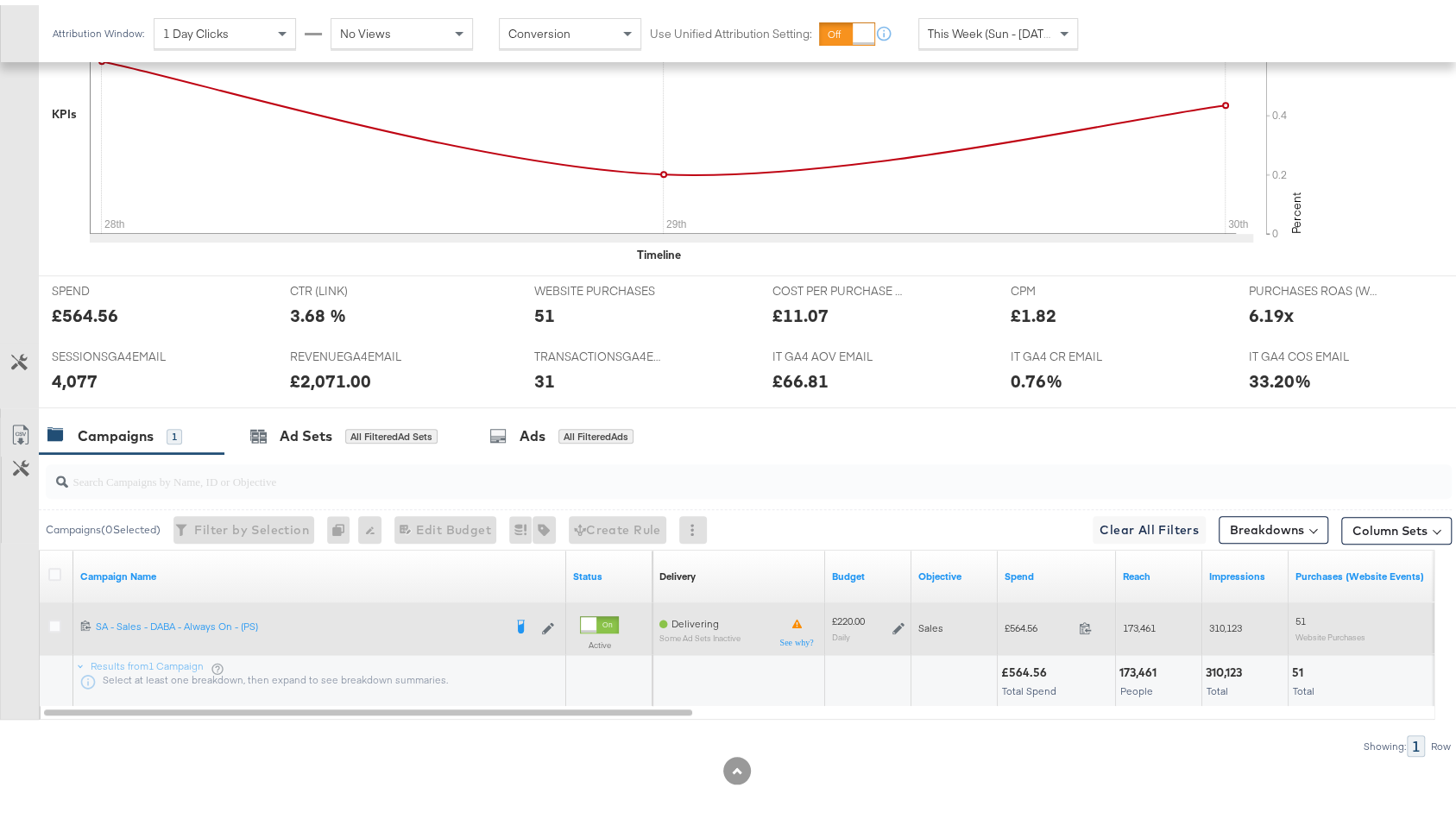
click at [898, 617] on icon at bounding box center [898, 624] width 12 height 12
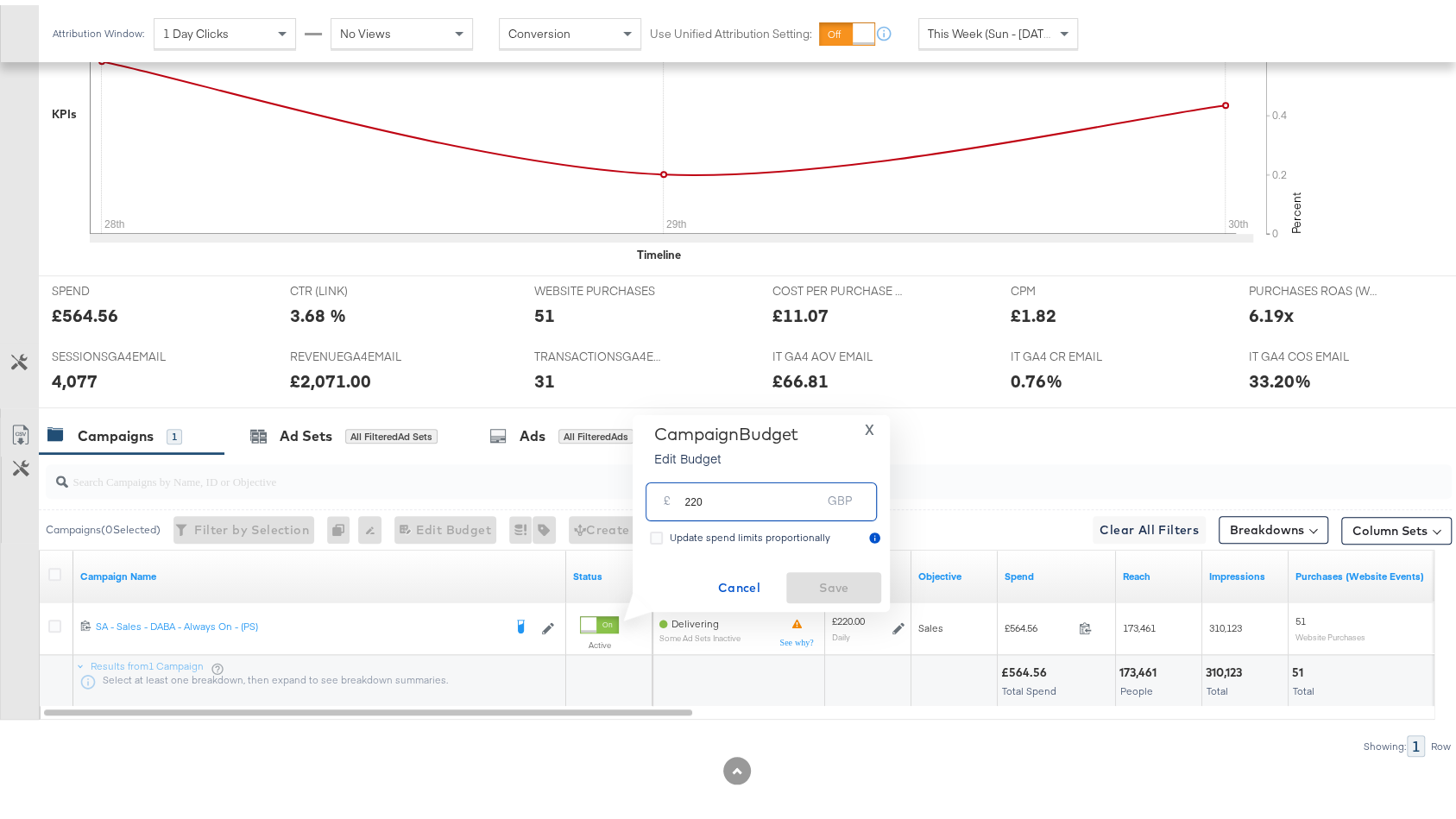
click at [734, 500] on input "220" at bounding box center [753, 490] width 137 height 37
type input "380"
click at [835, 582] on span "Save" at bounding box center [833, 583] width 81 height 21
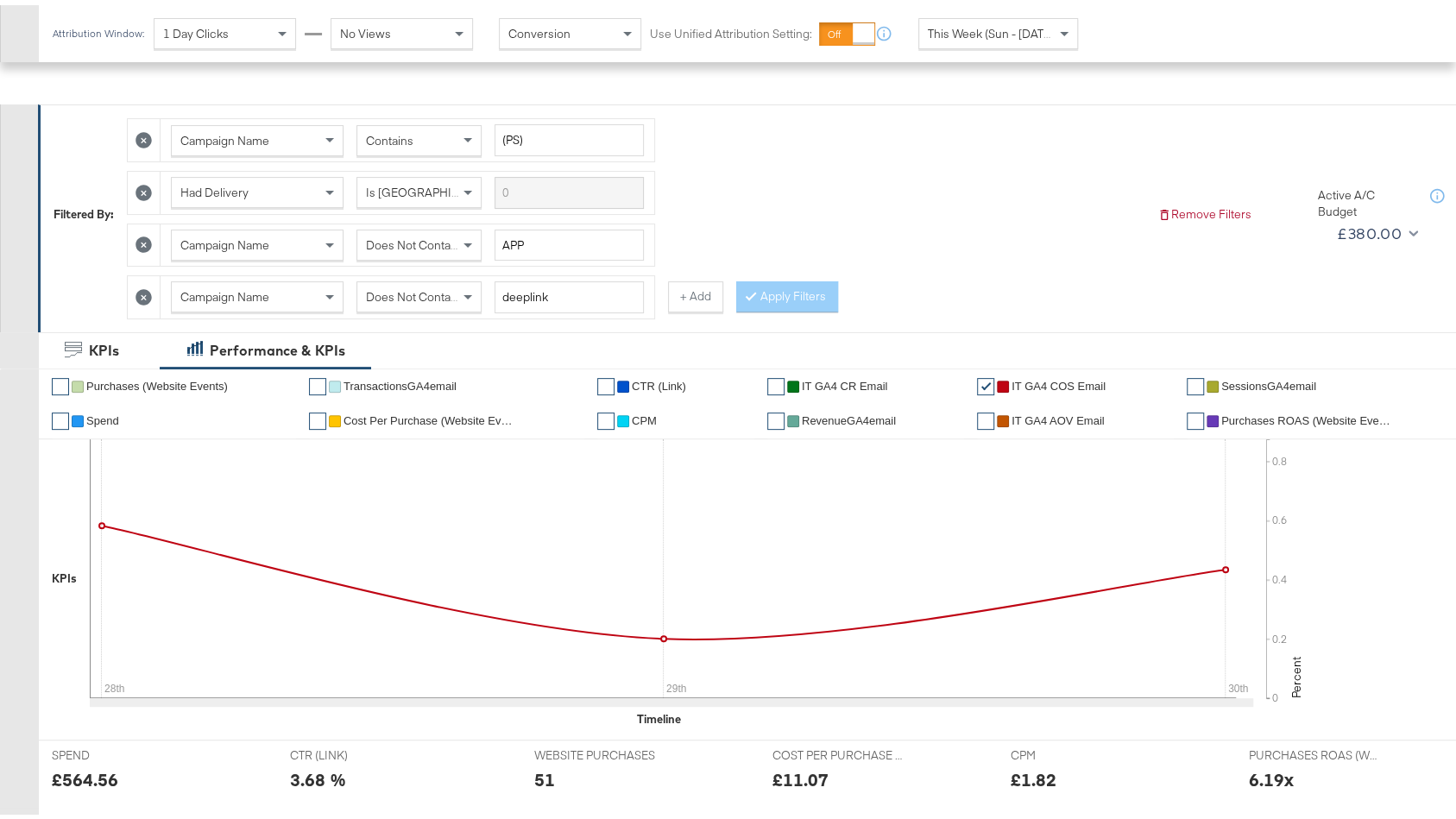
scroll to position [0, 0]
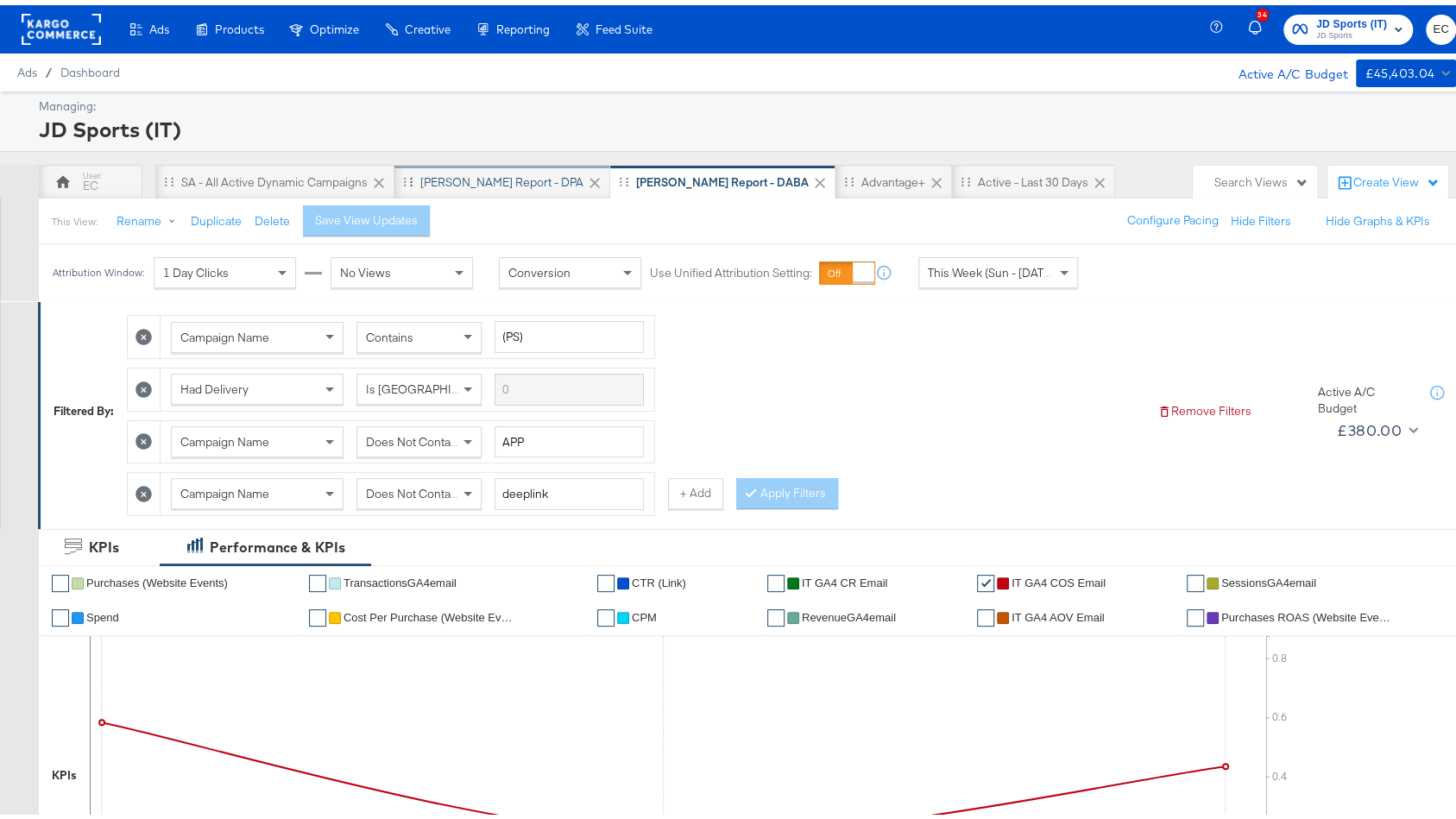
click at [474, 170] on div "[PERSON_NAME] Report - DPA" at bounding box center [502, 178] width 163 height 16
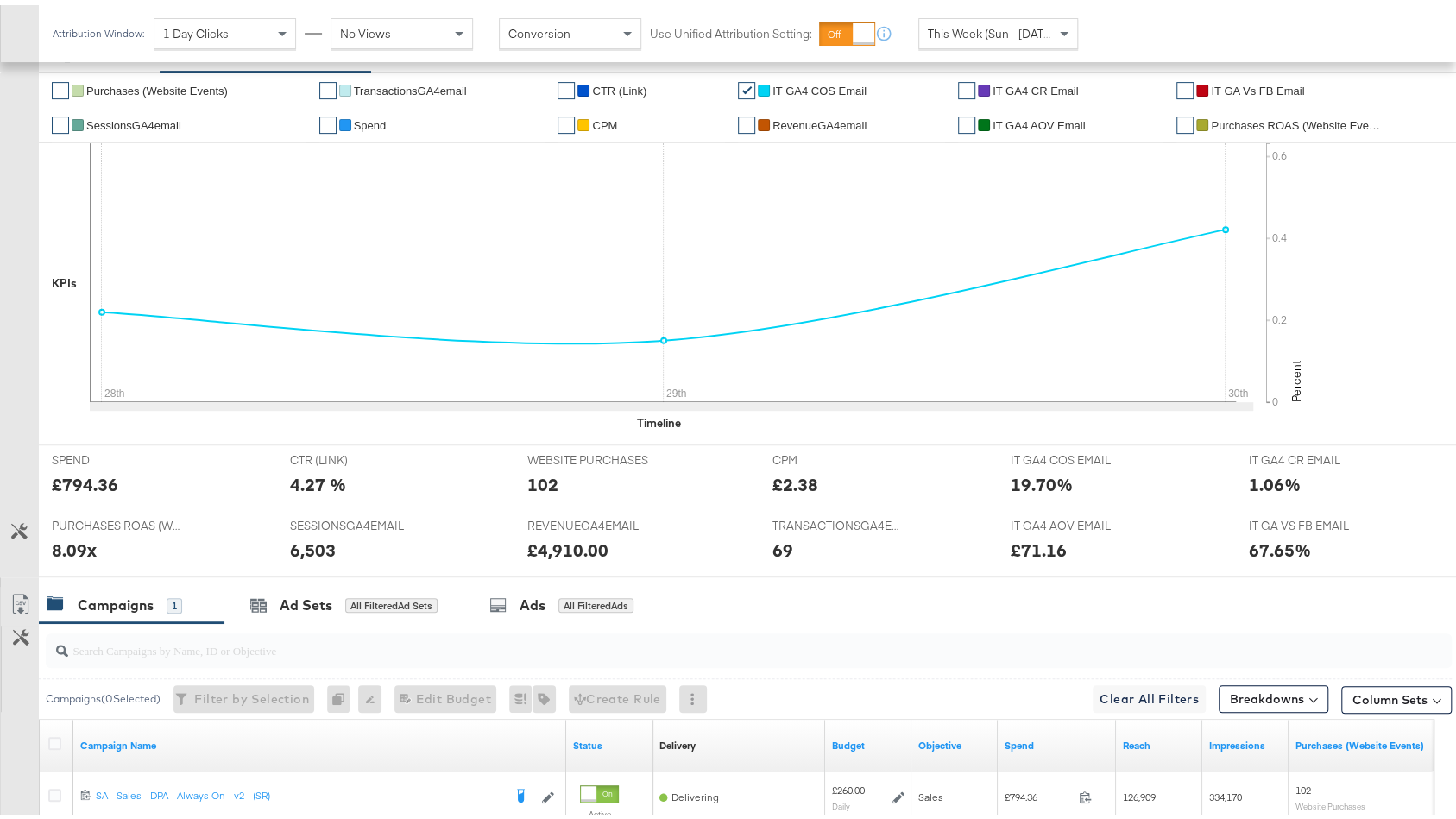
scroll to position [560, 0]
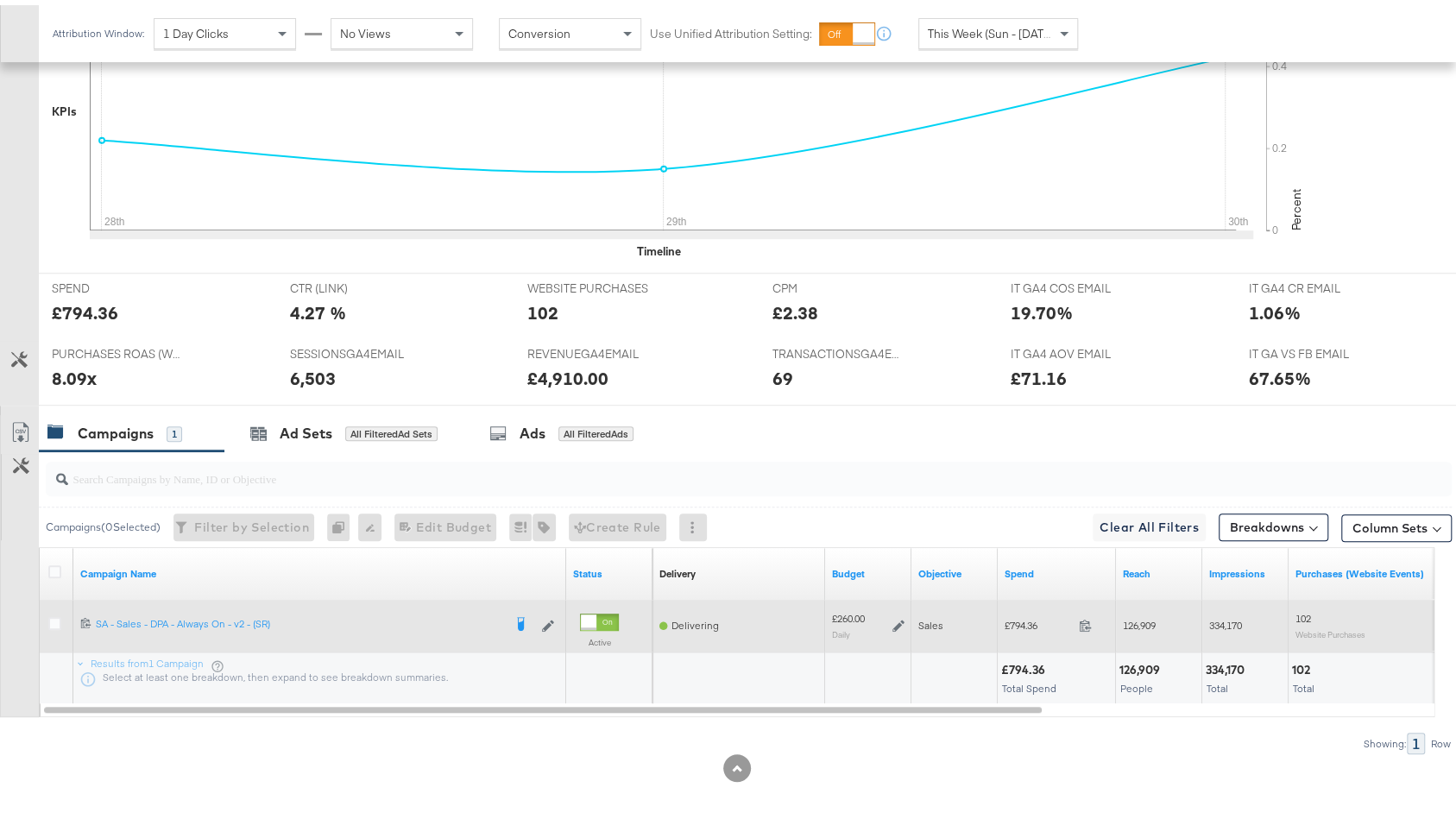
click at [895, 616] on icon at bounding box center [898, 621] width 12 height 12
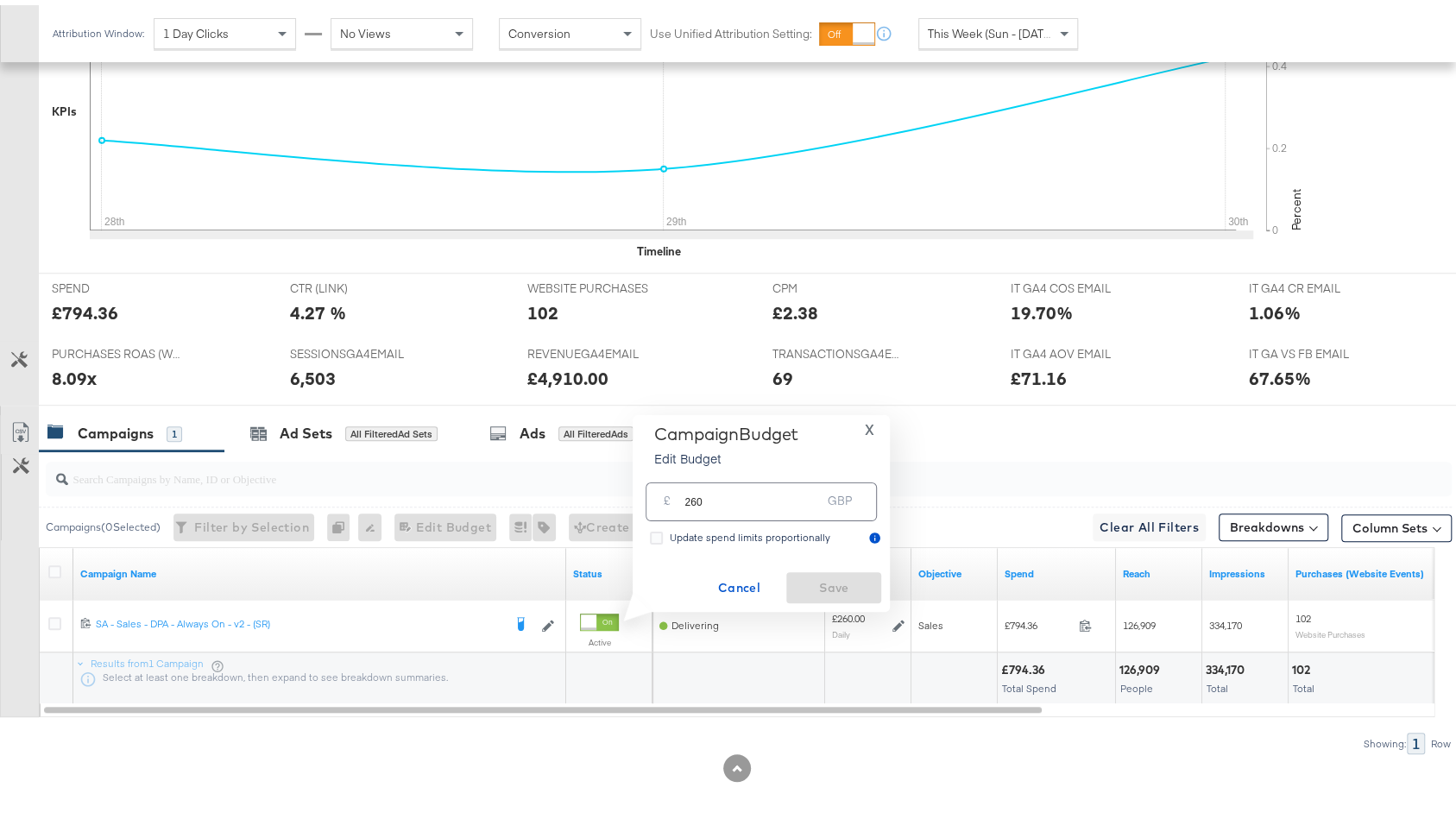
click at [755, 504] on input "260" at bounding box center [753, 490] width 137 height 37
drag, startPoint x: 690, startPoint y: 498, endPoint x: 647, endPoint y: 498, distance: 43.0
click at [649, 498] on div "£ 260 GBP" at bounding box center [761, 497] width 231 height 39
type input "360"
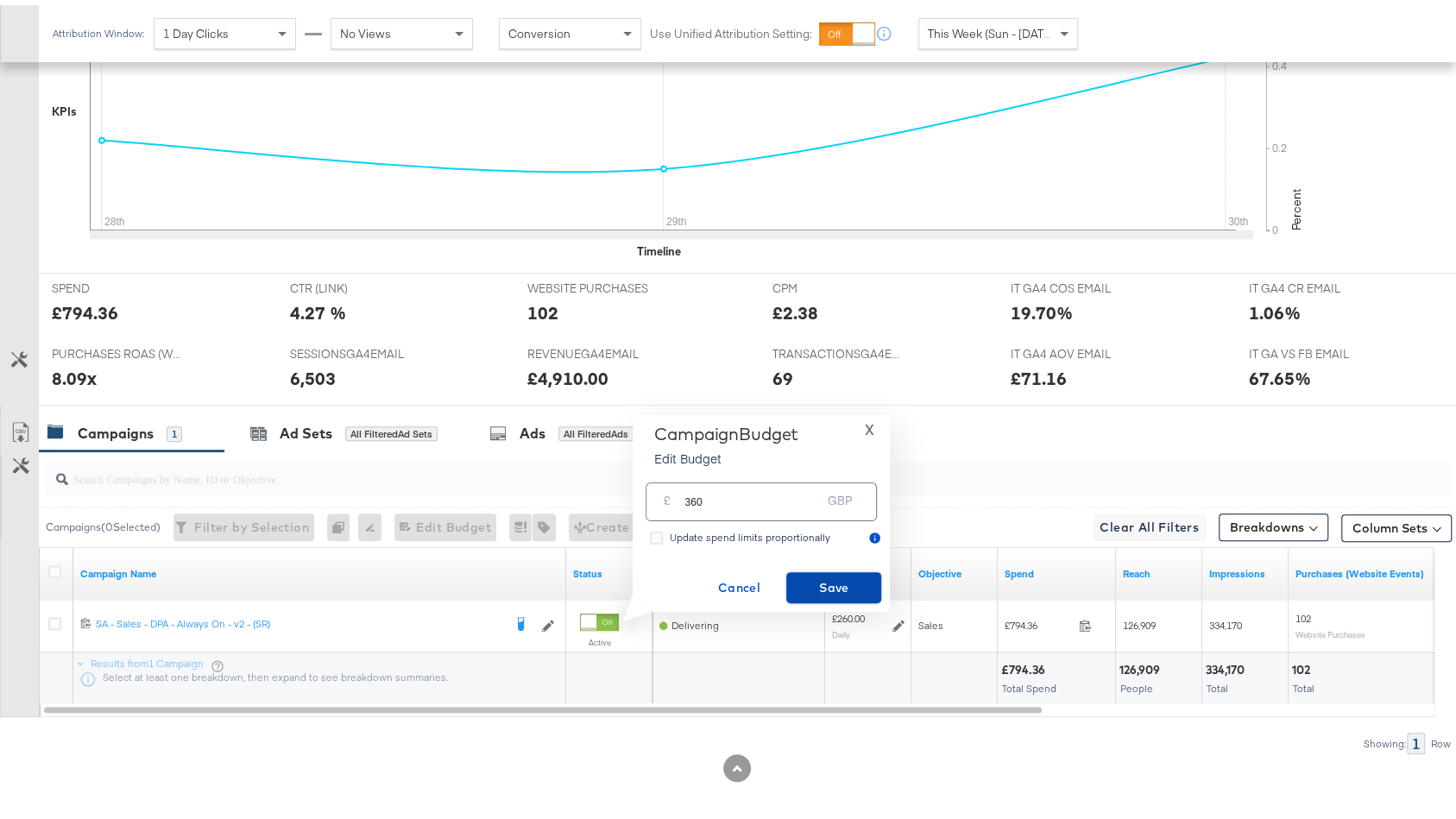
click at [845, 583] on span "Save" at bounding box center [833, 583] width 81 height 21
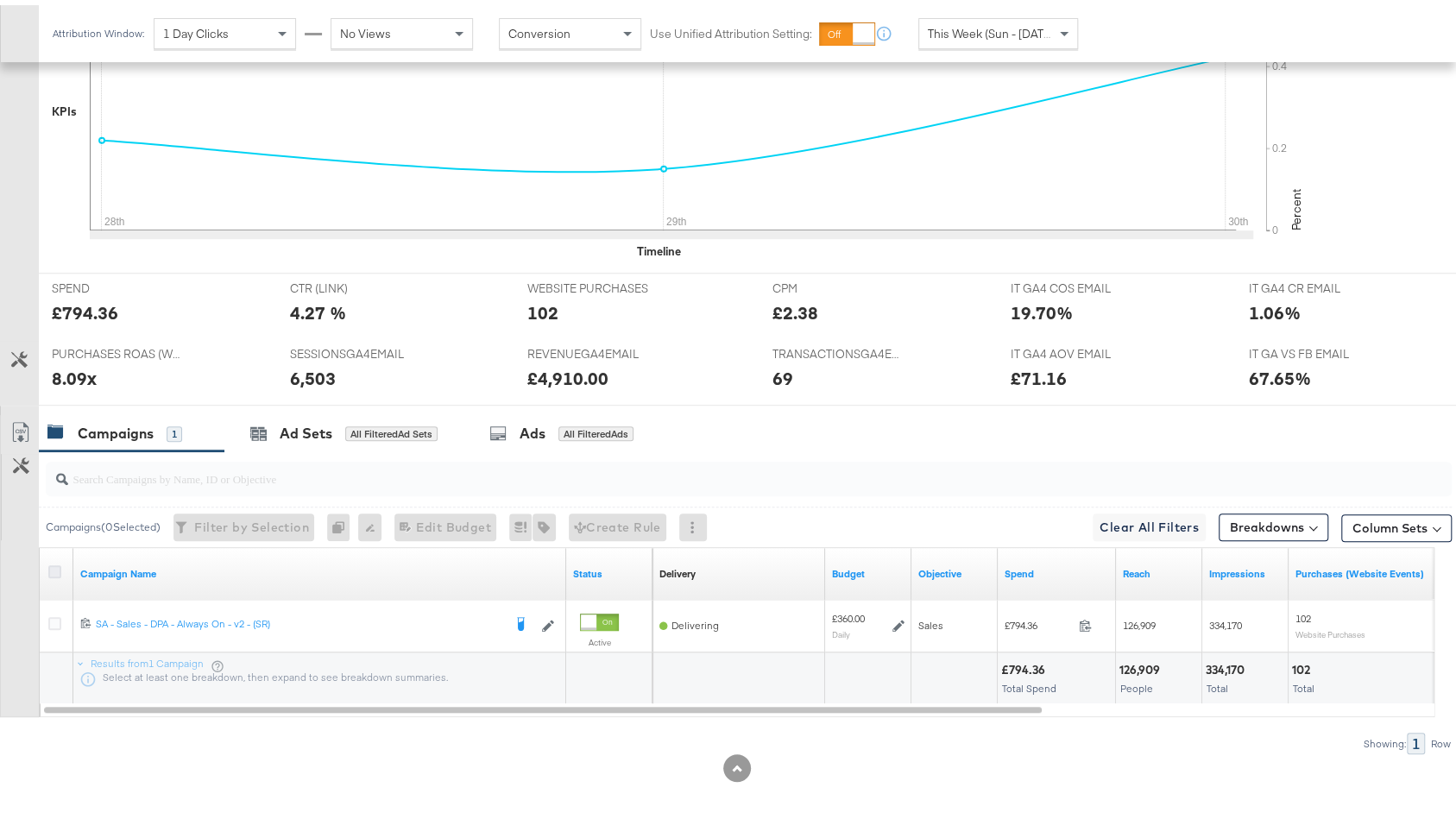
click at [51, 566] on icon at bounding box center [54, 567] width 13 height 13
click at [0, 0] on input "checkbox" at bounding box center [0, 0] width 0 height 0
click at [454, 521] on span "Edit 1 Campaign Budget Edit Budget" at bounding box center [429, 522] width 91 height 21
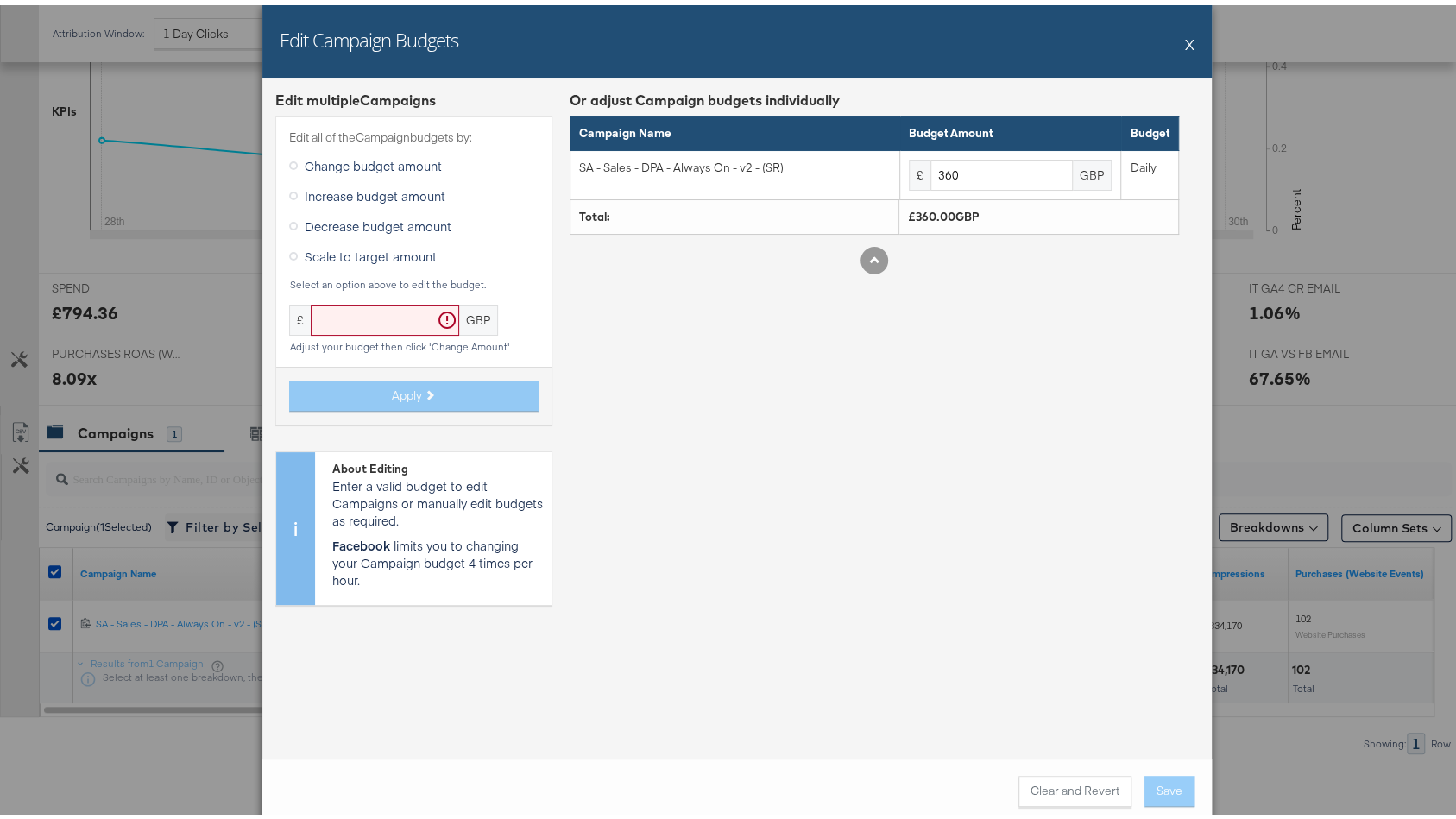
click at [319, 188] on span "Increase budget amount" at bounding box center [375, 190] width 140 height 17
click at [0, 0] on input "Increase budget amount" at bounding box center [0, 0] width 0 height 0
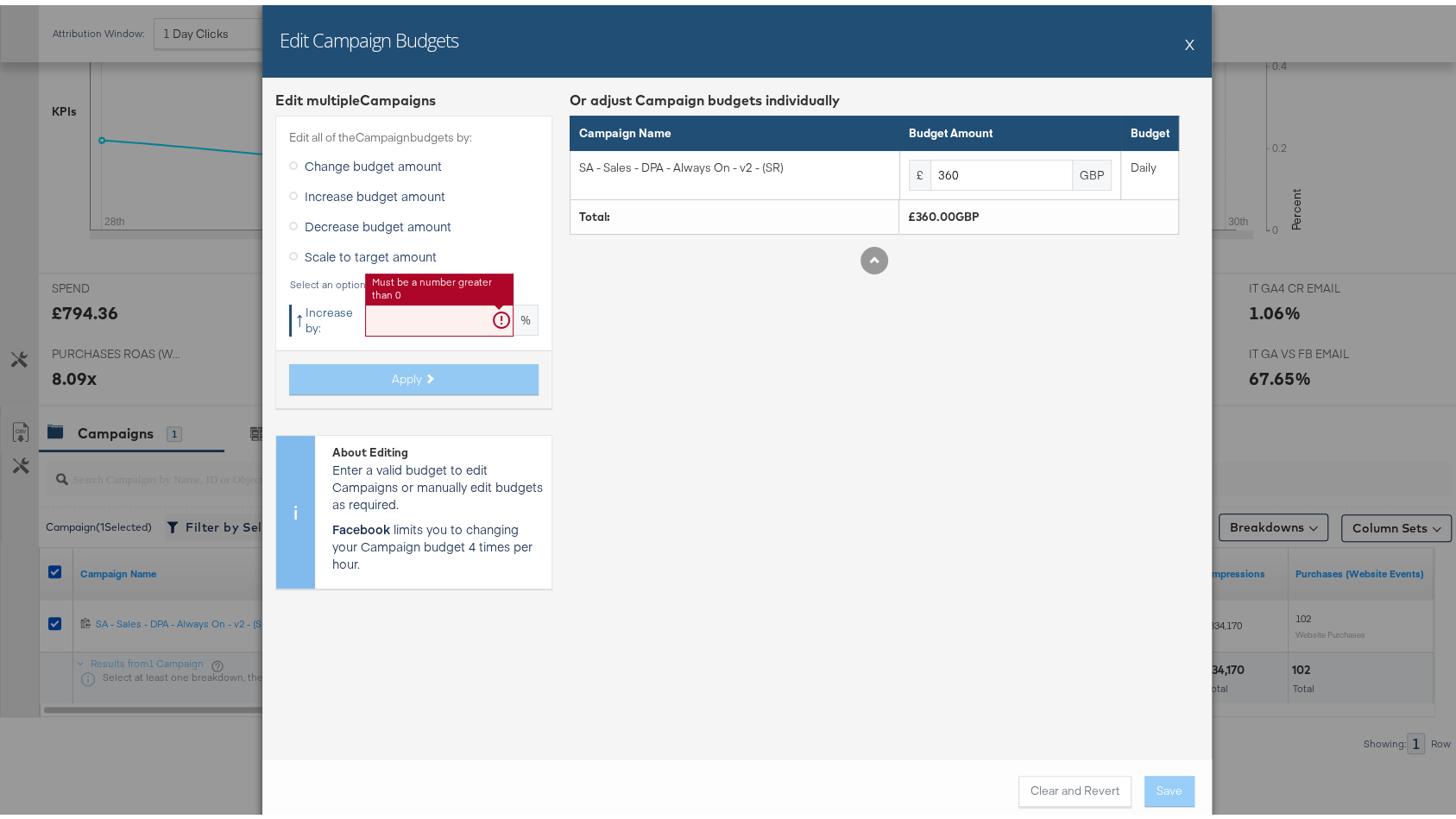
click at [381, 316] on input "text" at bounding box center [439, 315] width 148 height 32
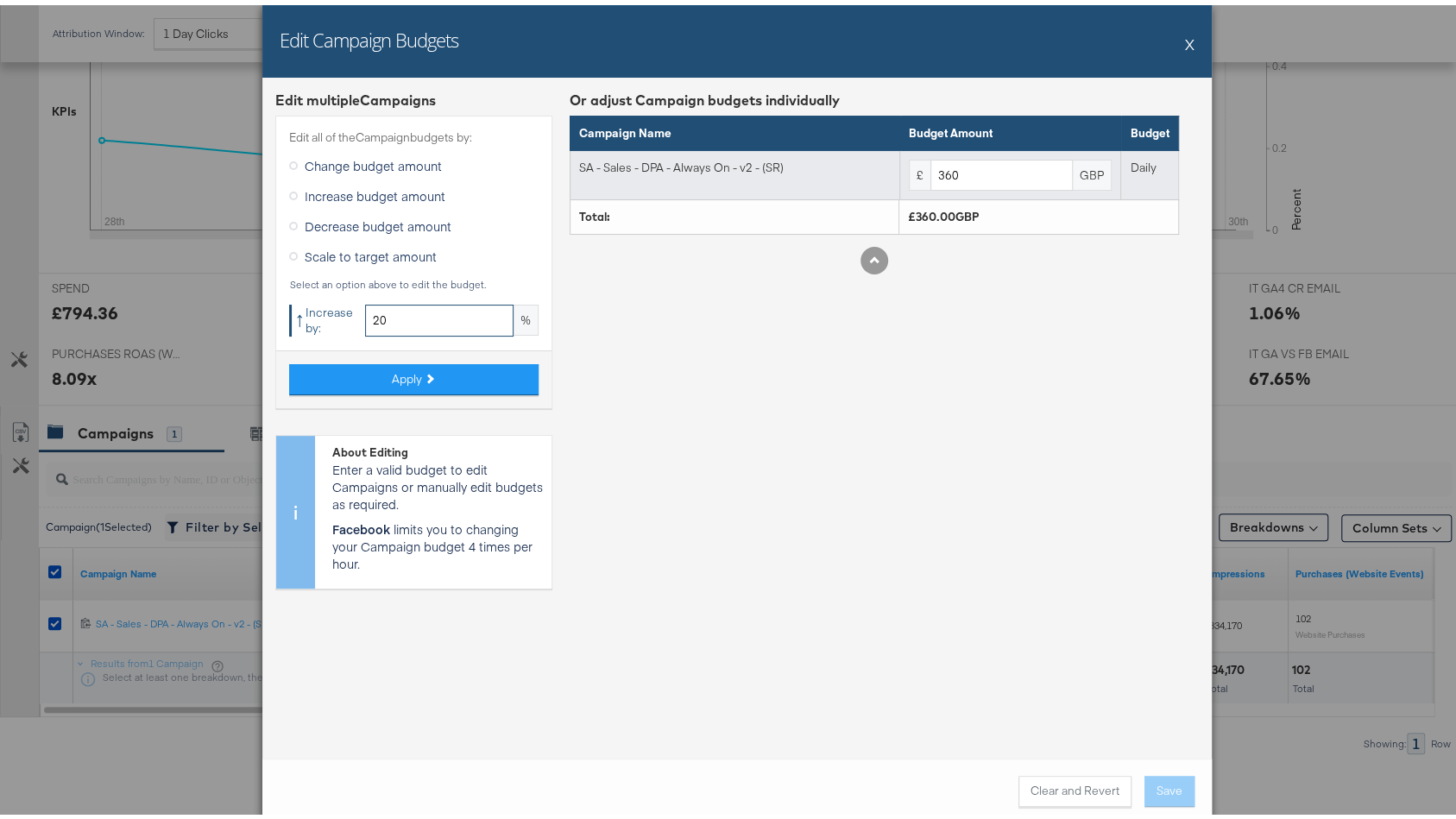
type input "20"
drag, startPoint x: 927, startPoint y: 170, endPoint x: 892, endPoint y: 170, distance: 35.0
click at [899, 170] on td "£ 360 GBP" at bounding box center [1010, 170] width 222 height 50
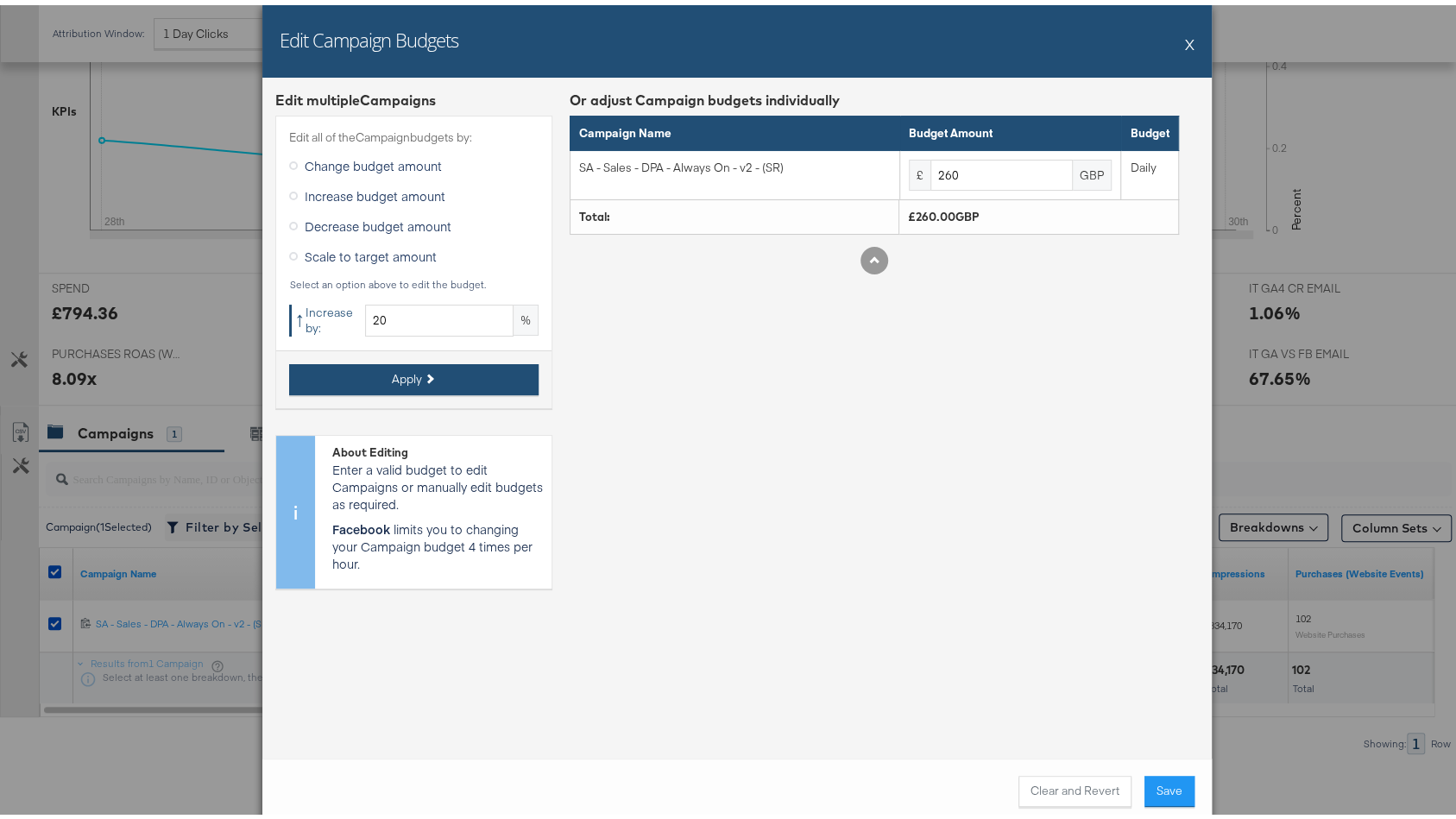
click at [422, 378] on button "Apply" at bounding box center [414, 374] width 249 height 31
click at [909, 400] on div "Or adjust Campaign budgets individually Campaign Name Budget Amount Budget SA -…" at bounding box center [874, 341] width 609 height 512
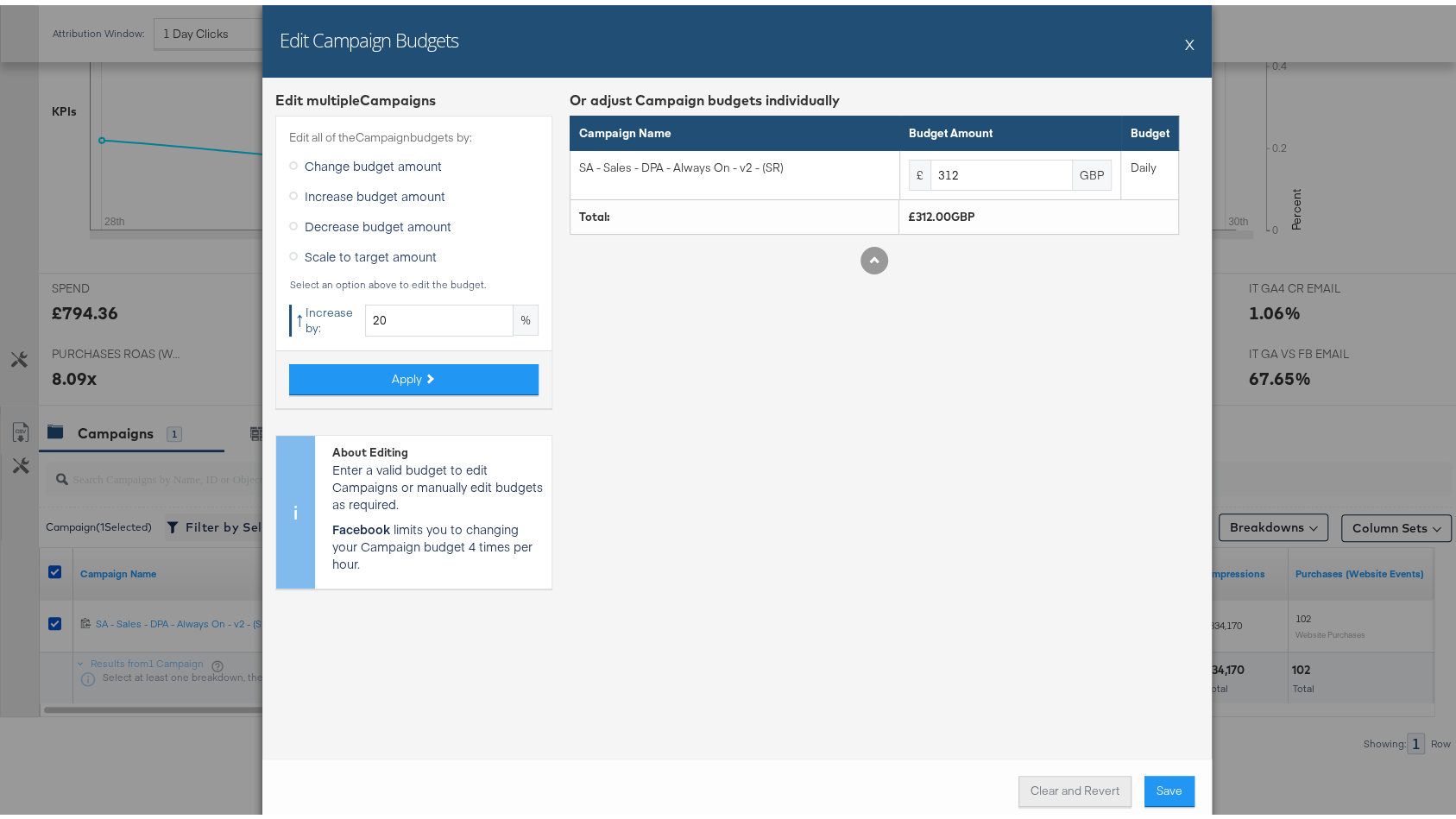
click at [1060, 784] on button "Clear and Revert" at bounding box center [1074, 786] width 113 height 31
type input "360"
click at [1185, 35] on button "X" at bounding box center [1190, 38] width 10 height 35
